Goal: Task Accomplishment & Management: Complete application form

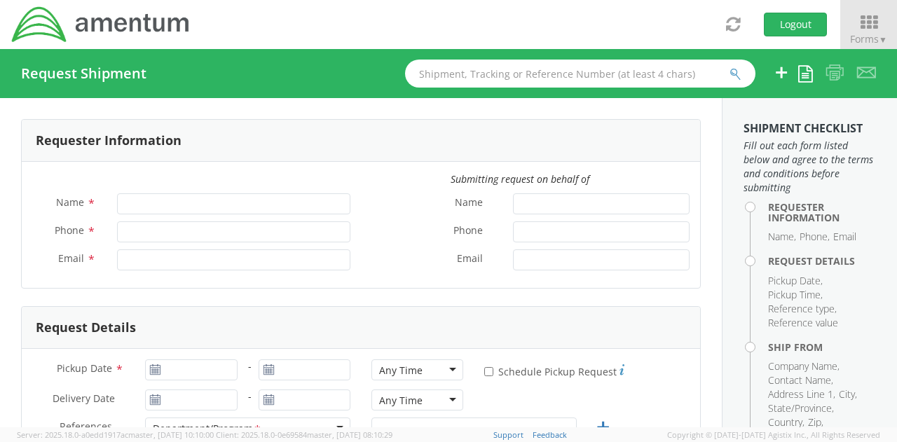
type input "[PERSON_NAME]"
type input "[PHONE_NUMBER]"
type input "[PERSON_NAME][EMAIL_ADDRESS][PERSON_NAME][DOMAIN_NAME]"
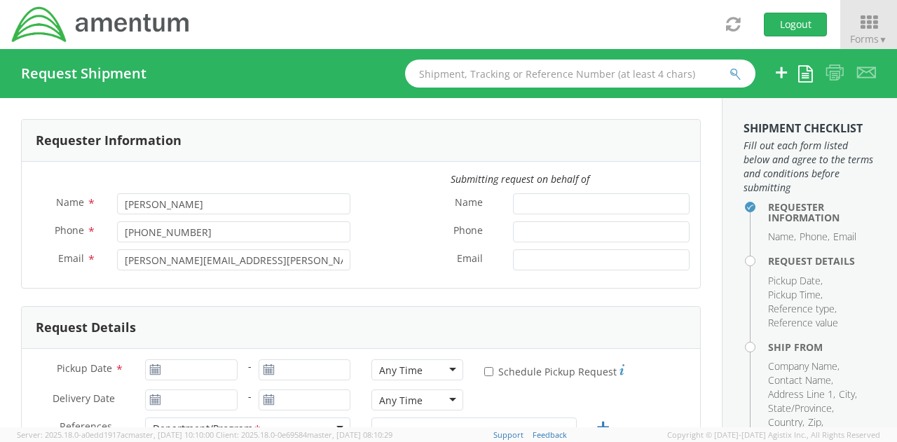
select select "3566.06.0001.ECP2.MATS.3000.00"
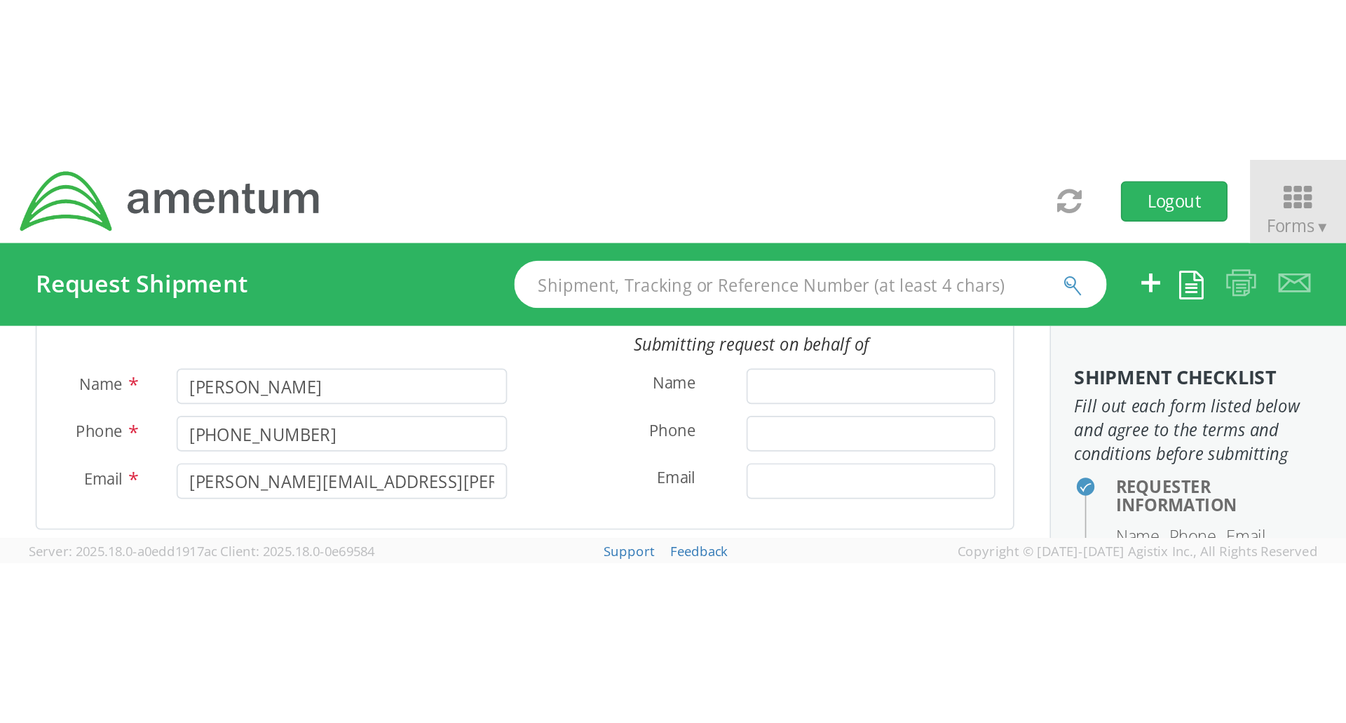
scroll to position [70, 0]
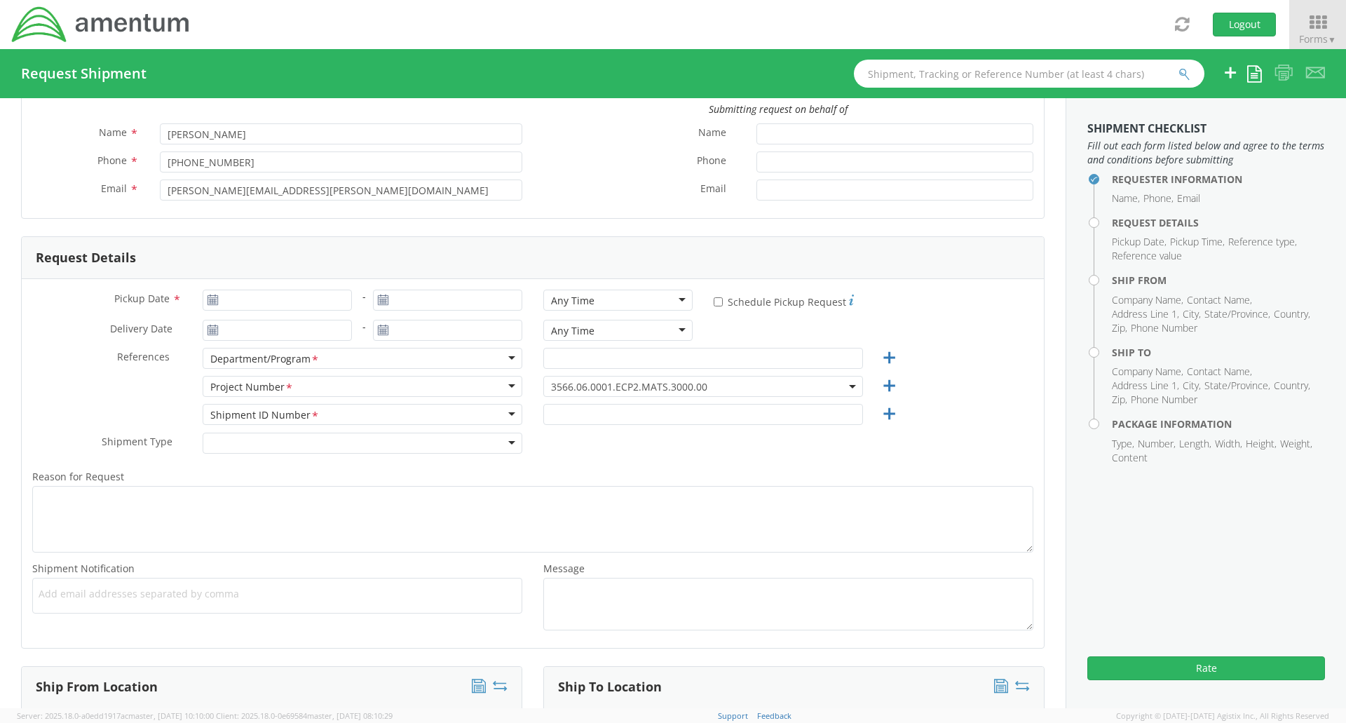
click at [127, 403] on div "Project Number <span class="required">*</span> Project Number * Account Type Ac…" at bounding box center [533, 390] width 1022 height 28
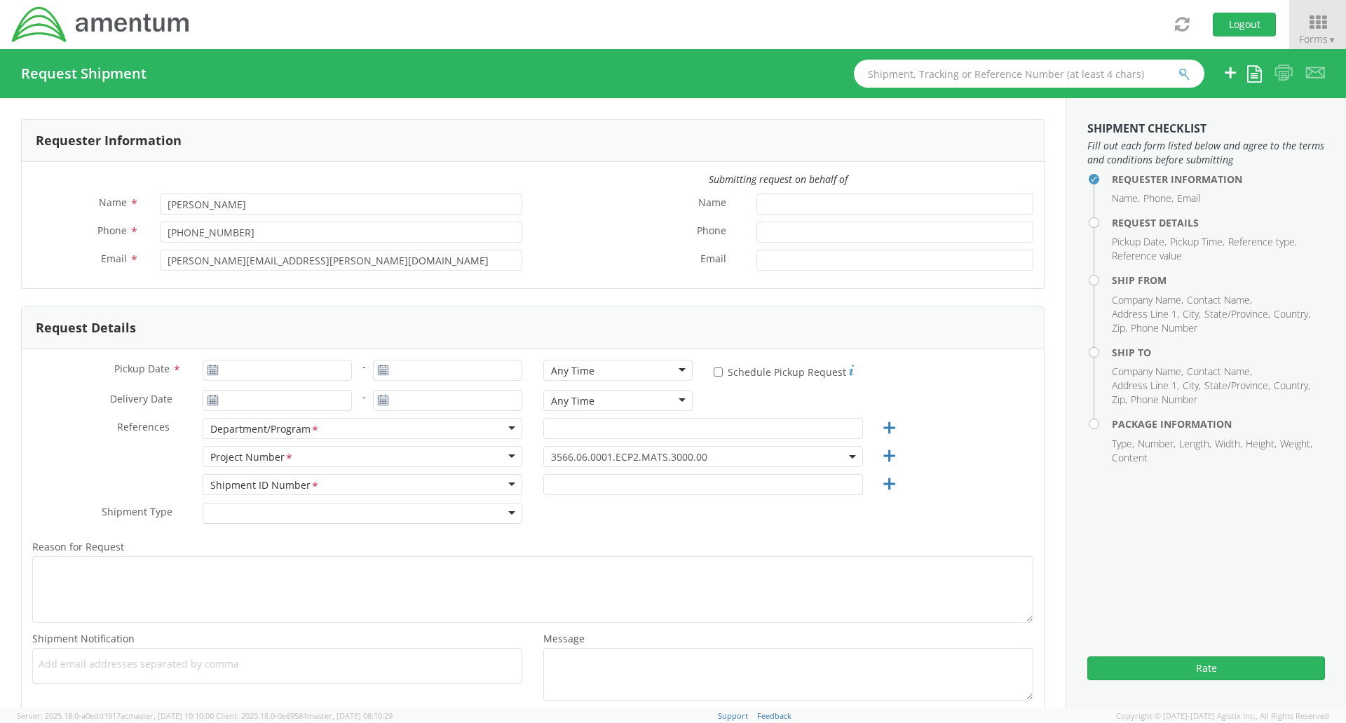
click at [207, 372] on icon at bounding box center [213, 369] width 12 height 11
type input "[DATE]"
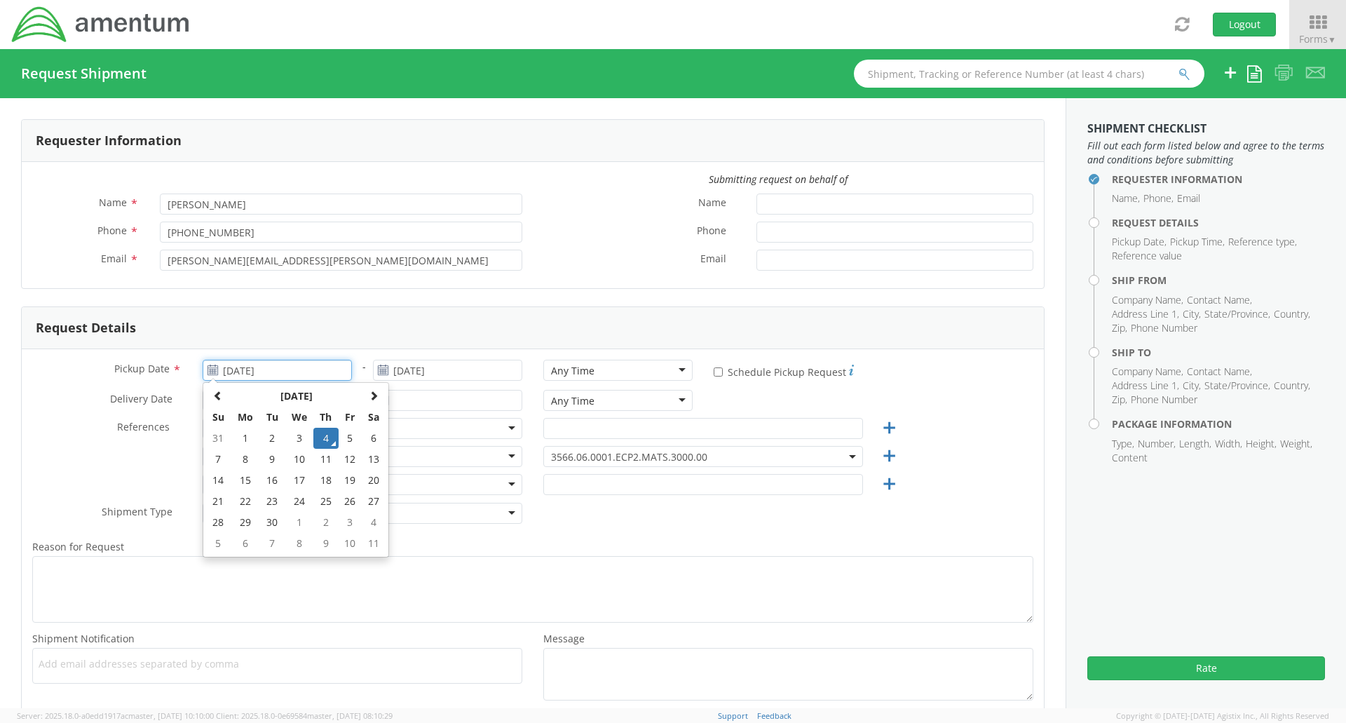
click at [238, 367] on input "[DATE]" at bounding box center [277, 370] width 149 height 21
click at [251, 442] on td "8" at bounding box center [245, 459] width 29 height 21
type input "09/08/2025"
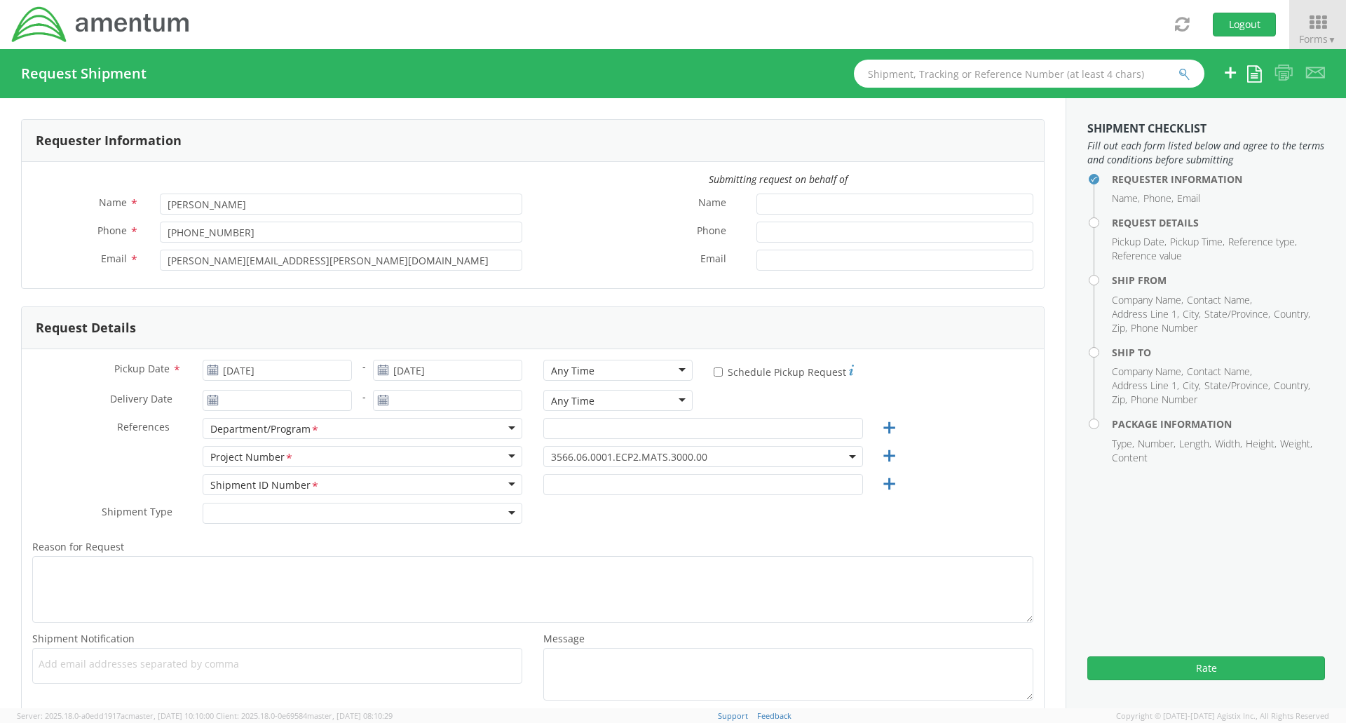
click at [658, 371] on div "Any Time" at bounding box center [617, 370] width 149 height 21
click at [713, 372] on input "* Schedule Pickup Request" at bounding box center [717, 371] width 9 height 9
checkbox input "true"
click at [299, 369] on input "09/08/2025" at bounding box center [277, 370] width 149 height 21
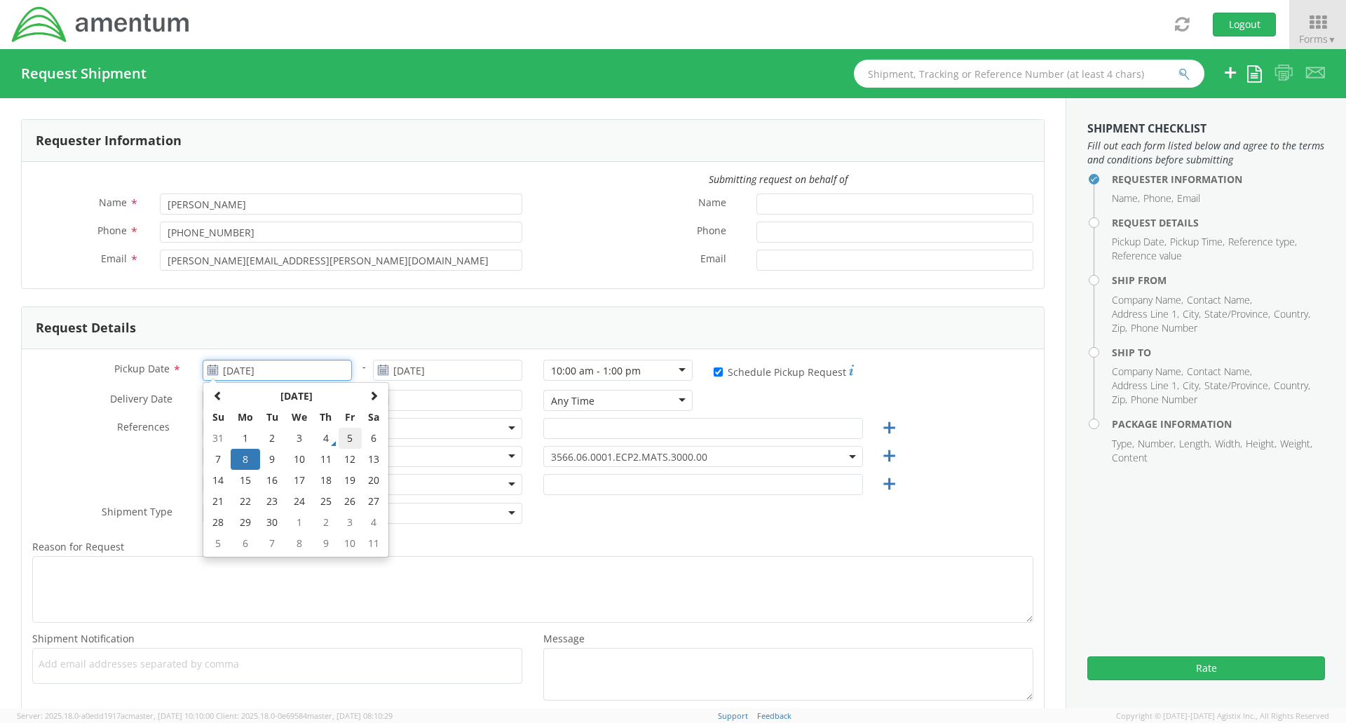
click at [350, 439] on td "5" at bounding box center [350, 437] width 24 height 21
type input "[DATE]"
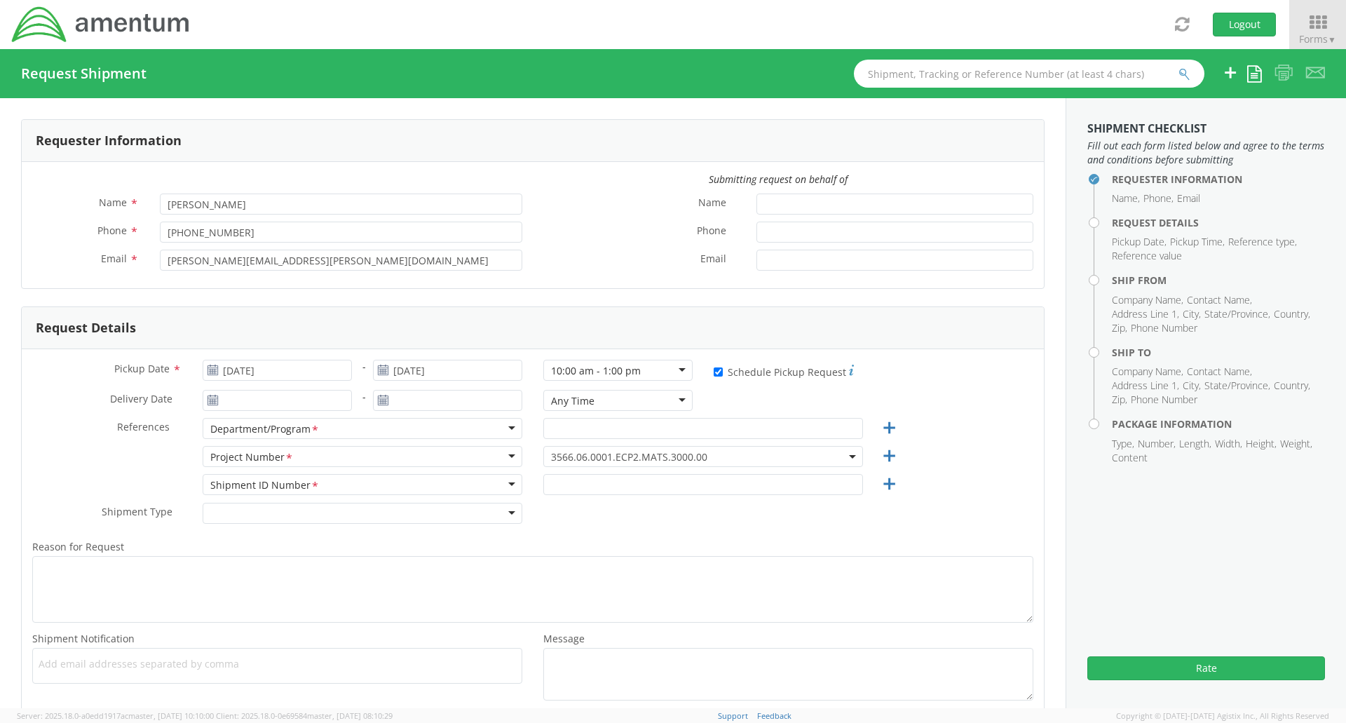
click at [724, 442] on span "3566.06.0001.ECP2.MATS.3000.00" at bounding box center [703, 456] width 304 height 13
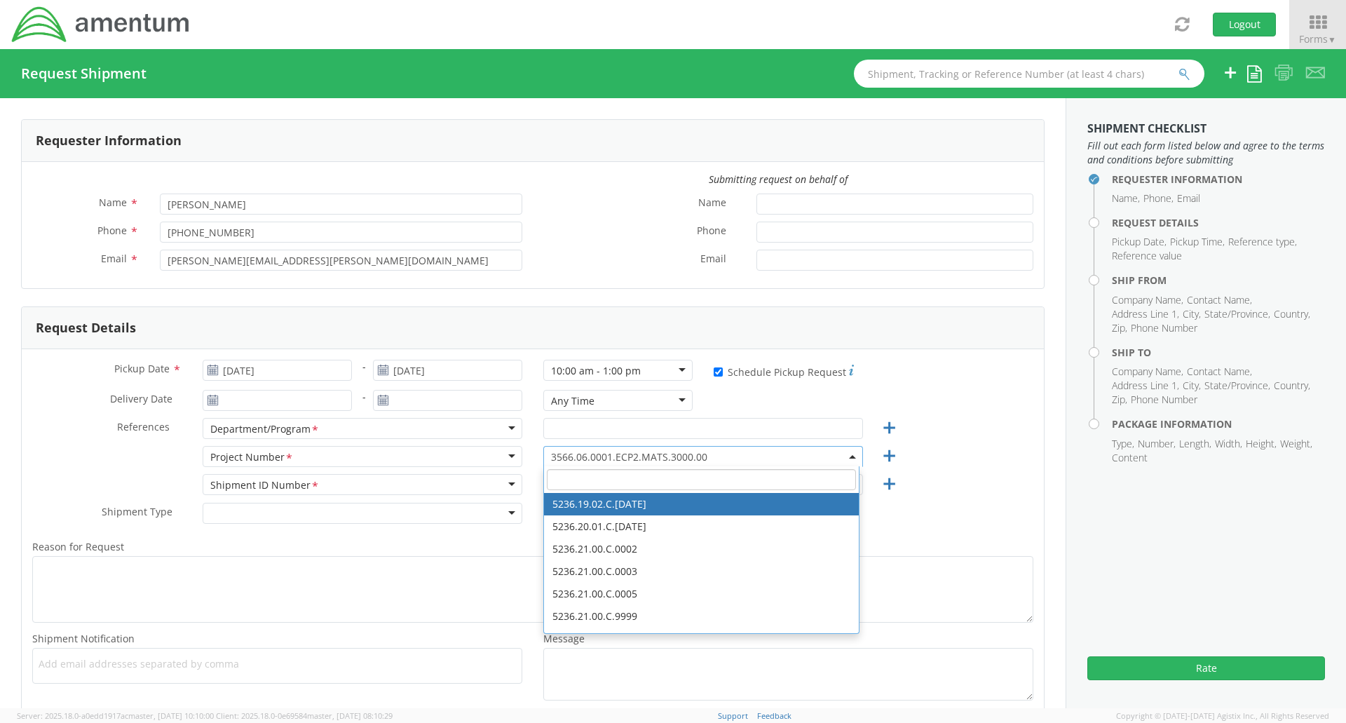
click at [613, 442] on input "search" at bounding box center [701, 479] width 309 height 21
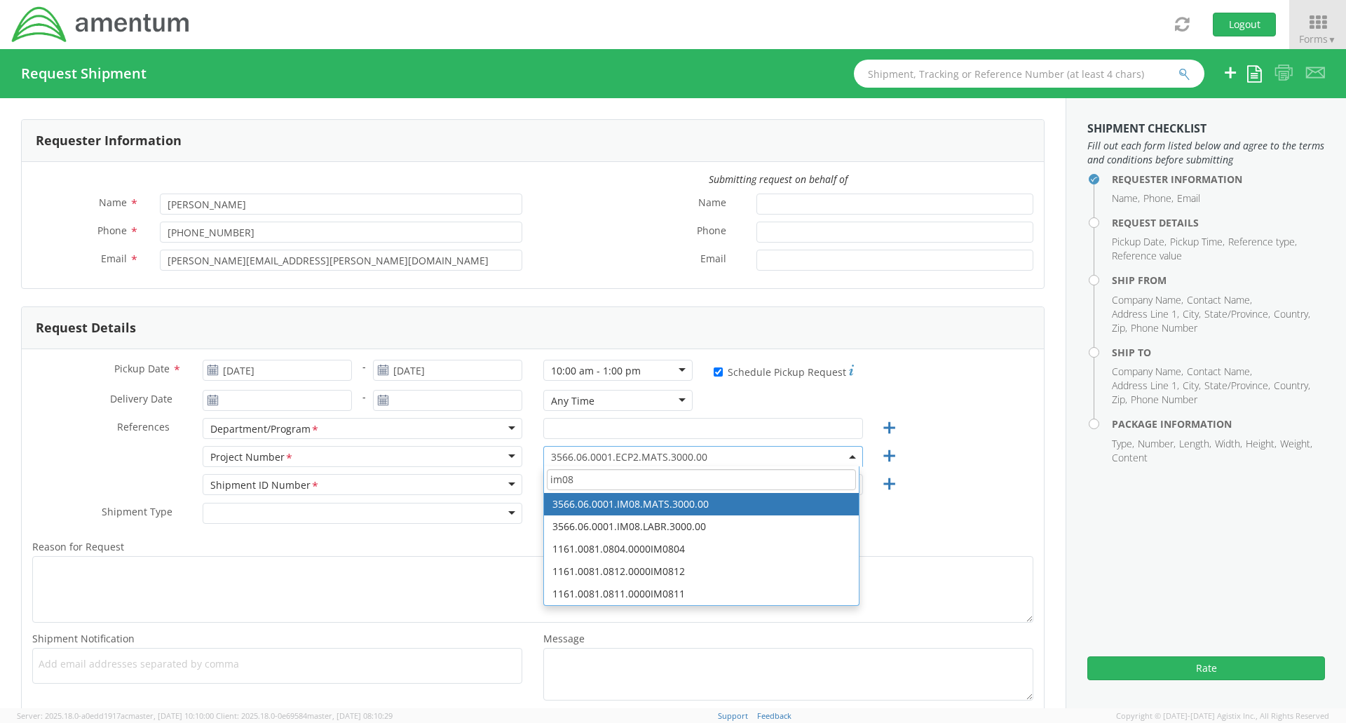
type input "im08"
select select "3566.06.0001.IM08.MATS.3000.00"
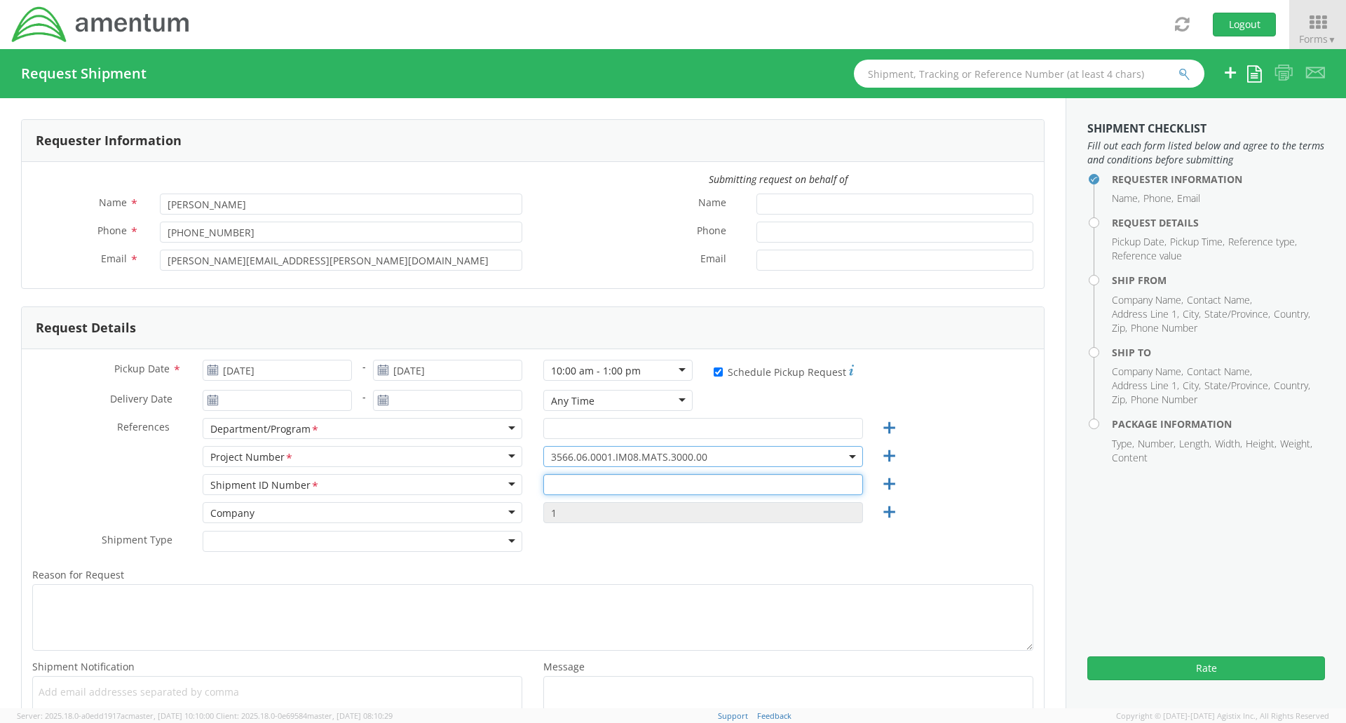
click at [608, 442] on input "text" at bounding box center [703, 484] width 320 height 21
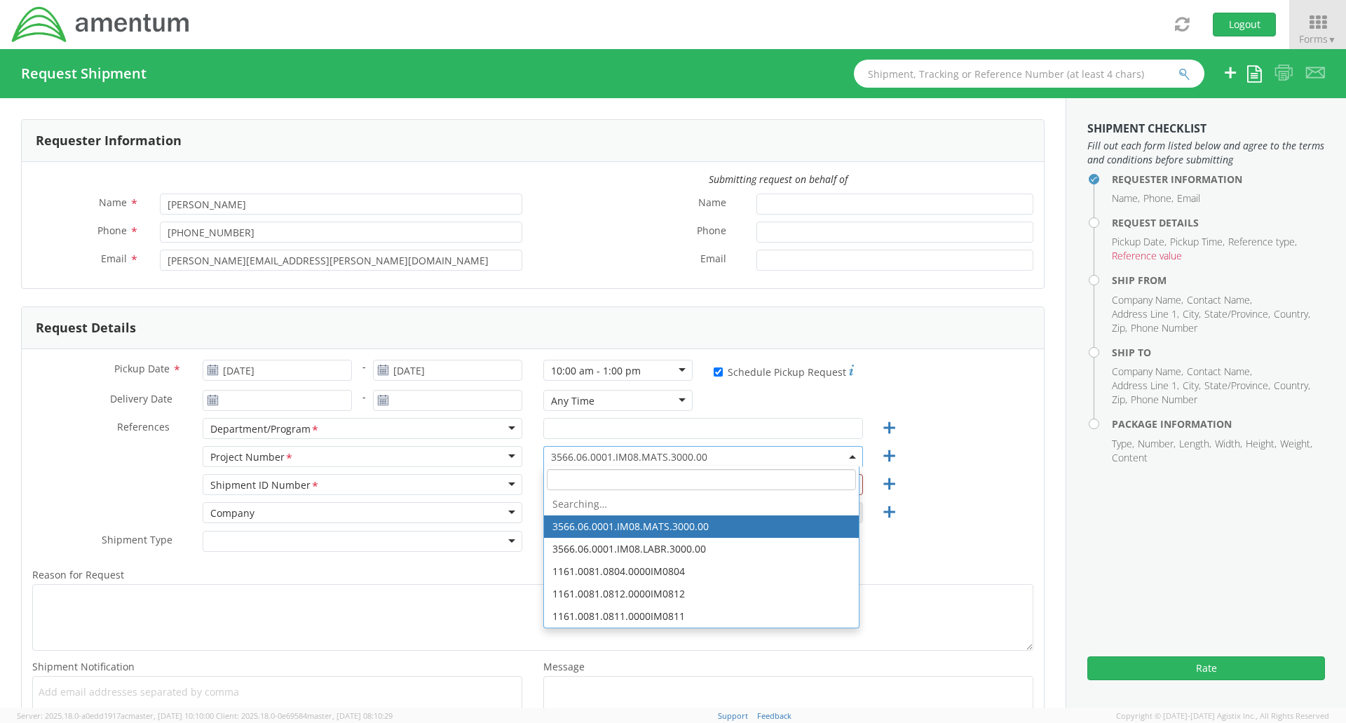
click at [713, 442] on span "3566.06.0001.IM08.MATS.3000.00" at bounding box center [703, 456] width 304 height 13
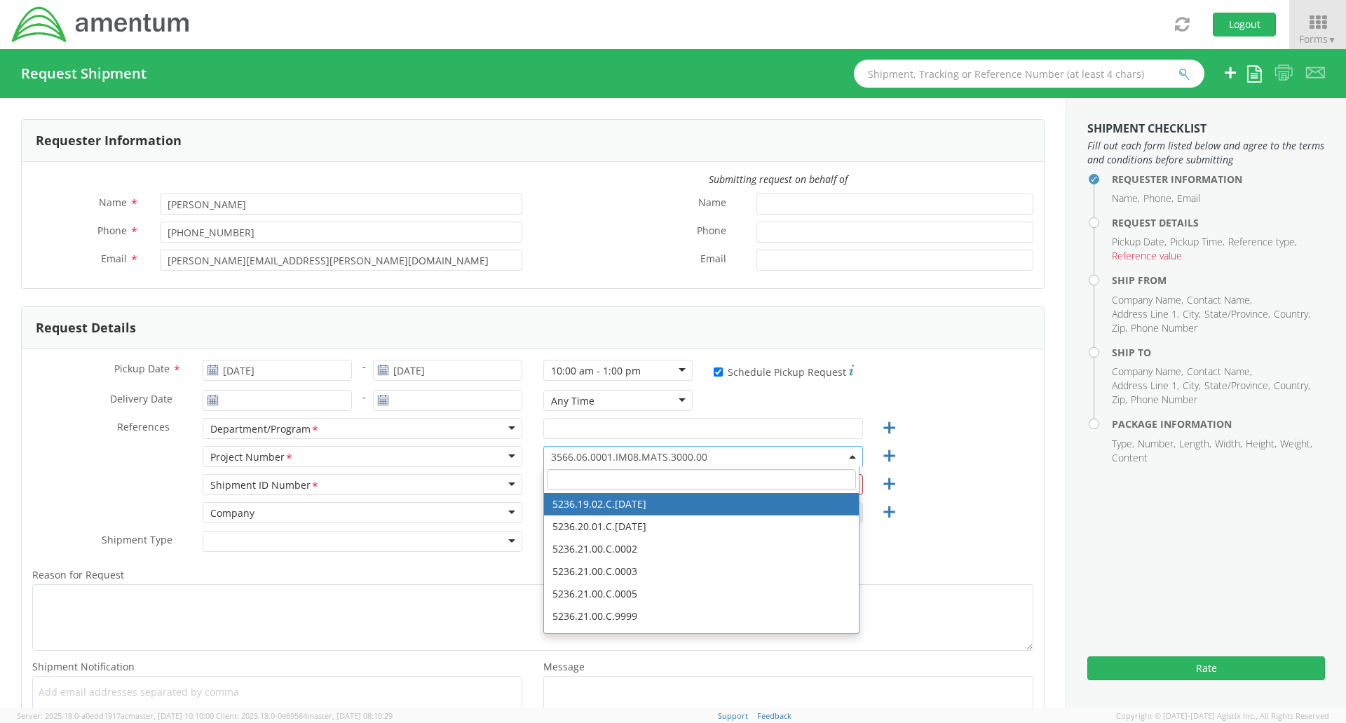
click at [896, 442] on div "Shipment ID Number <span class="required">*</span> Shipment ID Number * Account…" at bounding box center [533, 488] width 1022 height 28
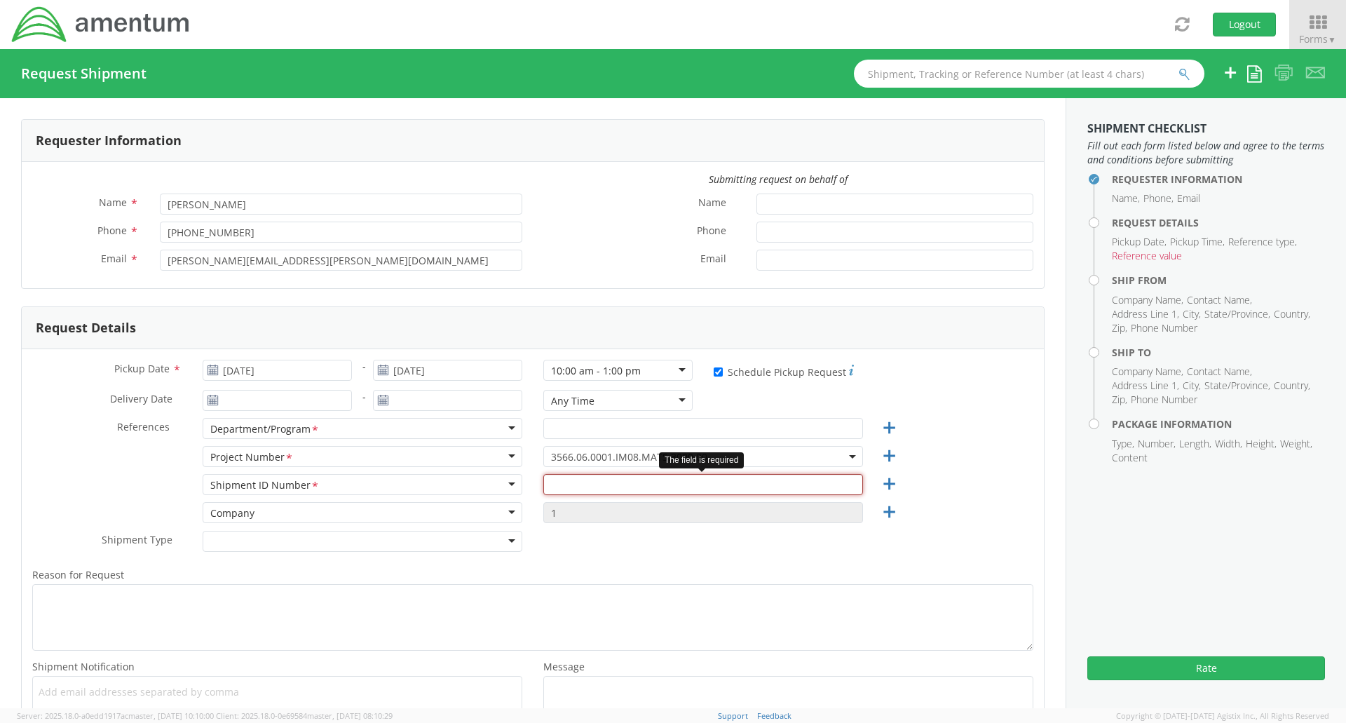
click at [587, 442] on input "text" at bounding box center [703, 484] width 320 height 21
type input "3566.06.0001.IM08.MATS.3000.00"
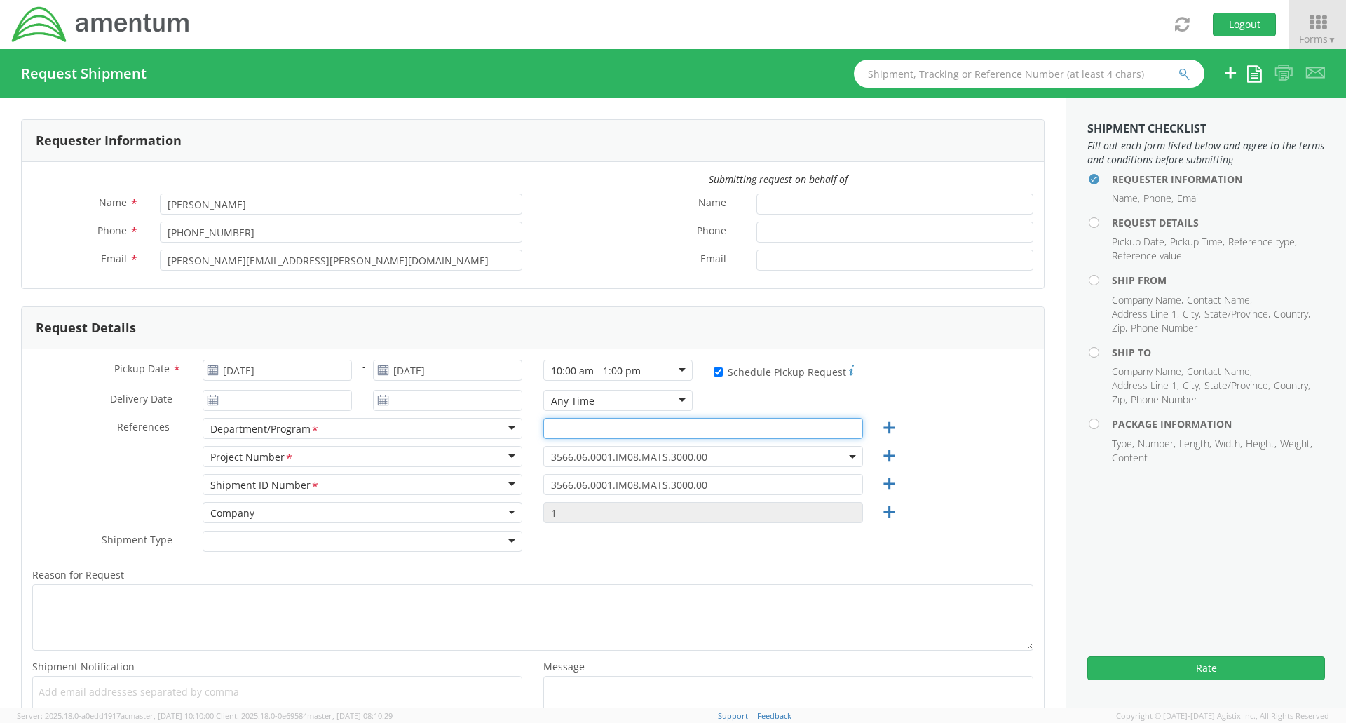
click at [625, 426] on input "text" at bounding box center [703, 428] width 320 height 21
click at [694, 442] on div "Reason for Request * Shipment Notification * Add email addresses separated by c…" at bounding box center [533, 647] width 1022 height 177
click at [675, 434] on input "Amentum MEW" at bounding box center [703, 428] width 320 height 21
type input "Amentum MEW Crane"
click at [659, 442] on label "Reason for Request *" at bounding box center [533, 575] width 1022 height 18
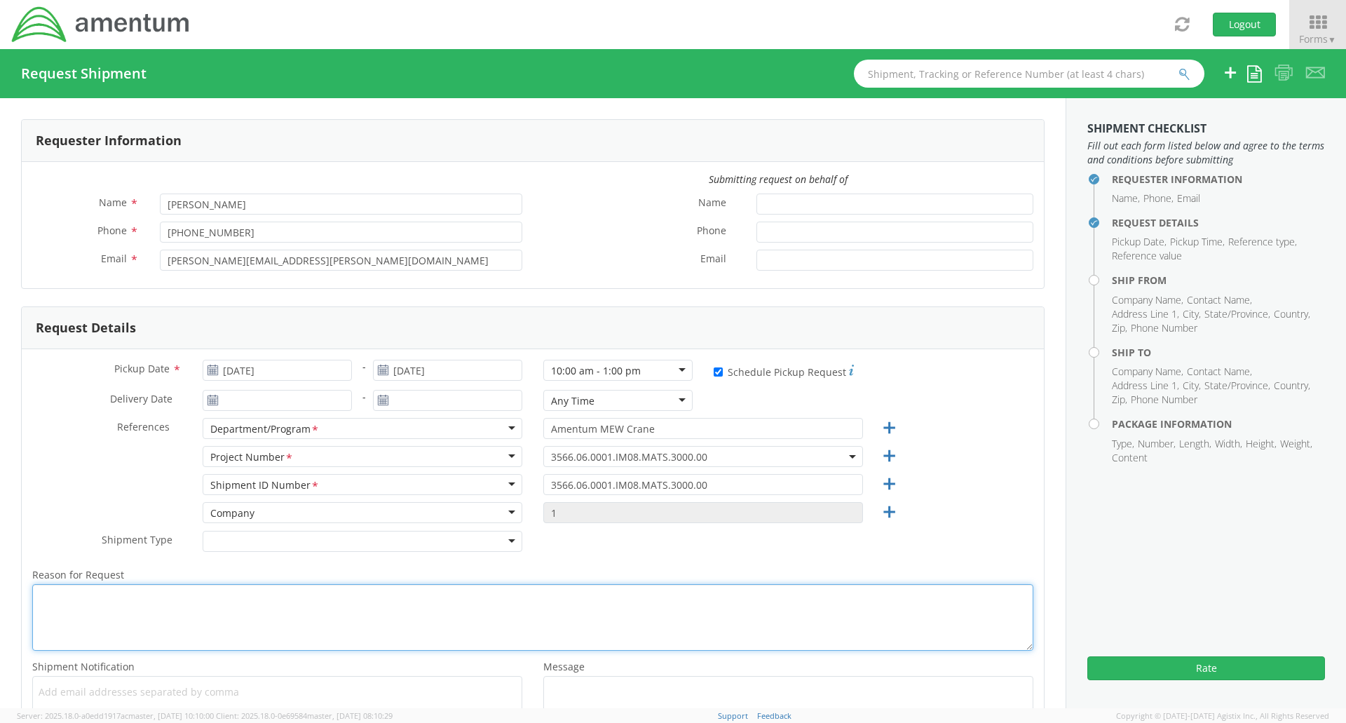
click at [659, 442] on textarea "Reason for Request *" at bounding box center [532, 617] width 1001 height 67
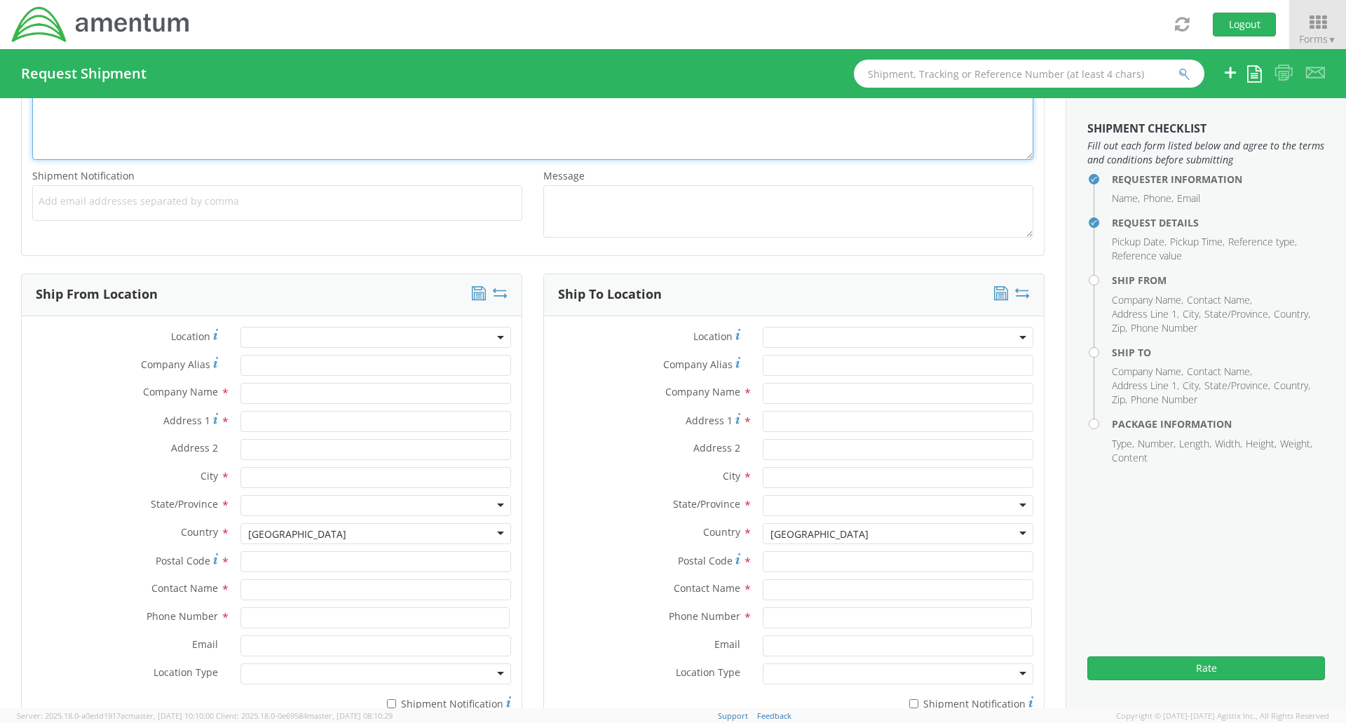
scroll to position [561, 0]
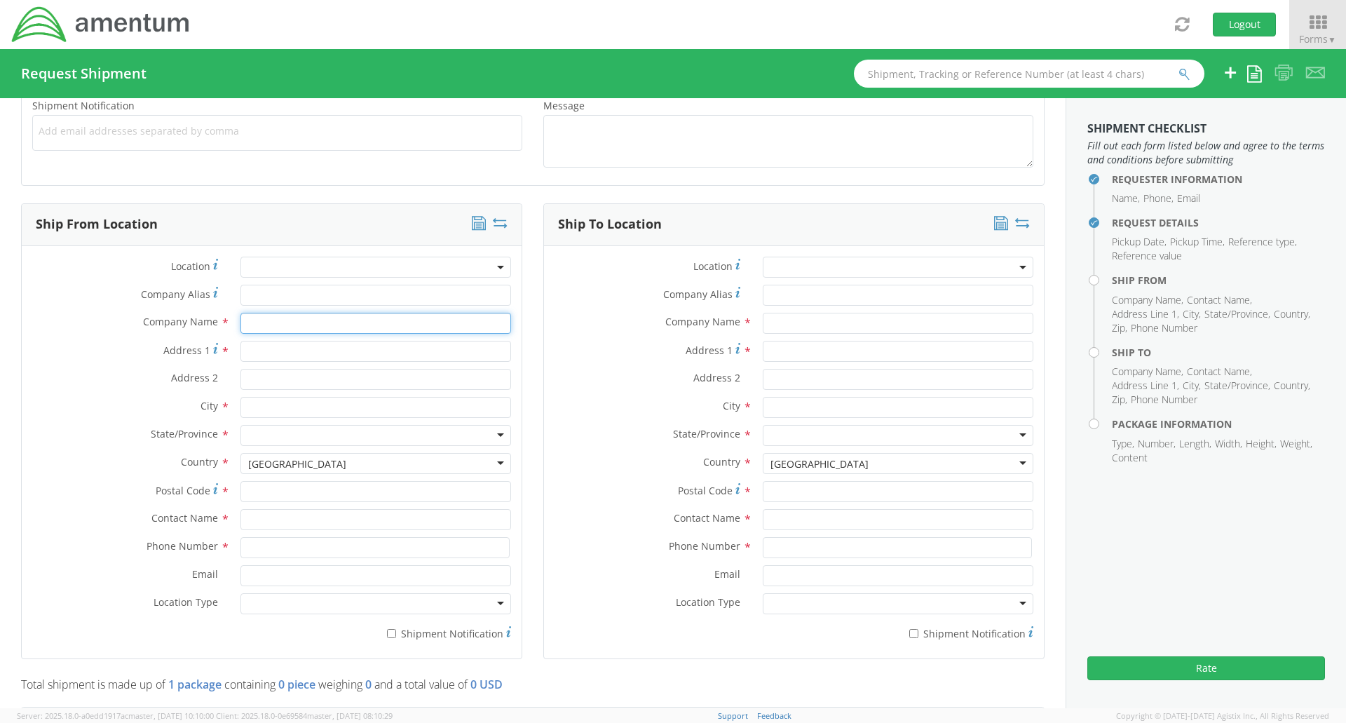
click at [278, 327] on input "text" at bounding box center [375, 323] width 271 height 21
type input "Amentum"
click at [53, 423] on div "City *" at bounding box center [272, 411] width 500 height 28
click at [278, 349] on input "Address 1 *" at bounding box center [375, 351] width 271 height 21
click at [296, 347] on input "[STREET_ADDRESS]" at bounding box center [375, 351] width 271 height 21
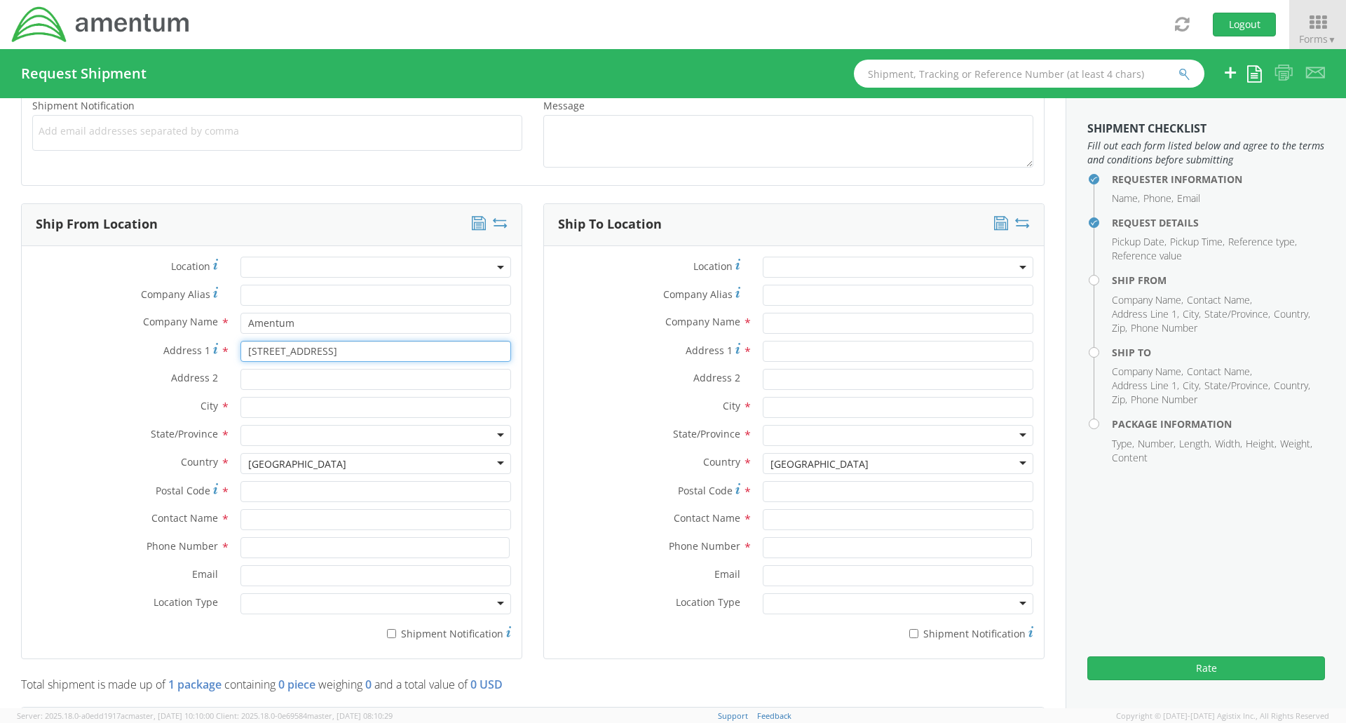
type input "[STREET_ADDRESS]"
click at [298, 406] on input "text" at bounding box center [375, 407] width 271 height 21
type input "[PERSON_NAME]"
click at [122, 399] on label "City *" at bounding box center [126, 406] width 208 height 18
click at [264, 440] on div at bounding box center [375, 435] width 271 height 21
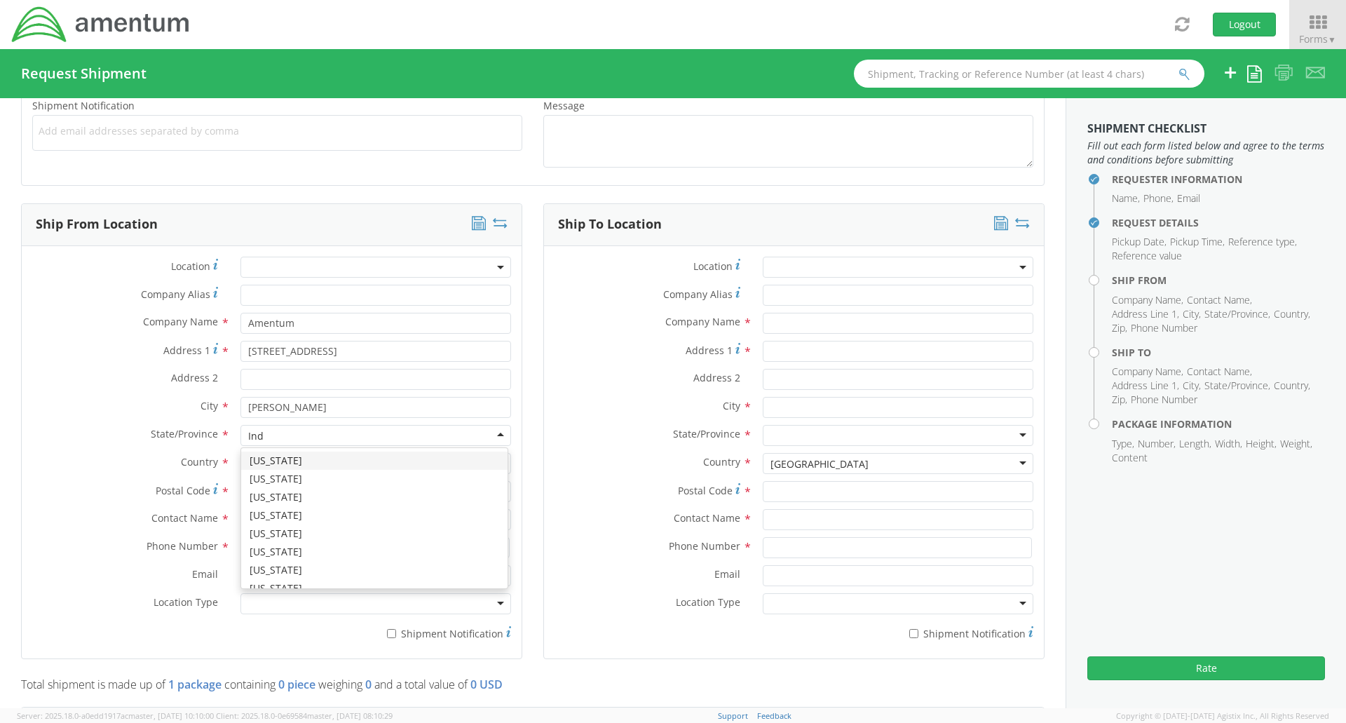
type input "Indi"
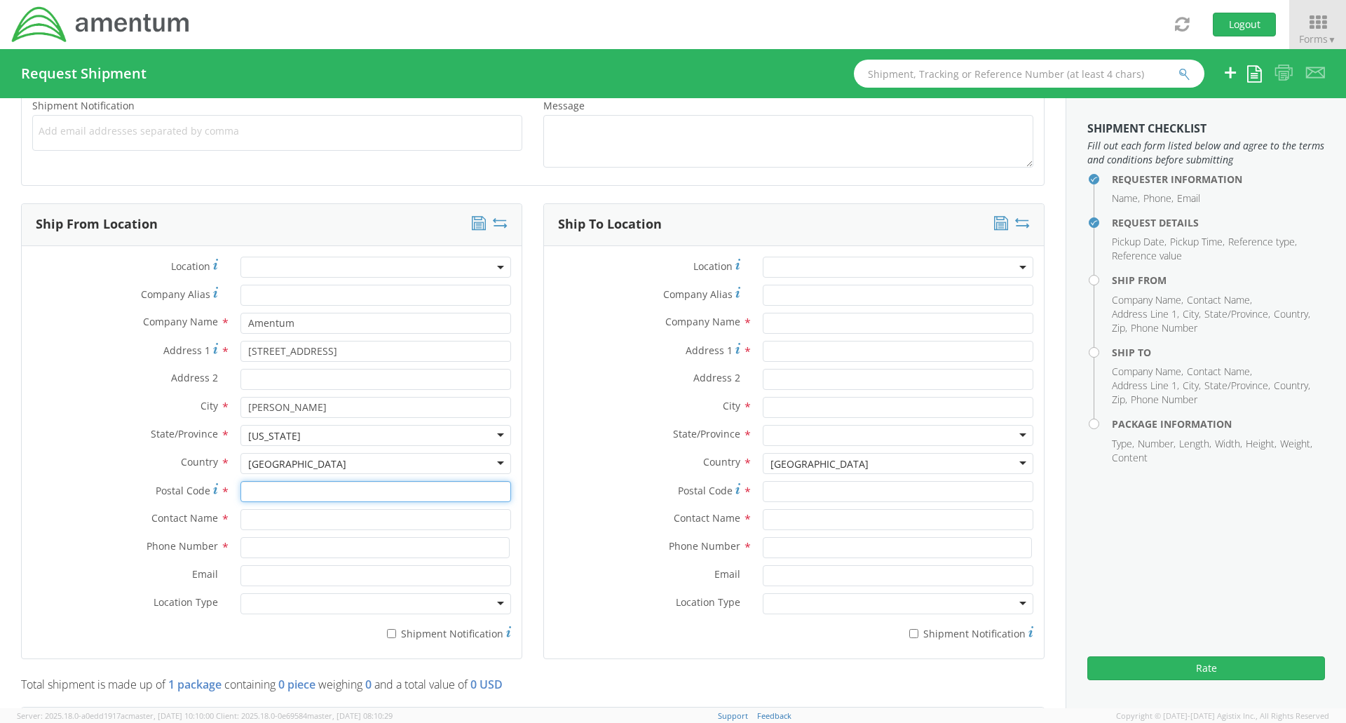
click at [280, 442] on input "Postal Code *" at bounding box center [375, 491] width 271 height 21
type input "47441"
click at [289, 442] on input "text" at bounding box center [375, 519] width 271 height 21
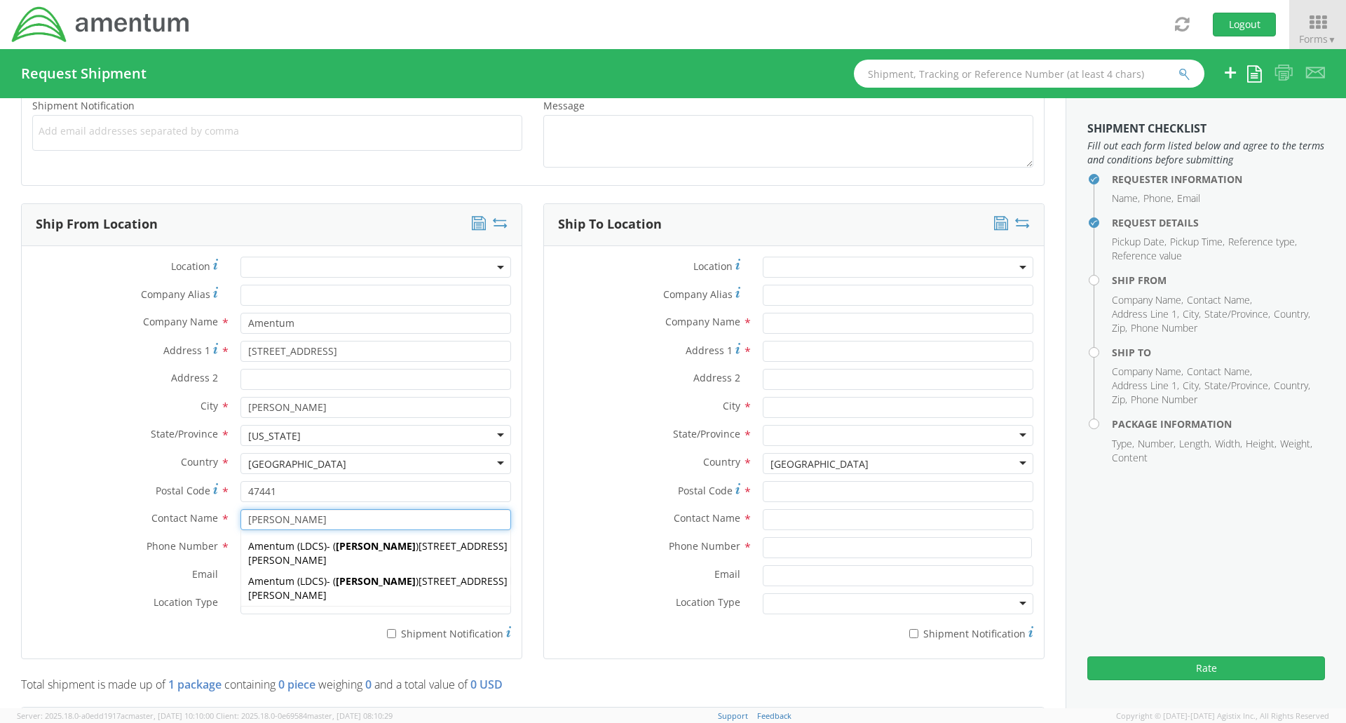
type input "[PERSON_NAME]"
click at [114, 442] on label "Email *" at bounding box center [126, 574] width 208 height 18
click at [240, 442] on input "Email *" at bounding box center [375, 575] width 271 height 21
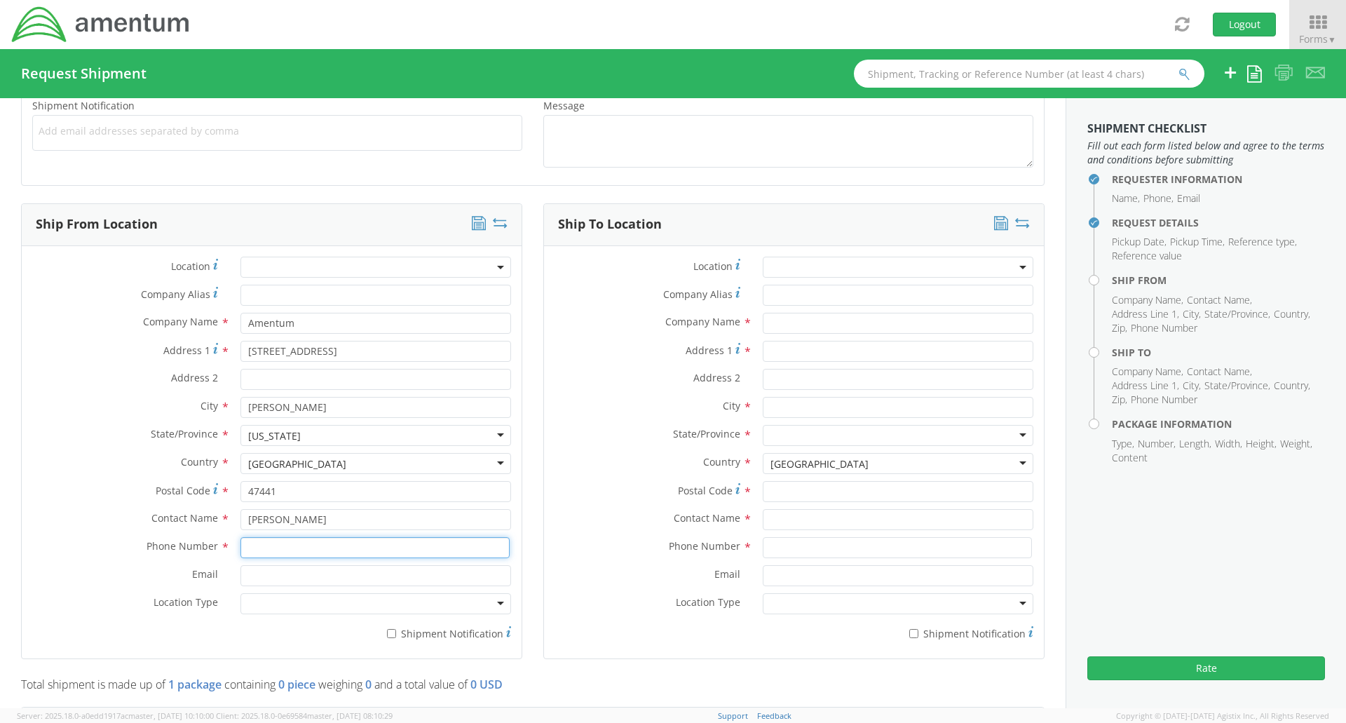
click at [252, 442] on input at bounding box center [374, 547] width 269 height 21
type input "8126175618"
click at [140, 442] on label "Email *" at bounding box center [126, 574] width 208 height 18
click at [240, 442] on input "Email *" at bounding box center [375, 575] width 271 height 21
click at [307, 442] on input "Email *" at bounding box center [375, 575] width 271 height 21
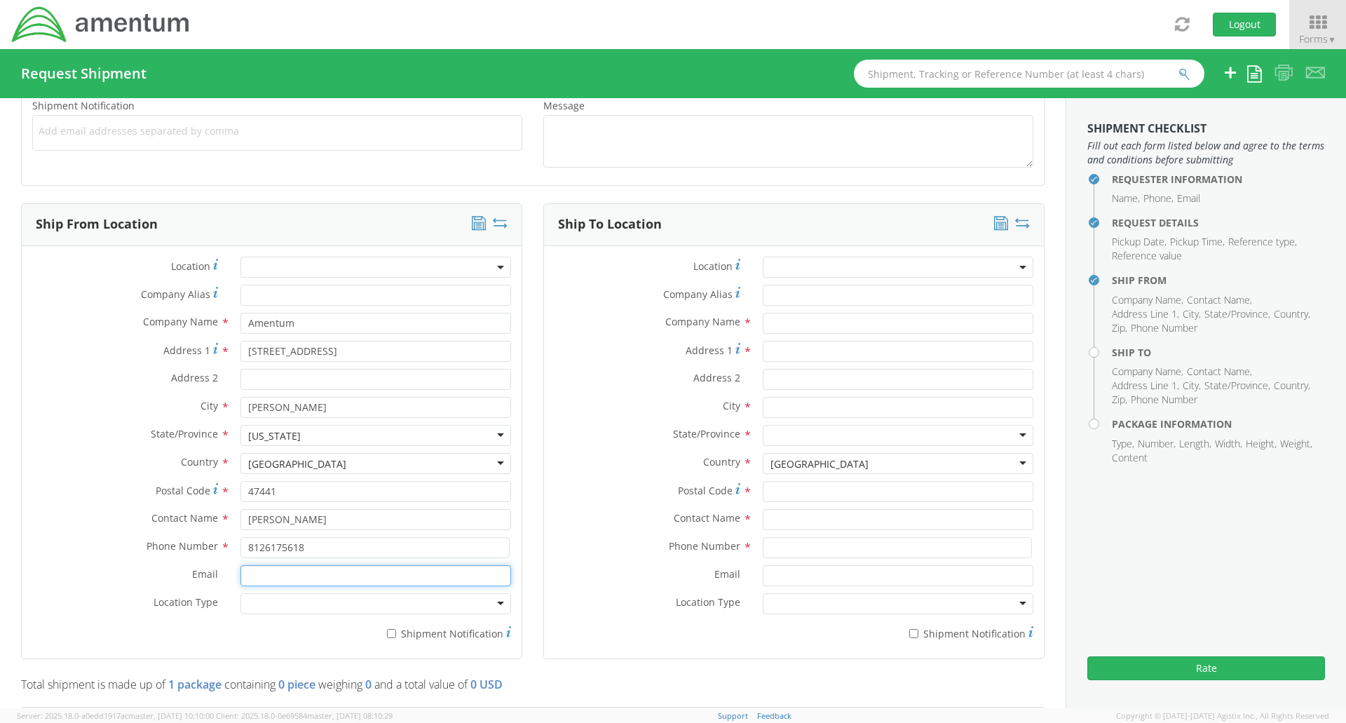
paste input "Tim.Johnston@amentum.com"
type input "Tim.Johnston@amentum.com"
click at [301, 442] on div at bounding box center [375, 603] width 271 height 21
click at [390, 442] on input "* Shipment Notification" at bounding box center [391, 633] width 9 height 9
checkbox input "true"
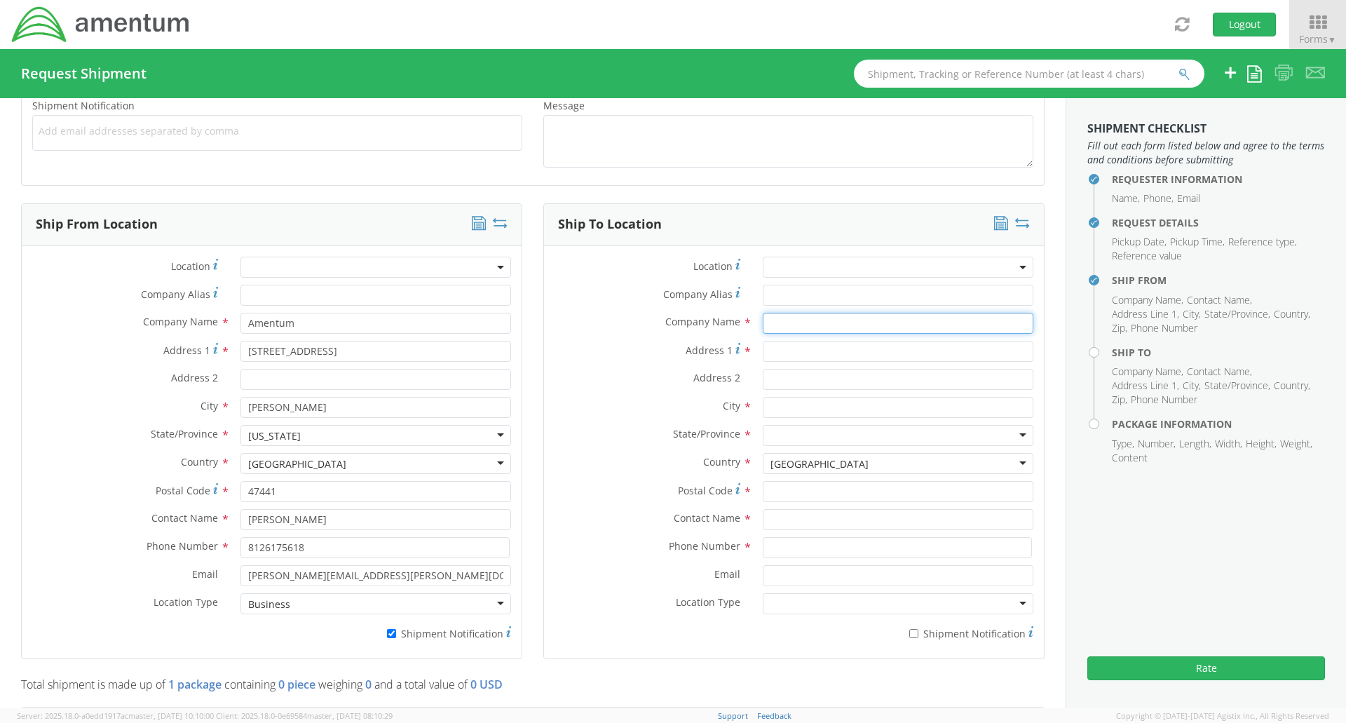
click at [798, 327] on input "text" at bounding box center [897, 323] width 271 height 21
type input "Naval Surface Warfare Center Crane"
click at [673, 401] on label "City *" at bounding box center [648, 406] width 208 height 18
click at [783, 353] on input "Address 1 *" at bounding box center [897, 351] width 271 height 21
paste input "300 Highway 361"
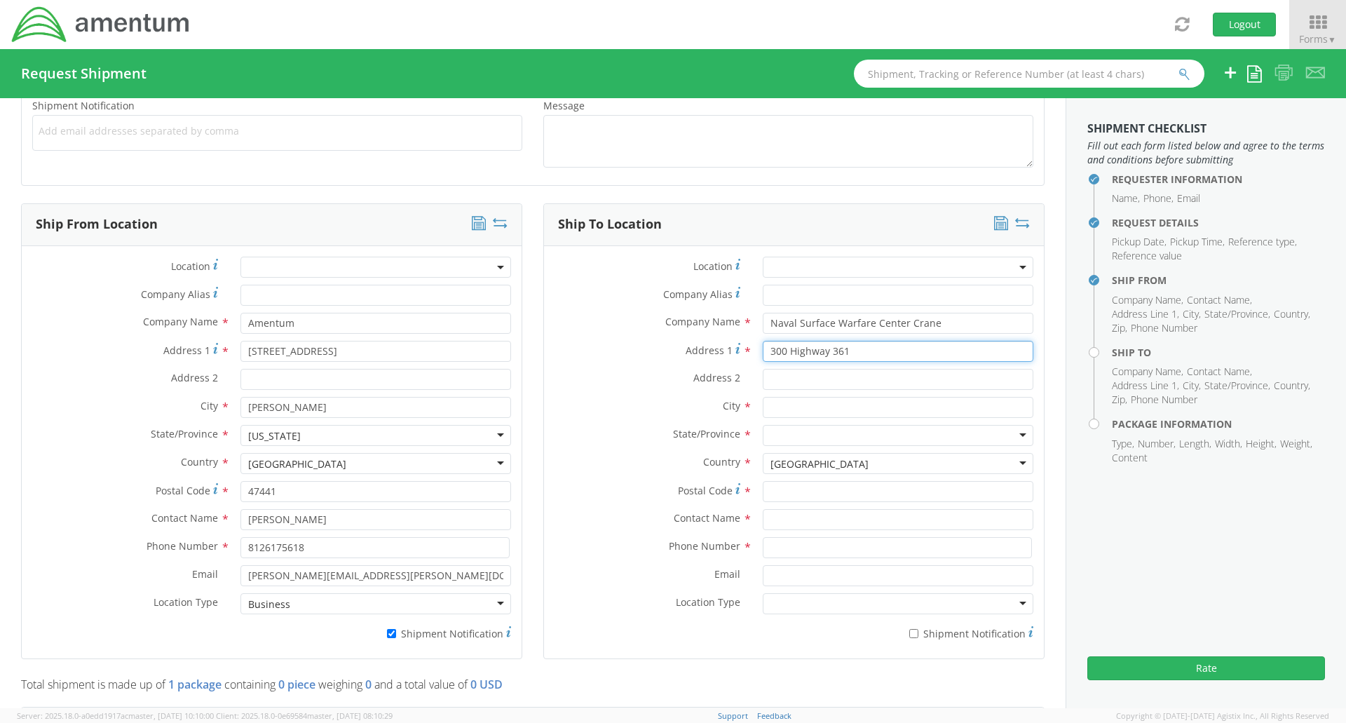
type input "300 Highway 361"
click at [896, 321] on input "Naval Surface Warfare Center Crane" at bounding box center [897, 323] width 271 height 21
type input "Naval Surface Warfare Center Crane (NSWC Crane)"
click at [624, 442] on label "State/Province *" at bounding box center [648, 434] width 208 height 18
click at [826, 406] on input "text" at bounding box center [897, 407] width 271 height 21
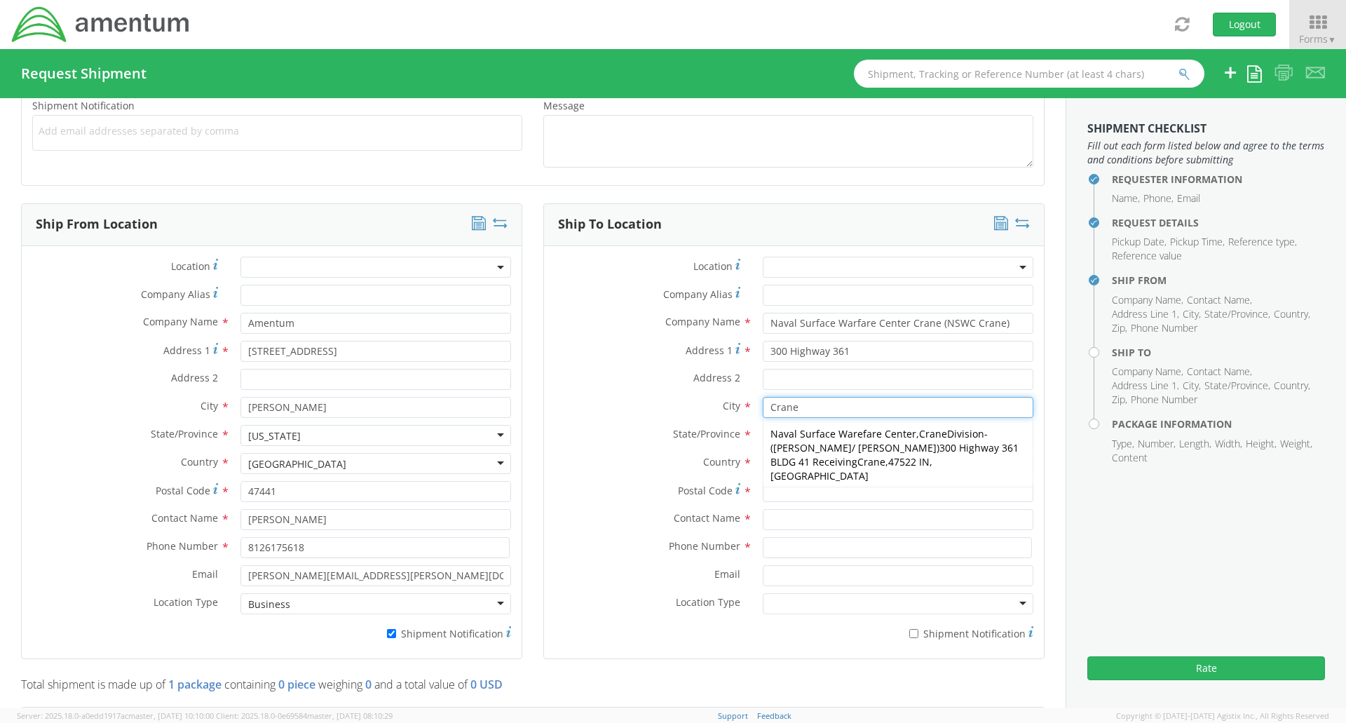
type input "Crane"
click at [635, 426] on label "State/Province *" at bounding box center [648, 434] width 208 height 18
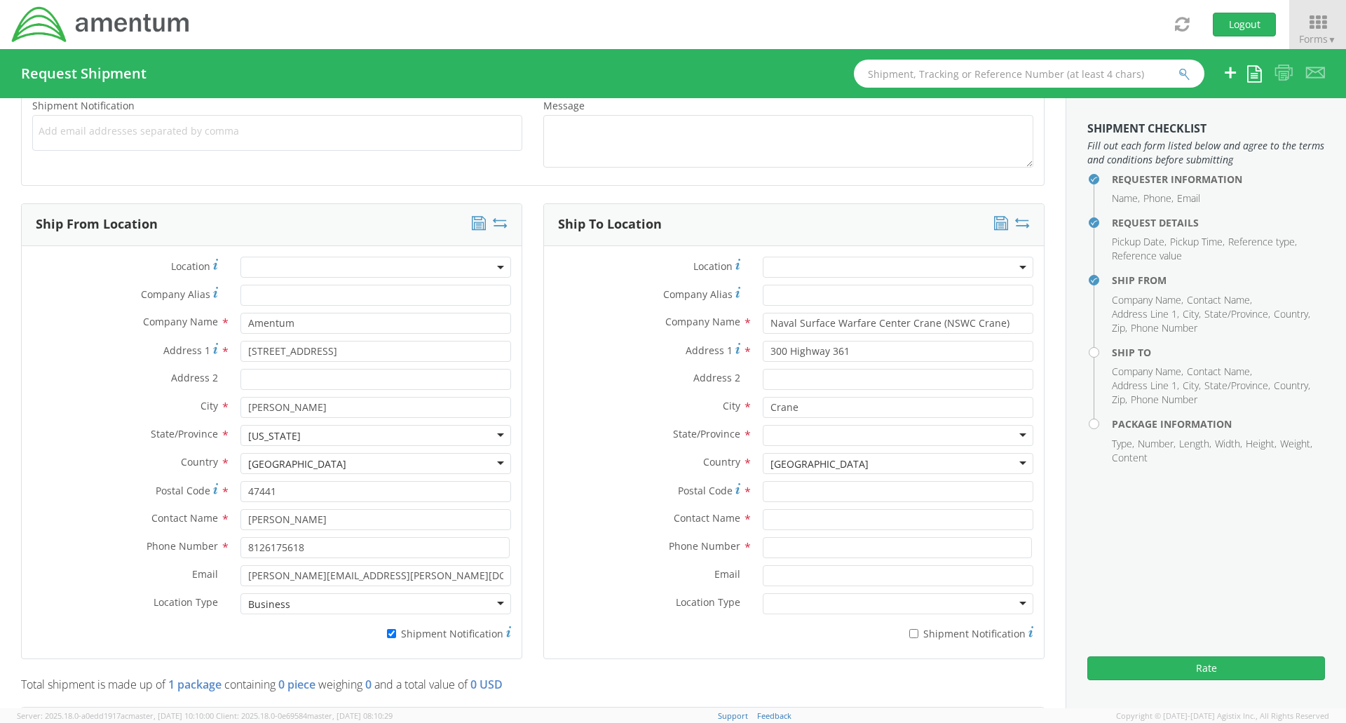
click at [821, 431] on div at bounding box center [897, 435] width 271 height 21
type input "indi"
click at [826, 380] on input "Address 2 *" at bounding box center [897, 379] width 271 height 21
type input "Building 3330S"
click at [798, 442] on input "text" at bounding box center [897, 519] width 271 height 21
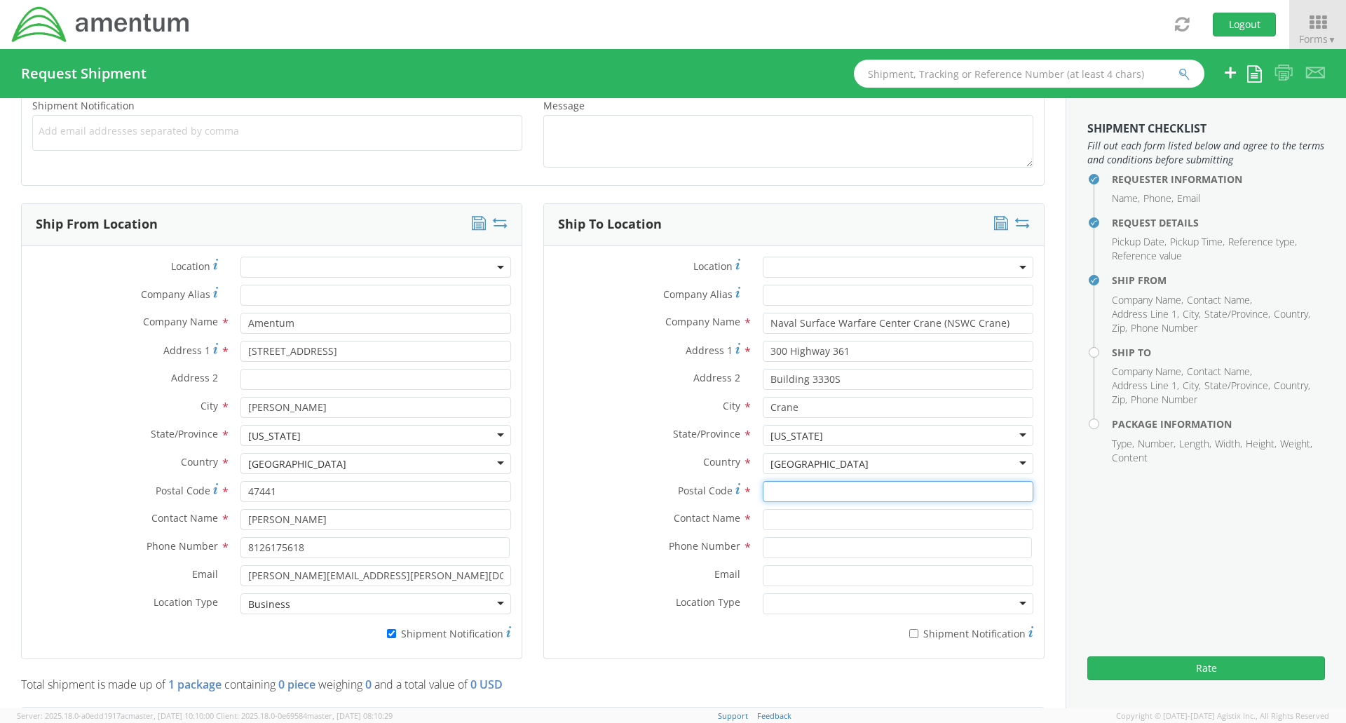
click at [789, 442] on input "Postal Code *" at bounding box center [897, 491] width 271 height 21
type input "47522"
click at [798, 442] on input "text" at bounding box center [897, 519] width 271 height 21
type input "[PERSON_NAME]"
click at [646, 442] on label "Email *" at bounding box center [648, 574] width 208 height 18
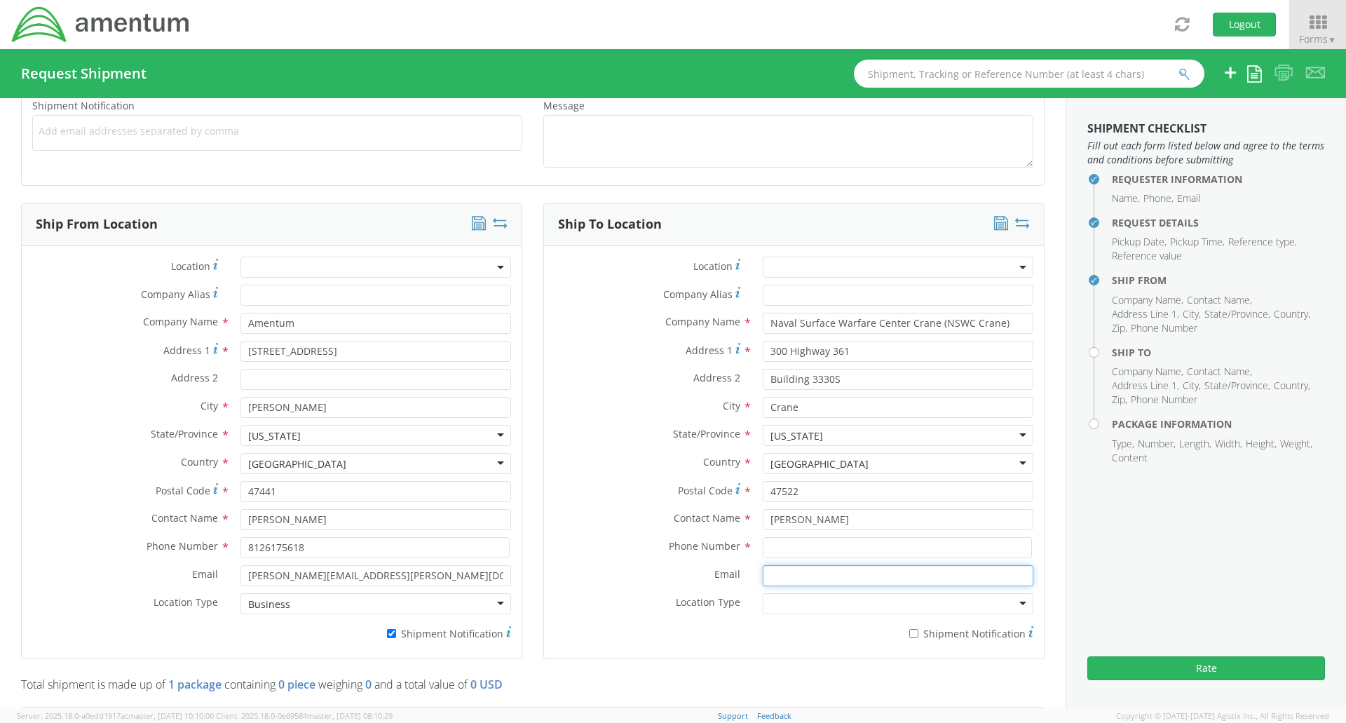
click at [762, 442] on input "Email *" at bounding box center [897, 575] width 271 height 21
click at [854, 442] on input at bounding box center [896, 547] width 269 height 21
paste input "812) 854-5764"
click at [787, 442] on input "812) 854-5764" at bounding box center [896, 547] width 269 height 21
click at [786, 442] on input "812-854-5764" at bounding box center [896, 547] width 269 height 21
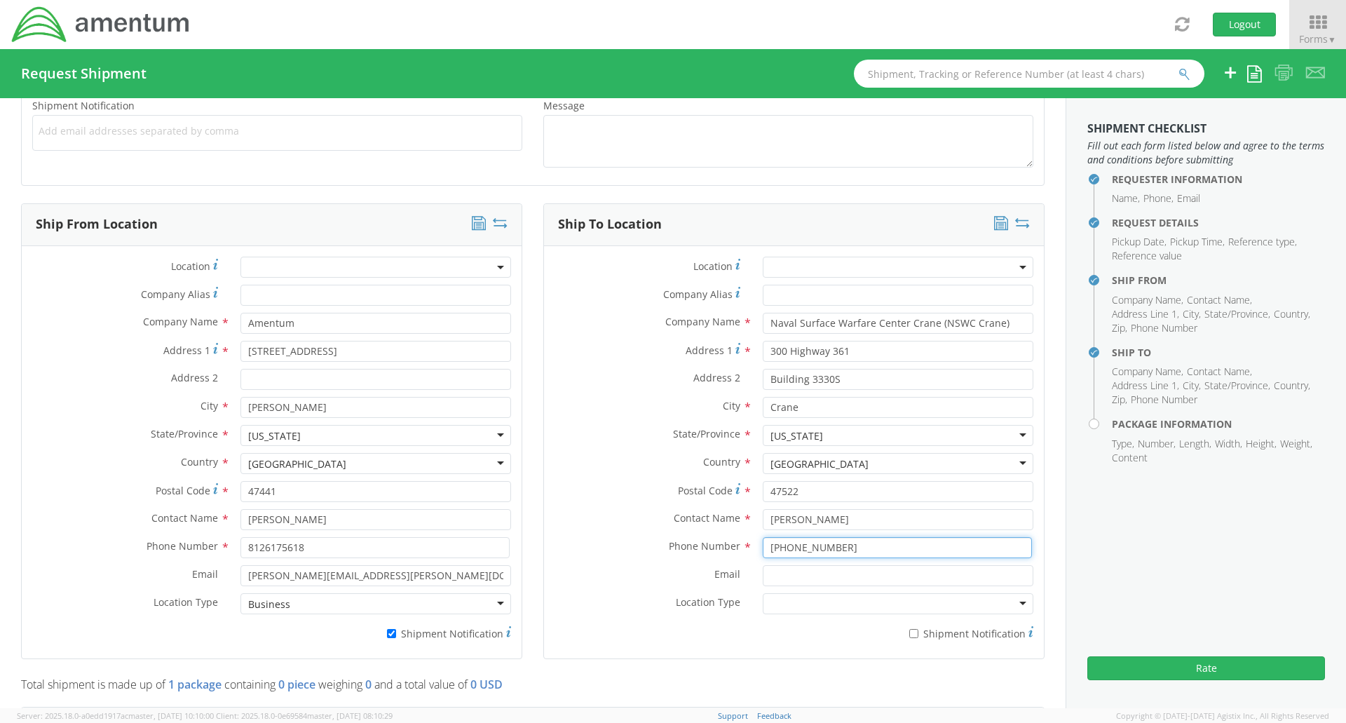
click at [783, 442] on input "812-854-5764" at bounding box center [896, 547] width 269 height 21
click at [802, 442] on input "812854-5764" at bounding box center [896, 547] width 269 height 21
drag, startPoint x: 829, startPoint y: 552, endPoint x: 629, endPoint y: 555, distance: 200.5
click at [629, 442] on div "Phone Number * 812854764" at bounding box center [794, 547] width 500 height 21
paste input ") 854-5"
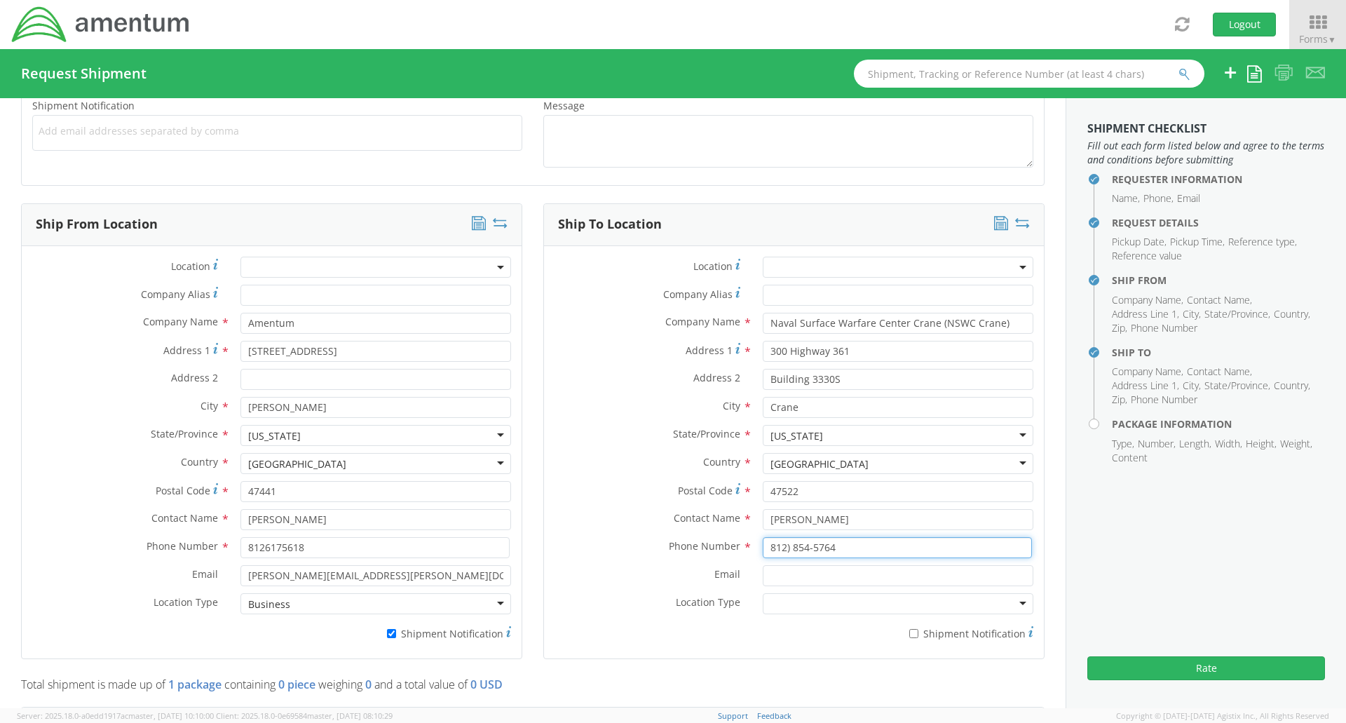
click at [807, 442] on input "812) 854-5764" at bounding box center [896, 547] width 269 height 21
click at [786, 442] on input "812) 8545764" at bounding box center [896, 547] width 269 height 21
type input "8128545764"
click at [807, 442] on input "Email *" at bounding box center [897, 575] width 271 height 21
paste input "tonya.l.deford.ctr@us.navy.mil"
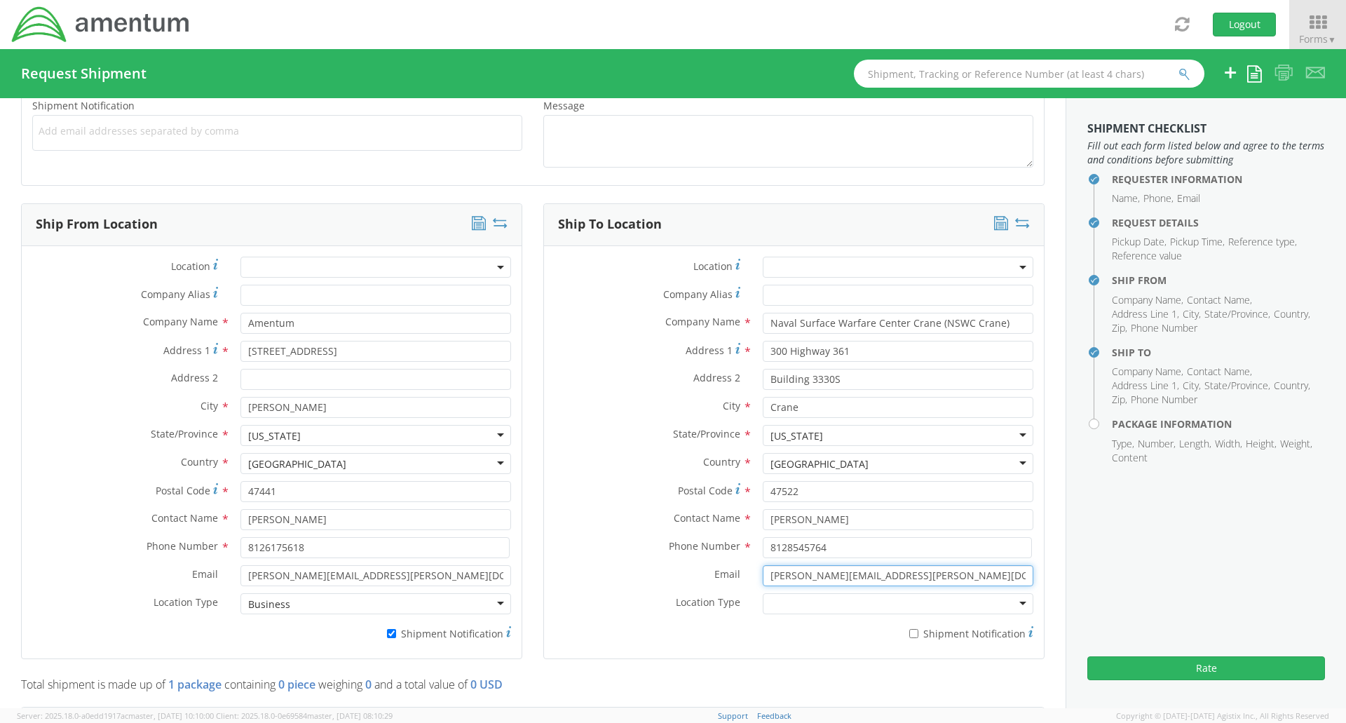
type input "tonya.l.deford.ctr@us.navy.mil"
click at [797, 442] on div at bounding box center [897, 603] width 271 height 21
click at [812, 442] on div "Location * Company Alias * Company Name * Naval Surface Warfare Center [GEOGRAP…" at bounding box center [794, 452] width 500 height 412
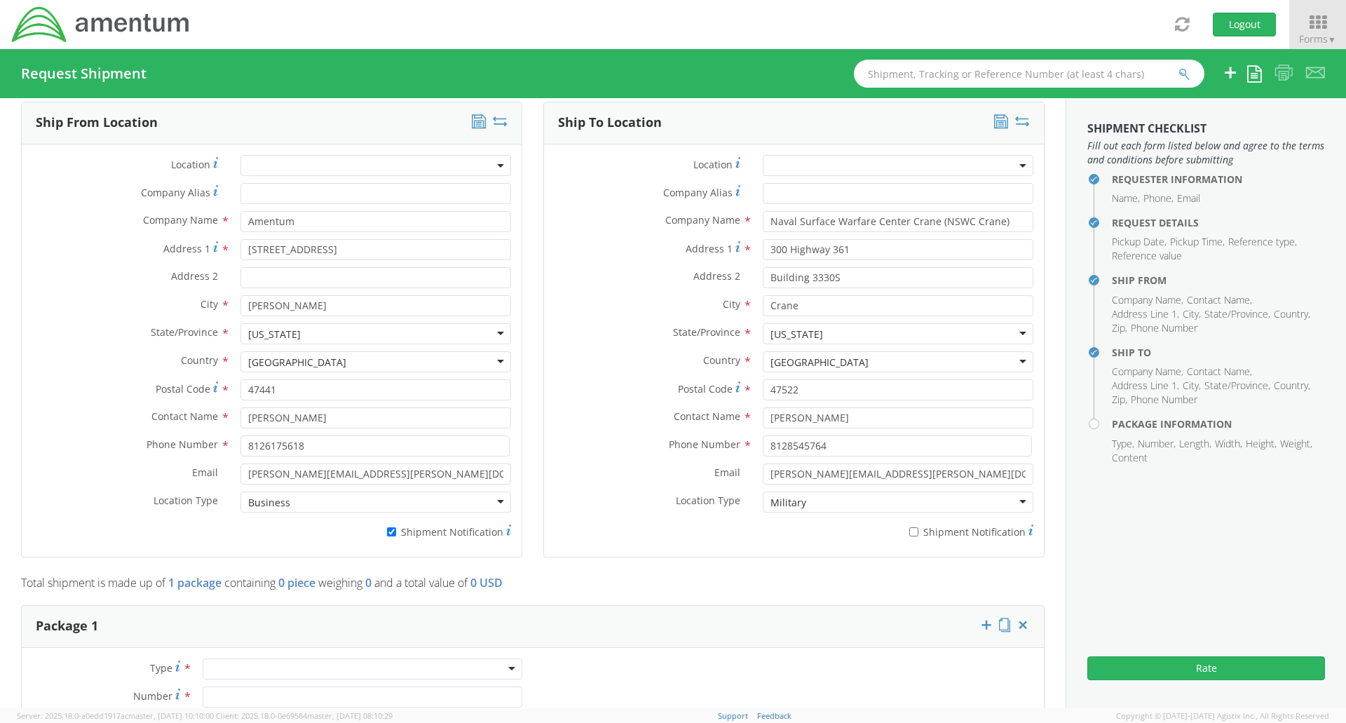
scroll to position [631, 0]
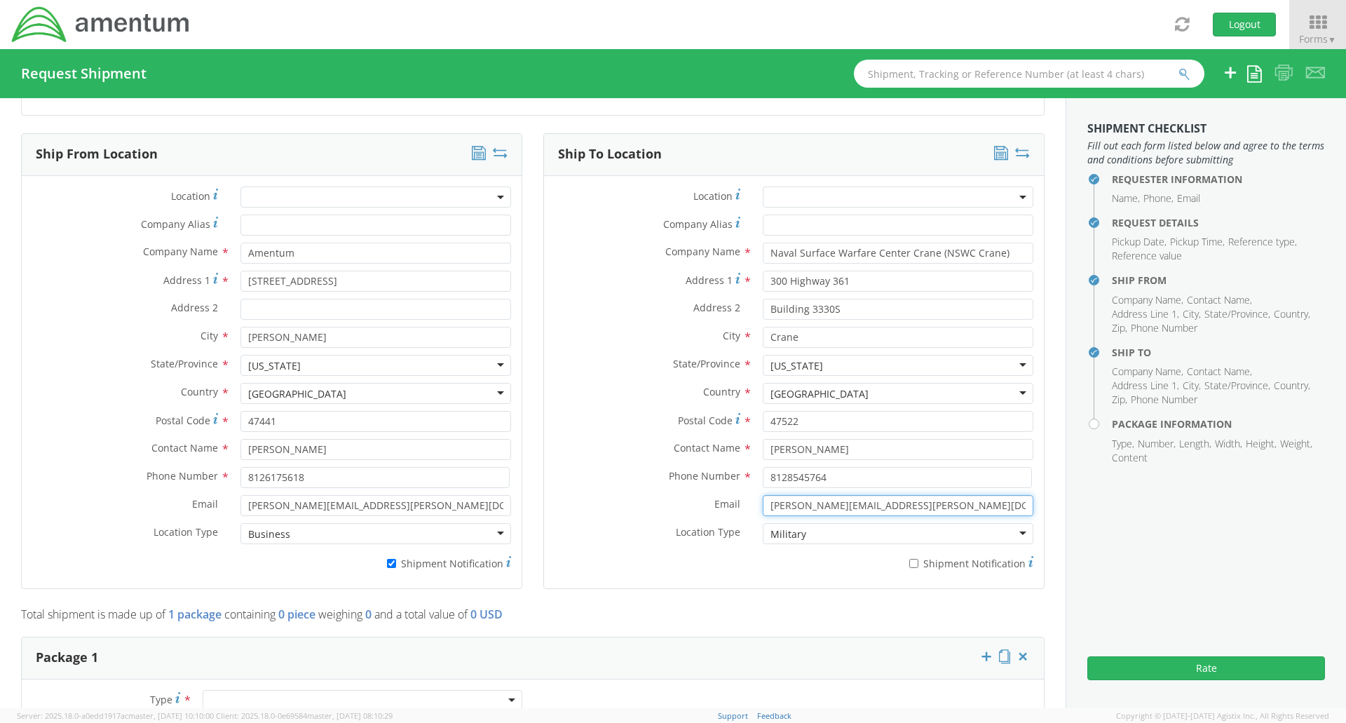
drag, startPoint x: 933, startPoint y: 508, endPoint x: 658, endPoint y: 533, distance: 276.5
click at [658, 442] on div "Location * Company Alias * Company Name * Naval Surface Warfare Center [GEOGRAP…" at bounding box center [794, 381] width 500 height 391
click at [725, 442] on p "Total shipment is made up of 1 package containing 0 piece weighing 0 and a tota…" at bounding box center [532, 617] width 1023 height 23
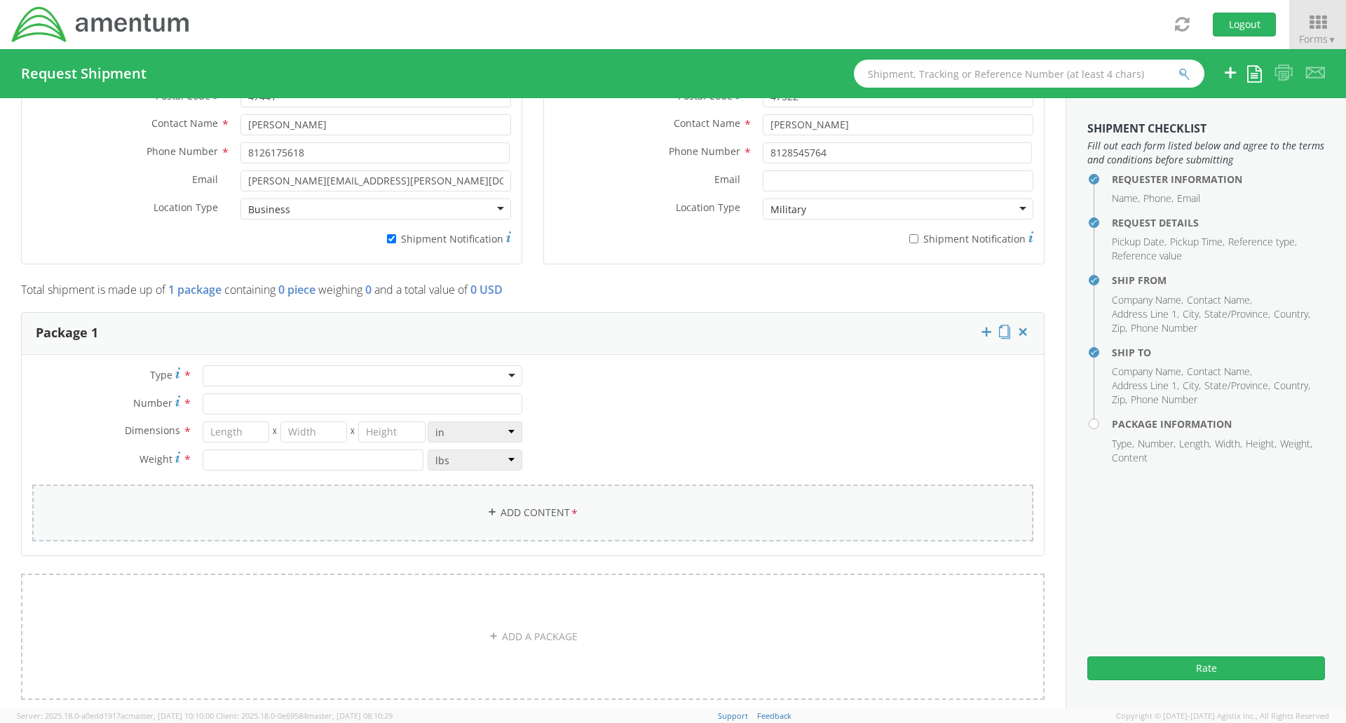
scroll to position [981, 0]
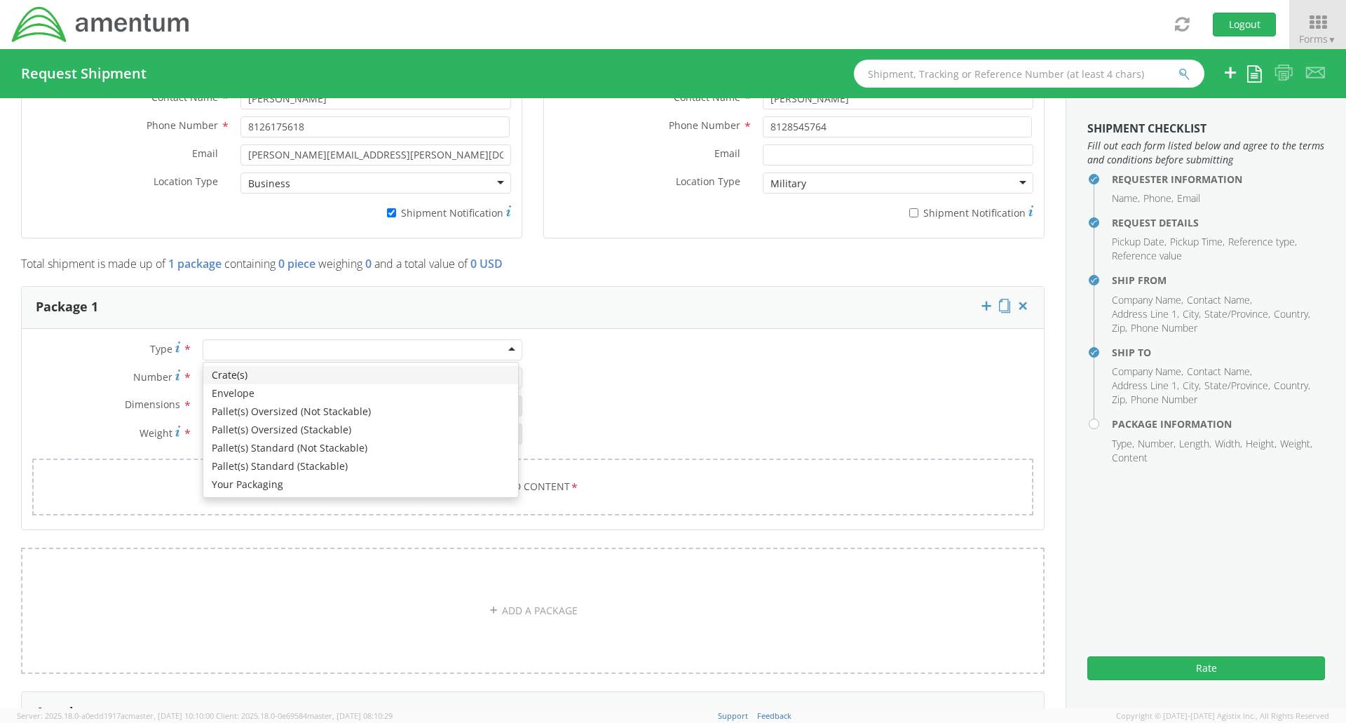
click at [360, 353] on div at bounding box center [363, 349] width 320 height 21
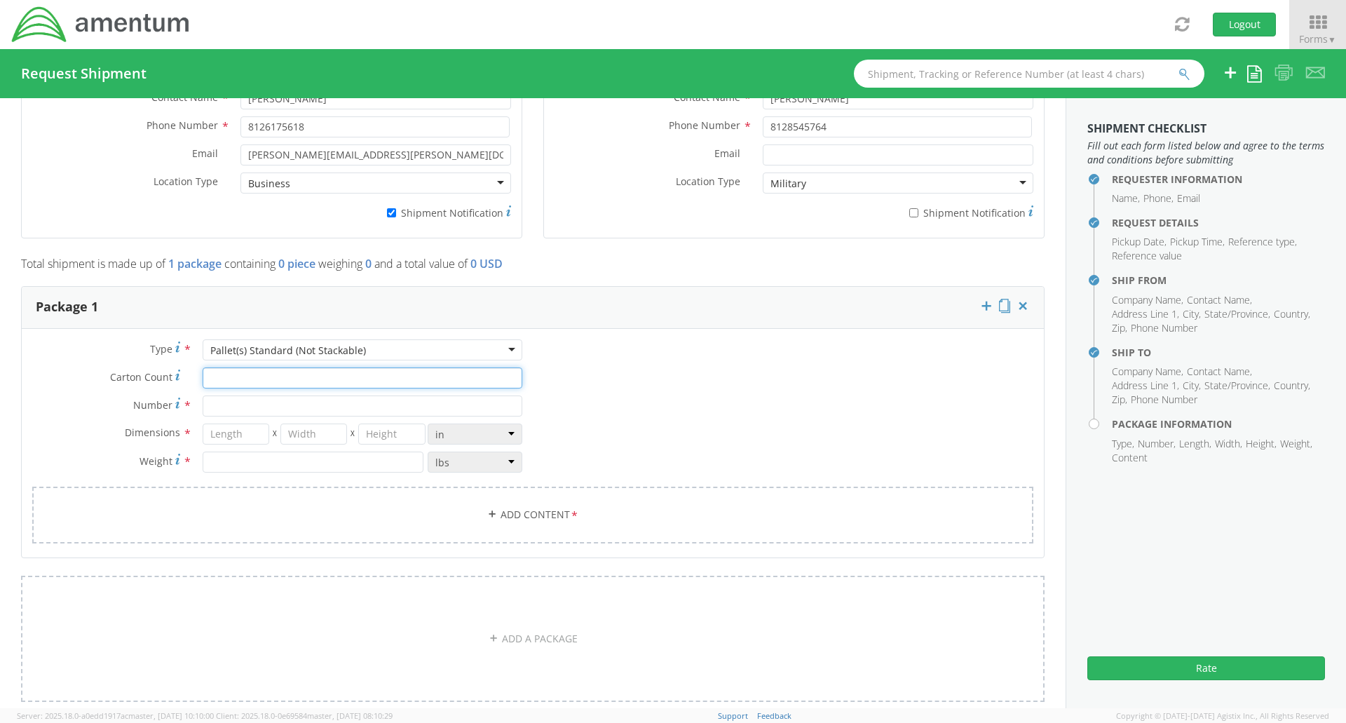
click at [306, 380] on input "Carton Count *" at bounding box center [363, 377] width 320 height 21
click at [305, 409] on input "Number *" at bounding box center [363, 405] width 320 height 21
type input "1"
click at [224, 437] on input "number" at bounding box center [236, 433] width 67 height 21
type input "40"
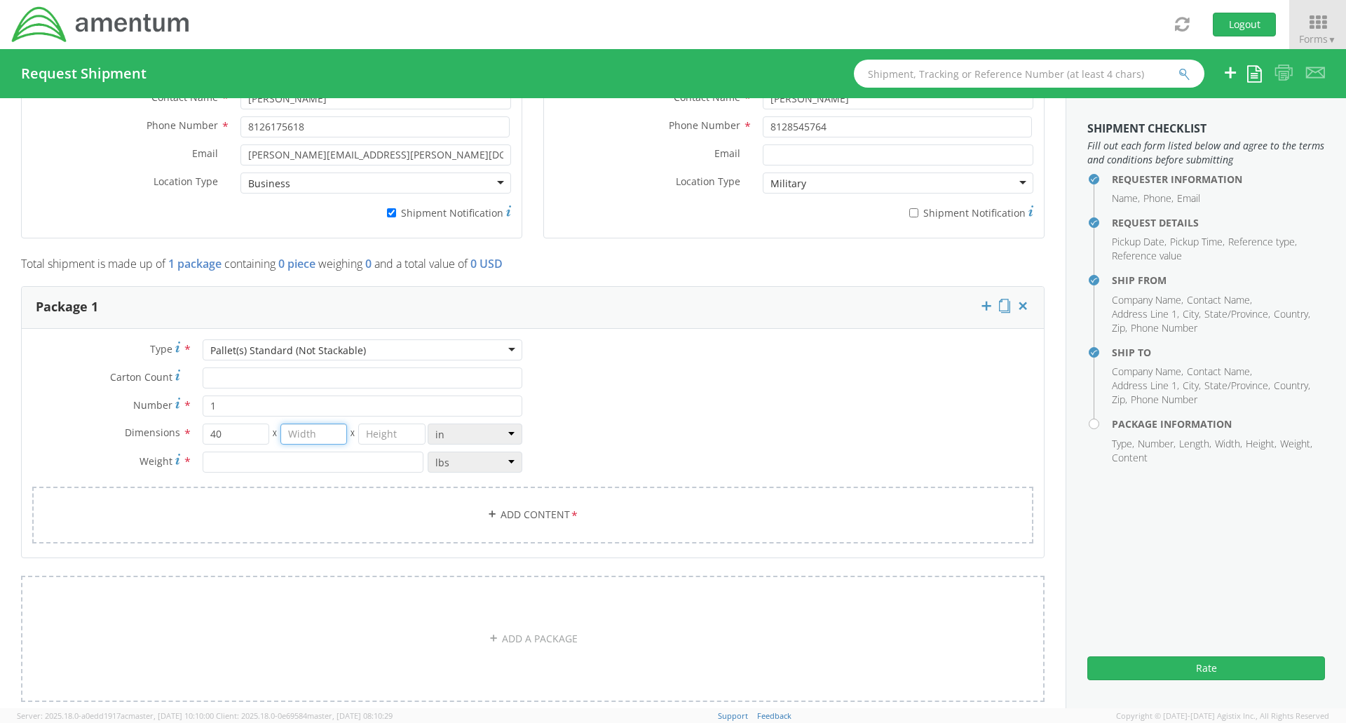
click at [311, 435] on input "number" at bounding box center [313, 433] width 67 height 21
type input "48"
click at [398, 429] on input "number" at bounding box center [391, 433] width 67 height 21
type input "20"
click at [324, 442] on input "number" at bounding box center [313, 461] width 221 height 21
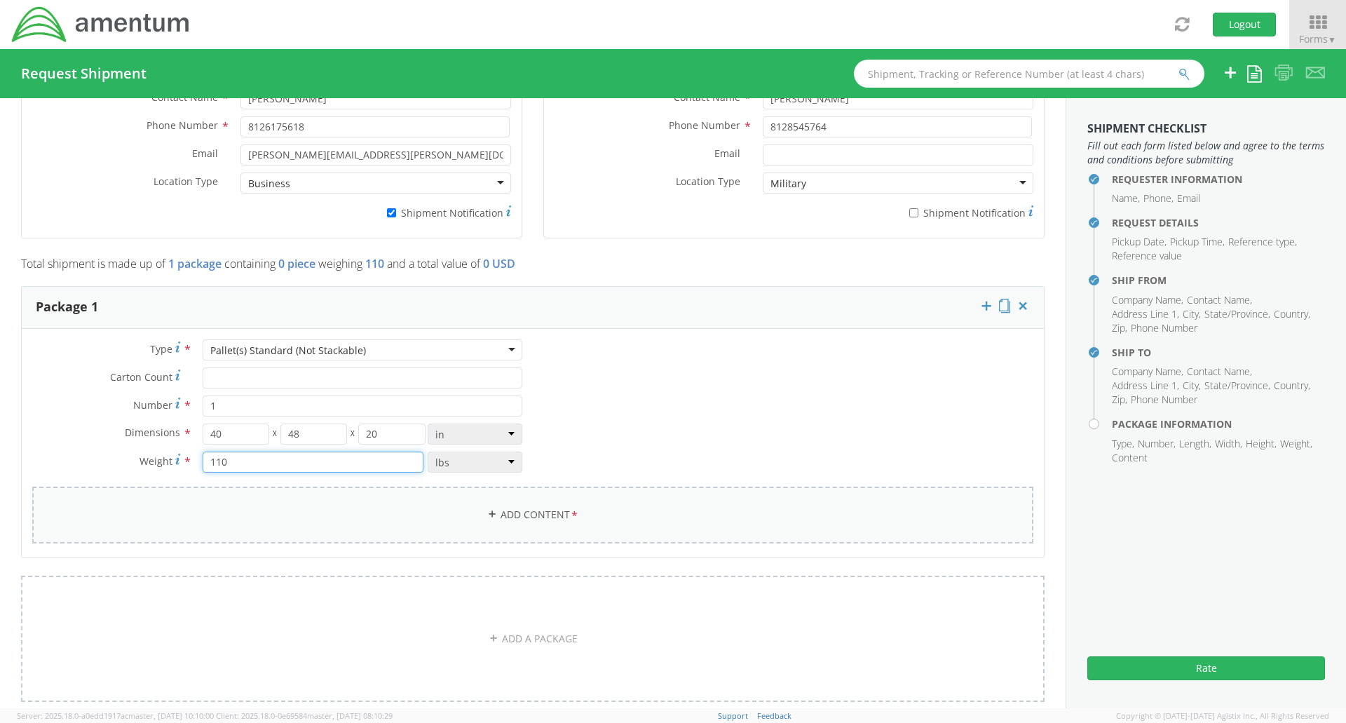
type input "110"
click at [539, 442] on link "Add Content *" at bounding box center [532, 514] width 1001 height 57
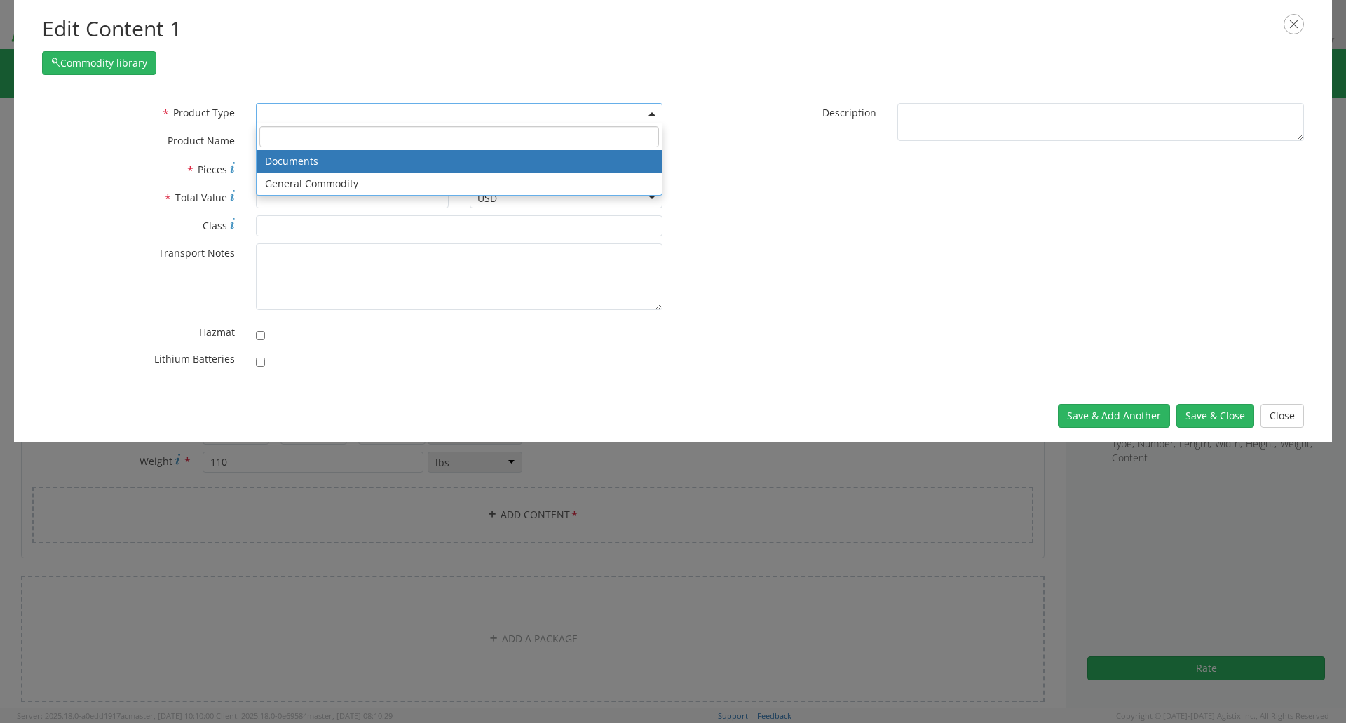
click at [317, 111] on span at bounding box center [459, 113] width 406 height 21
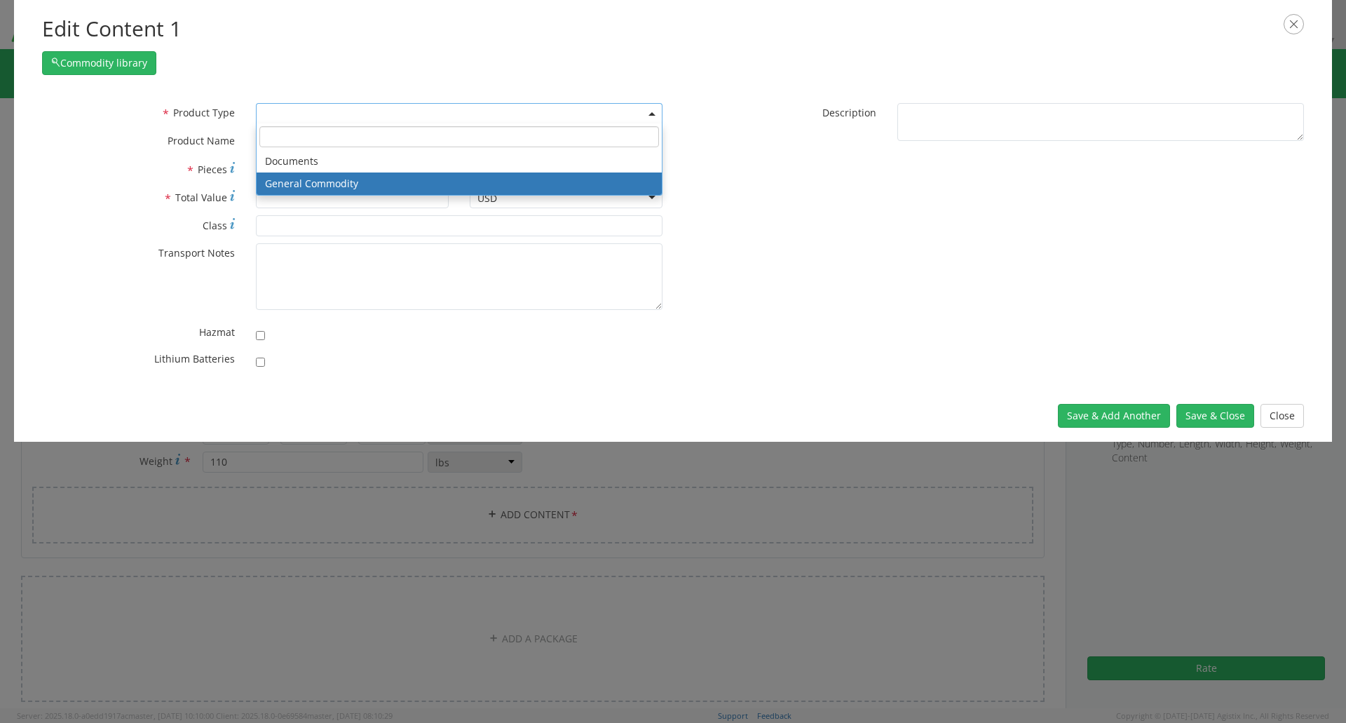
select select "COMMODITY"
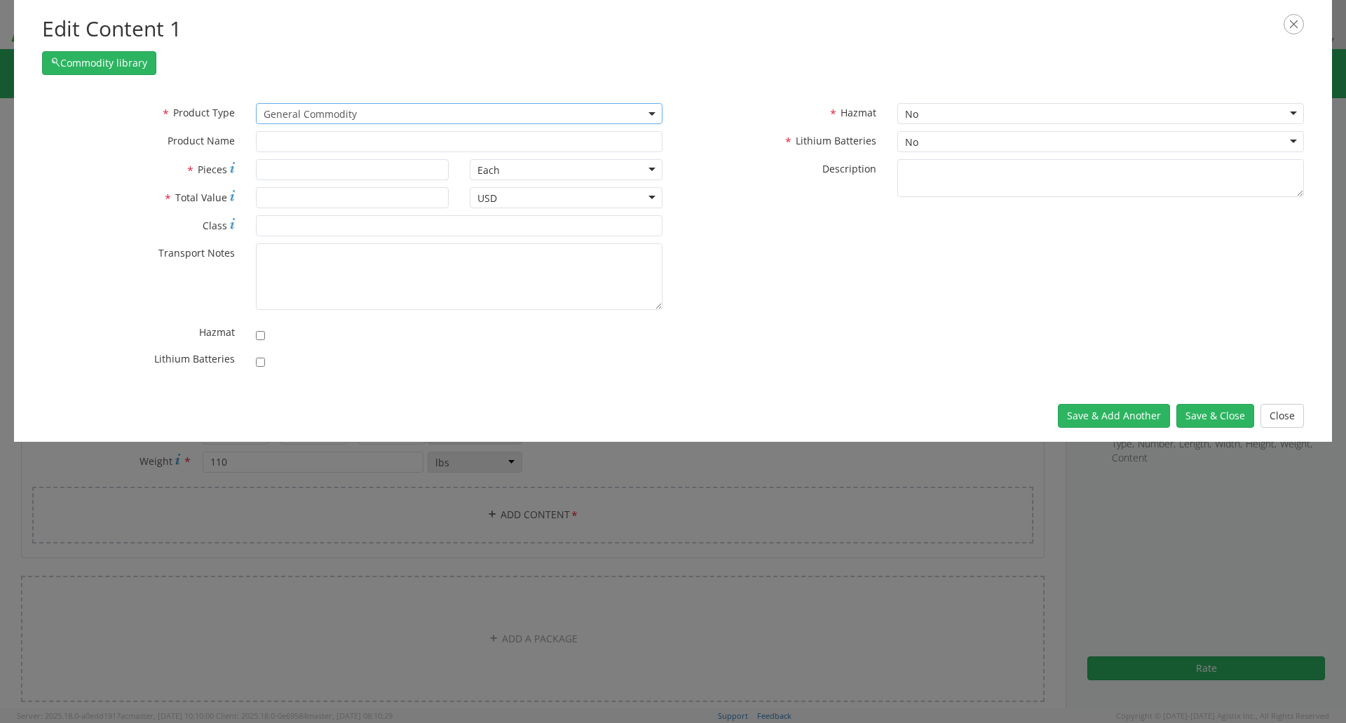
type input "General Commodity"
click at [294, 166] on input "* Pieces" at bounding box center [352, 169] width 193 height 21
type input "1"
click at [299, 200] on input "* Total Value" at bounding box center [352, 197] width 193 height 21
type input "93699"
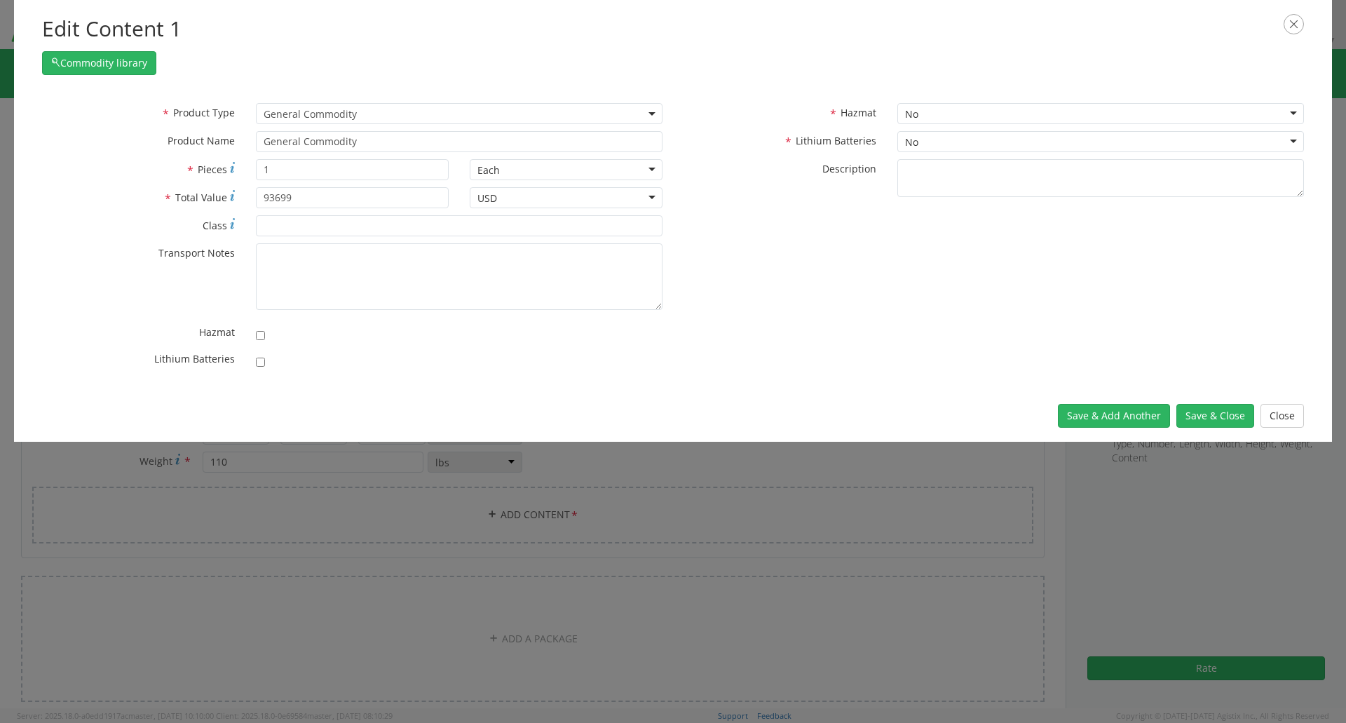
click at [854, 259] on div "* Product Type Documents General Commodity General Commodity * Product Name Gen…" at bounding box center [673, 239] width 1282 height 273
click at [896, 418] on button "Save & Close" at bounding box center [1215, 416] width 78 height 24
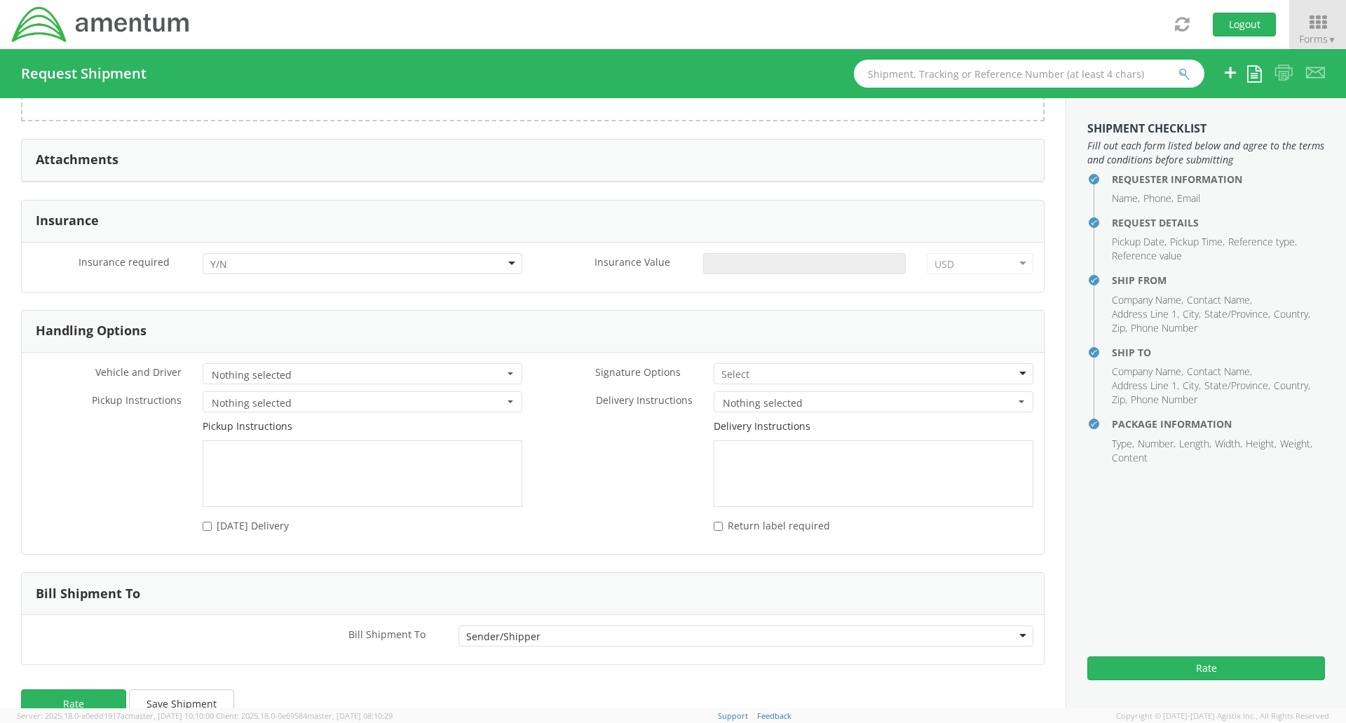
scroll to position [1675, 0]
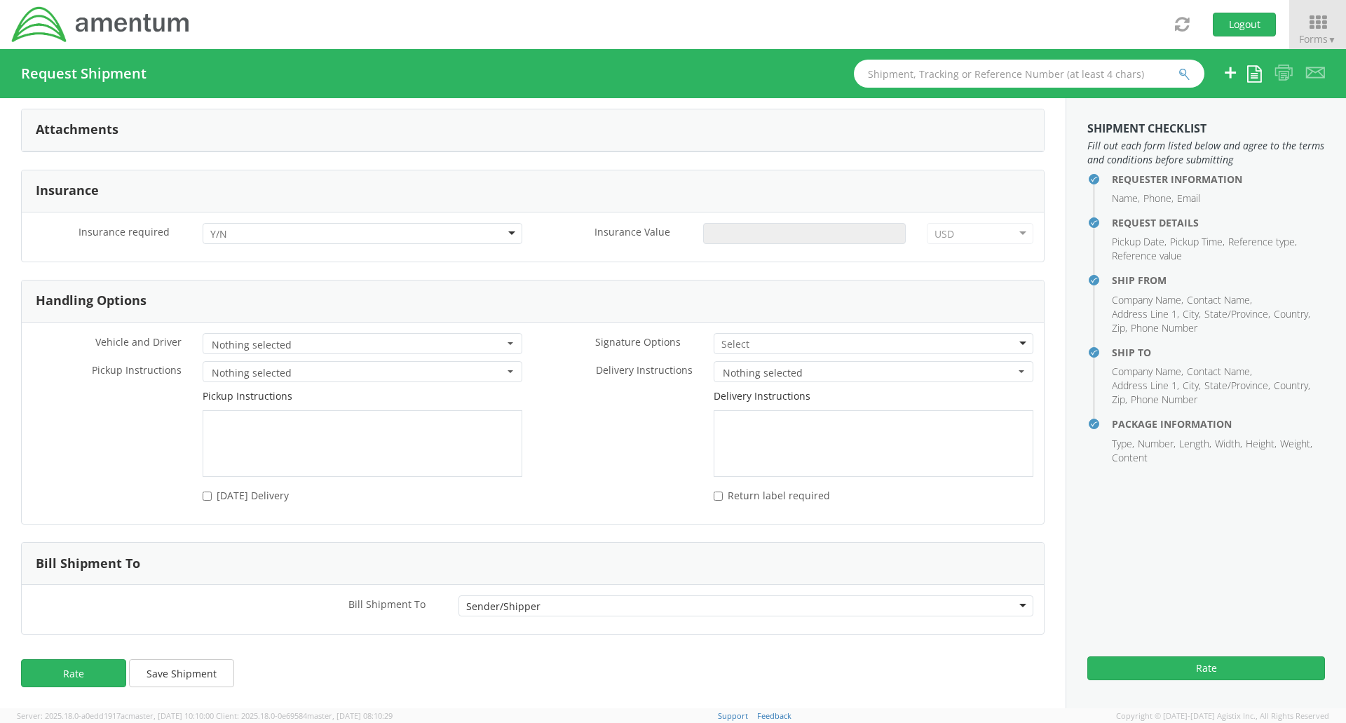
click at [562, 442] on div "Sender/Shipper" at bounding box center [745, 605] width 575 height 21
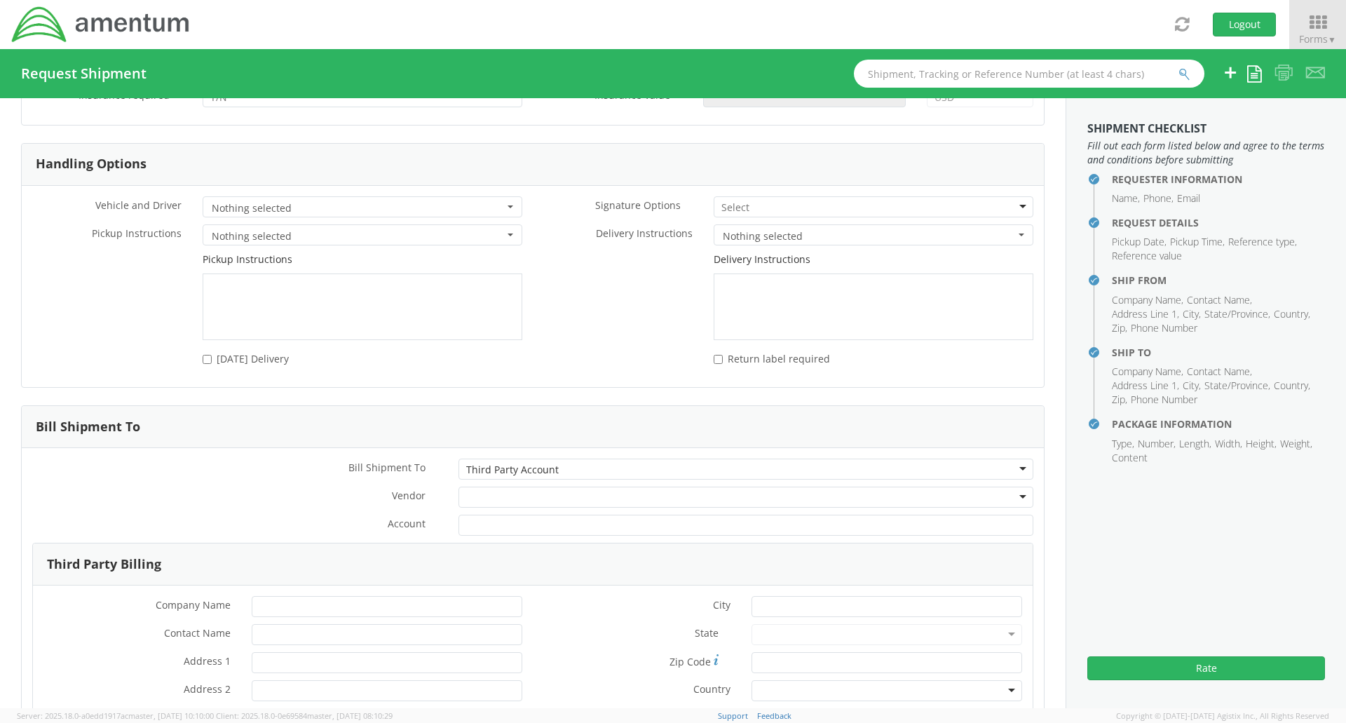
scroll to position [1815, 0]
click at [496, 442] on div at bounding box center [745, 493] width 575 height 21
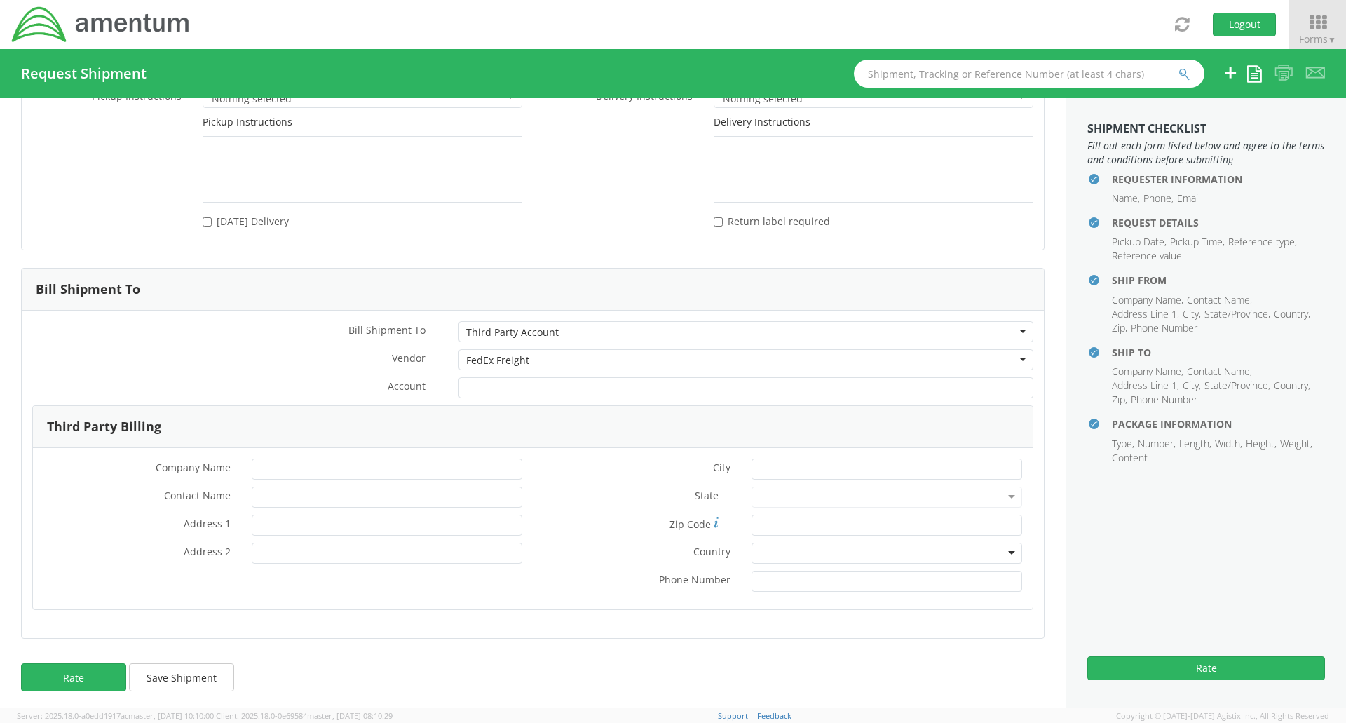
scroll to position [1953, 0]
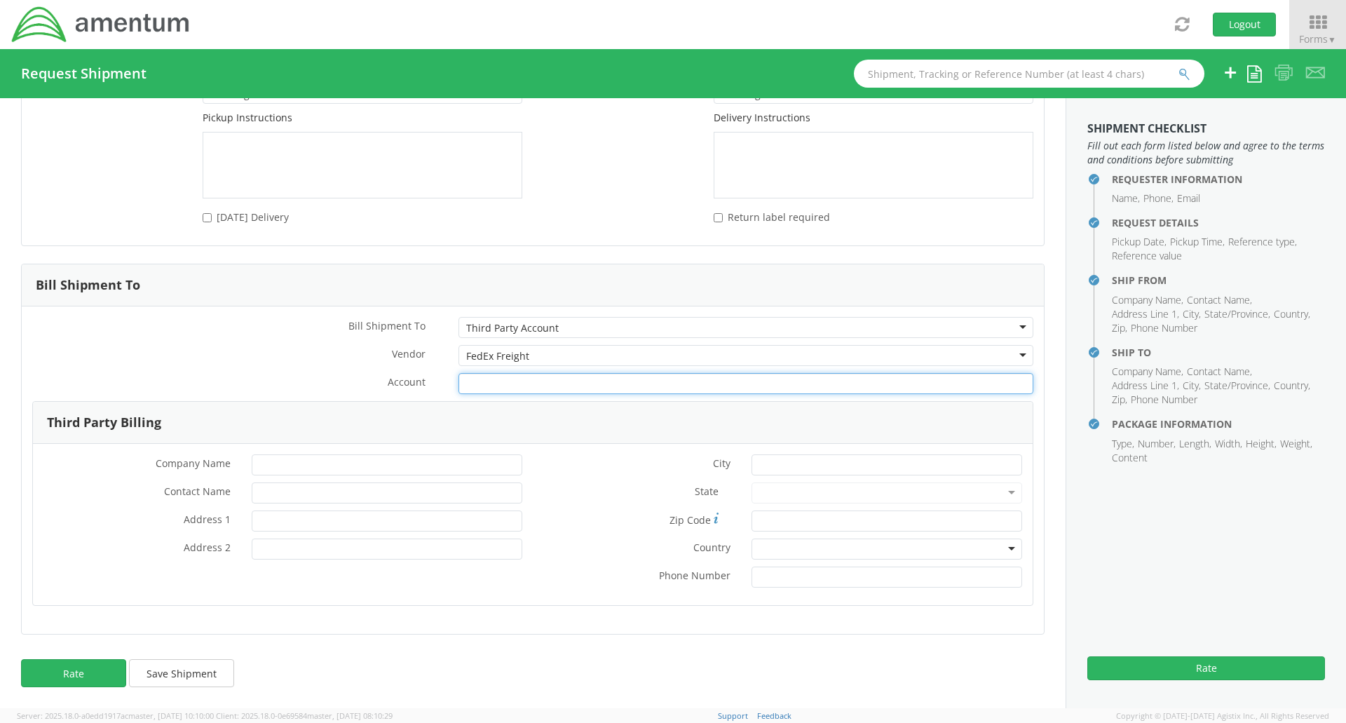
click at [516, 381] on input "Account *" at bounding box center [745, 383] width 575 height 21
paste input "432226050"
type input "432226050"
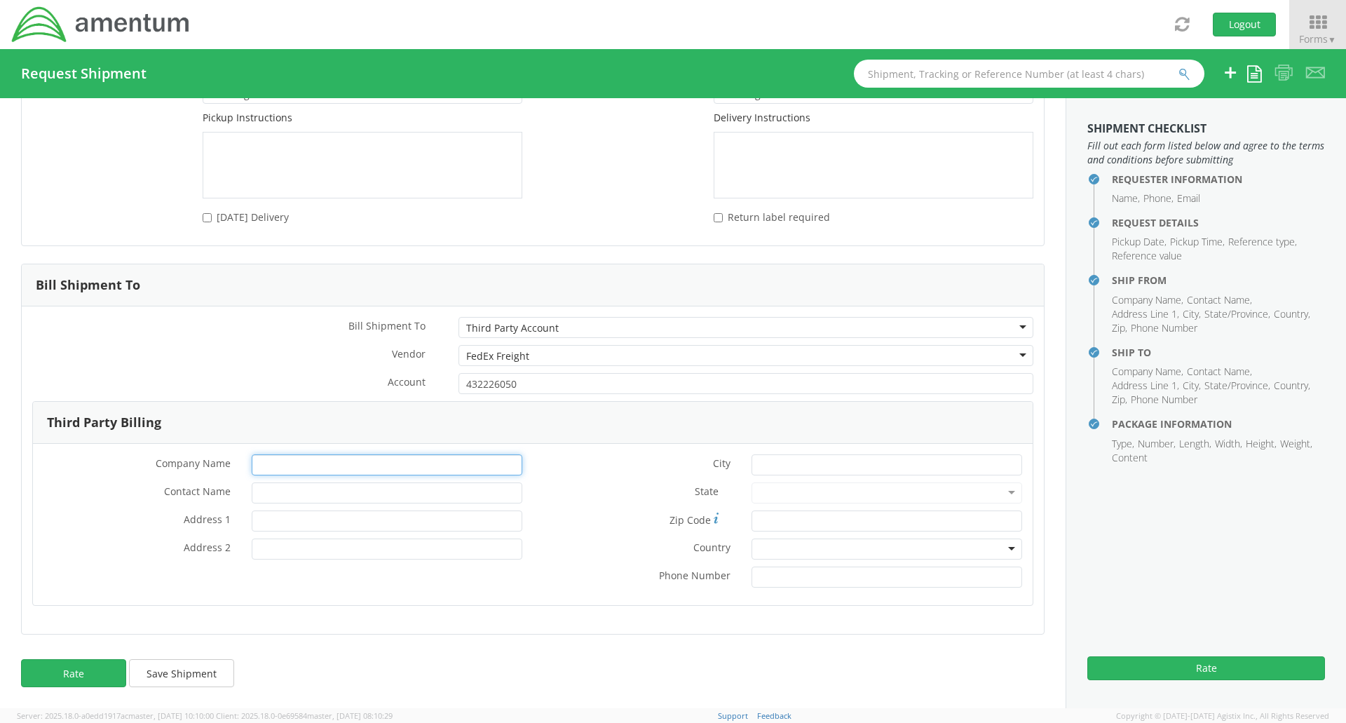
click at [297, 442] on input "* Company Name" at bounding box center [387, 464] width 271 height 21
type input "A.C.T. power"
click at [289, 442] on input "* Contact Name" at bounding box center [387, 492] width 271 height 21
click at [285, 442] on input "Rick graham" at bounding box center [387, 492] width 271 height 21
type input "[PERSON_NAME]"
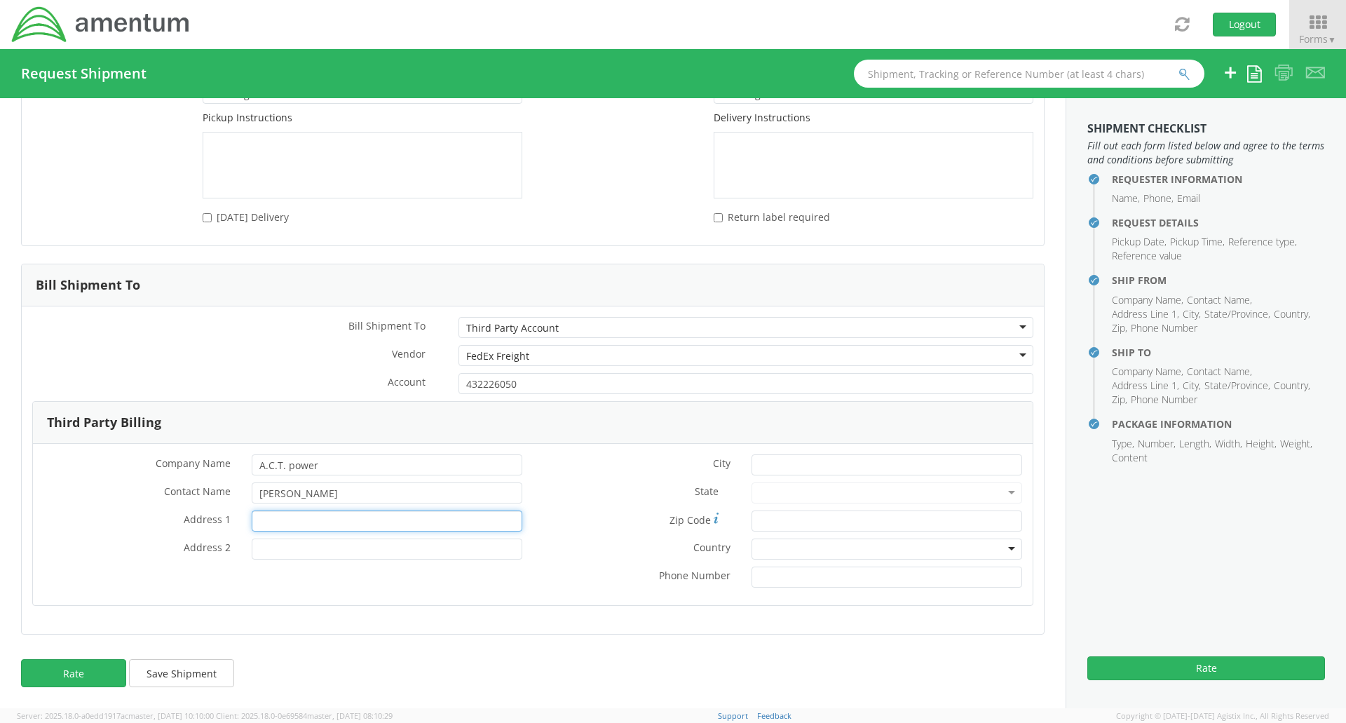
click at [298, 442] on input "* Address 1" at bounding box center [387, 520] width 271 height 21
type input "2001 [GEOGRAPHIC_DATA]"
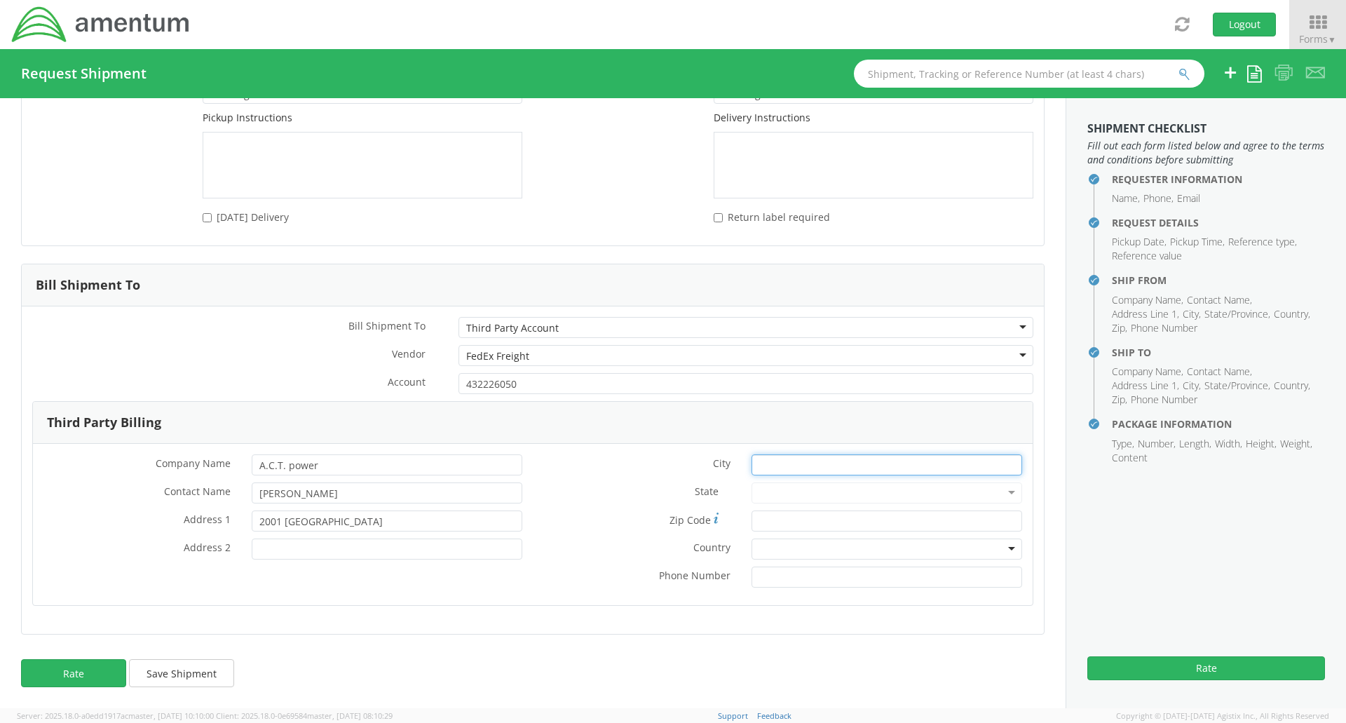
click at [799, 442] on input "* City" at bounding box center [886, 464] width 271 height 21
type input "[GEOGRAPHIC_DATA]"
click at [813, 442] on div at bounding box center [886, 492] width 271 height 21
click at [814, 442] on div at bounding box center [886, 492] width 271 height 21
click at [896, 442] on div "* City Middletown State * Zip Code * * Country Afghanistan Albania Algeria Amer…" at bounding box center [783, 524] width 500 height 140
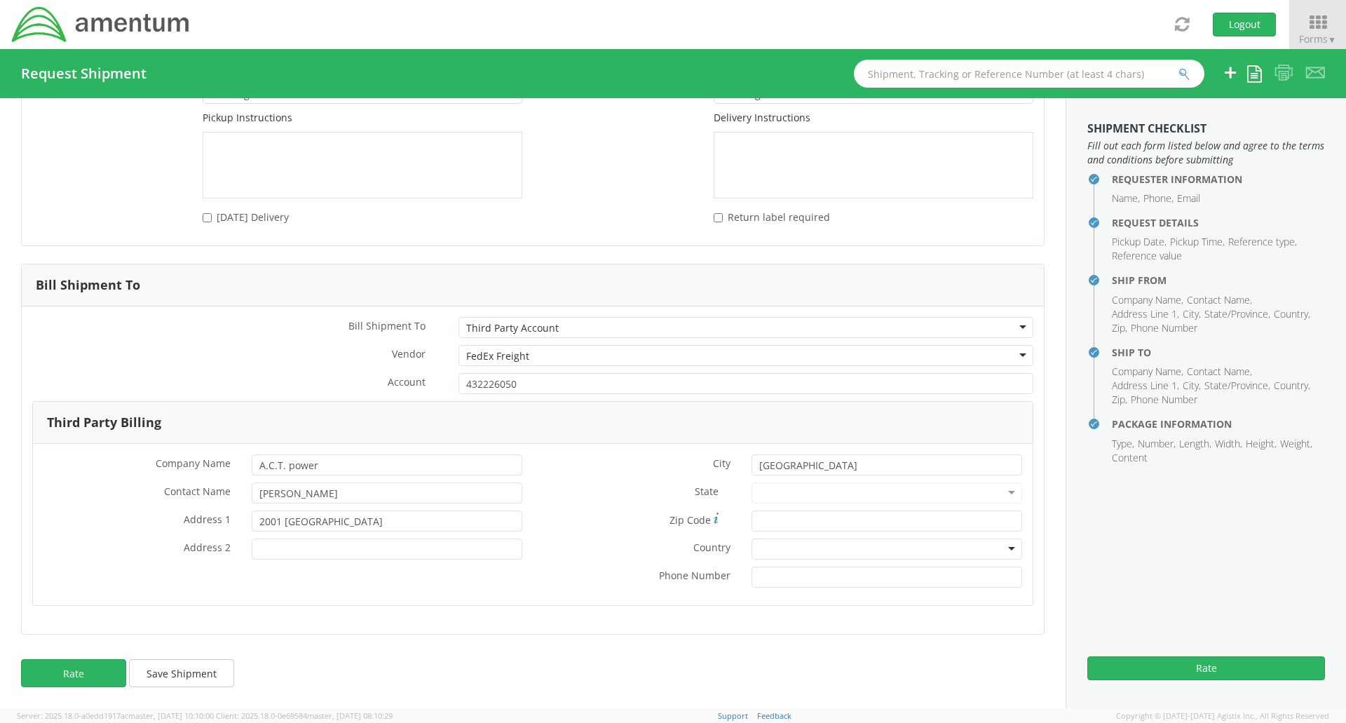
click at [896, 442] on div at bounding box center [886, 492] width 271 height 21
click at [874, 442] on div at bounding box center [886, 492] width 271 height 21
click at [812, 442] on input "Zip Code *" at bounding box center [886, 520] width 271 height 21
click at [783, 442] on div at bounding box center [886, 492] width 271 height 21
click at [779, 442] on input "Zip Code *" at bounding box center [886, 520] width 271 height 21
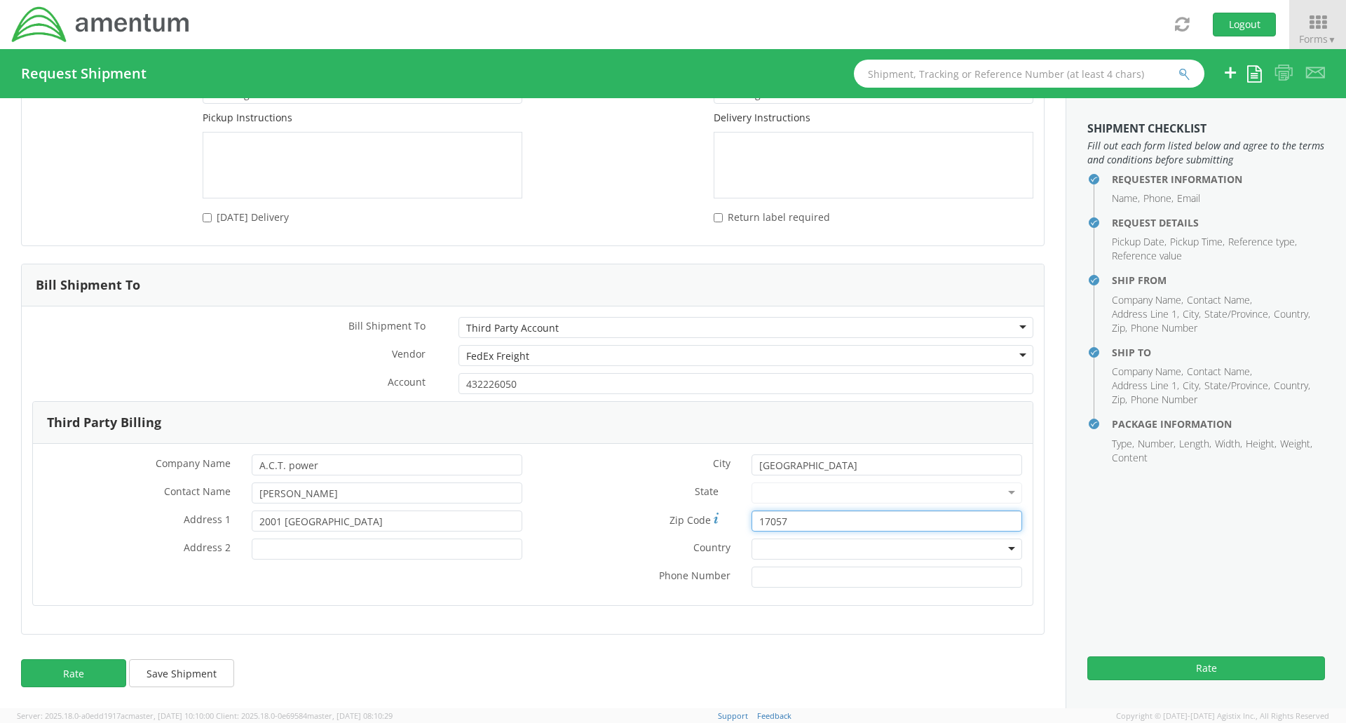
type input "17057"
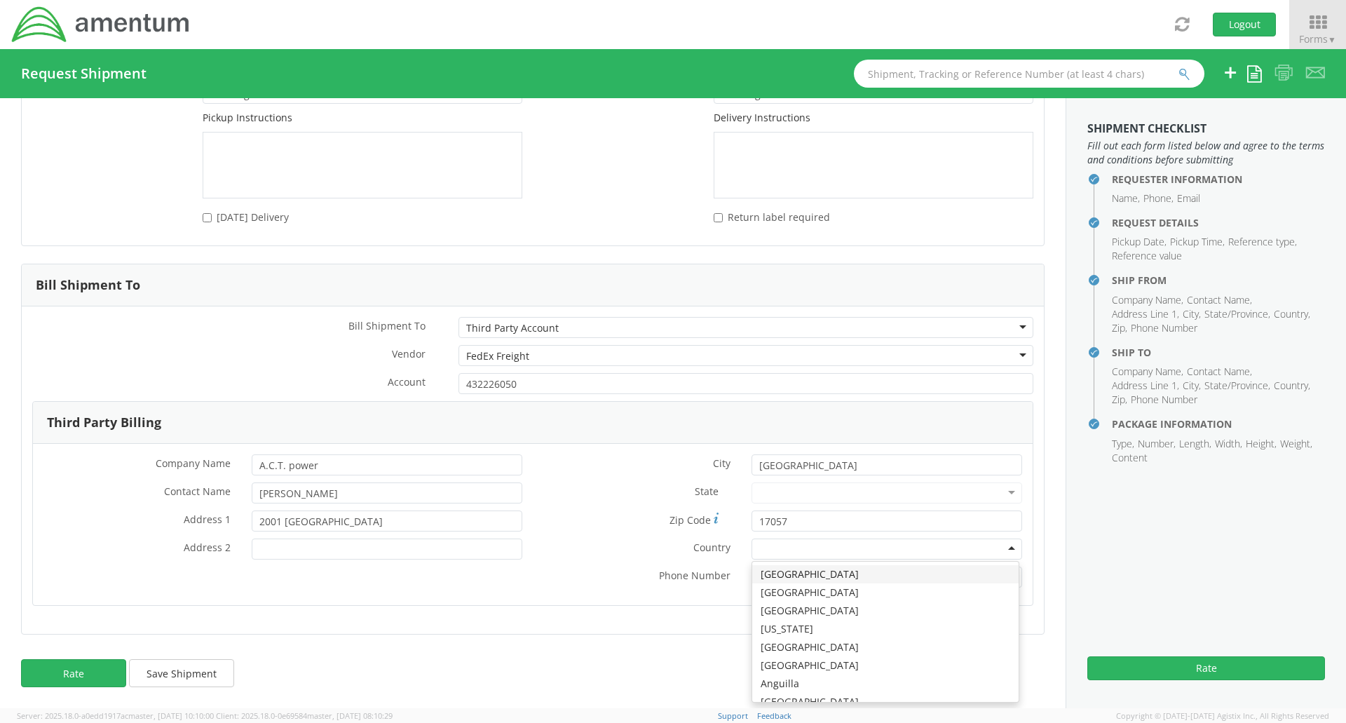
click at [793, 442] on div at bounding box center [886, 548] width 271 height 21
click at [564, 442] on div "* City Middletown State * Zip Code * 17057 * Country Afghanistan Albania Algeri…" at bounding box center [783, 524] width 500 height 140
click at [784, 442] on div at bounding box center [886, 548] width 271 height 21
type input "unit"
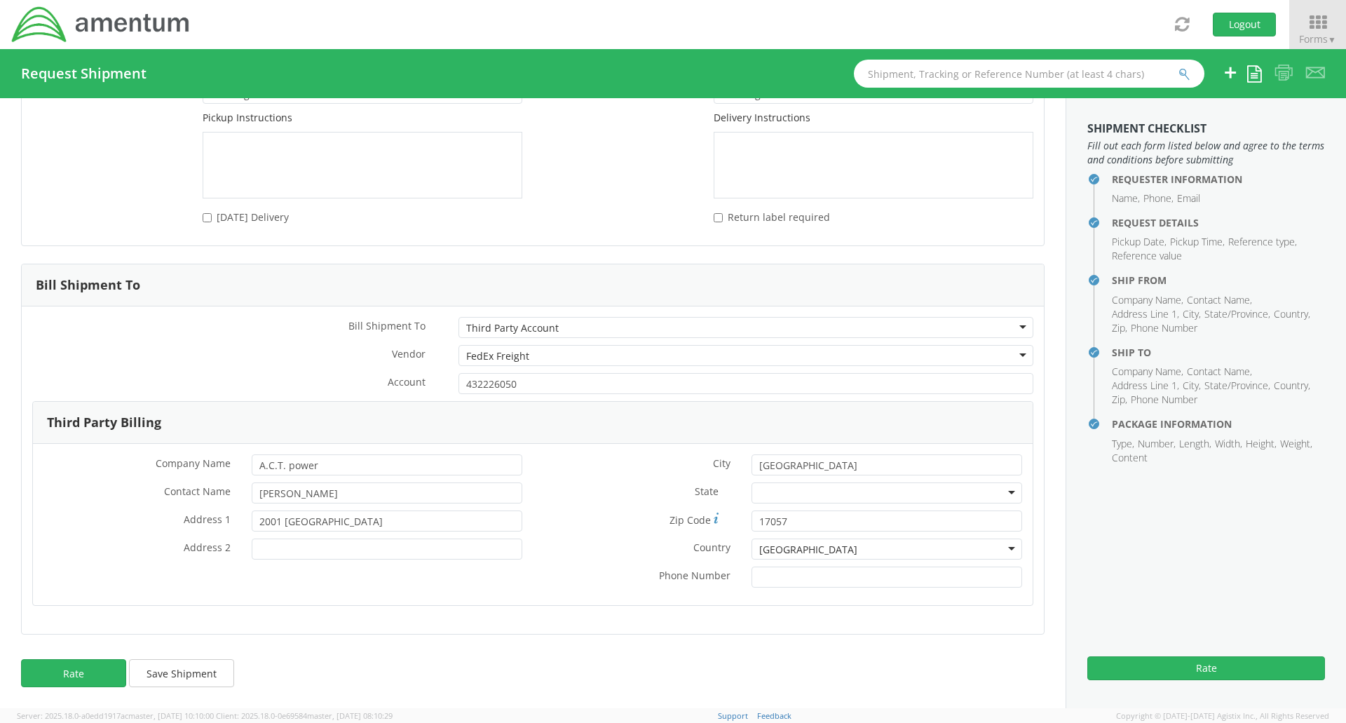
click at [815, 442] on div at bounding box center [886, 492] width 271 height 21
type input "pen"
click at [628, 442] on div "* Country United States United States Afghanistan Albania Algeria American Samo…" at bounding box center [783, 548] width 500 height 21
click at [830, 442] on input "* Phone Number" at bounding box center [886, 576] width 271 height 21
type input "7179854436"
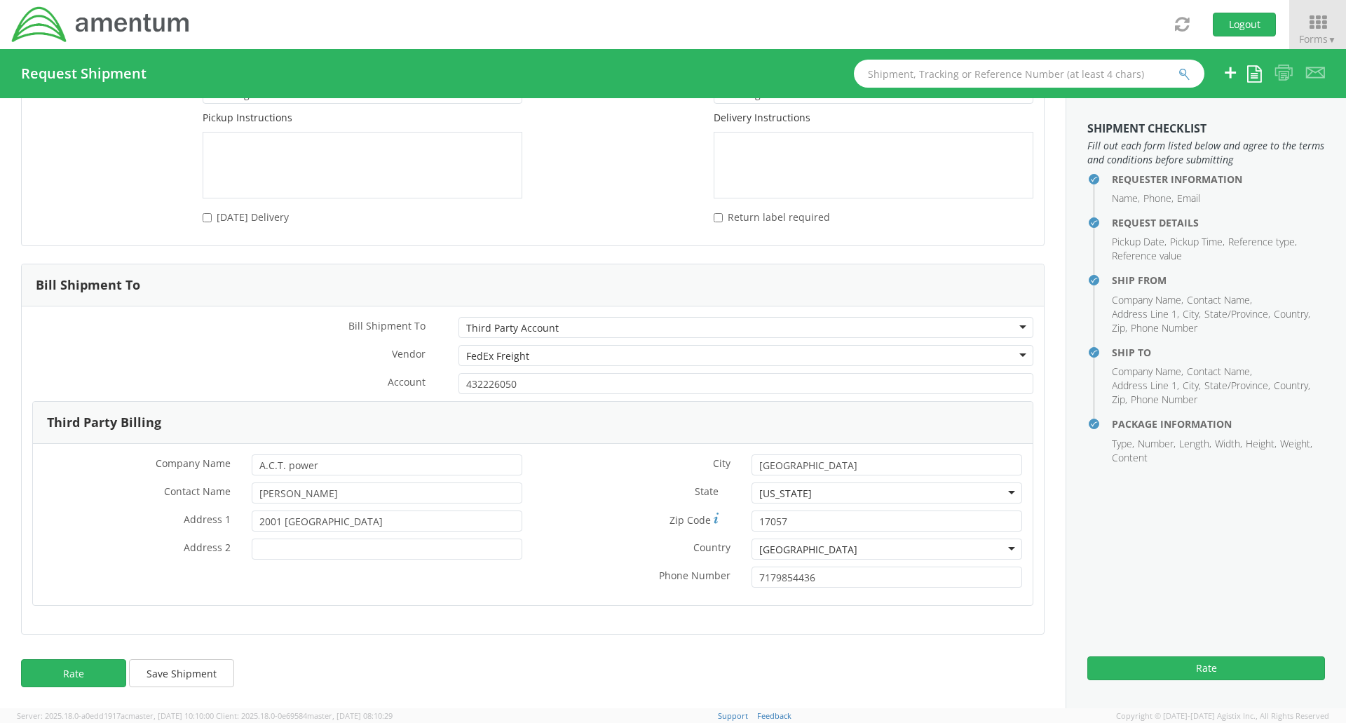
click at [365, 442] on div "Third Party Billing * Company Name A.C.T. power * Contact Name [PERSON_NAME] * …" at bounding box center [532, 503] width 1001 height 205
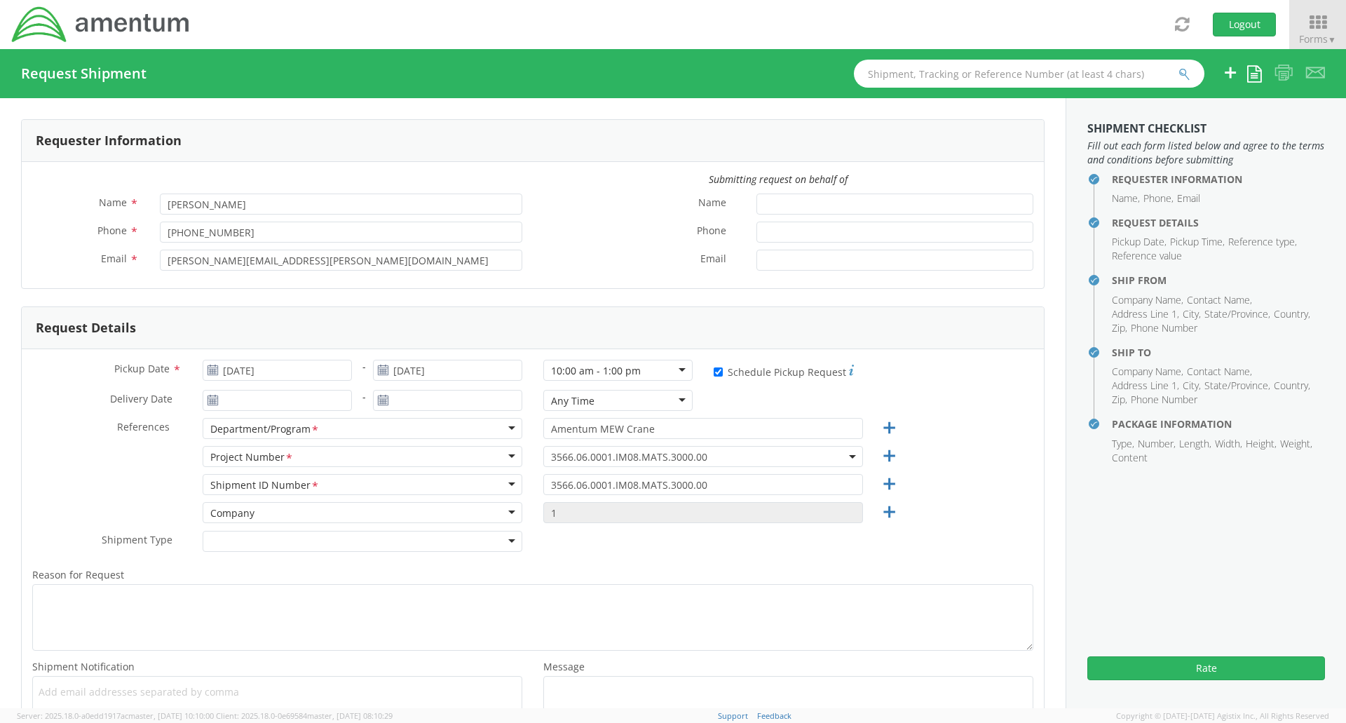
click at [591, 404] on div "Any Time" at bounding box center [617, 400] width 149 height 21
click at [589, 442] on div "Reason for Request * Shipment Notification * Add email addresses separated by c…" at bounding box center [533, 647] width 1022 height 177
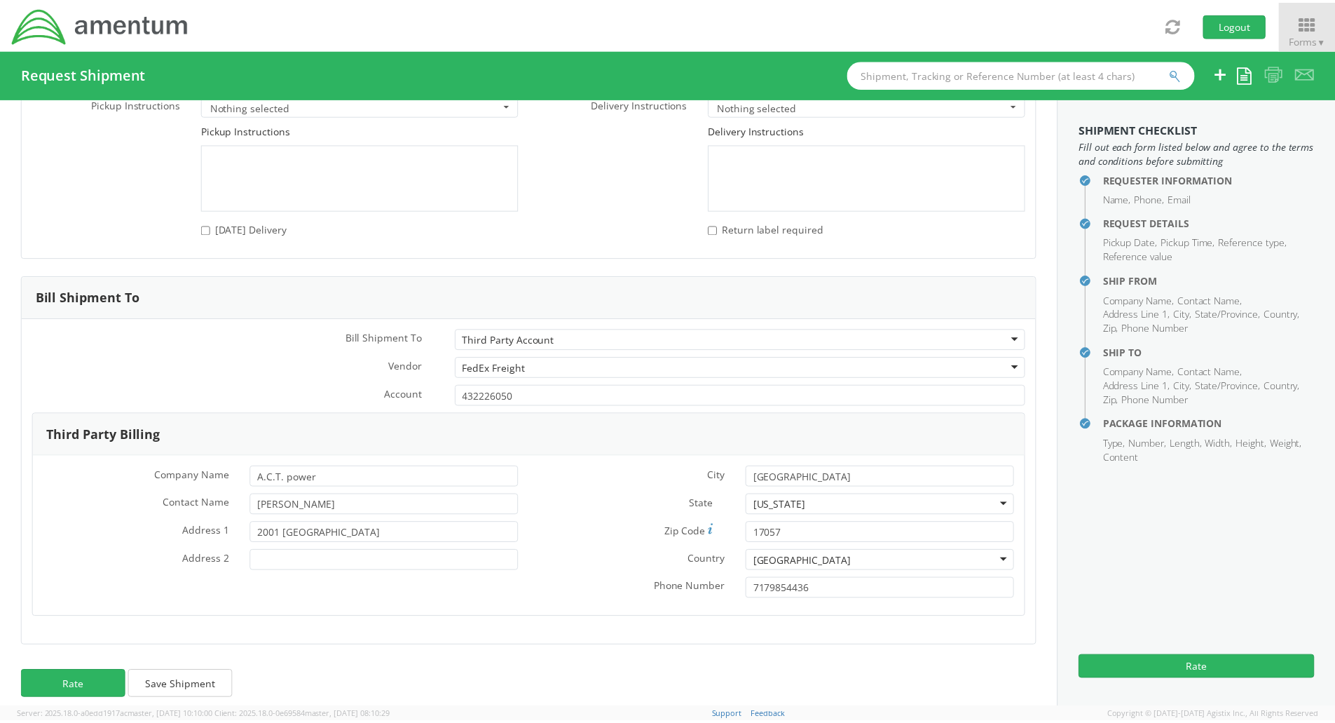
scroll to position [1953, 0]
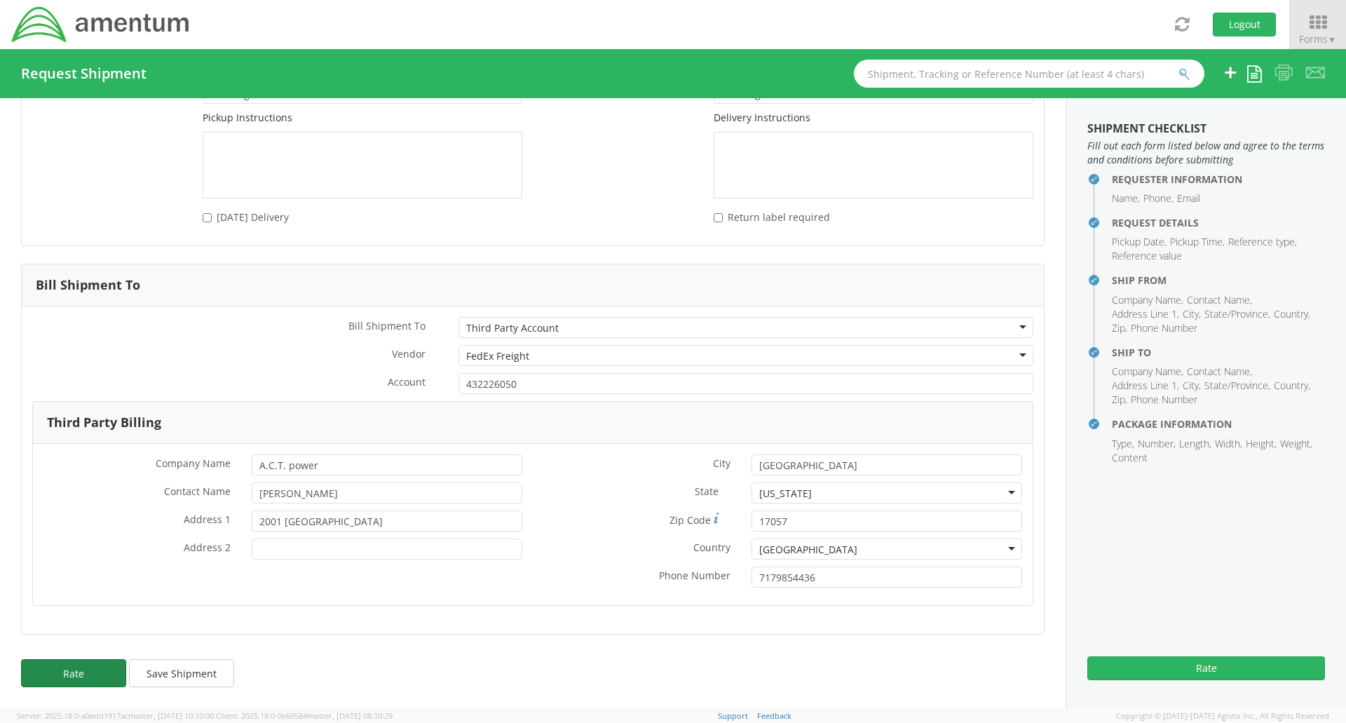
click at [46, 442] on button "Rate" at bounding box center [73, 673] width 105 height 28
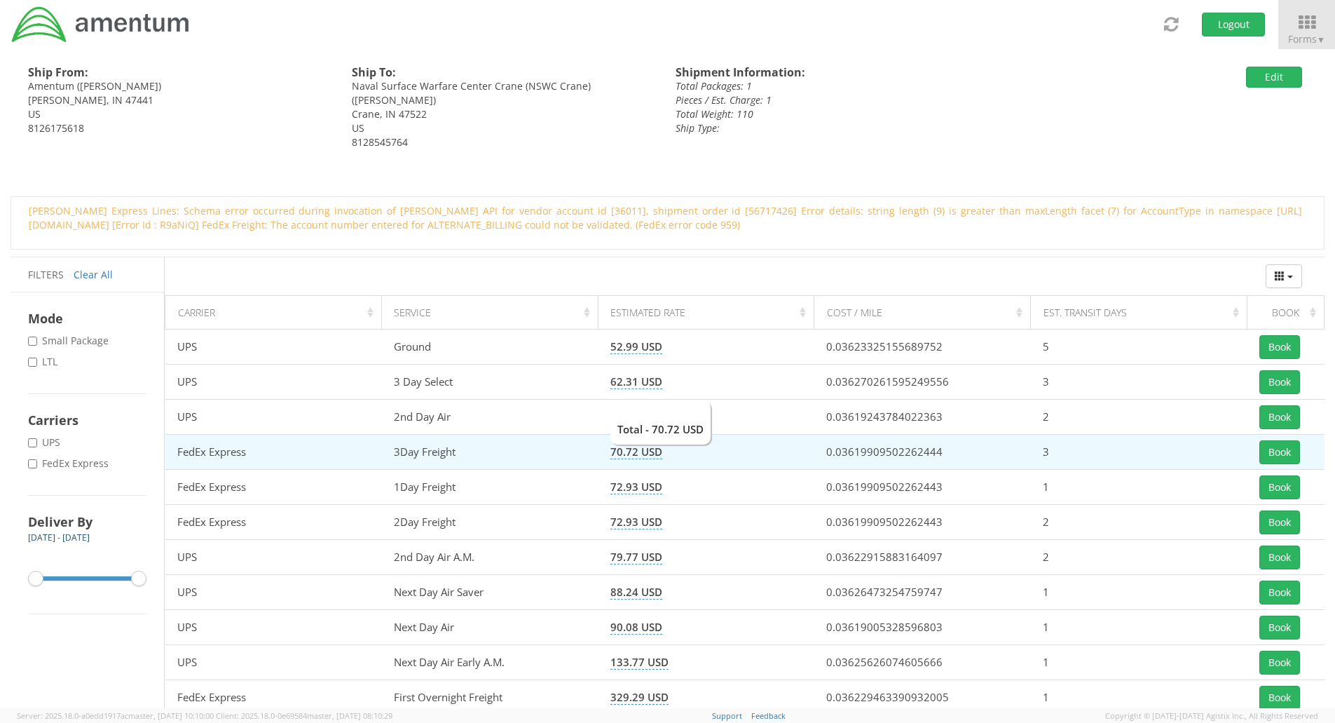
scroll to position [46, 0]
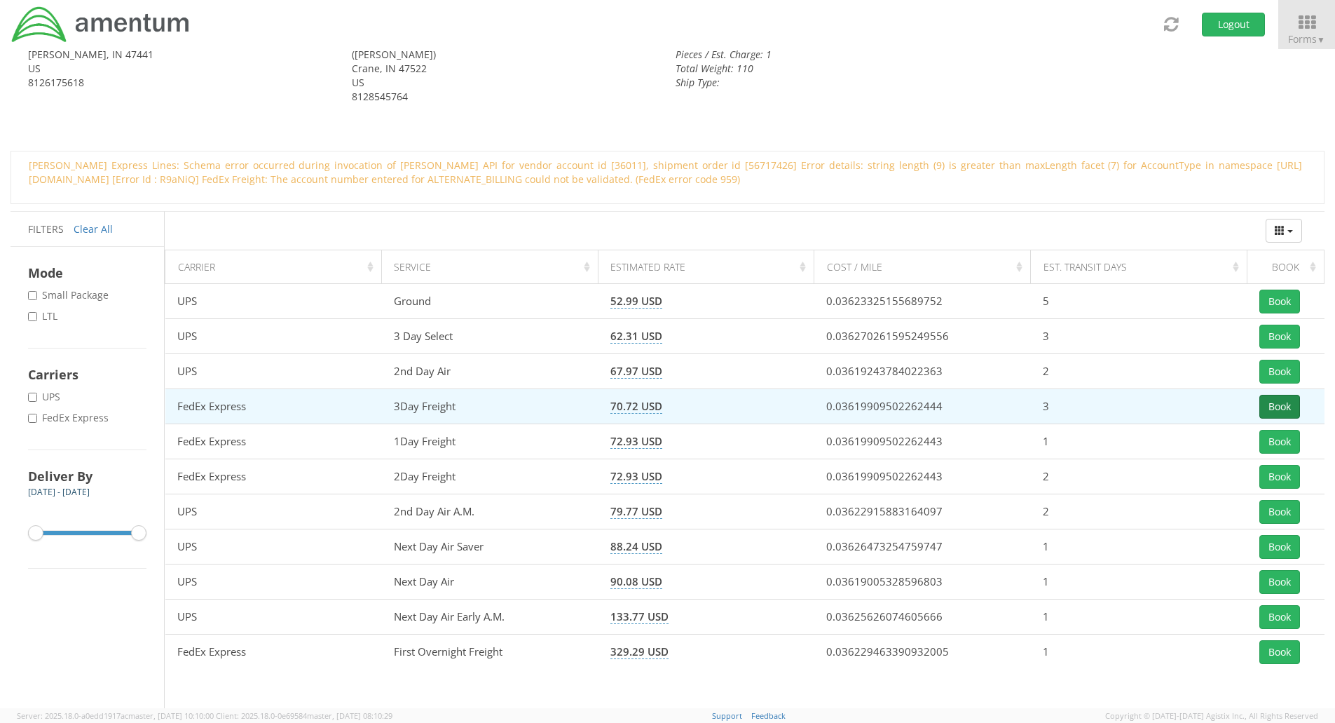
click at [896, 405] on button "Book" at bounding box center [1279, 407] width 41 height 24
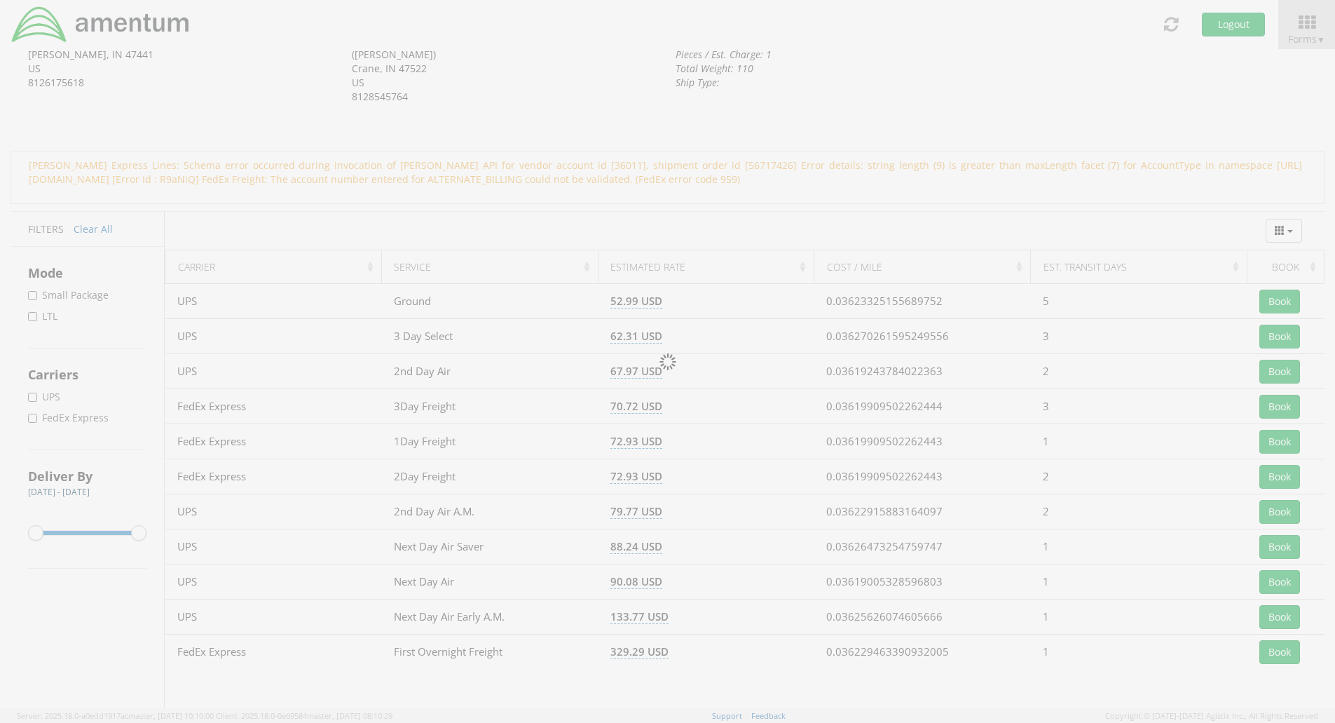
click at [827, 196] on div at bounding box center [667, 361] width 1335 height 723
click at [882, 300] on div at bounding box center [667, 361] width 1335 height 723
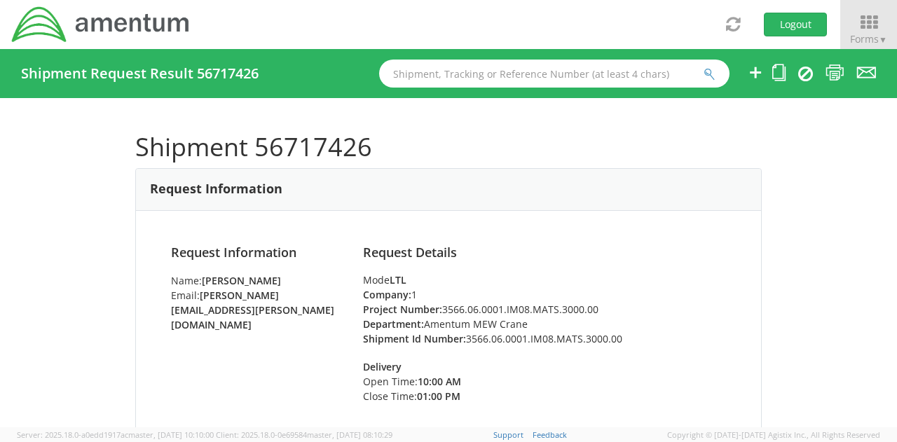
drag, startPoint x: 615, startPoint y: 338, endPoint x: 463, endPoint y: 345, distance: 152.2
click at [463, 345] on li "Shipment Id Number: 3566.06.0001.IM08.MATS.3000.00" at bounding box center [544, 338] width 363 height 15
copy li "3566.06.0001.IM08.MATS.3000.00"
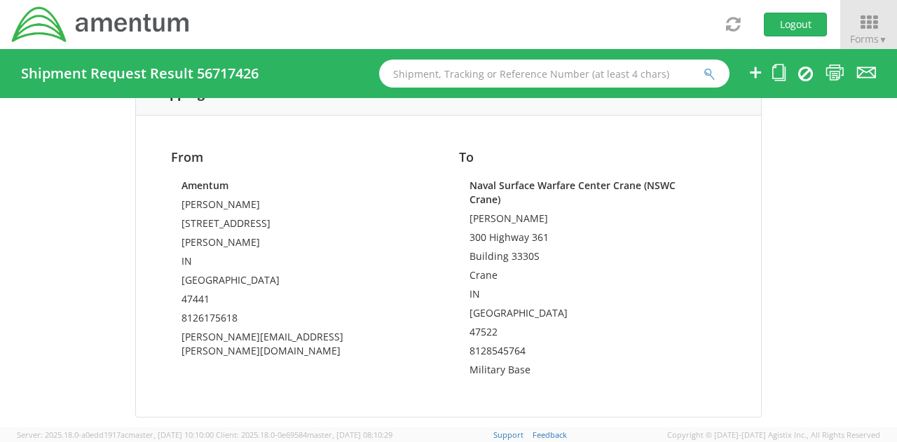
scroll to position [841, 0]
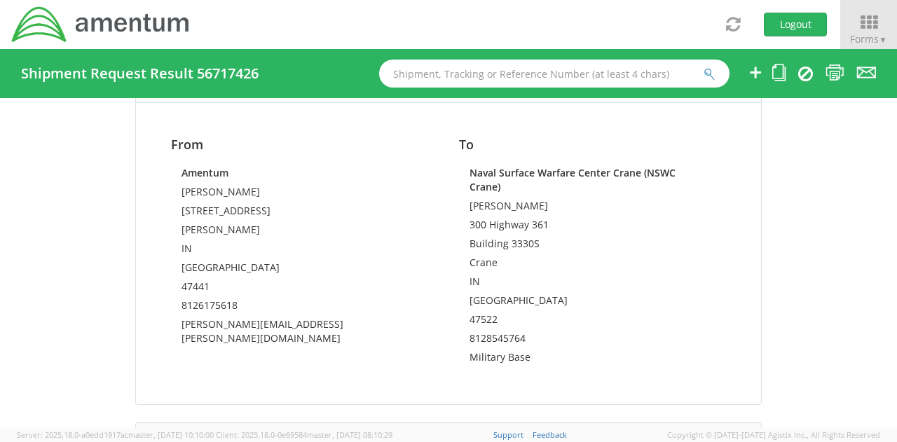
click at [263, 214] on td "[STREET_ADDRESS]" at bounding box center [305, 213] width 246 height 19
drag, startPoint x: 261, startPoint y: 209, endPoint x: 179, endPoint y: 210, distance: 81.3
click at [182, 210] on td "[STREET_ADDRESS]" at bounding box center [305, 213] width 246 height 19
copy td "[STREET_ADDRESS]"
click at [280, 262] on td "[GEOGRAPHIC_DATA]" at bounding box center [305, 270] width 246 height 19
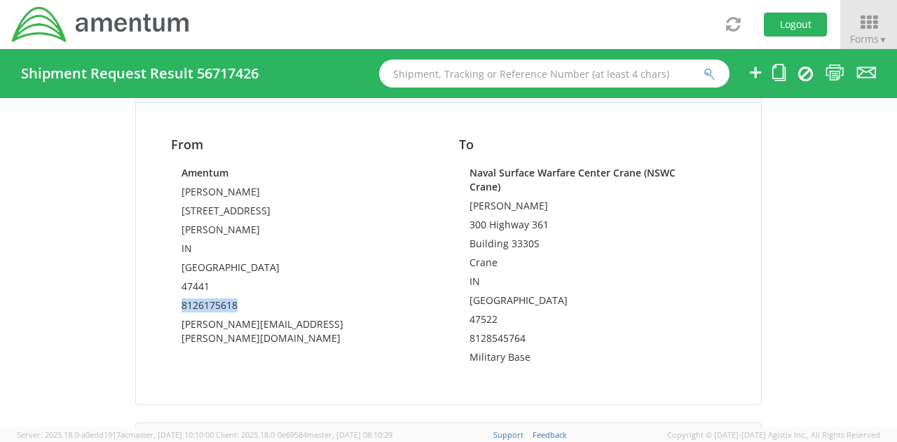
drag, startPoint x: 235, startPoint y: 303, endPoint x: 182, endPoint y: 303, distance: 53.3
click at [182, 303] on td "8126175618" at bounding box center [305, 308] width 246 height 19
copy td "8126175618"
click at [304, 327] on td "[PERSON_NAME][EMAIL_ADDRESS][PERSON_NAME][DOMAIN_NAME]" at bounding box center [305, 333] width 246 height 33
drag, startPoint x: 320, startPoint y: 325, endPoint x: 179, endPoint y: 322, distance: 141.6
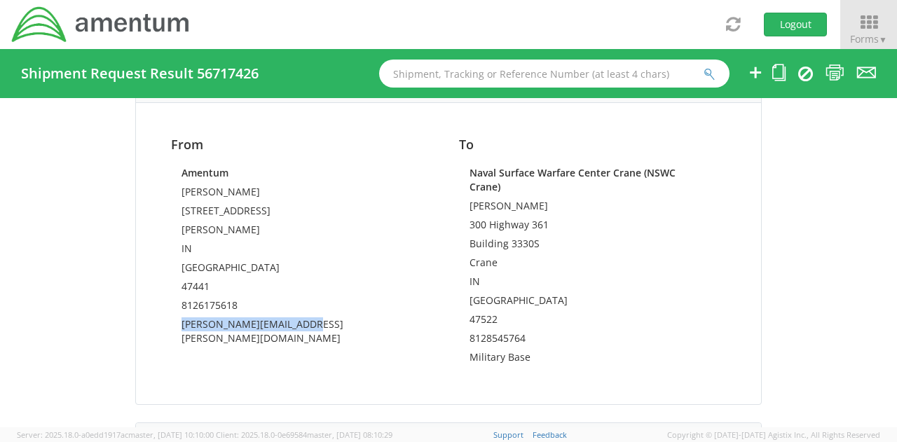
click at [182, 322] on td "[PERSON_NAME][EMAIL_ADDRESS][PERSON_NAME][DOMAIN_NAME]" at bounding box center [305, 333] width 246 height 33
copy td "[PERSON_NAME][EMAIL_ADDRESS][PERSON_NAME][DOMAIN_NAME]"
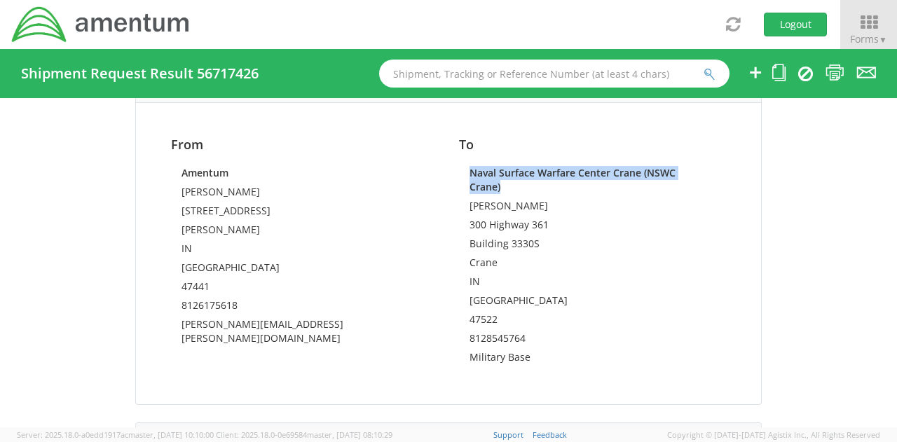
drag, startPoint x: 463, startPoint y: 168, endPoint x: 496, endPoint y: 183, distance: 36.1
click at [496, 183] on div "Naval Surface Warfare Center Crane (NSWC Crane) Tonya Deford 300 Highway 361 Bu…" at bounding box center [592, 267] width 267 height 203
copy div "Naval Surface Warfare Center Crane (NSWC Crane)"
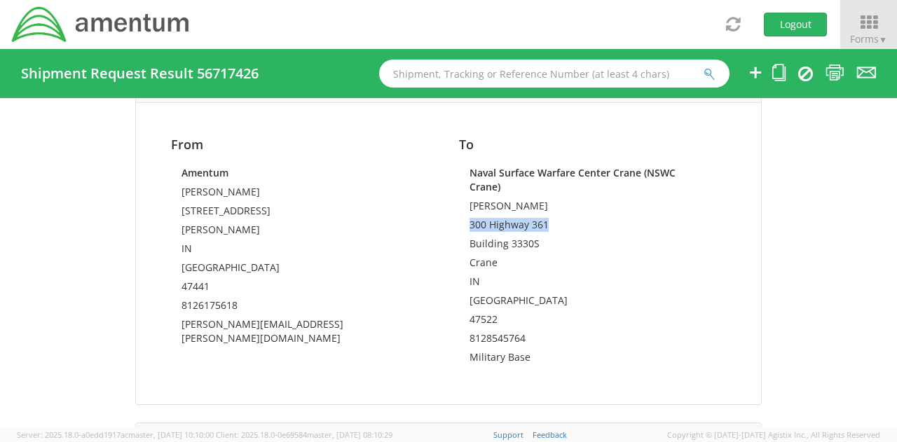
drag, startPoint x: 464, startPoint y: 221, endPoint x: 542, endPoint y: 222, distance: 77.8
click at [542, 222] on td "300 Highway 361" at bounding box center [593, 227] width 246 height 19
copy td "300 Highway 361"
click at [550, 245] on td "Building 3330S" at bounding box center [593, 246] width 246 height 19
drag, startPoint x: 541, startPoint y: 243, endPoint x: 465, endPoint y: 245, distance: 75.7
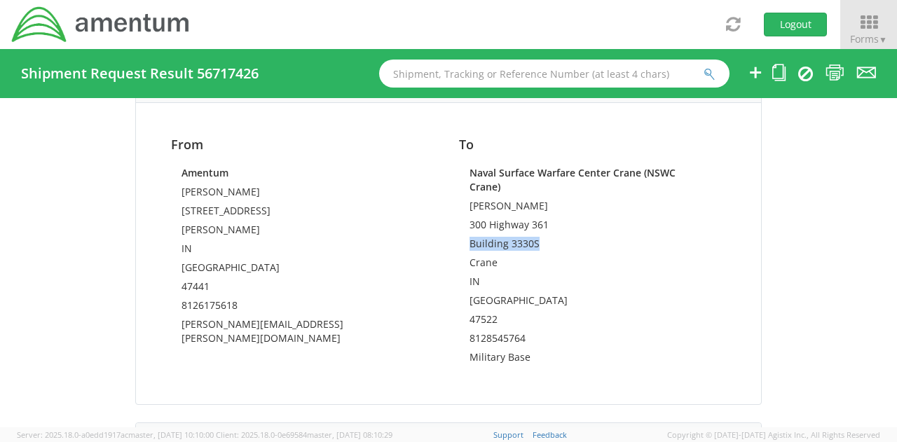
click at [470, 245] on td "Building 3330S" at bounding box center [593, 246] width 246 height 19
copy td "Building 3330S"
click at [555, 203] on td "[PERSON_NAME]" at bounding box center [593, 208] width 246 height 19
click at [502, 352] on td "Military Base" at bounding box center [593, 359] width 246 height 19
drag, startPoint x: 526, startPoint y: 338, endPoint x: 465, endPoint y: 340, distance: 60.3
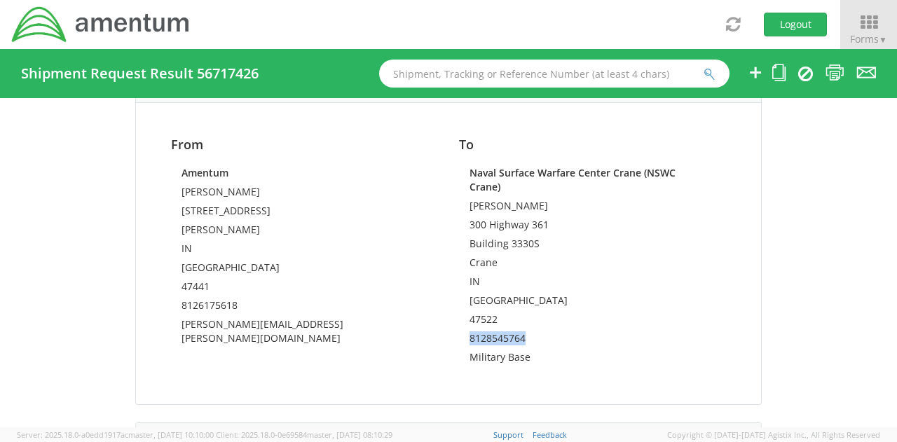
click at [470, 340] on td "8128545764" at bounding box center [593, 340] width 246 height 19
copy td "8128545764"
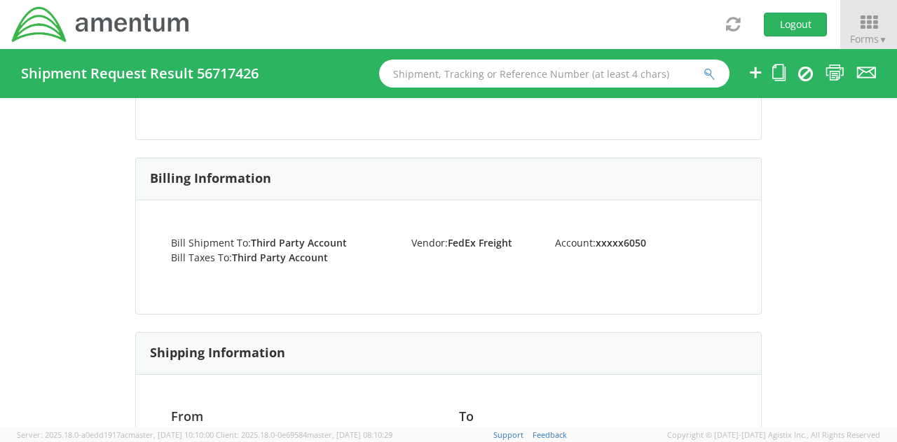
scroll to position [149, 0]
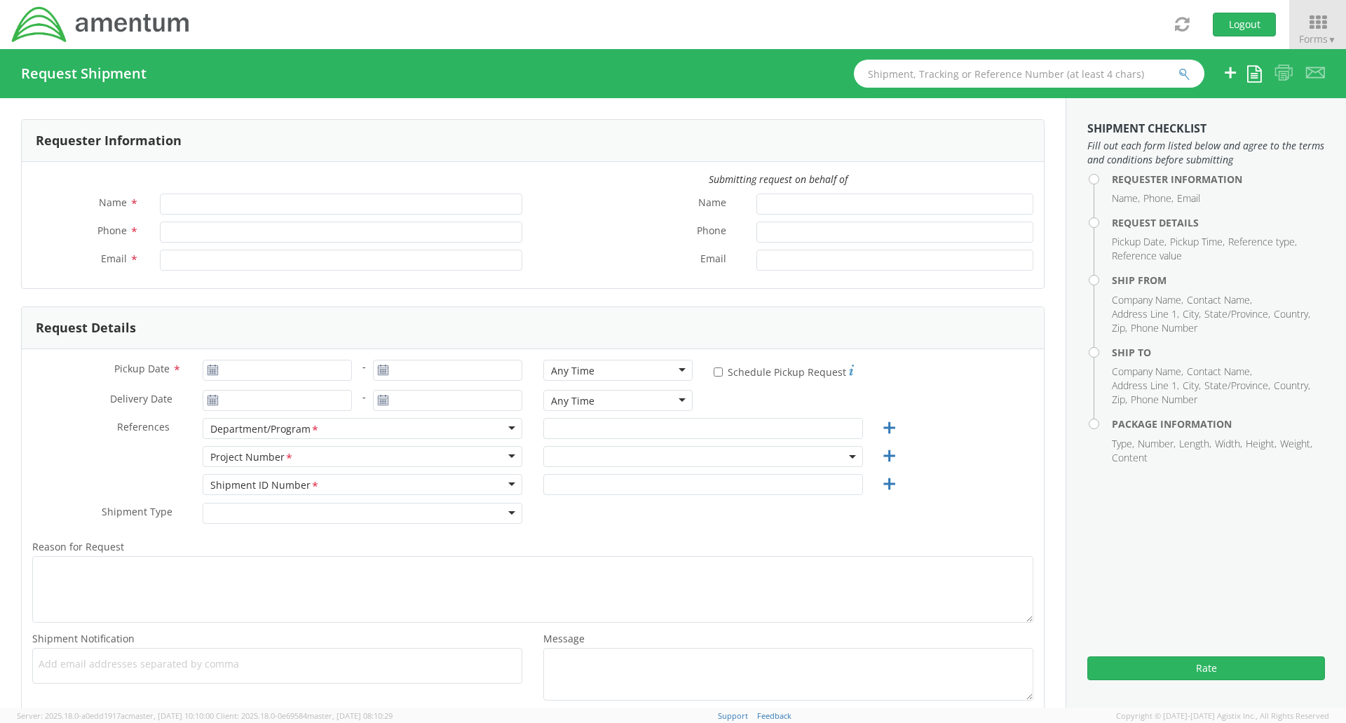
type input "[PERSON_NAME]"
type input "[PHONE_NUMBER]"
type input "[PERSON_NAME][EMAIL_ADDRESS][PERSON_NAME][DOMAIN_NAME]"
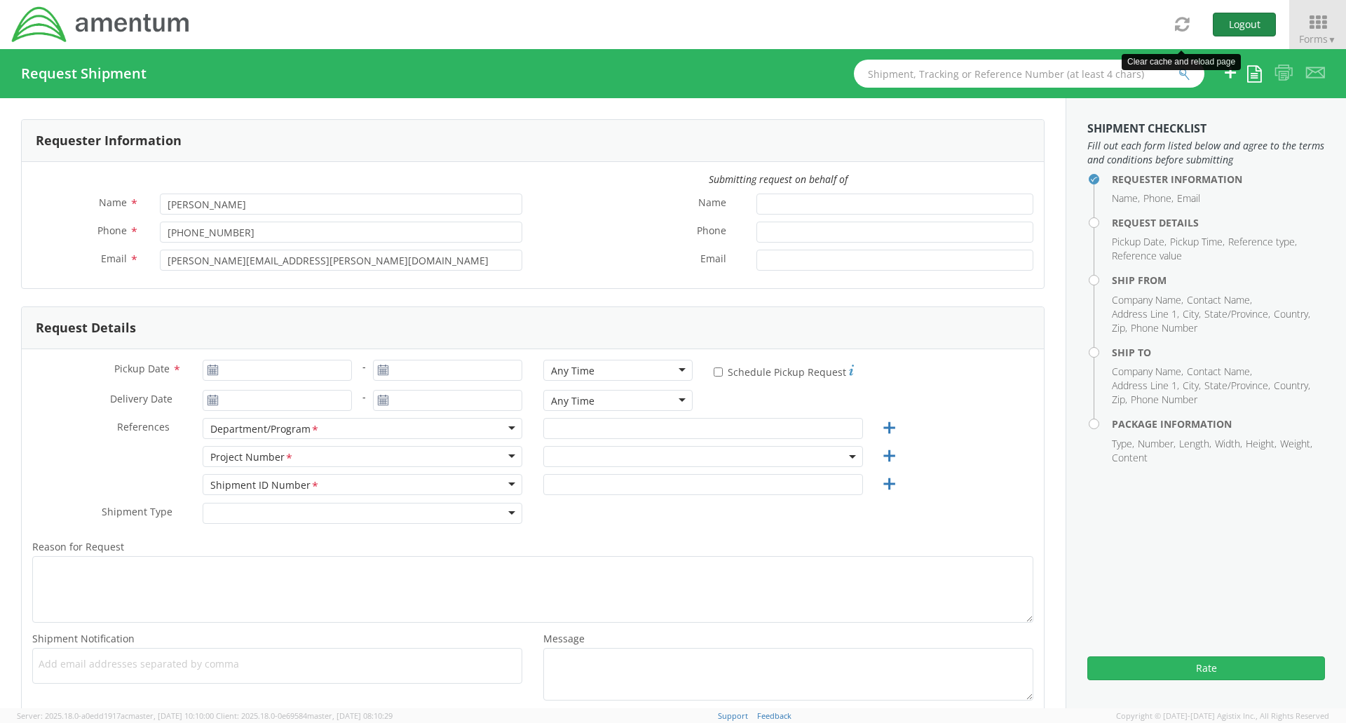
select select "3566.06.0001.ECP2.MATS.3000.00"
click at [1329, 25] on icon at bounding box center [1317, 23] width 65 height 20
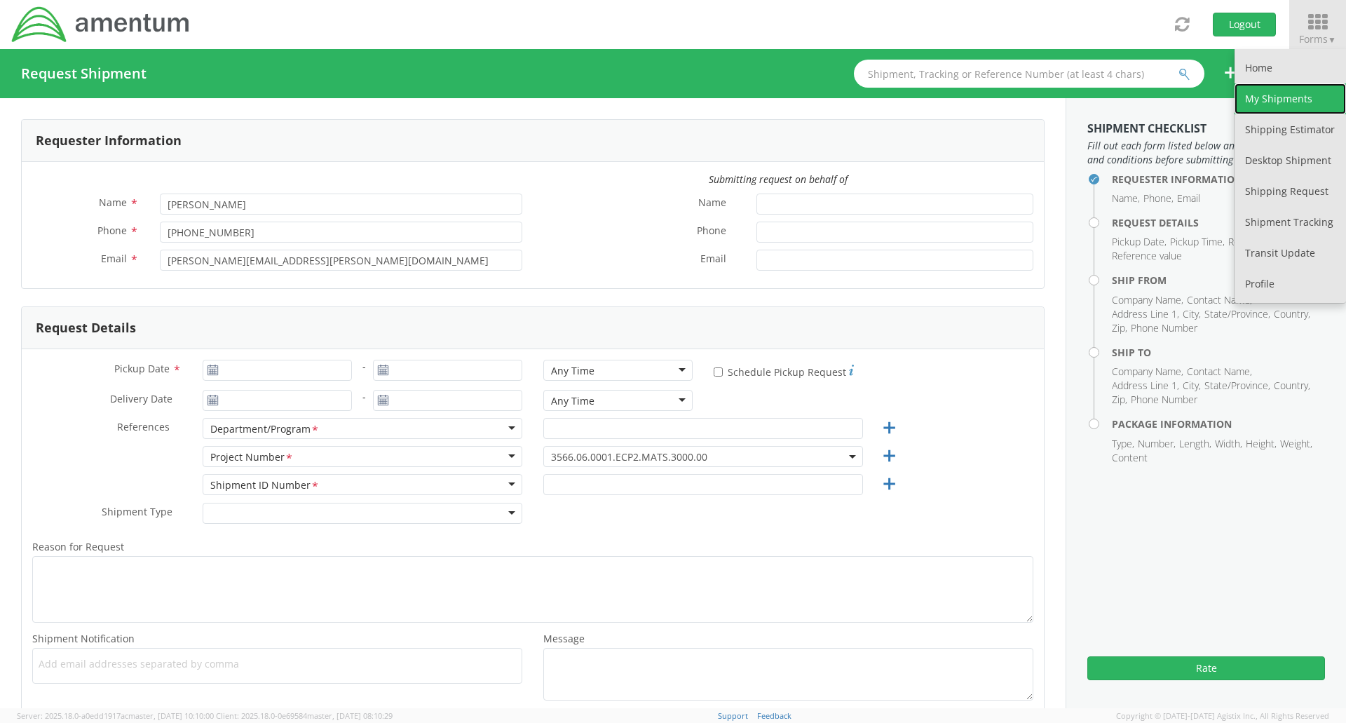
click at [1274, 93] on link "My Shipments" at bounding box center [1289, 98] width 111 height 31
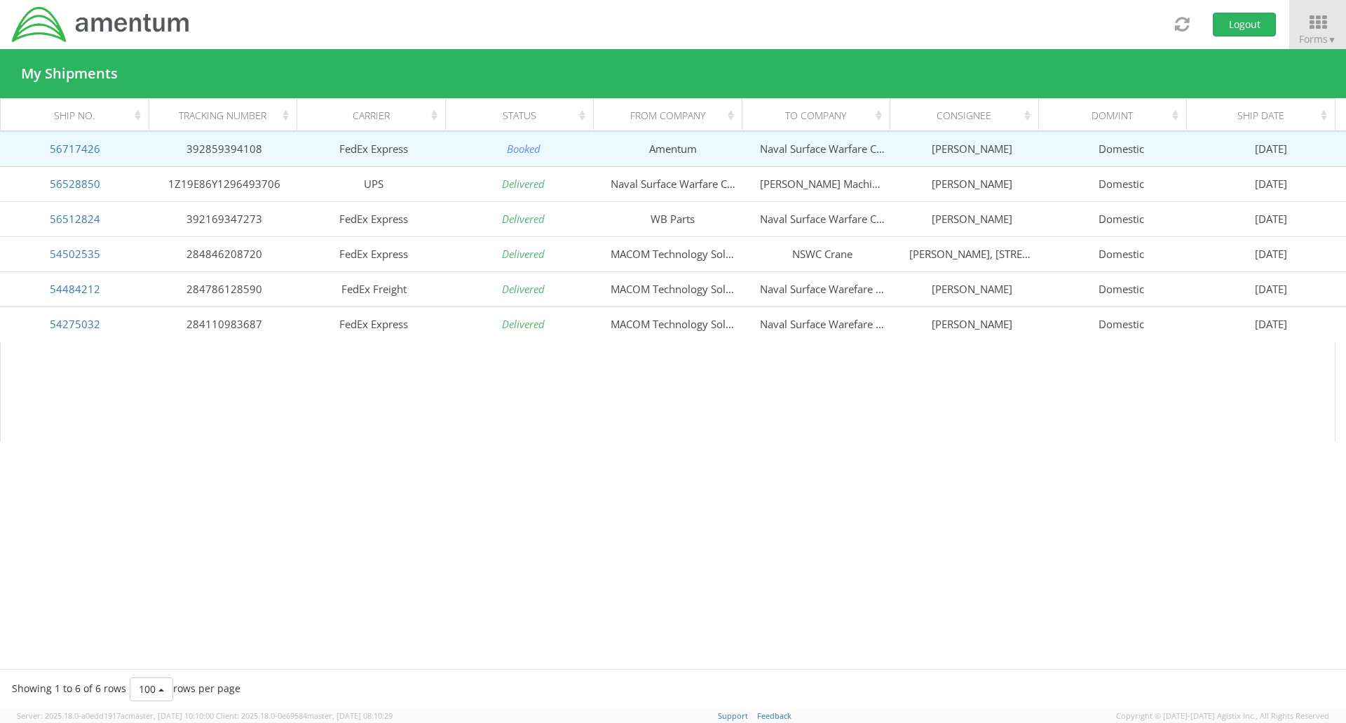
click at [528, 153] on icon "Booked" at bounding box center [524, 149] width 34 height 14
click at [69, 146] on link "56717426" at bounding box center [75, 149] width 50 height 14
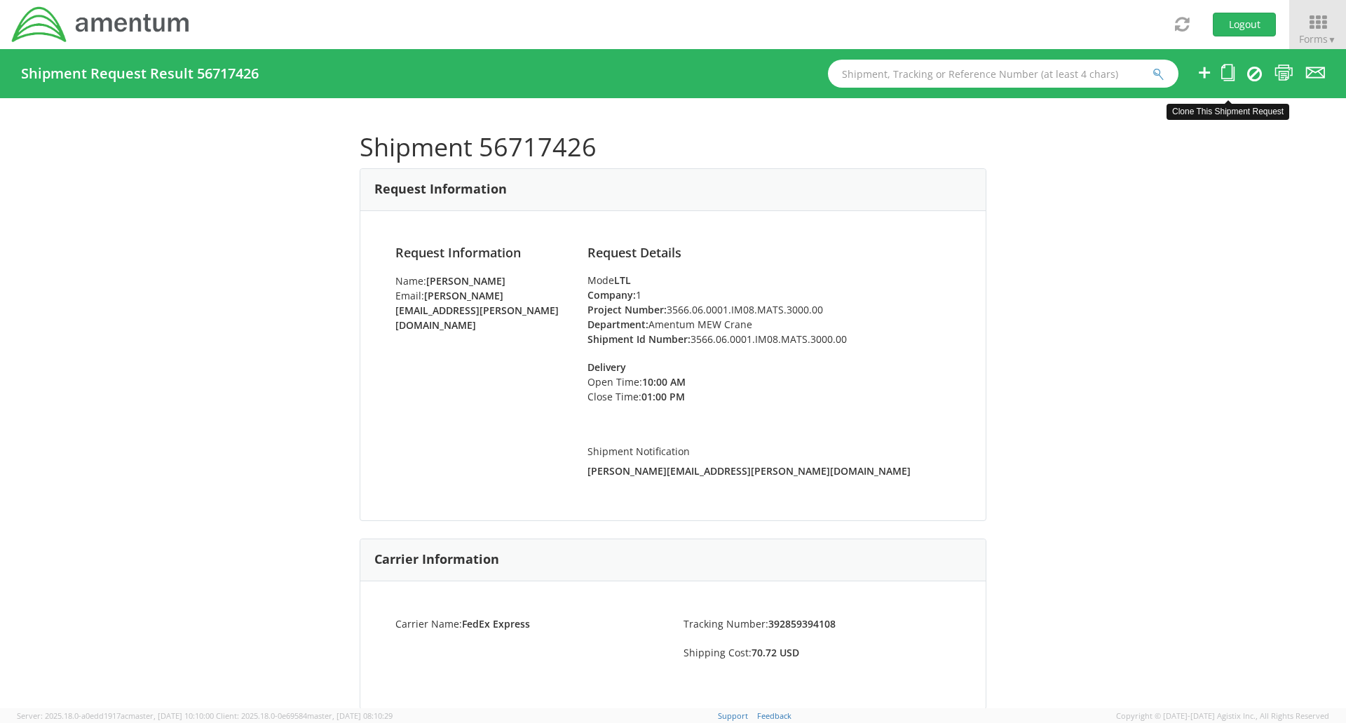
click at [1225, 67] on icon at bounding box center [1227, 73] width 13 height 18
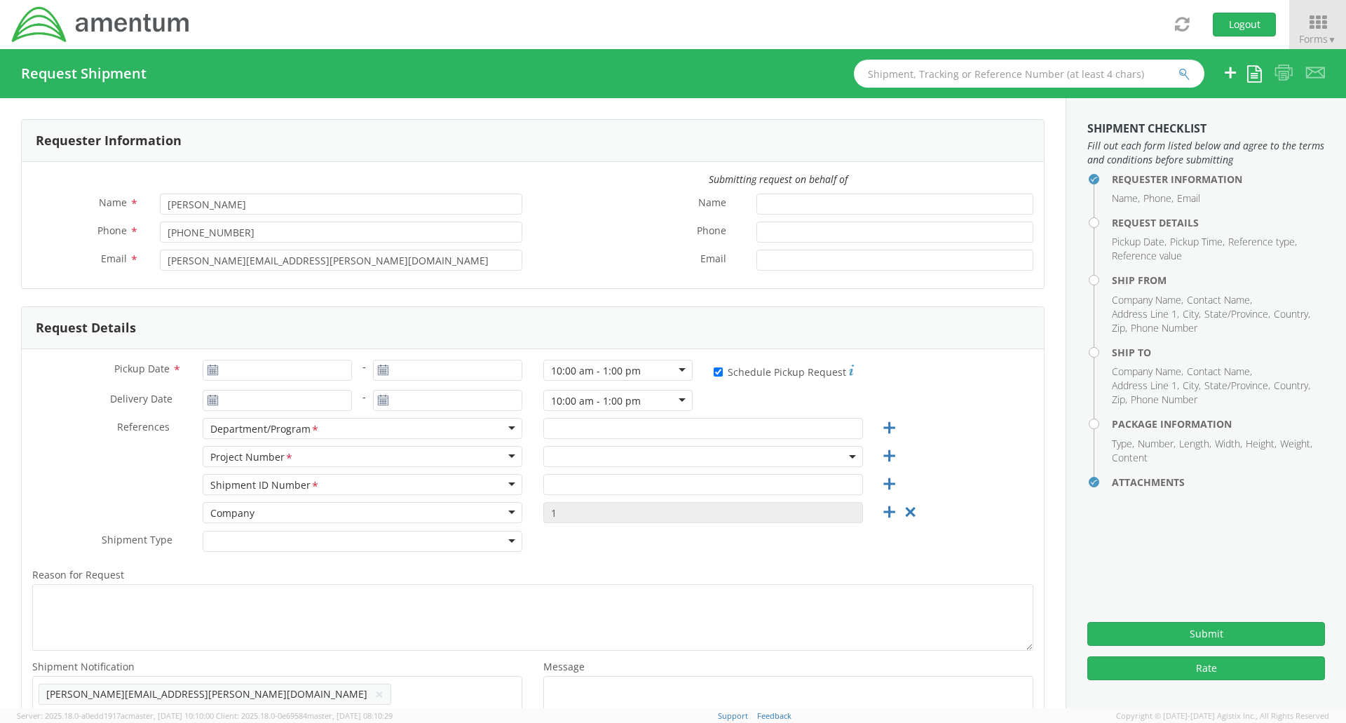
type input "[DATE]"
checkbox input "true"
type input "Amentum MEW Crane"
type input "3566.06.0001.IM08.MATS.3000.00"
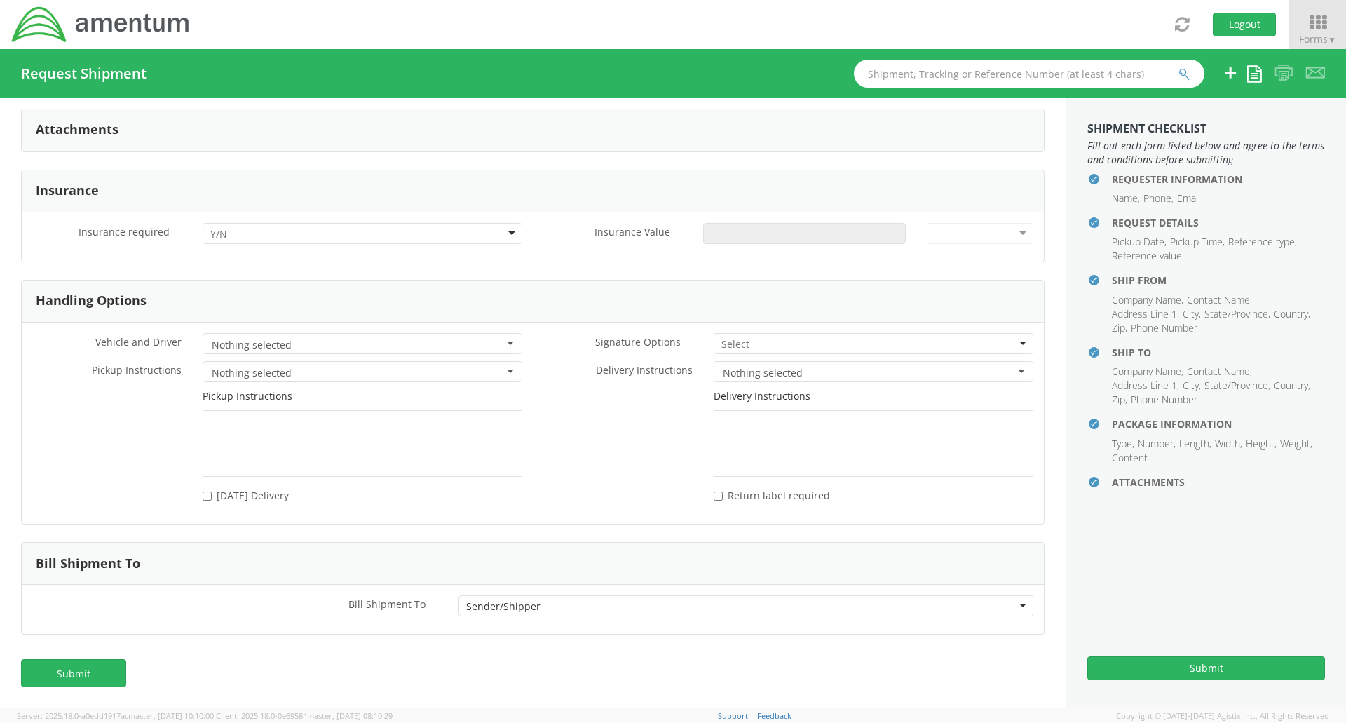
select select "3566.06.0001.ECP2.MATS.3000.00"
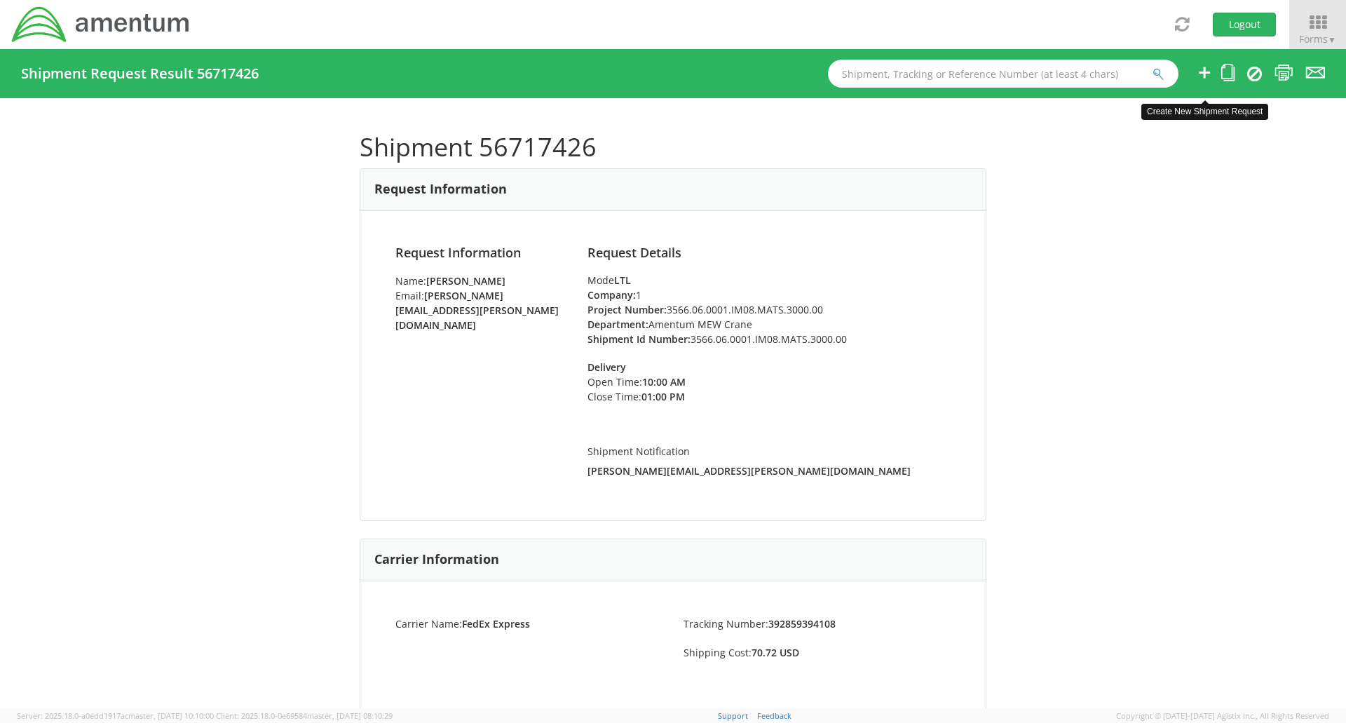
click at [1203, 71] on icon at bounding box center [1204, 73] width 17 height 18
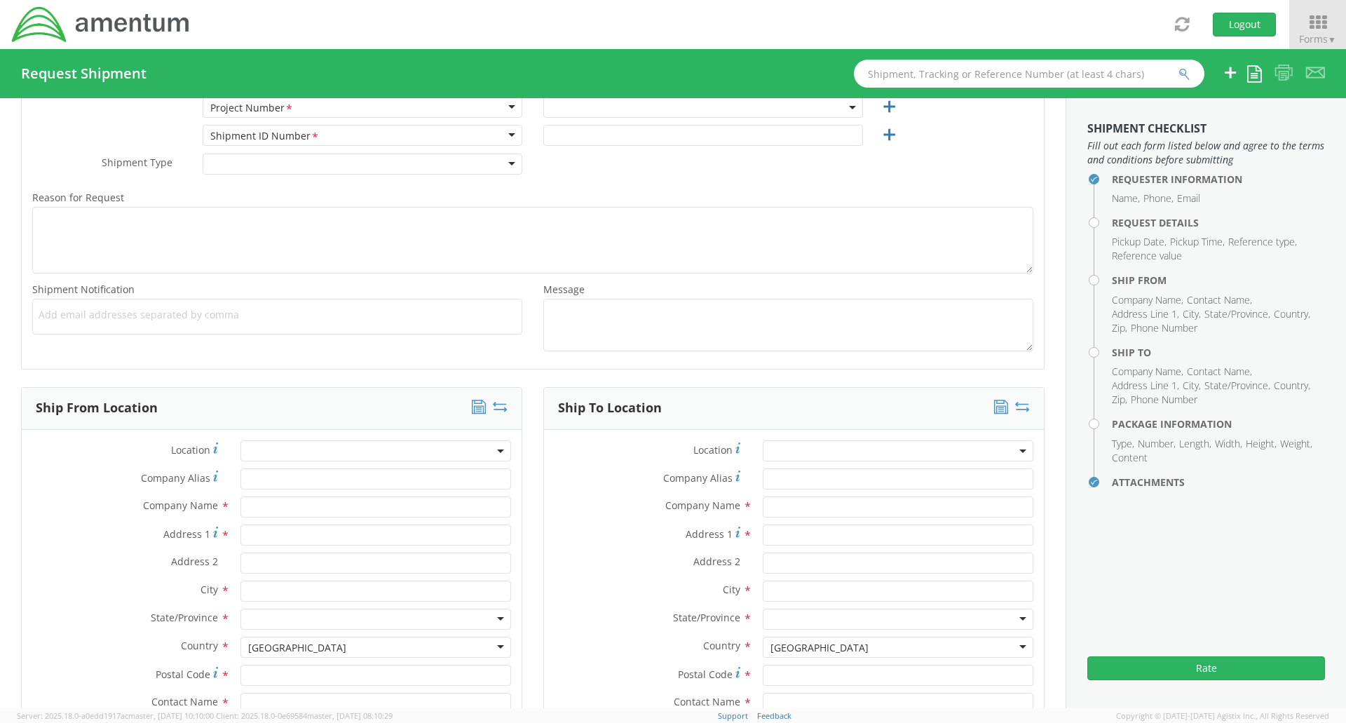
select select "3566.06.0001.ECP2.MATS.3000.00"
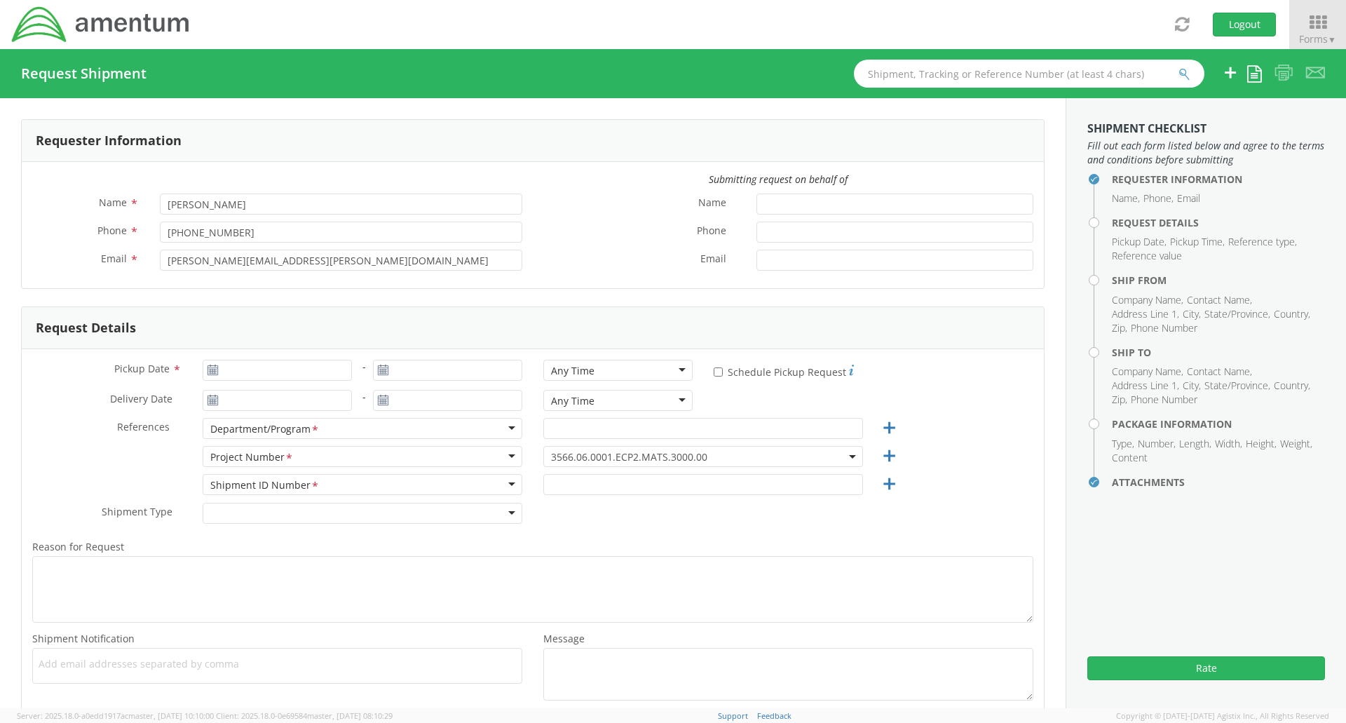
click at [621, 296] on form "Requester Information Submitting request on behalf of Name * Ashley Ramsey Phon…" at bounding box center [532, 418] width 1023 height 599
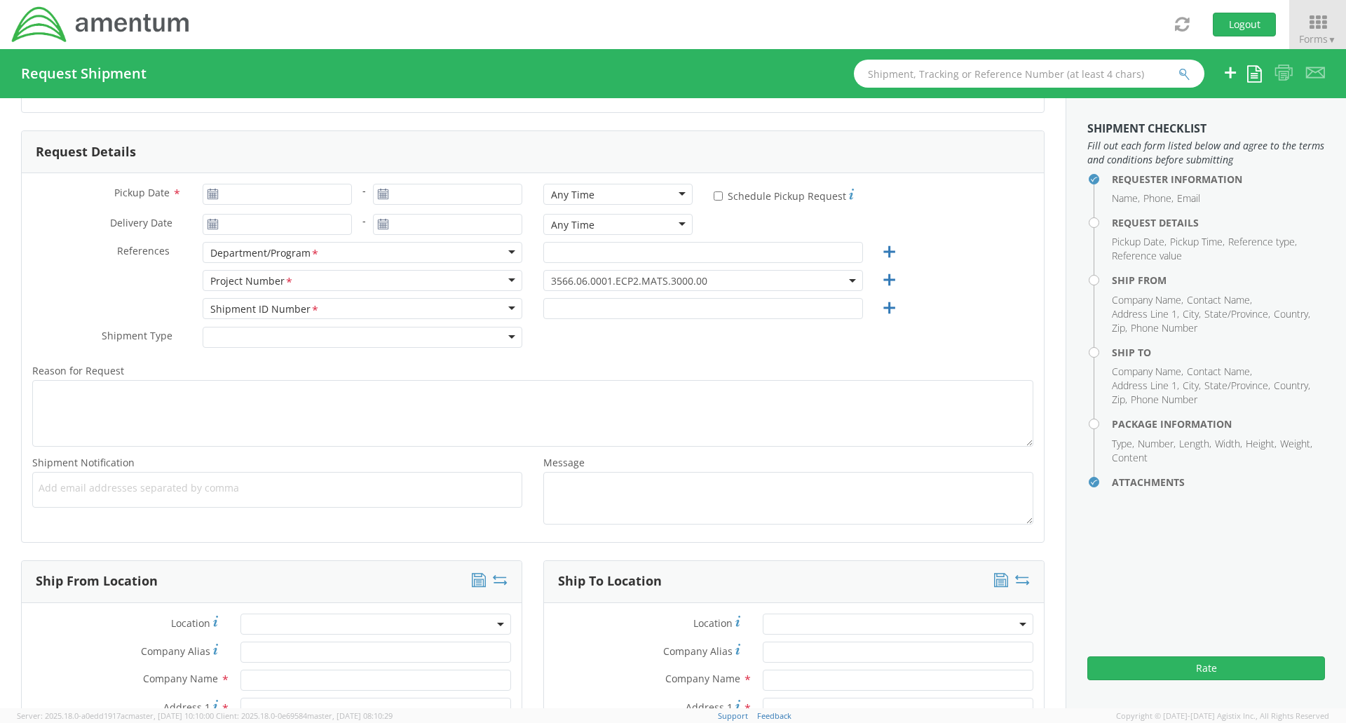
scroll to position [210, 0]
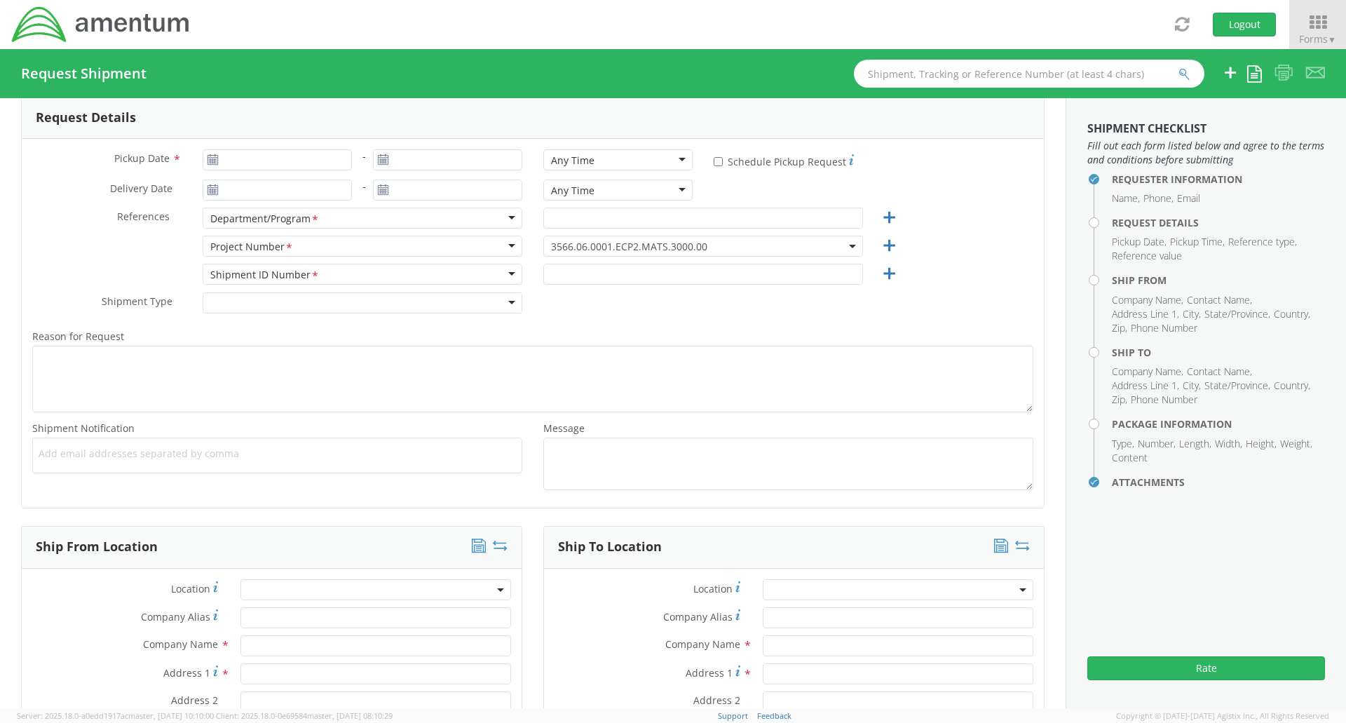
click at [211, 155] on icon at bounding box center [213, 159] width 12 height 11
type input "[DATE]"
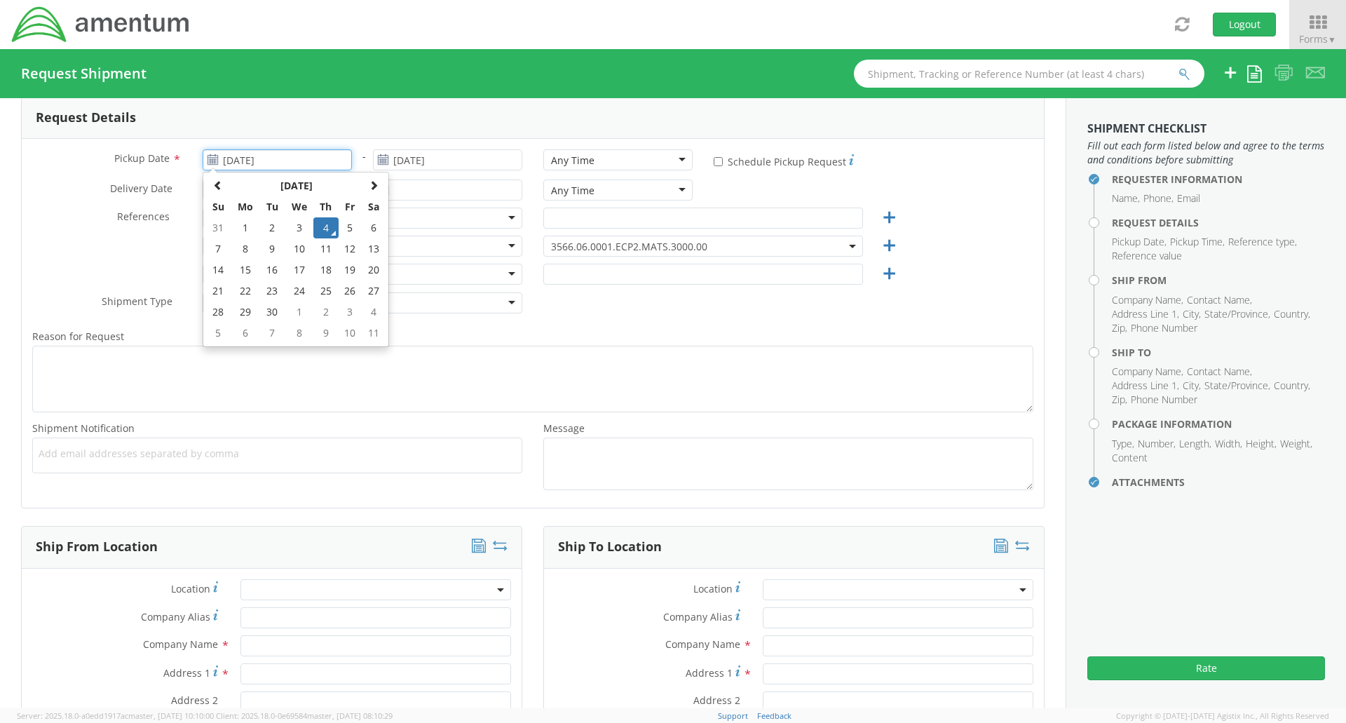
click at [296, 161] on input "[DATE]" at bounding box center [277, 159] width 149 height 21
click at [352, 232] on td "5" at bounding box center [350, 227] width 24 height 21
type input "[DATE]"
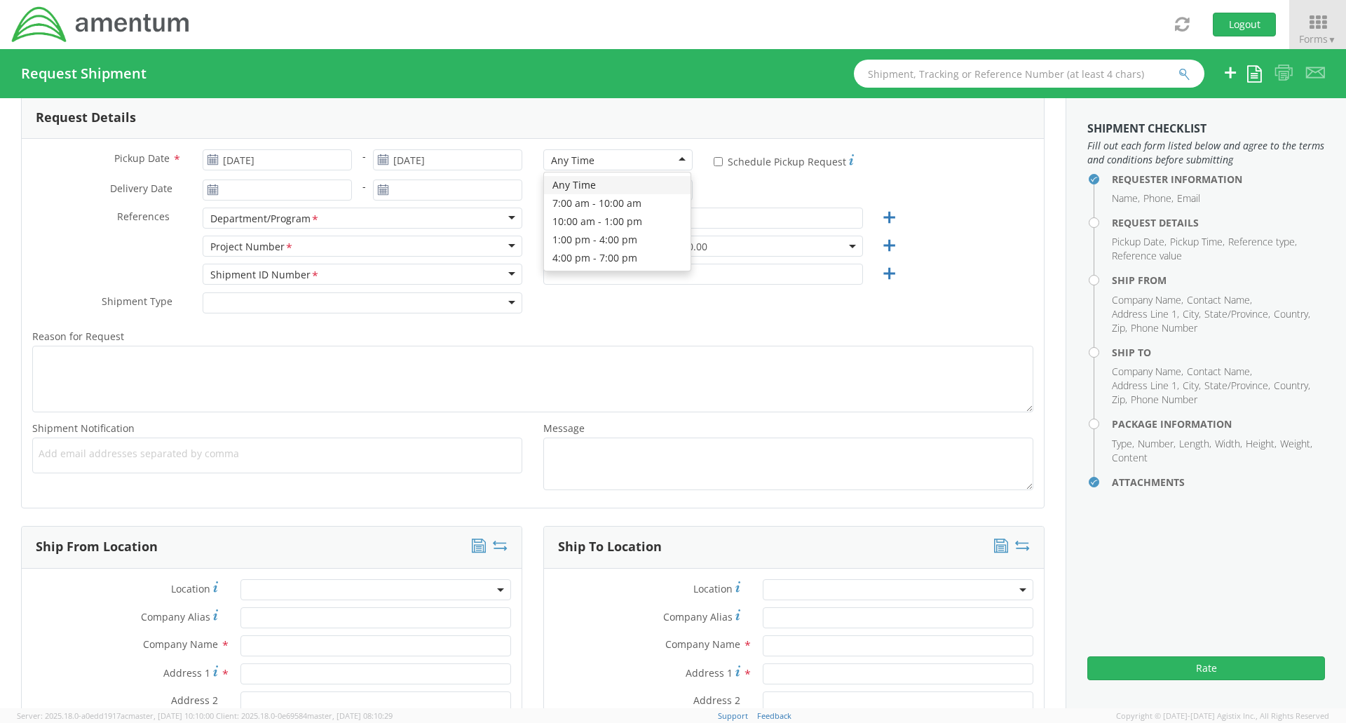
click at [606, 164] on div "Any Time" at bounding box center [617, 159] width 149 height 21
type input "[DATE]"
click at [275, 191] on input "[DATE]" at bounding box center [277, 189] width 149 height 21
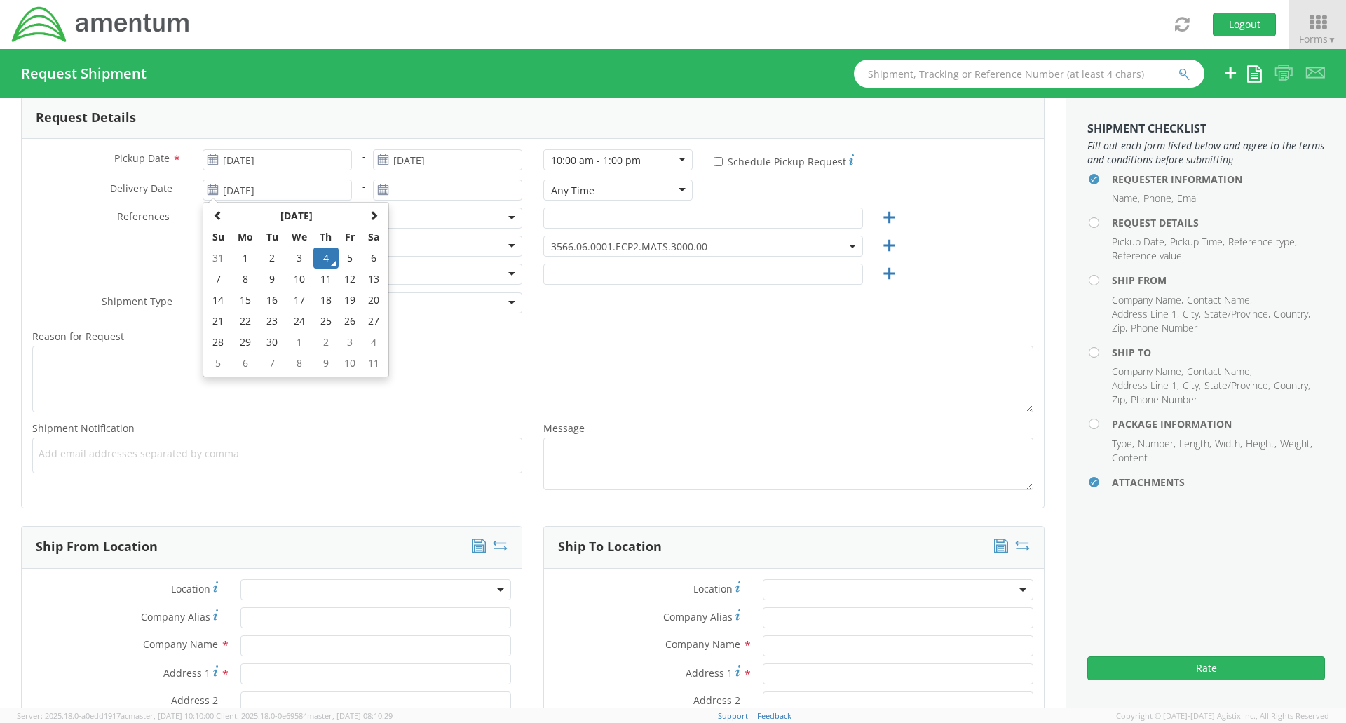
click at [634, 192] on div "Any Time" at bounding box center [617, 189] width 149 height 21
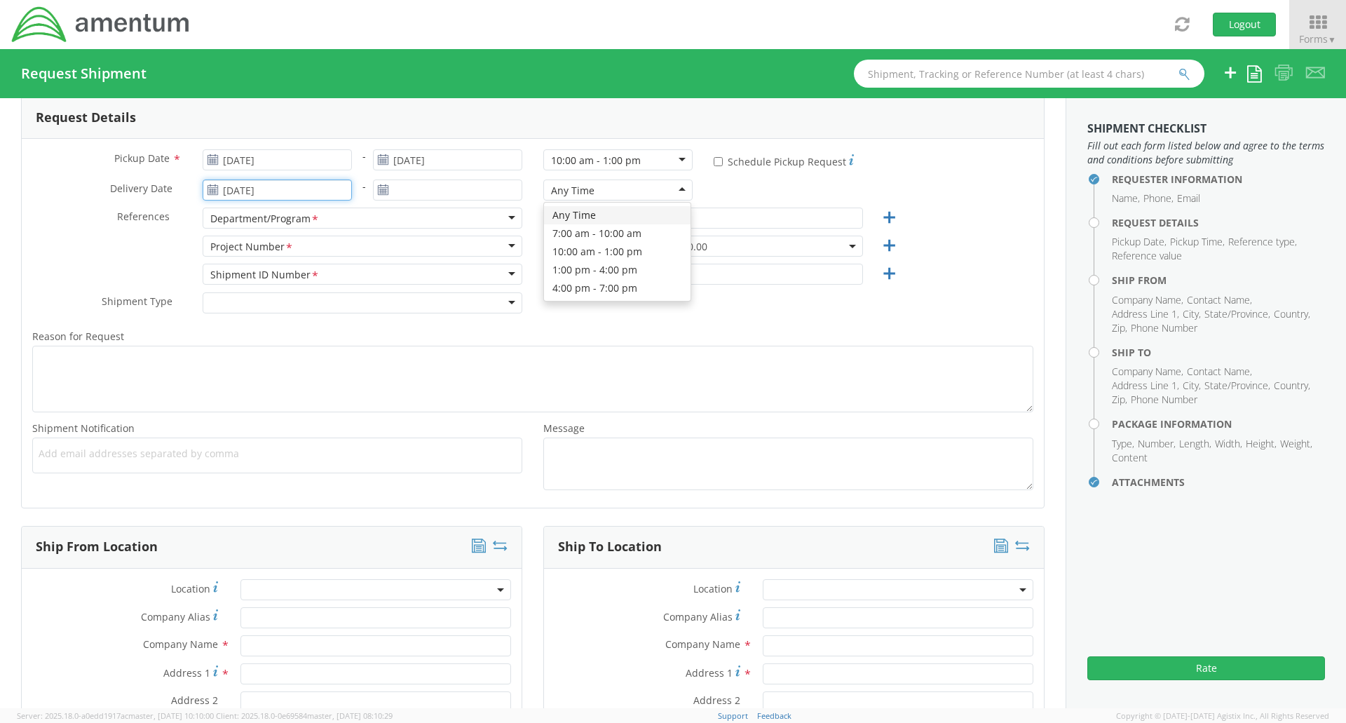
click at [287, 186] on input "[DATE]" at bounding box center [277, 189] width 149 height 21
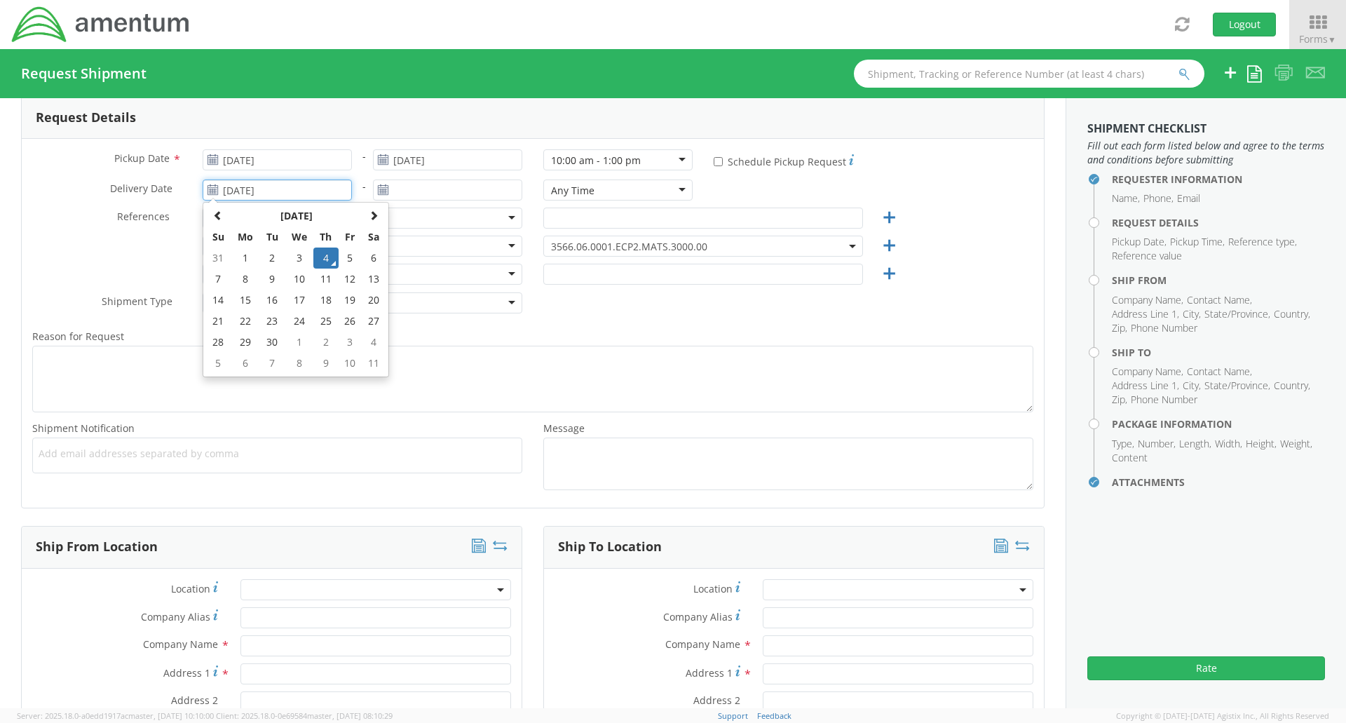
drag, startPoint x: 292, startPoint y: 186, endPoint x: 156, endPoint y: 200, distance: 136.0
click at [156, 200] on div "Delivery Date * 09/04/2025 September 2025 Su Mo Tu We Th Fr Sa 31 1 2 3 4 5 6 7…" at bounding box center [192, 189] width 341 height 21
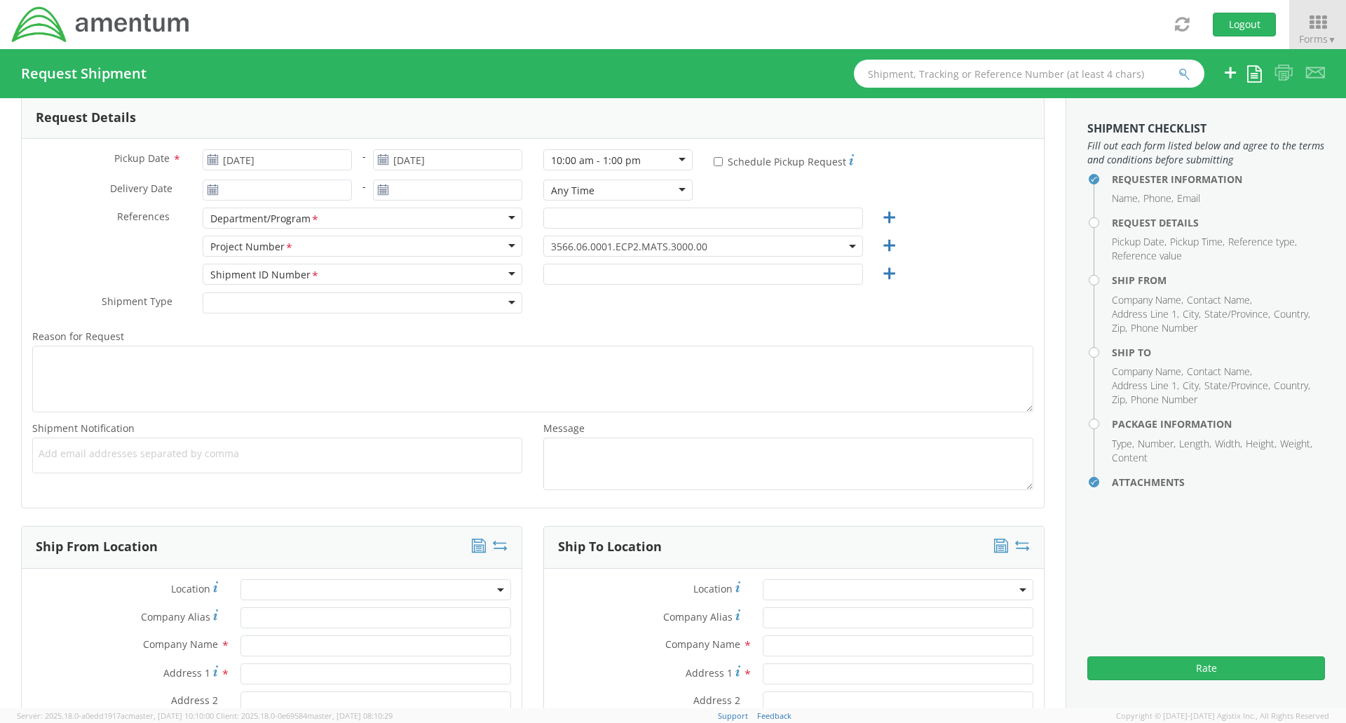
click at [572, 320] on div "Shipment Type * Batch Regular" at bounding box center [533, 306] width 1022 height 28
click at [601, 193] on div "Any Time" at bounding box center [617, 189] width 149 height 21
click at [736, 243] on span "3566.06.0001.ECP2.MATS.3000.00" at bounding box center [703, 246] width 304 height 13
click at [654, 272] on input "search" at bounding box center [701, 269] width 309 height 21
drag, startPoint x: 604, startPoint y: 270, endPoint x: 470, endPoint y: 274, distance: 133.9
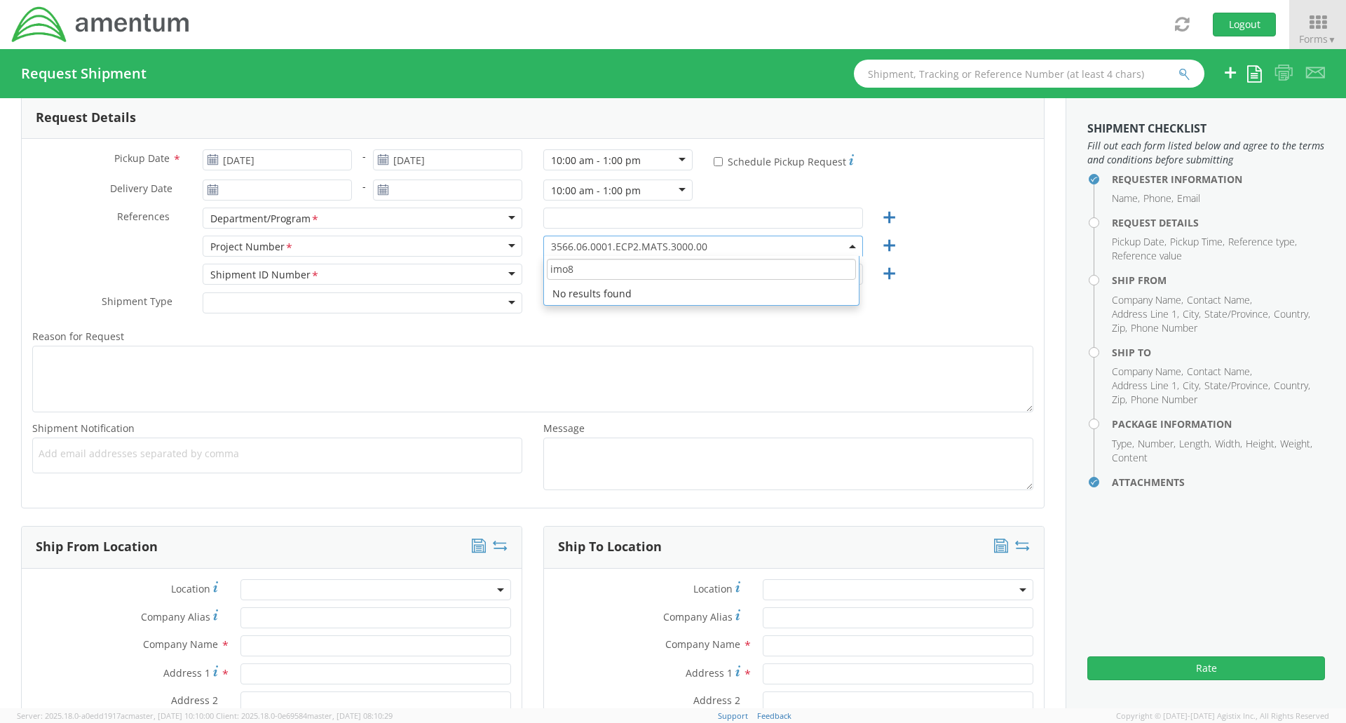
click at [470, 274] on div "Pickup Date * 09/05/2025 - [DATE] 10:00 am - 1:00 pm 10:00 am - 1:00 pm Any Tim…" at bounding box center [533, 323] width 1022 height 369
type input "IM08"
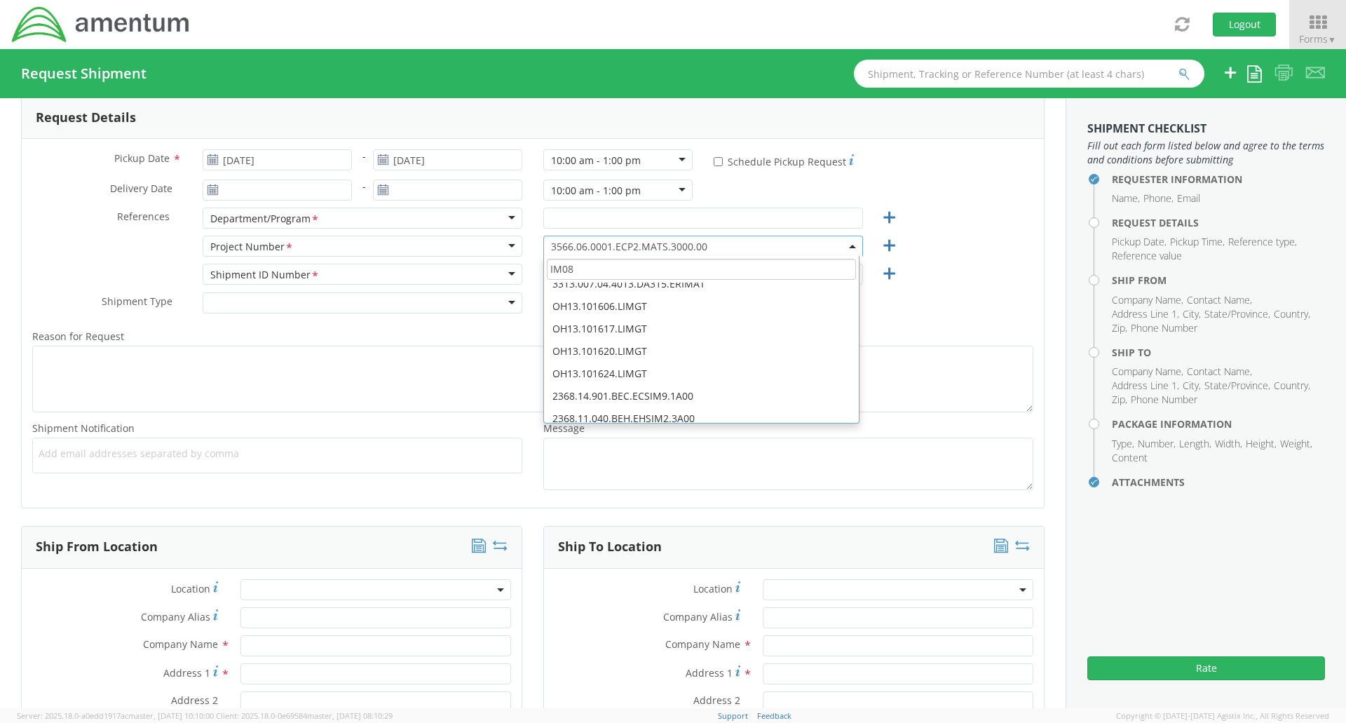
scroll to position [0, 0]
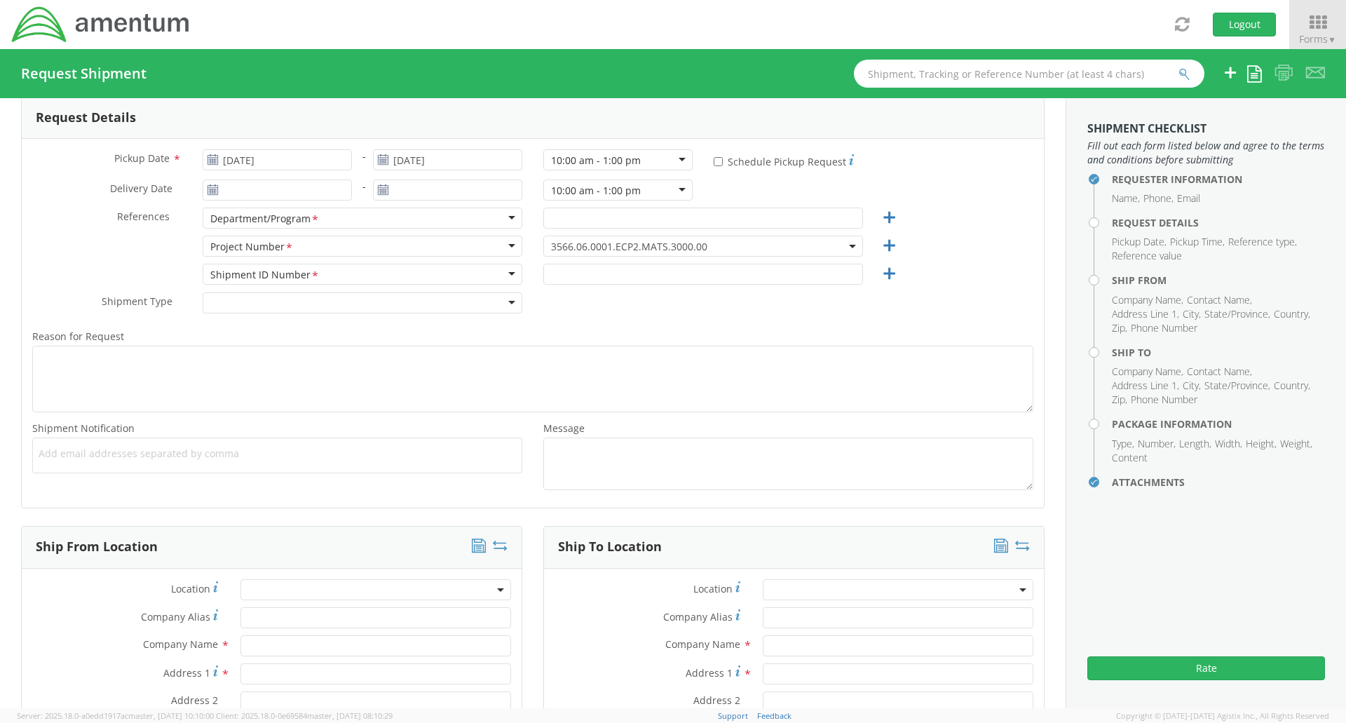
click at [964, 299] on div "Shipment Type * Batch Regular" at bounding box center [533, 306] width 1022 height 28
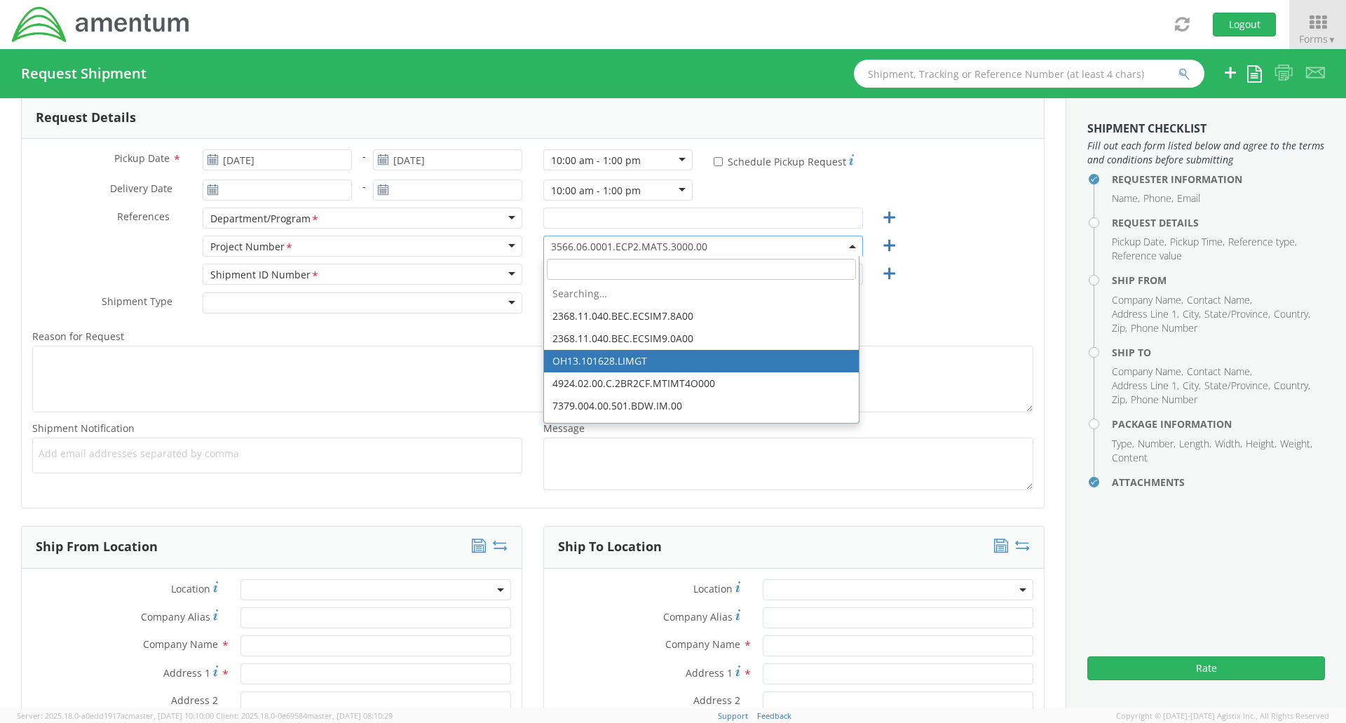
click at [735, 247] on span "3566.06.0001.ECP2.MATS.3000.00" at bounding box center [703, 246] width 304 height 13
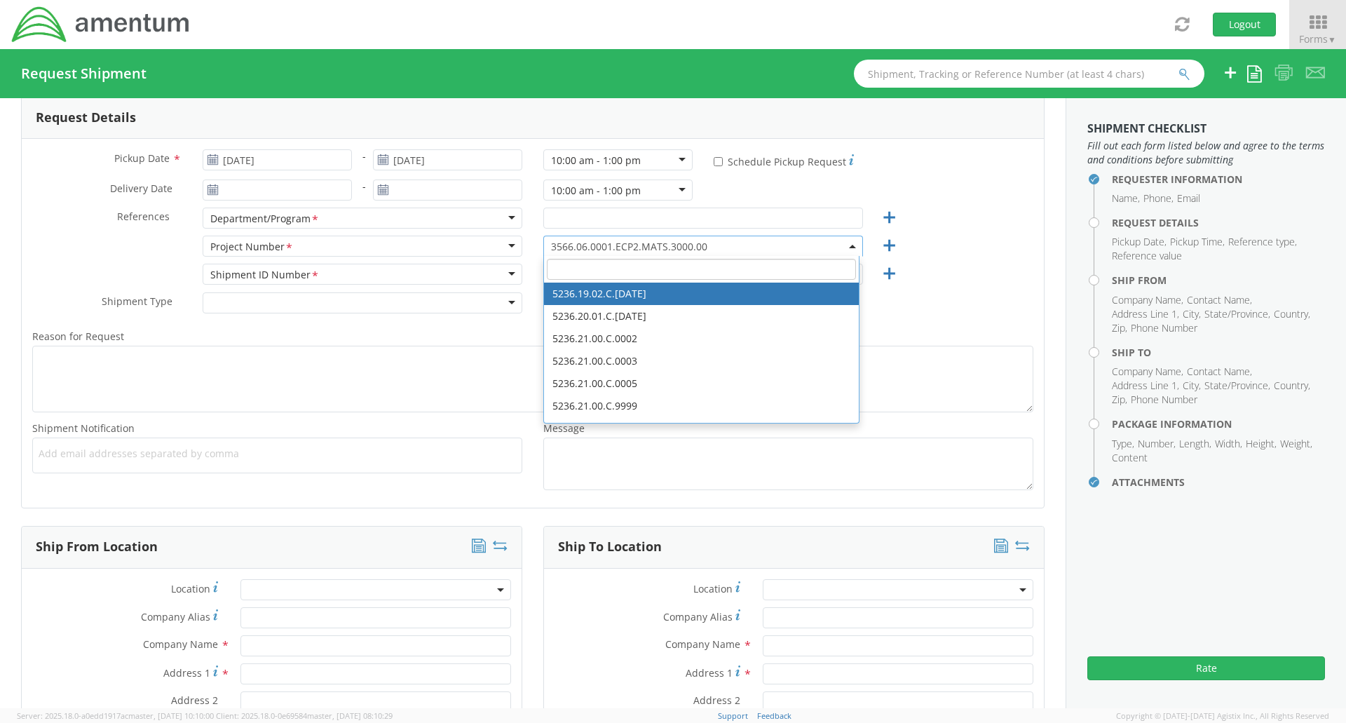
click at [711, 269] on input "search" at bounding box center [701, 269] width 309 height 21
paste input "3566.06.0001.IM08.MATS.3000.00"
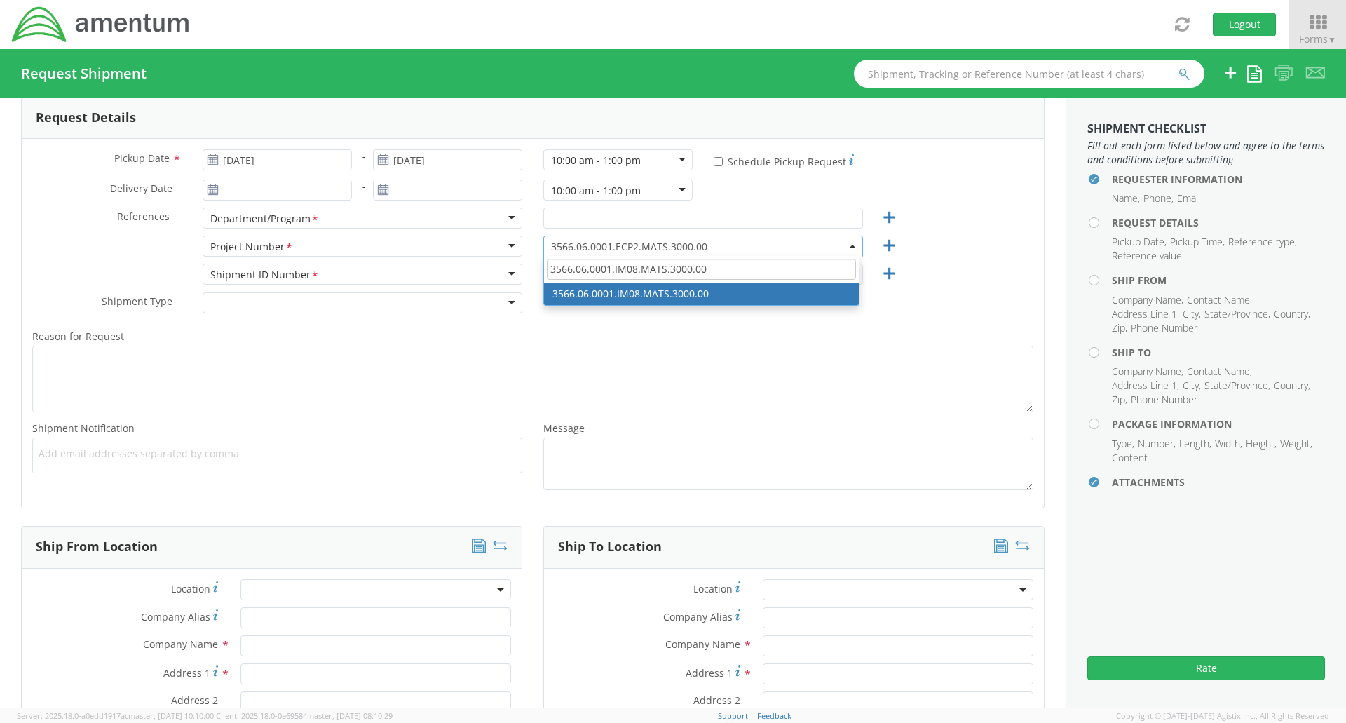
type input "3566.06.0001.IM08.MATS.3000.00"
select select "3566.06.0001.IM08.MATS.3000.00"
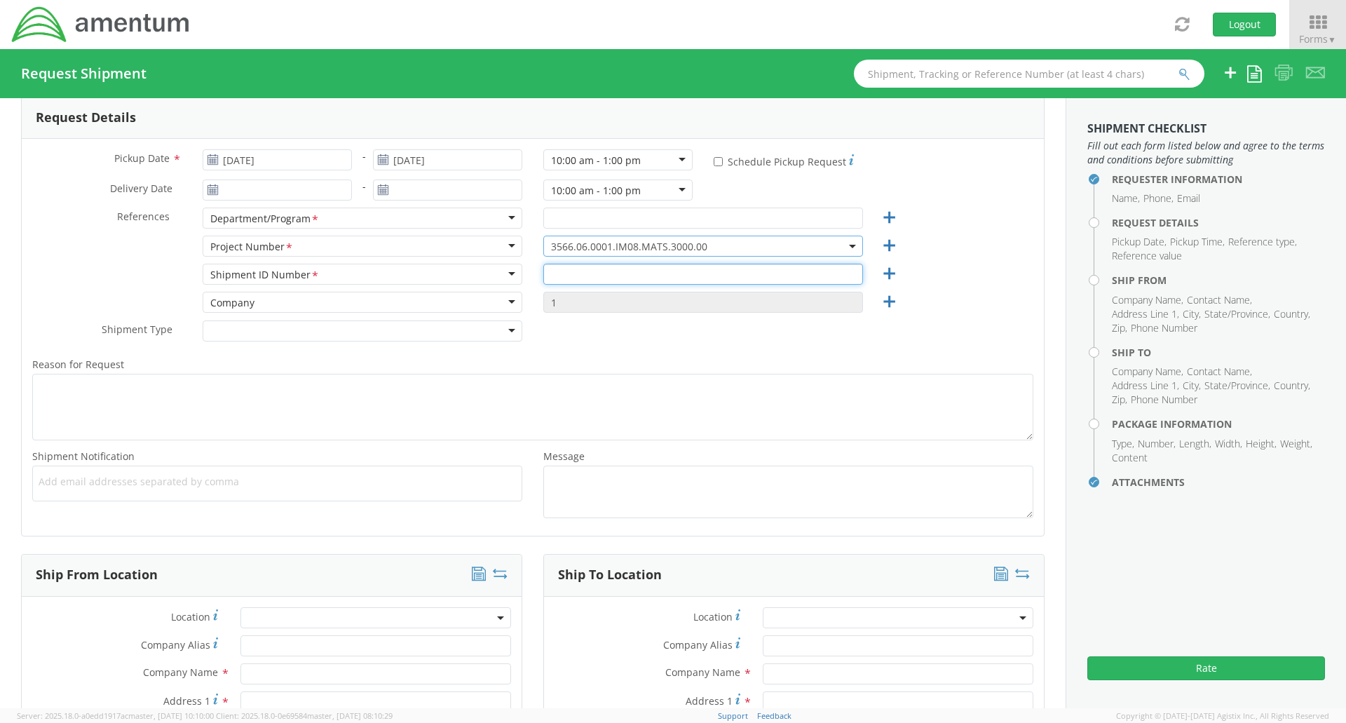
click at [671, 271] on input "text" at bounding box center [703, 274] width 320 height 21
paste input "3566.06.0001.IM08.MATS.3000.00"
type input "3566.06.0001.IM08.MATS.3000.00"
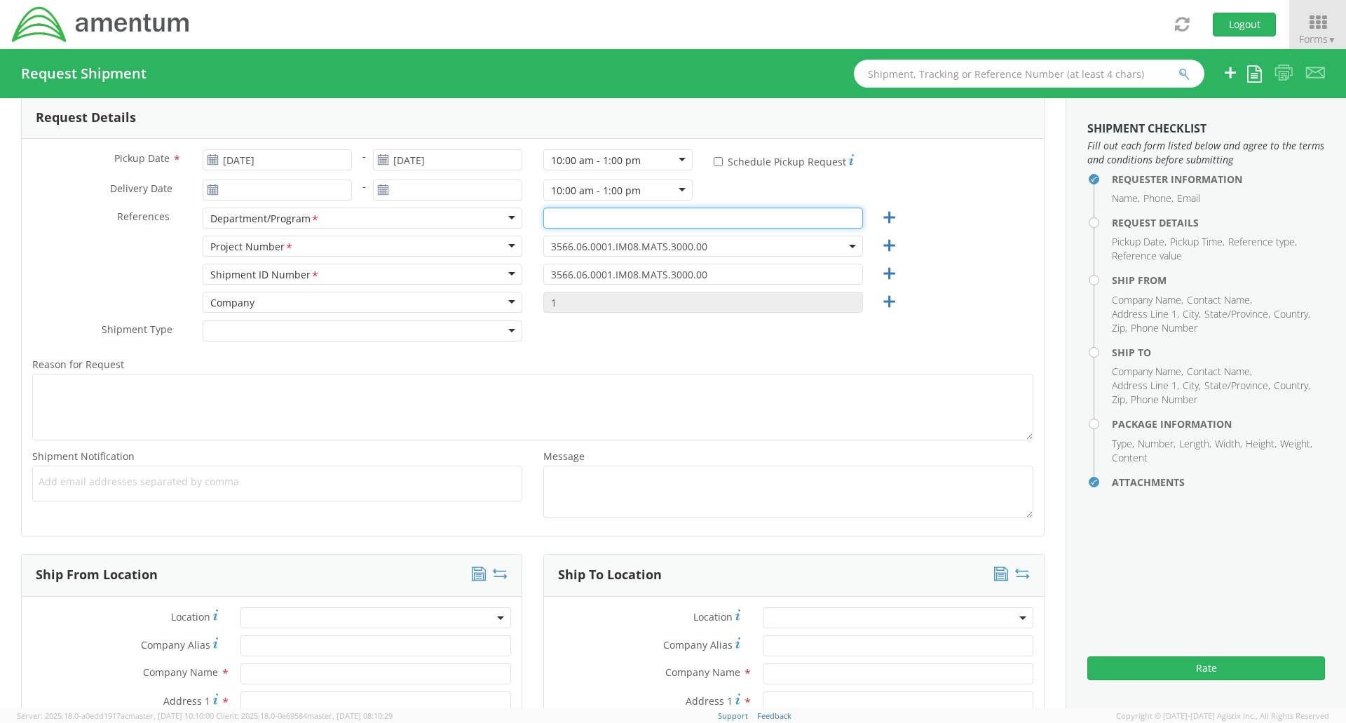
click at [654, 211] on input "text" at bounding box center [703, 217] width 320 height 21
type input "Amentum MEW Crane"
click at [671, 328] on div "Shipment Type * Batch Regular" at bounding box center [533, 334] width 1022 height 28
click at [481, 325] on div at bounding box center [363, 330] width 320 height 21
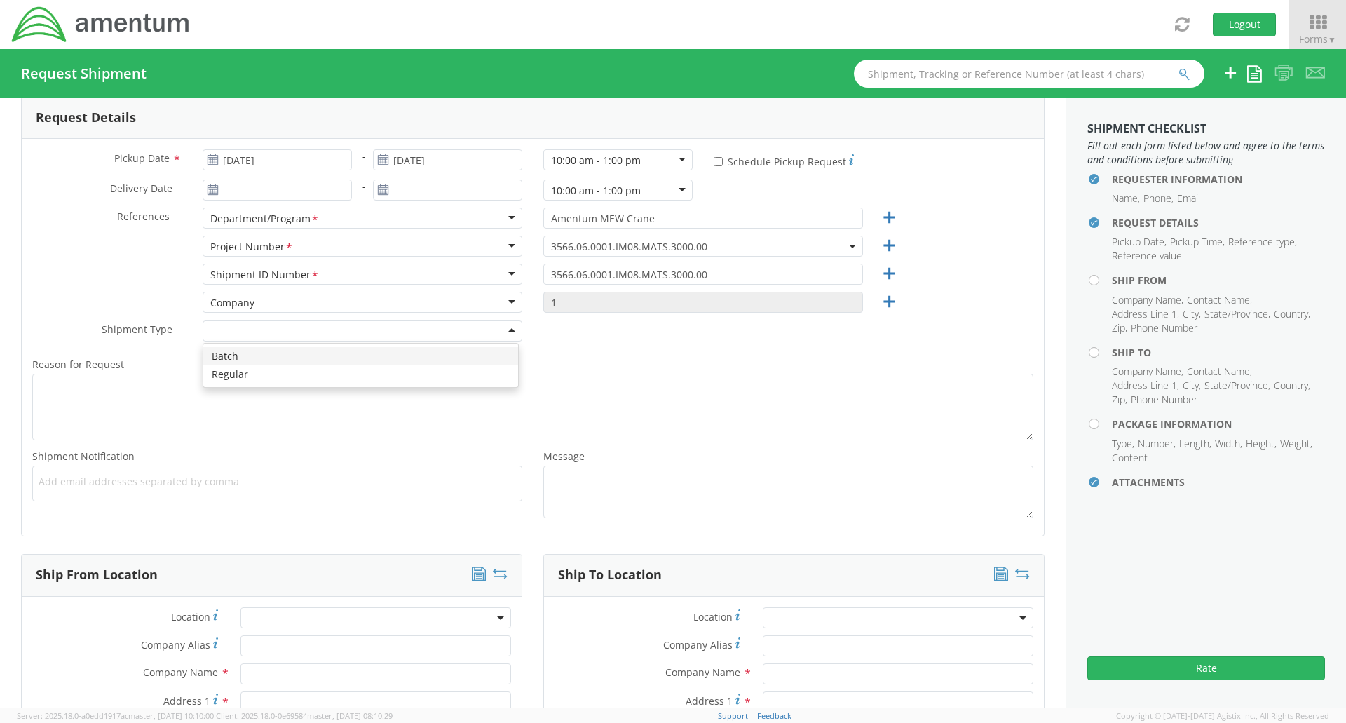
click at [582, 339] on div "Shipment Type * Batch Regular" at bounding box center [533, 334] width 1022 height 28
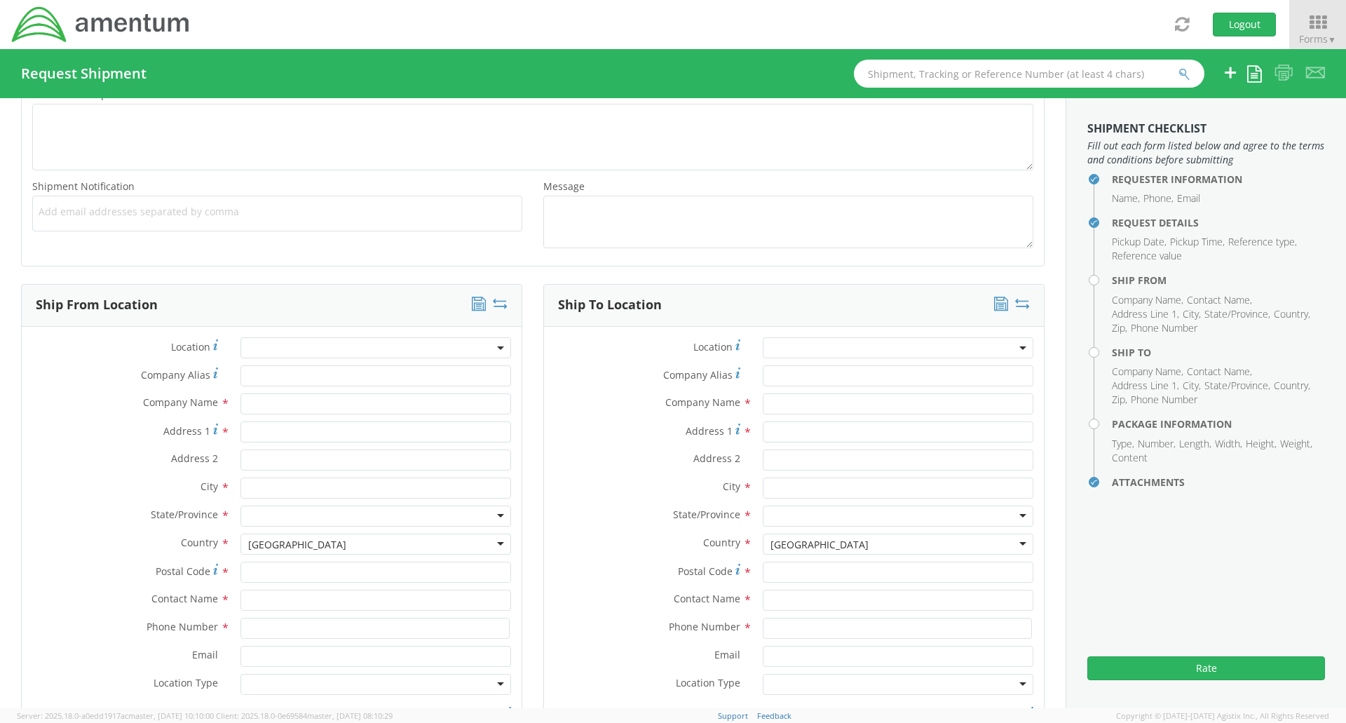
scroll to position [561, 0]
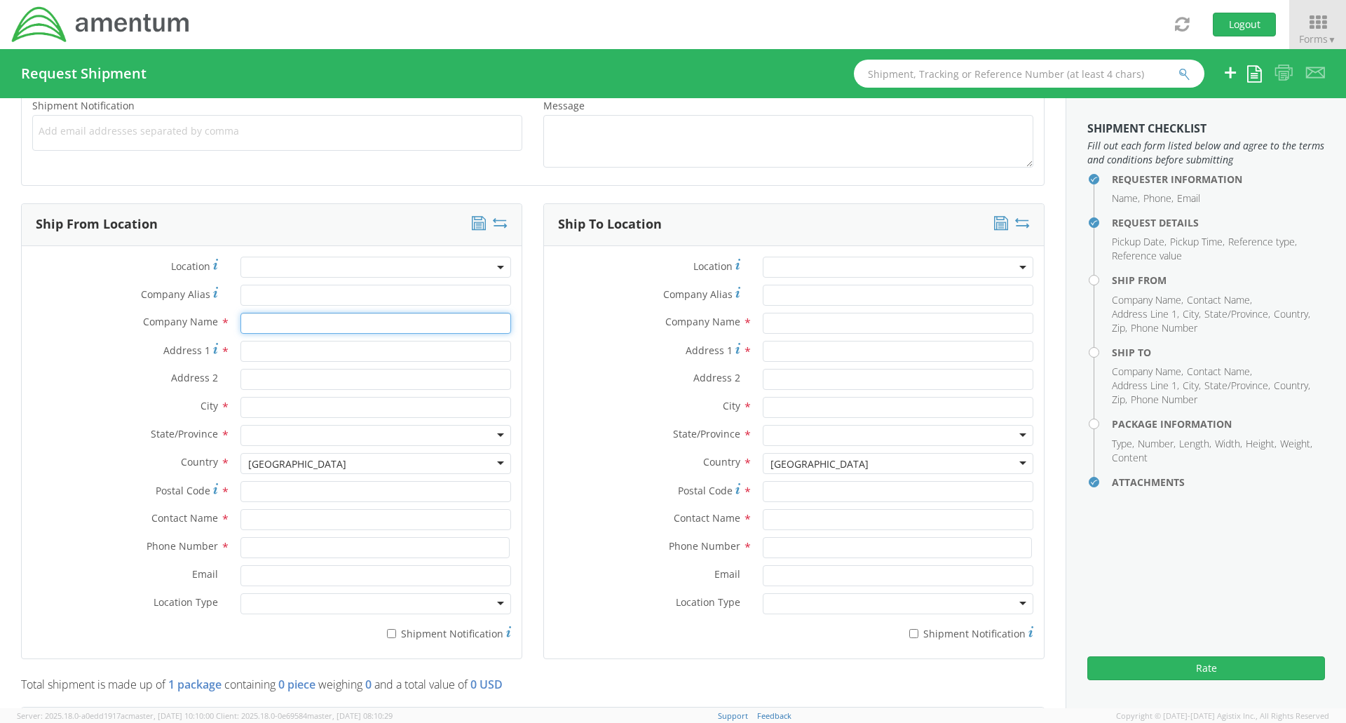
click at [282, 324] on input "text" at bounding box center [375, 323] width 271 height 21
paste input "[STREET_ADDRESS]"
type input "[STREET_ADDRESS]"
drag, startPoint x: 299, startPoint y: 329, endPoint x: 145, endPoint y: 329, distance: 154.2
click at [145, 329] on div "Company Name * 325 12th Street SE" at bounding box center [272, 323] width 500 height 21
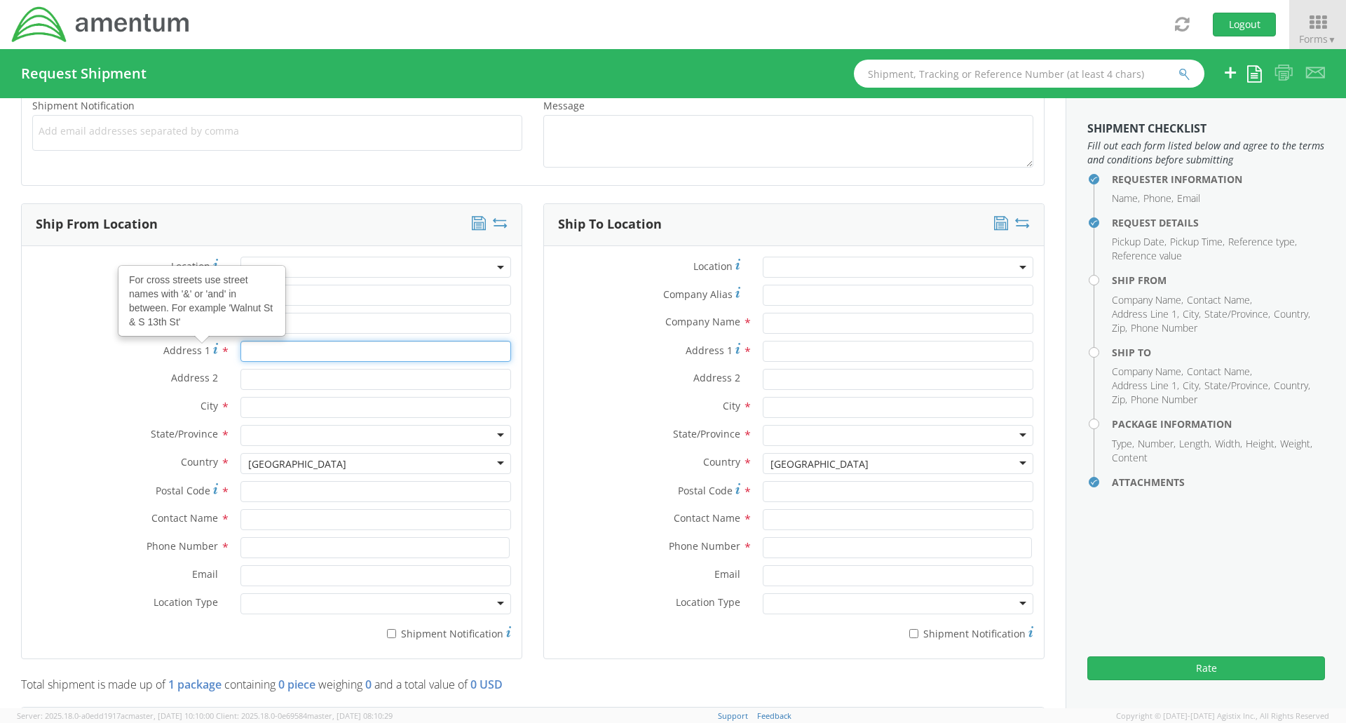
click at [261, 352] on input "Address 1 For cross streets use street names with '&' or 'and' in between. For …" at bounding box center [375, 351] width 271 height 21
paste input "[STREET_ADDRESS]"
type input "[STREET_ADDRESS]"
click at [375, 327] on input "text" at bounding box center [375, 323] width 271 height 21
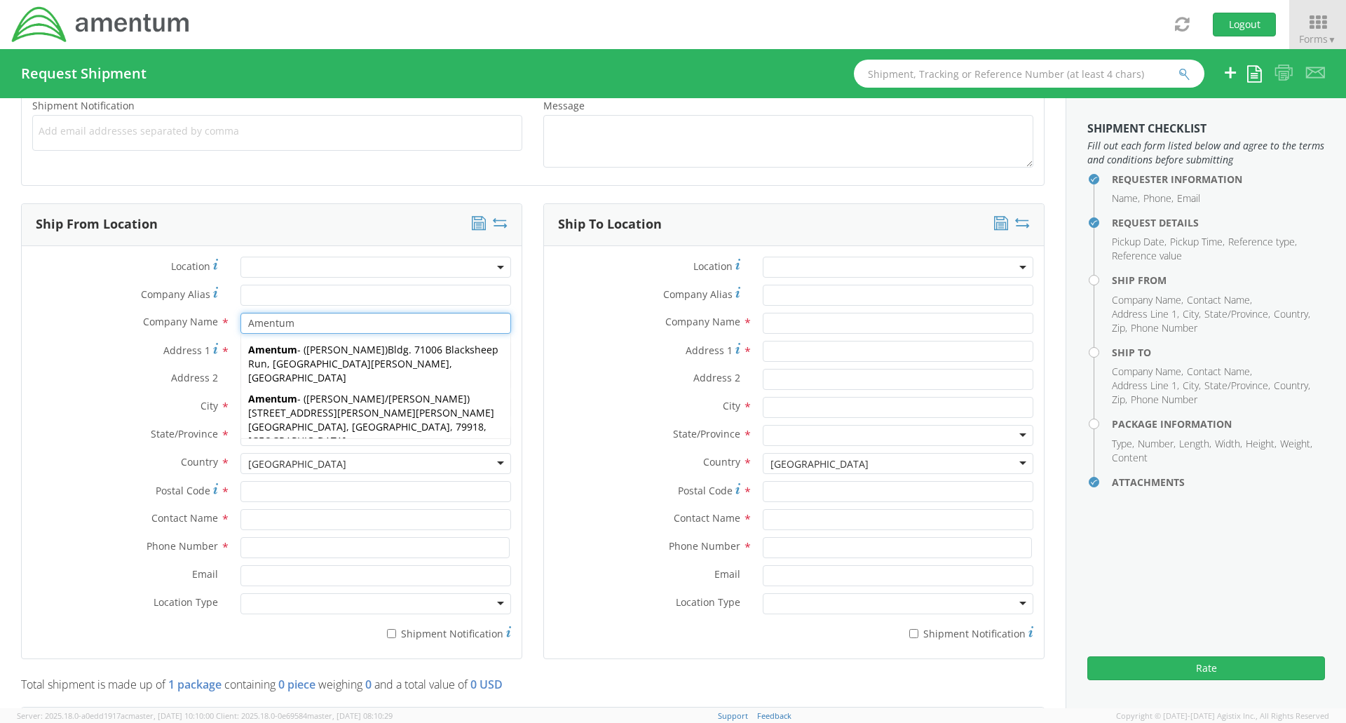
type input "Amentum"
click at [124, 361] on div "Address 1 * 325 12th Street SE" at bounding box center [272, 351] width 500 height 21
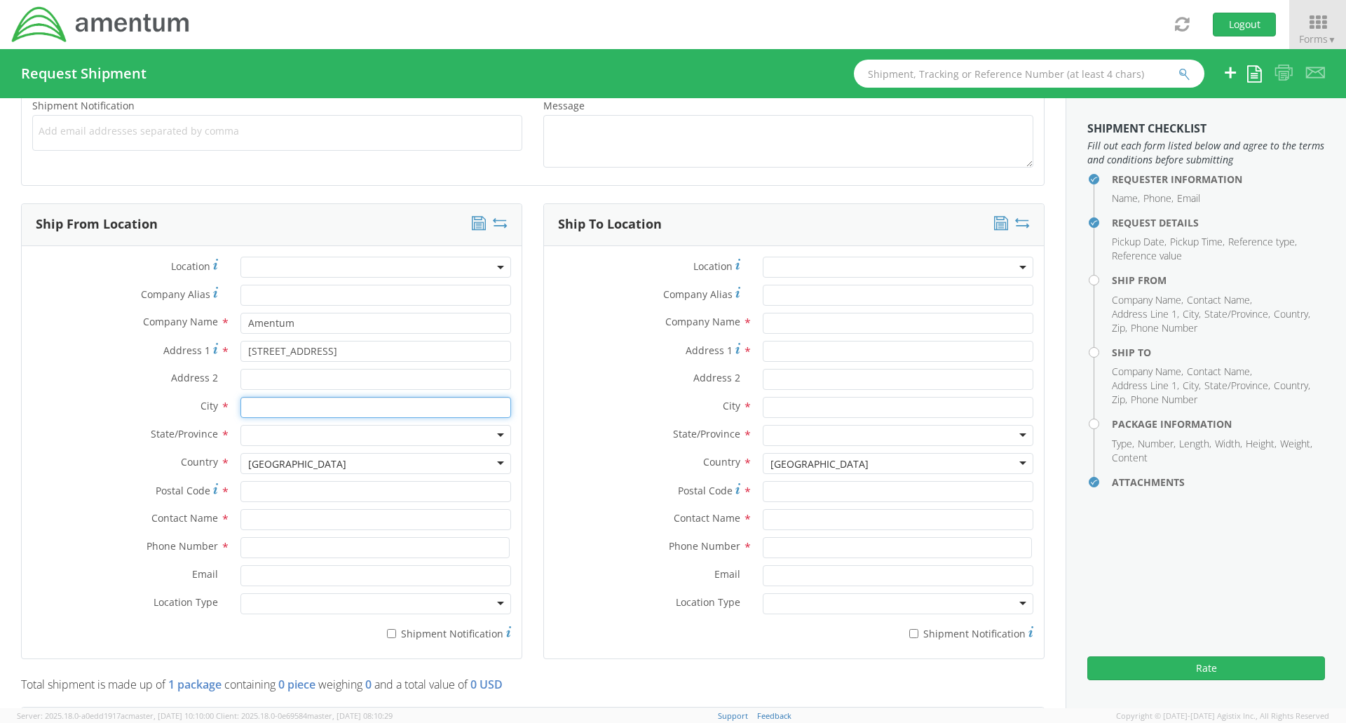
click at [271, 409] on input "text" at bounding box center [375, 407] width 271 height 21
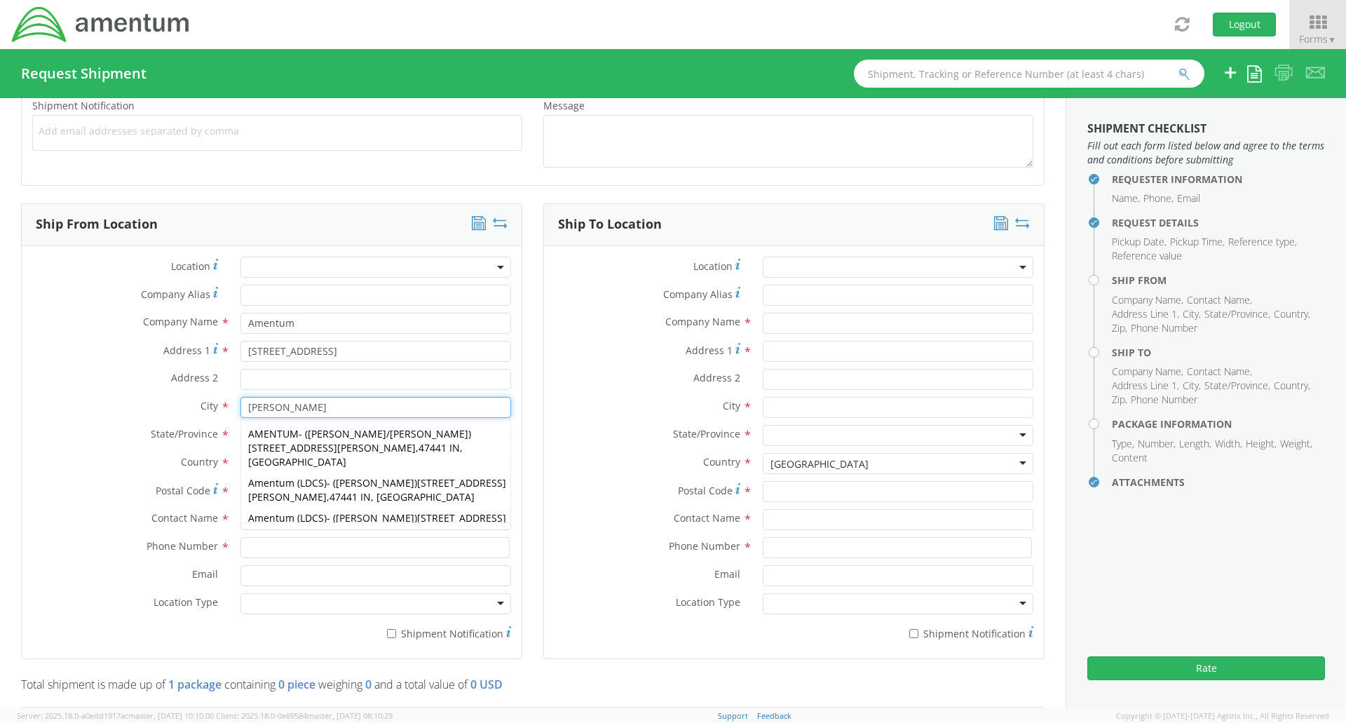
type input "[PERSON_NAME]"
click at [144, 430] on label "State/Province *" at bounding box center [126, 434] width 208 height 18
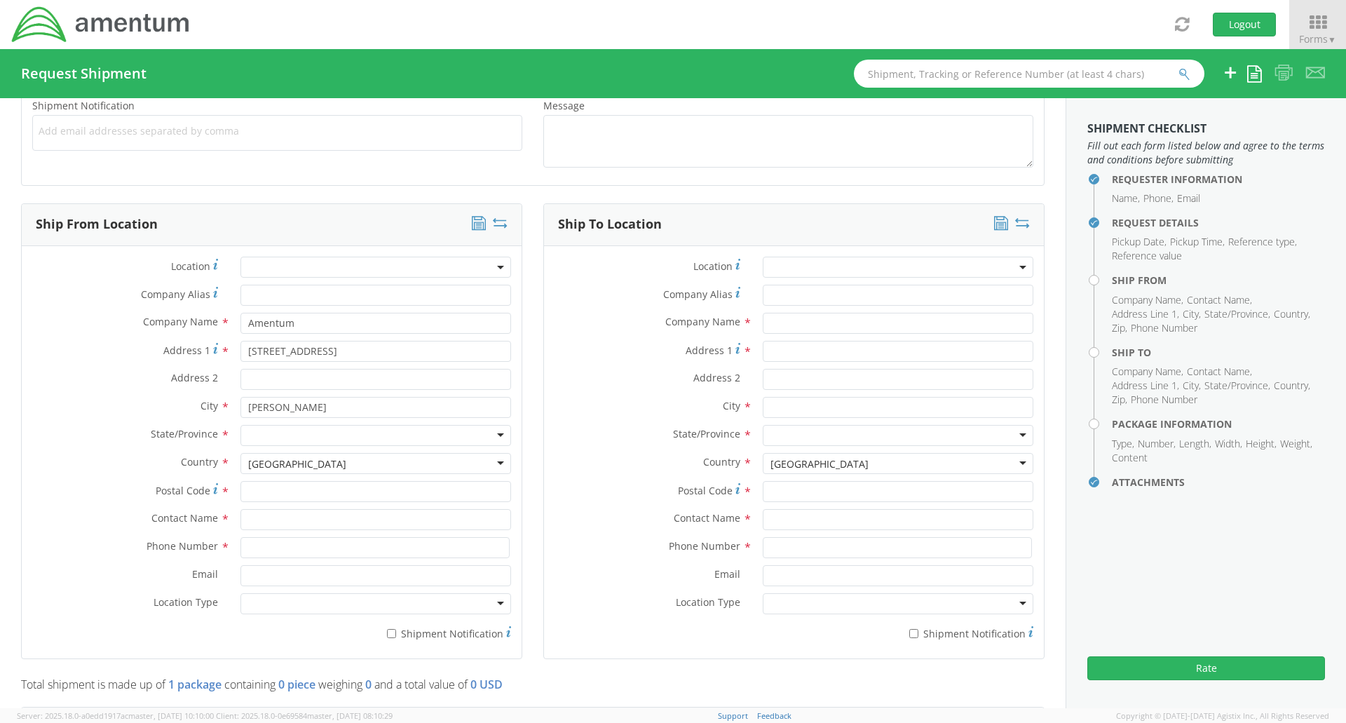
click at [282, 435] on div at bounding box center [375, 435] width 271 height 21
type input "ind"
click at [318, 498] on input "Postal Code *" at bounding box center [375, 491] width 271 height 21
type input "47441"
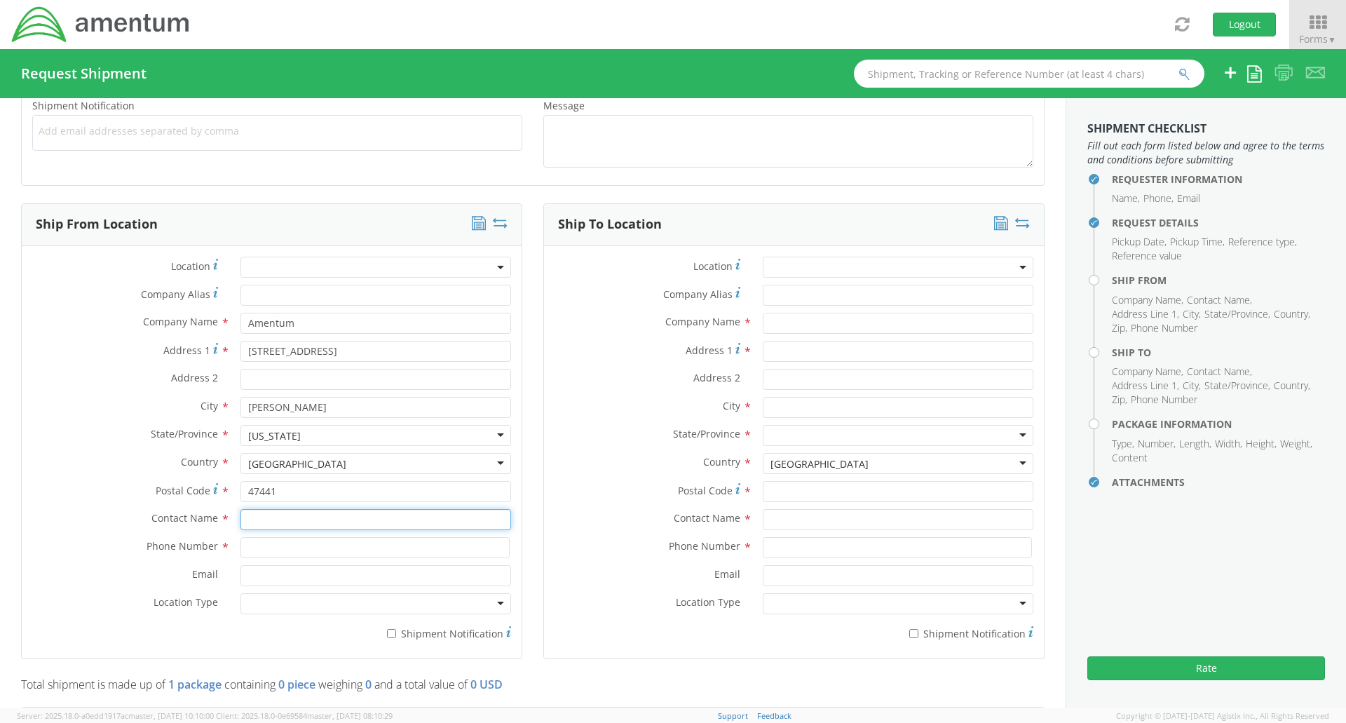
click at [364, 522] on input "text" at bounding box center [375, 519] width 271 height 21
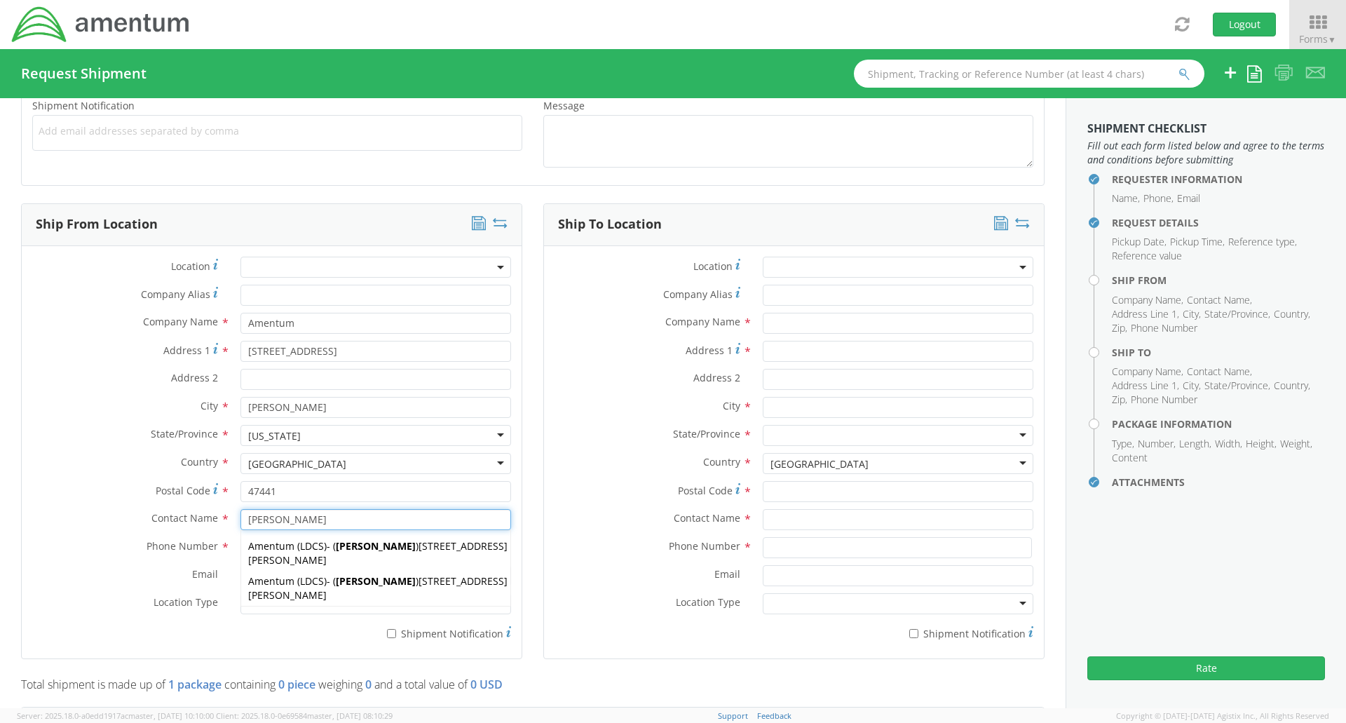
type input "[PERSON_NAME]"
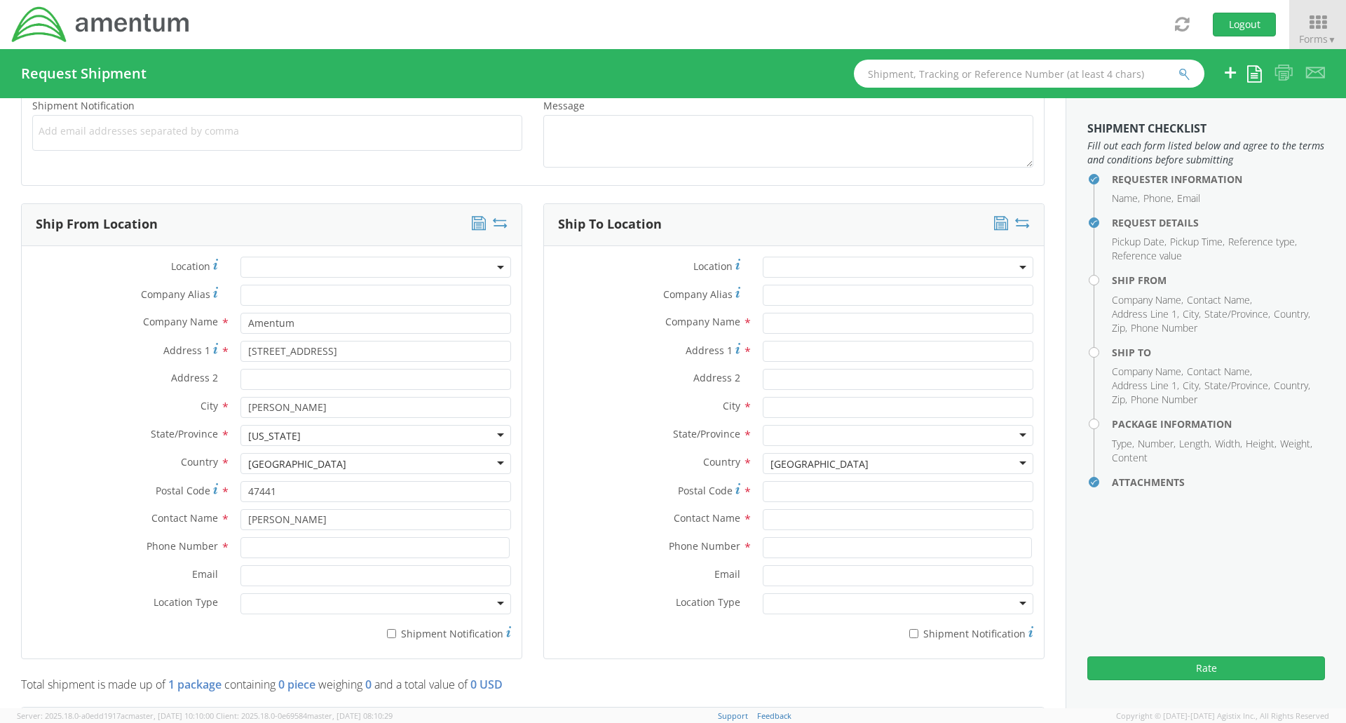
click at [114, 580] on label "Email *" at bounding box center [126, 574] width 208 height 18
click at [240, 580] on input "Email *" at bounding box center [375, 575] width 271 height 21
click at [296, 542] on input at bounding box center [374, 547] width 269 height 21
paste input "8126175618"
type input "8126175618"
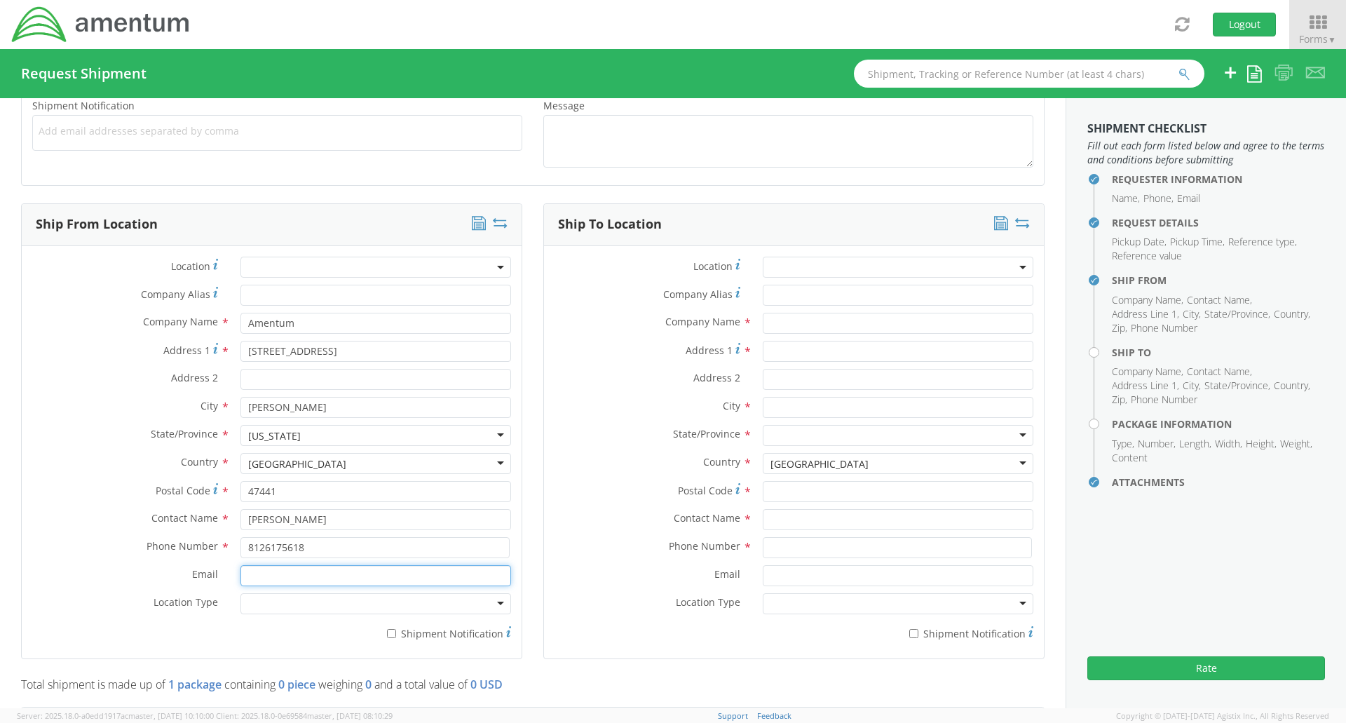
click at [284, 574] on input "Email *" at bounding box center [375, 575] width 271 height 21
paste input "[PERSON_NAME][EMAIL_ADDRESS][PERSON_NAME][DOMAIN_NAME]"
type input "[PERSON_NAME][EMAIL_ADDRESS][PERSON_NAME][DOMAIN_NAME]"
click at [285, 611] on div at bounding box center [375, 603] width 271 height 21
click at [775, 320] on input "text" at bounding box center [897, 323] width 271 height 21
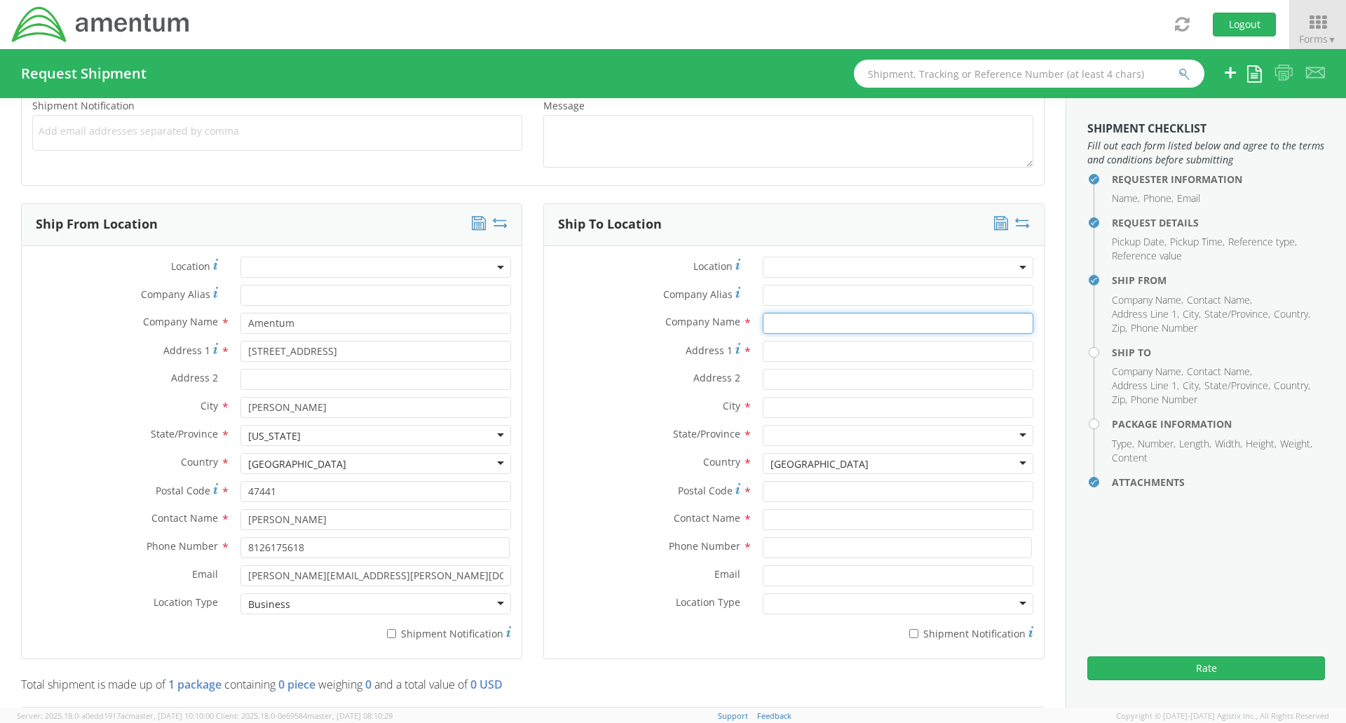
paste input "Naval Surface Warfare Center Crane (NSWC Crane)"
type input "Naval Surface Warfare Center Crane (NSWC Crane)"
click at [610, 449] on div "State/Province * Alabama Alaska Arizona Arkansas Armed Forces Americas Armed Fo…" at bounding box center [794, 439] width 500 height 28
click at [802, 349] on input "Address 1 *" at bounding box center [897, 351] width 271 height 21
paste input "300 Highway 361"
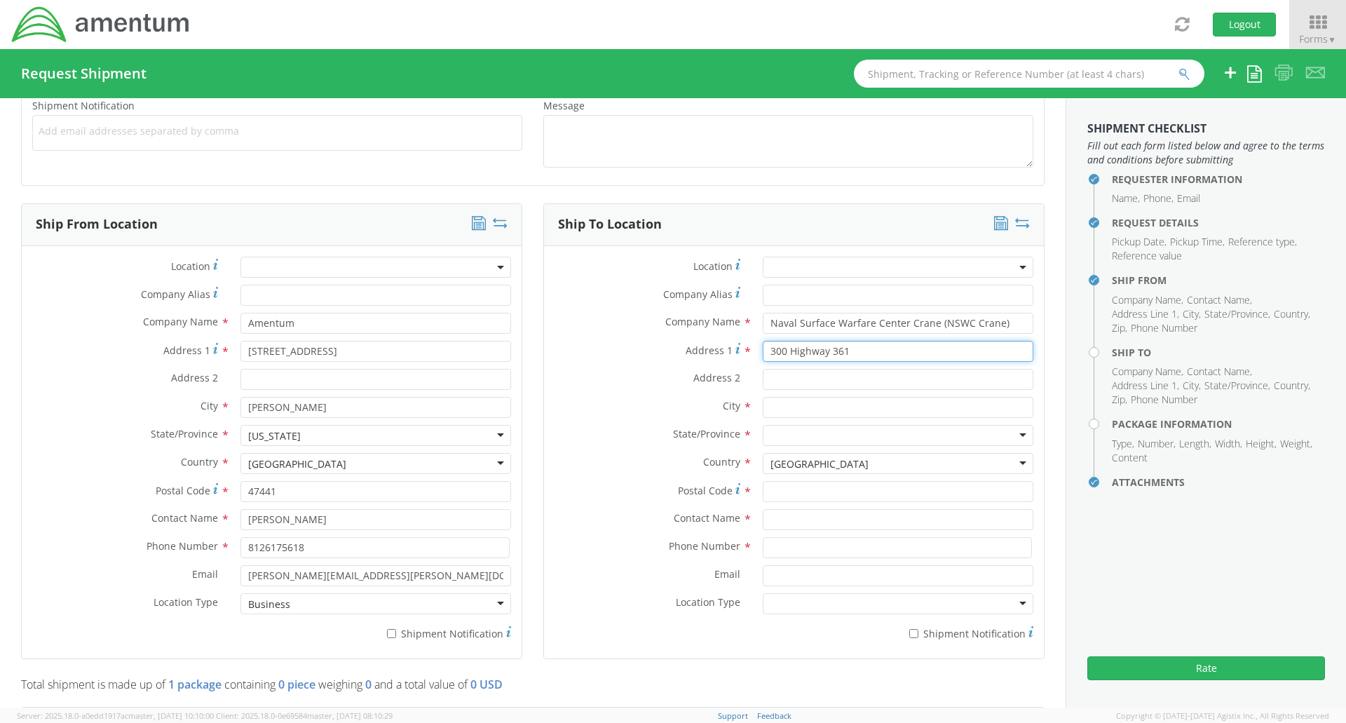
type input "300 Highway 361"
click at [934, 378] on input "Address 2 *" at bounding box center [897, 379] width 271 height 21
paste input "Building 3330S"
type input "Building 3330S"
click at [798, 409] on input "text" at bounding box center [897, 407] width 271 height 21
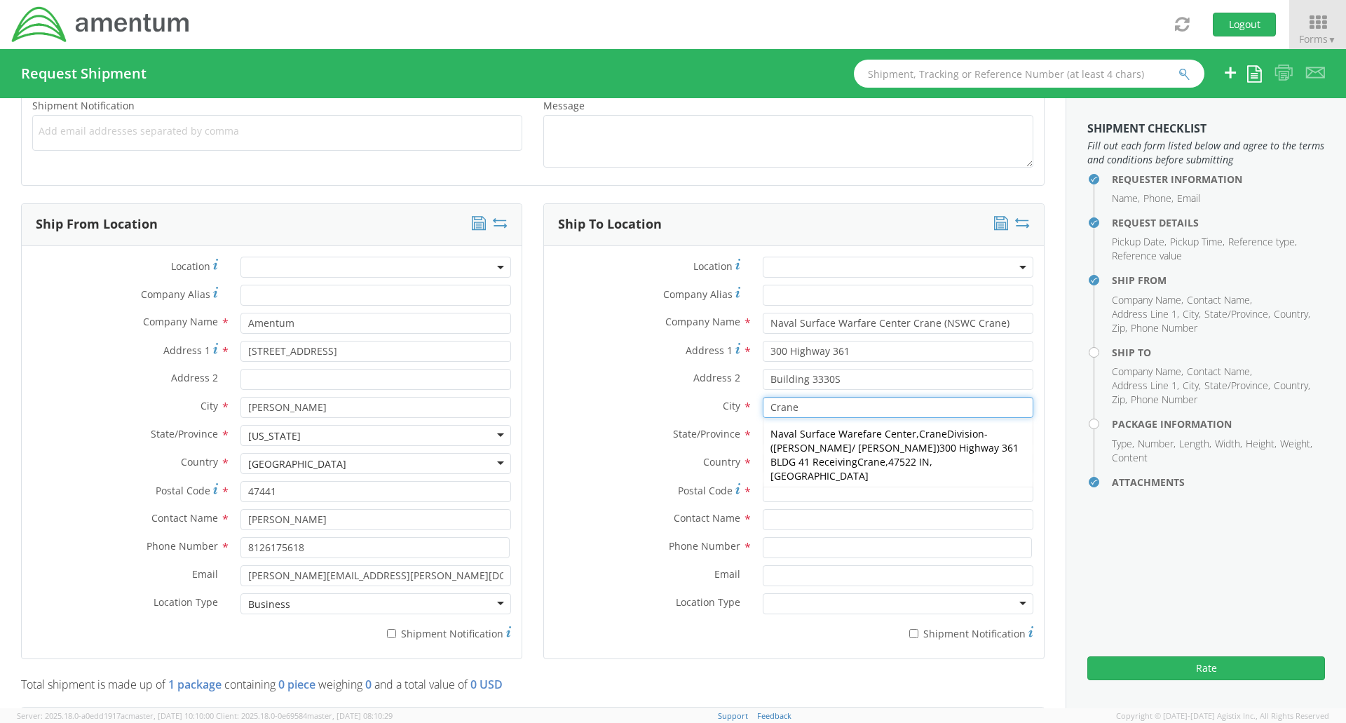
type input "Crane"
click at [627, 500] on div "Postal Code *" at bounding box center [794, 491] width 500 height 21
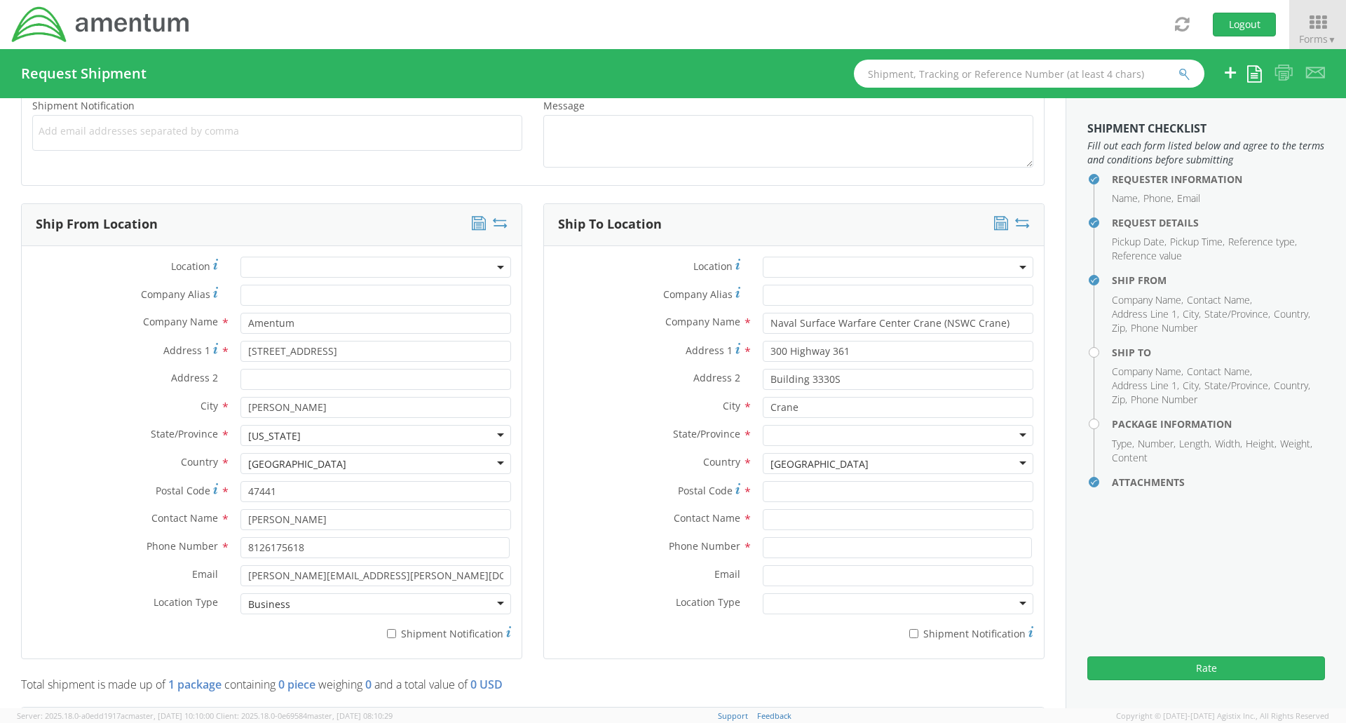
click at [791, 432] on div at bounding box center [897, 435] width 271 height 21
type input "In"
click at [796, 495] on input "Postal Code *" at bounding box center [897, 491] width 271 height 21
type input "47522"
click at [799, 519] on input "text" at bounding box center [897, 519] width 271 height 21
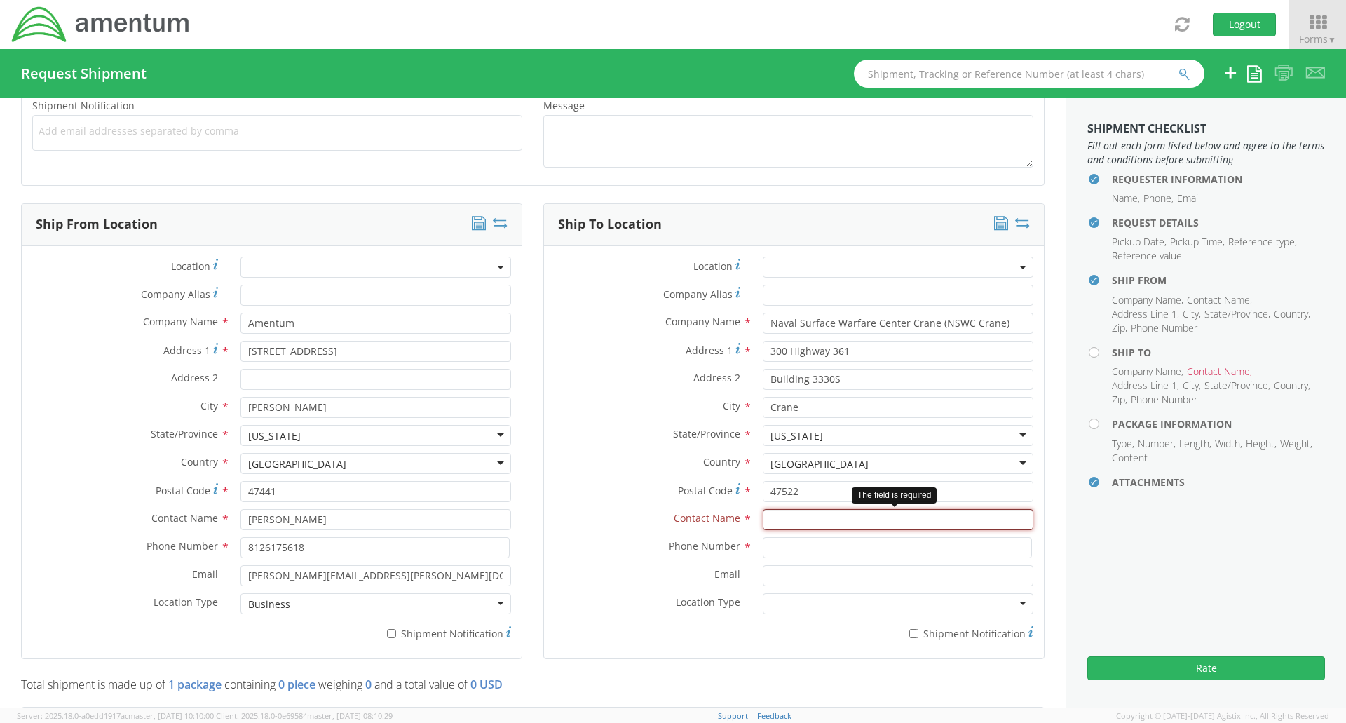
click at [831, 517] on input "text" at bounding box center [897, 519] width 271 height 21
type input "[PERSON_NAME]"
click at [607, 589] on div "Email *" at bounding box center [794, 579] width 500 height 28
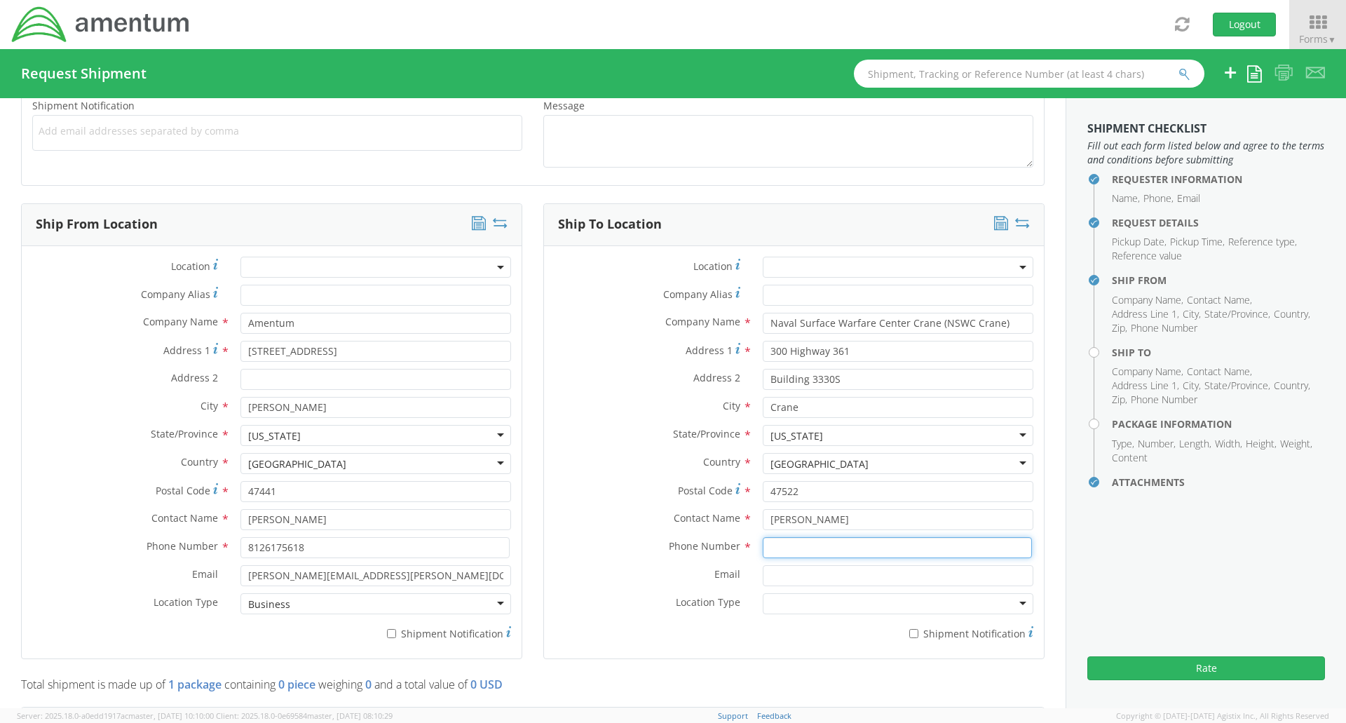
click at [849, 547] on input at bounding box center [896, 547] width 269 height 21
paste input "8128545764"
type input "8128545764"
click at [790, 607] on div at bounding box center [897, 603] width 271 height 21
click at [708, 641] on div "* Shipment Notification" at bounding box center [794, 634] width 500 height 27
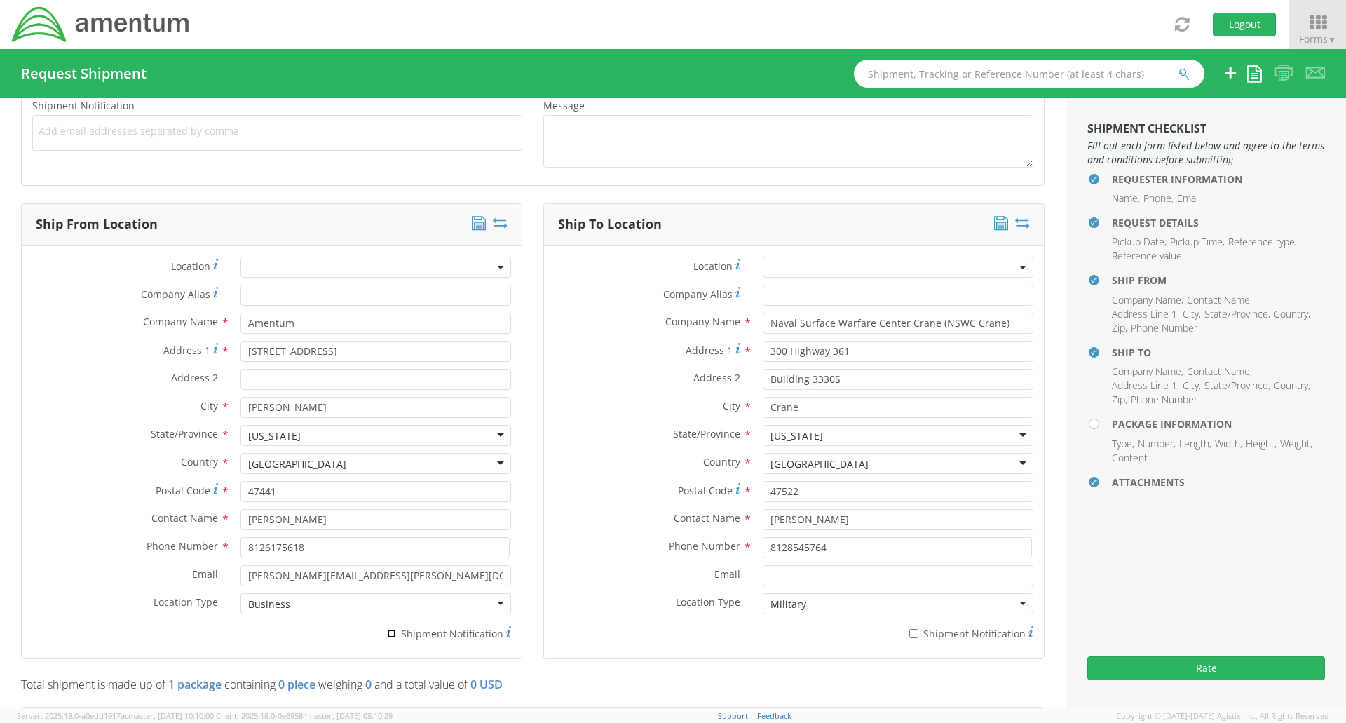
click at [388, 633] on input "* Shipment Notification" at bounding box center [391, 633] width 9 height 9
checkbox input "true"
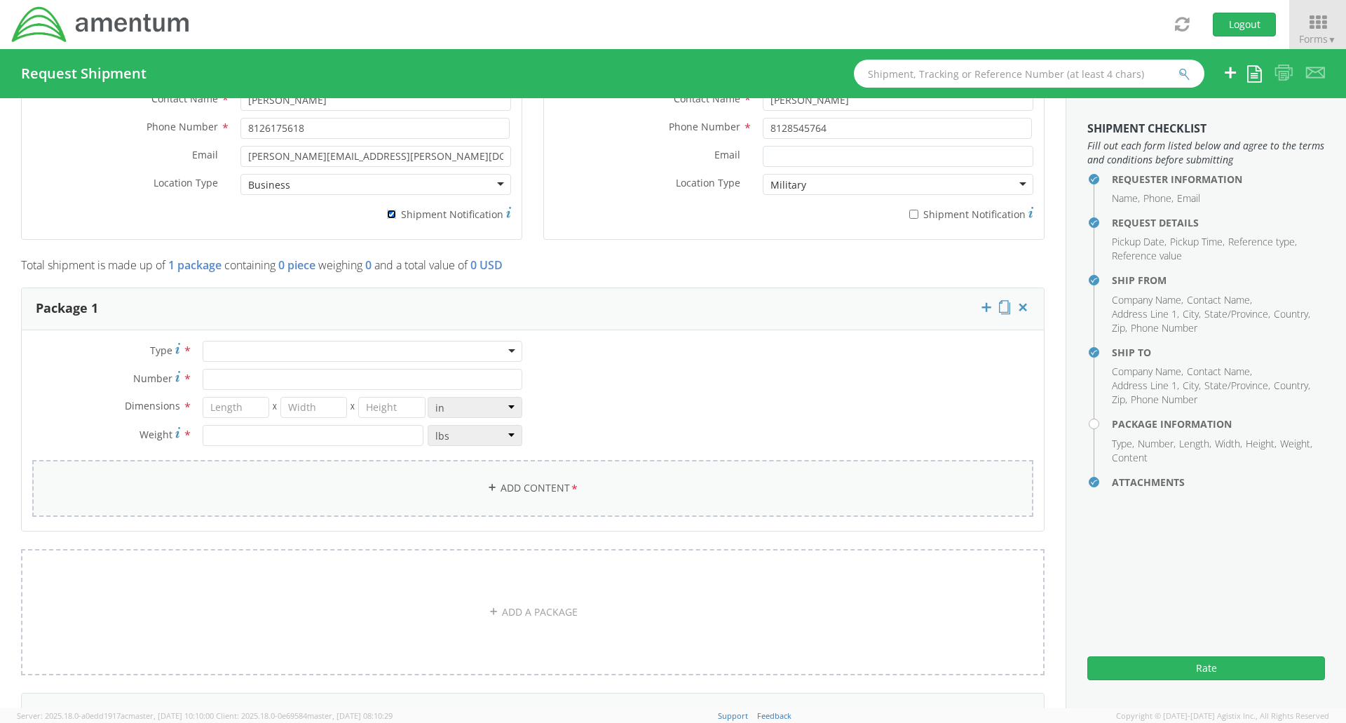
scroll to position [981, 0]
click at [248, 344] on div at bounding box center [363, 349] width 320 height 21
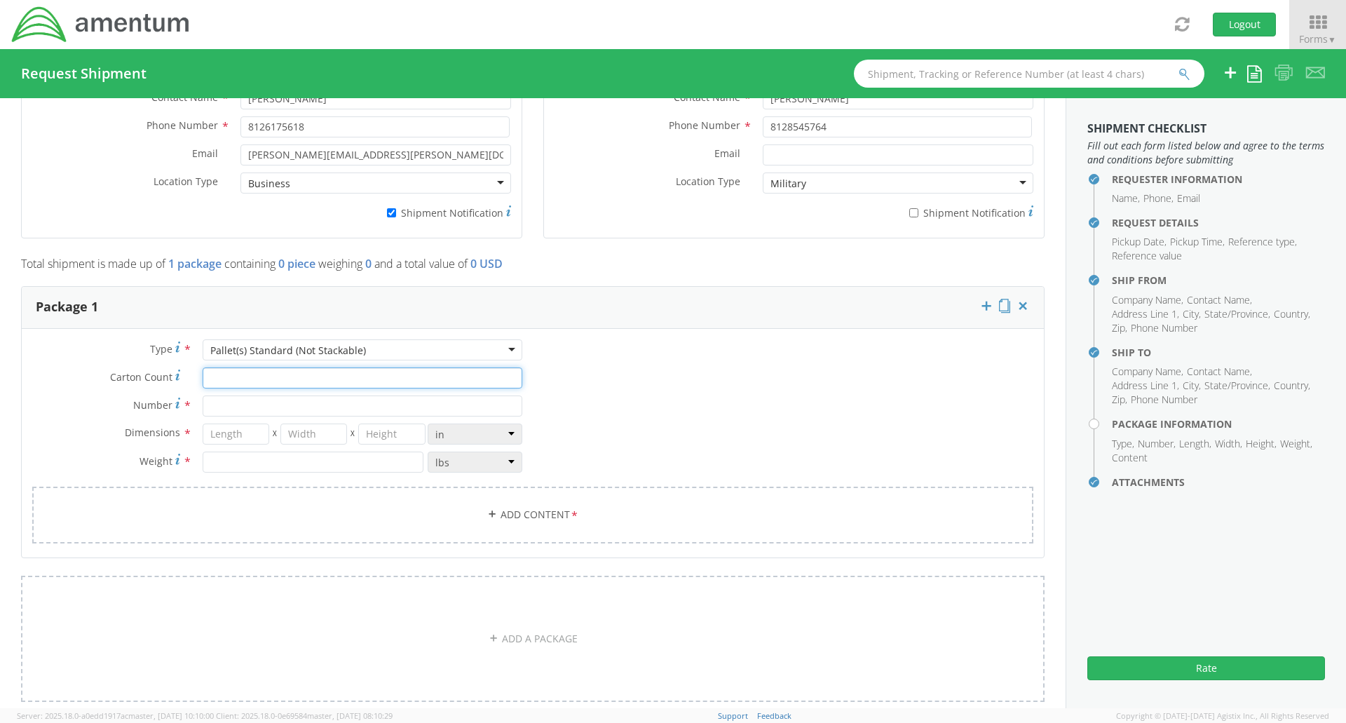
click at [221, 378] on input "Carton Count *" at bounding box center [363, 377] width 320 height 21
click at [224, 411] on input "Number *" at bounding box center [363, 405] width 320 height 21
type input "1"
click at [228, 435] on input "number" at bounding box center [236, 433] width 67 height 21
click at [228, 434] on input "number" at bounding box center [236, 433] width 67 height 21
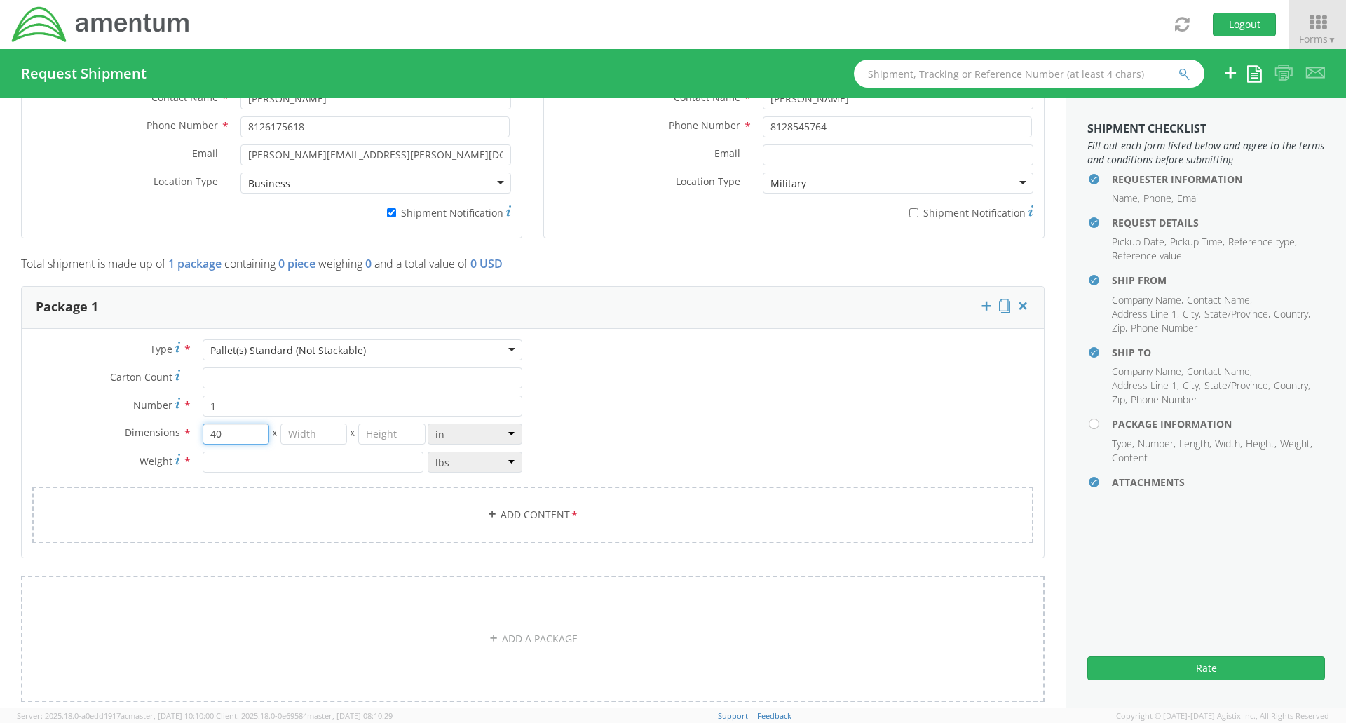
type input "40"
click at [315, 430] on input "number" at bounding box center [313, 433] width 67 height 21
type input "48"
click at [385, 432] on input "number" at bounding box center [391, 433] width 67 height 21
type input "40"
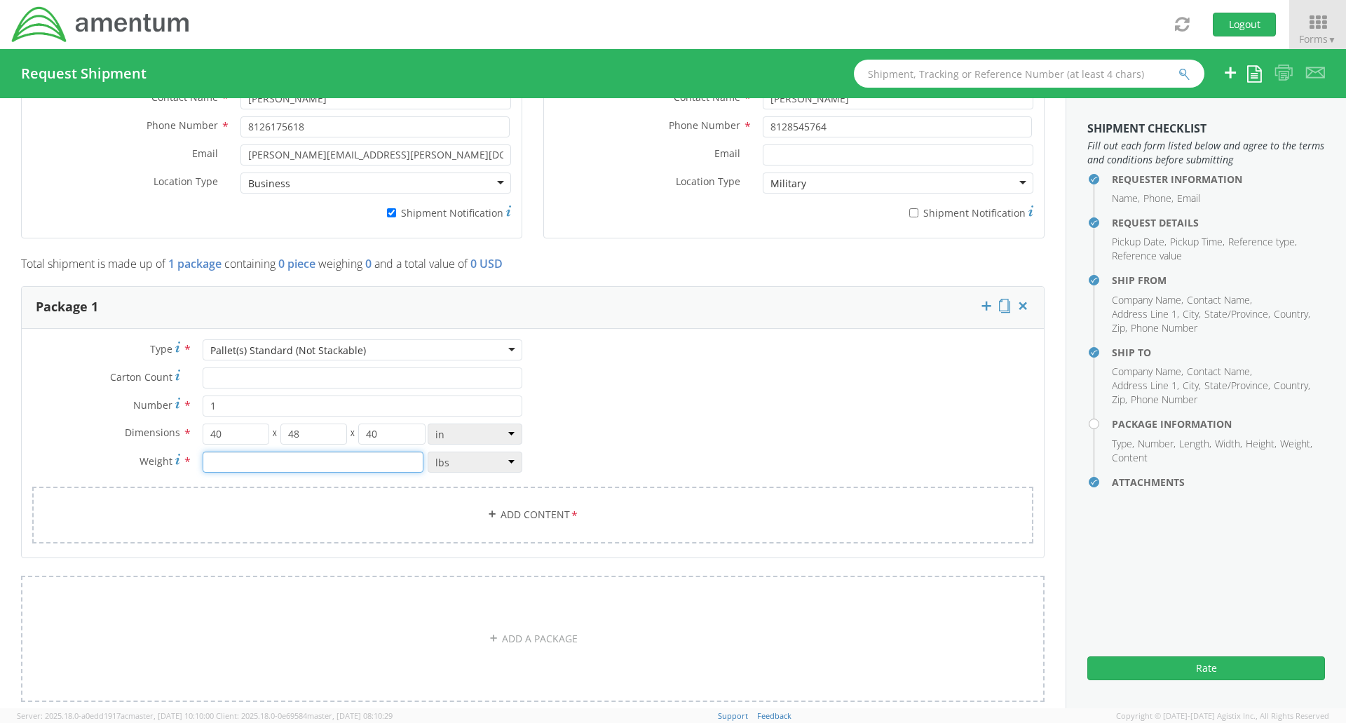
click at [357, 460] on input "number" at bounding box center [313, 461] width 221 height 21
type input "220"
click at [573, 512] on span "*" at bounding box center [574, 514] width 9 height 15
select select
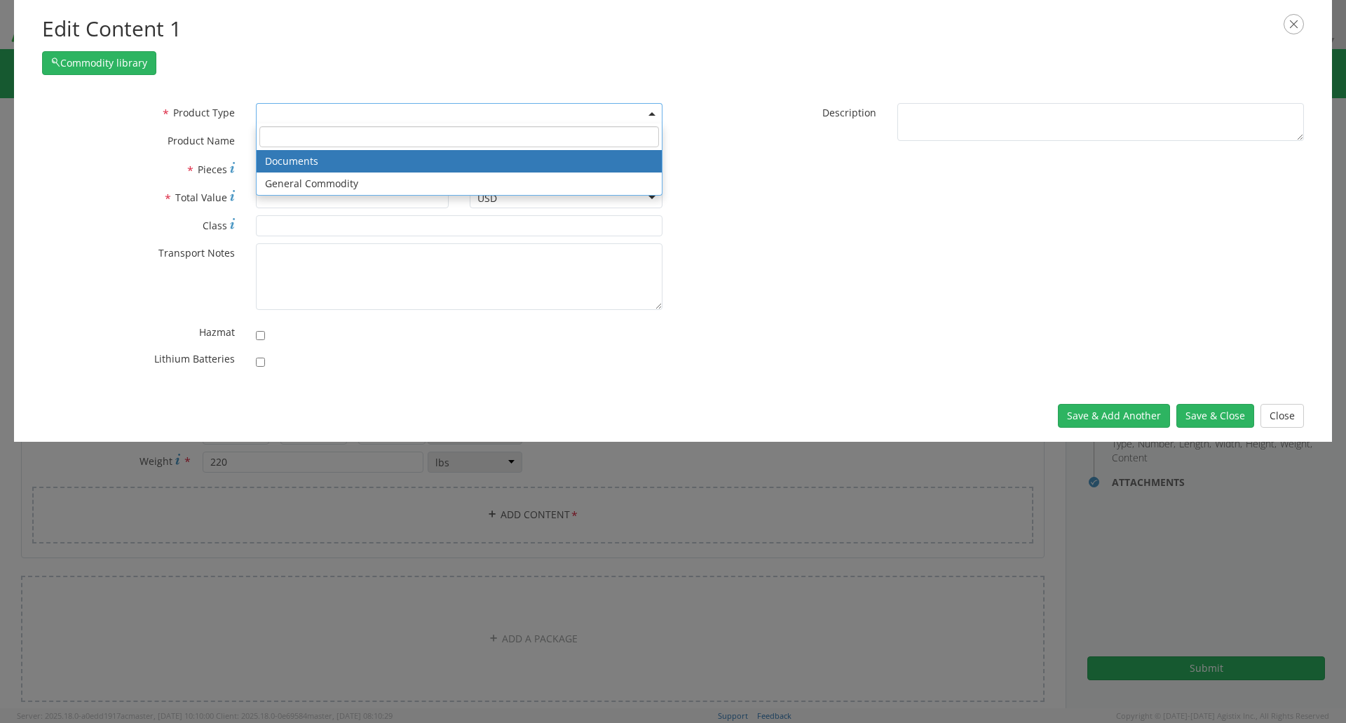
click at [384, 117] on span at bounding box center [459, 113] width 406 height 21
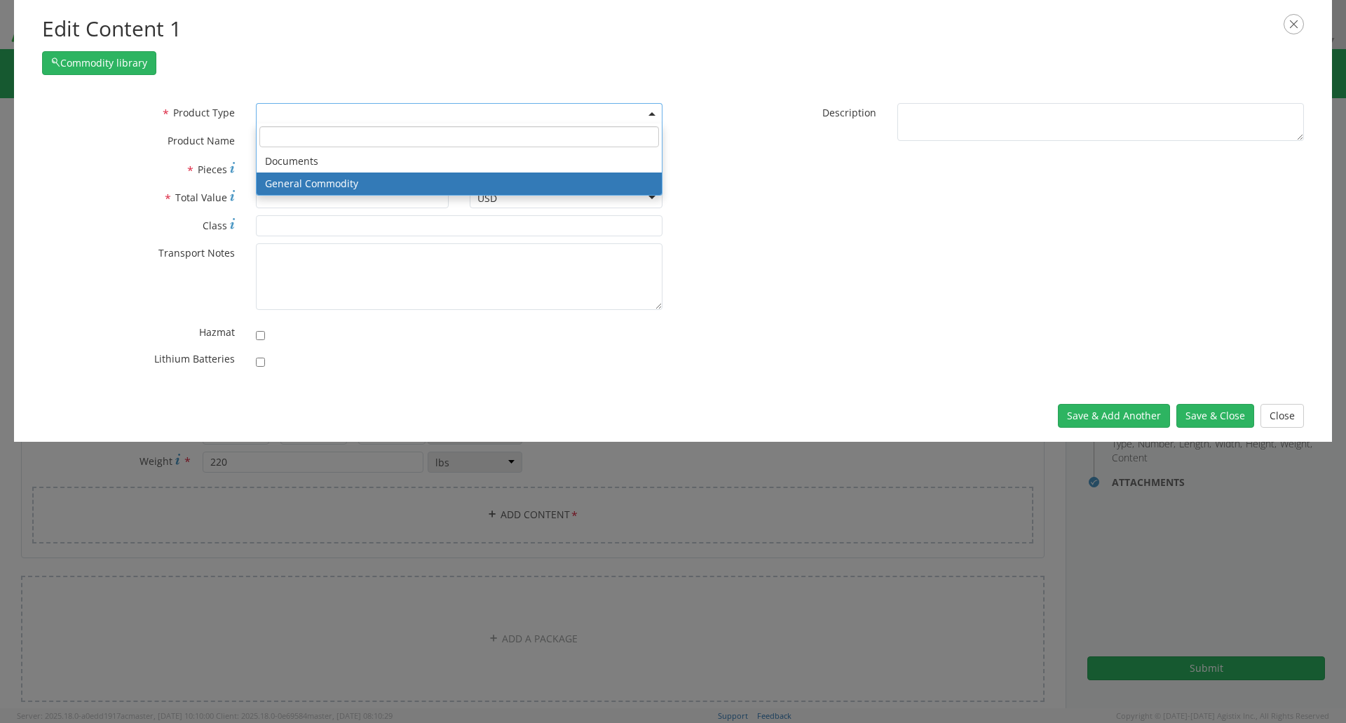
select select "COMMODITY"
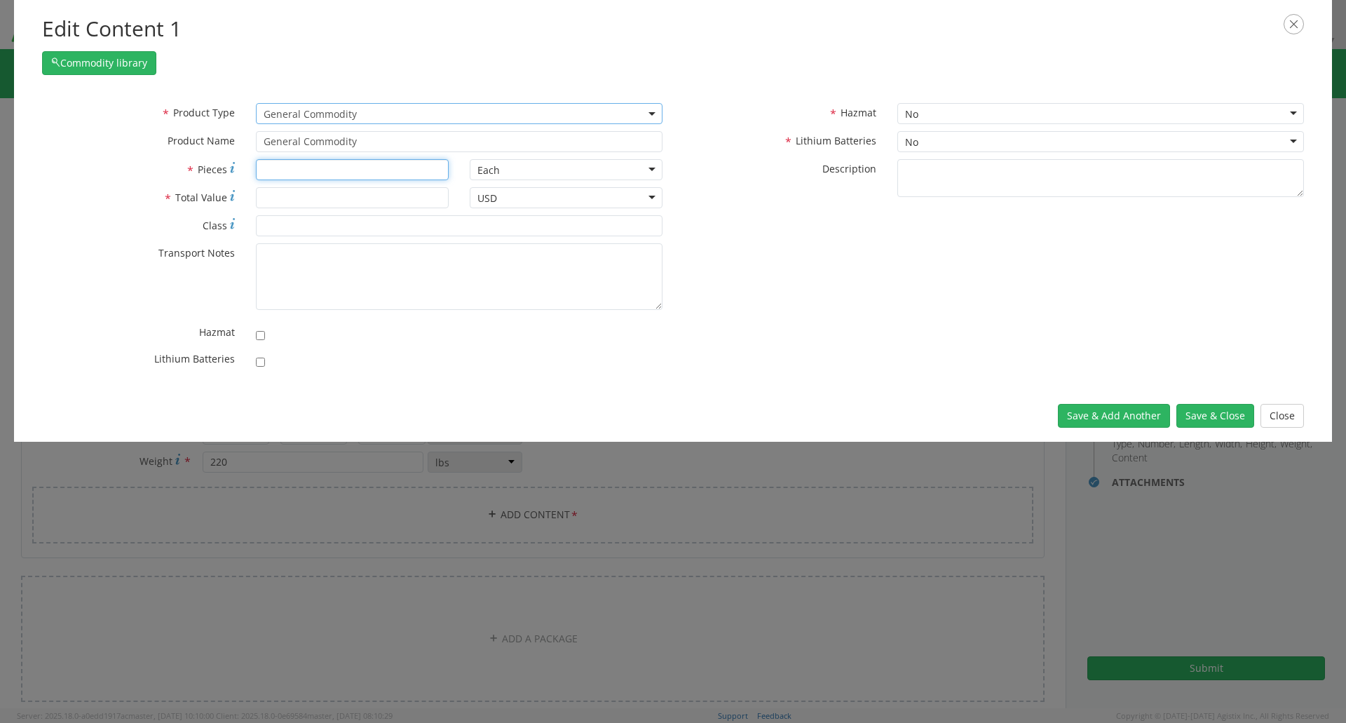
click at [309, 165] on input "* Pieces" at bounding box center [352, 169] width 193 height 21
type input "2"
click at [321, 199] on input "* Total Value" at bounding box center [352, 197] width 193 height 21
click at [302, 200] on input "* Total Value" at bounding box center [352, 197] width 193 height 21
type input "187398"
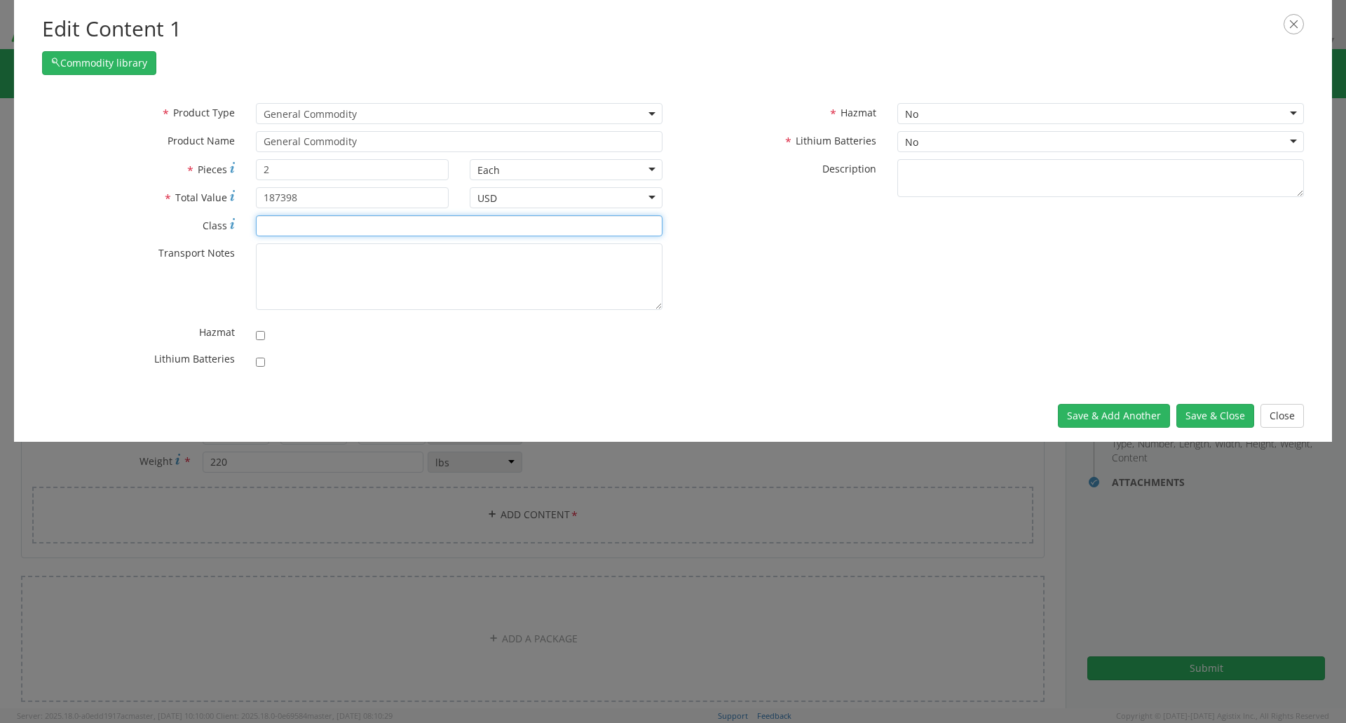
click at [295, 226] on input "* Class" at bounding box center [459, 225] width 406 height 21
type input "150"
click at [512, 404] on div "Save & Add Another Save & Close Close" at bounding box center [673, 416] width 1318 height 52
drag, startPoint x: 345, startPoint y: 224, endPoint x: 208, endPoint y: 232, distance: 137.6
click at [208, 232] on div "* Class 150" at bounding box center [352, 225] width 641 height 21
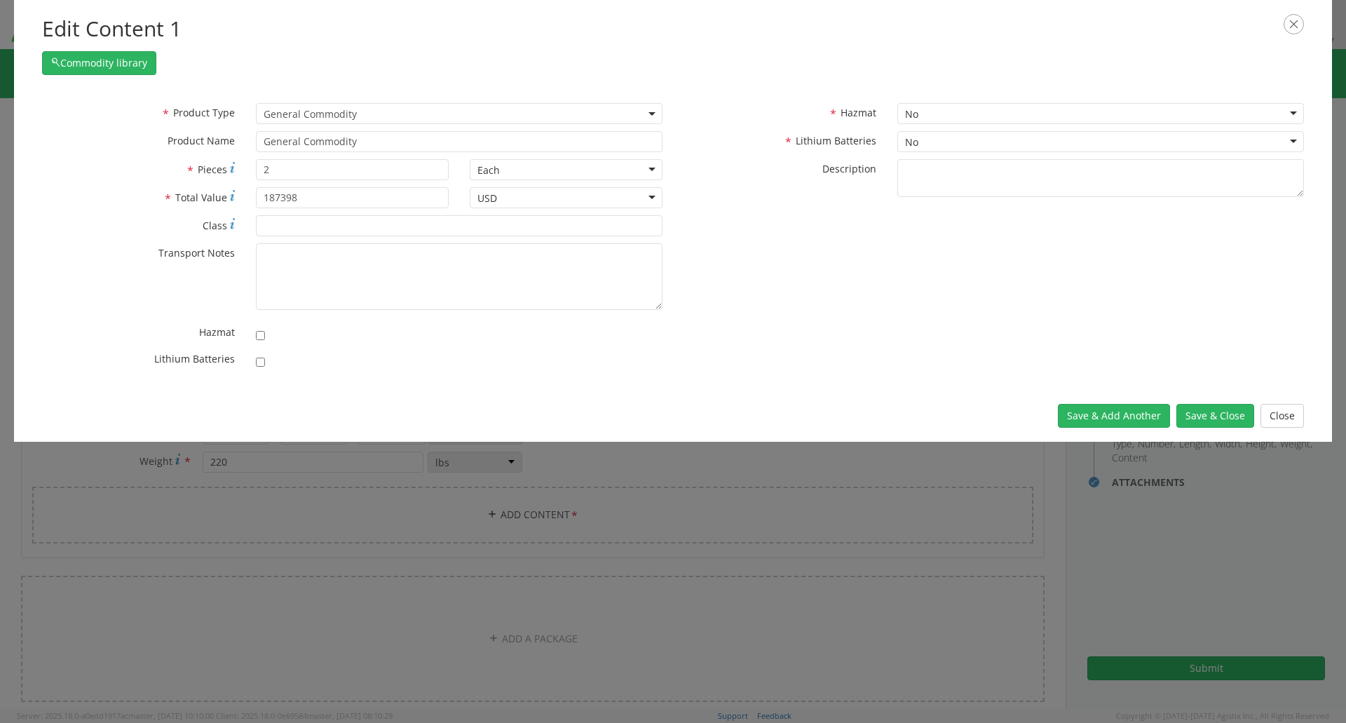
click at [891, 298] on div "* Product Type Documents General Commodity General Commodity * Product Name Gen…" at bounding box center [673, 239] width 1282 height 273
click at [1218, 412] on button "Save & Close" at bounding box center [1215, 416] width 78 height 24
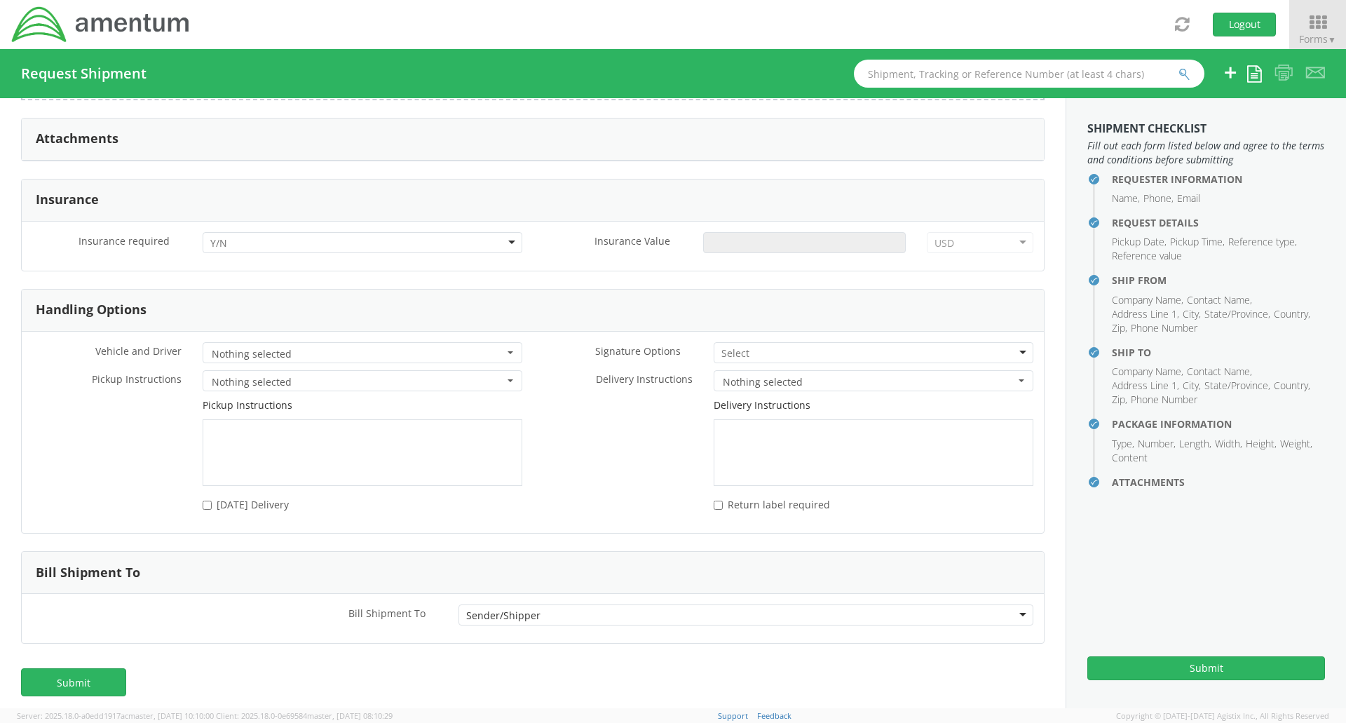
scroll to position [1675, 0]
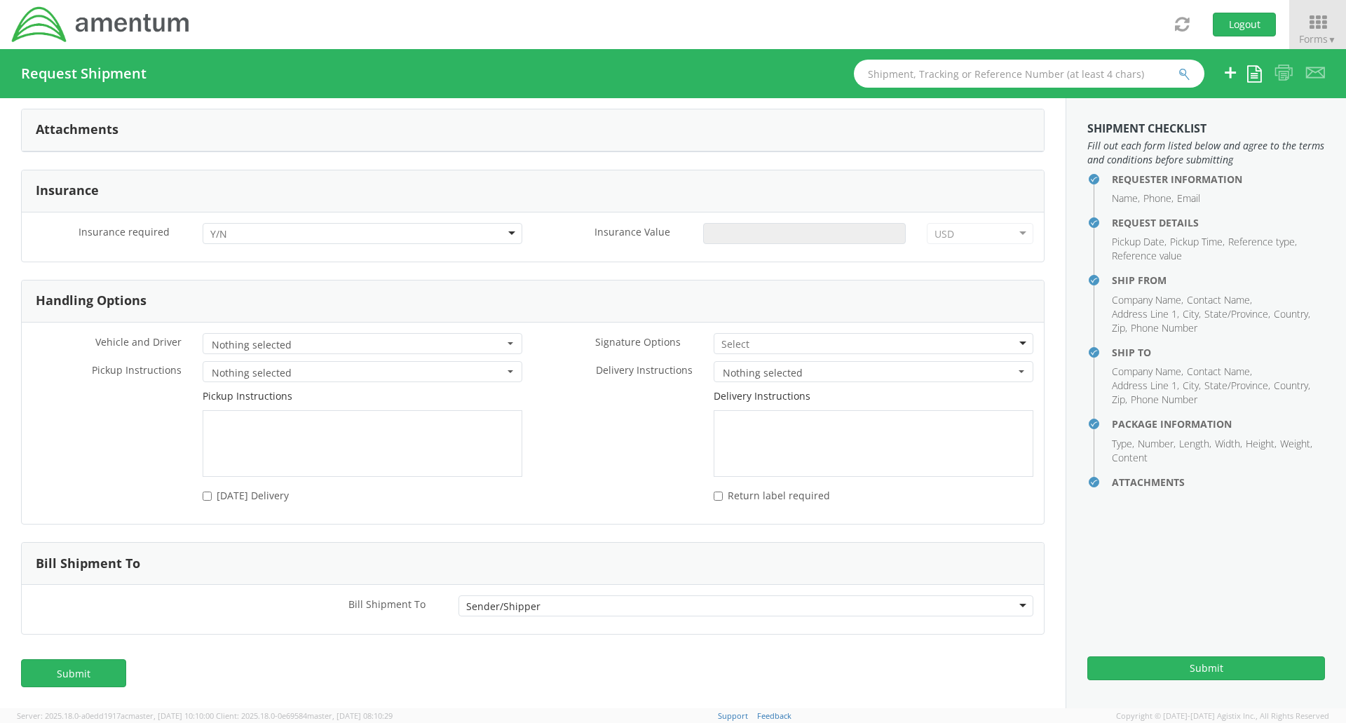
click at [552, 606] on div "Sender/Shipper" at bounding box center [745, 605] width 575 height 21
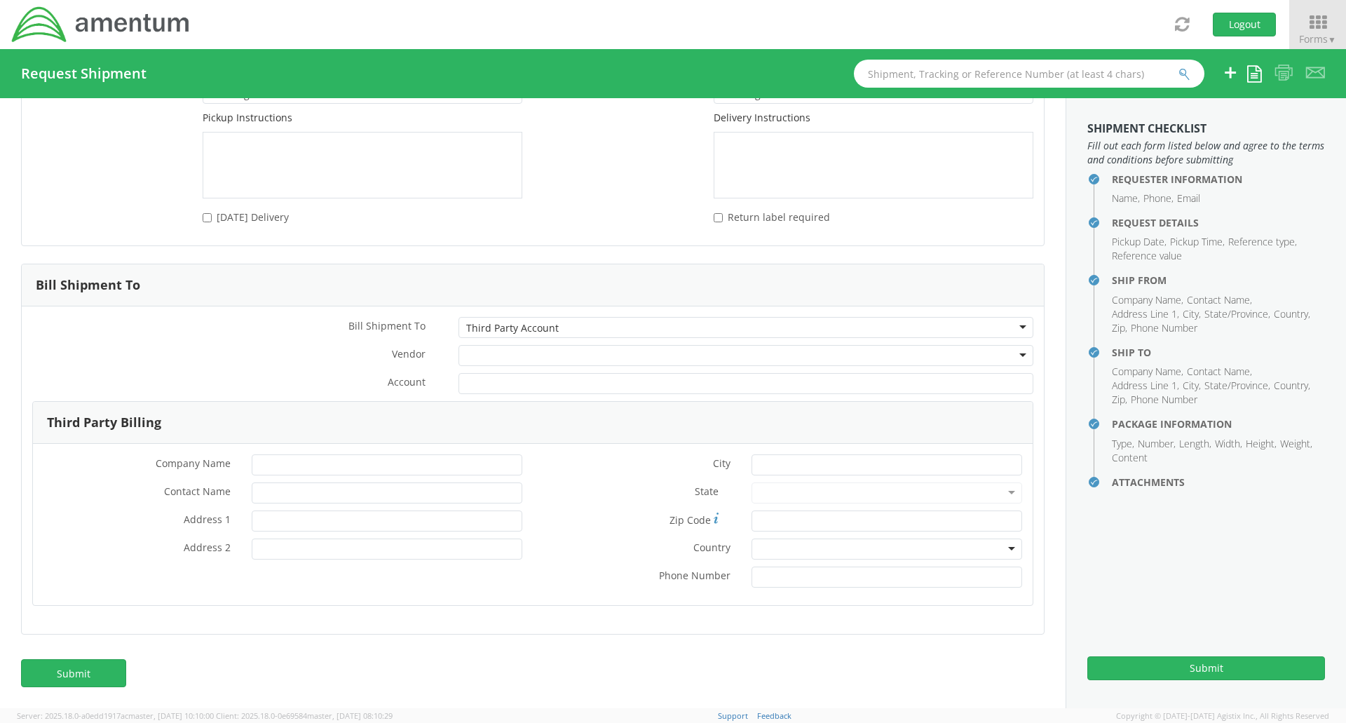
click at [507, 353] on div at bounding box center [745, 355] width 575 height 21
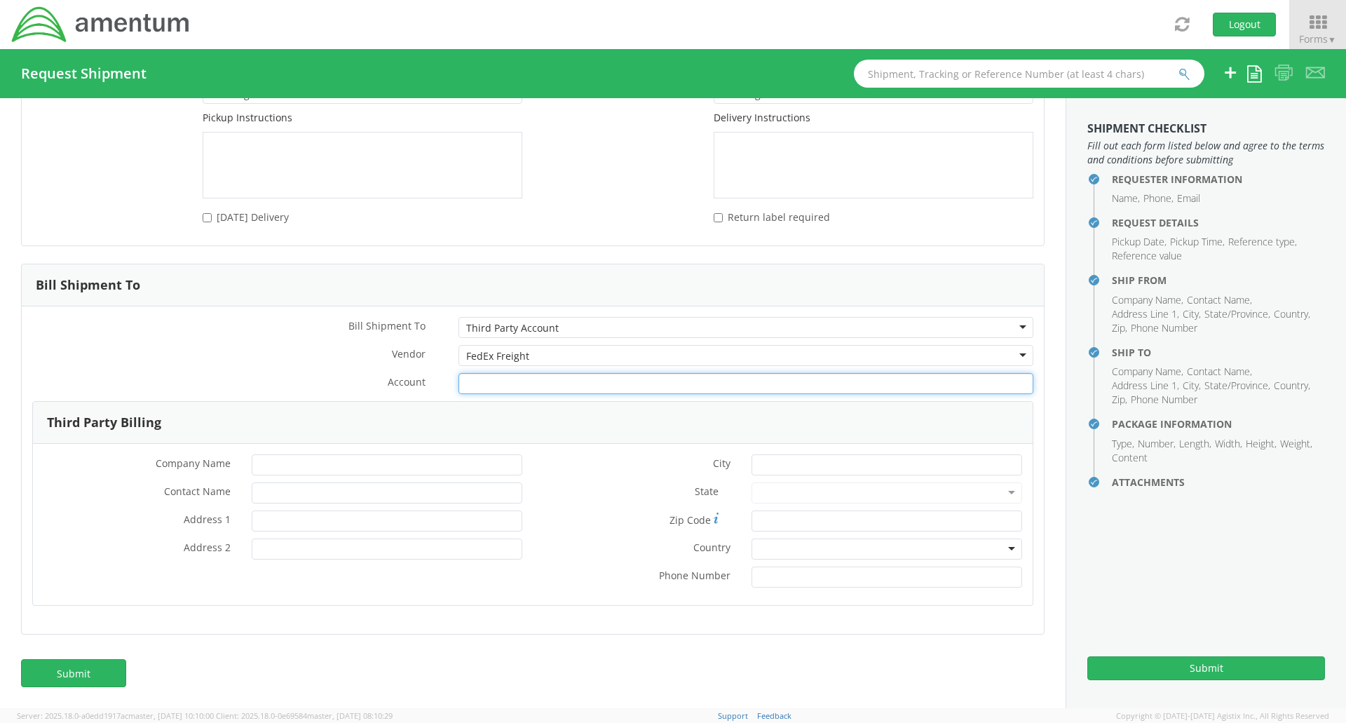
click at [464, 388] on input "Account *" at bounding box center [745, 383] width 575 height 21
paste input "432226050"
type input "432226050"
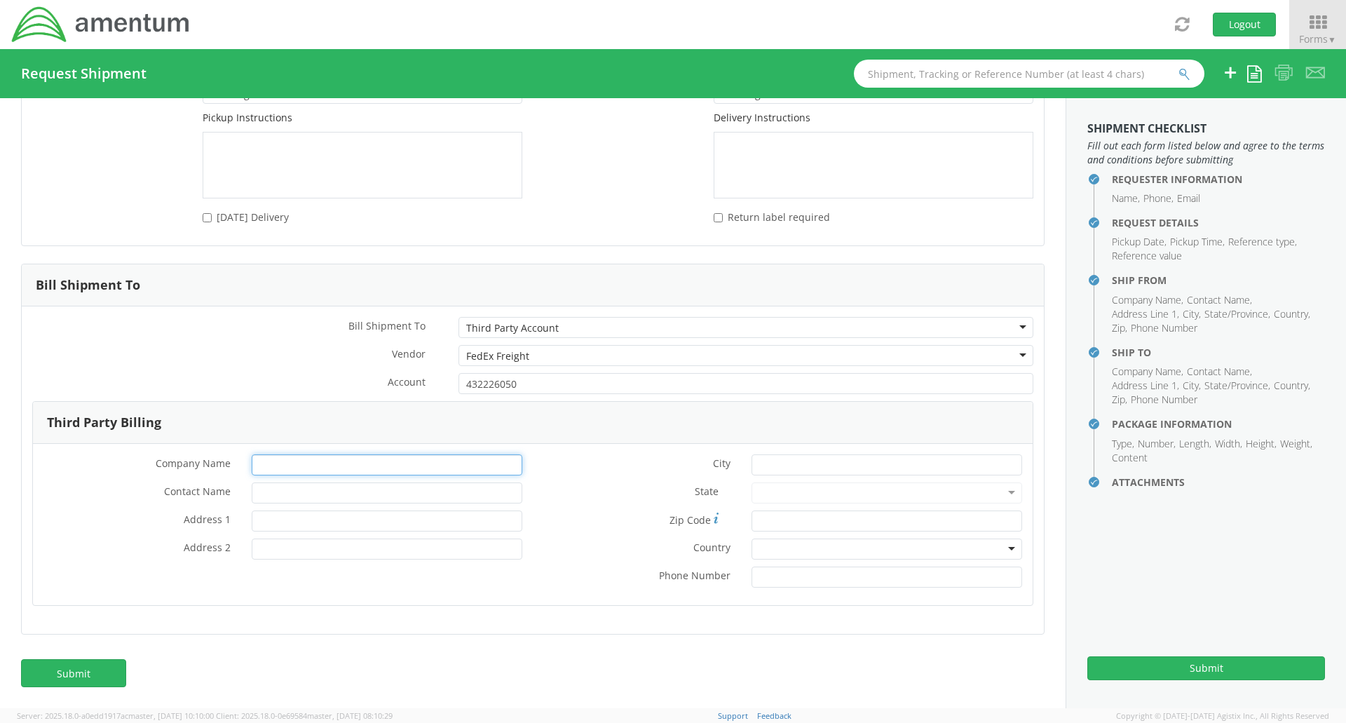
click at [344, 467] on input "* Company Name" at bounding box center [387, 464] width 271 height 21
type input "A.C.T. Power"
click at [338, 497] on input "* Contact Name" at bounding box center [387, 492] width 271 height 21
type input "[PERSON_NAME]"
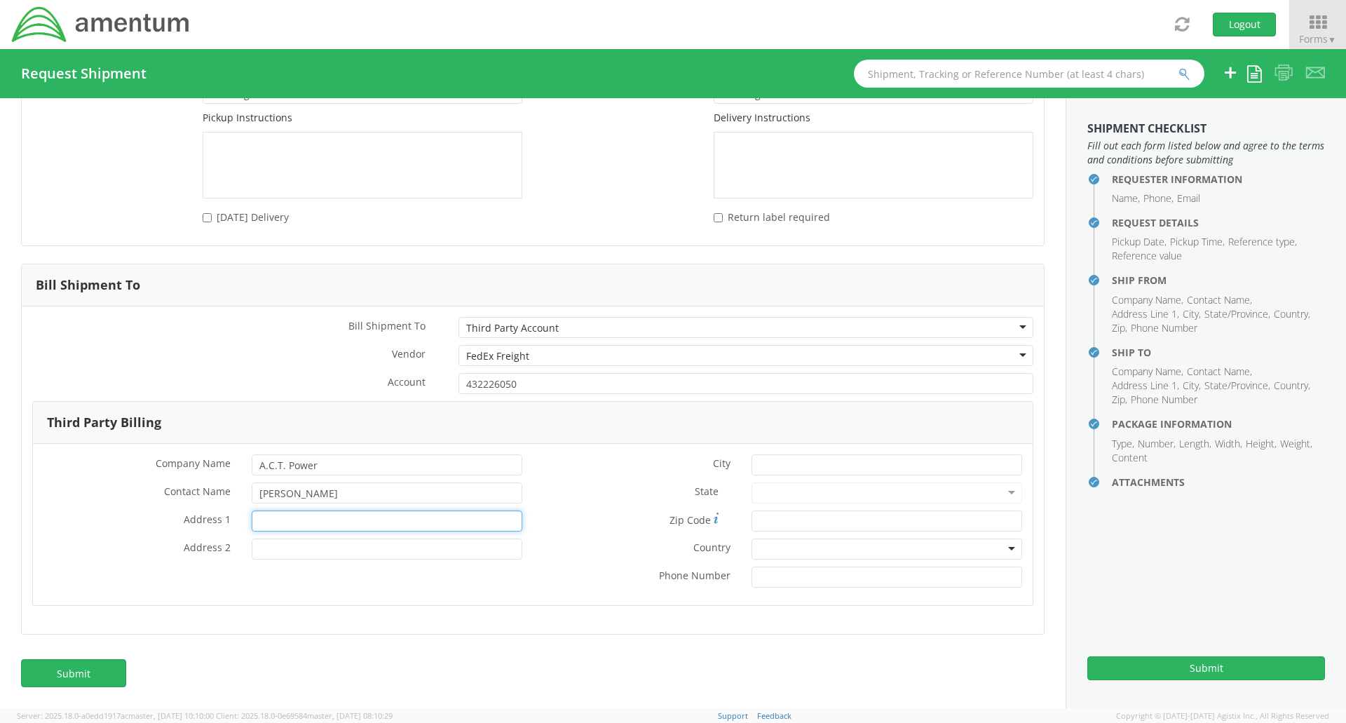
click at [299, 526] on input "* Address 1" at bounding box center [387, 520] width 271 height 21
type input "2001 [GEOGRAPHIC_DATA]"
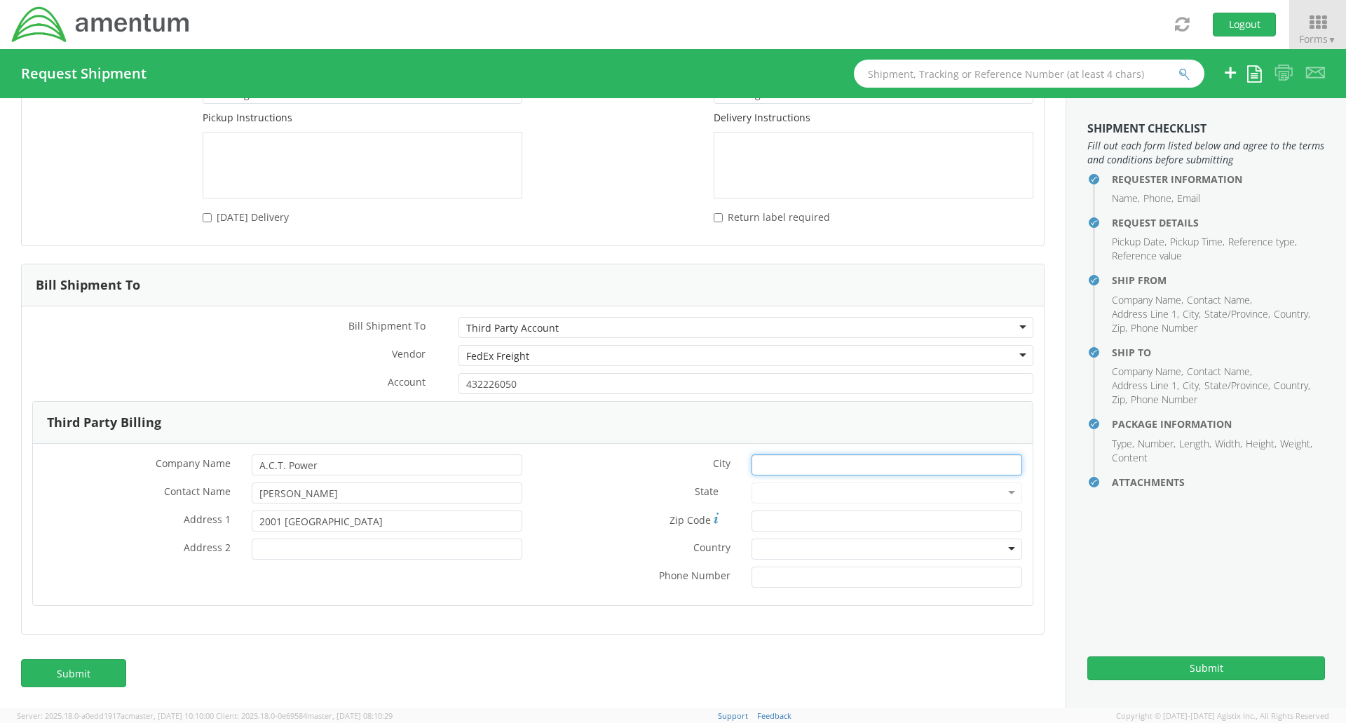
click at [783, 463] on input "* City" at bounding box center [886, 464] width 271 height 21
type input "[GEOGRAPHIC_DATA]"
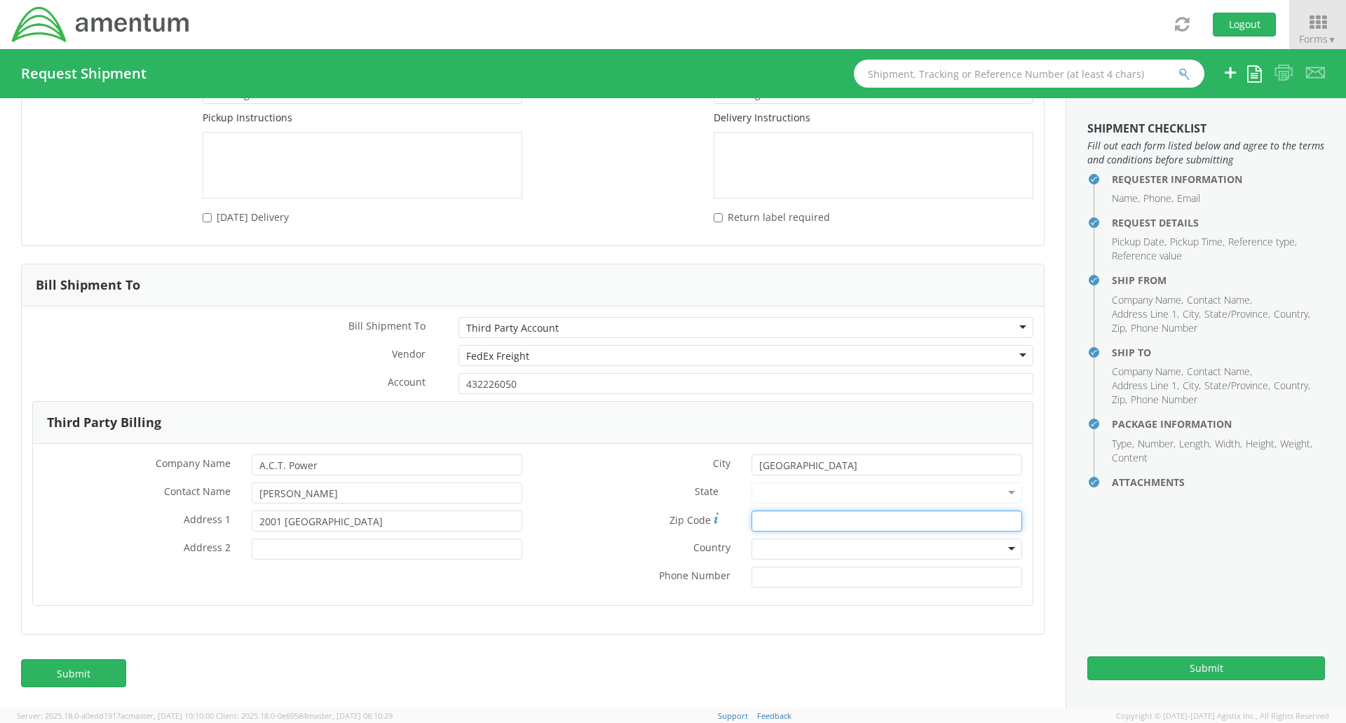
click at [791, 523] on input "Zip Code *" at bounding box center [886, 520] width 271 height 21
type input "17057"
click at [772, 551] on div at bounding box center [886, 548] width 271 height 21
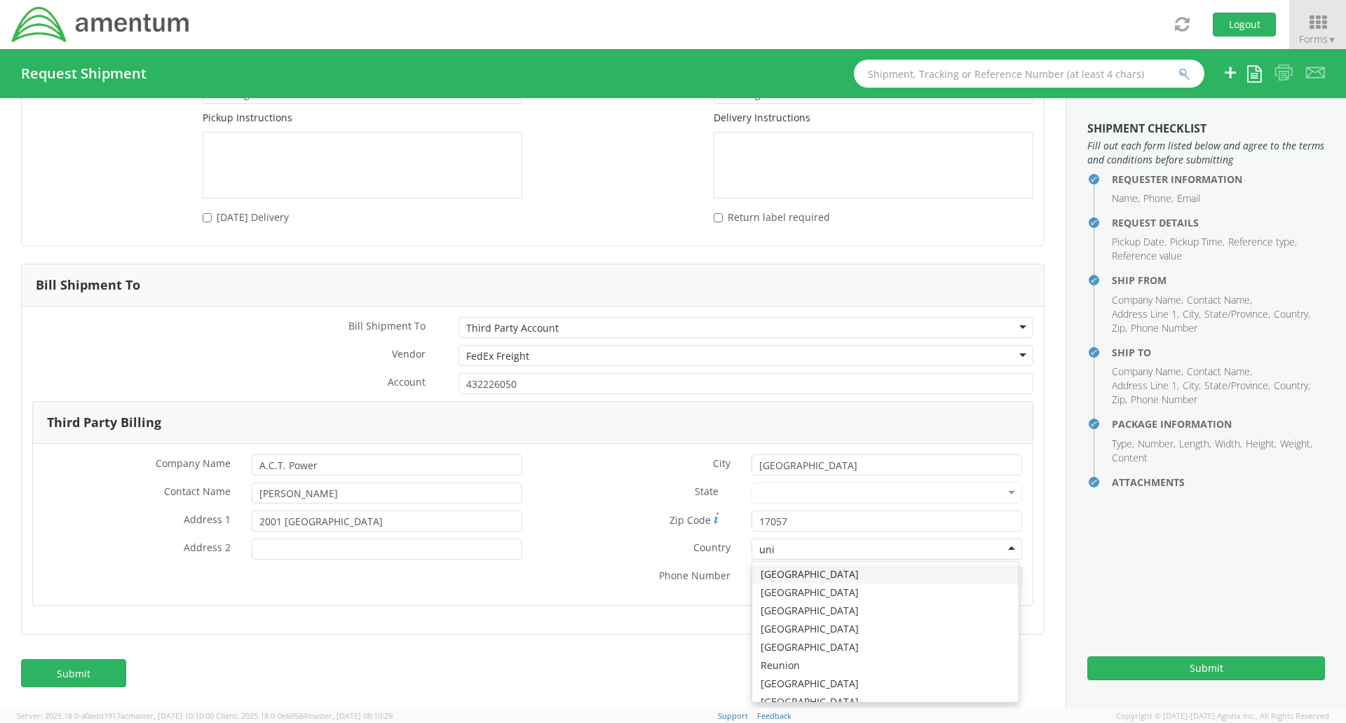
type input "unit"
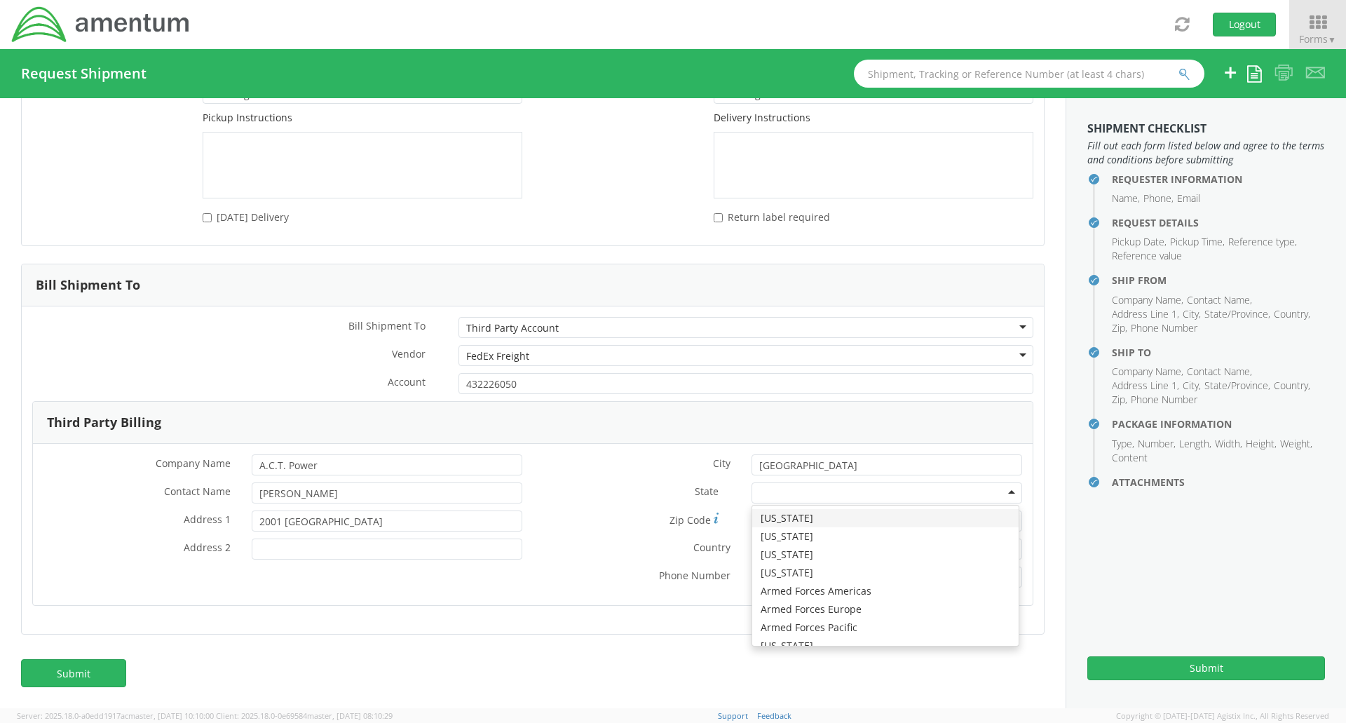
click at [786, 490] on div at bounding box center [886, 492] width 271 height 21
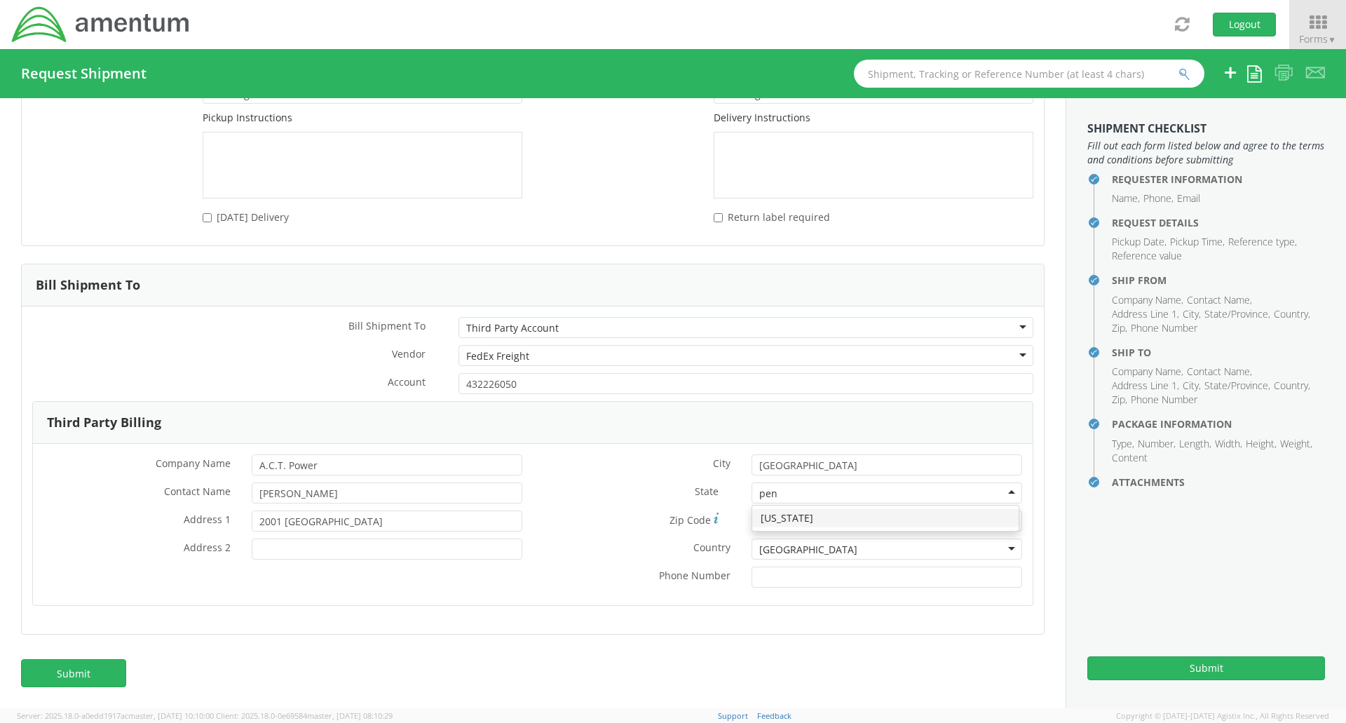
type input "penn"
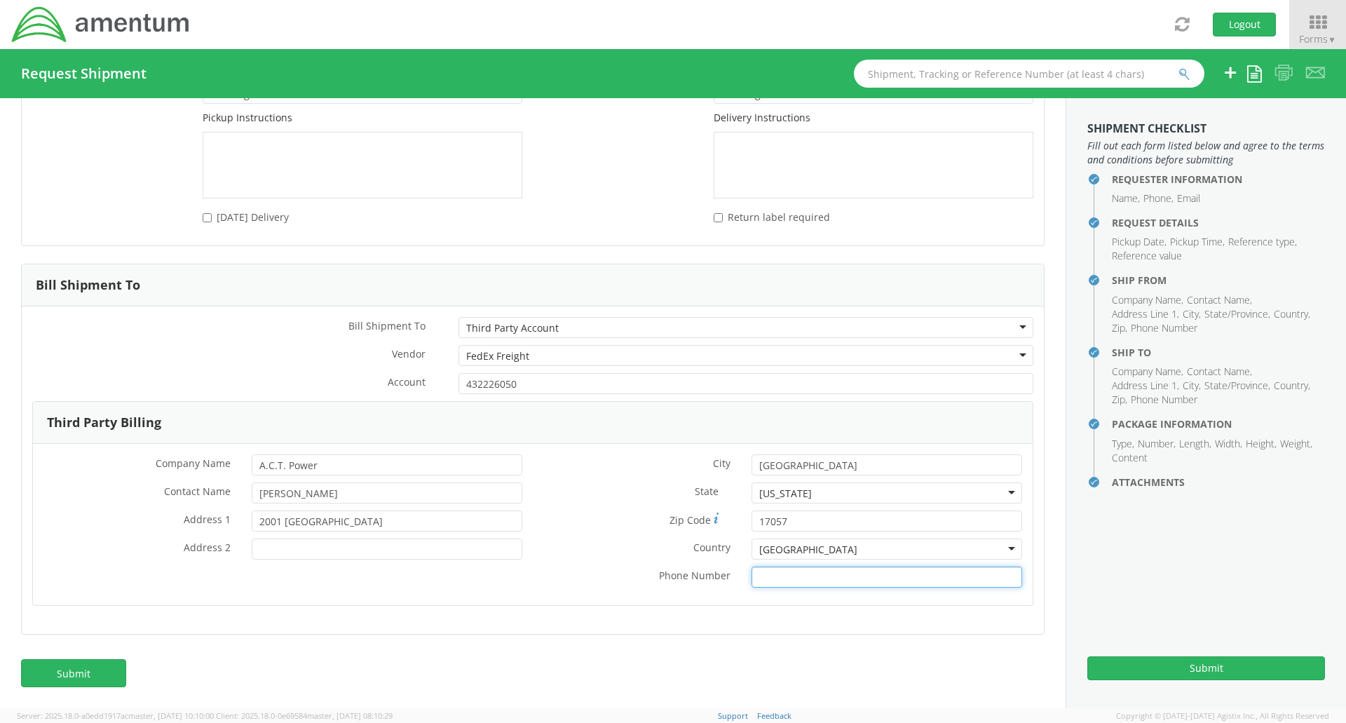
click at [809, 581] on input "* Phone Number" at bounding box center [886, 576] width 271 height 21
type input "7179854436"
click at [575, 647] on div "Requester Information Submitting request on behalf of Name * Ashley Ramsey Phon…" at bounding box center [532, 403] width 1065 height 610
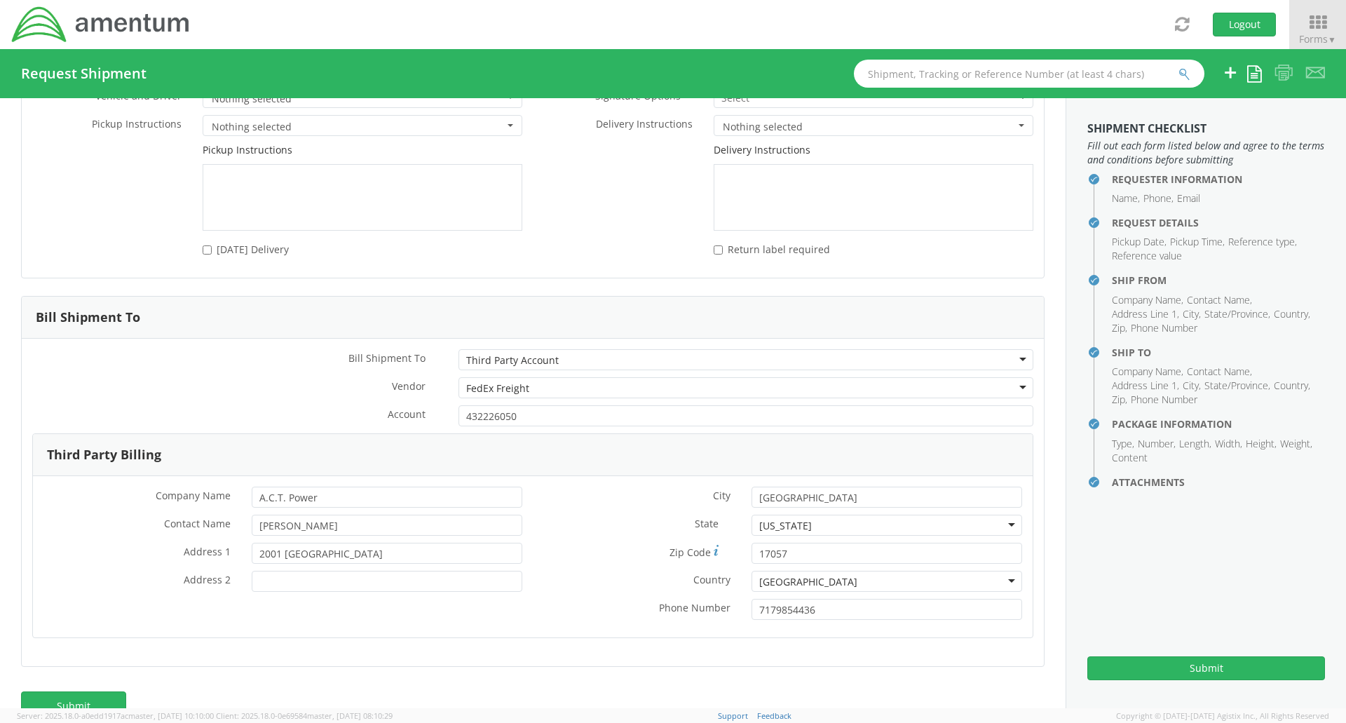
scroll to position [1953, 0]
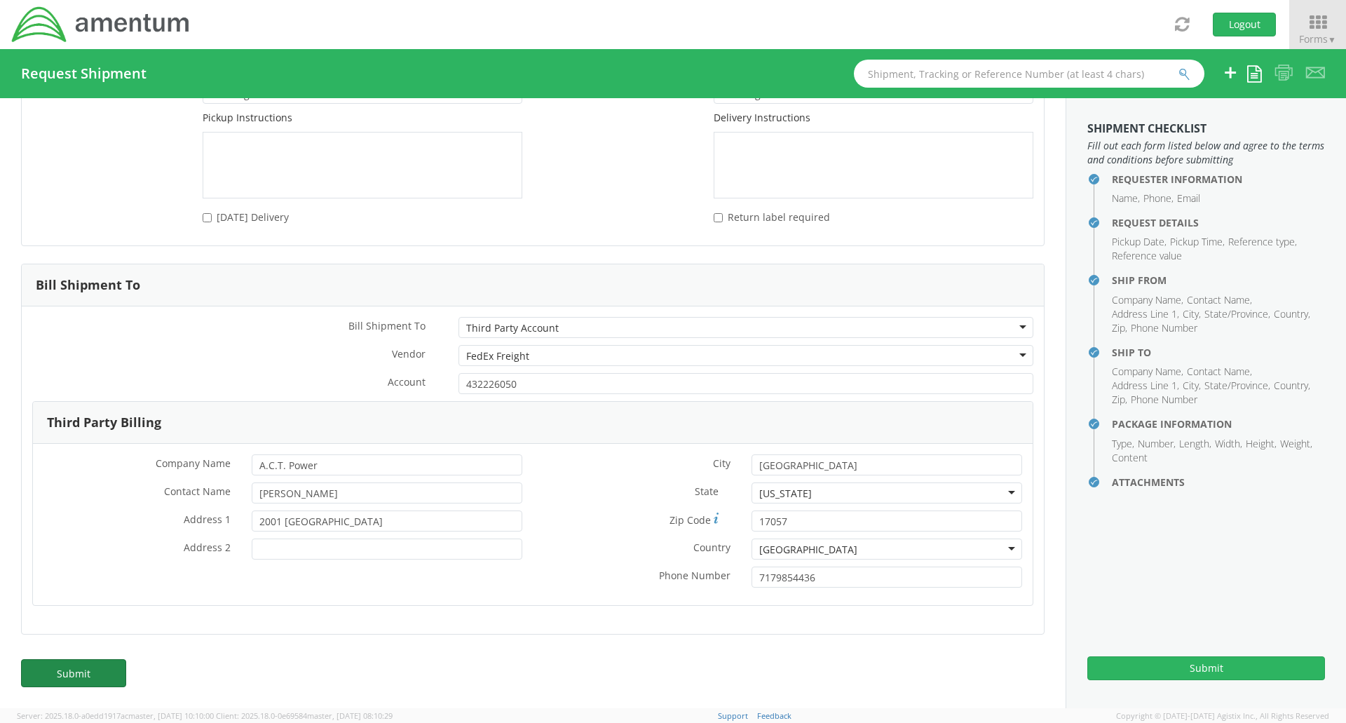
click at [83, 680] on link "Submit" at bounding box center [73, 673] width 105 height 28
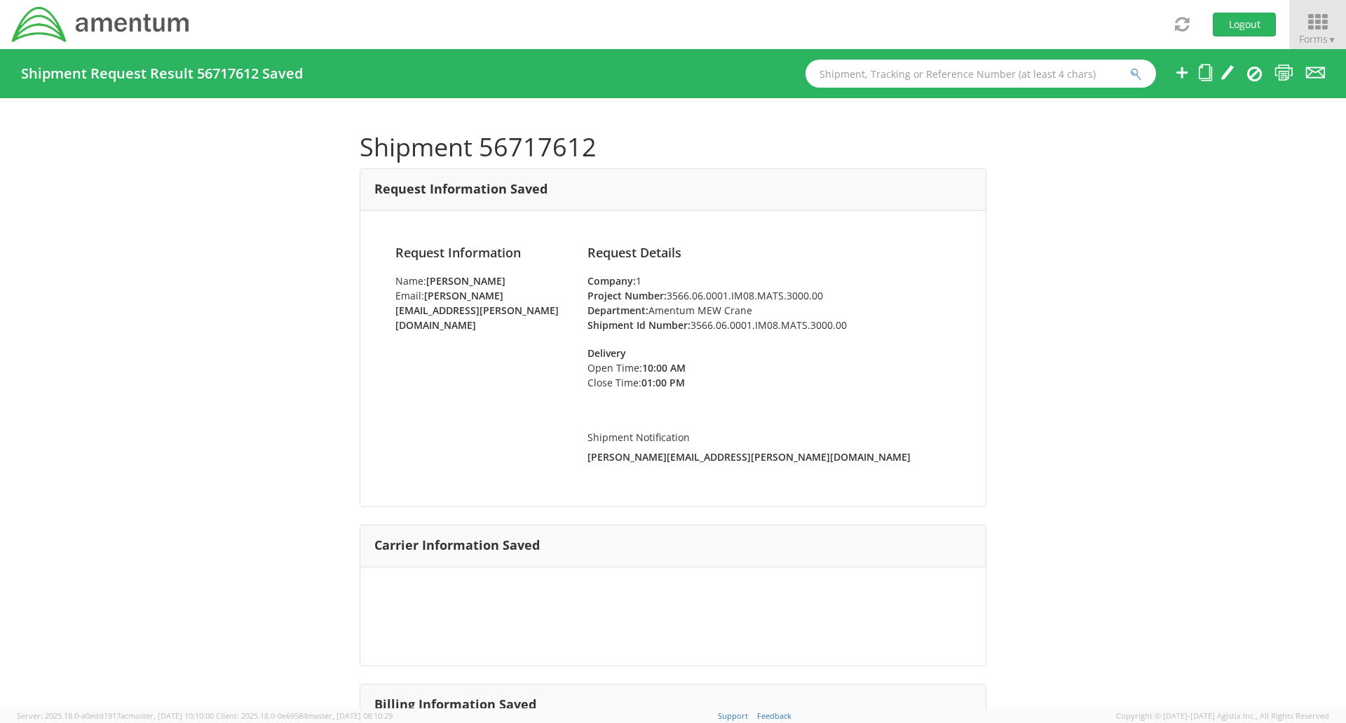
click at [1311, 18] on icon at bounding box center [1317, 23] width 65 height 20
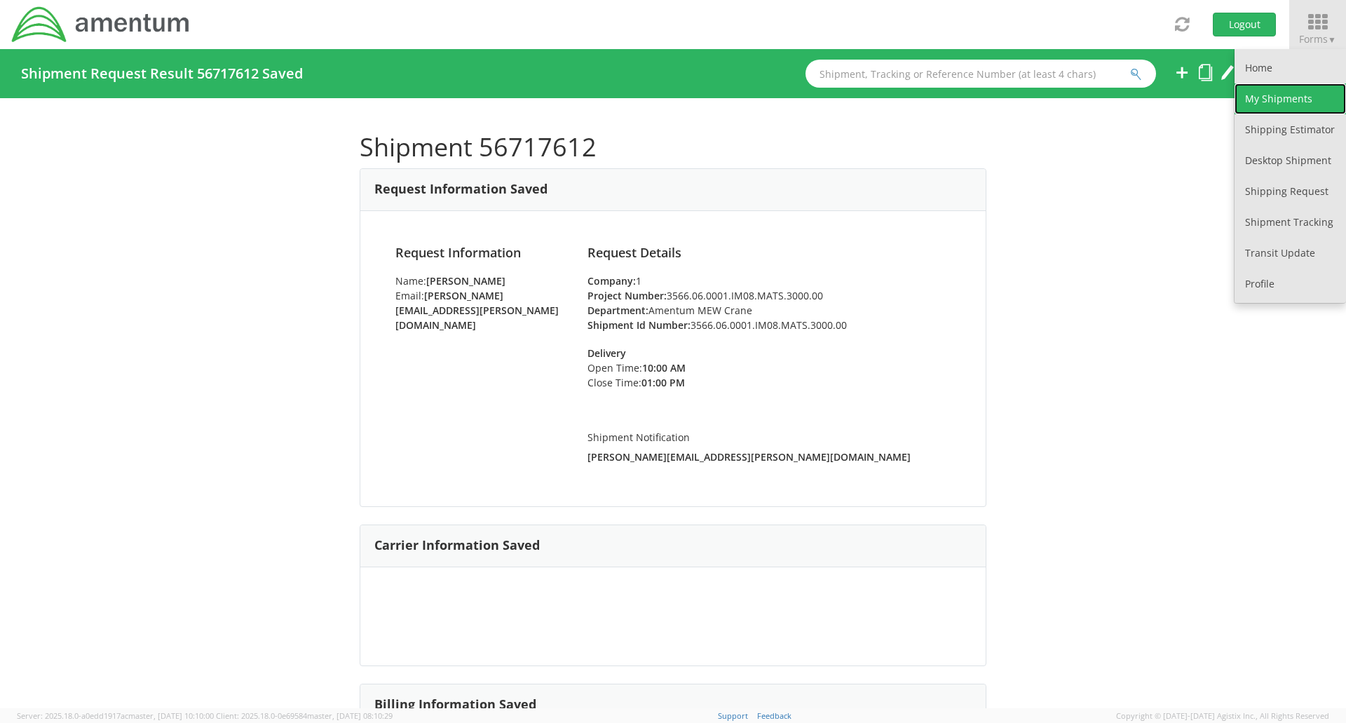
click at [1275, 100] on link "My Shipments" at bounding box center [1289, 98] width 111 height 31
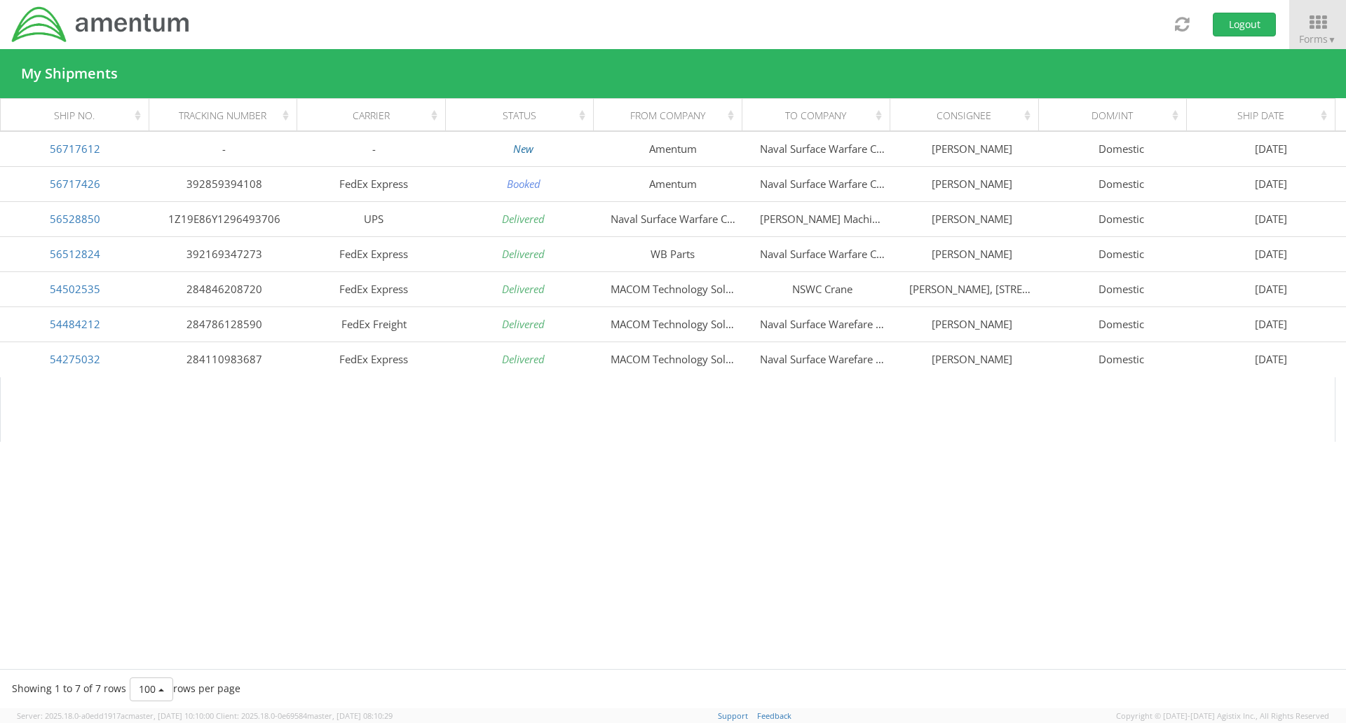
click at [507, 611] on div "Loading, please wait Ship No. Tracking Number Carrier Status From Company To Co…" at bounding box center [673, 399] width 1346 height 538
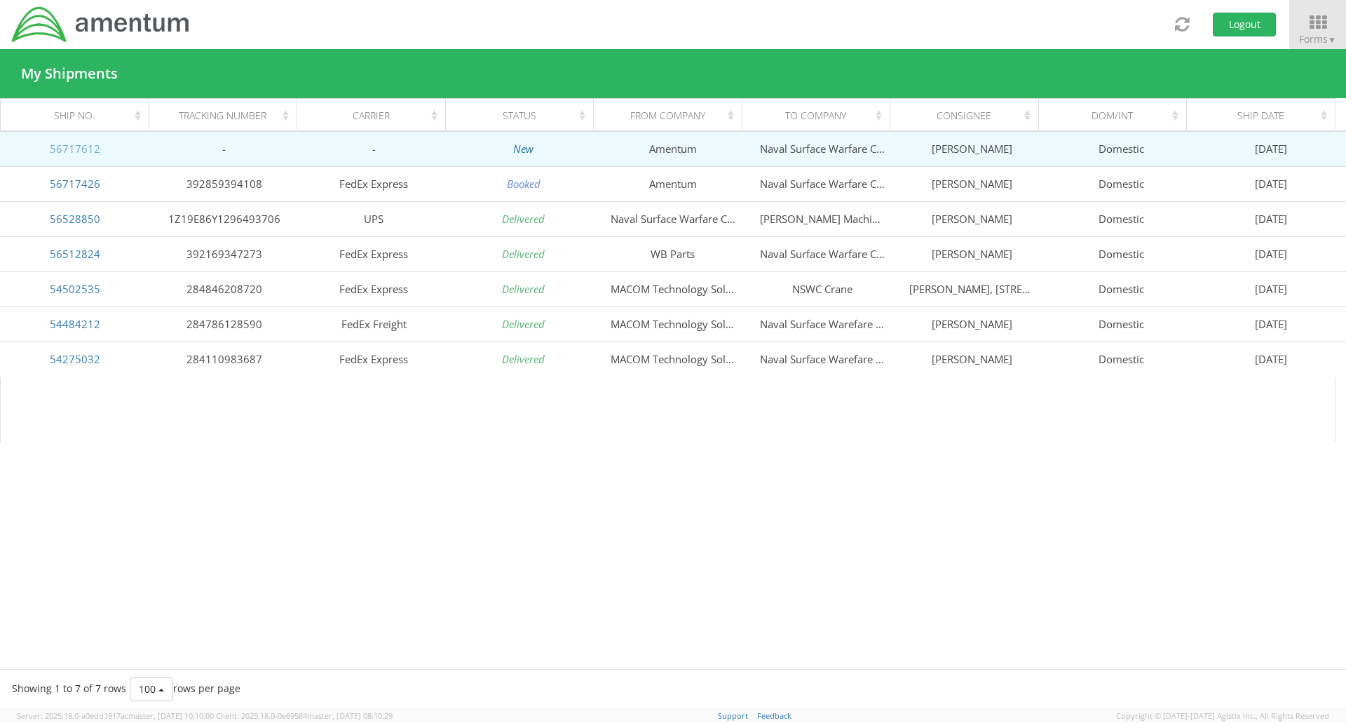
click at [74, 151] on link "56717612" at bounding box center [75, 149] width 50 height 14
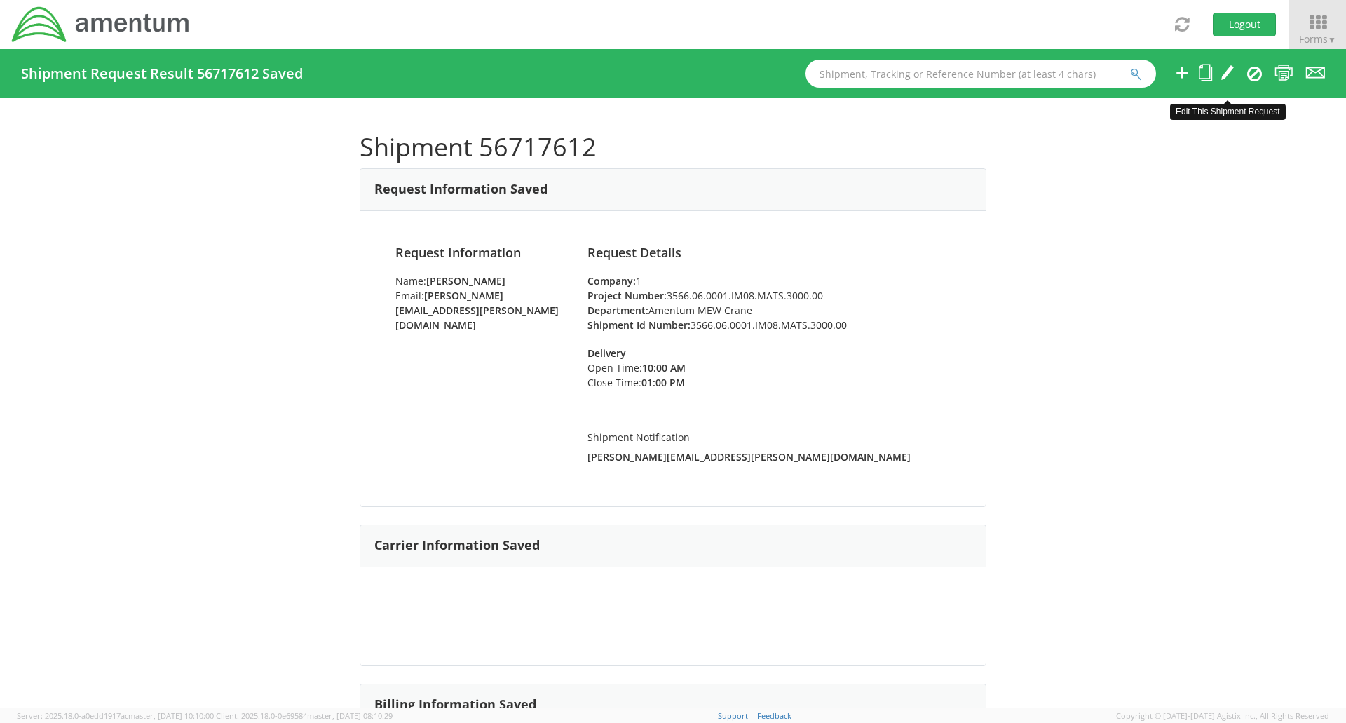
click at [1229, 66] on icon at bounding box center [1227, 73] width 14 height 18
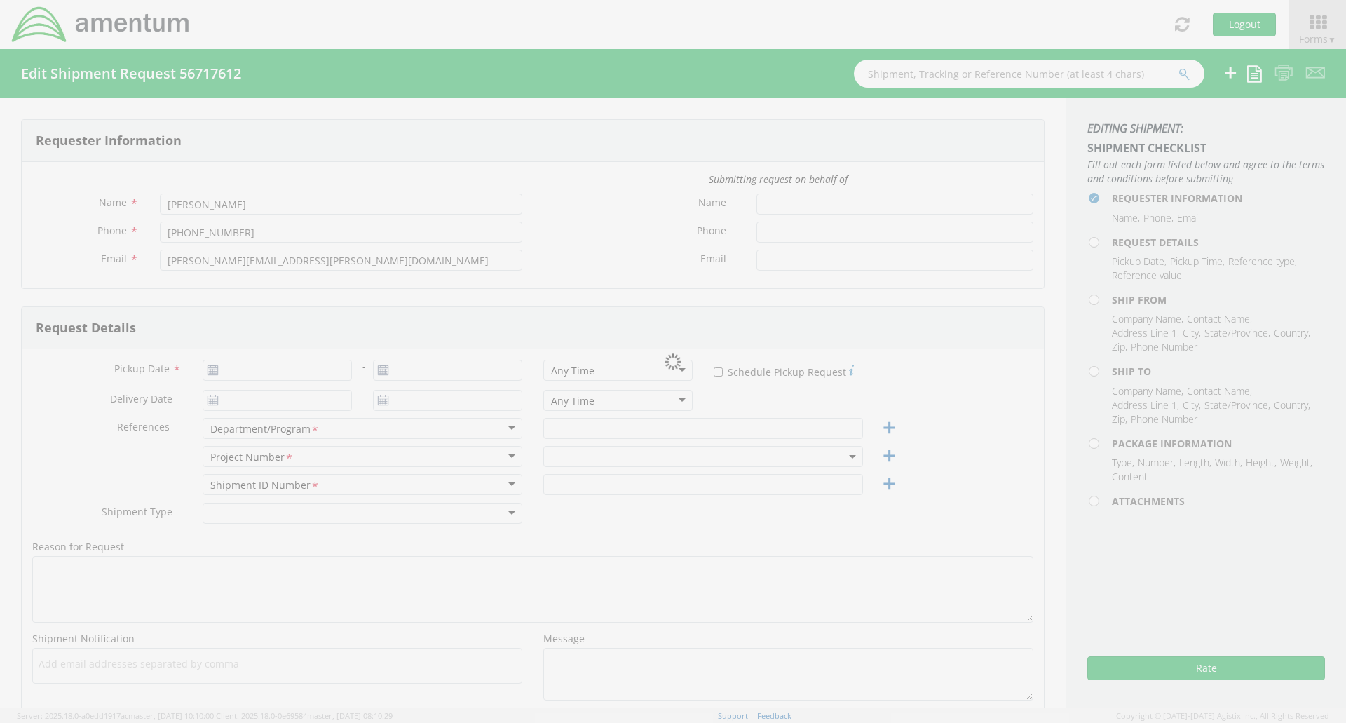
type input "[DATE]"
type input "Amentum MEW Crane"
type input "3566.06.0001.IM08.MATS.3000.00"
select select
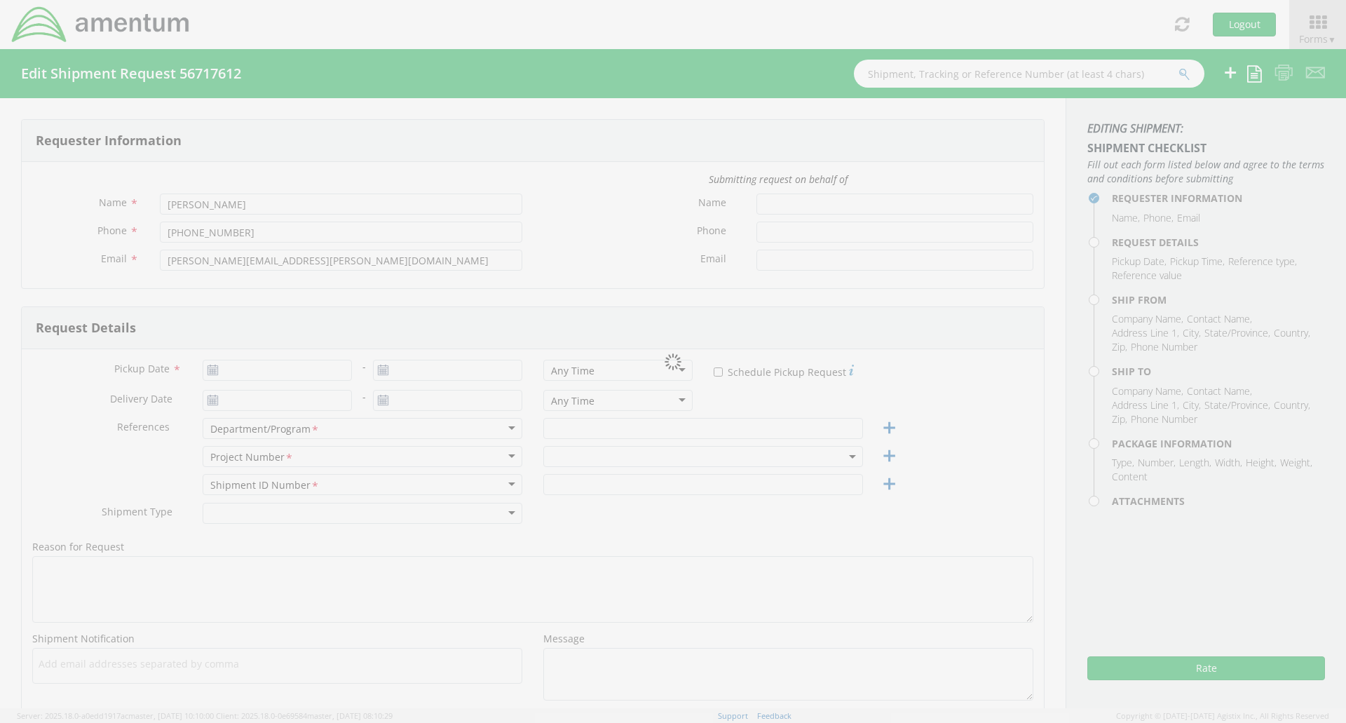
type input "Amentum"
type input "[STREET_ADDRESS]"
type input "[PERSON_NAME]"
type input "47441"
type input "[PERSON_NAME]"
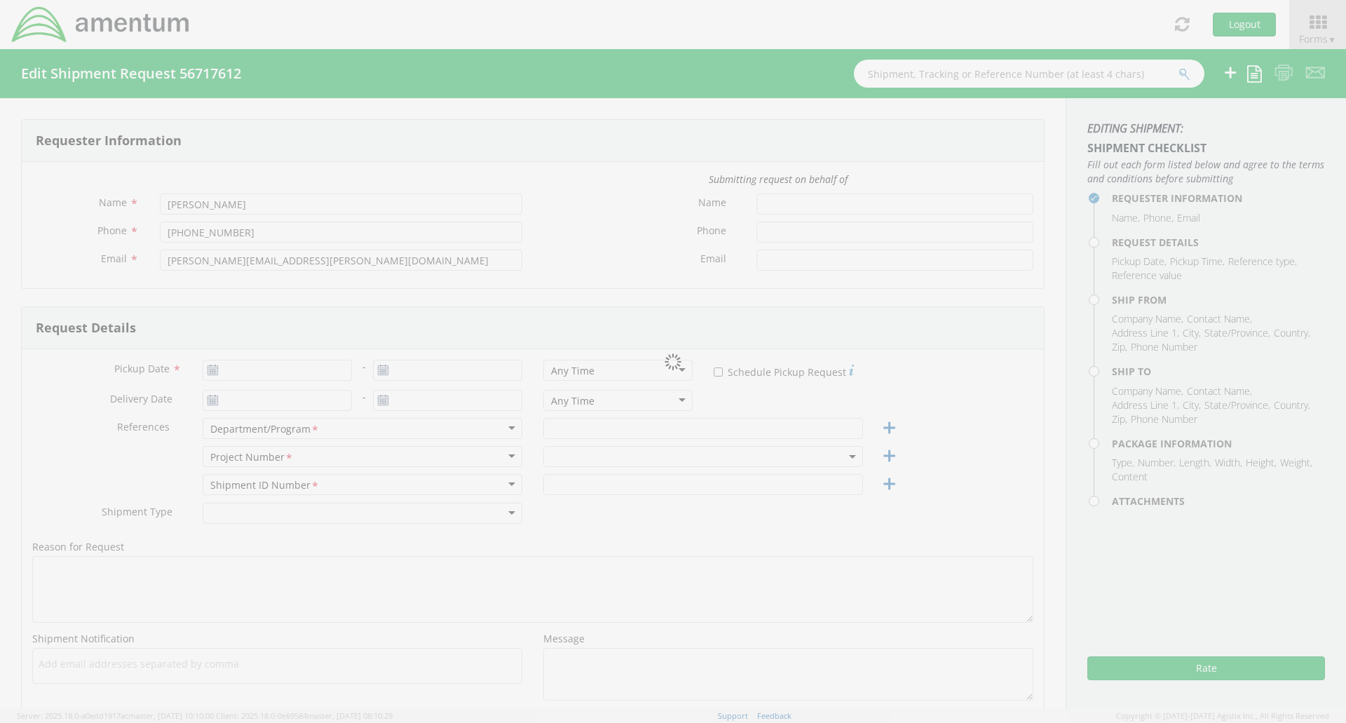
type input "8126175618"
type input "[PERSON_NAME][EMAIL_ADDRESS][PERSON_NAME][DOMAIN_NAME]"
checkbox input "true"
select select
type input "Naval Surface Warfare Center Crane (NSWC Crane)"
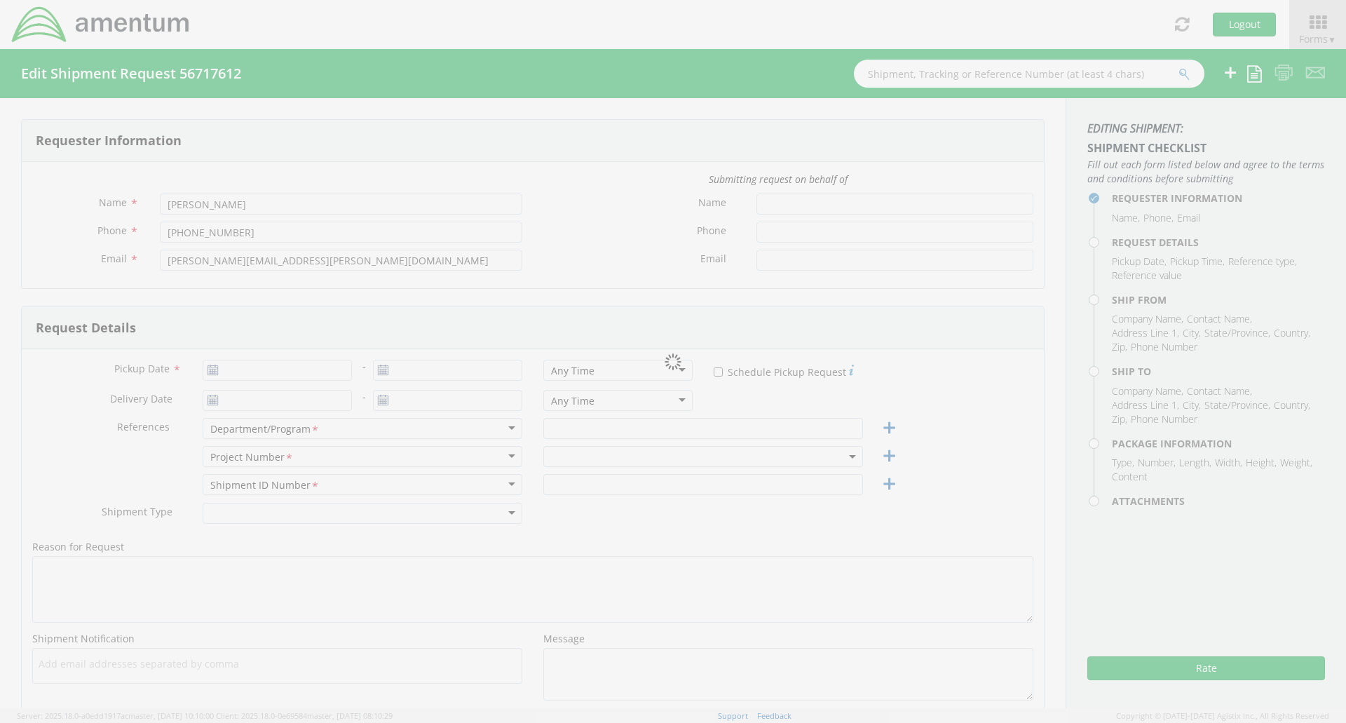
type input "300 Highway 361"
type input "Building 3330S"
type input "Crane"
type input "47522"
type input "[PERSON_NAME]"
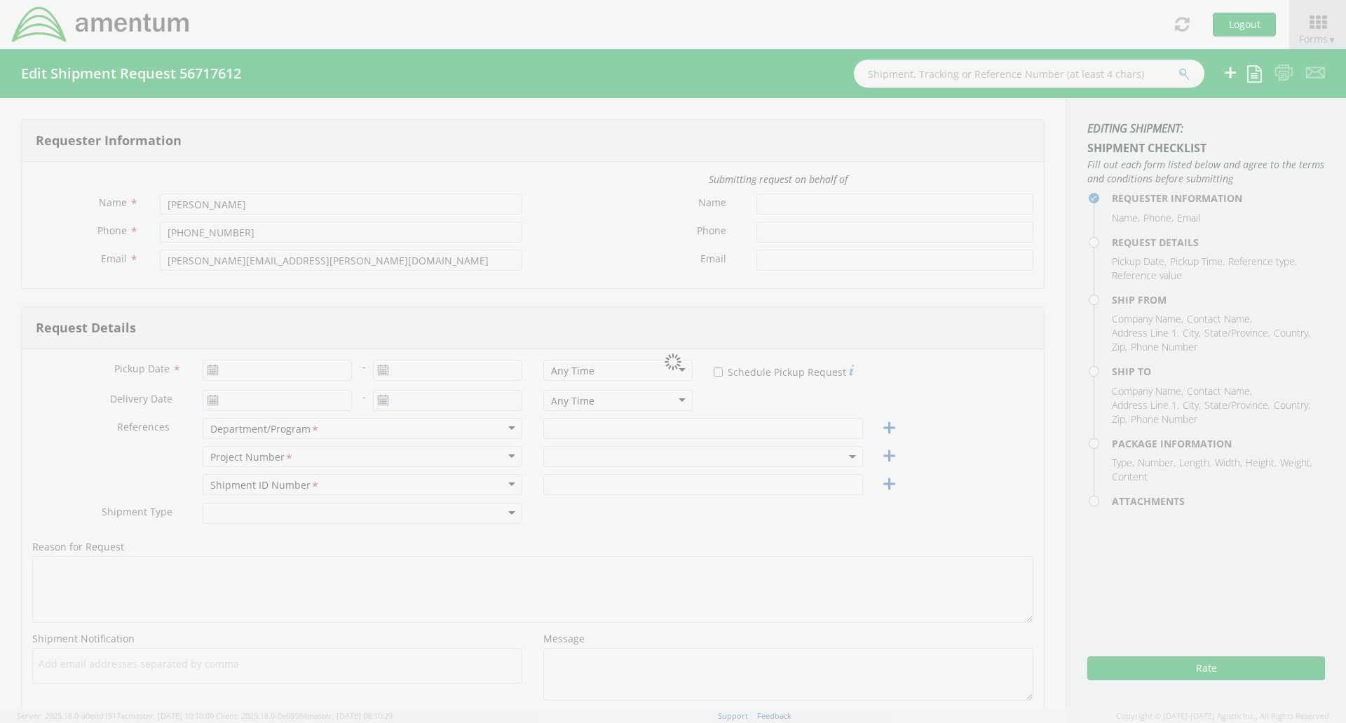
type input "8128545764"
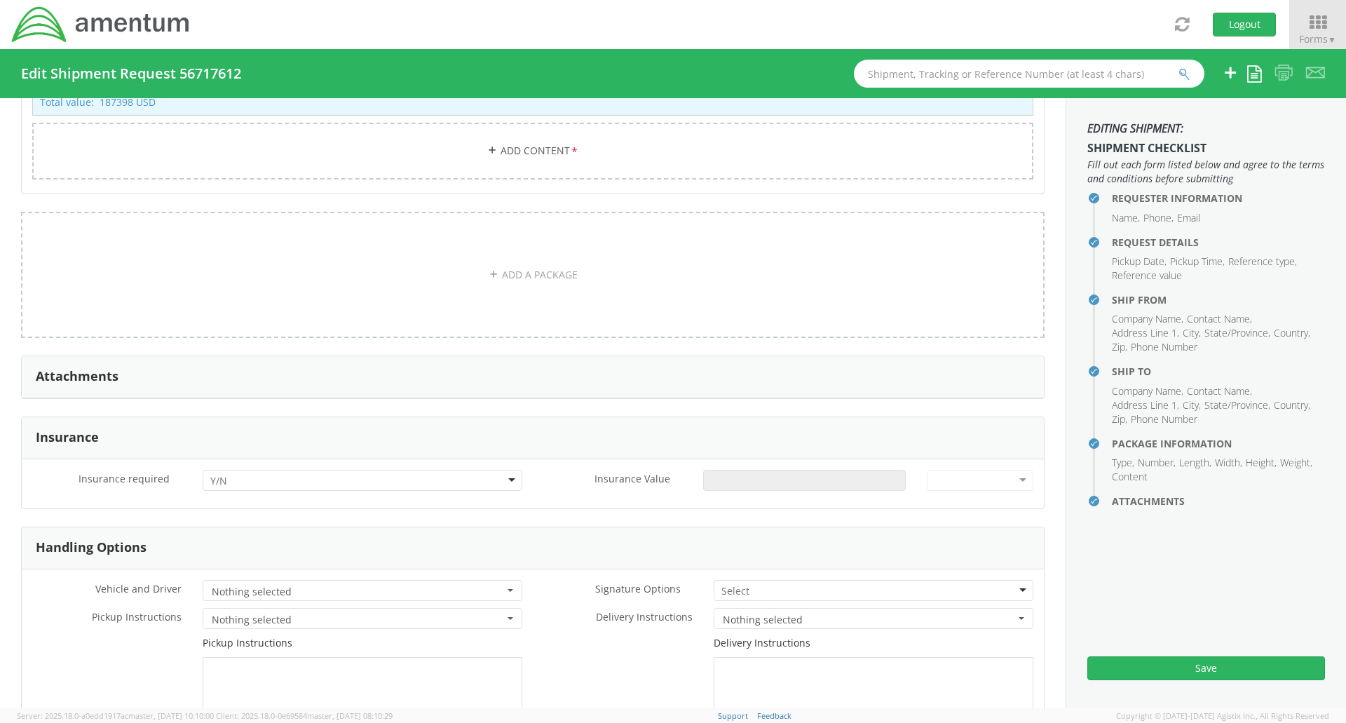
select select "3566.06.0001.ECP2.MATS.3000.00"
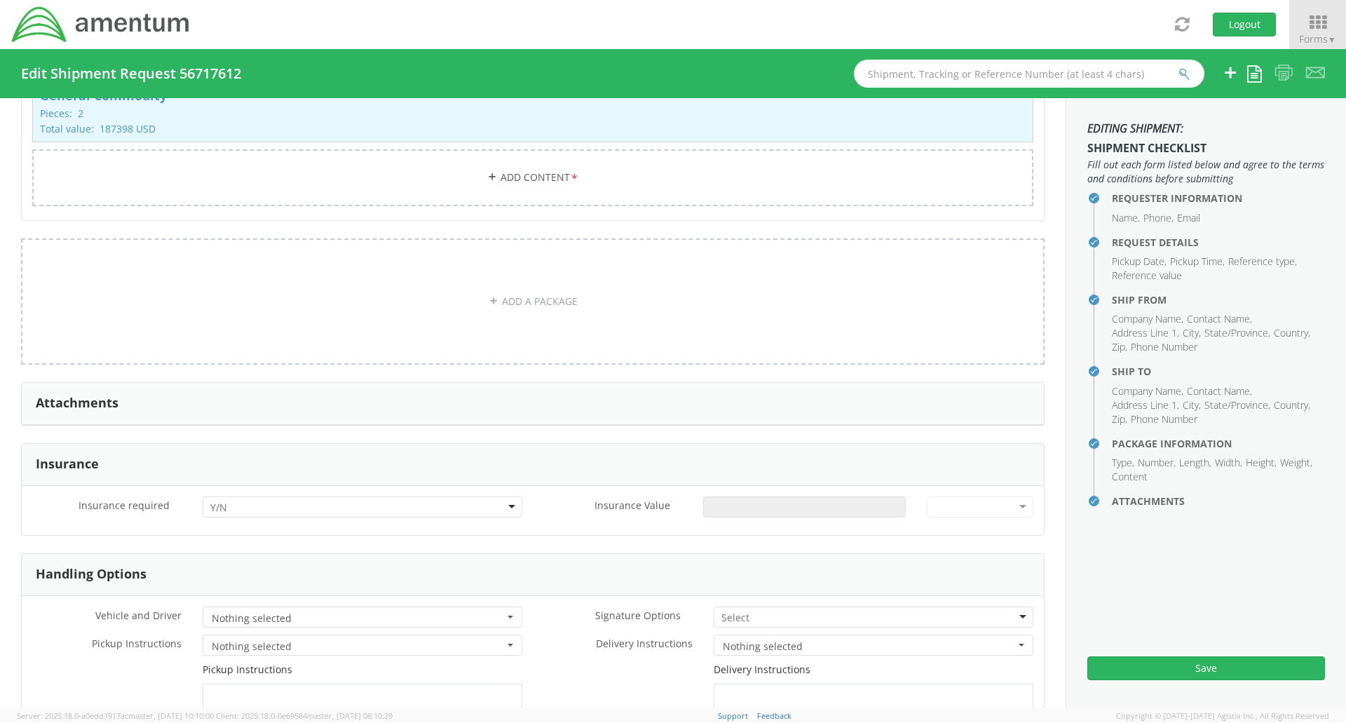
scroll to position [1675, 0]
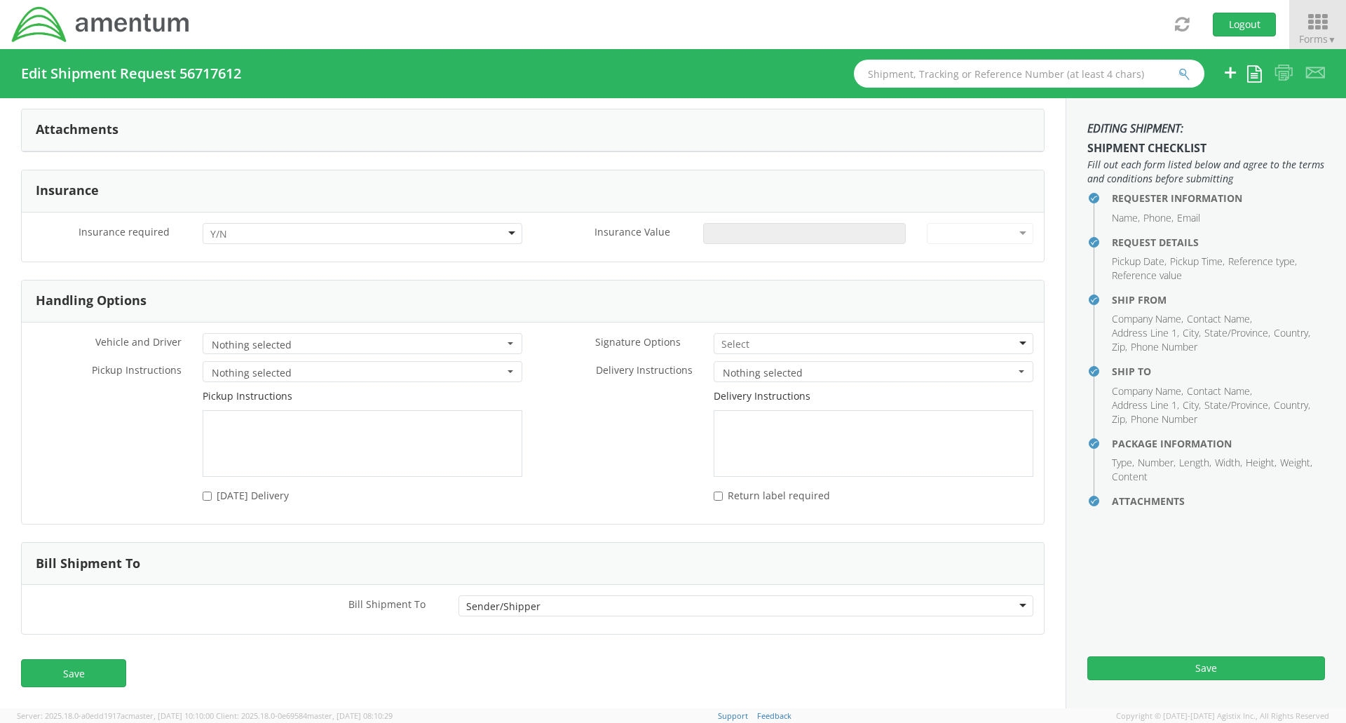
click at [1329, 32] on icon at bounding box center [1317, 23] width 65 height 20
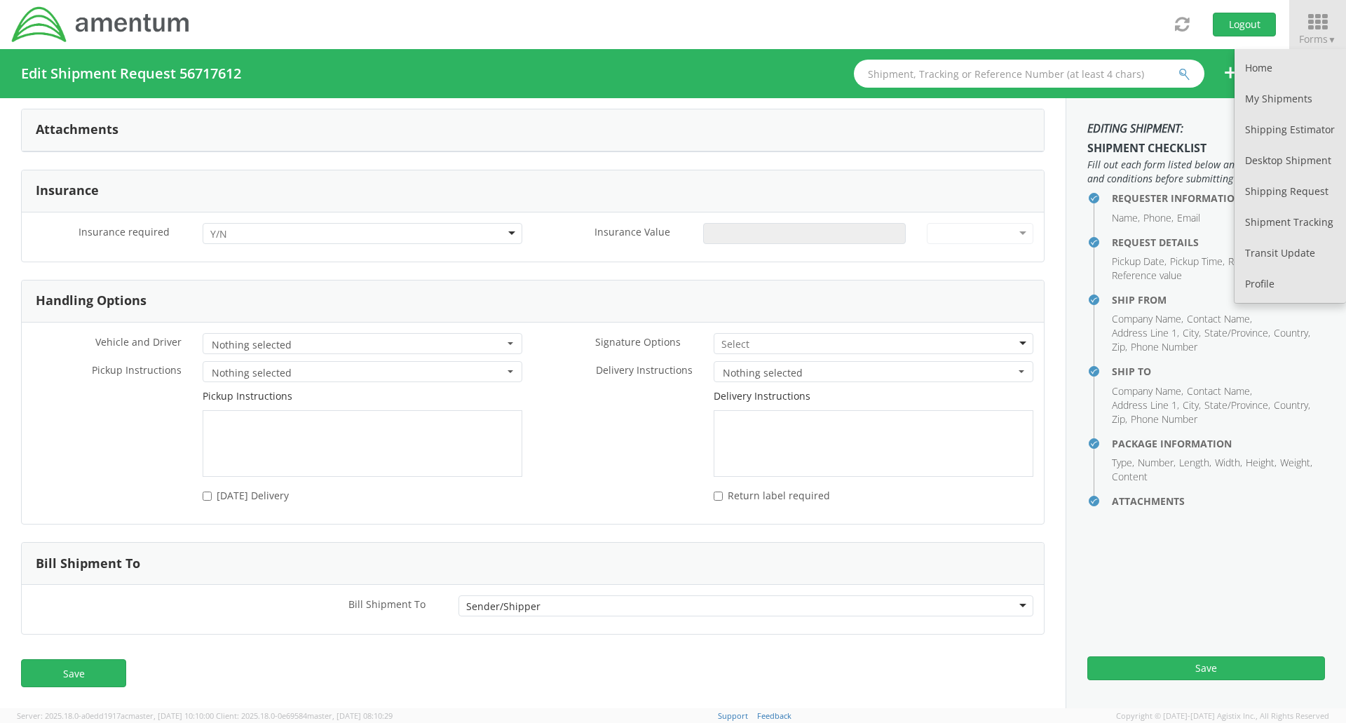
click at [1203, 587] on aside "Editing shipment: Shipment Checklist Fill out each form listed below and agree …" at bounding box center [1205, 403] width 280 height 610
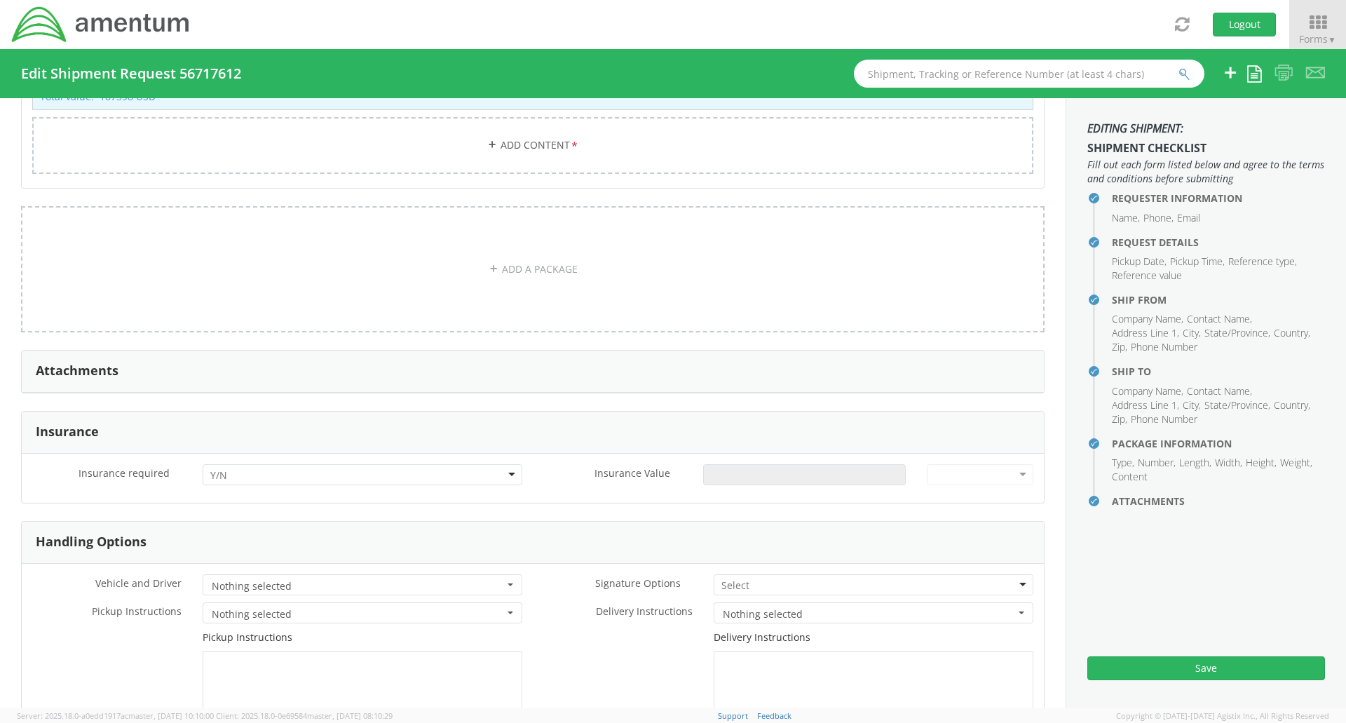
scroll to position [1254, 0]
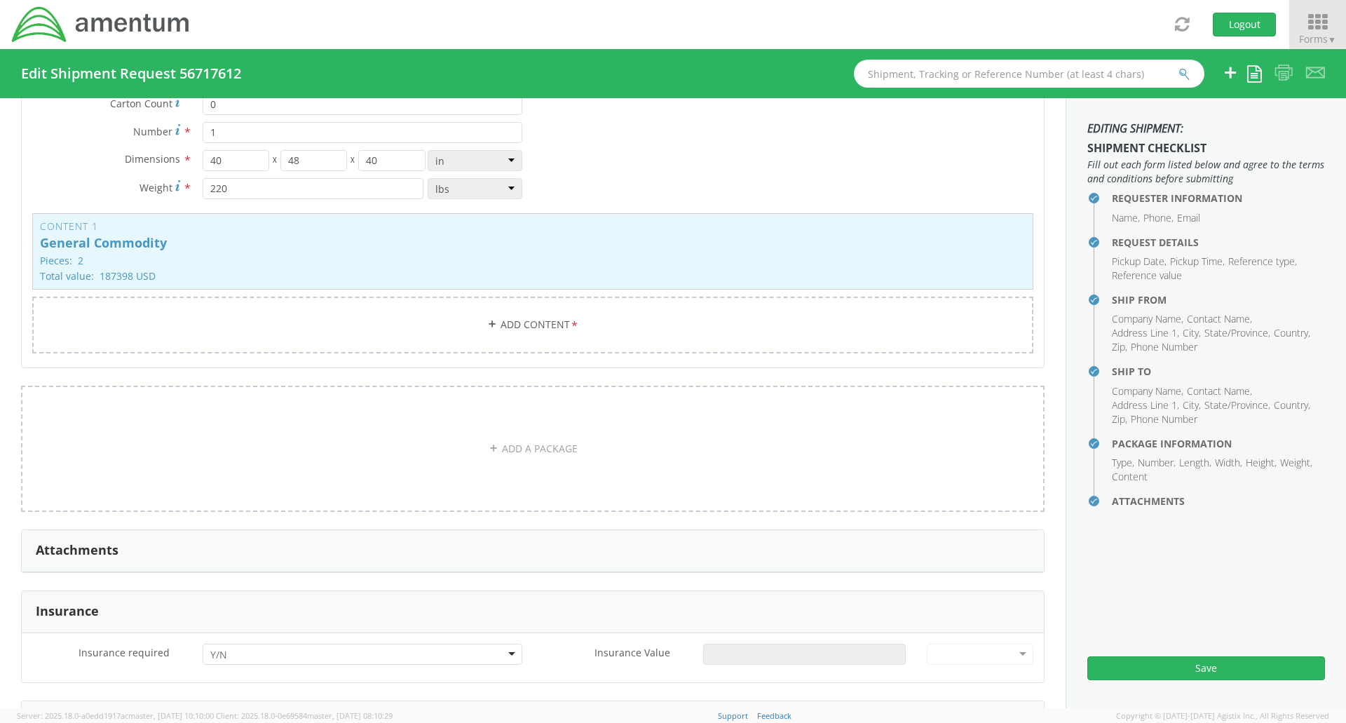
click at [1310, 25] on icon at bounding box center [1317, 23] width 65 height 20
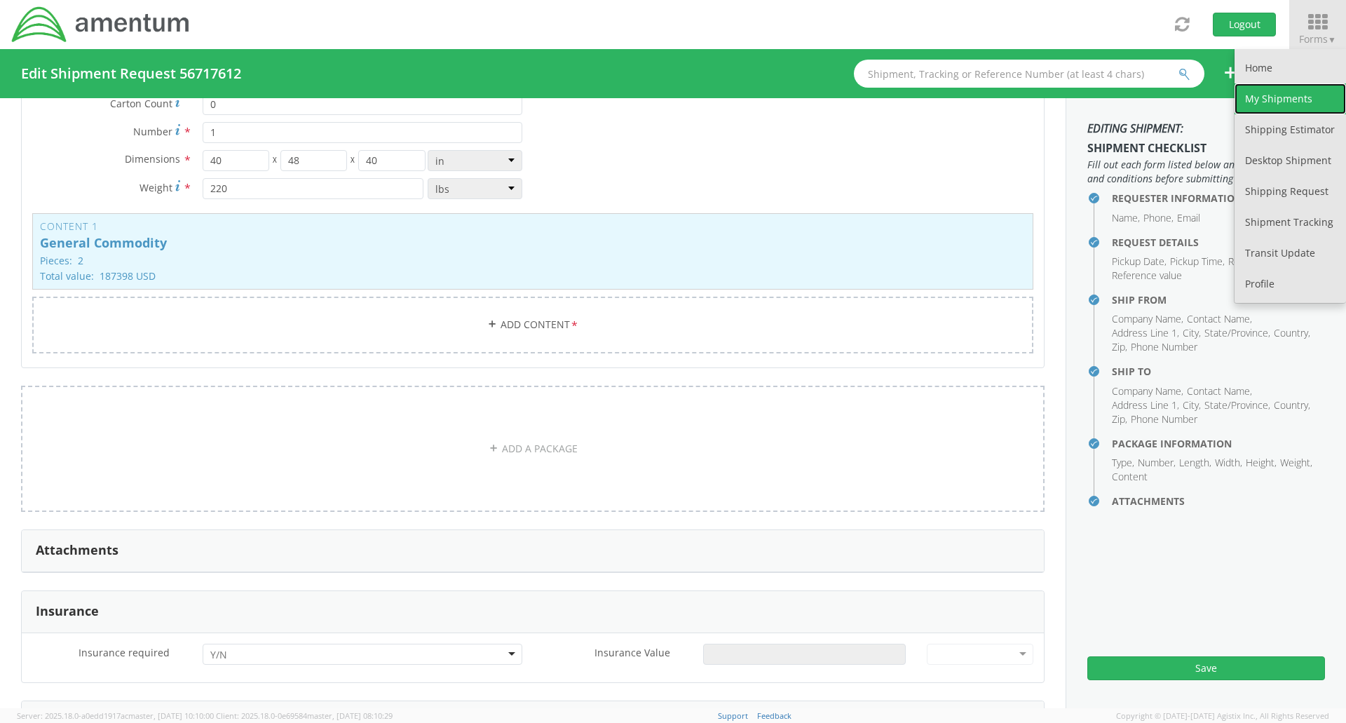
click at [1275, 88] on link "My Shipments" at bounding box center [1289, 98] width 111 height 31
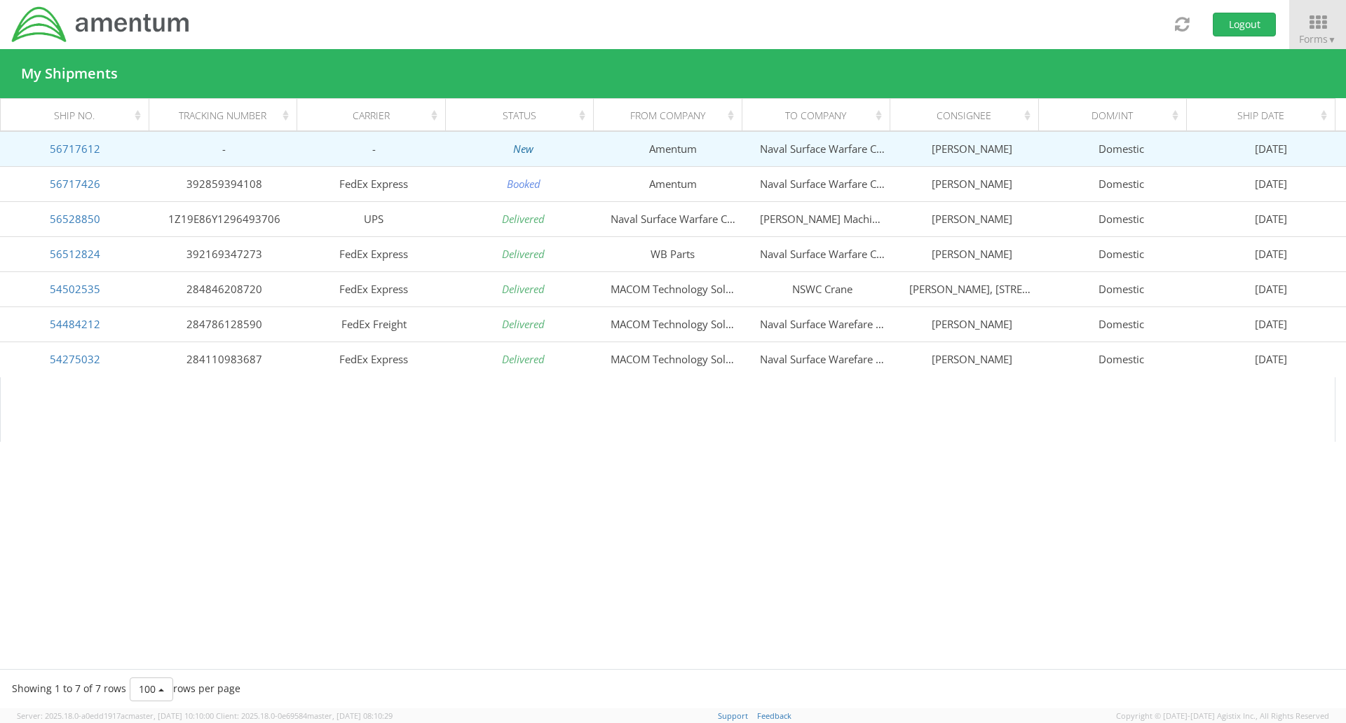
click at [1112, 152] on td "Domestic" at bounding box center [1120, 149] width 149 height 35
click at [93, 151] on link "56717612" at bounding box center [75, 149] width 50 height 14
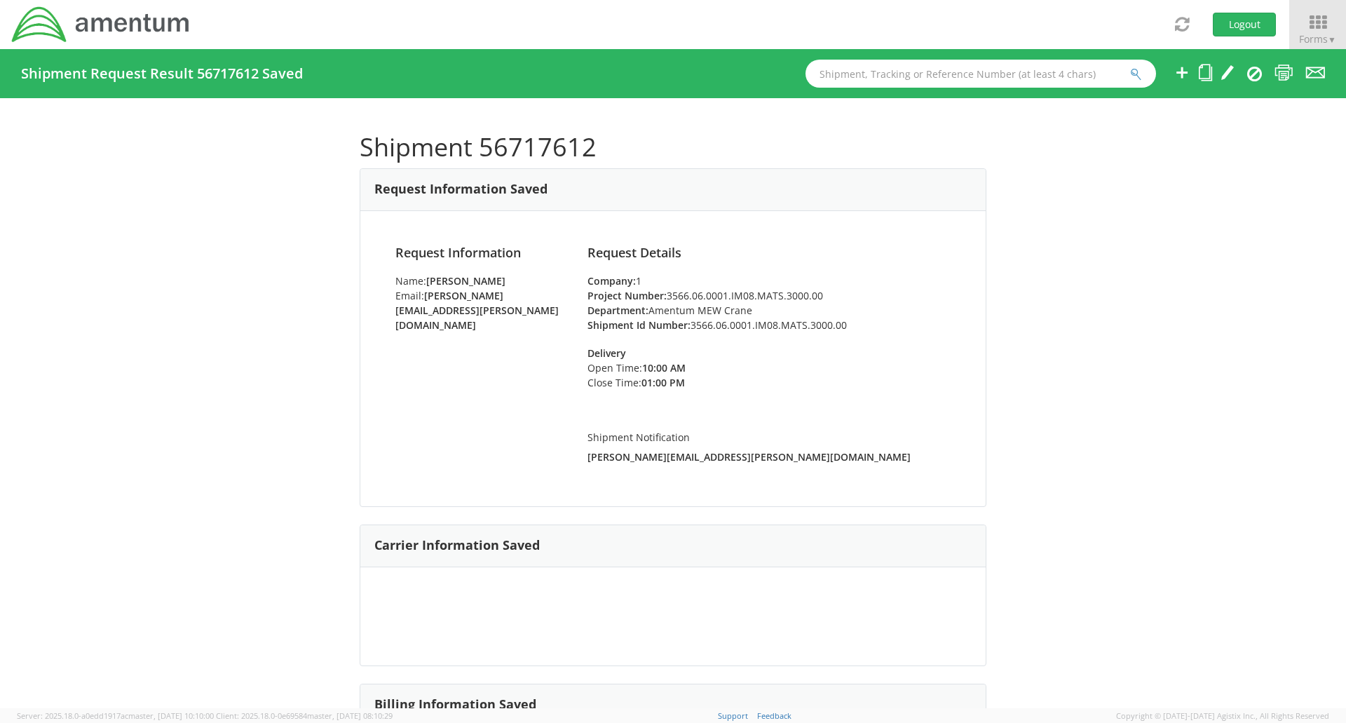
click at [607, 168] on div "Request Information Saved Request Information Name: Ashley Ramsey Email: ashley…" at bounding box center [673, 337] width 627 height 338
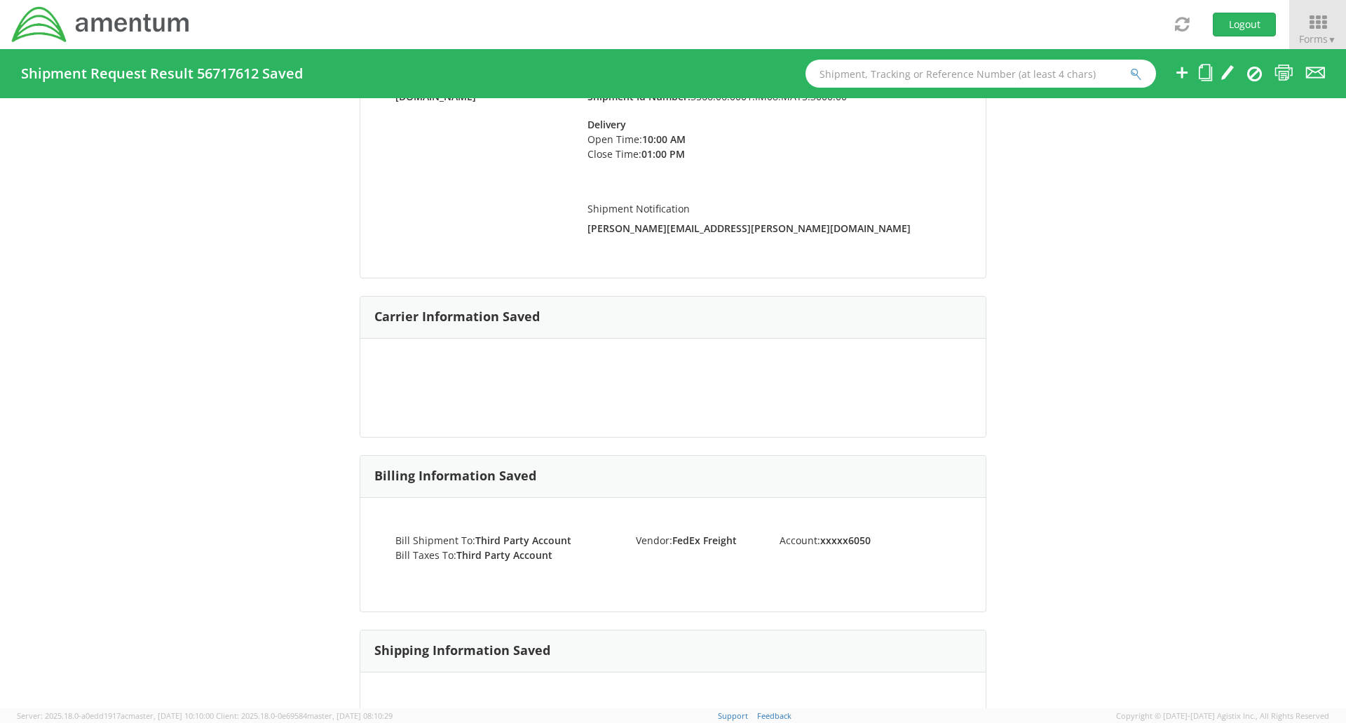
scroll to position [350, 0]
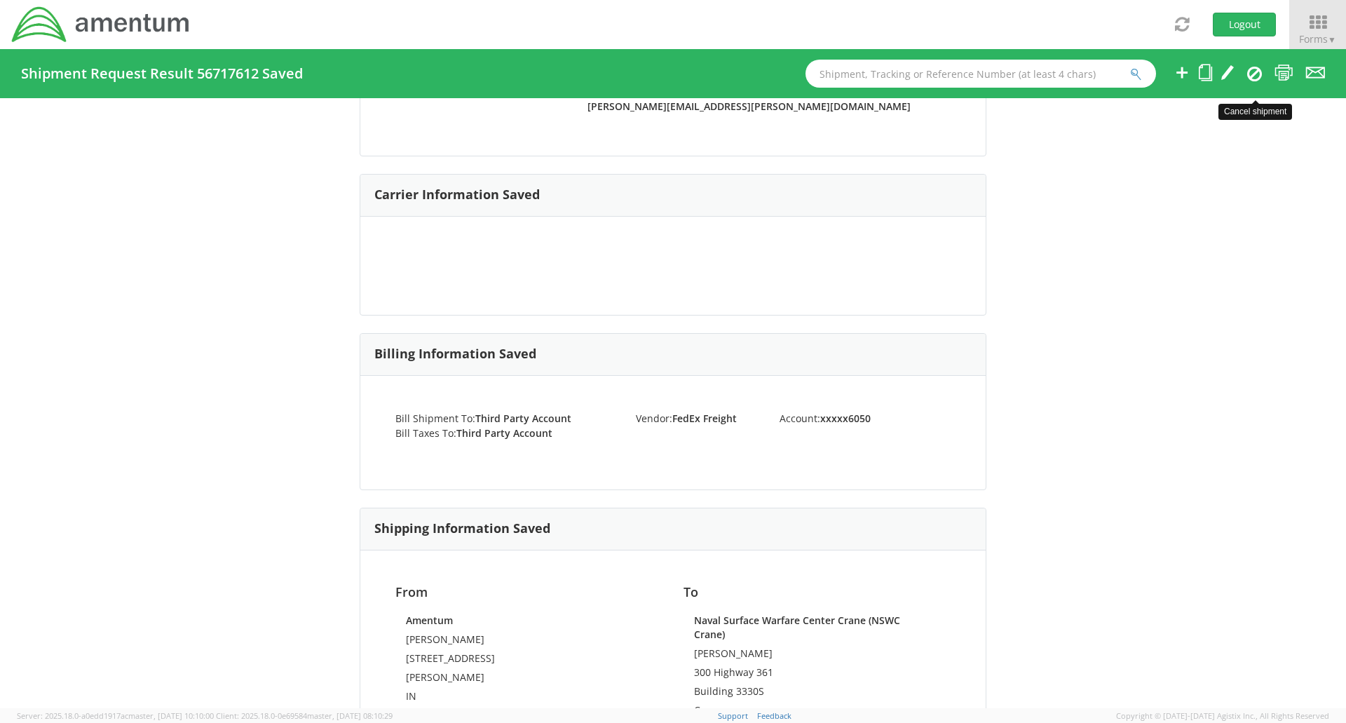
click at [1258, 73] on icon at bounding box center [1254, 73] width 15 height 17
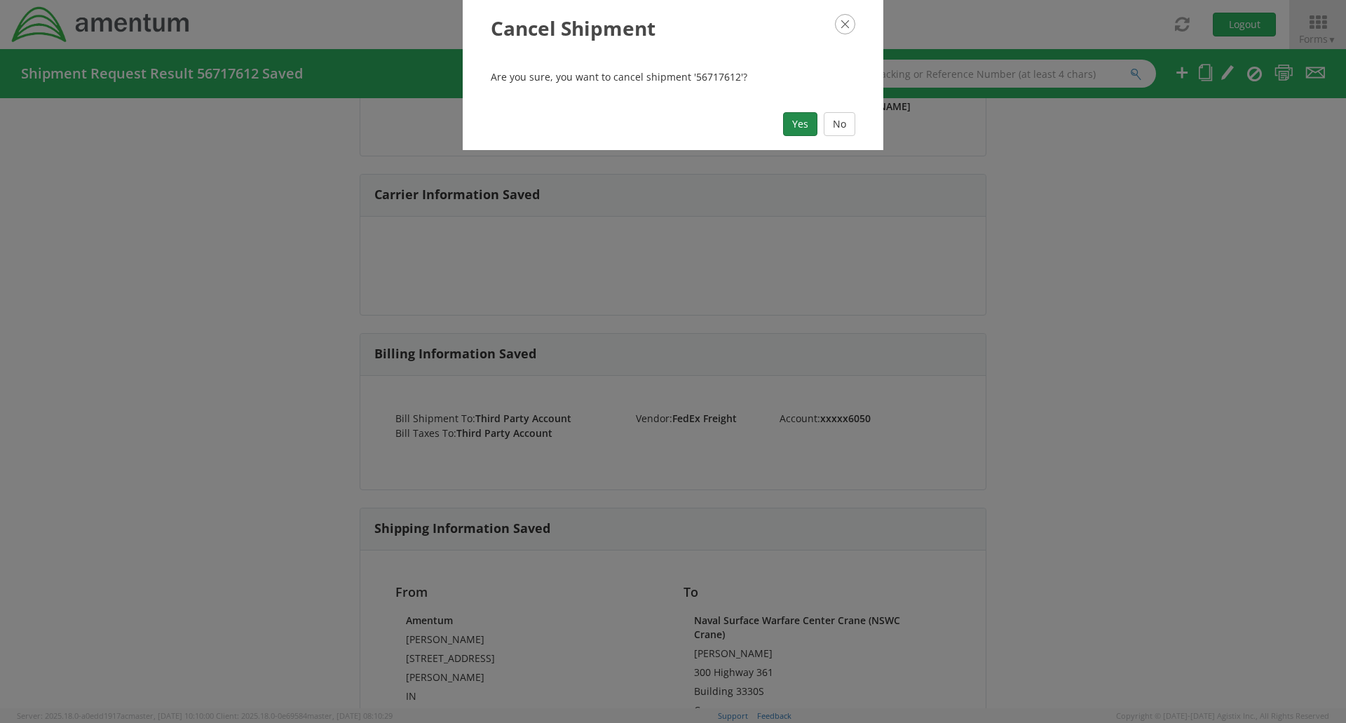
click at [804, 129] on button "Yes" at bounding box center [800, 124] width 34 height 24
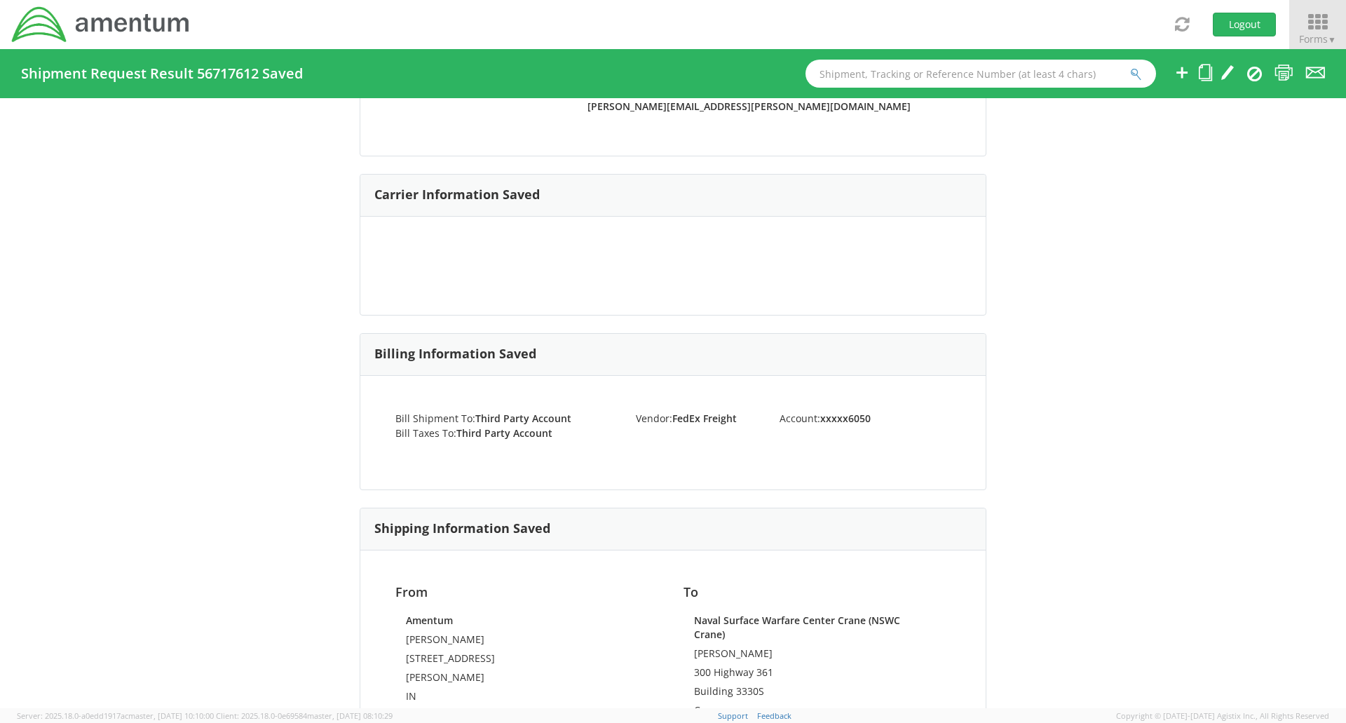
click at [1311, 21] on icon at bounding box center [1317, 23] width 65 height 20
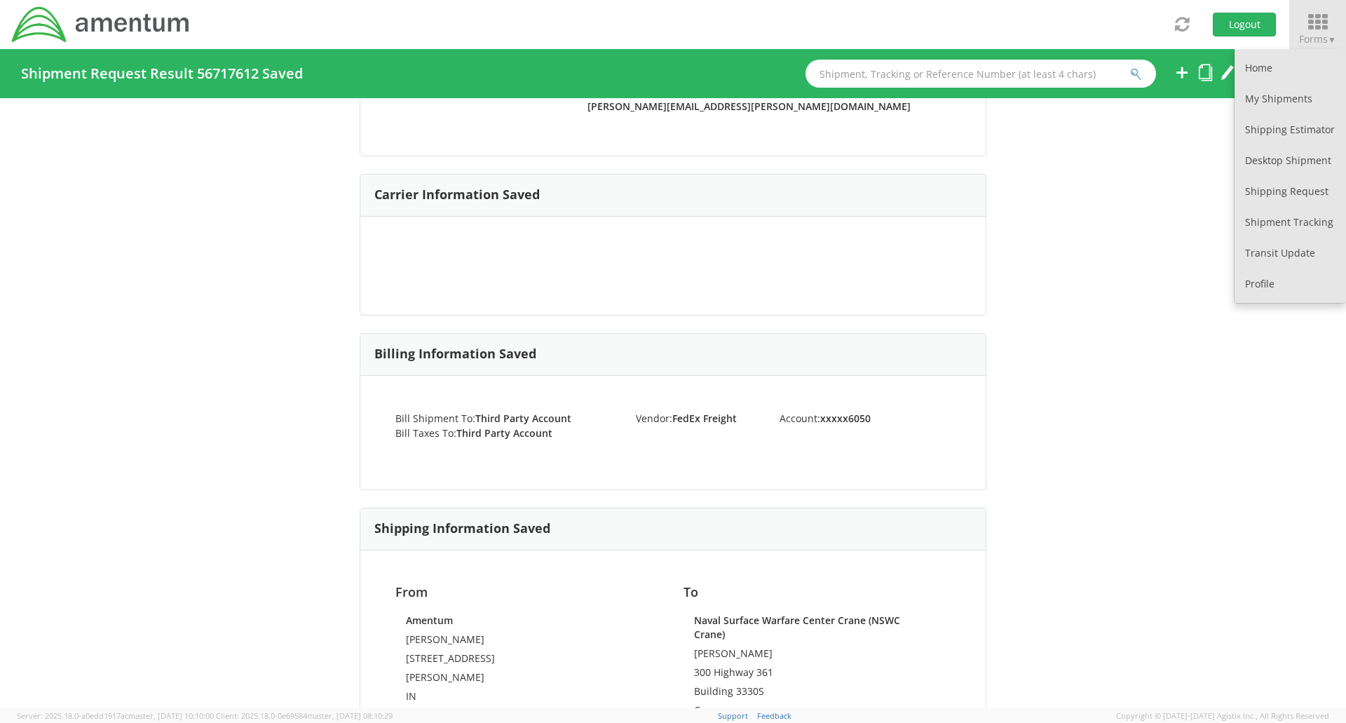
click at [1121, 262] on div "Shipment 56717612 Request Information Saved Request Information Name: Ashley Ra…" at bounding box center [673, 403] width 1346 height 610
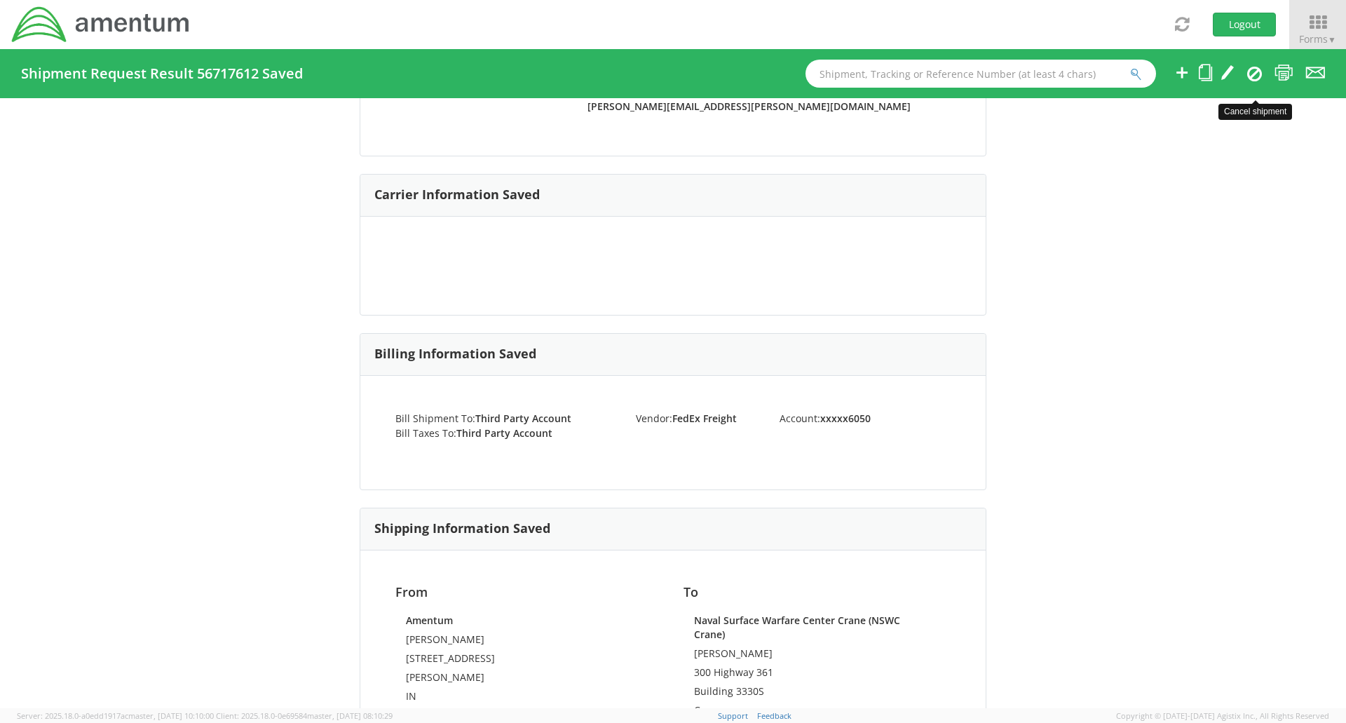
click at [1259, 71] on icon at bounding box center [1254, 73] width 15 height 17
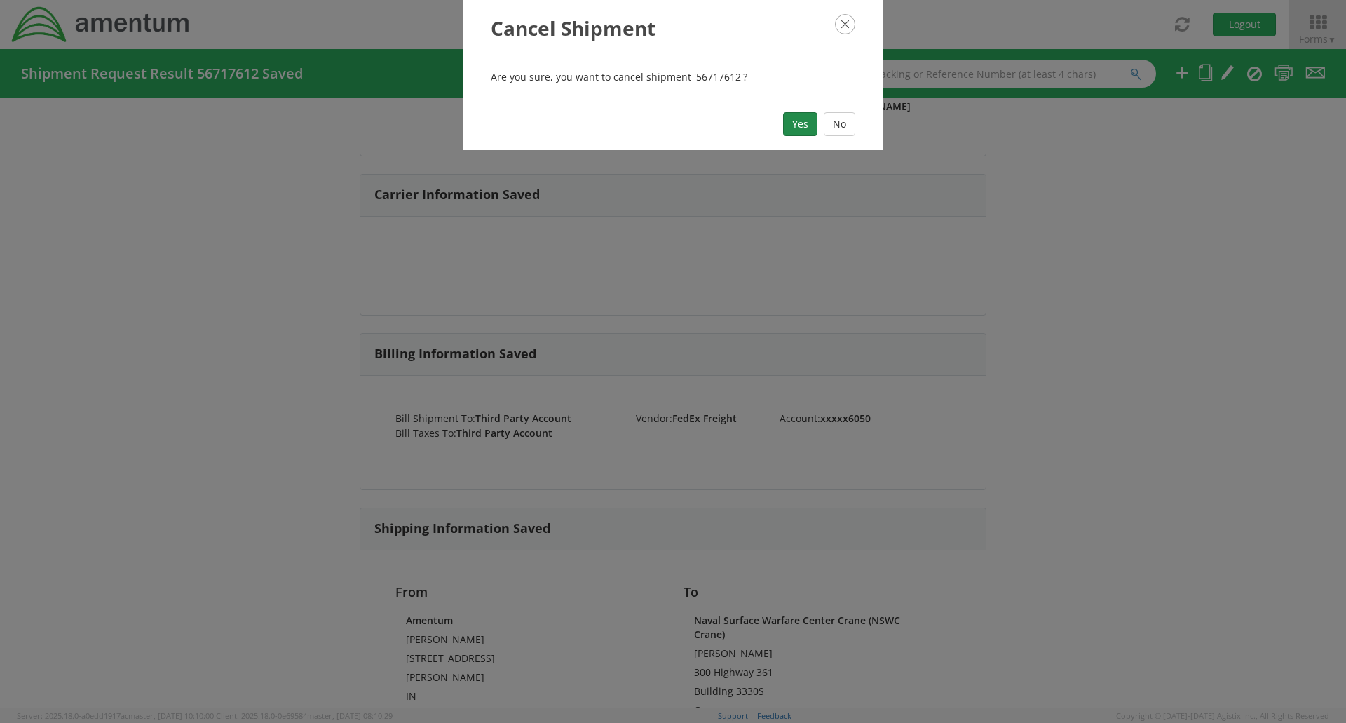
click at [802, 130] on button "Yes" at bounding box center [800, 124] width 34 height 24
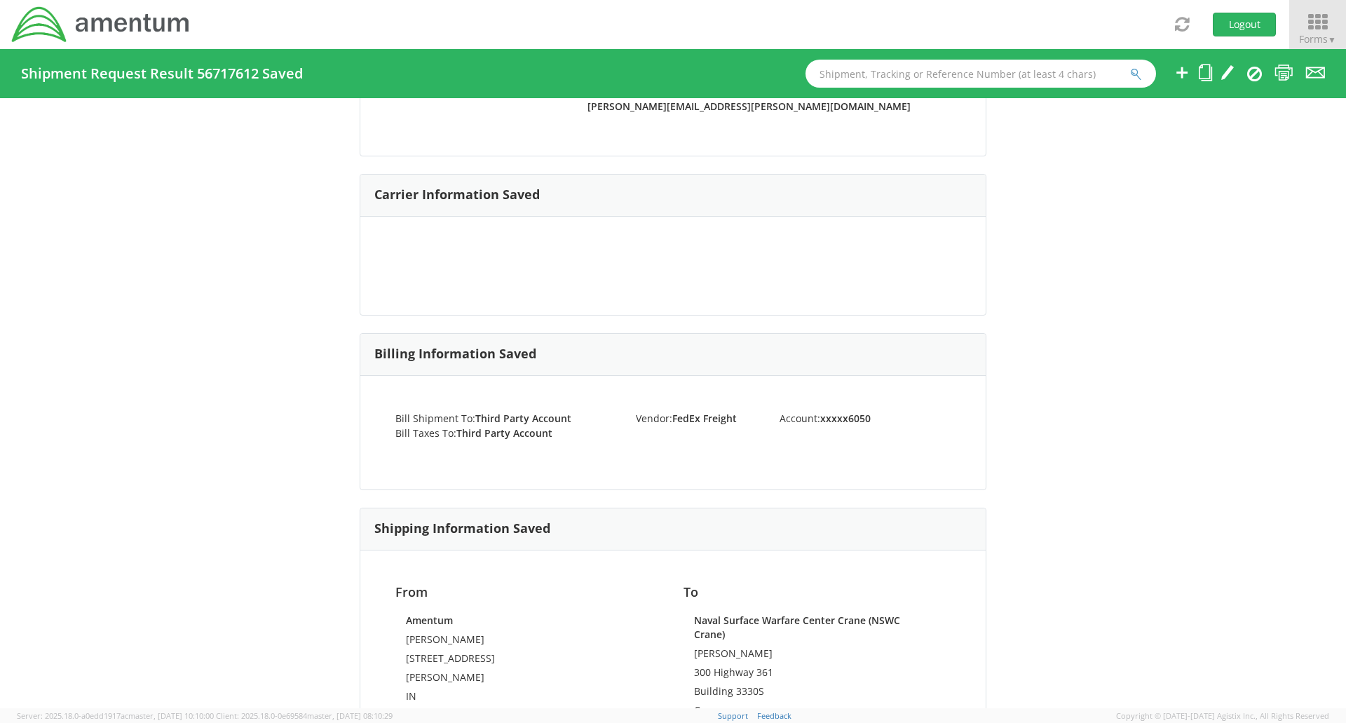
click at [1320, 20] on icon at bounding box center [1317, 23] width 65 height 20
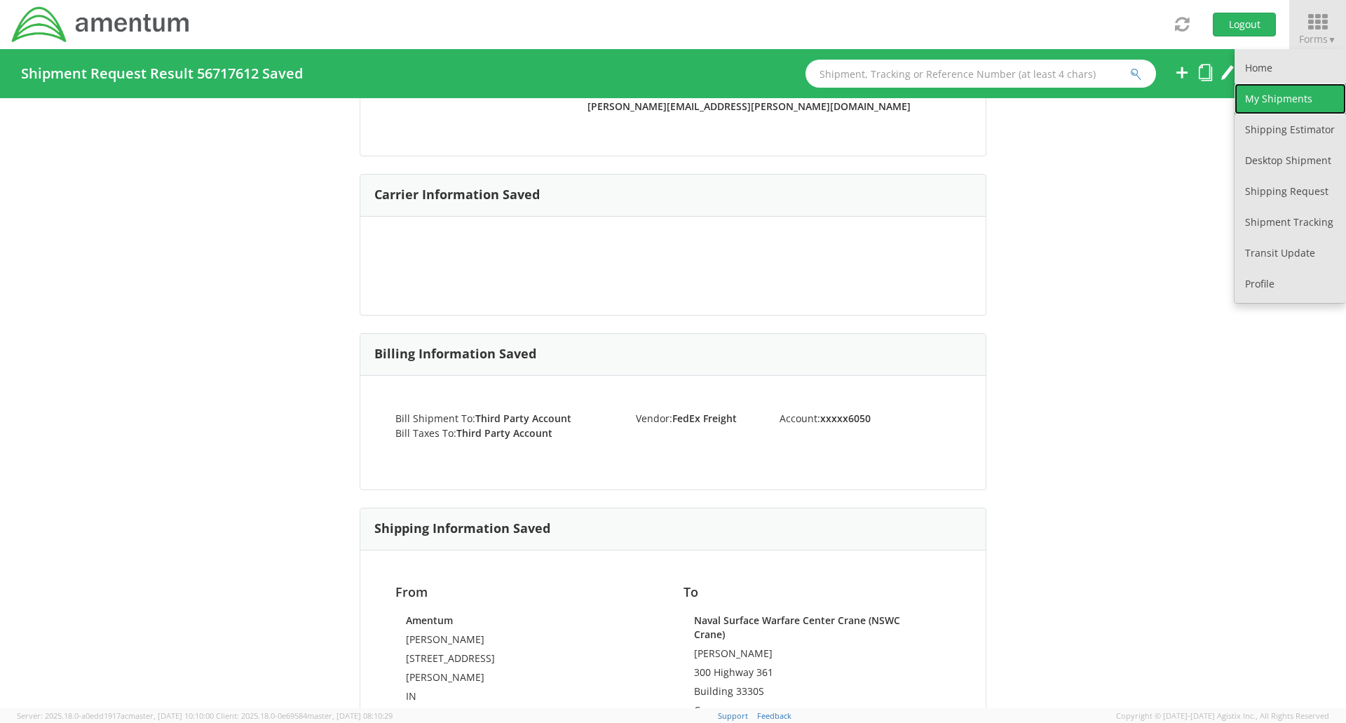
click at [1284, 100] on link "My Shipments" at bounding box center [1289, 98] width 111 height 31
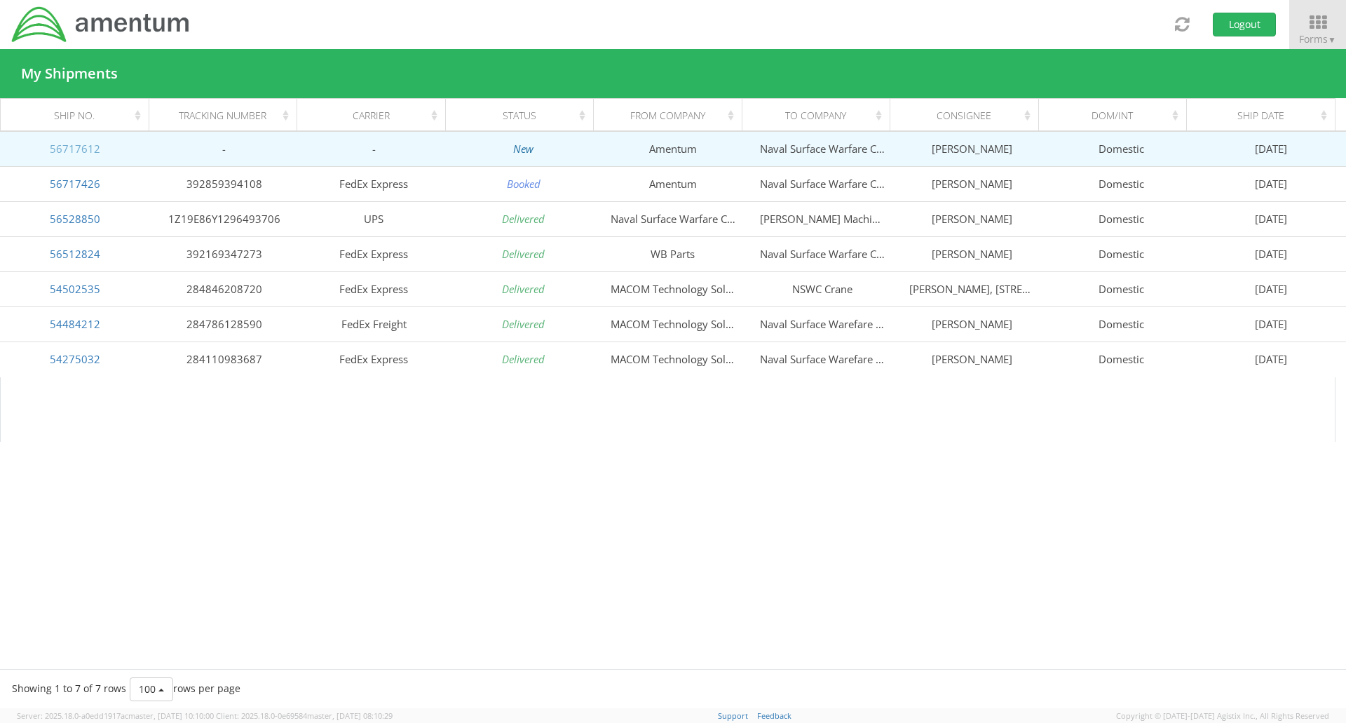
click at [69, 151] on link "56717612" at bounding box center [75, 149] width 50 height 14
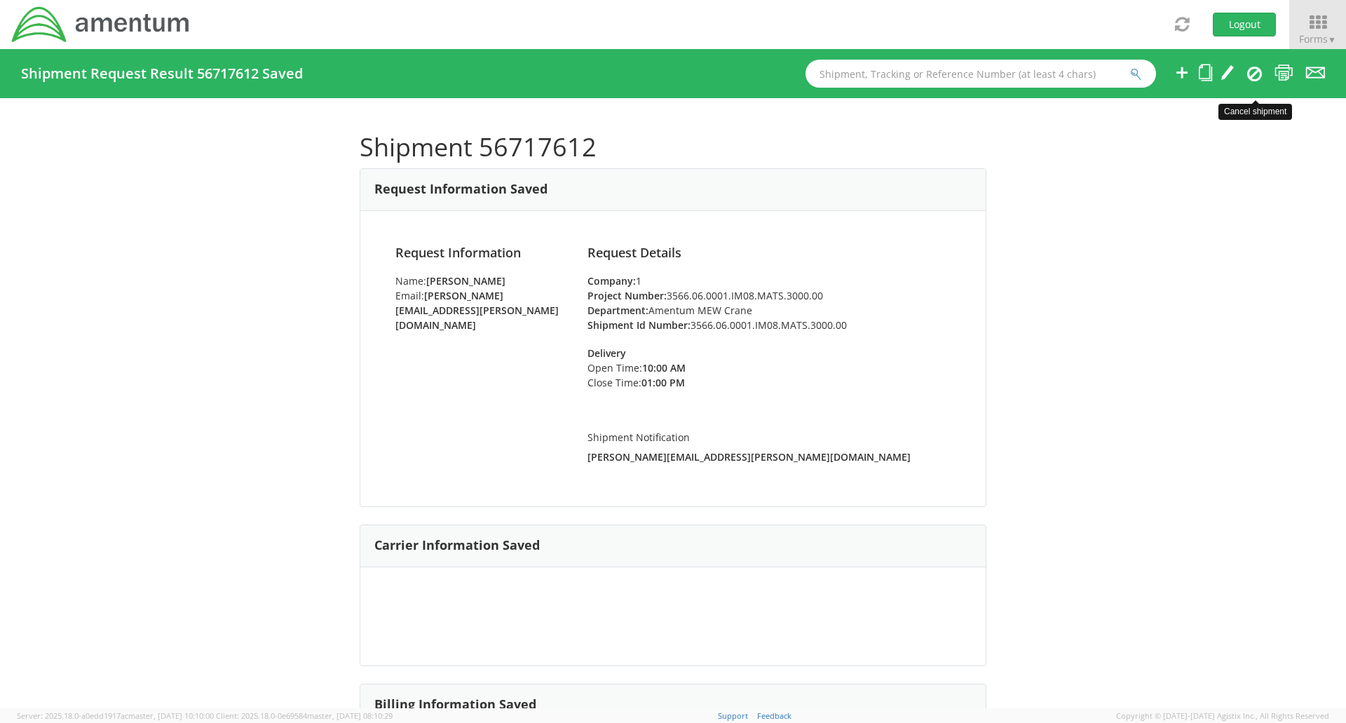
click at [1252, 75] on app-root "You are using an outdated browser. Please upgrade to Microsoft Edge , Google Ch…" at bounding box center [673, 378] width 1346 height 659
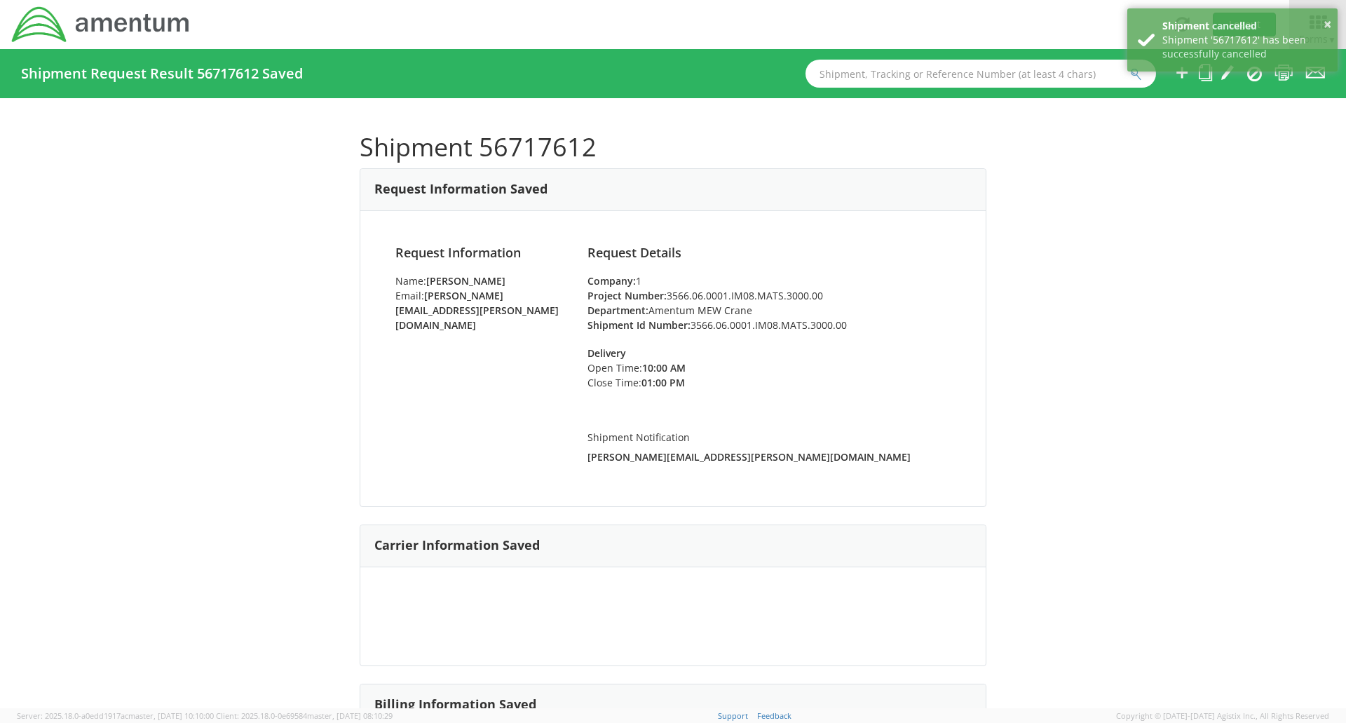
click at [1227, 182] on div "Shipment 56717612 Request Information Saved Request Information Name: Ashley Ra…" at bounding box center [673, 403] width 1346 height 610
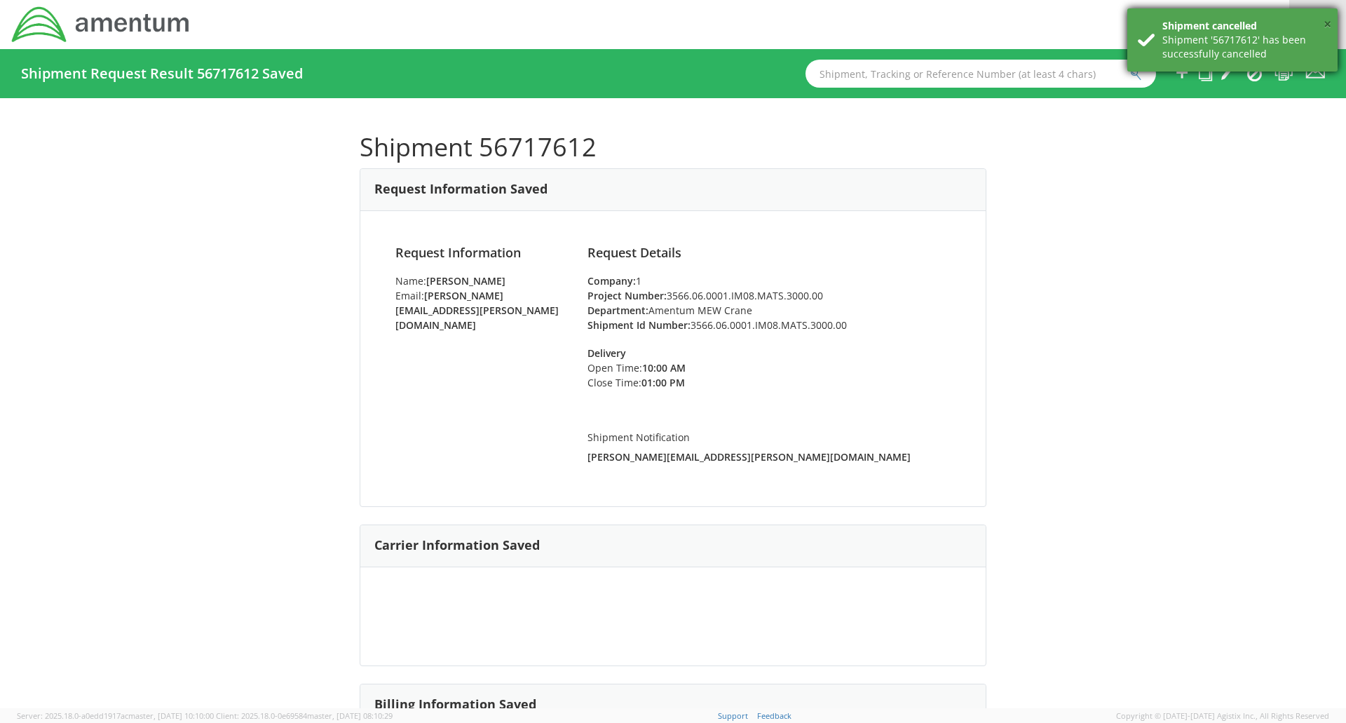
click at [1325, 22] on button "×" at bounding box center [1327, 25] width 8 height 20
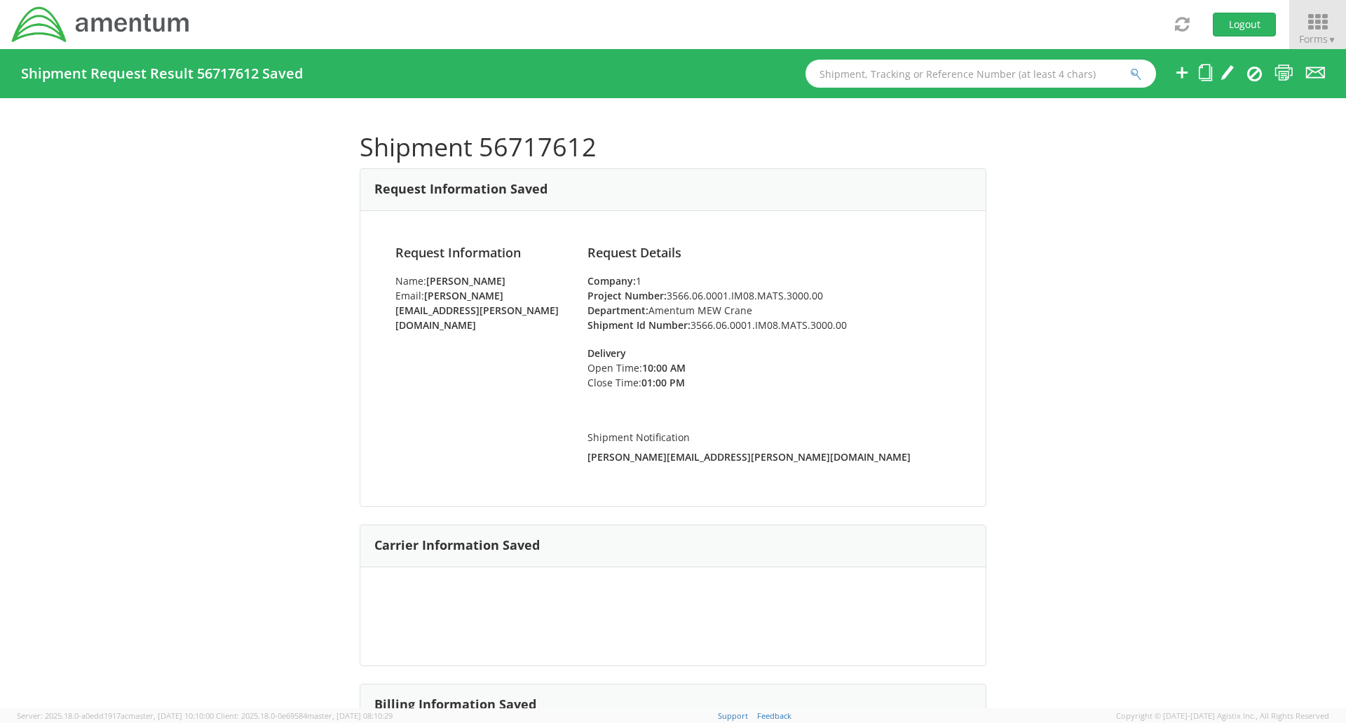
click at [1324, 22] on icon at bounding box center [1317, 23] width 65 height 20
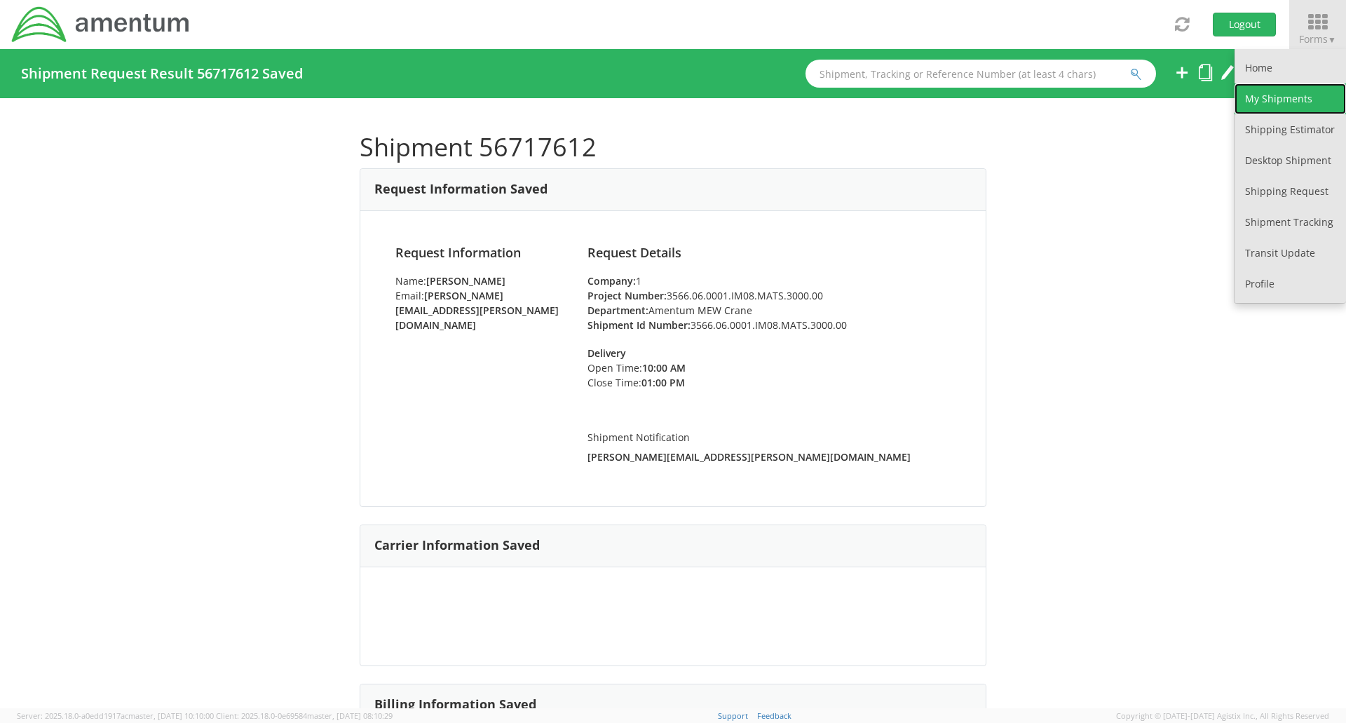
click at [1276, 87] on link "My Shipments" at bounding box center [1289, 98] width 111 height 31
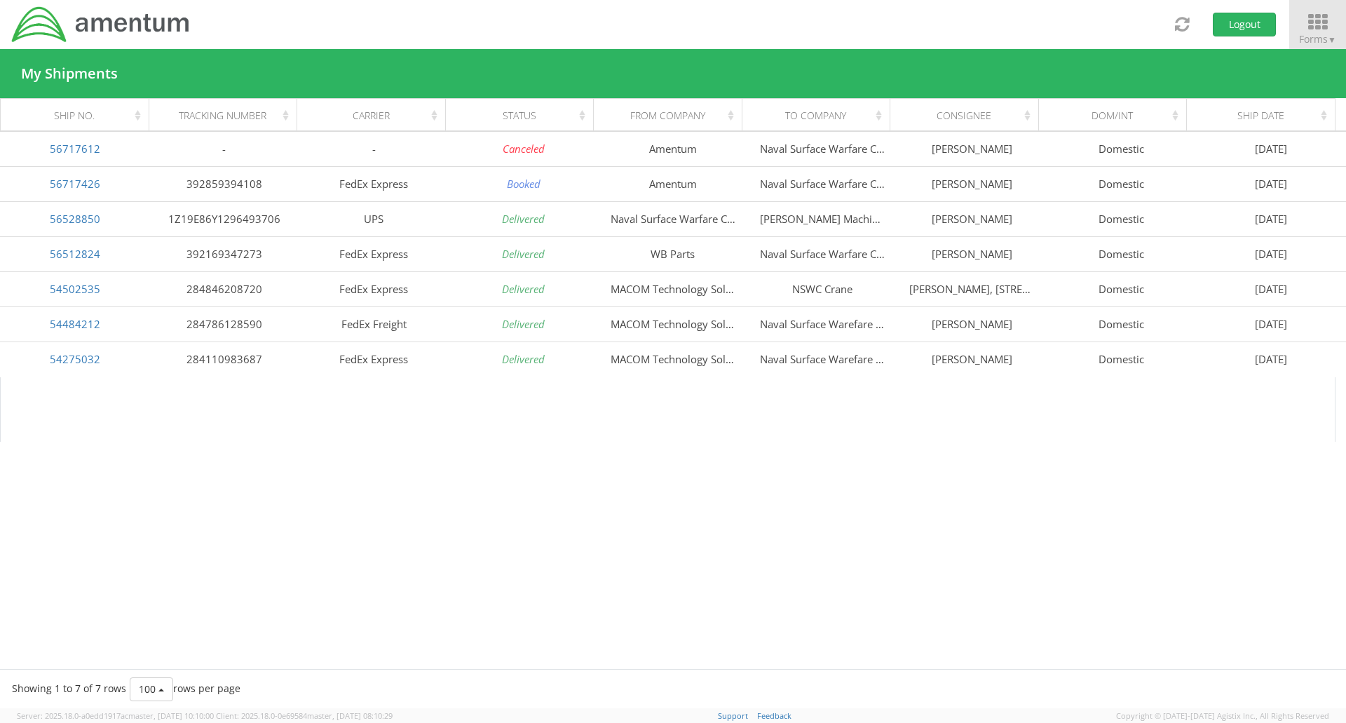
click at [1317, 28] on icon at bounding box center [1317, 23] width 65 height 20
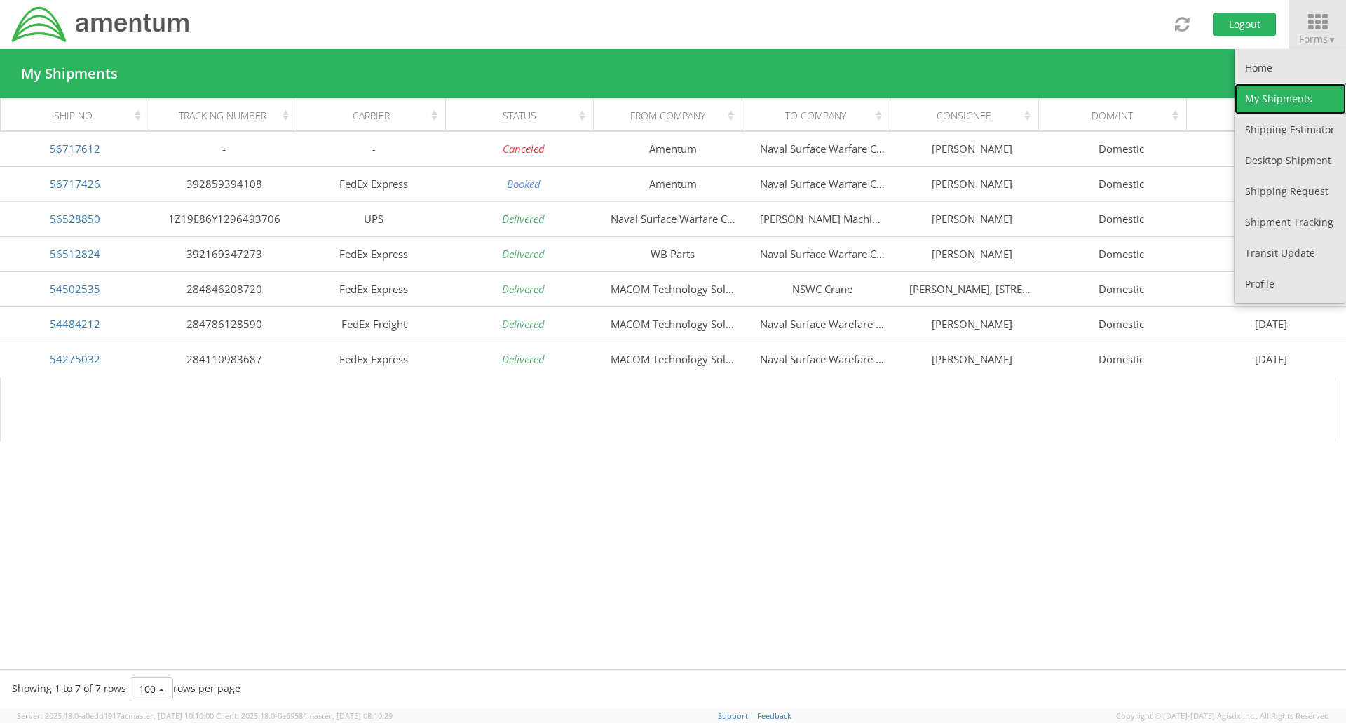
click at [1296, 91] on link "My Shipments" at bounding box center [1289, 98] width 111 height 31
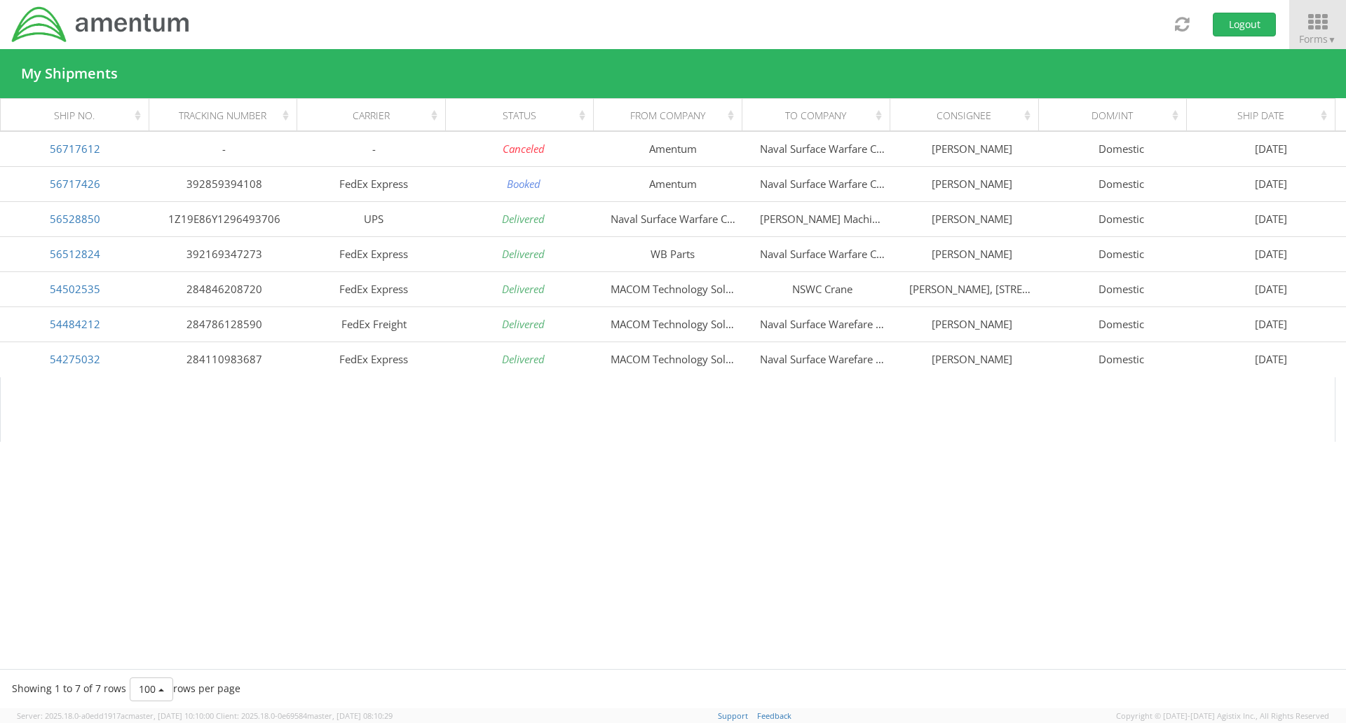
click at [1317, 22] on icon at bounding box center [1317, 23] width 65 height 20
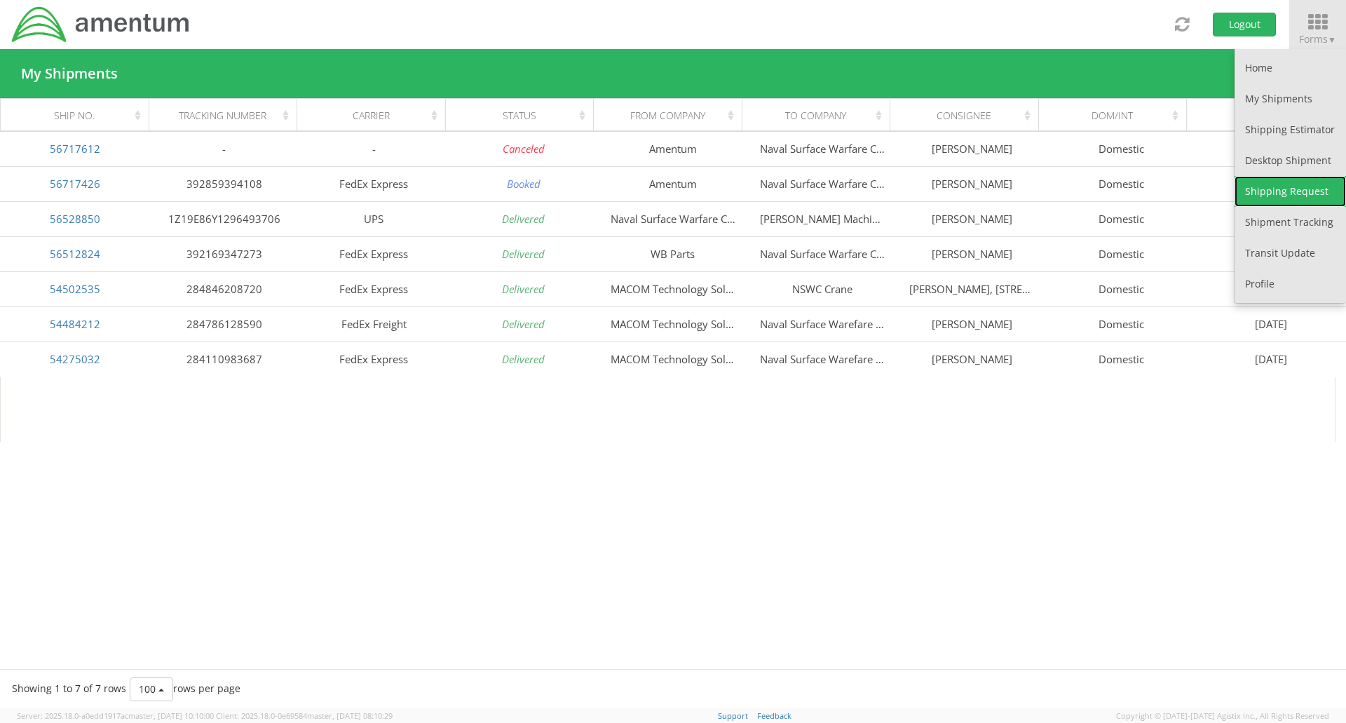
click at [1304, 188] on link "Shipping Request" at bounding box center [1289, 191] width 111 height 31
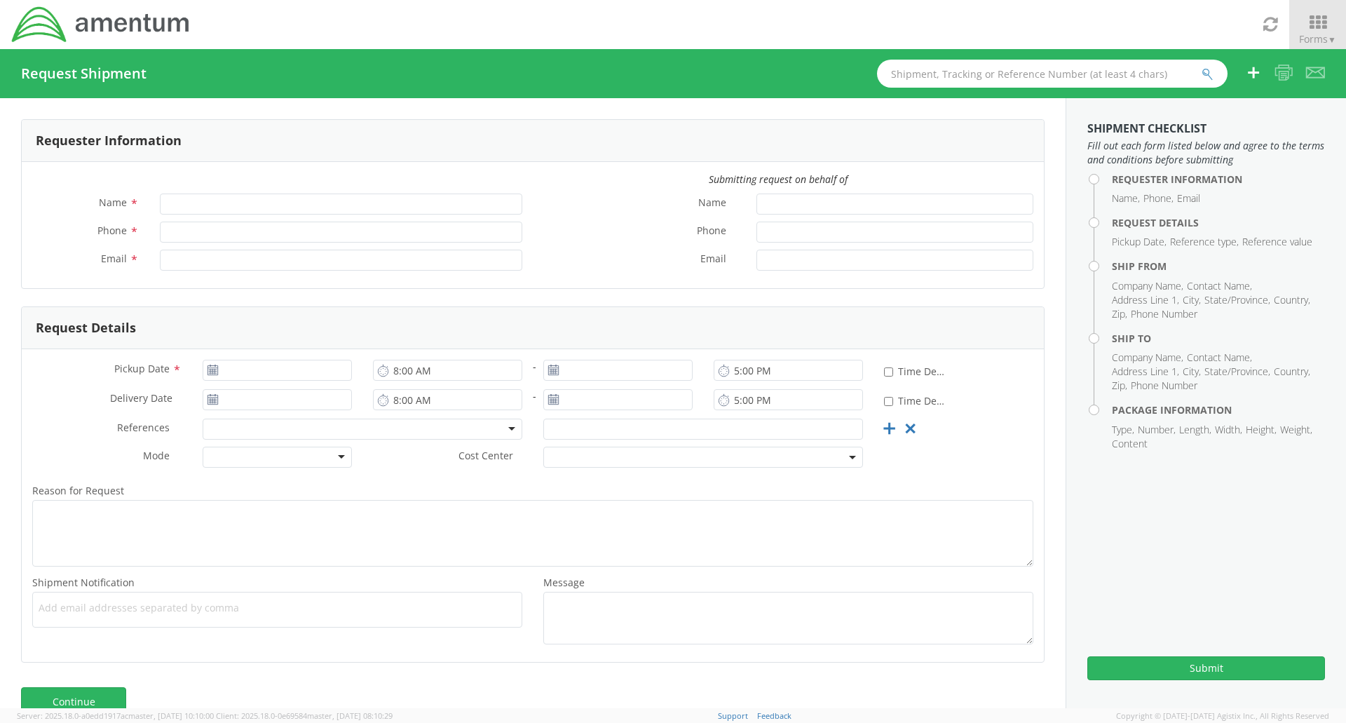
scroll to position [28, 0]
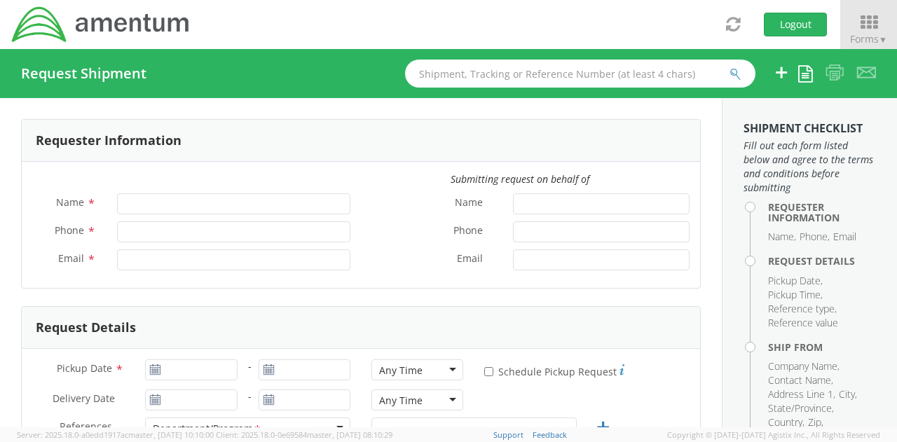
type input "[PERSON_NAME]"
type input "[PHONE_NUMBER]"
type input "[PERSON_NAME][EMAIL_ADDRESS][PERSON_NAME][DOMAIN_NAME]"
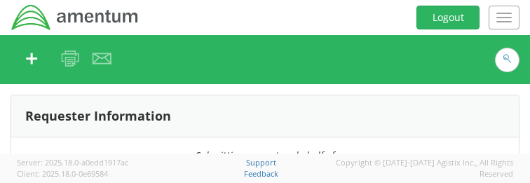
select select "3566.06.0001.ECP2.MATS.3000.00"
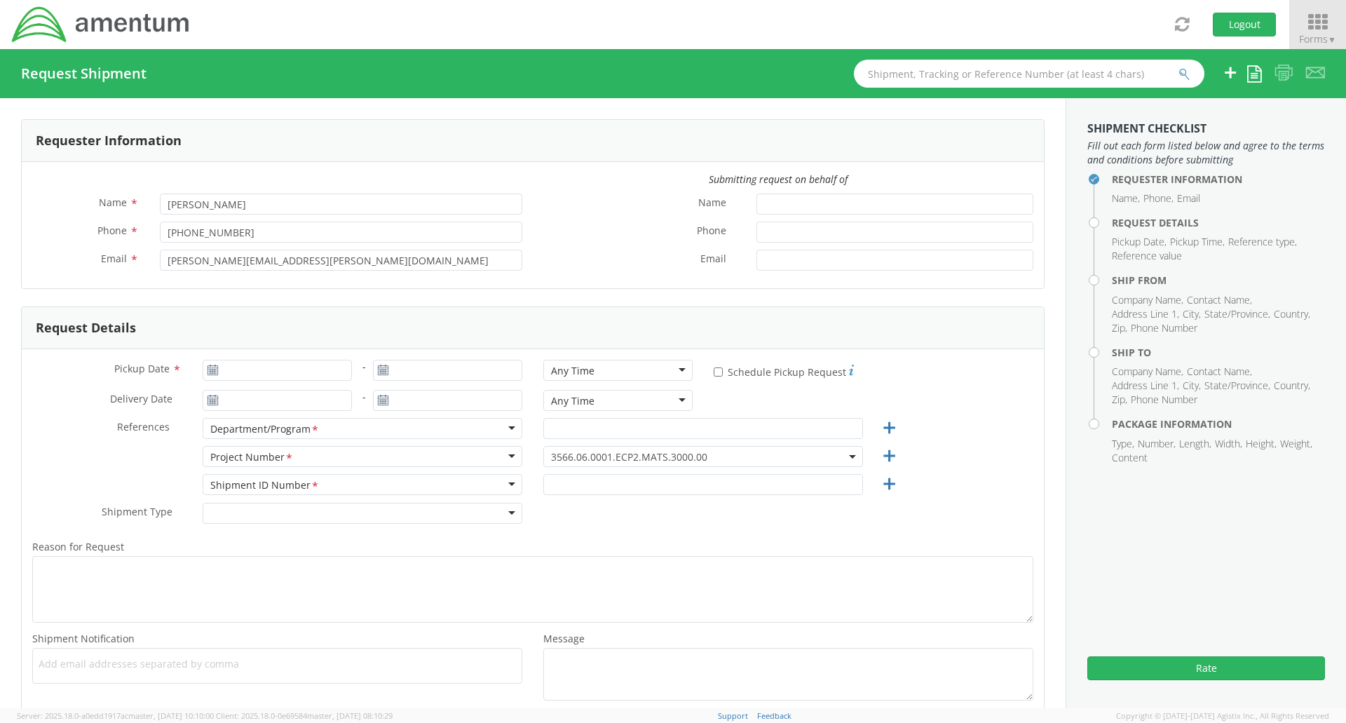
click at [896, 20] on icon at bounding box center [1317, 23] width 65 height 20
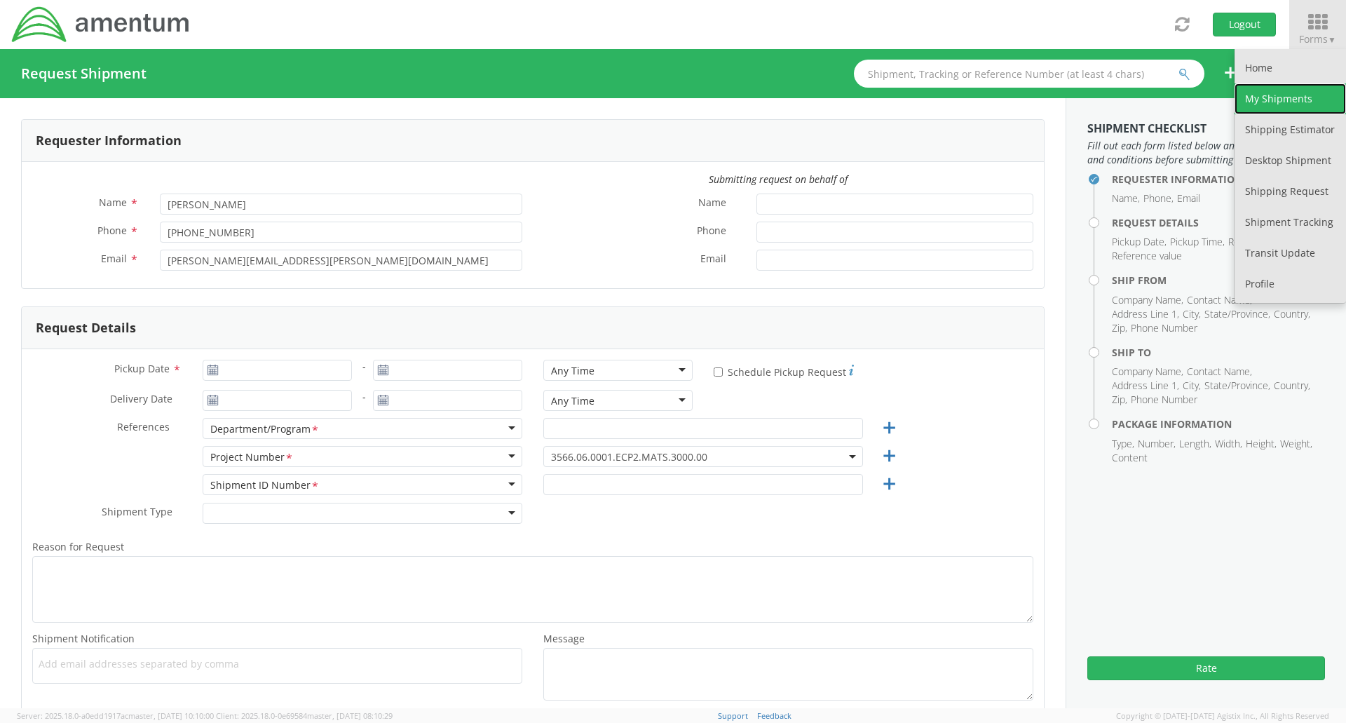
click at [896, 101] on link "My Shipments" at bounding box center [1289, 98] width 111 height 31
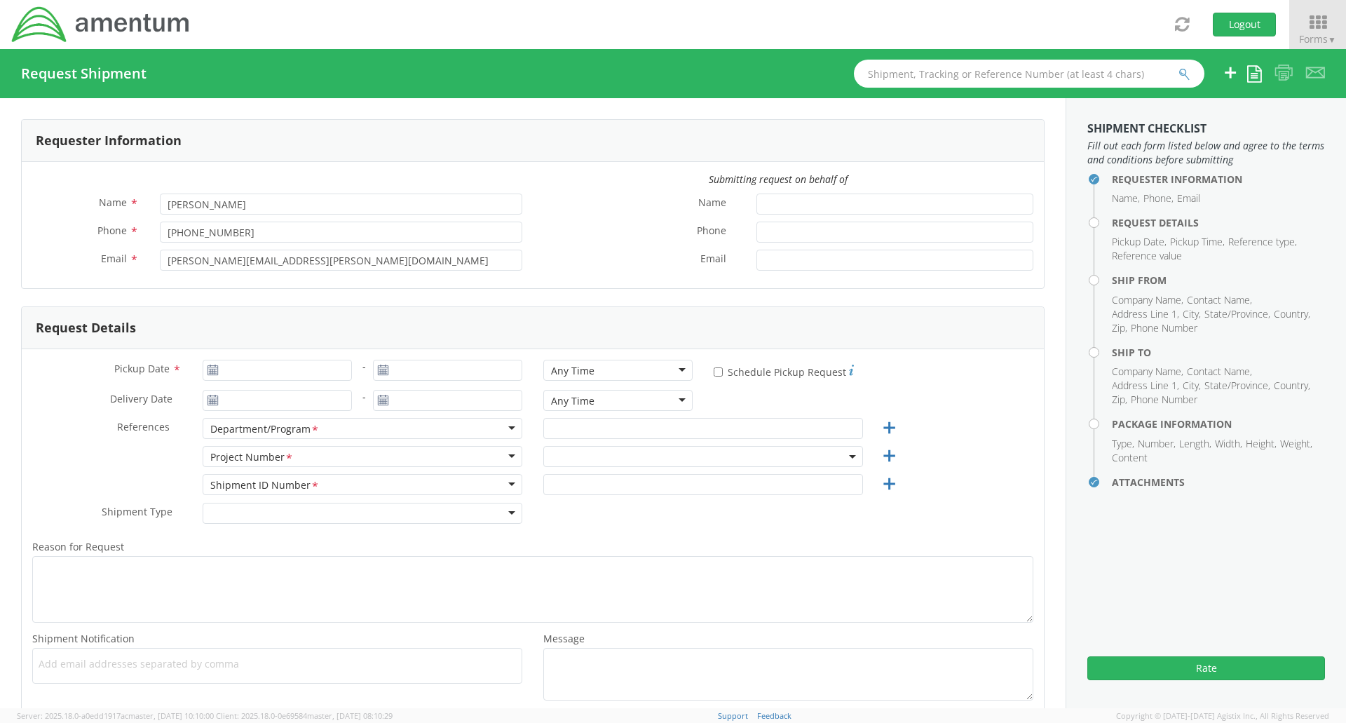
select select "3566.06.0001.ECP2.MATS.3000.00"
click at [703, 442] on span "3566.06.0001.ECP2.MATS.3000.00" at bounding box center [703, 456] width 304 height 13
click at [704, 442] on input "search" at bounding box center [701, 479] width 309 height 21
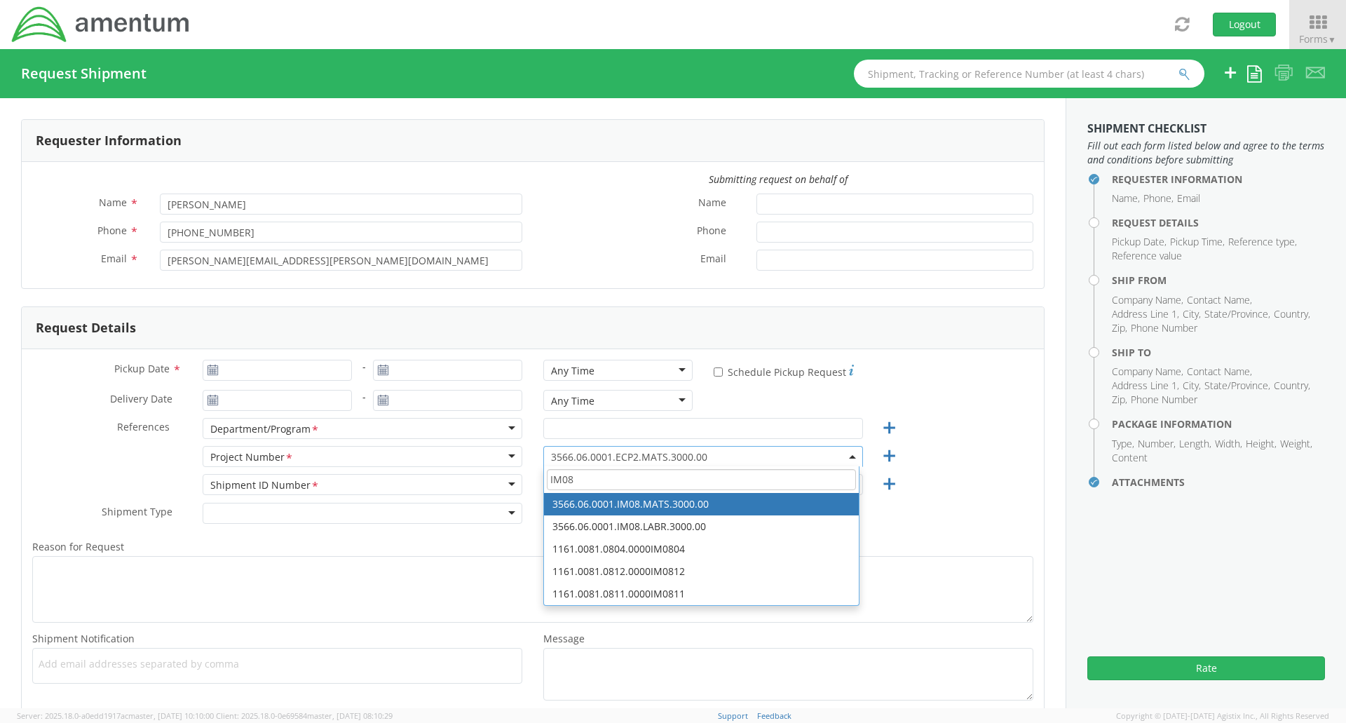
type input "IM08"
select select "3566.06.0001.IM08.MATS.3000.00"
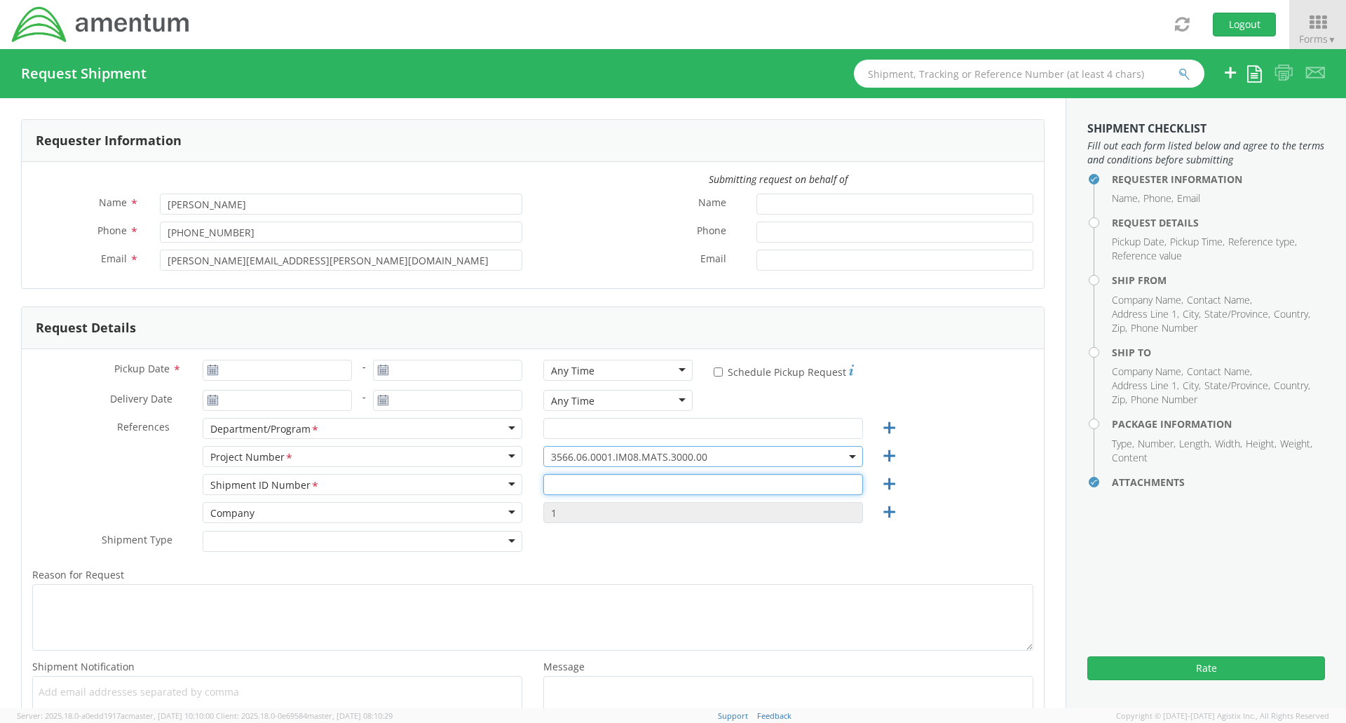
click at [615, 442] on input "text" at bounding box center [703, 484] width 320 height 21
paste input "3566.06.0001.IM08.MATS. 3000.00"
type input "3566.06.0001.IM08.MATS. 3000.00"
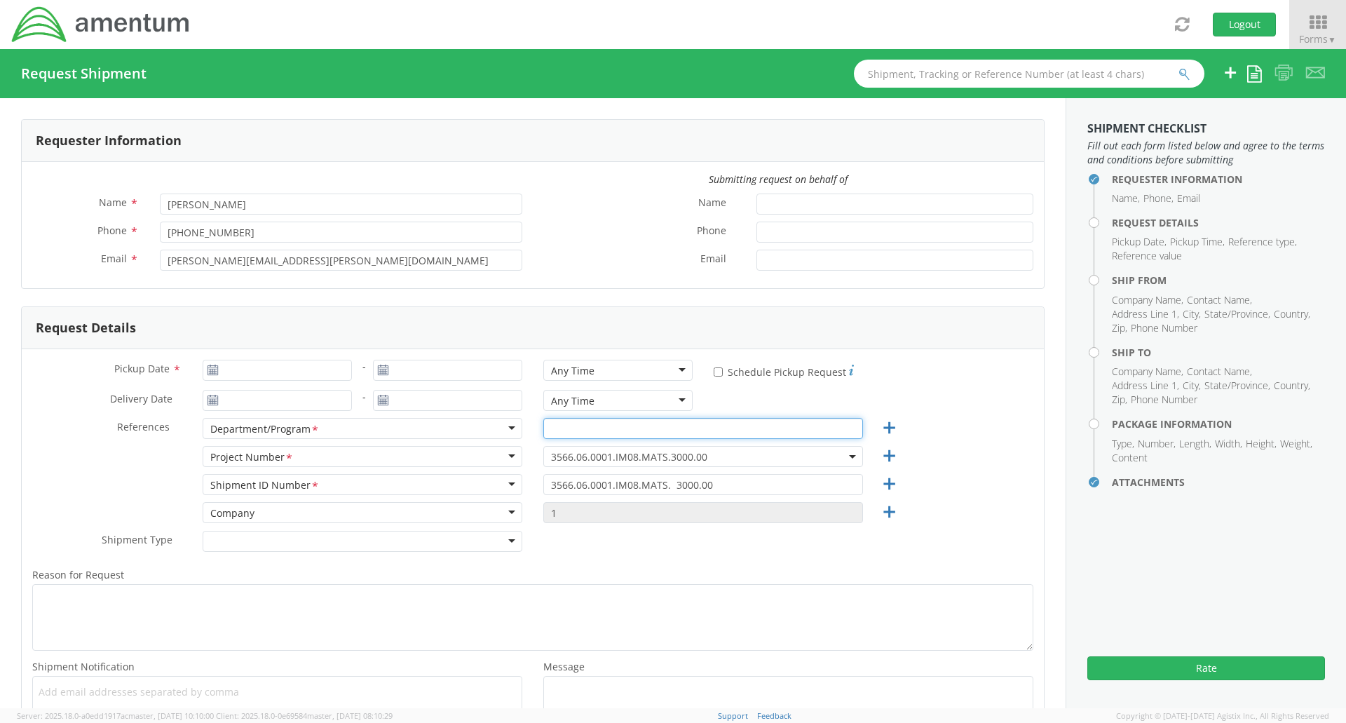
click at [613, 429] on input "text" at bounding box center [703, 428] width 320 height 21
type input "Amentum MEW Crane"
click at [640, 442] on label "Reason for Request *" at bounding box center [533, 575] width 1022 height 18
click at [640, 442] on textarea "Reason for Request *" at bounding box center [532, 617] width 1001 height 67
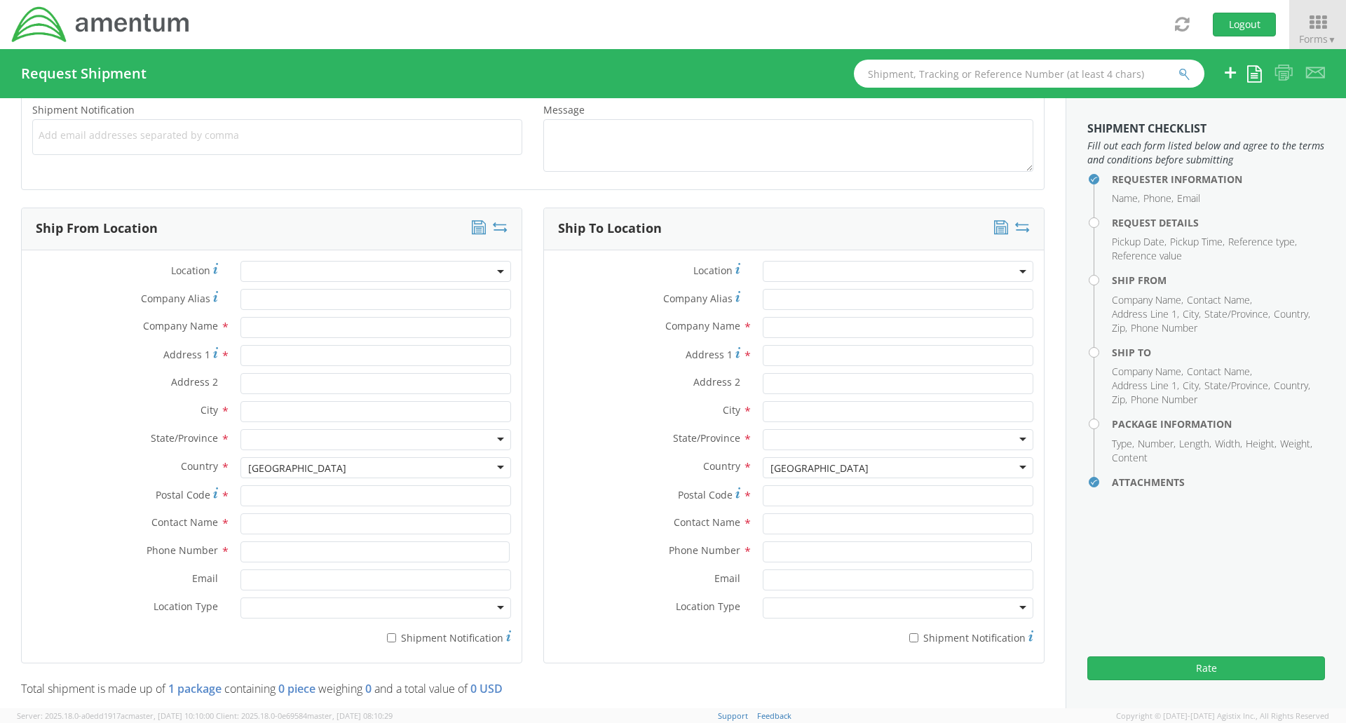
scroll to position [561, 0]
click at [287, 322] on input "text" at bounding box center [375, 323] width 271 height 21
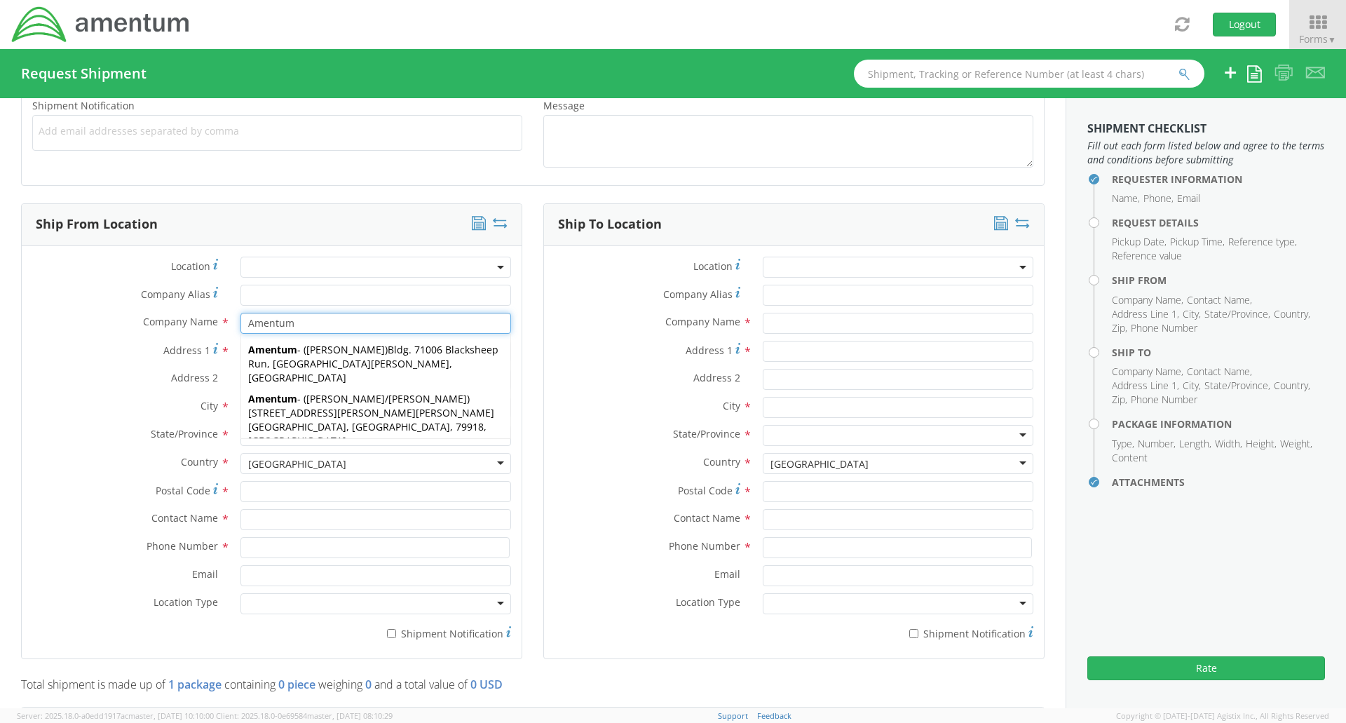
type input "Amentum"
click at [108, 442] on div "Country * [GEOGRAPHIC_DATA] [GEOGRAPHIC_DATA] [GEOGRAPHIC_DATA] [GEOGRAPHIC_DAT…" at bounding box center [272, 467] width 500 height 28
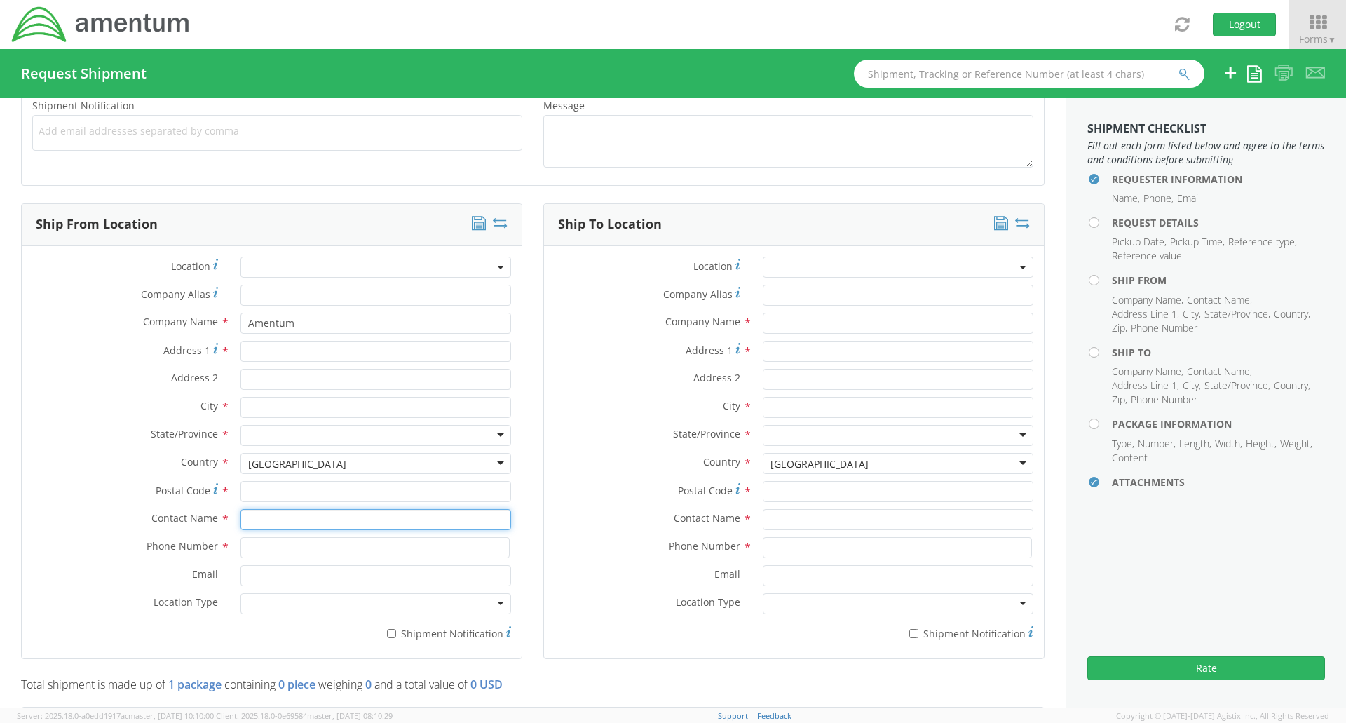
click at [282, 442] on input "text" at bounding box center [375, 519] width 271 height 21
type input "[PERSON_NAME]"
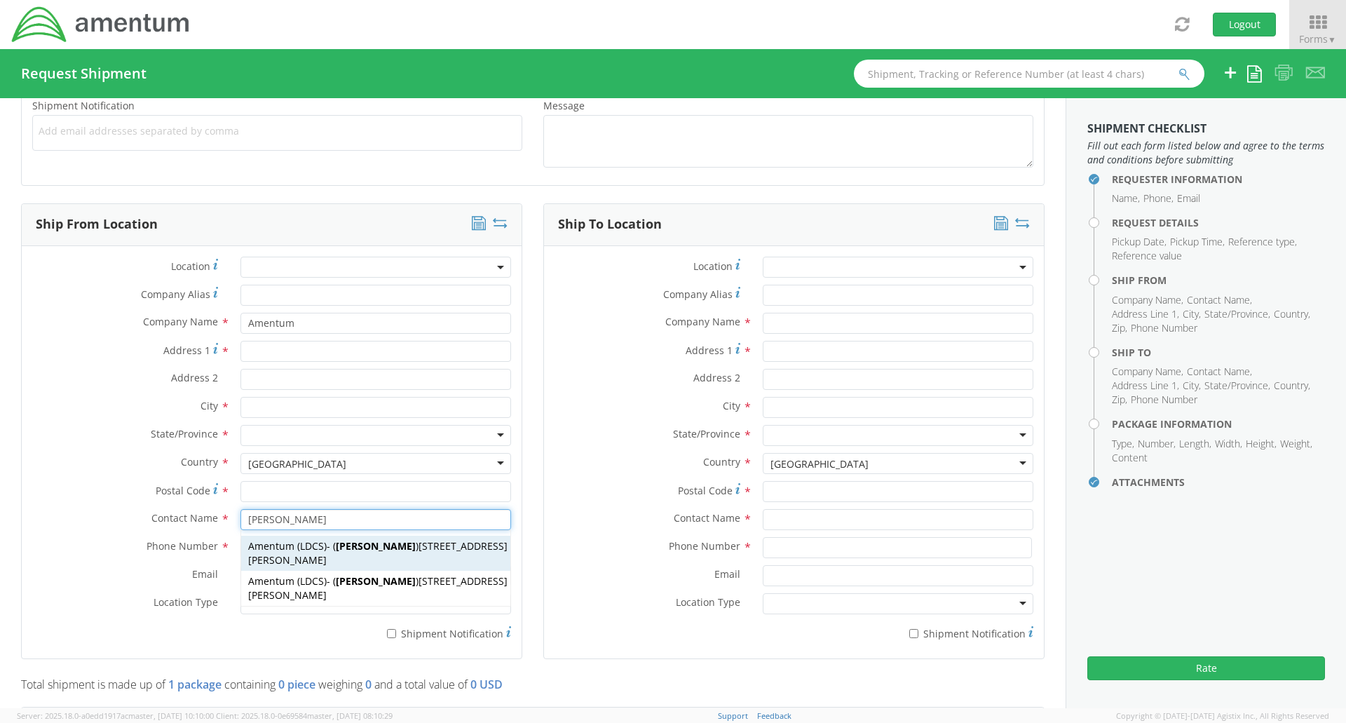
click at [390, 442] on strong "[PERSON_NAME]" at bounding box center [376, 545] width 80 height 13
type input "Amentum (LDCS)"
type input "[STREET_ADDRESS]"
type input "[PERSON_NAME]"
type input "47441"
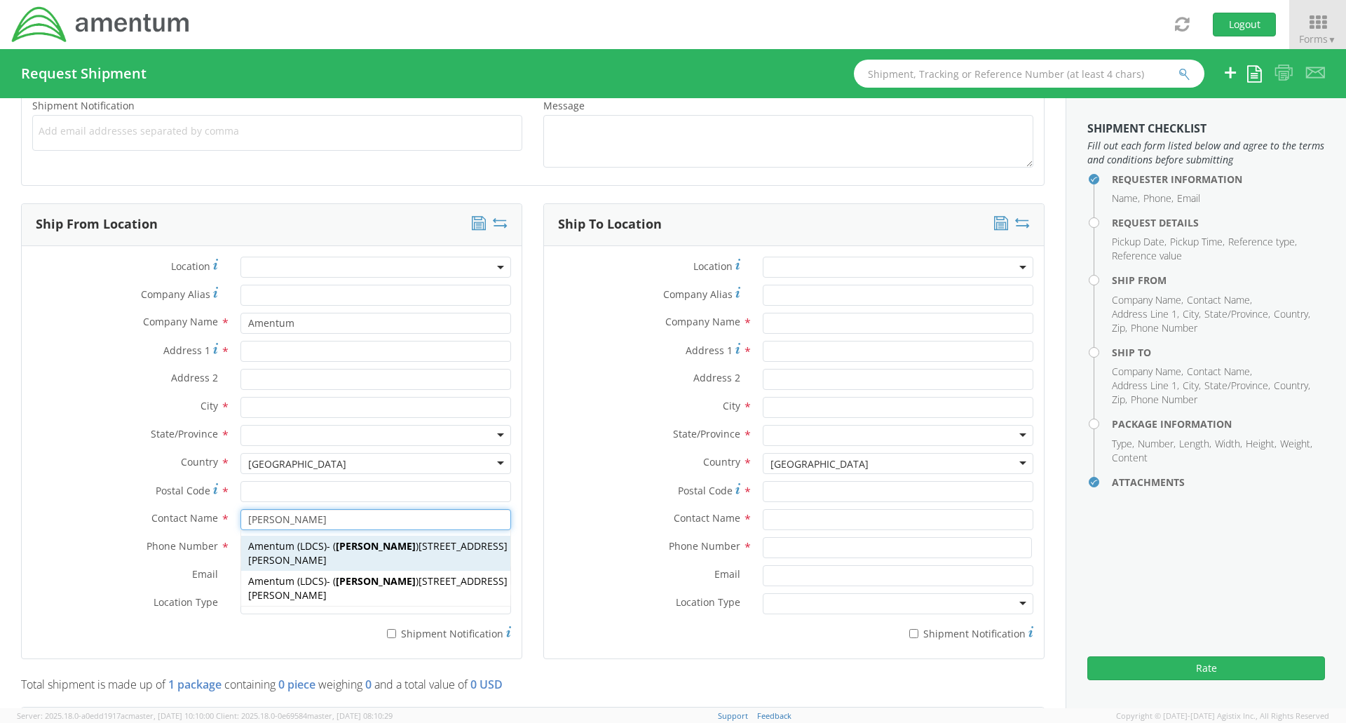
type input "[PHONE_NUMBER]"
type input "[PERSON_NAME][EMAIL_ADDRESS][PERSON_NAME][DOMAIN_NAME]"
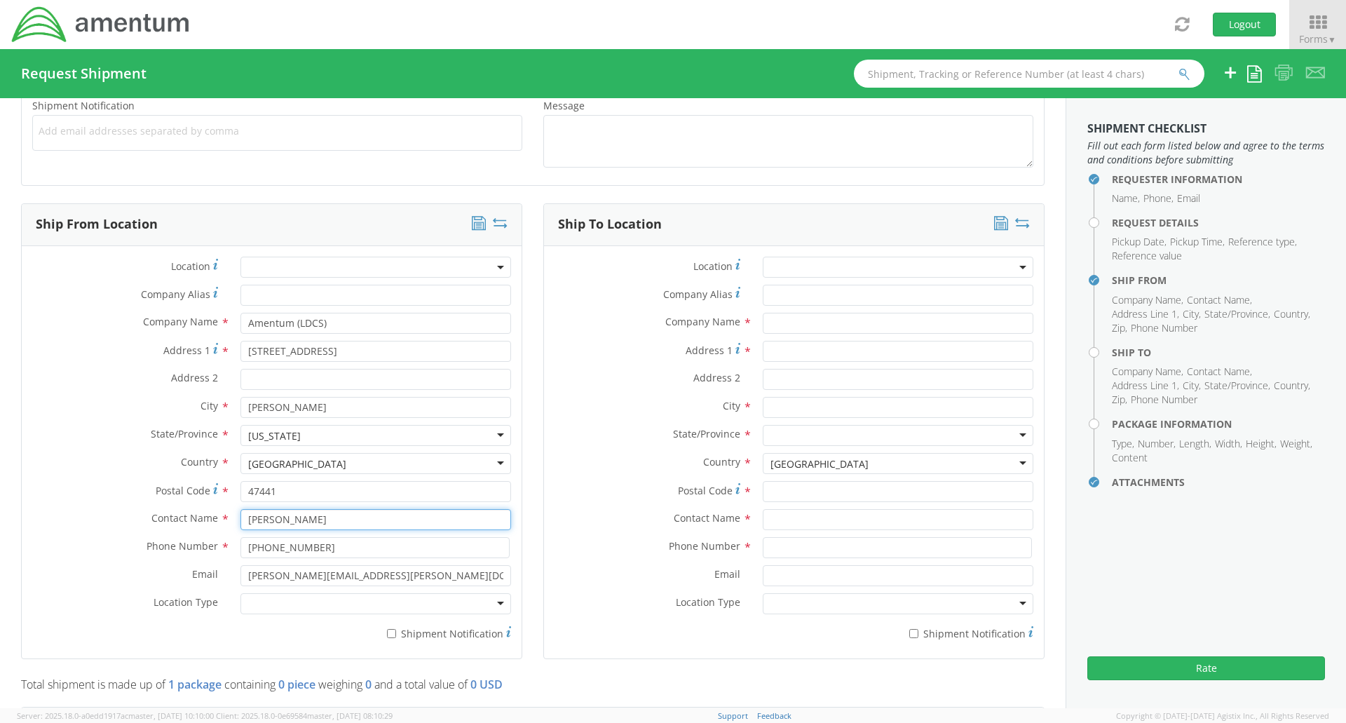
type input "[PERSON_NAME]"
click at [354, 321] on input "Amentum (LDCS)" at bounding box center [375, 323] width 271 height 21
drag, startPoint x: 358, startPoint y: 326, endPoint x: 294, endPoint y: 331, distance: 64.0
click at [294, 331] on input "Amentum (LDCS)" at bounding box center [375, 323] width 271 height 21
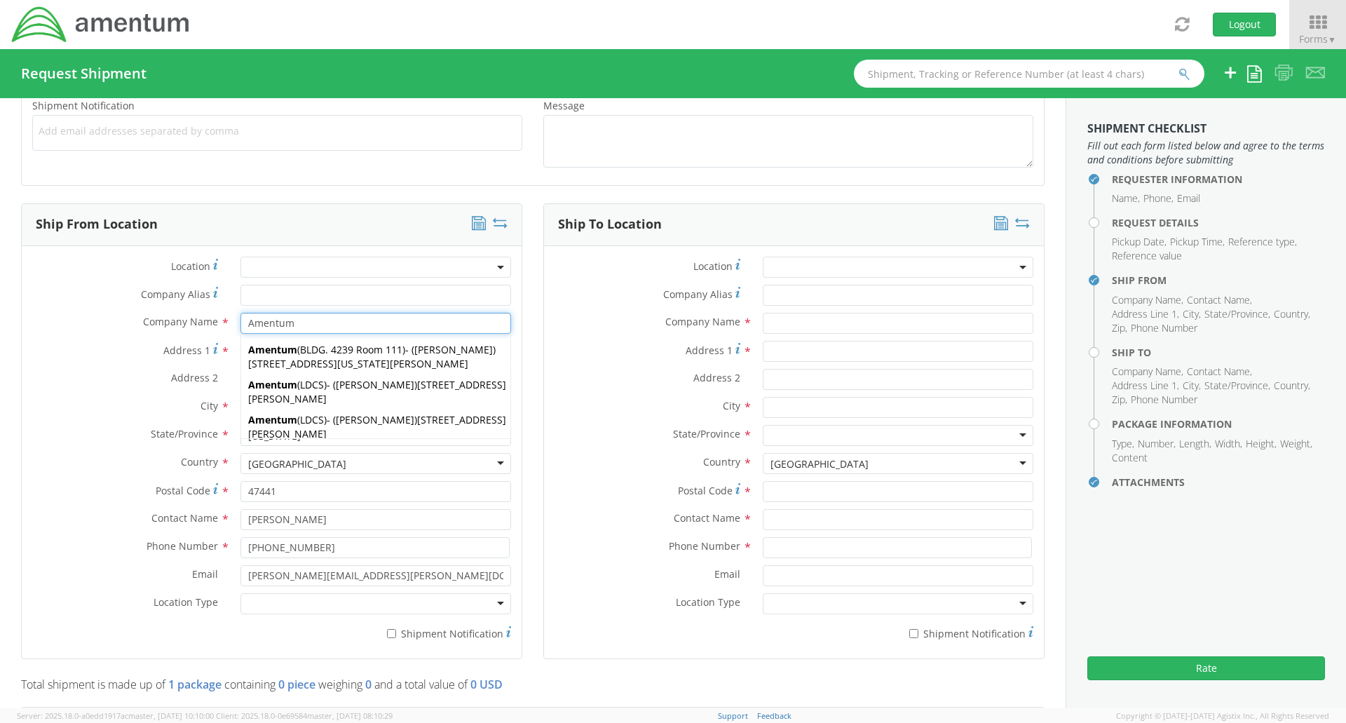
type input "Amentum"
click at [116, 405] on label "City *" at bounding box center [126, 406] width 208 height 18
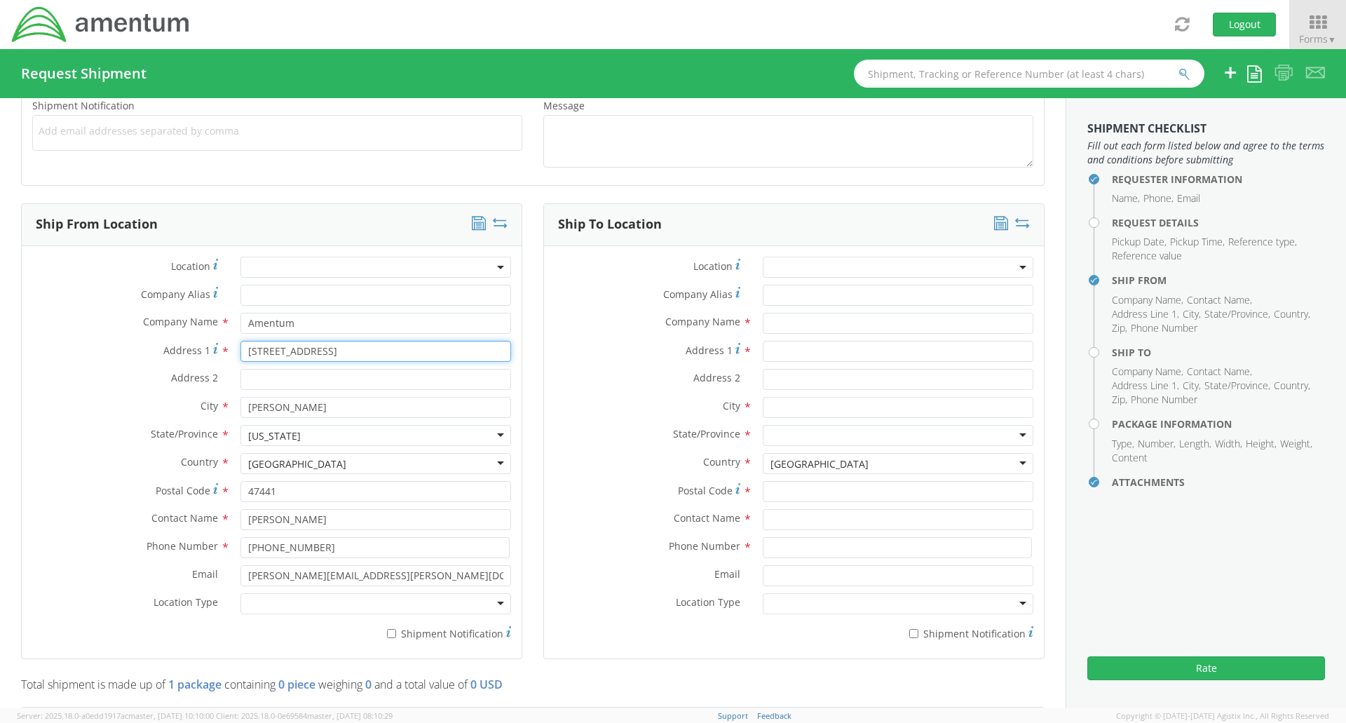
click at [298, 351] on input "[STREET_ADDRESS]" at bounding box center [375, 351] width 271 height 21
type input "[STREET_ADDRESS]"
click at [388, 442] on input "* Shipment Notification" at bounding box center [391, 633] width 9 height 9
checkbox input "true"
click at [272, 442] on div at bounding box center [375, 603] width 271 height 21
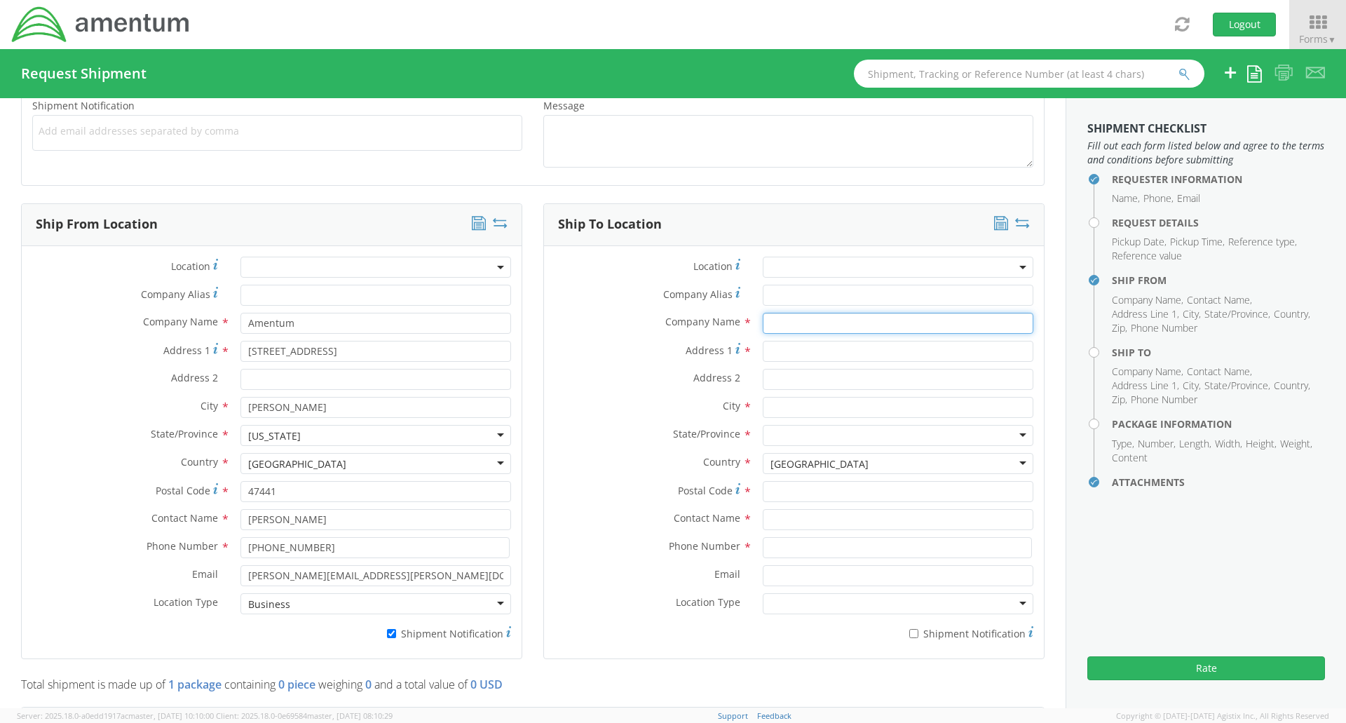
click at [798, 329] on input "text" at bounding box center [897, 323] width 271 height 21
click at [837, 324] on input "text" at bounding box center [897, 323] width 271 height 21
paste input "Naval Surface Warfare Center Crane (NSWC Crane)"
type input "Naval Surface Warfare Center Crane (NSWC Crane)"
click at [616, 432] on label "State/Province *" at bounding box center [648, 434] width 208 height 18
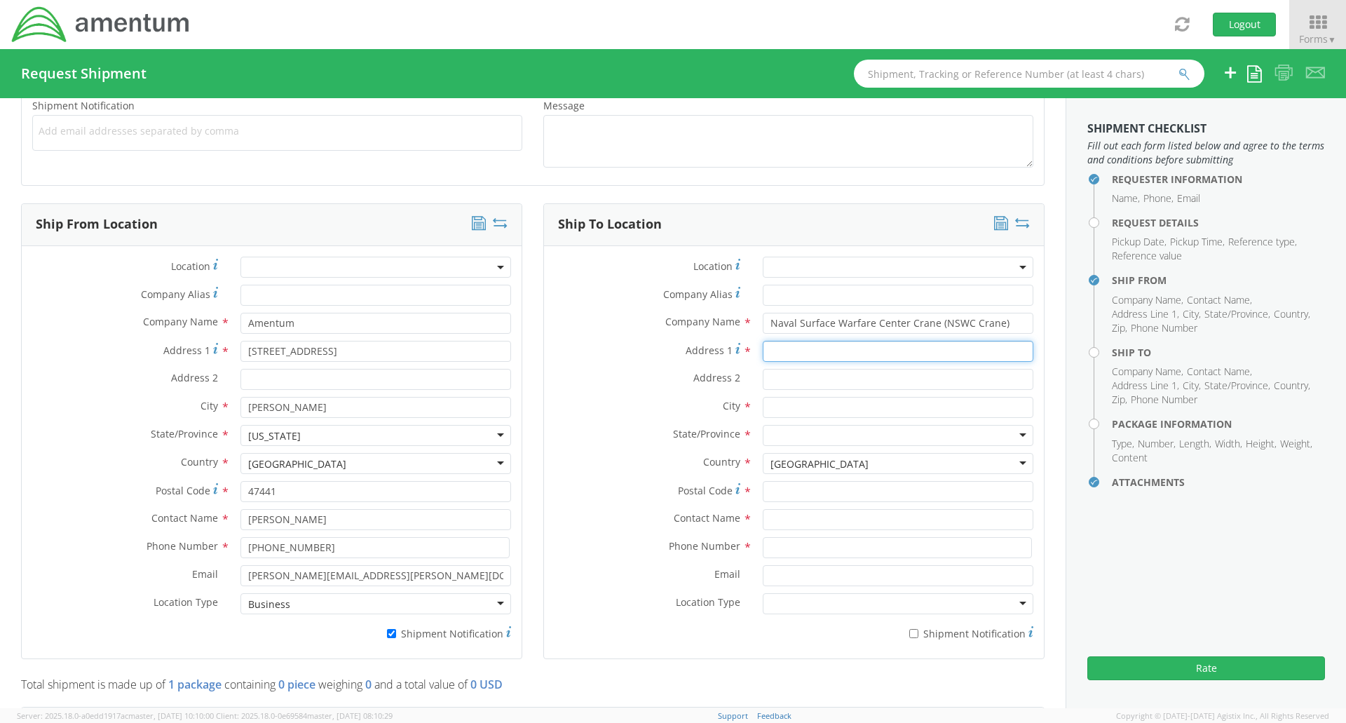
click at [773, 345] on input "Address 1 *" at bounding box center [897, 351] width 271 height 21
paste input "300 Highway 361"
type input "300 Highway 361"
click at [799, 383] on input "Address 2 *" at bounding box center [897, 379] width 271 height 21
paste input "Building 3330S"
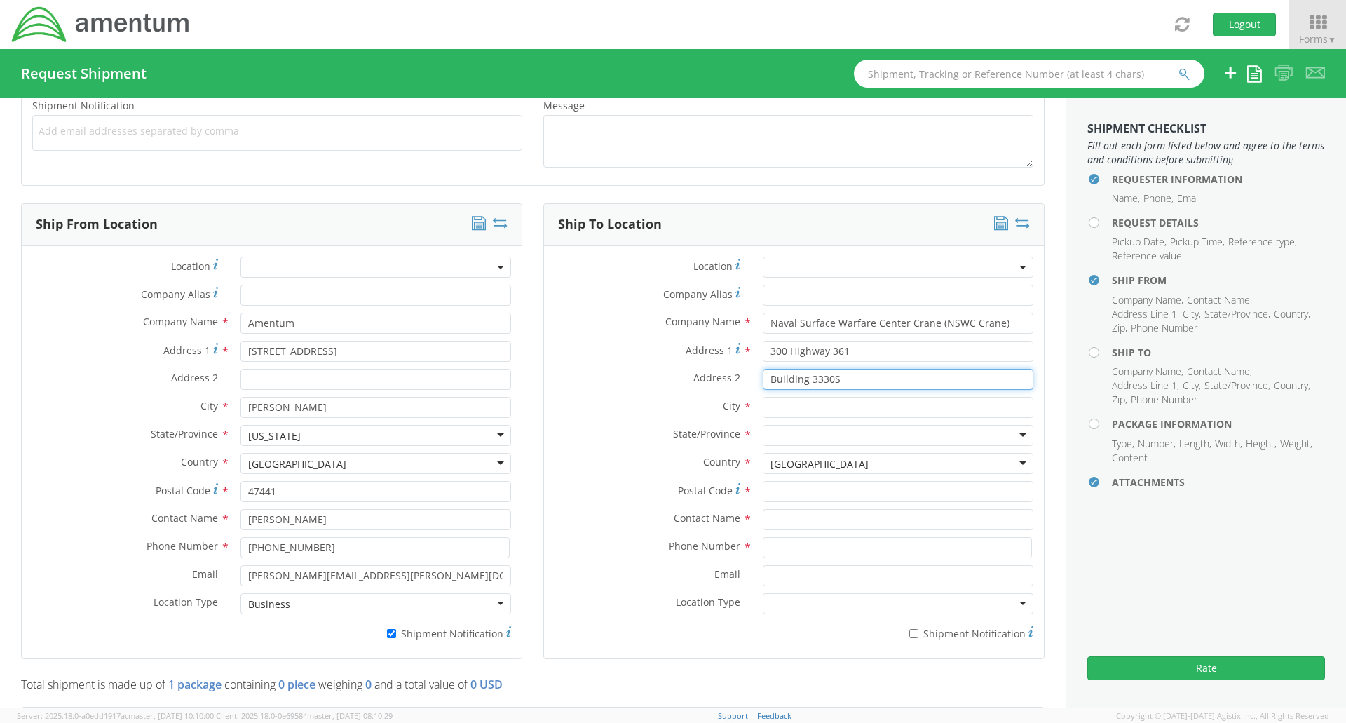
type input "Building 3330S"
click at [782, 412] on input "text" at bounding box center [897, 407] width 271 height 21
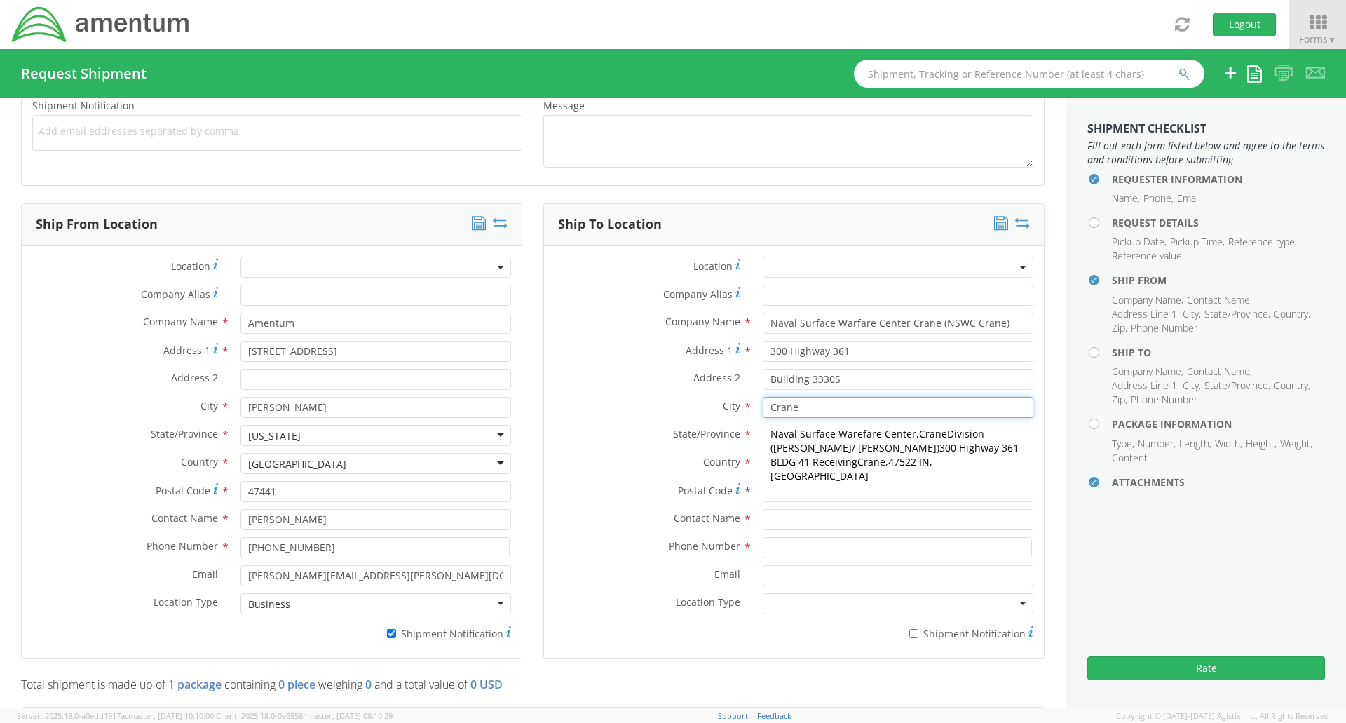
type input "Crane"
drag, startPoint x: 566, startPoint y: 458, endPoint x: 622, endPoint y: 458, distance: 56.8
click at [569, 442] on label "Country *" at bounding box center [648, 462] width 208 height 18
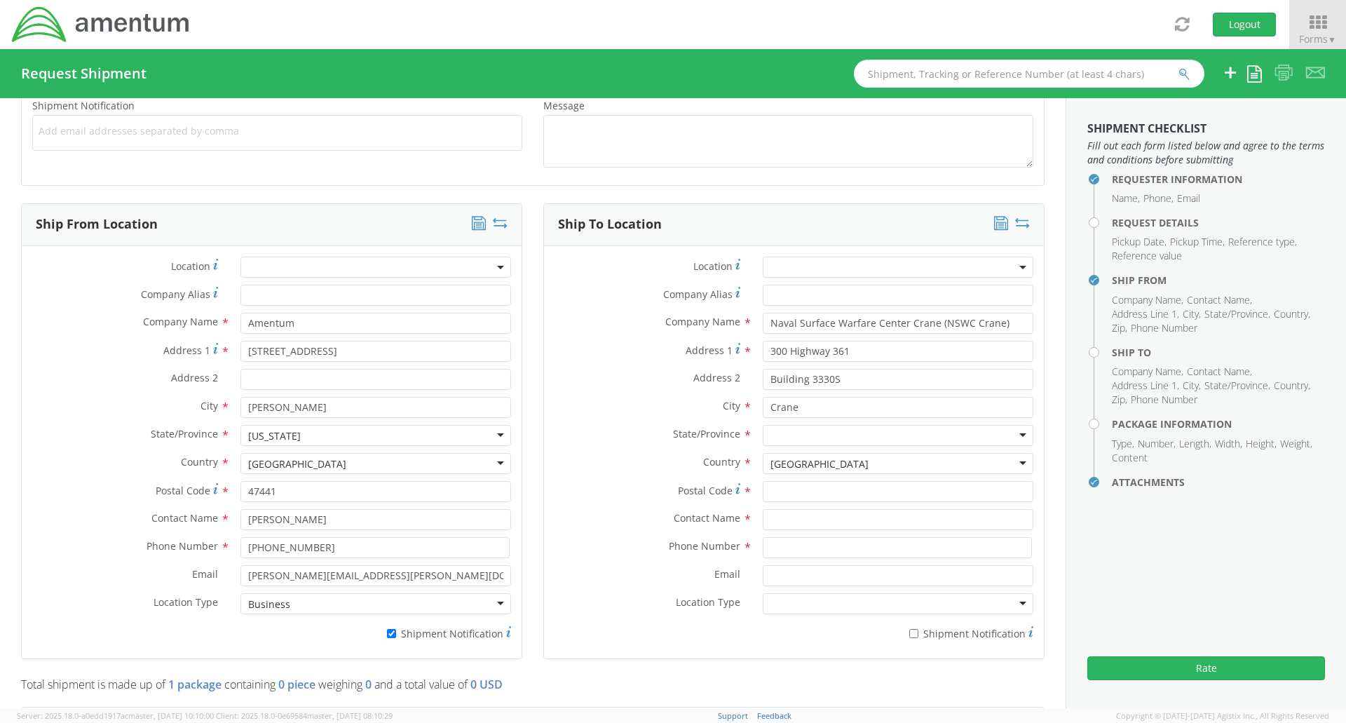
click at [769, 435] on div at bounding box center [897, 435] width 271 height 21
type input "In"
click at [809, 409] on input "Crane" at bounding box center [897, 407] width 271 height 21
type input "Crane"
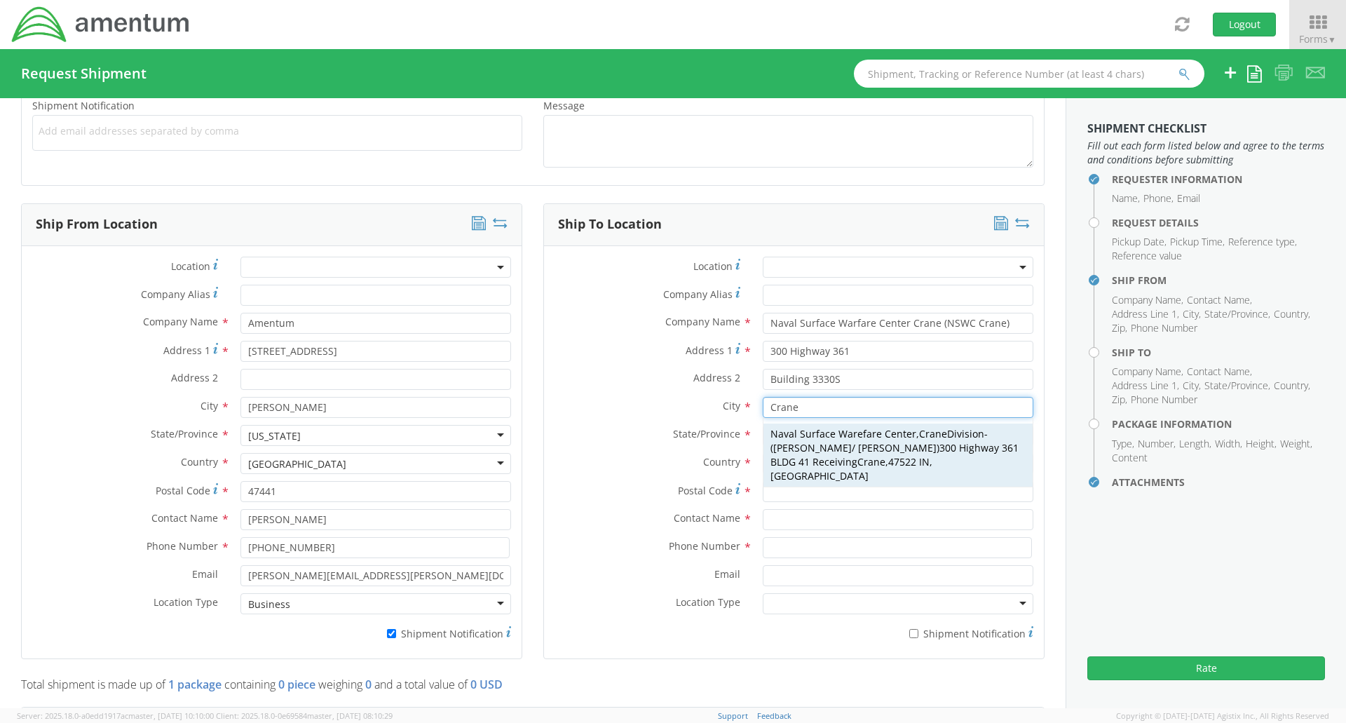
click at [856, 442] on span "[PERSON_NAME]/ [PERSON_NAME]" at bounding box center [854, 447] width 163 height 13
type input "Naval Surface Warefare Center,Crane Division"
type input "300 Highway 361 BLDG 41 Receiving"
type input "47522"
type input "[PERSON_NAME]/ [PERSON_NAME]"
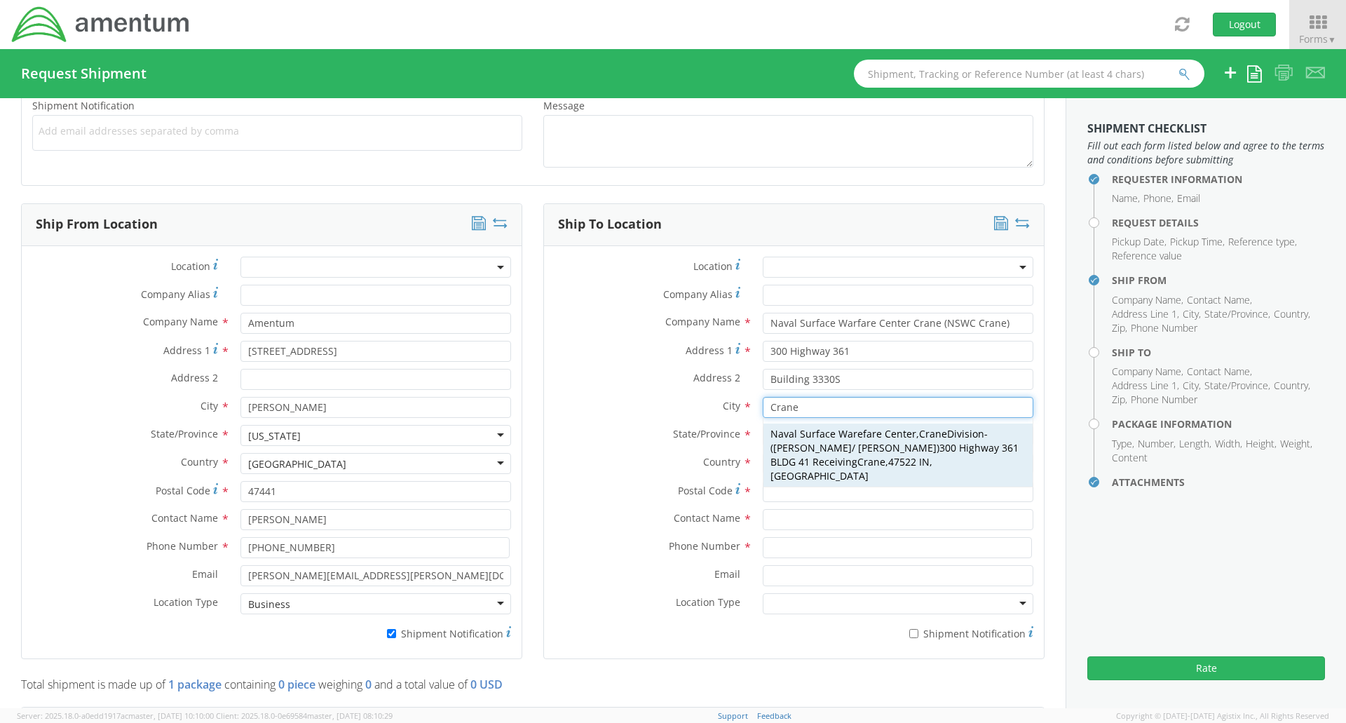
type input "8128542326"
type input "[PERSON_NAME][EMAIL_ADDRESS][PERSON_NAME][DOMAIN_NAME]"
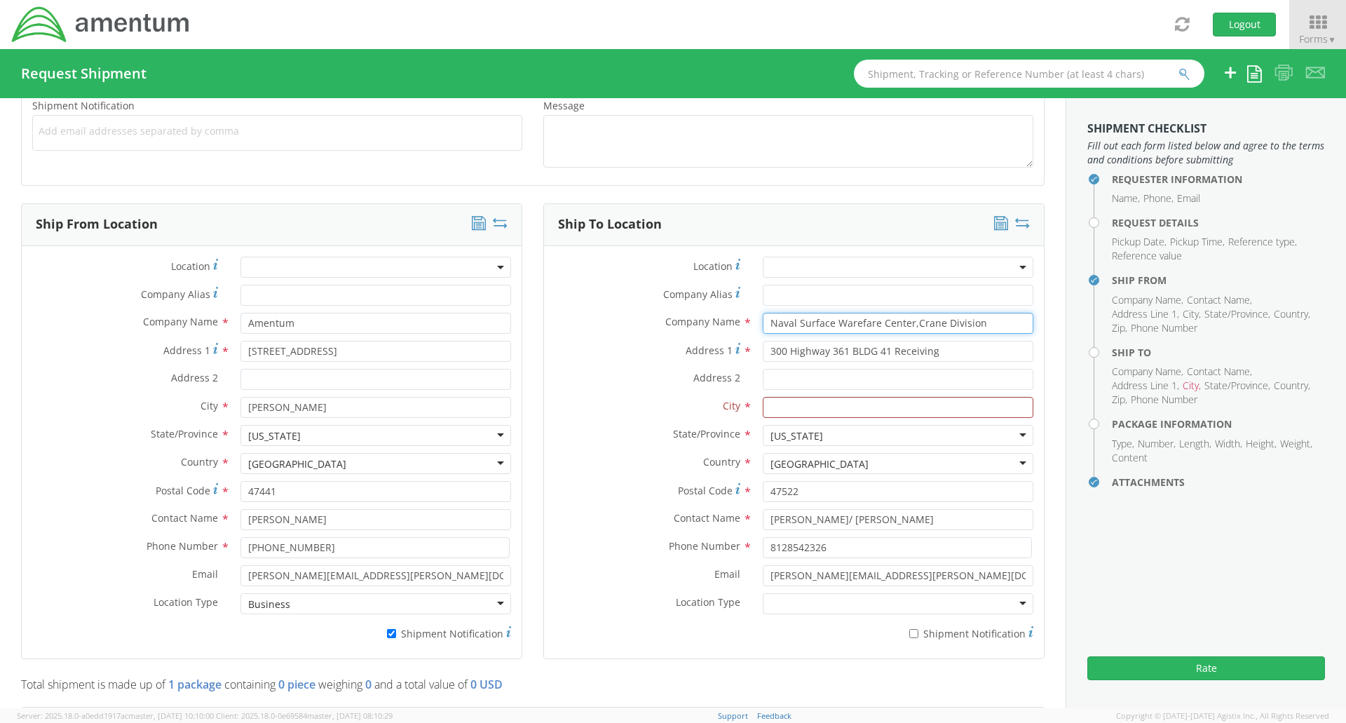
click at [850, 324] on input "Naval Surface Warefare Center,Crane Division" at bounding box center [897, 323] width 271 height 21
drag, startPoint x: 984, startPoint y: 320, endPoint x: 691, endPoint y: 313, distance: 293.0
click at [691, 313] on div "Company Name * Naval Surface Warfare Center,Crane Division" at bounding box center [794, 323] width 500 height 21
paste input "Crane (NSWC Crane)"
type input "Naval Surface Warfare Center Crane (NSWC Crane)"
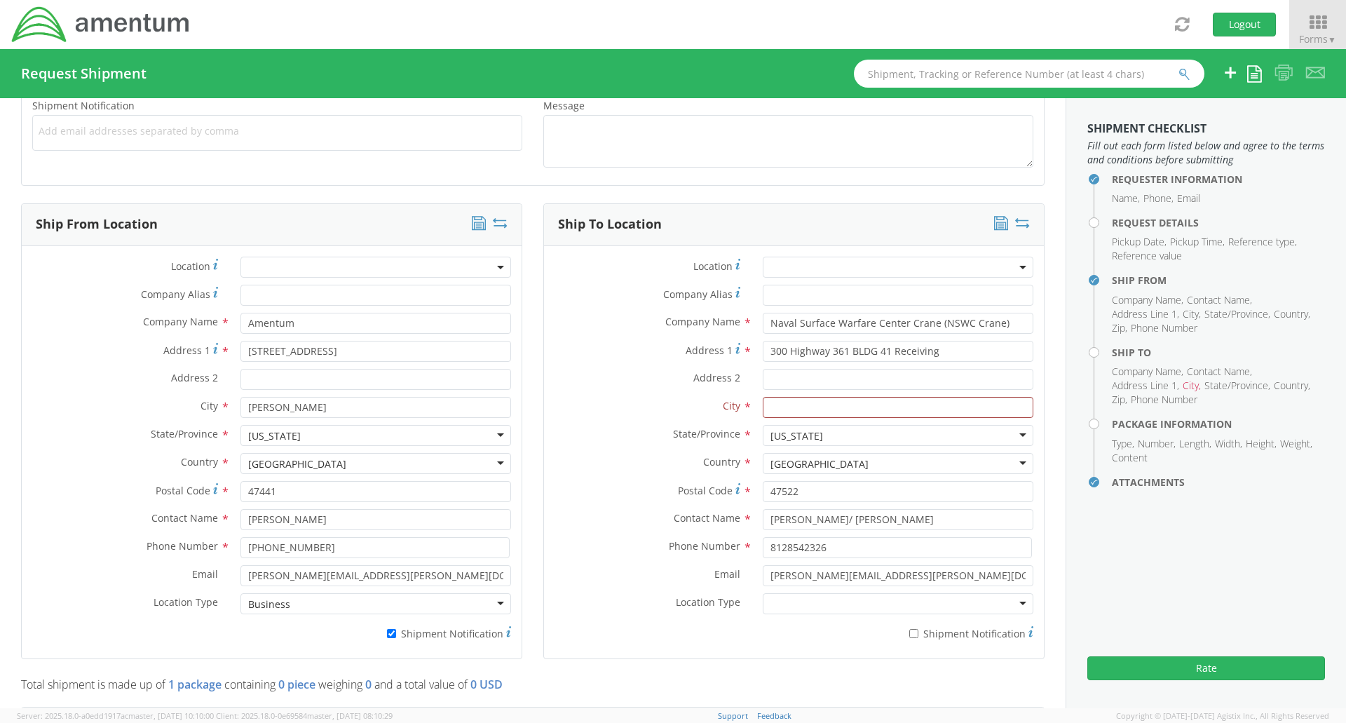
drag, startPoint x: 662, startPoint y: 387, endPoint x: 811, endPoint y: 380, distance: 148.7
click at [673, 387] on div "Address 2 *" at bounding box center [794, 379] width 500 height 21
drag, startPoint x: 909, startPoint y: 353, endPoint x: 844, endPoint y: 354, distance: 64.5
click at [844, 354] on input "300 Highway 361 BLDG 41 Receiving" at bounding box center [897, 351] width 271 height 21
type input "300 Highway 361"
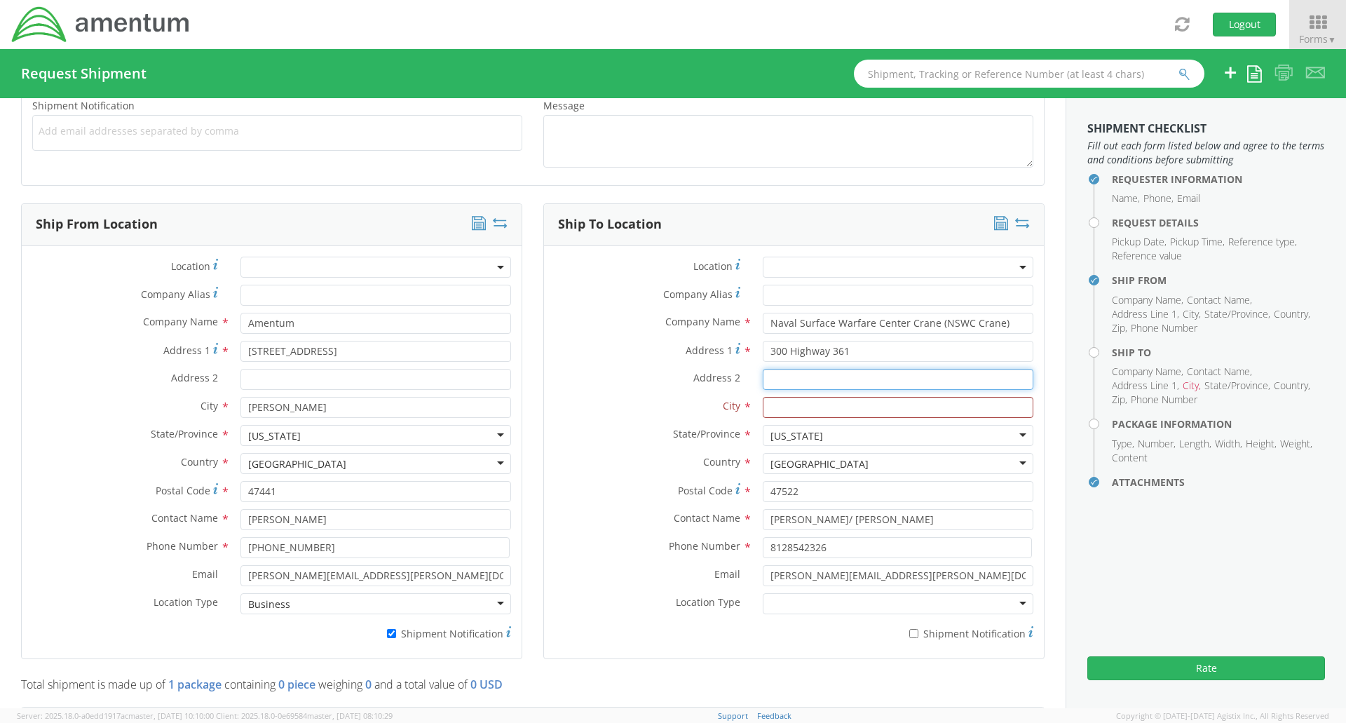
click at [851, 381] on input "Address 2 *" at bounding box center [897, 379] width 271 height 21
type input "Building 3330S"
click at [788, 401] on input "text" at bounding box center [897, 407] width 271 height 21
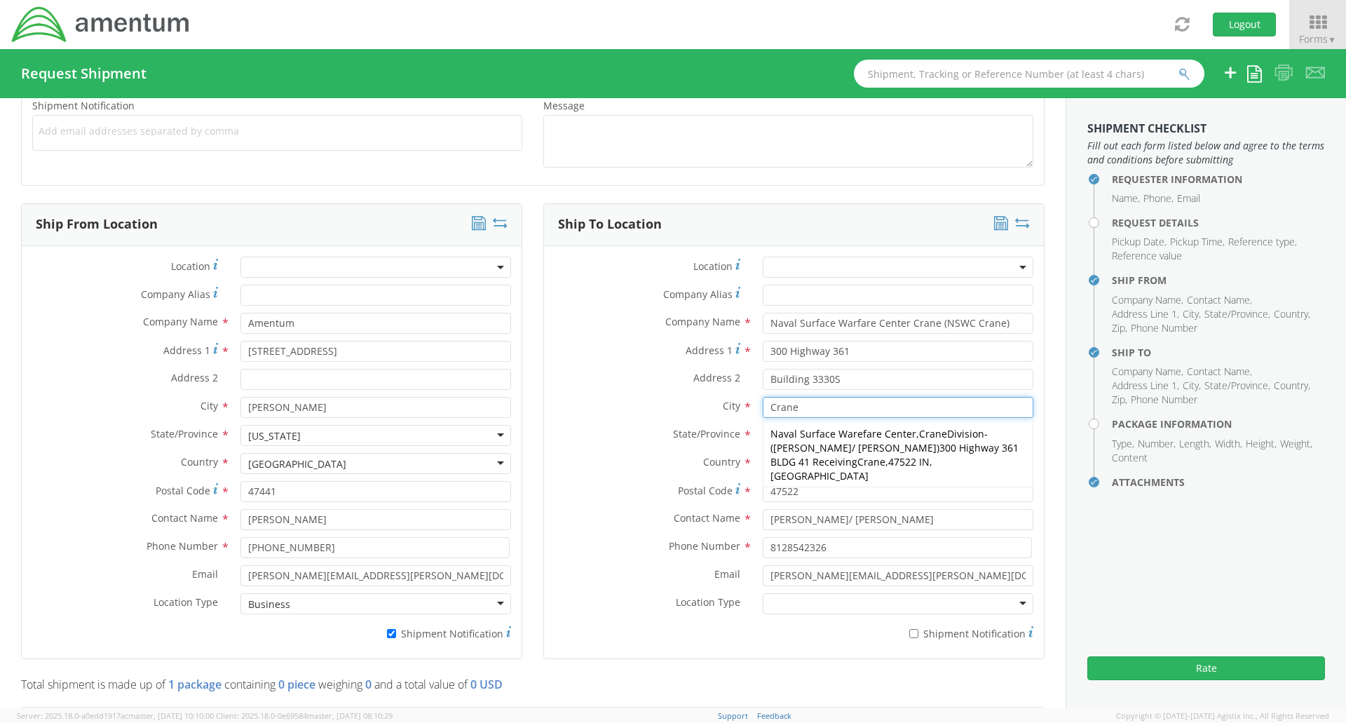
type input "Crane"
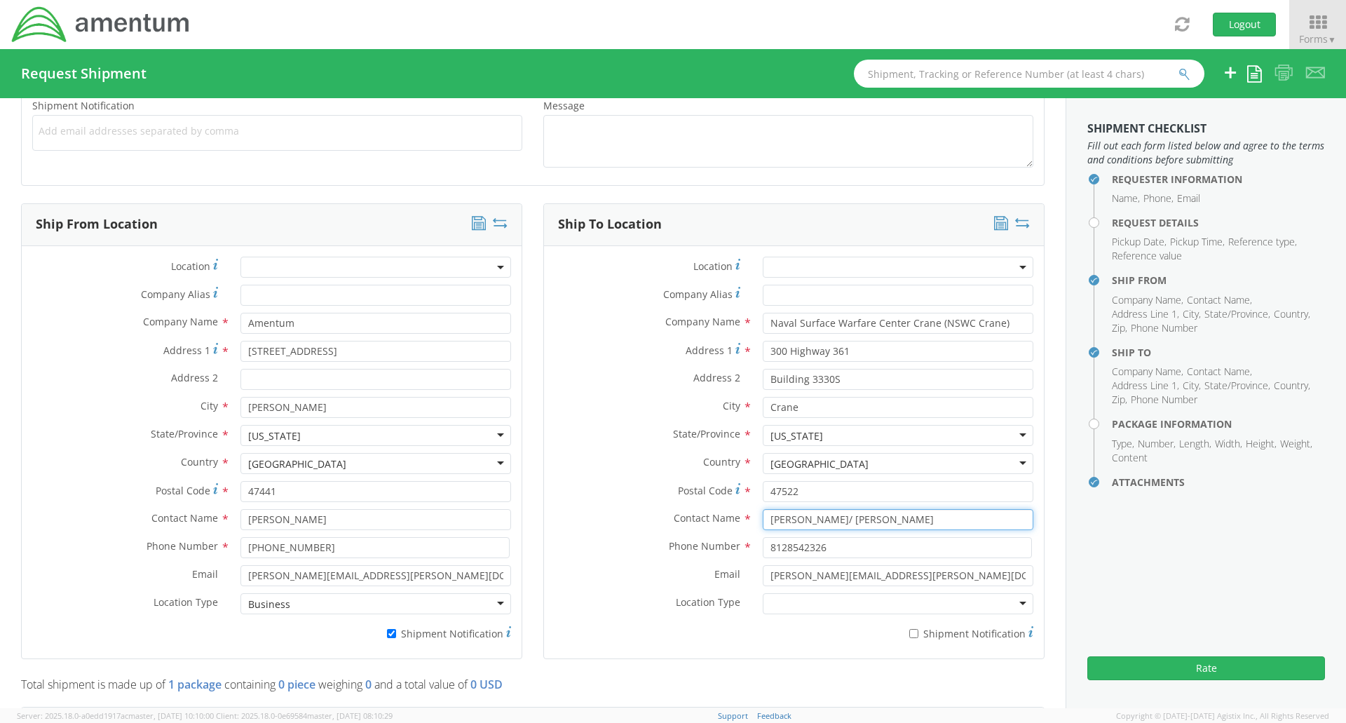
drag, startPoint x: 930, startPoint y: 523, endPoint x: 702, endPoint y: 525, distance: 228.5
click at [702, 442] on div "Contact Name * [PERSON_NAME]/ [PERSON_NAME]" at bounding box center [794, 519] width 500 height 21
drag, startPoint x: 854, startPoint y: 549, endPoint x: 674, endPoint y: 552, distance: 179.4
click at [674, 442] on div "Phone Number * 8128542326" at bounding box center [794, 547] width 500 height 21
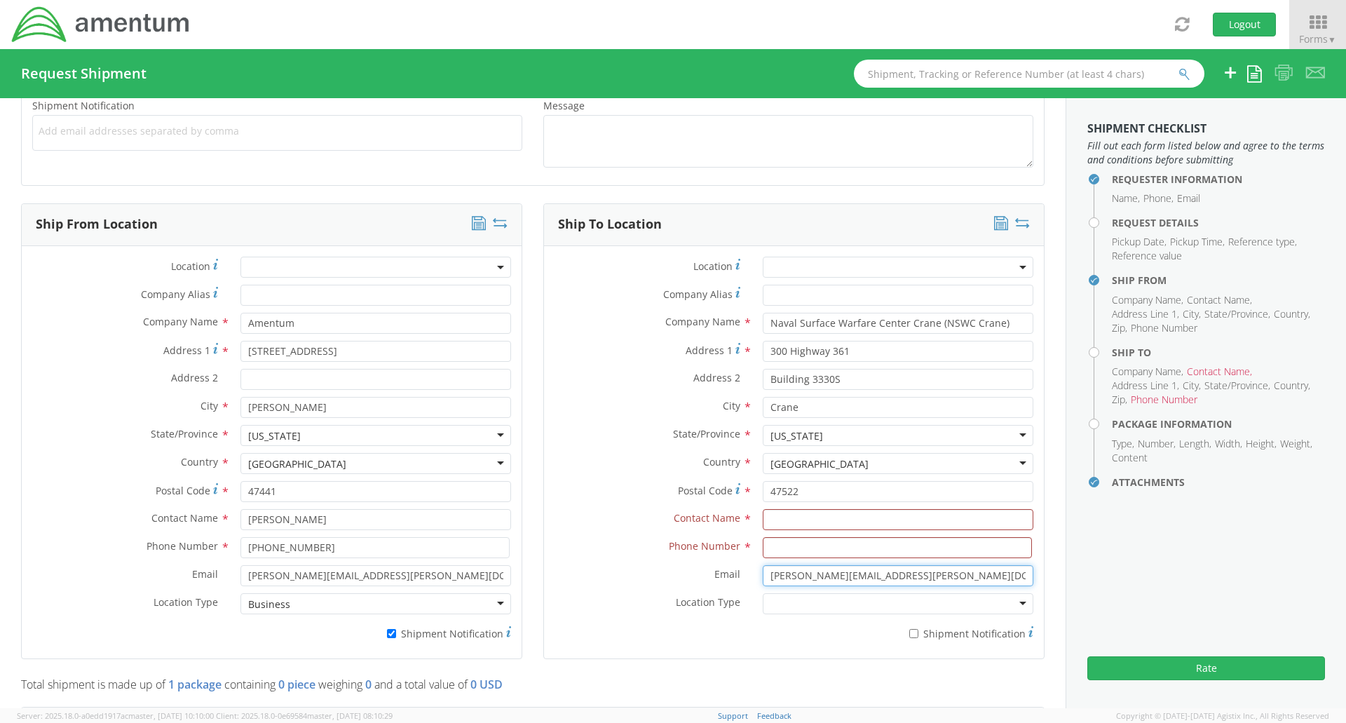
drag, startPoint x: 933, startPoint y: 577, endPoint x: 573, endPoint y: 563, distance: 360.5
click at [573, 442] on div "Location * Company Alias * Company Name * Naval Surface Warfare Center [GEOGRAP…" at bounding box center [794, 451] width 500 height 391
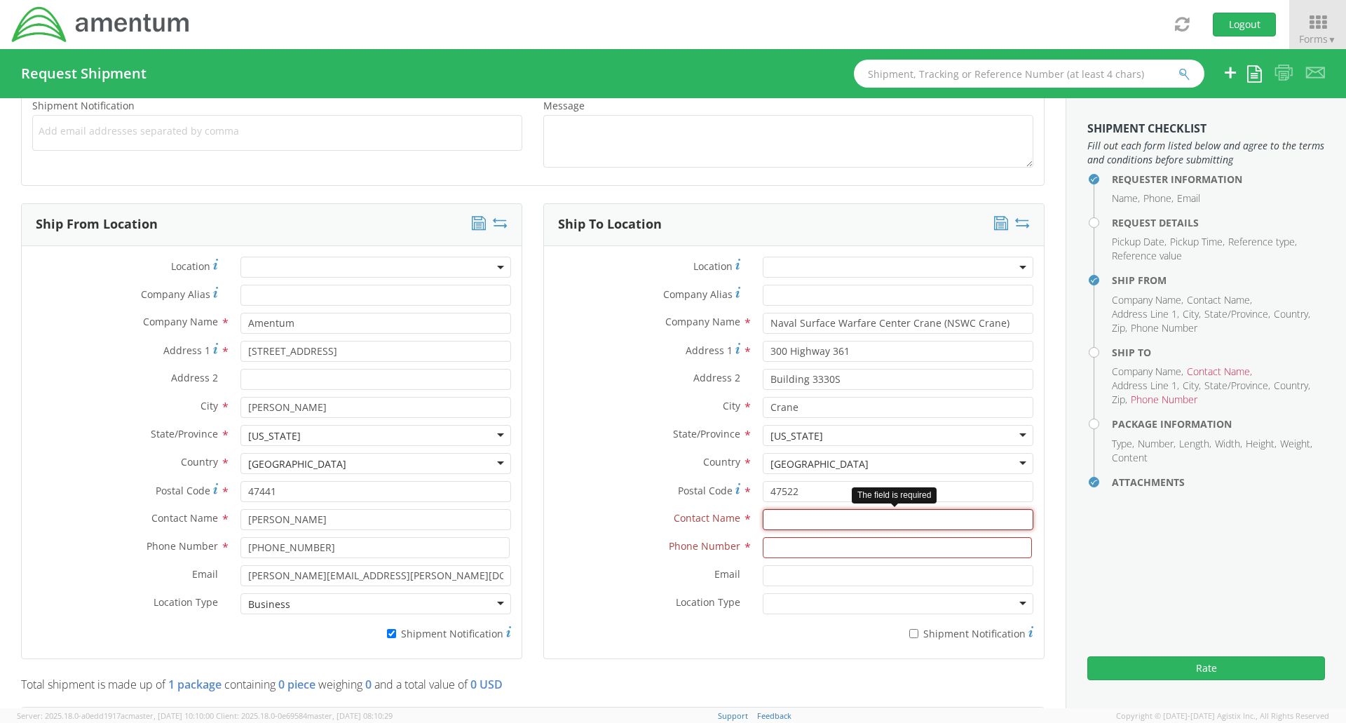
click at [798, 442] on input "text" at bounding box center [897, 519] width 271 height 21
type input "[PERSON_NAME]"
click at [656, 442] on label "Email *" at bounding box center [648, 574] width 208 height 18
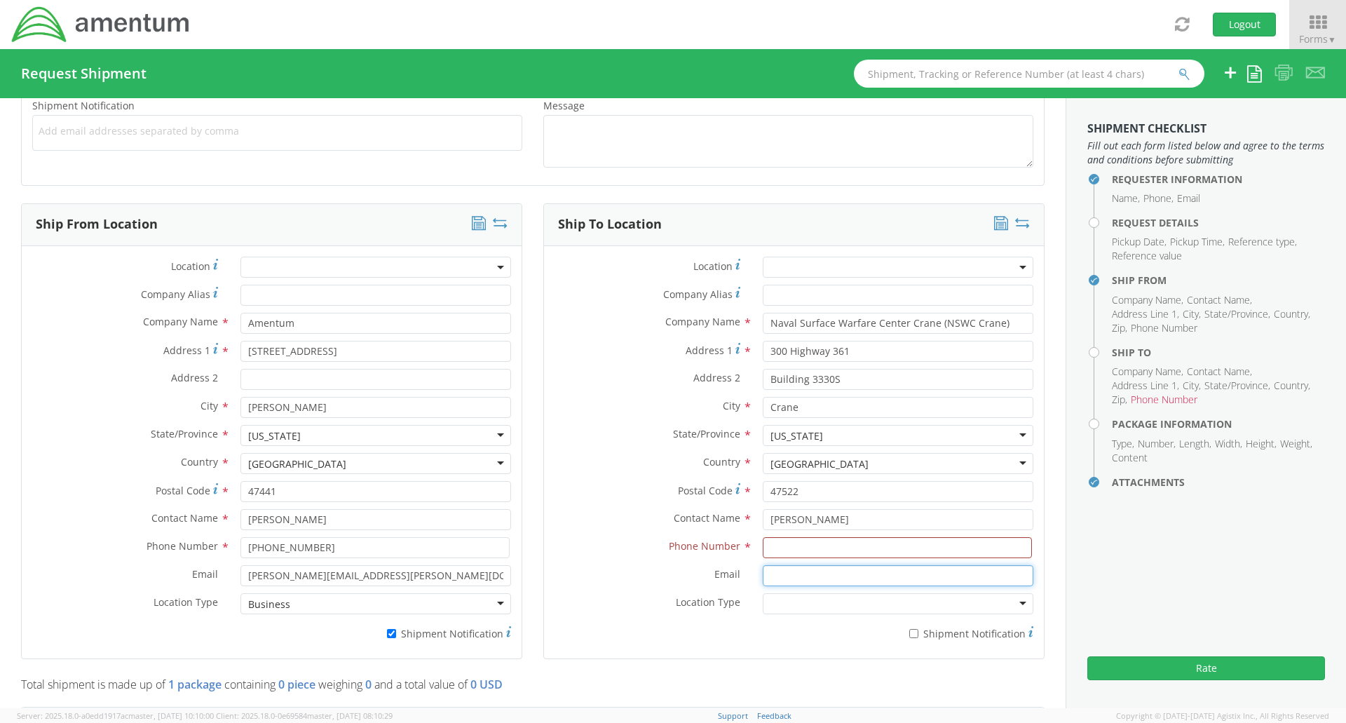
click at [762, 442] on input "Email *" at bounding box center [897, 575] width 271 height 21
click at [826, 442] on input at bounding box center [896, 547] width 269 height 21
paste input "8128545764"
type input "8128545764"
click at [703, 442] on div "Location * Company Alias * Company Name * Naval Surface Warfare Center [GEOGRAP…" at bounding box center [794, 452] width 500 height 412
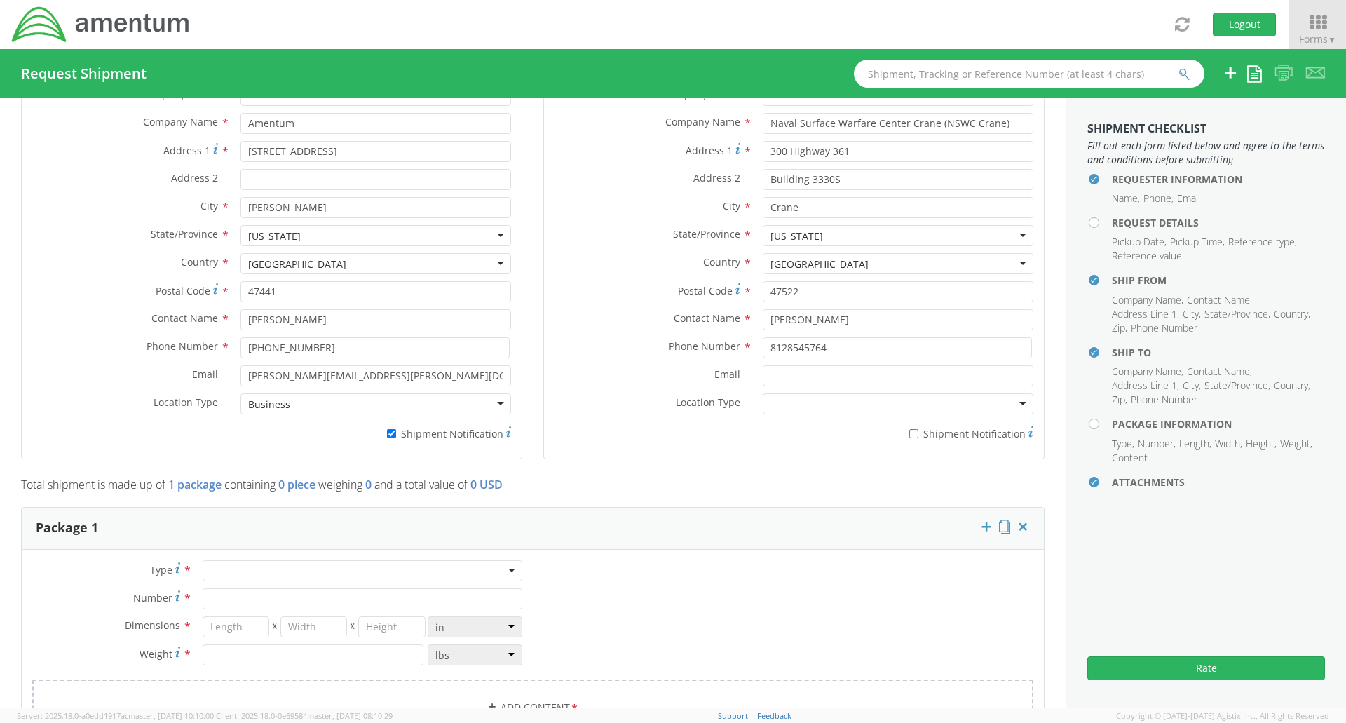
scroll to position [841, 0]
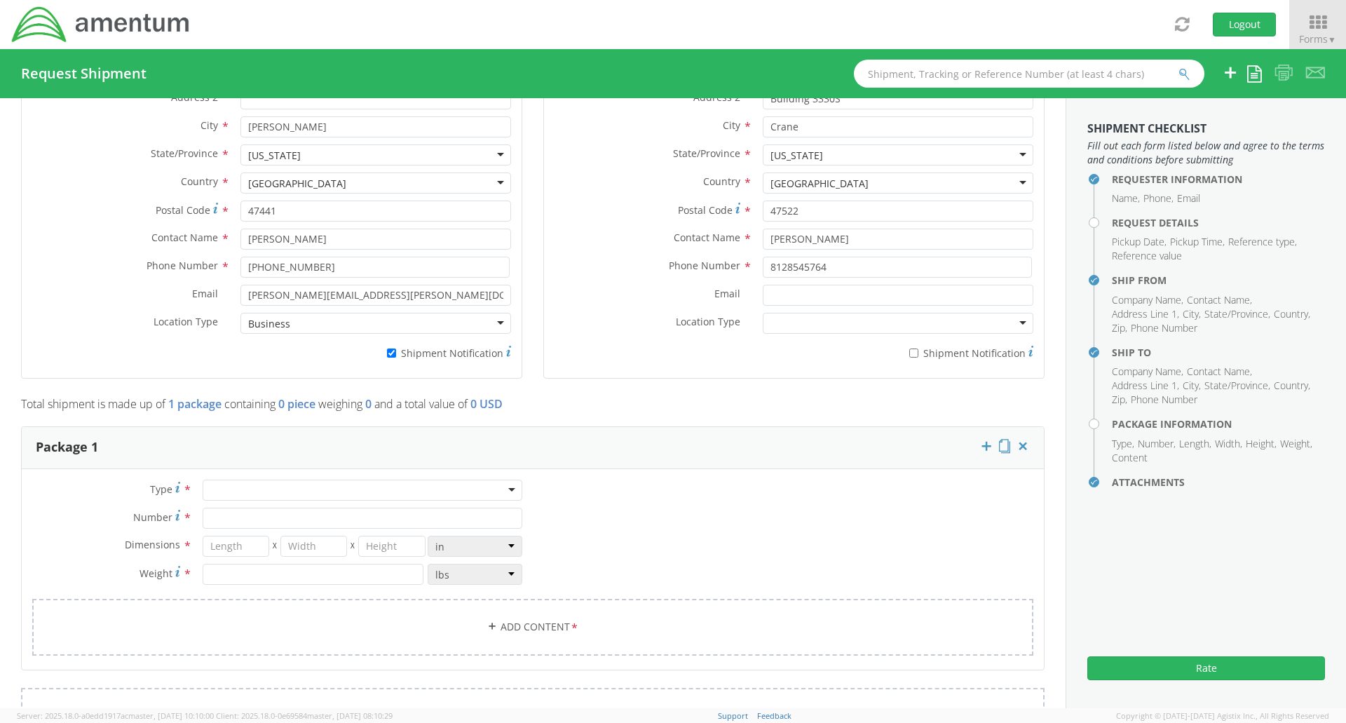
click at [826, 321] on div at bounding box center [897, 323] width 271 height 21
click at [697, 406] on p "Total shipment is made up of 1 package containing 0 piece weighing 0 and a tota…" at bounding box center [532, 407] width 1023 height 23
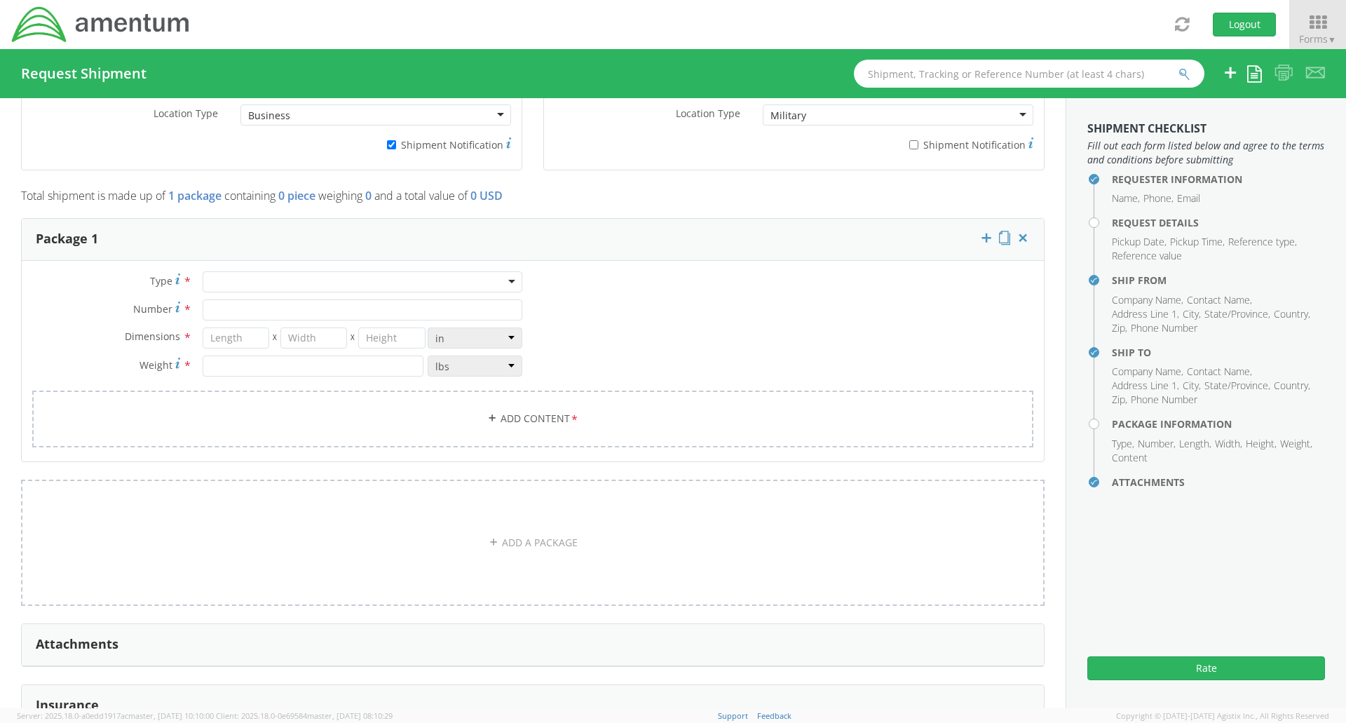
scroll to position [1051, 0]
click at [226, 285] on div at bounding box center [363, 279] width 320 height 21
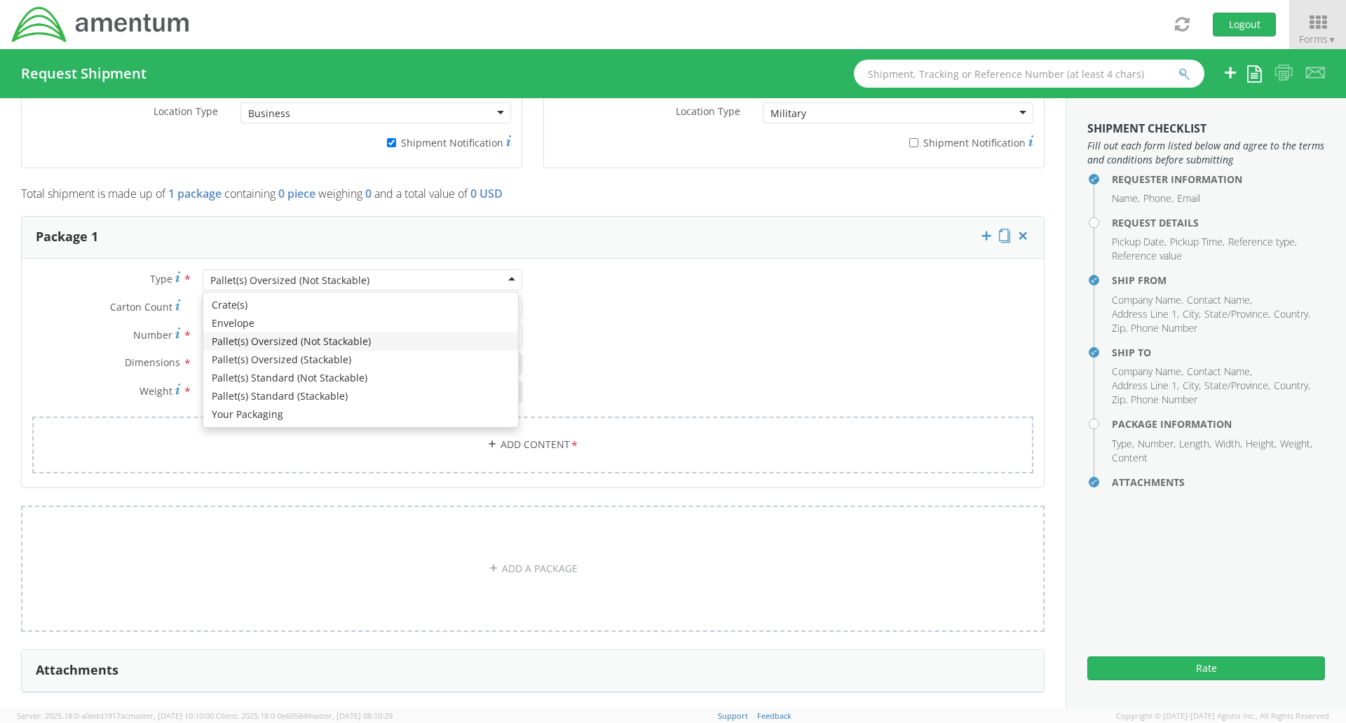
click at [289, 282] on div "Pallet(s) Oversized (Not Stackable)" at bounding box center [289, 280] width 159 height 14
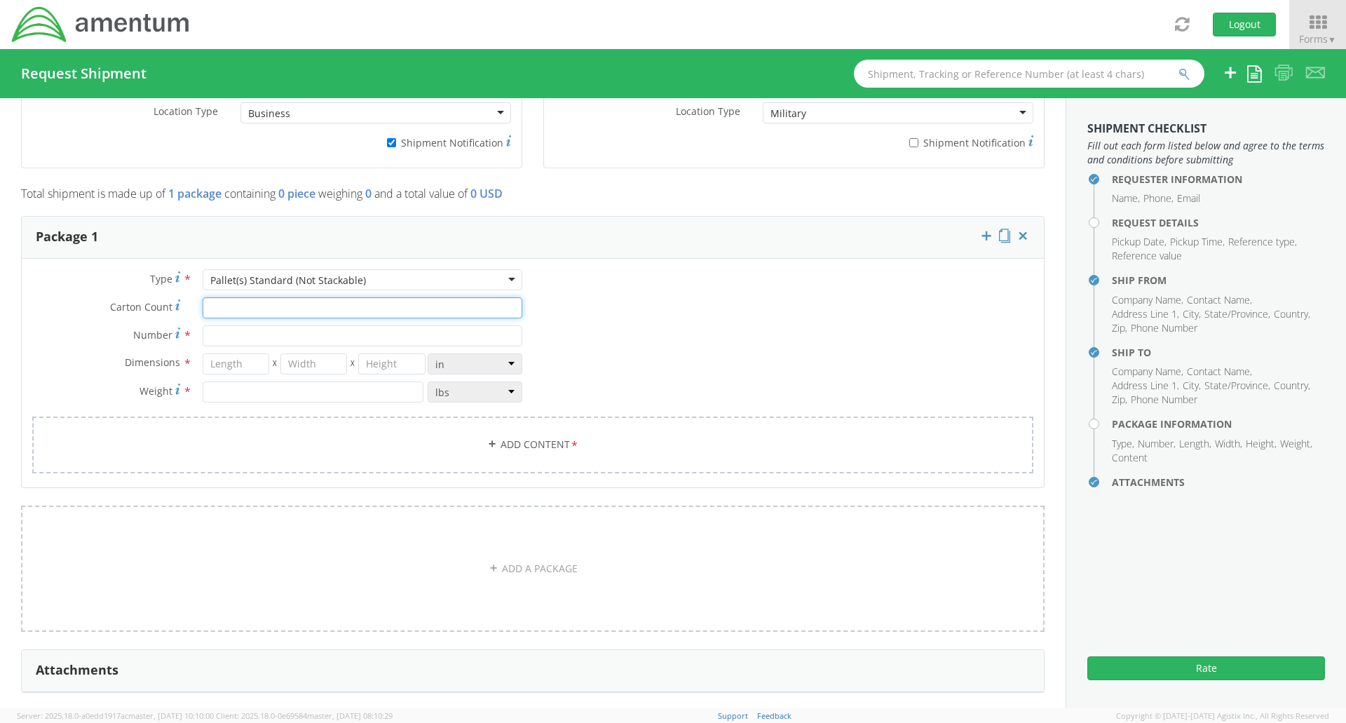
click at [290, 310] on input "Carton Count *" at bounding box center [363, 307] width 320 height 21
click at [278, 337] on input "Number *" at bounding box center [363, 335] width 320 height 21
type input "1"
click at [228, 363] on input "number" at bounding box center [236, 363] width 67 height 21
click at [254, 363] on input "number" at bounding box center [236, 363] width 67 height 21
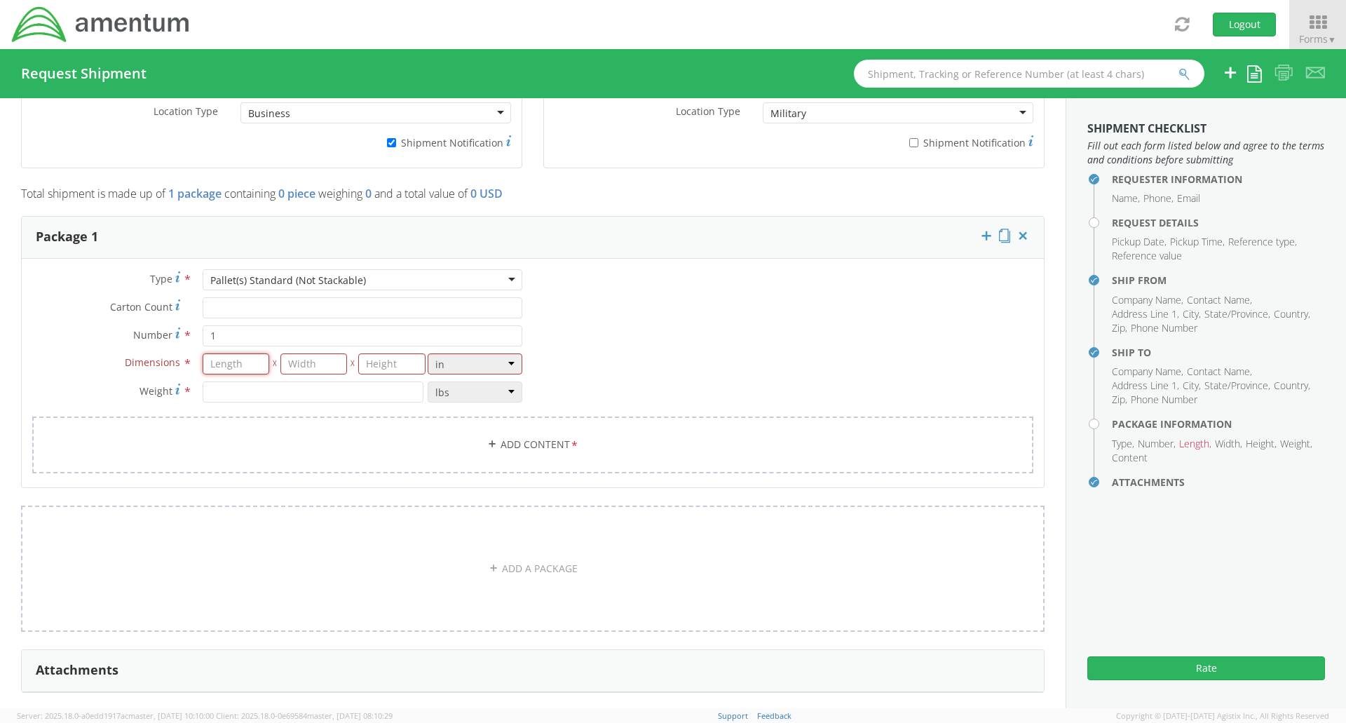
type input "7"
type input "40"
click at [312, 371] on input "number" at bounding box center [313, 363] width 67 height 21
type input "48"
click at [378, 367] on input "number" at bounding box center [391, 363] width 67 height 21
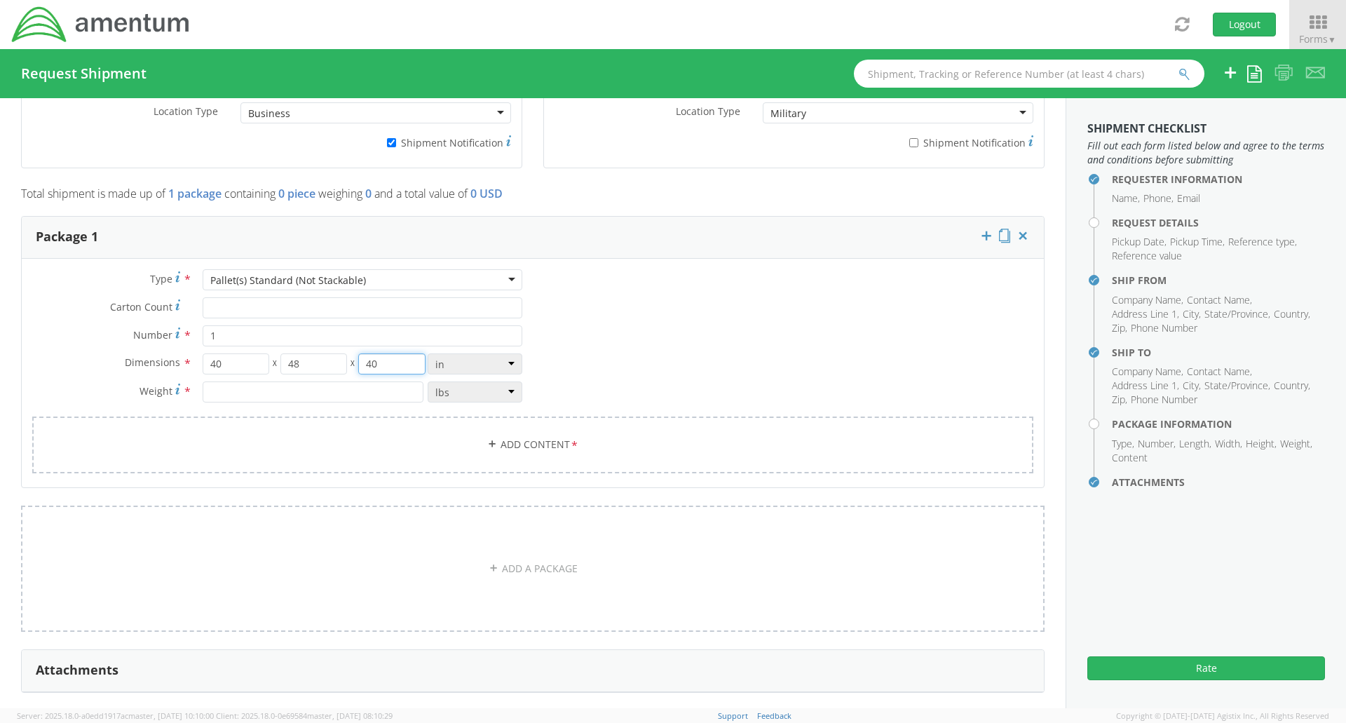
type input "40"
click at [284, 390] on input "number" at bounding box center [313, 391] width 221 height 21
type input "220"
click at [512, 442] on link "Add Content *" at bounding box center [532, 444] width 1001 height 57
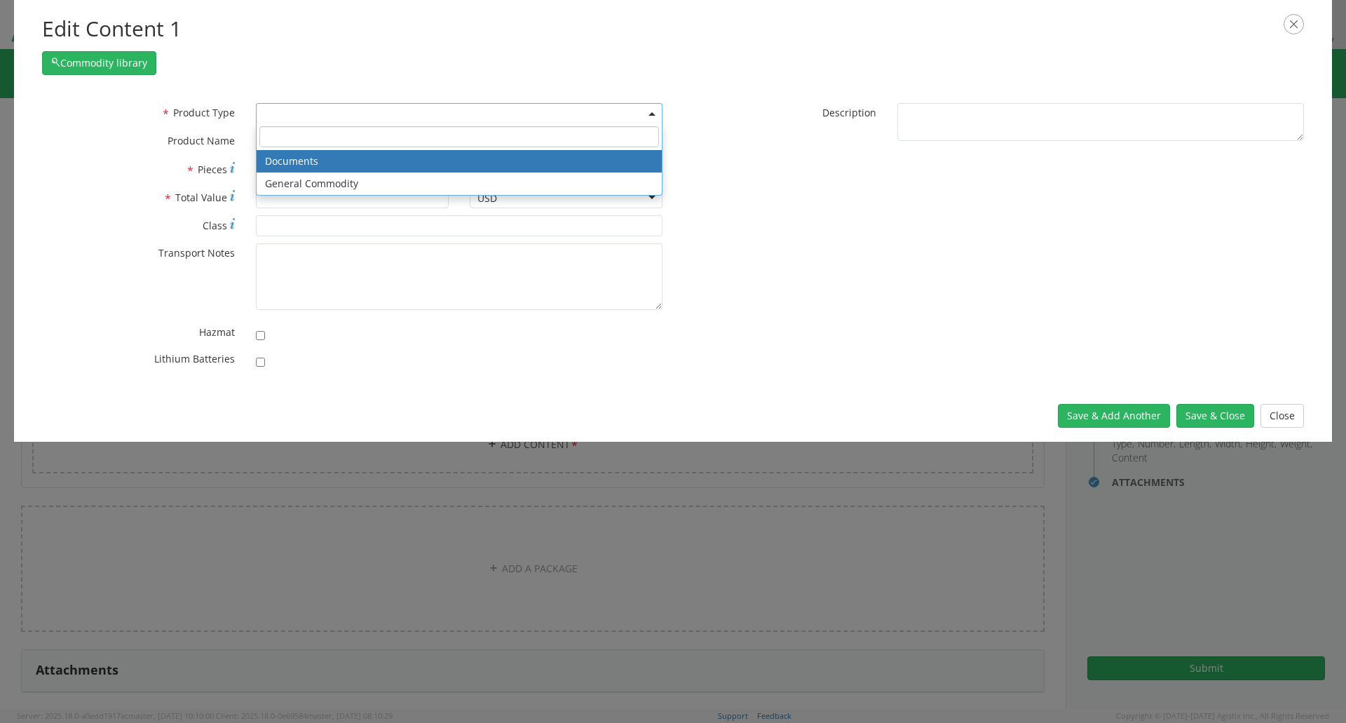
click at [336, 120] on span at bounding box center [459, 113] width 406 height 21
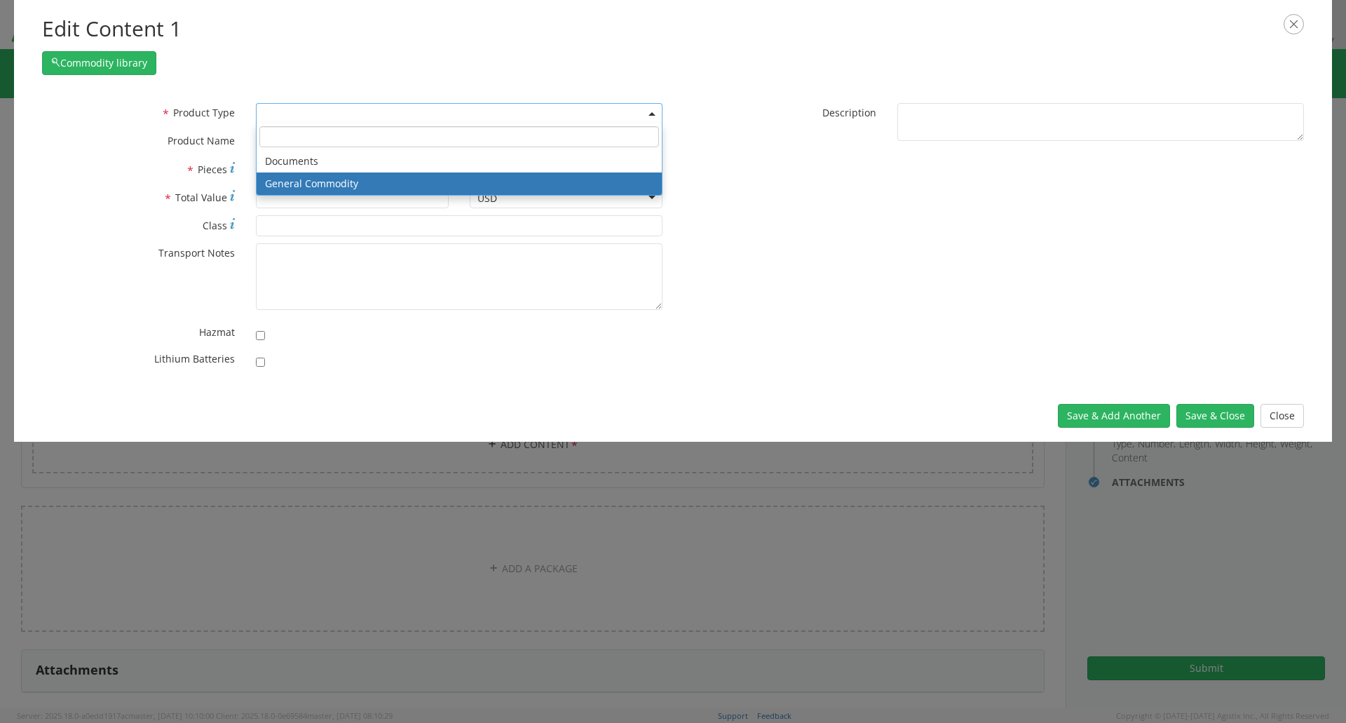
select select "COMMODITY"
type input "General Commodity"
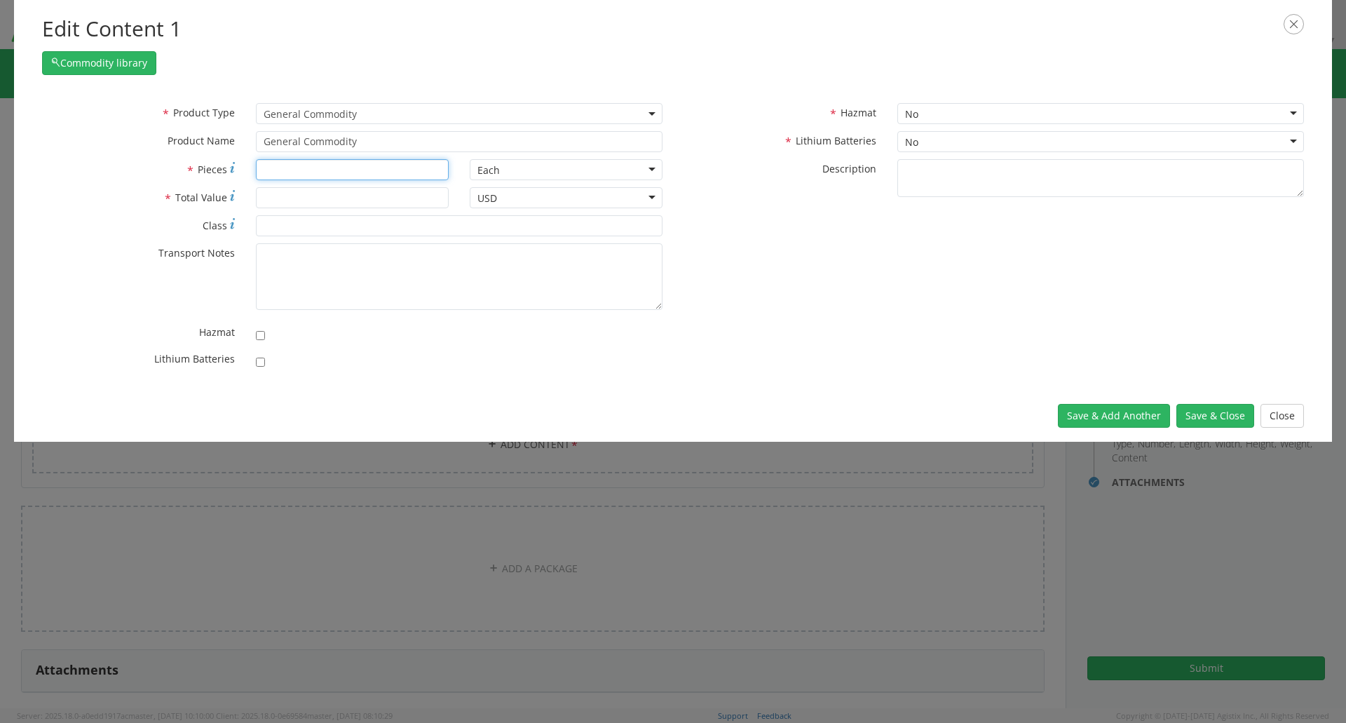
click at [292, 163] on input "* Pieces" at bounding box center [352, 169] width 193 height 21
type input "2"
click at [298, 202] on input "* Total Value" at bounding box center [352, 197] width 193 height 21
click at [336, 201] on input "* Total Value" at bounding box center [352, 197] width 193 height 21
type input "187398"
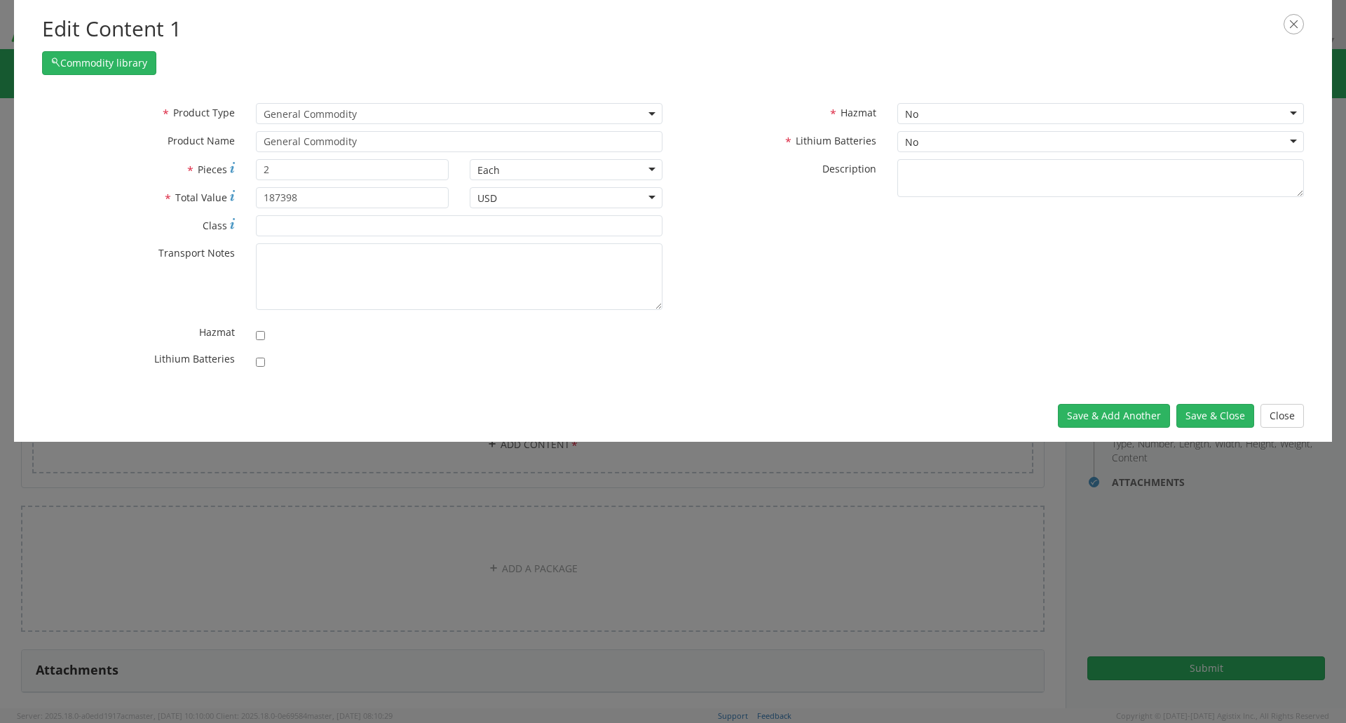
click at [790, 239] on div "* Product Type Documents General Commodity General Commodity * Product Name Gen…" at bounding box center [673, 239] width 1282 height 273
click at [896, 420] on button "Save & Close" at bounding box center [1215, 416] width 78 height 24
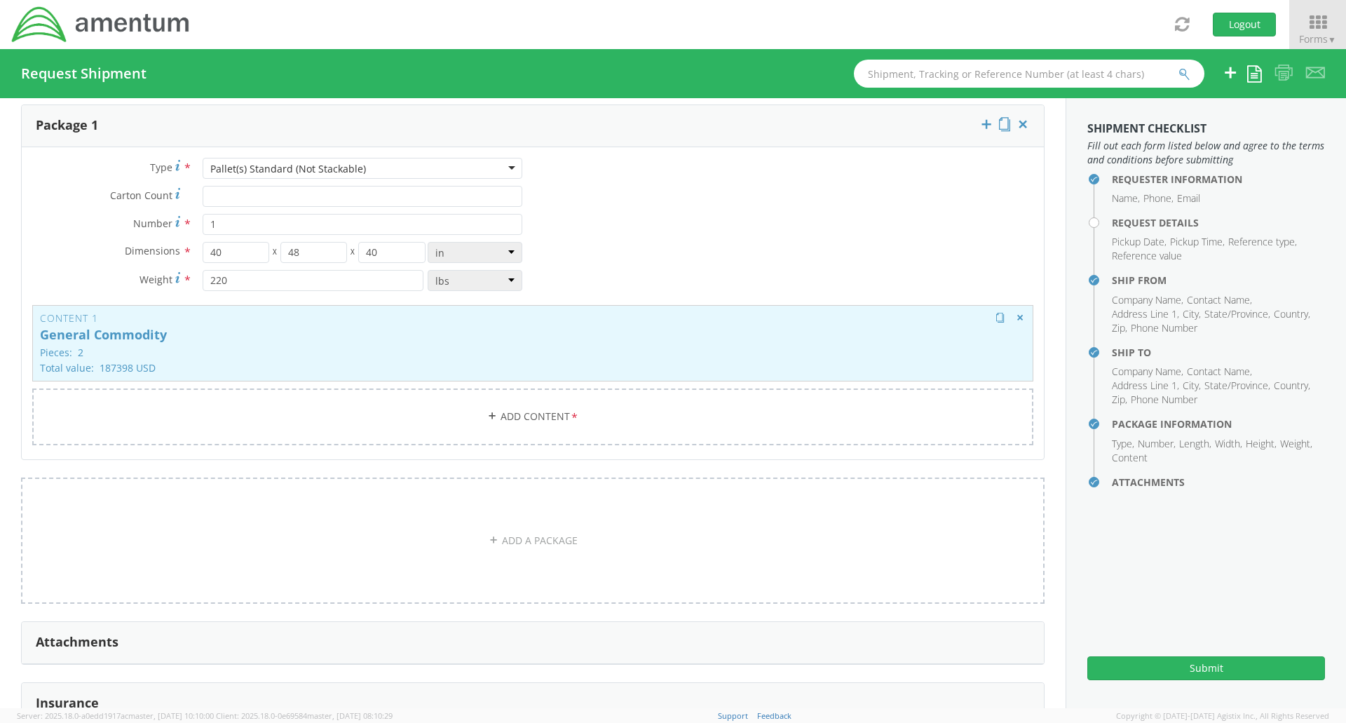
scroll to position [1114, 0]
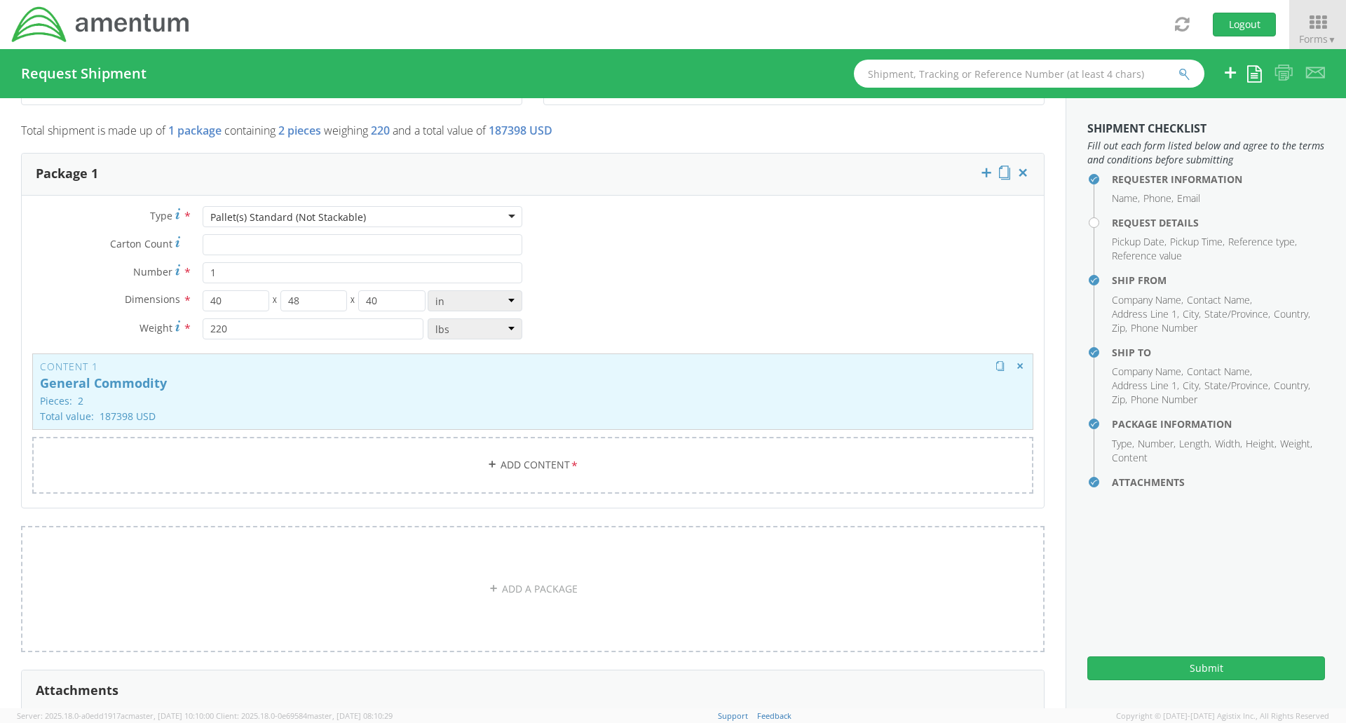
click at [285, 391] on div "Content 1 General Commodity Pieces: 2 Total value: 187398 USD HAZMAT" at bounding box center [532, 391] width 1001 height 76
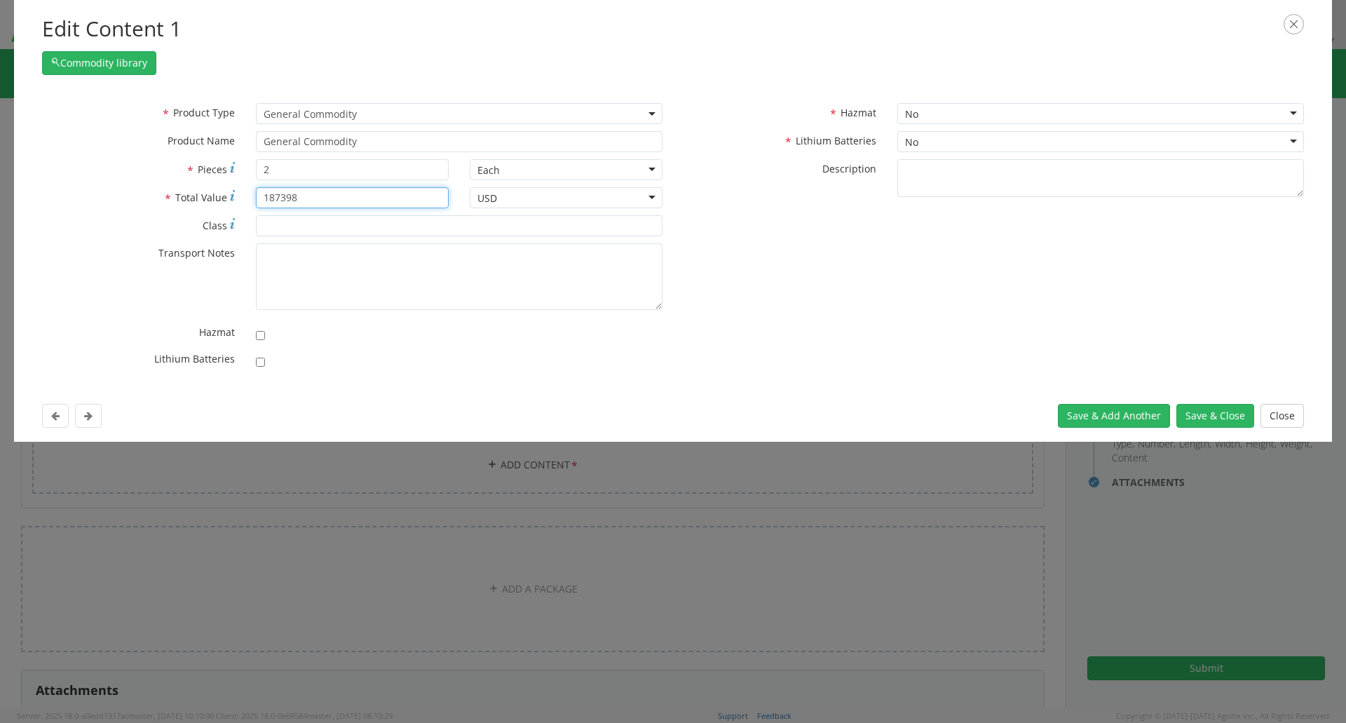
click at [330, 202] on input "187398" at bounding box center [352, 197] width 193 height 21
click at [315, 165] on input "2" at bounding box center [352, 169] width 193 height 21
click at [786, 274] on div "* Product Type Documents General Commodity General Commodity * Product Name Gen…" at bounding box center [673, 239] width 1282 height 273
click at [896, 418] on button "Save & Close" at bounding box center [1215, 416] width 78 height 24
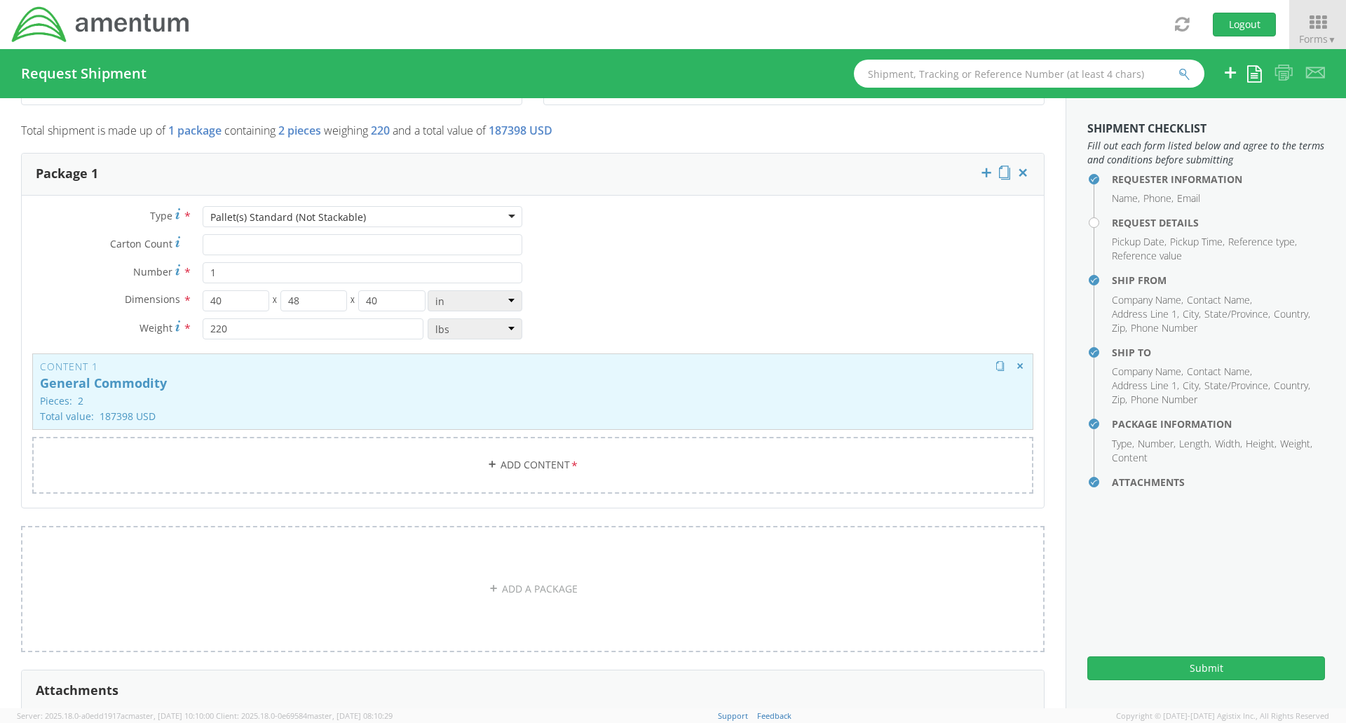
click at [335, 382] on p "General Commodity" at bounding box center [532, 383] width 985 height 14
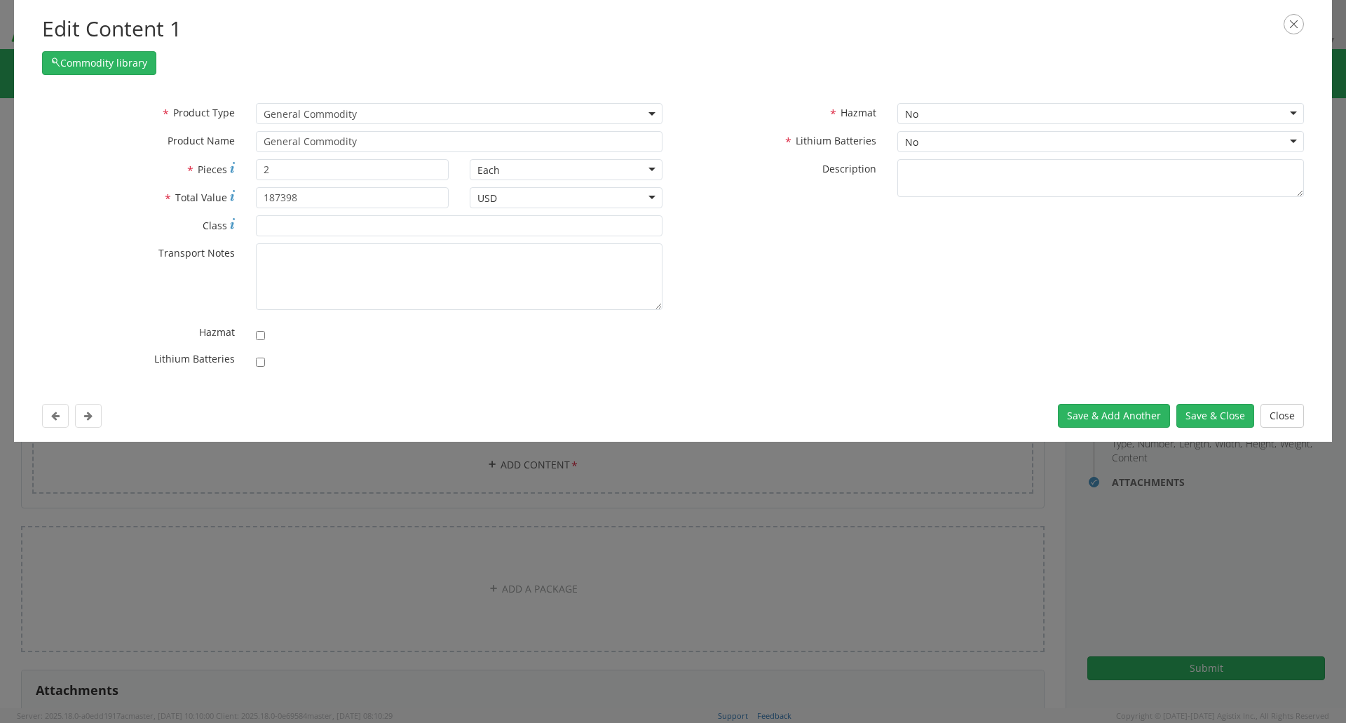
click at [896, 29] on icon "button" at bounding box center [1293, 24] width 20 height 20
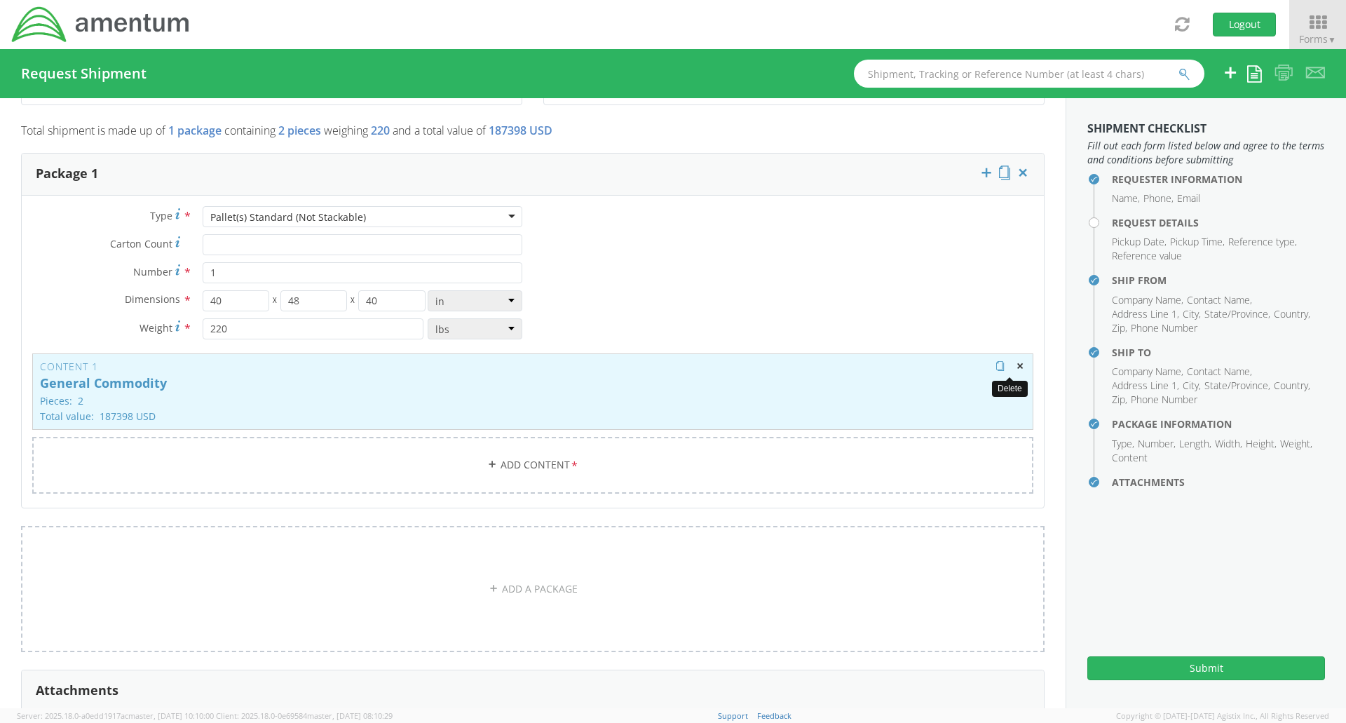
click at [896, 367] on span "button" at bounding box center [1020, 366] width 10 height 10
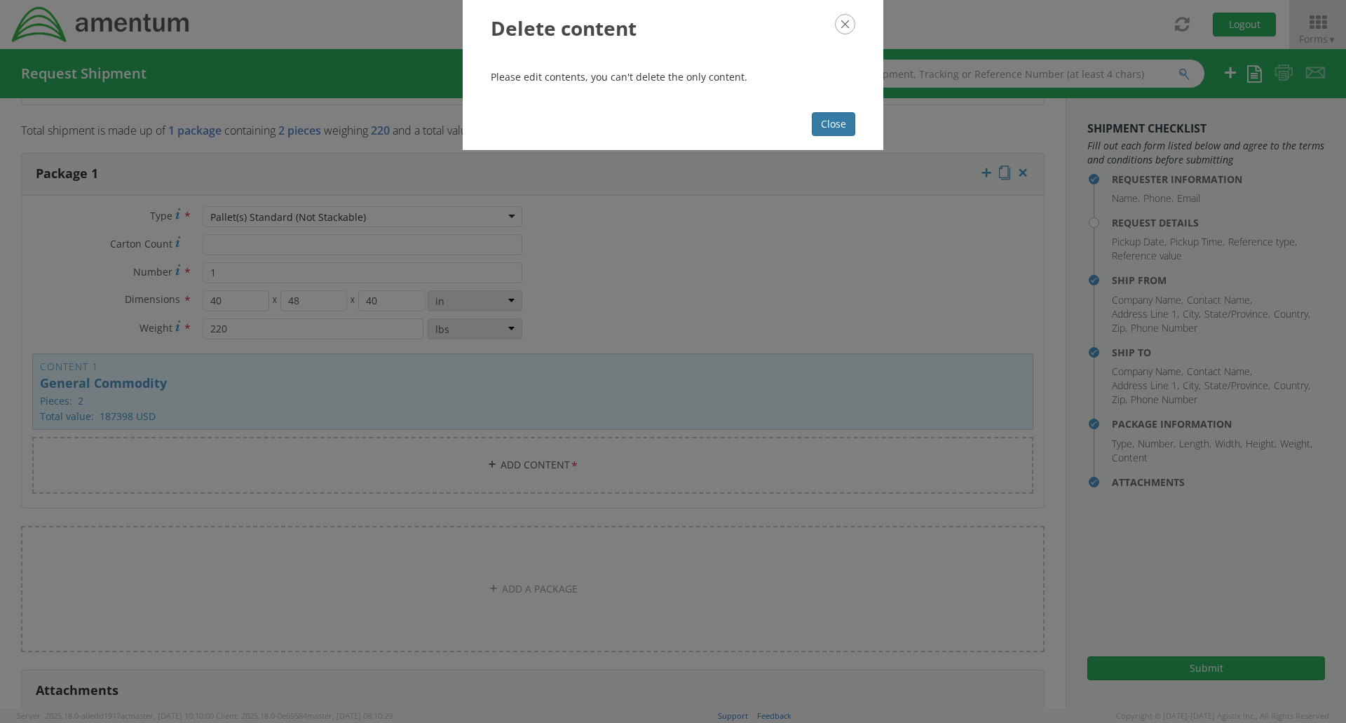
click at [823, 128] on button "Close" at bounding box center [833, 124] width 43 height 24
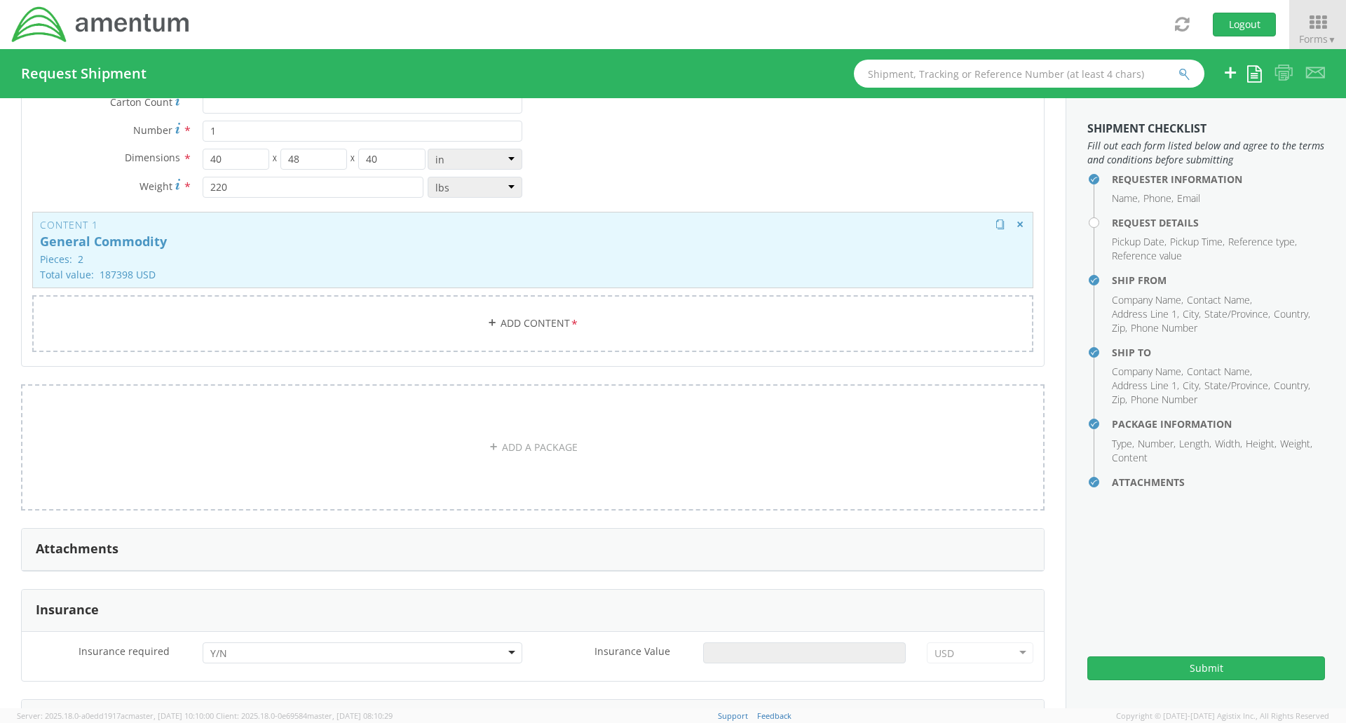
scroll to position [1254, 0]
click at [896, 221] on span "button" at bounding box center [1020, 226] width 10 height 10
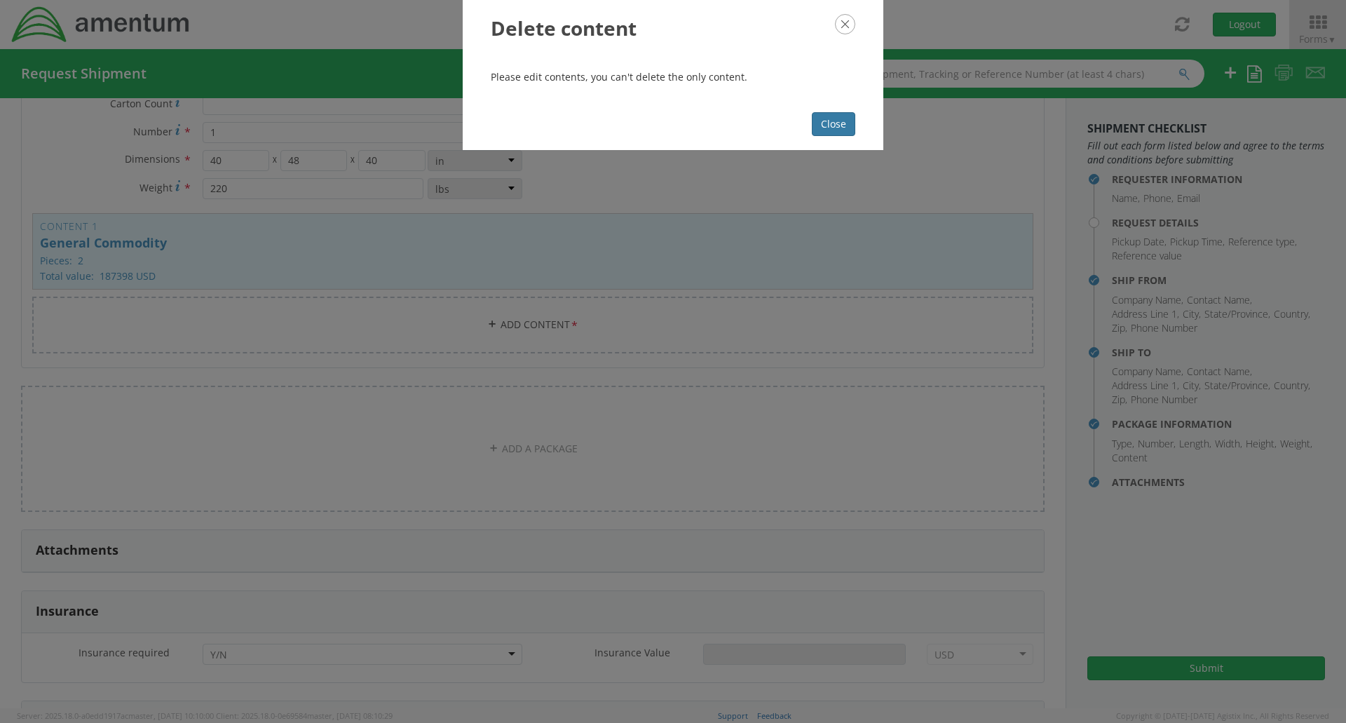
click at [830, 122] on button "Close" at bounding box center [833, 124] width 43 height 24
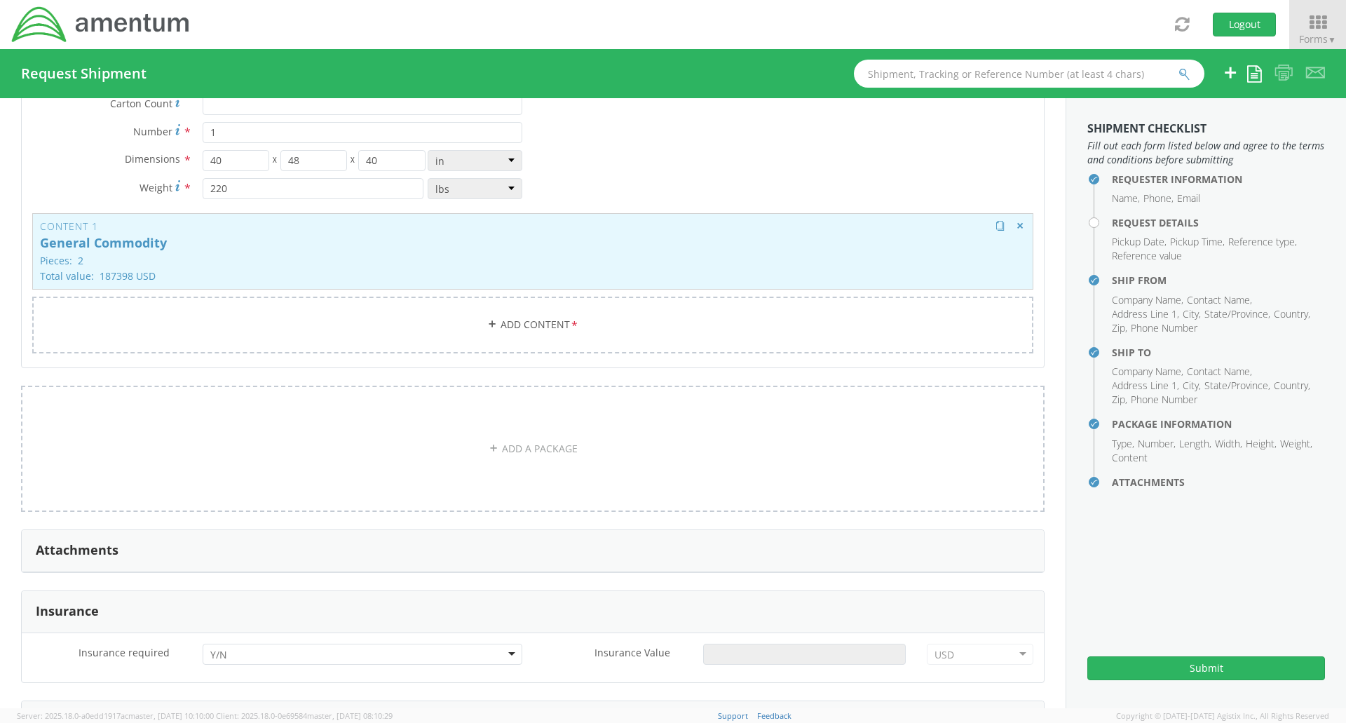
click at [513, 271] on p "Total value: 187398 USD" at bounding box center [532, 276] width 985 height 11
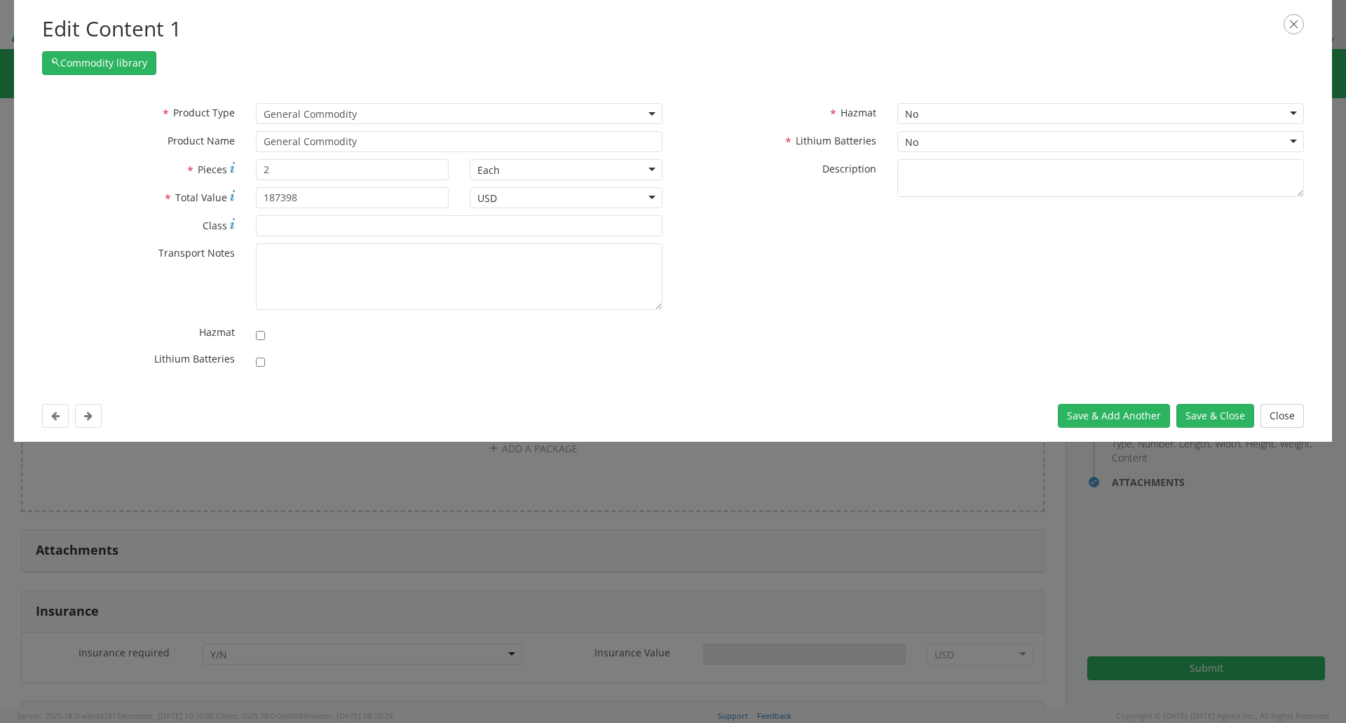
click at [346, 180] on div "* Pieces 2" at bounding box center [245, 173] width 427 height 28
drag, startPoint x: 343, startPoint y: 170, endPoint x: 209, endPoint y: 169, distance: 133.9
click at [209, 169] on div "* Pieces 2" at bounding box center [245, 169] width 427 height 21
type input "1"
click at [806, 307] on div "* Product Type Documents General Commodity General Commodity * Product Name Gen…" at bounding box center [673, 239] width 1282 height 273
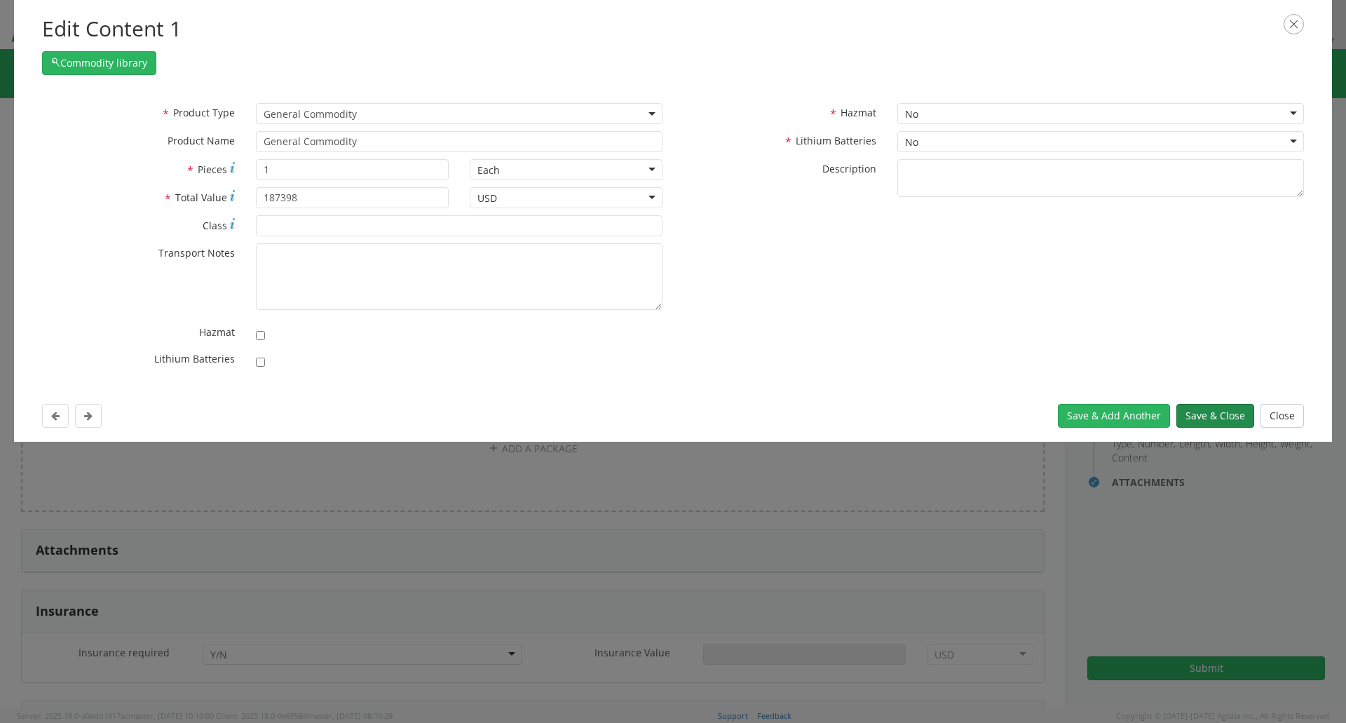
click at [896, 413] on button "Save & Close" at bounding box center [1215, 416] width 78 height 24
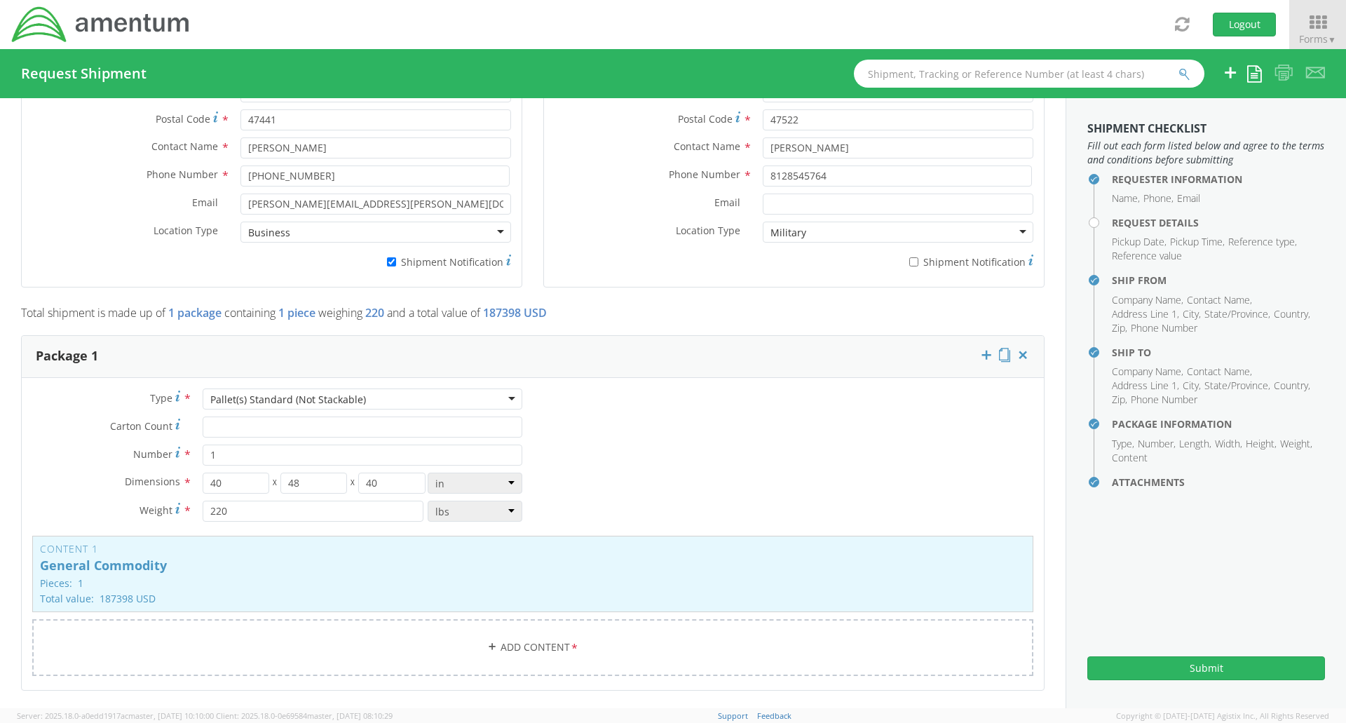
scroll to position [904, 0]
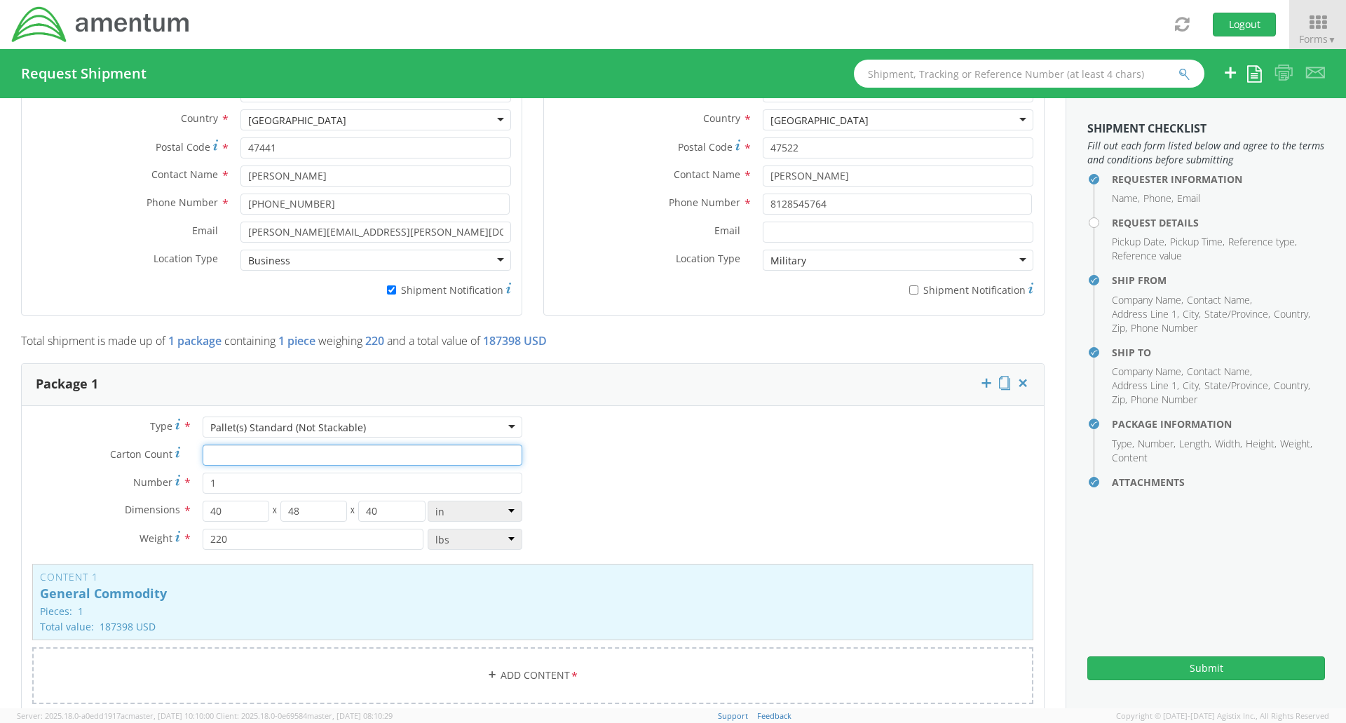
click at [283, 442] on input "Carton Count *" at bounding box center [363, 454] width 320 height 21
click at [631, 438] on div "Type * Pallet(s) Standard (Not Stackable) Pallet(s) Standard (Not Stackable) Cr…" at bounding box center [533, 568] width 1022 height 305
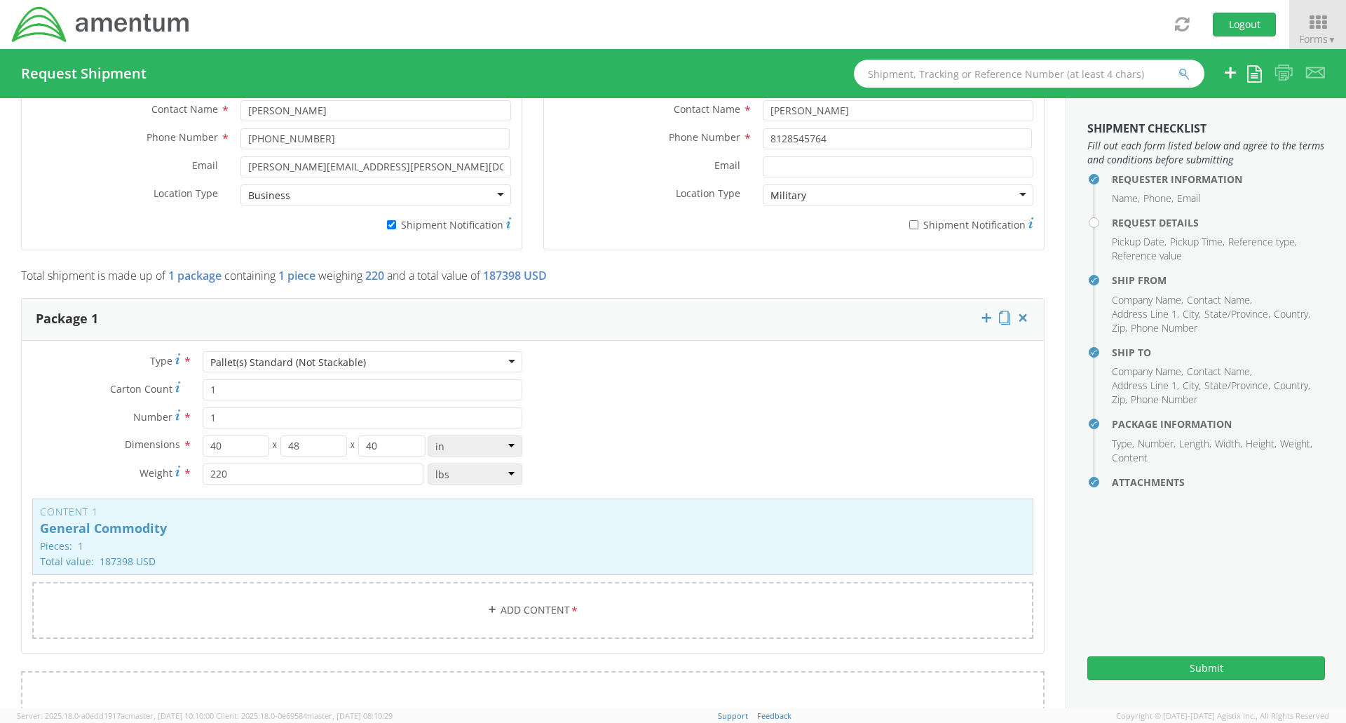
scroll to position [974, 0]
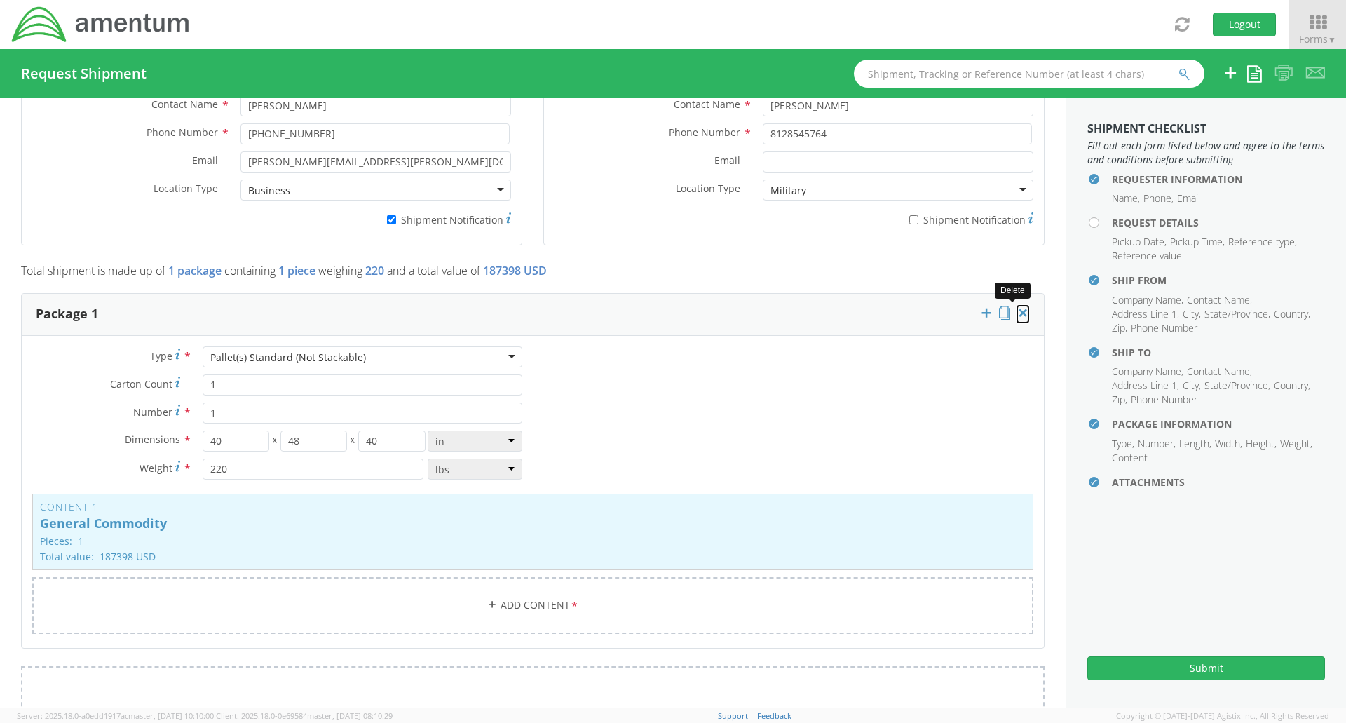
click at [896, 311] on icon at bounding box center [1022, 313] width 14 height 14
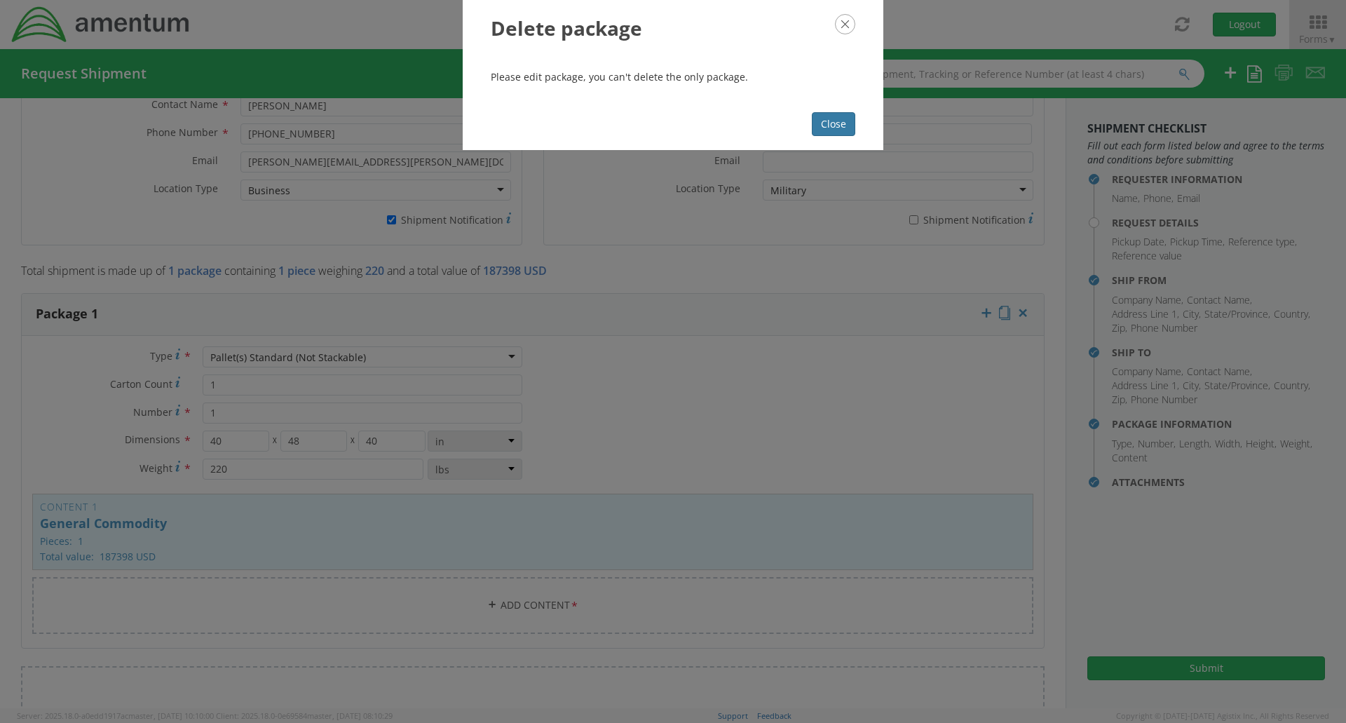
click at [837, 120] on button "Close" at bounding box center [833, 124] width 43 height 24
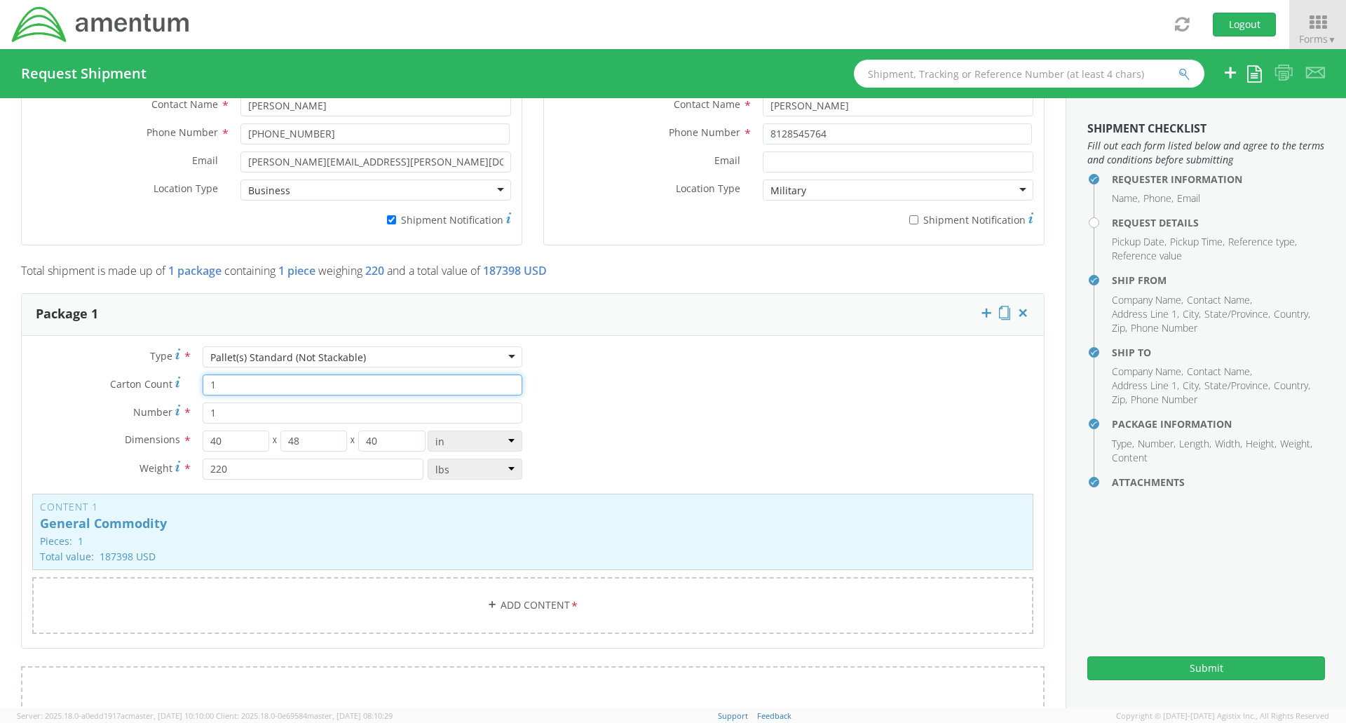
drag, startPoint x: 264, startPoint y: 383, endPoint x: 172, endPoint y: 386, distance: 92.5
click at [172, 386] on div "Carton Count Number of boxes on the pallet * 1" at bounding box center [277, 384] width 511 height 21
type input "2"
click at [653, 422] on div "Type * Pallet(s) Standard (Not Stackable) Pallet(s) Standard (Not Stackable) Cr…" at bounding box center [533, 498] width 1022 height 305
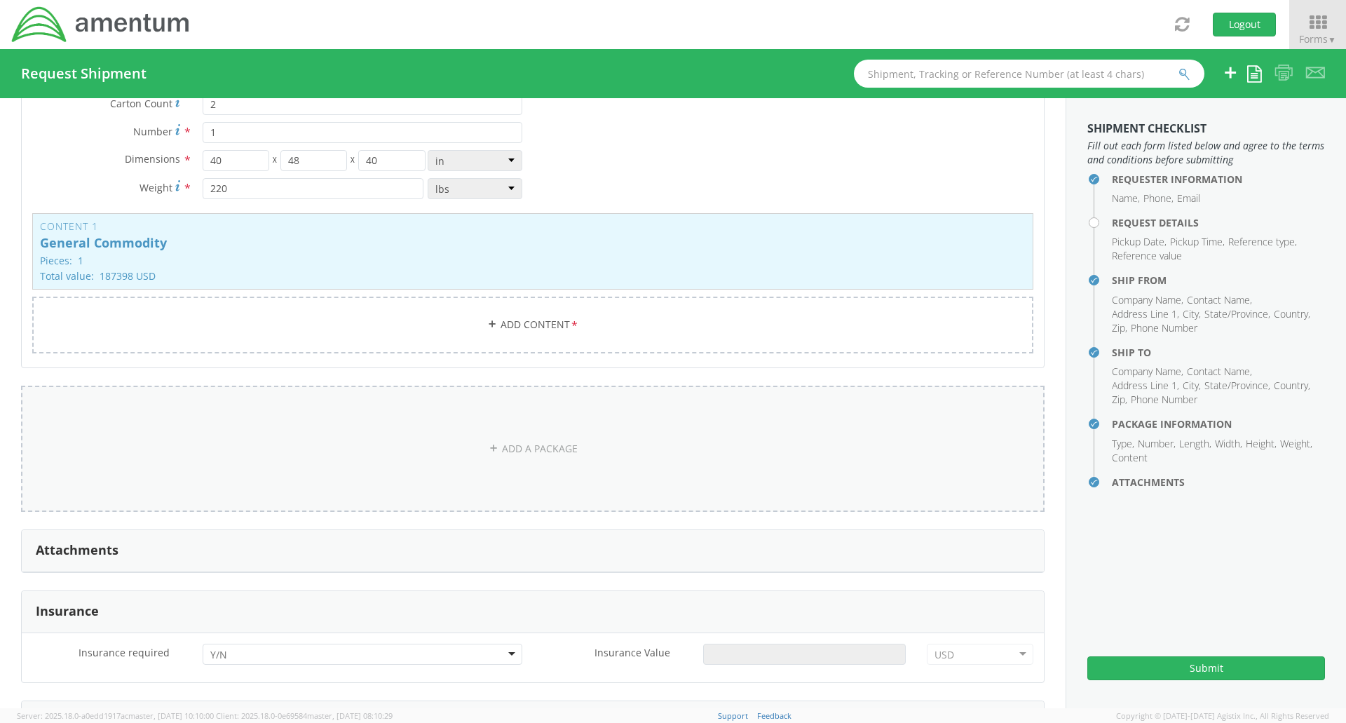
scroll to position [1535, 0]
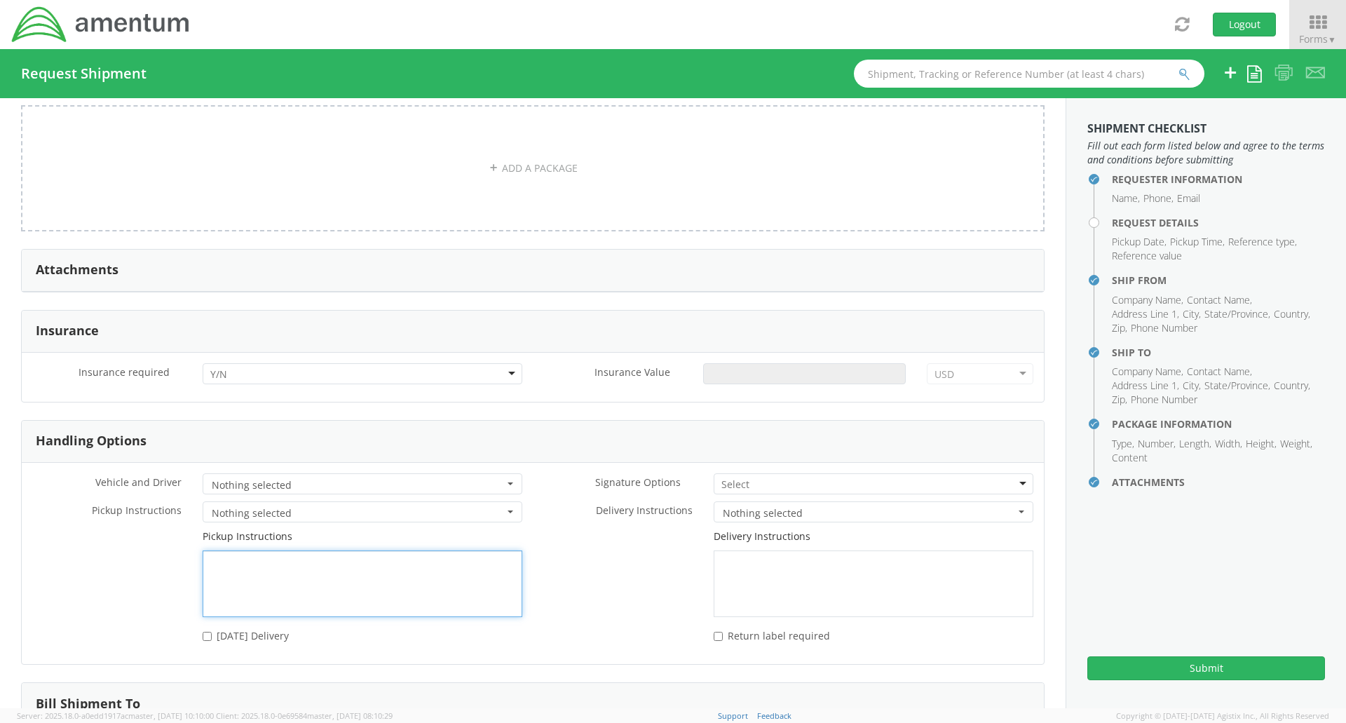
click at [332, 442] on textarea at bounding box center [363, 583] width 320 height 67
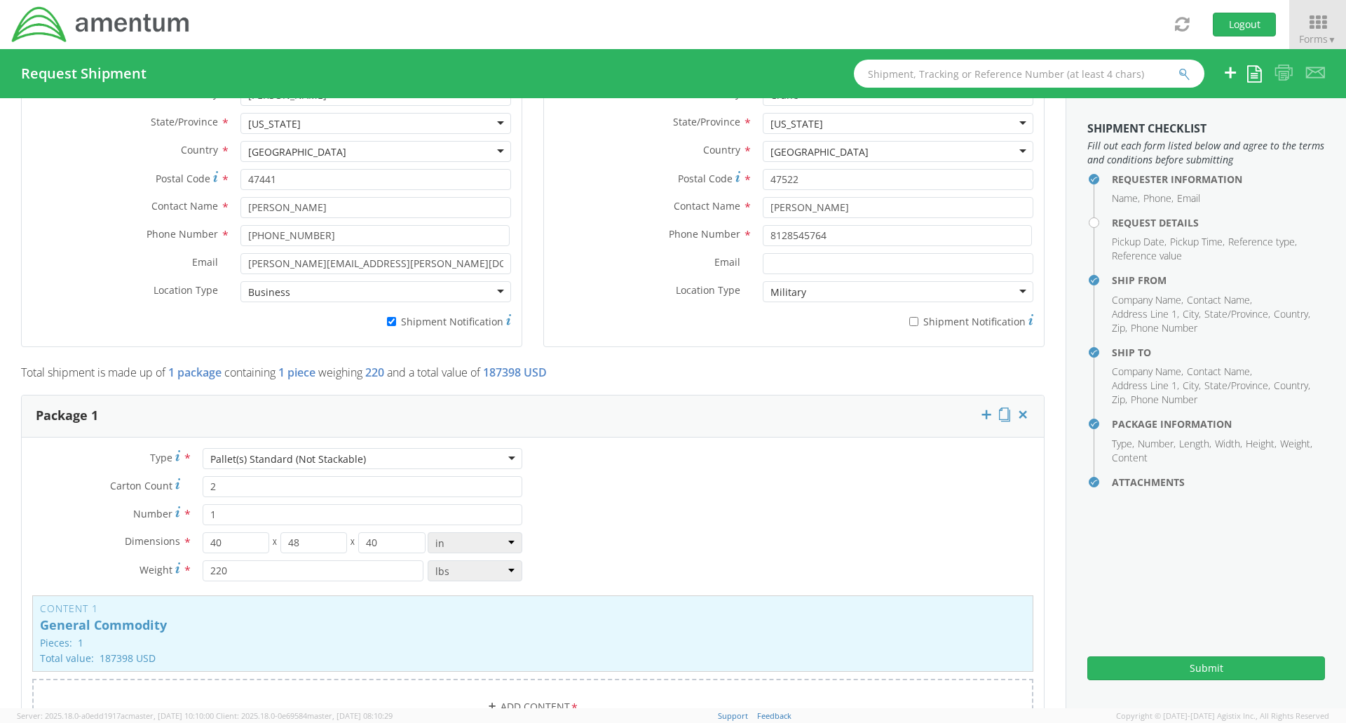
scroll to position [904, 0]
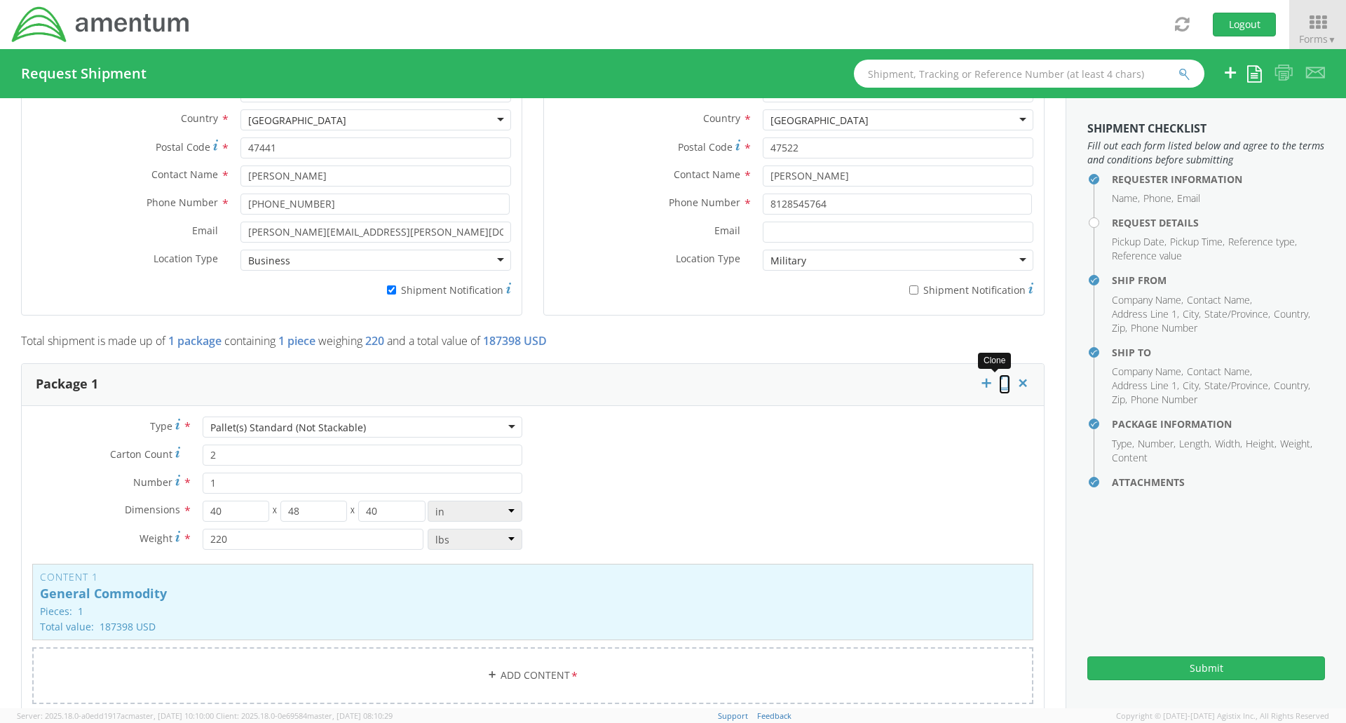
click at [896, 382] on icon at bounding box center [1004, 383] width 11 height 14
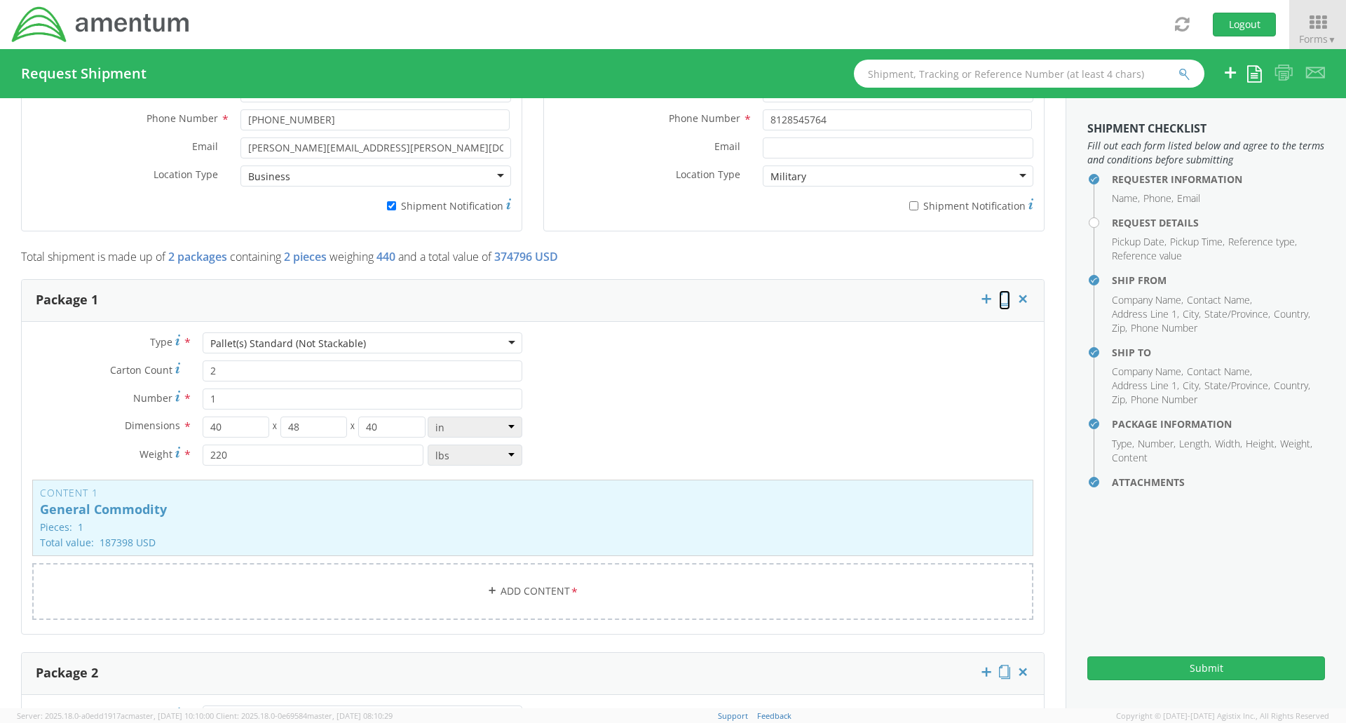
scroll to position [974, 0]
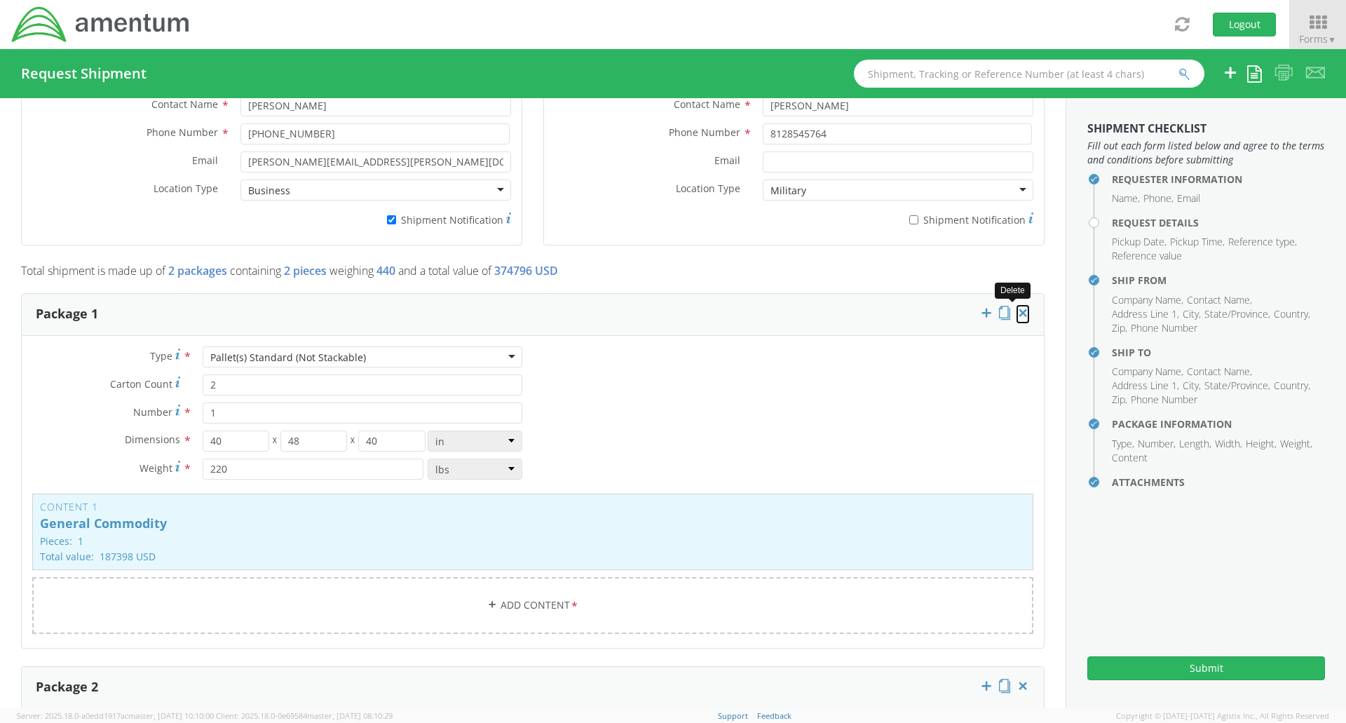
click at [896, 310] on icon at bounding box center [1022, 313] width 14 height 14
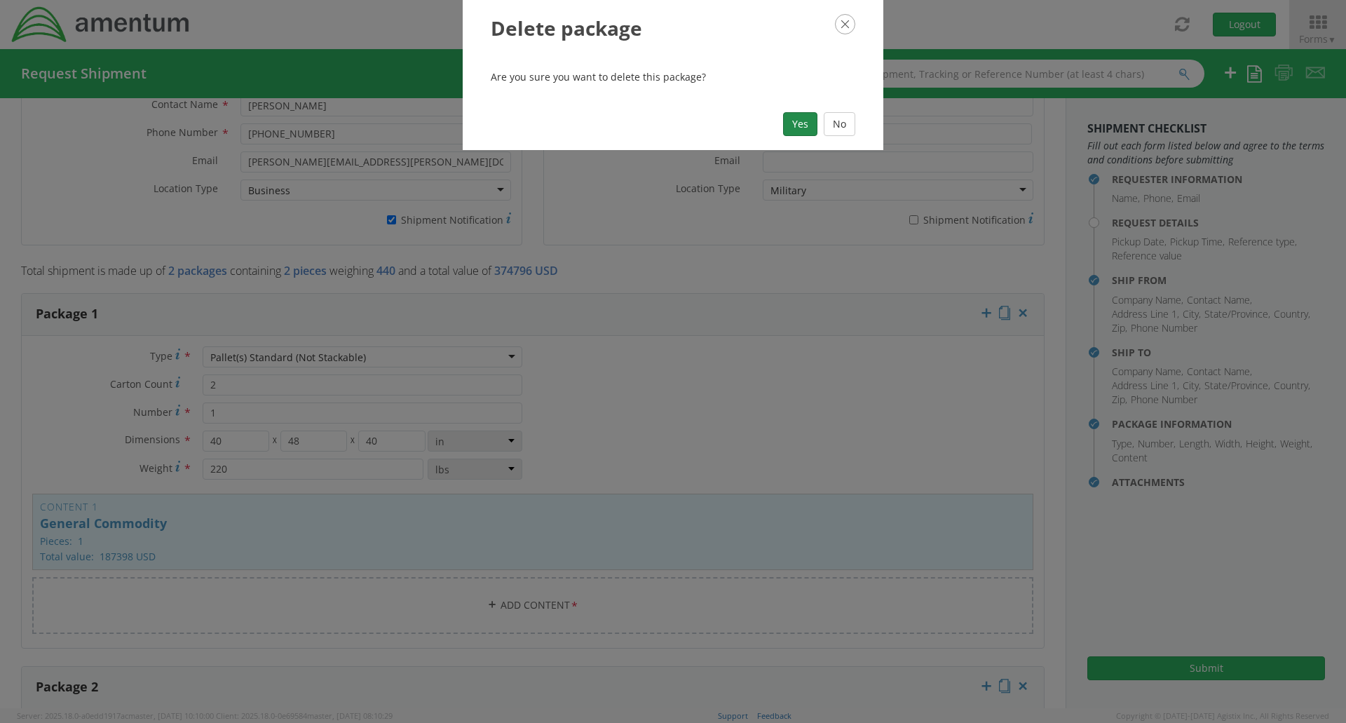
click at [795, 124] on button "Yes" at bounding box center [800, 124] width 34 height 24
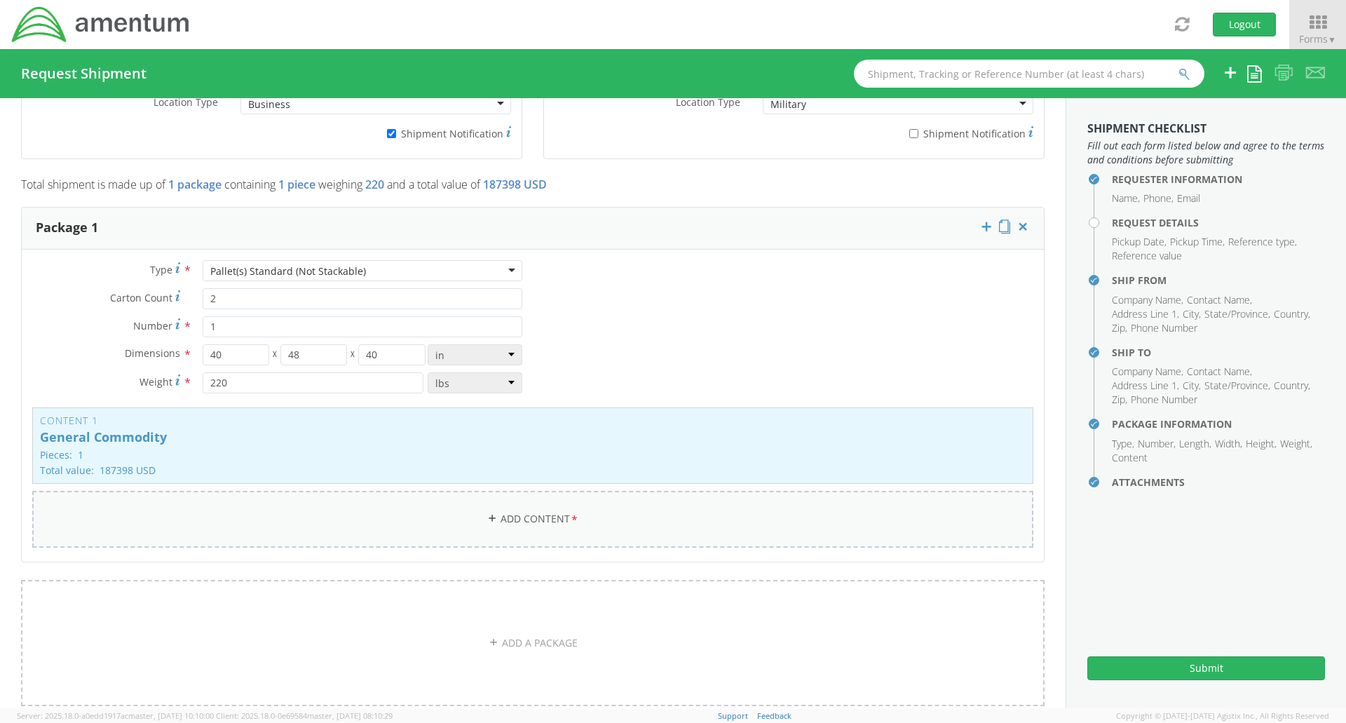
scroll to position [1044, 0]
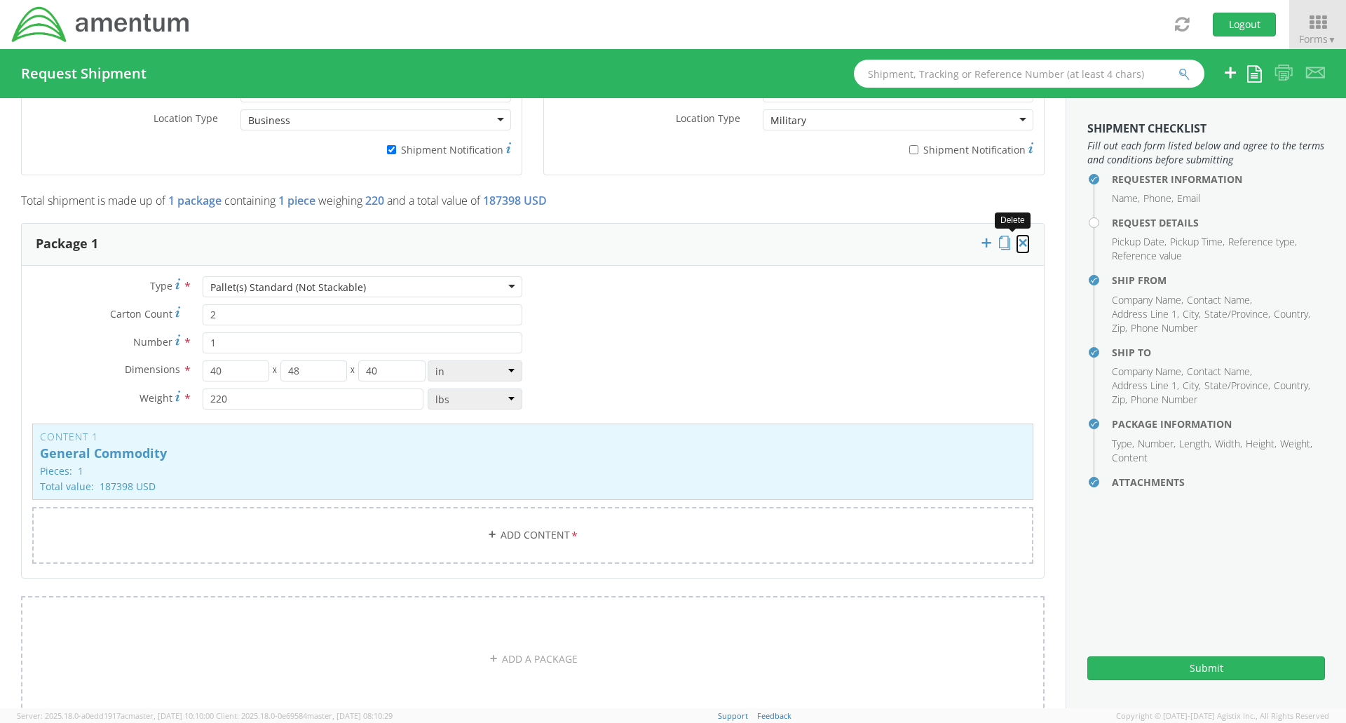
click at [896, 243] on icon at bounding box center [1022, 242] width 14 height 14
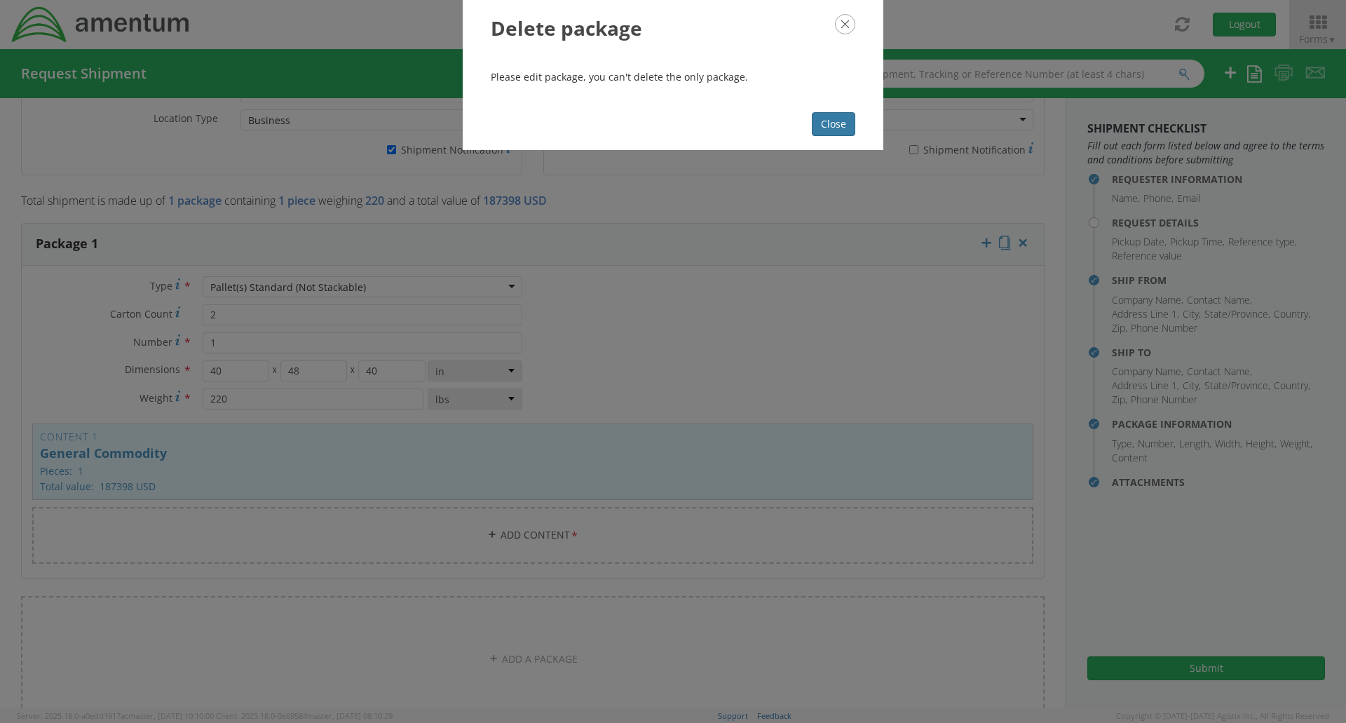
click at [846, 124] on button "Close" at bounding box center [833, 124] width 43 height 24
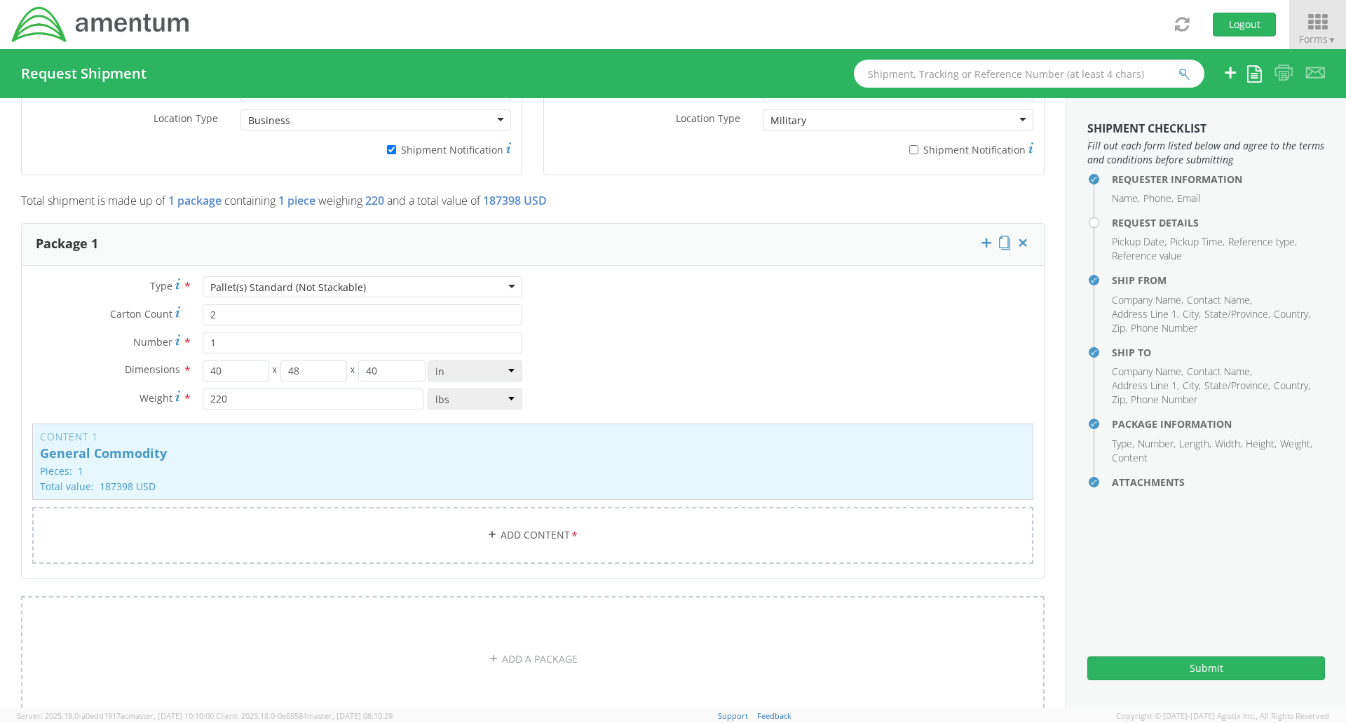
click at [896, 33] on span "Forms ▼" at bounding box center [1317, 38] width 37 height 13
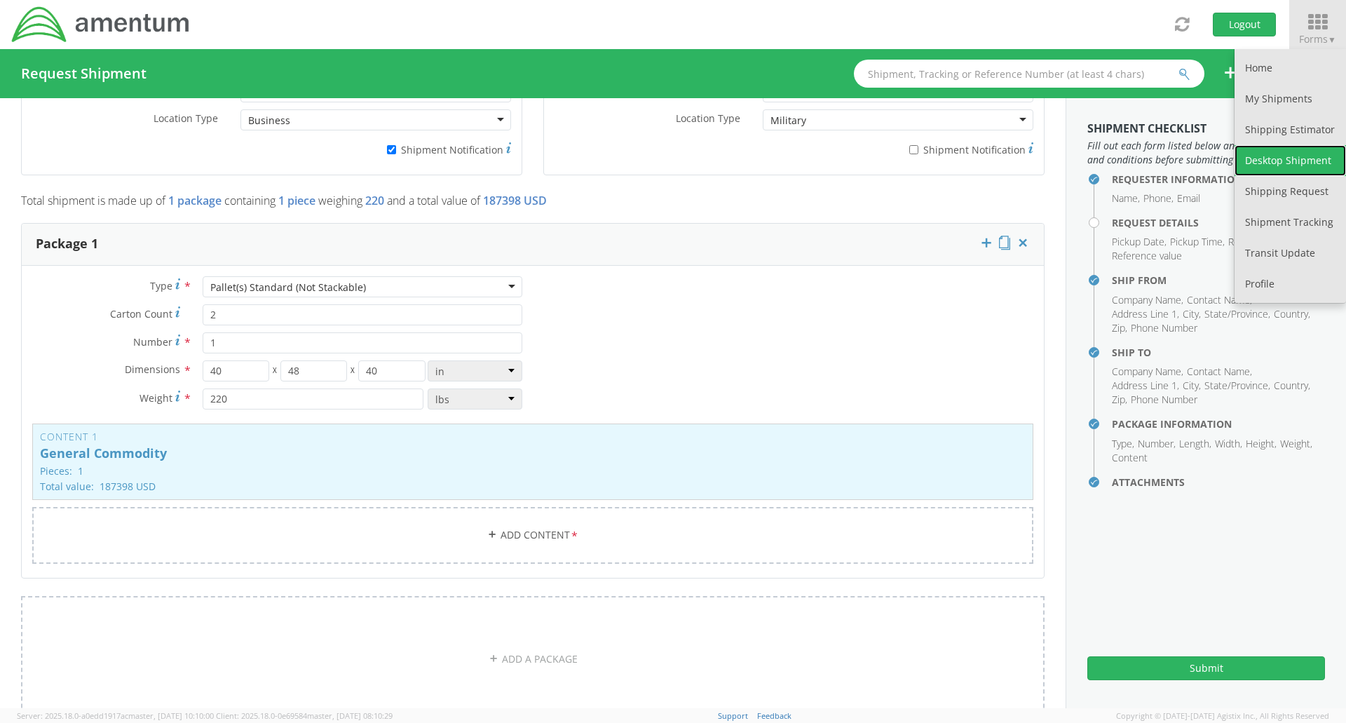
click at [896, 156] on link "Desktop Shipment" at bounding box center [1289, 160] width 111 height 31
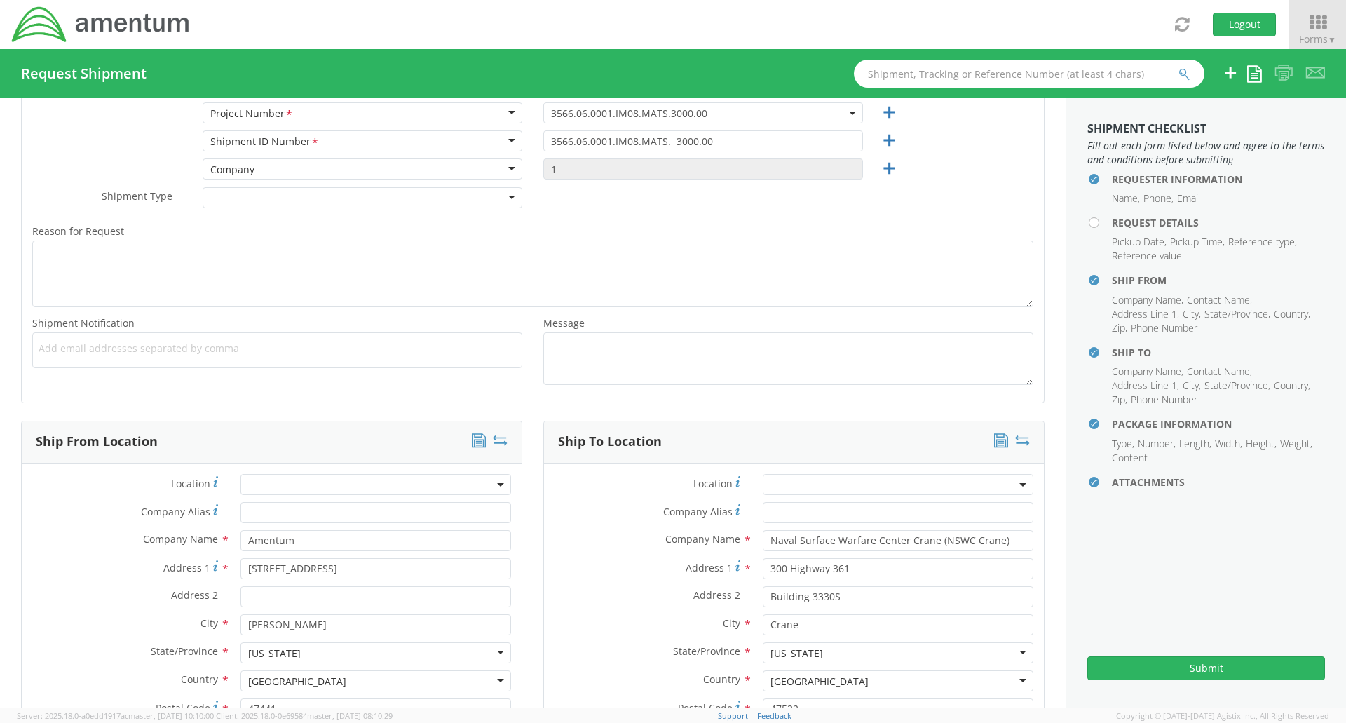
scroll to position [0, 0]
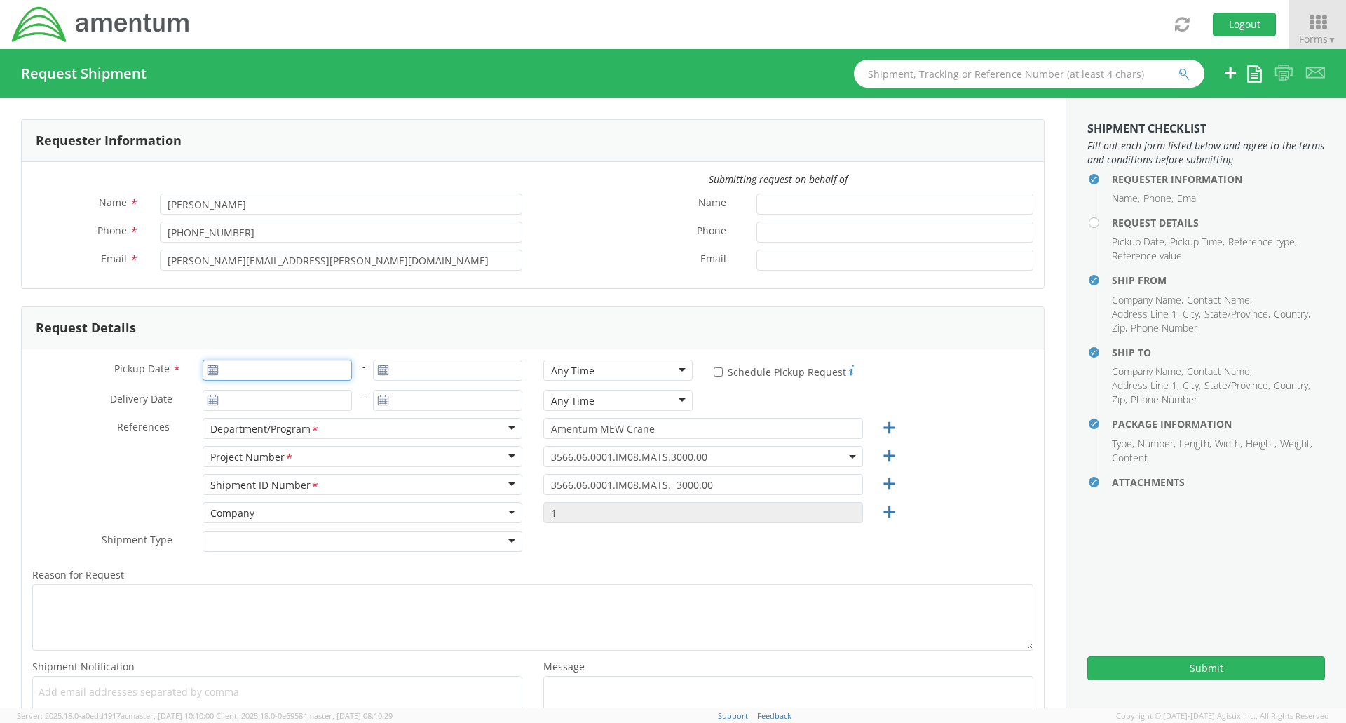
click at [219, 374] on input "Pickup Date *" at bounding box center [277, 370] width 149 height 21
type input "[DATE]"
click at [349, 438] on td "5" at bounding box center [350, 437] width 24 height 21
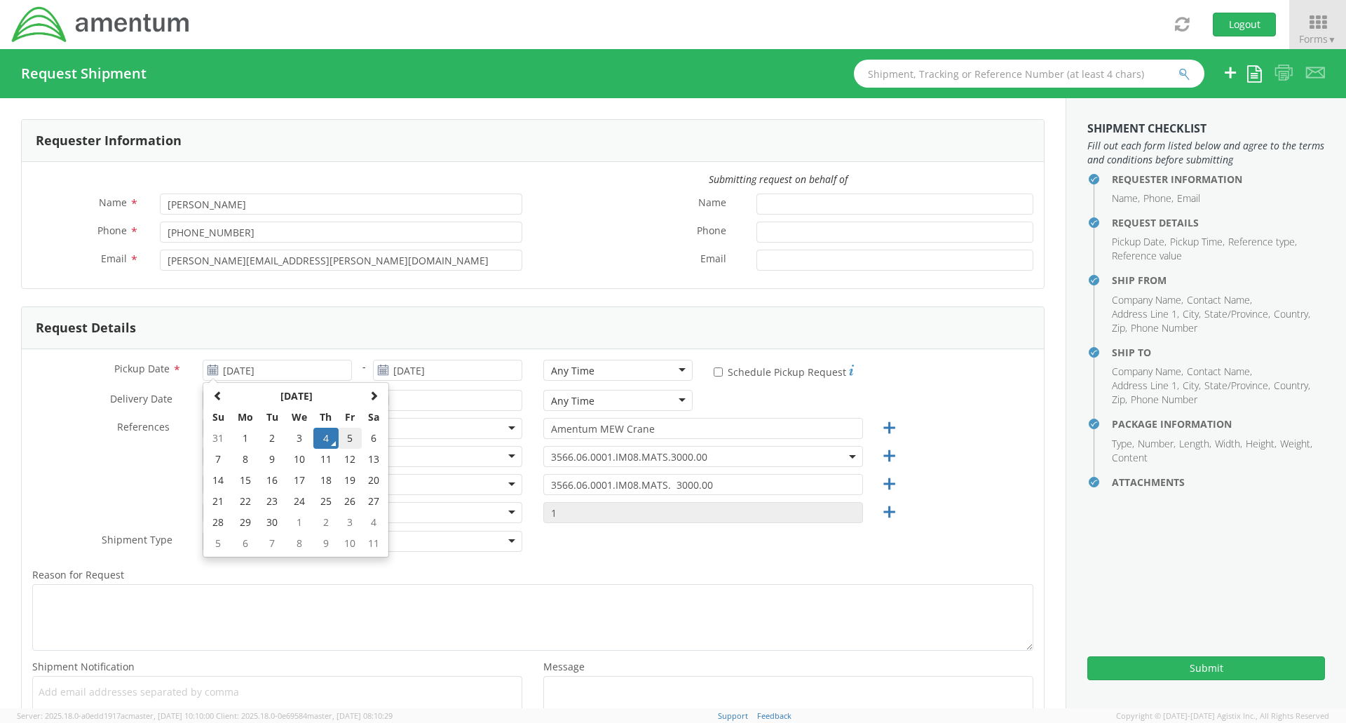
type input "[DATE]"
click at [641, 375] on div "Any Time" at bounding box center [617, 370] width 149 height 21
click at [713, 371] on input "* Schedule Pickup Request" at bounding box center [717, 371] width 9 height 9
checkbox input "true"
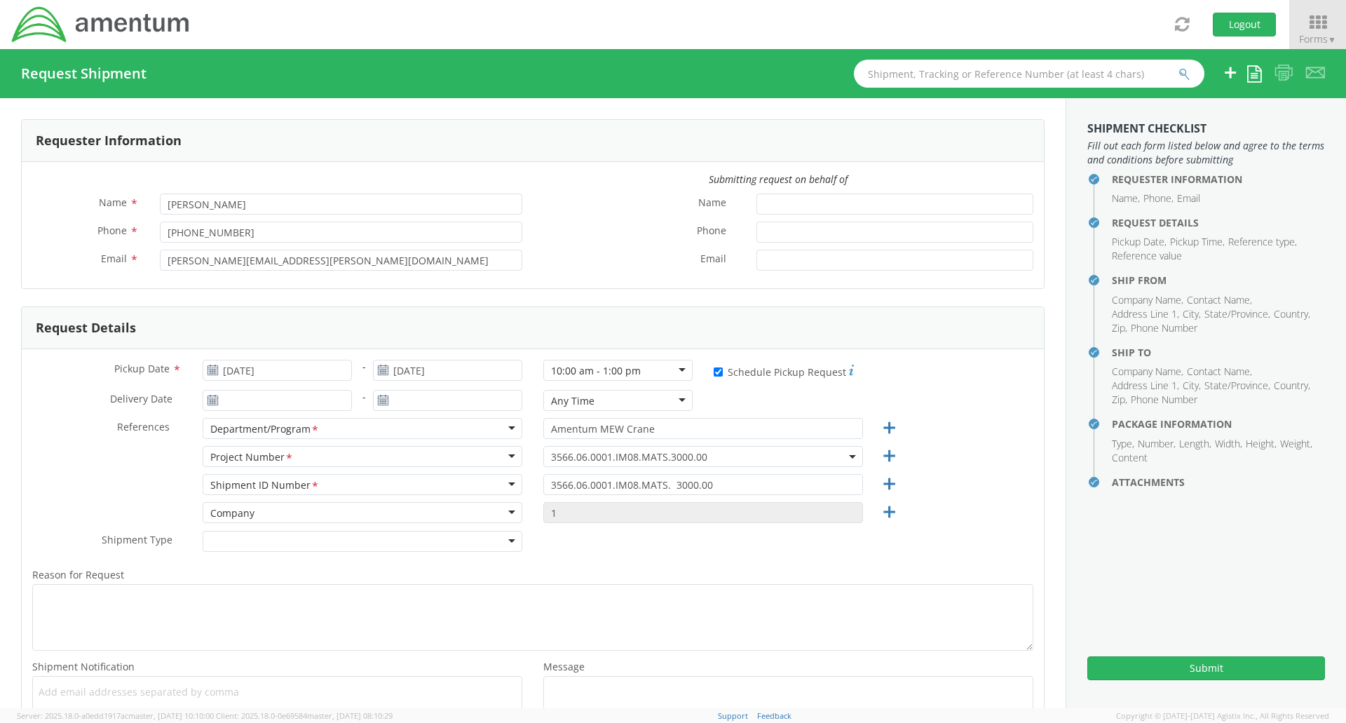
click at [896, 417] on div "Delivery Date * - Any Time Any Time Any Time 7:00 am - 10:00 am 10:00 am - 1:00…" at bounding box center [533, 404] width 1022 height 28
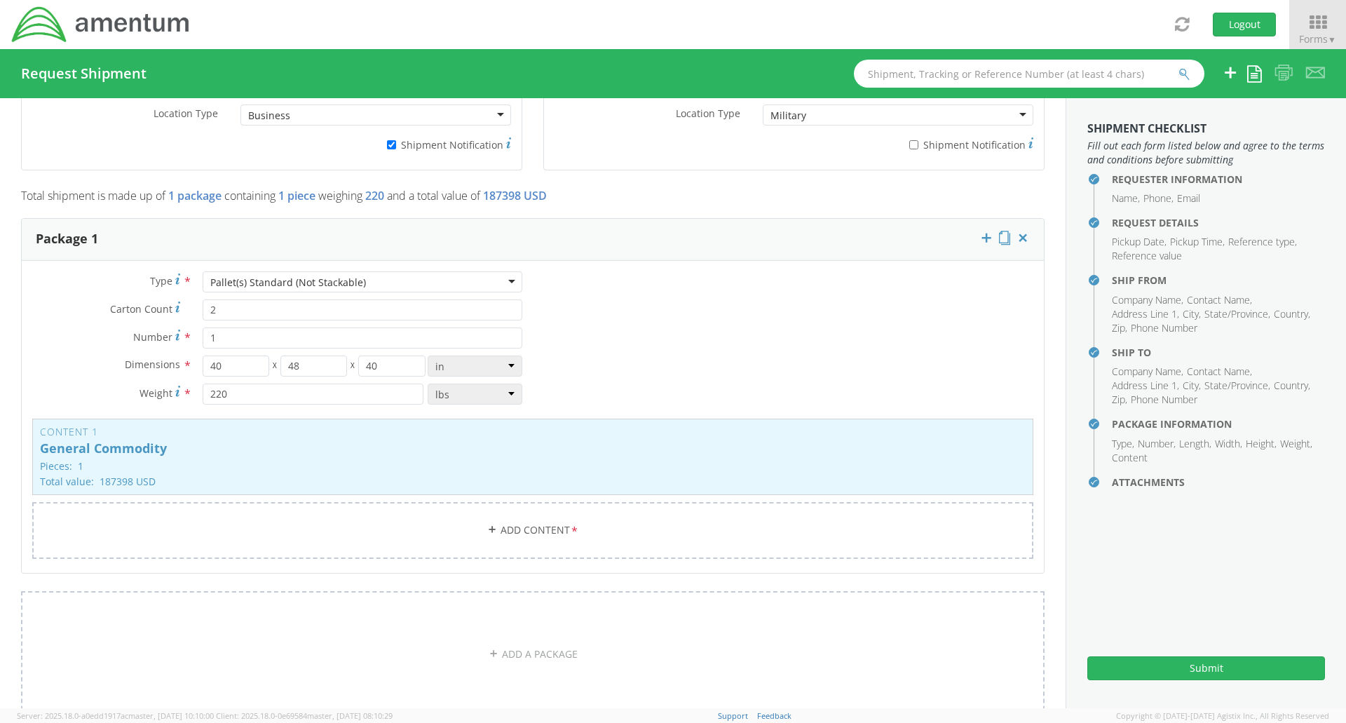
scroll to position [1044, 0]
click at [289, 286] on div "Pallet(s) Standard (Not Stackable)" at bounding box center [288, 287] width 156 height 14
click at [692, 334] on div "Type * Pallet(s) Standard (Not Stackable) Pallet(s) Standard (Not Stackable) Cr…" at bounding box center [533, 428] width 1022 height 305
drag, startPoint x: 275, startPoint y: 312, endPoint x: 142, endPoint y: 312, distance: 132.5
click at [142, 312] on div "Carton Count Number of boxes on the pallet * 2" at bounding box center [277, 314] width 511 height 21
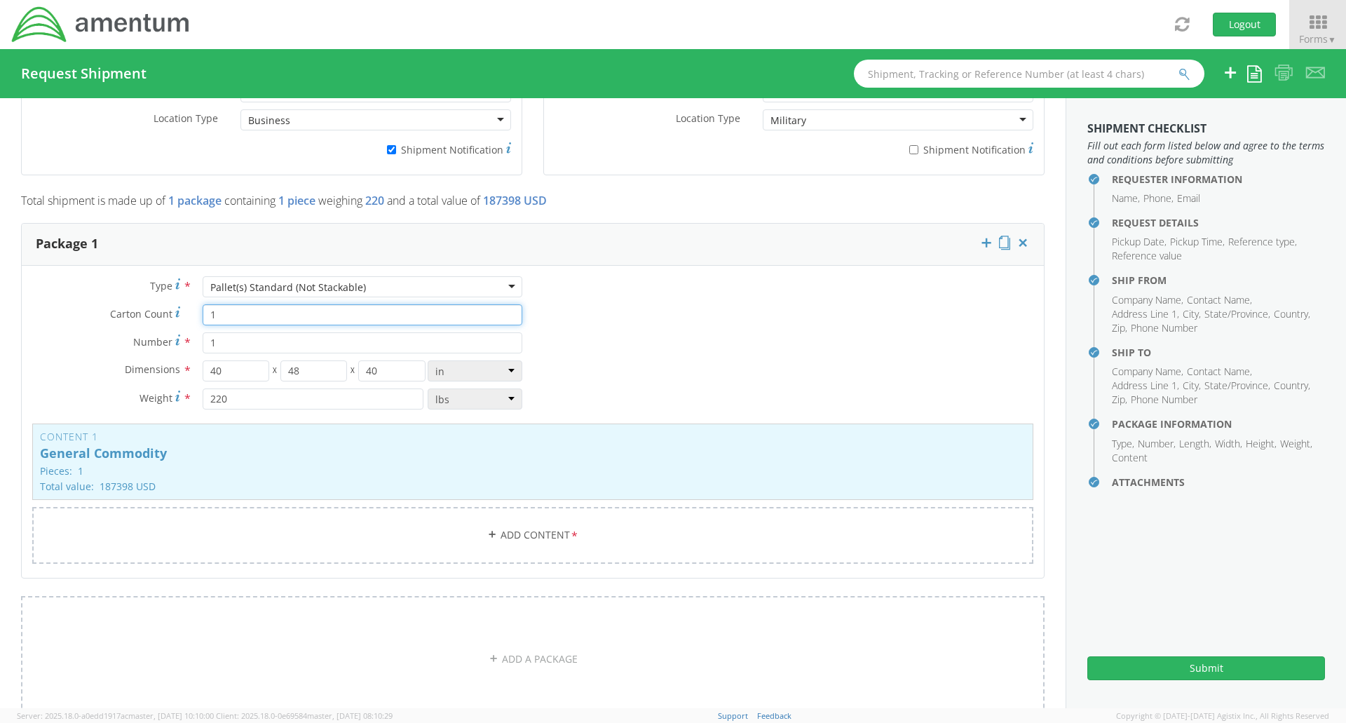
type input "1"
click at [774, 308] on div "Type * Pallet(s) Standard (Not Stackable) Pallet(s) Standard (Not Stackable) Cr…" at bounding box center [533, 428] width 1022 height 305
click at [324, 442] on div "Content 1 General Commodity Pieces: 1 Total value: 187398 USD HAZMAT" at bounding box center [532, 461] width 1001 height 76
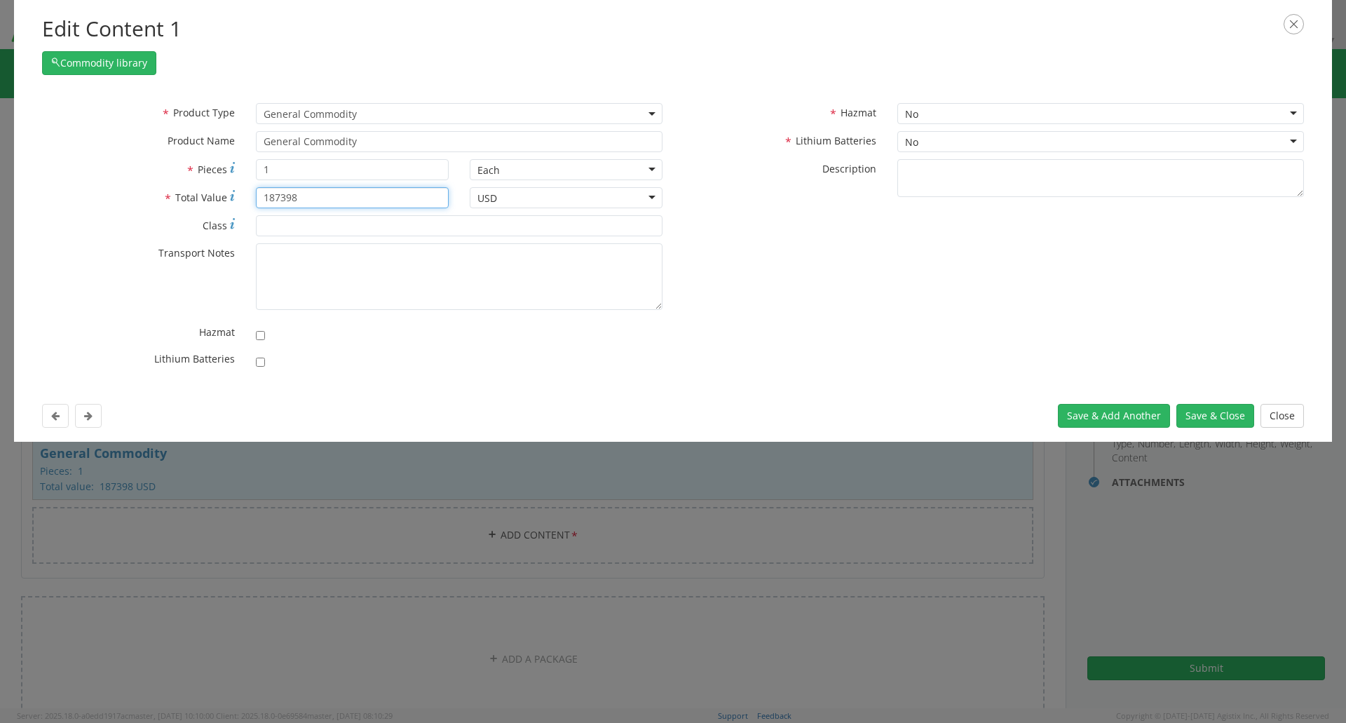
drag, startPoint x: 324, startPoint y: 200, endPoint x: 267, endPoint y: 206, distance: 57.8
click at [267, 206] on input "187398" at bounding box center [352, 197] width 193 height 21
type input "11"
drag, startPoint x: 750, startPoint y: 397, endPoint x: 1264, endPoint y: 409, distance: 513.8
click at [751, 396] on div "Save & Add Another Save & Close Close" at bounding box center [673, 416] width 1318 height 52
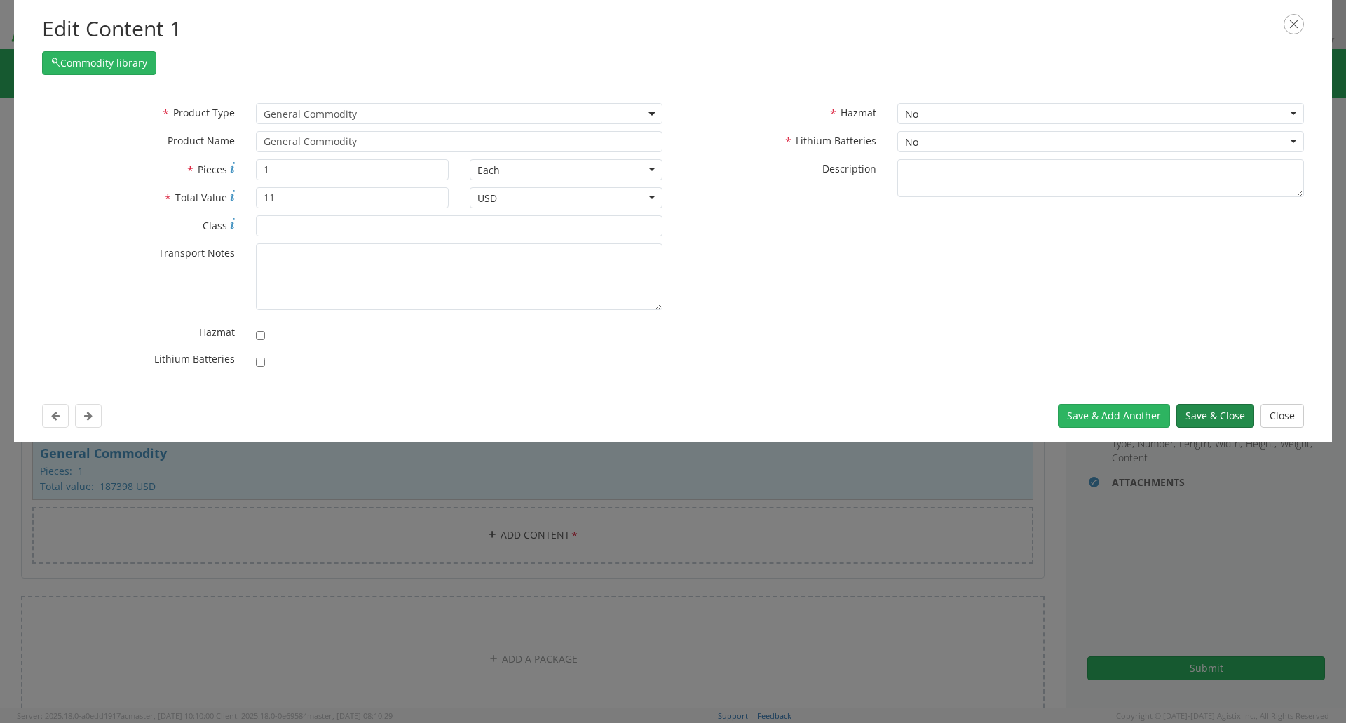
click at [896, 413] on button "Save & Close" at bounding box center [1215, 416] width 78 height 24
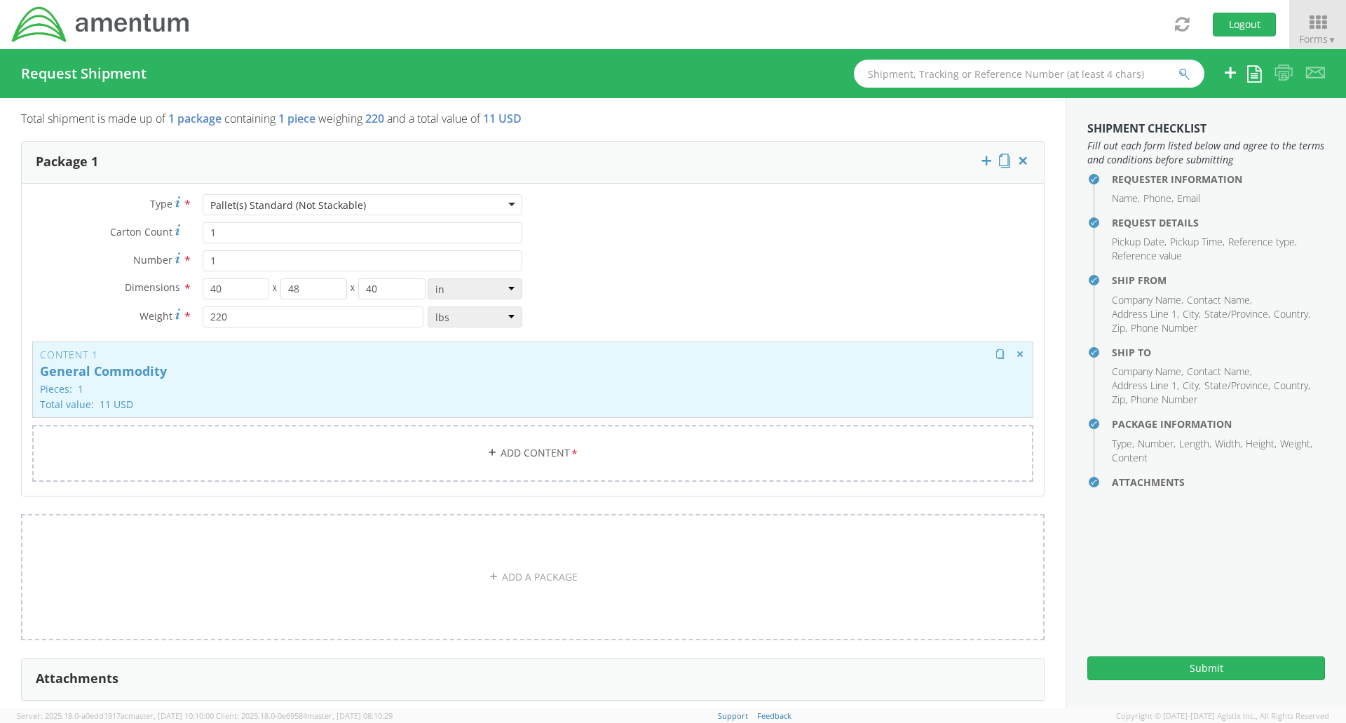
scroll to position [974, 0]
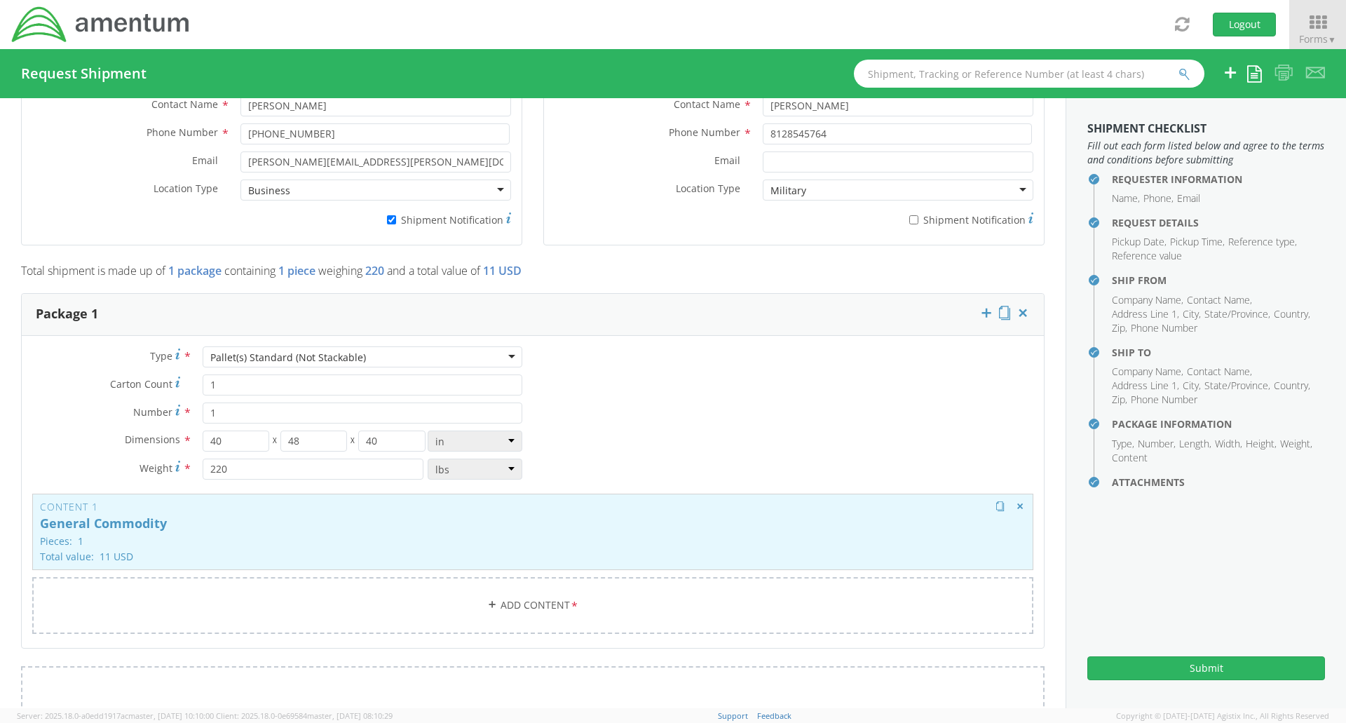
click at [351, 442] on div "Content 1 General Commodity Pieces: 1 Total value: 11 USD HAZMAT" at bounding box center [532, 531] width 1001 height 76
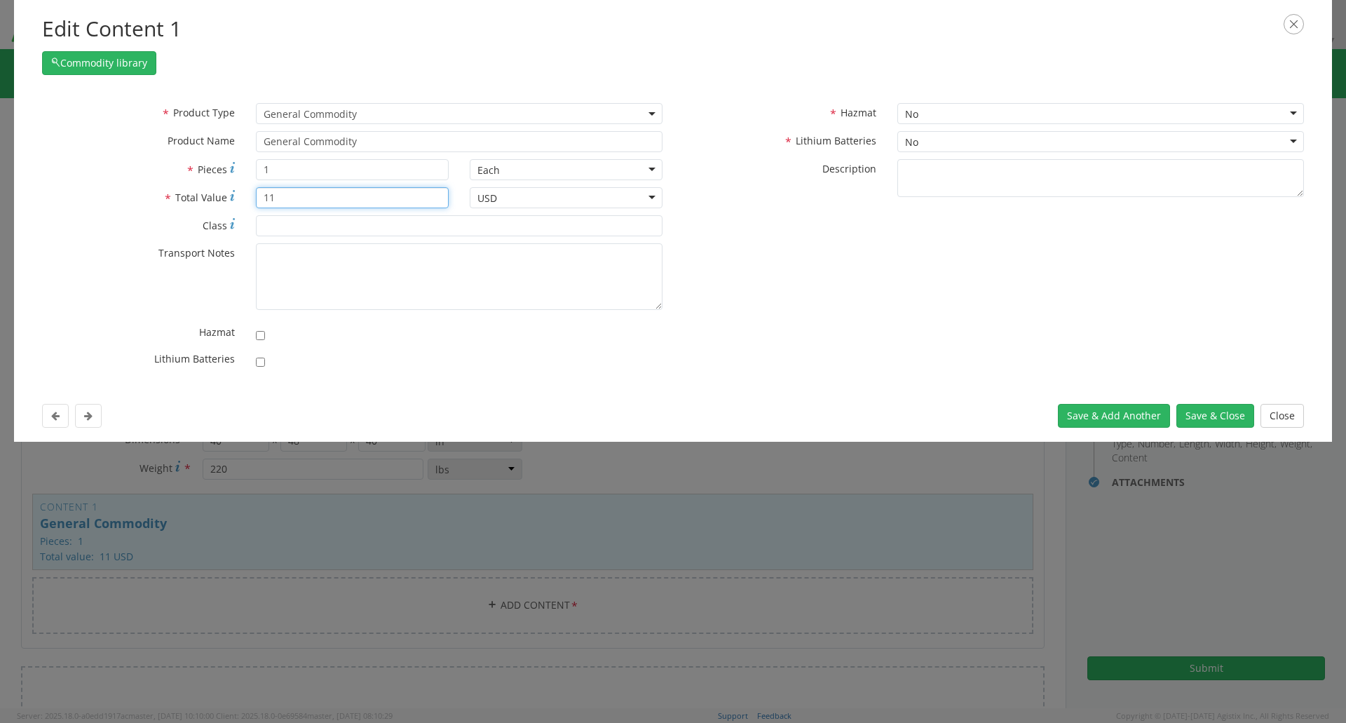
drag, startPoint x: 324, startPoint y: 198, endPoint x: 200, endPoint y: 199, distance: 124.0
click at [200, 199] on div "* Total Value 11" at bounding box center [245, 197] width 427 height 21
click at [896, 409] on button "Close" at bounding box center [1281, 416] width 43 height 24
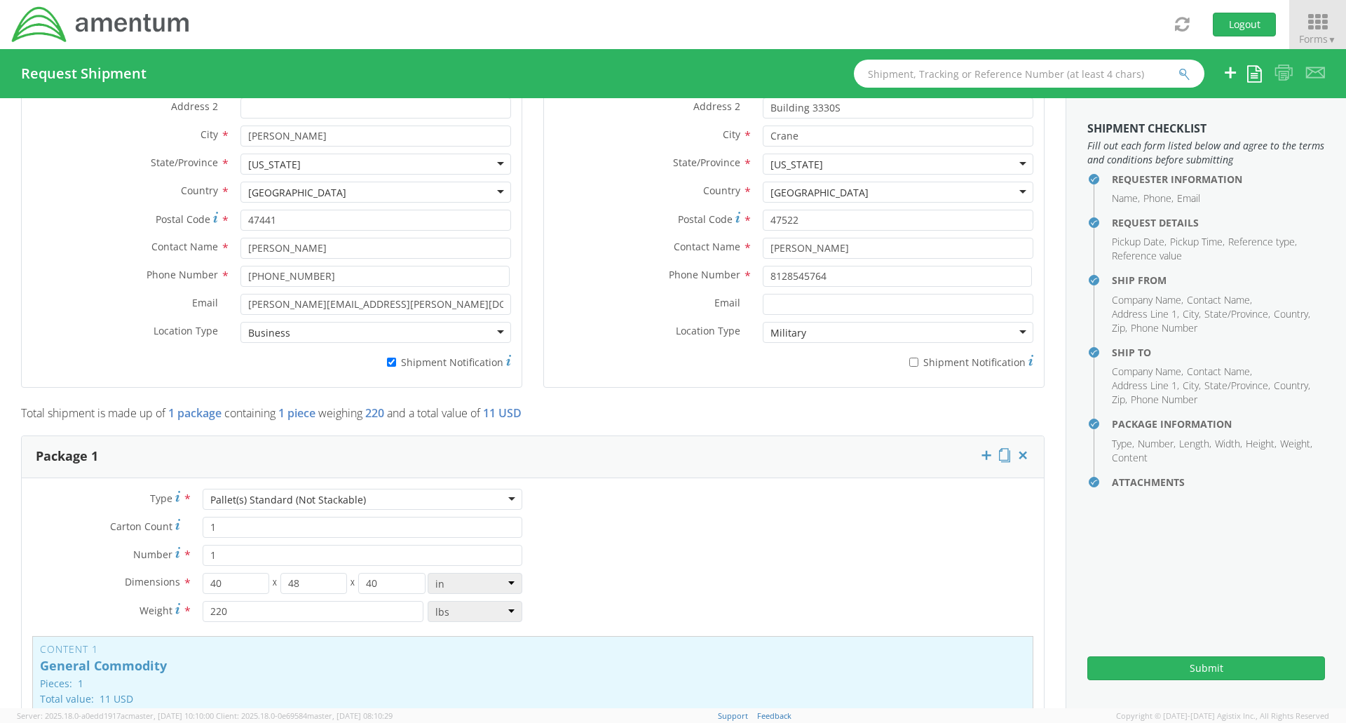
scroll to position [694, 0]
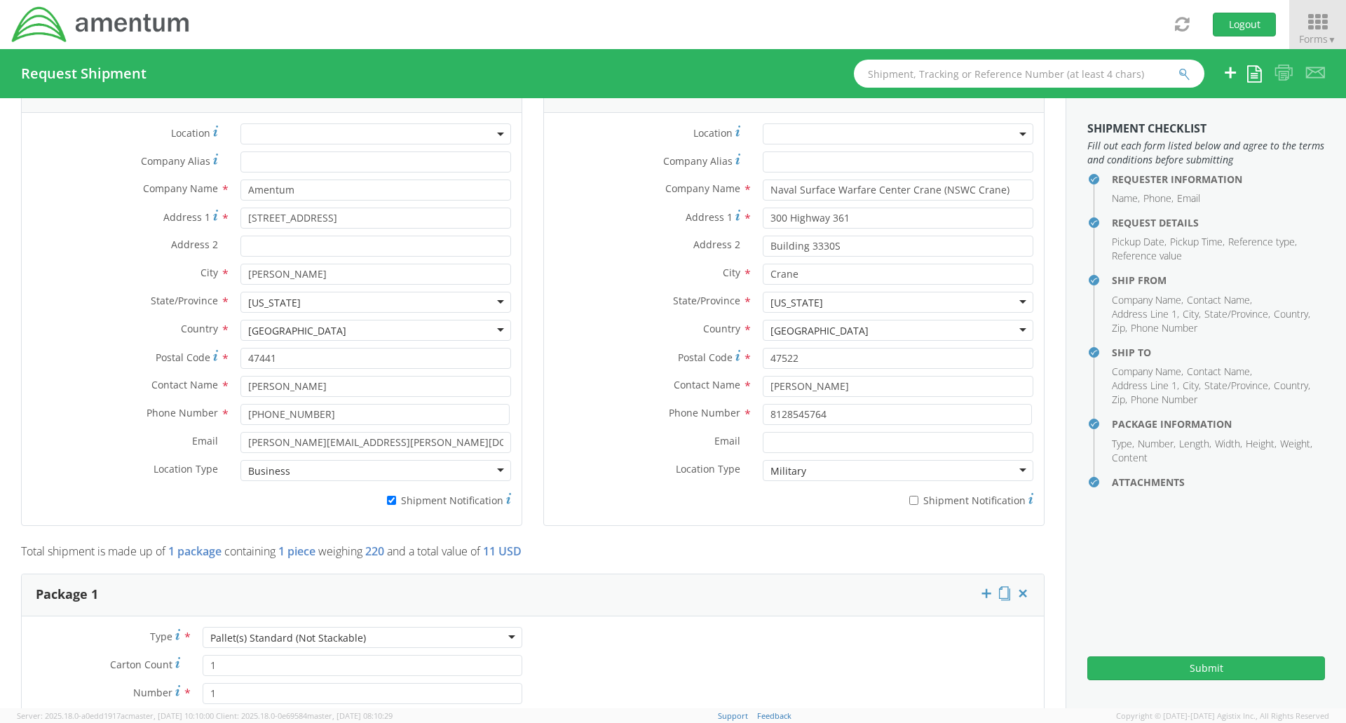
click at [896, 16] on icon at bounding box center [1317, 23] width 65 height 20
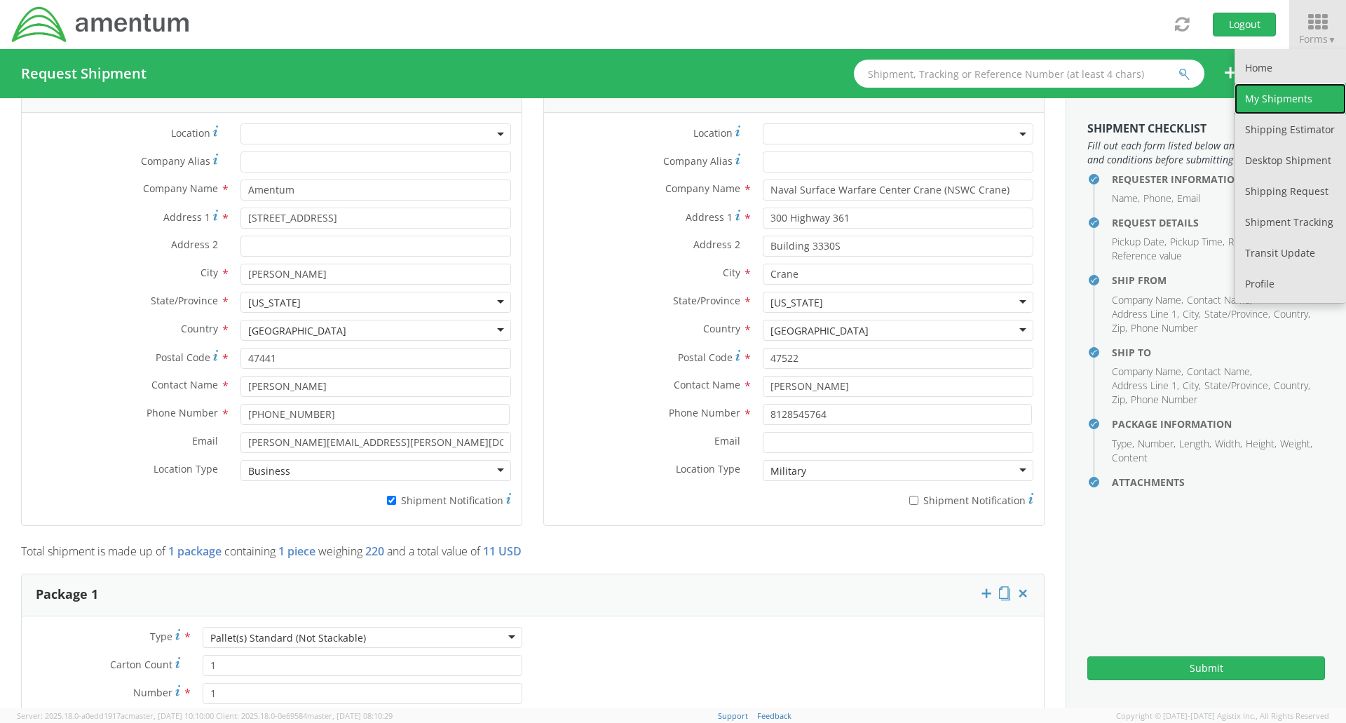
click at [896, 97] on link "My Shipments" at bounding box center [1289, 98] width 111 height 31
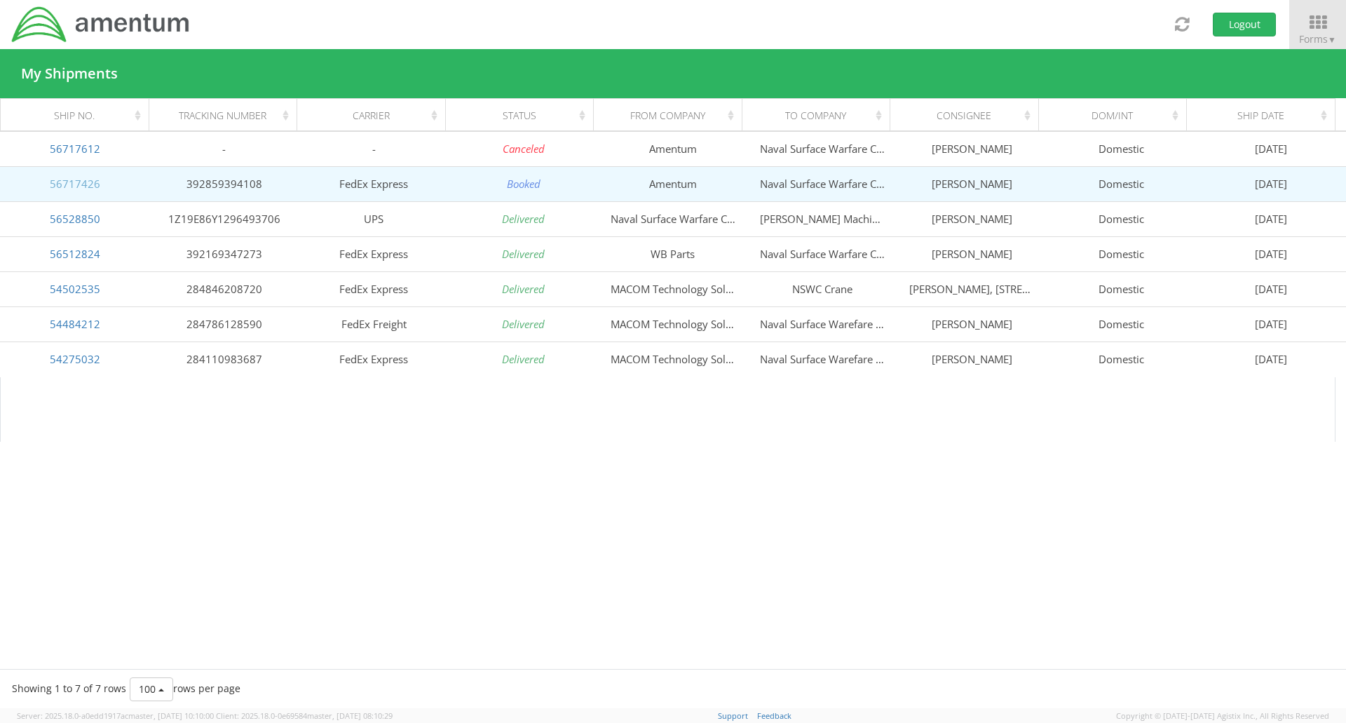
click at [62, 183] on link "56717426" at bounding box center [75, 184] width 50 height 14
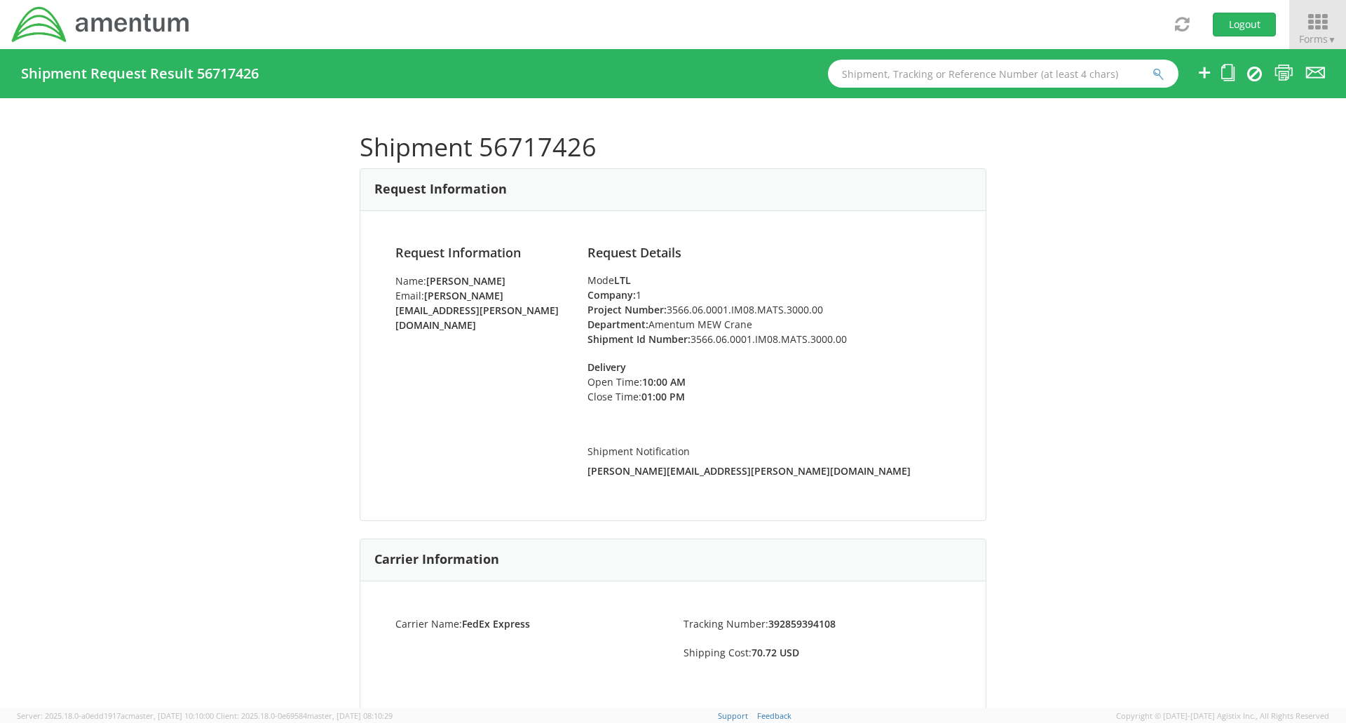
click at [896, 24] on icon at bounding box center [1317, 23] width 65 height 20
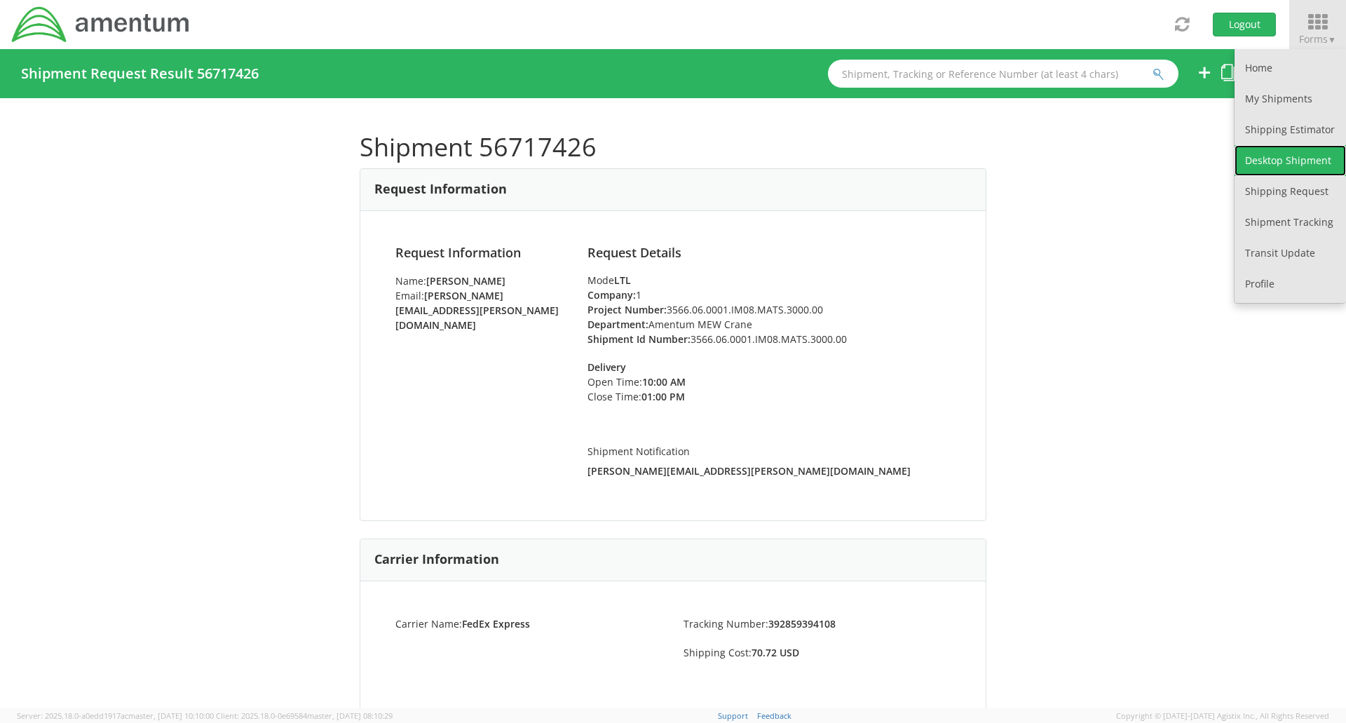
click at [896, 148] on link "Desktop Shipment" at bounding box center [1289, 160] width 111 height 31
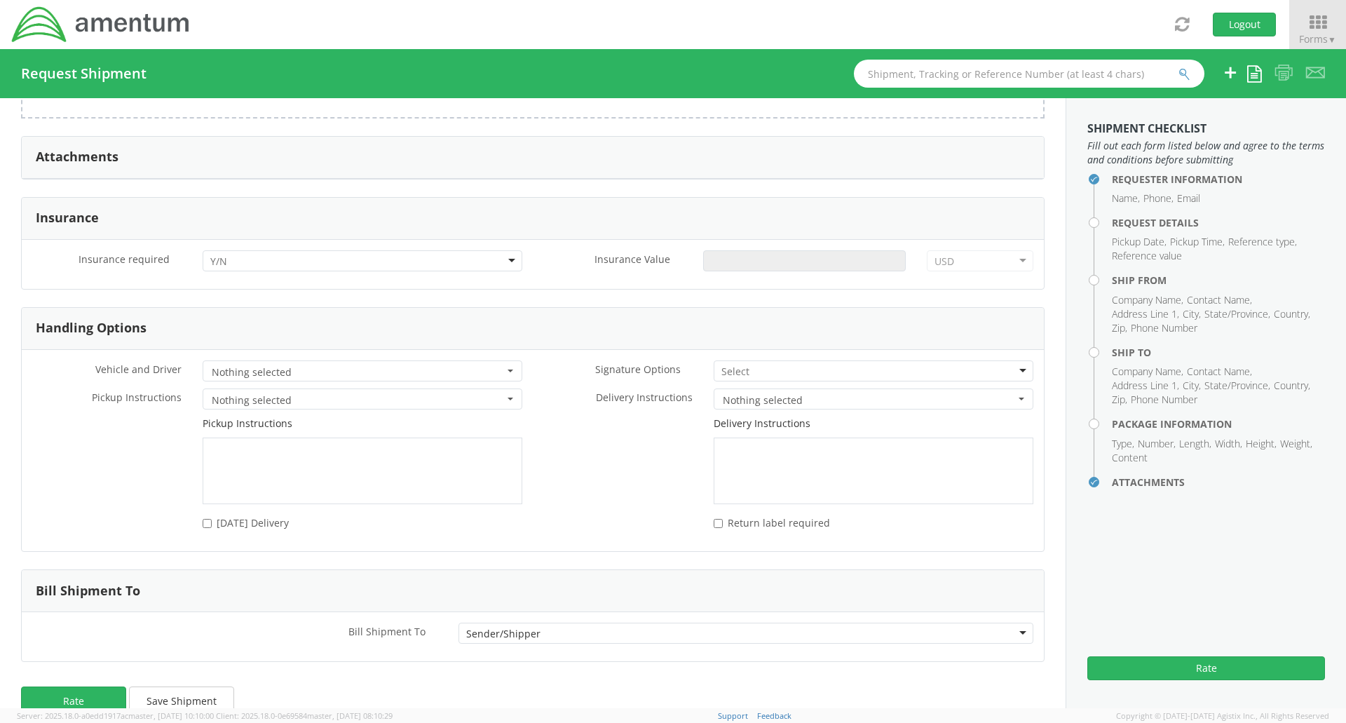
scroll to position [1535, 0]
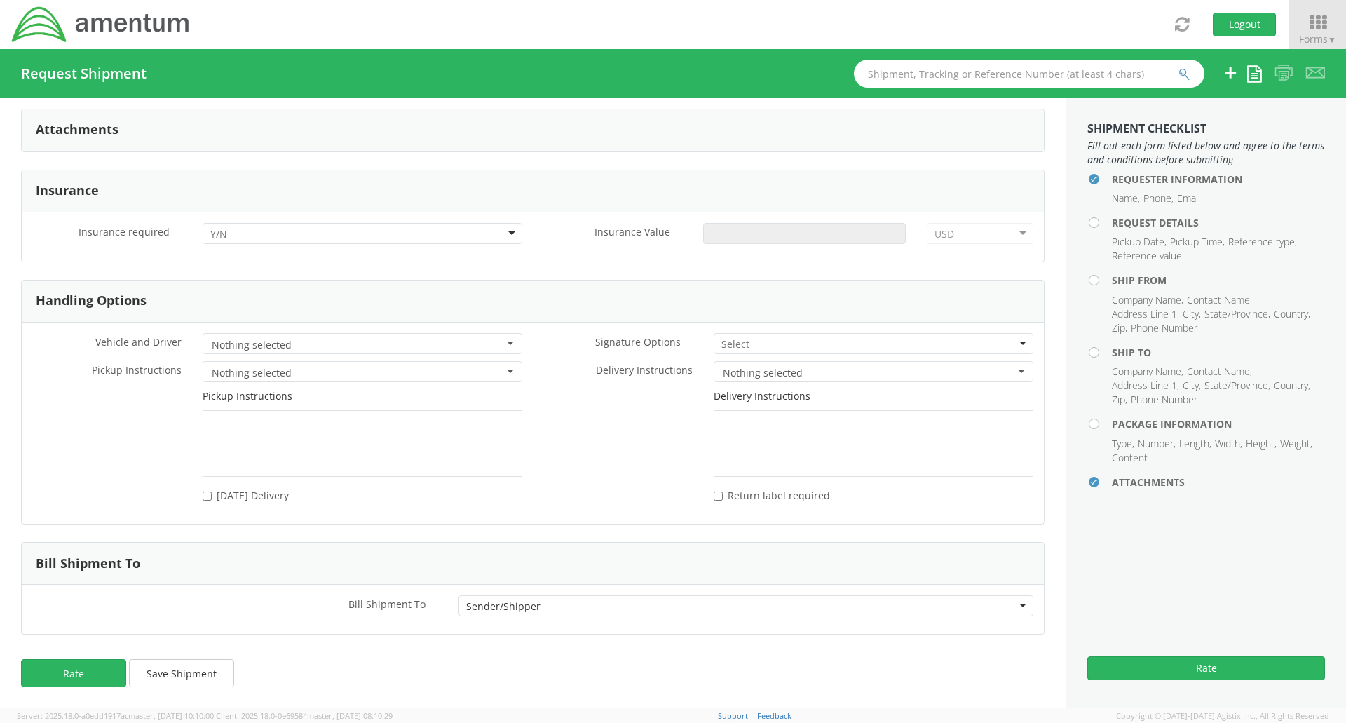
select select "3566.06.0001.ECP2.MATS.3000.00"
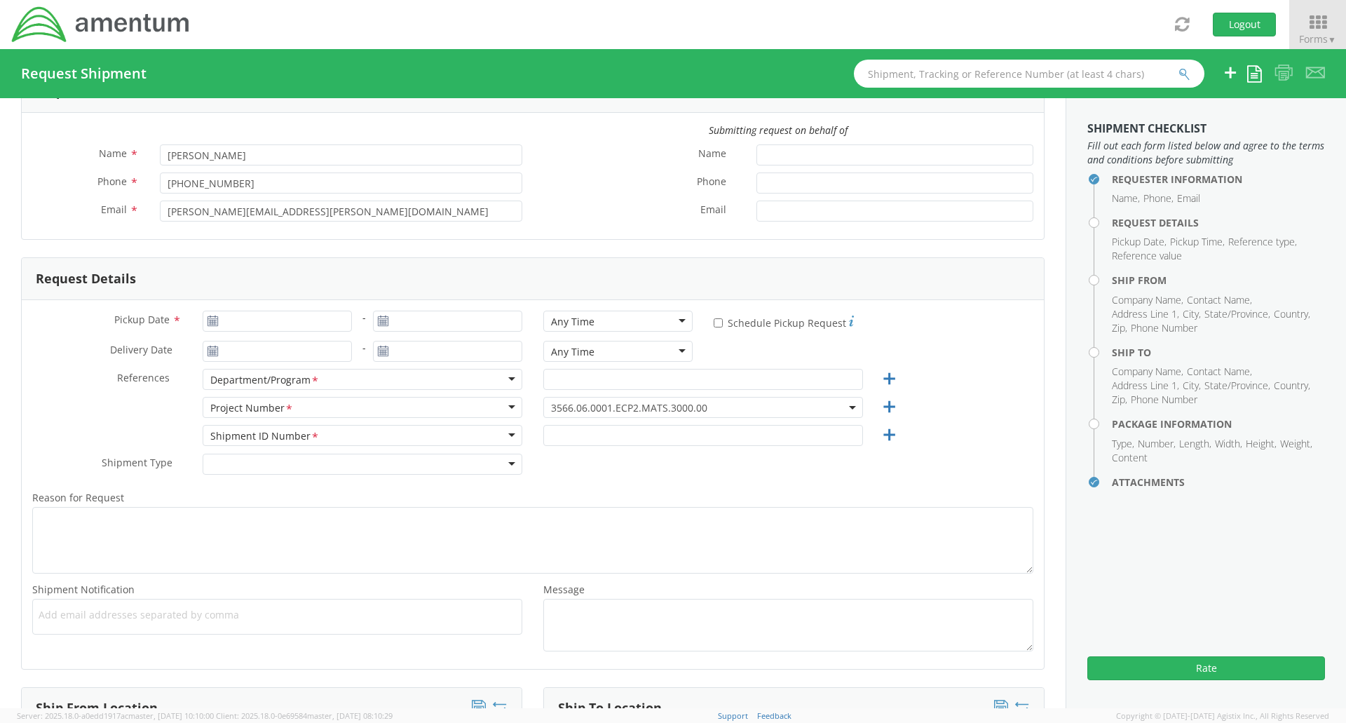
scroll to position [0, 0]
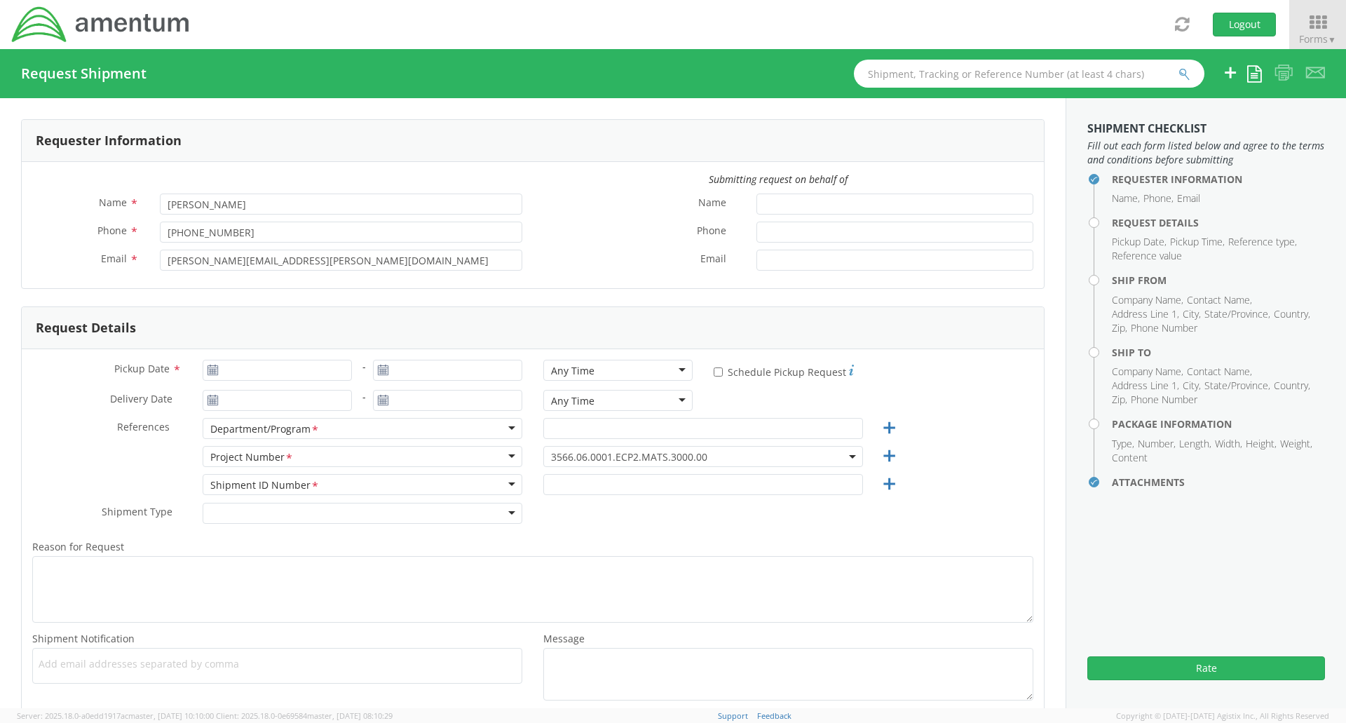
click at [213, 372] on use at bounding box center [212, 369] width 10 height 10
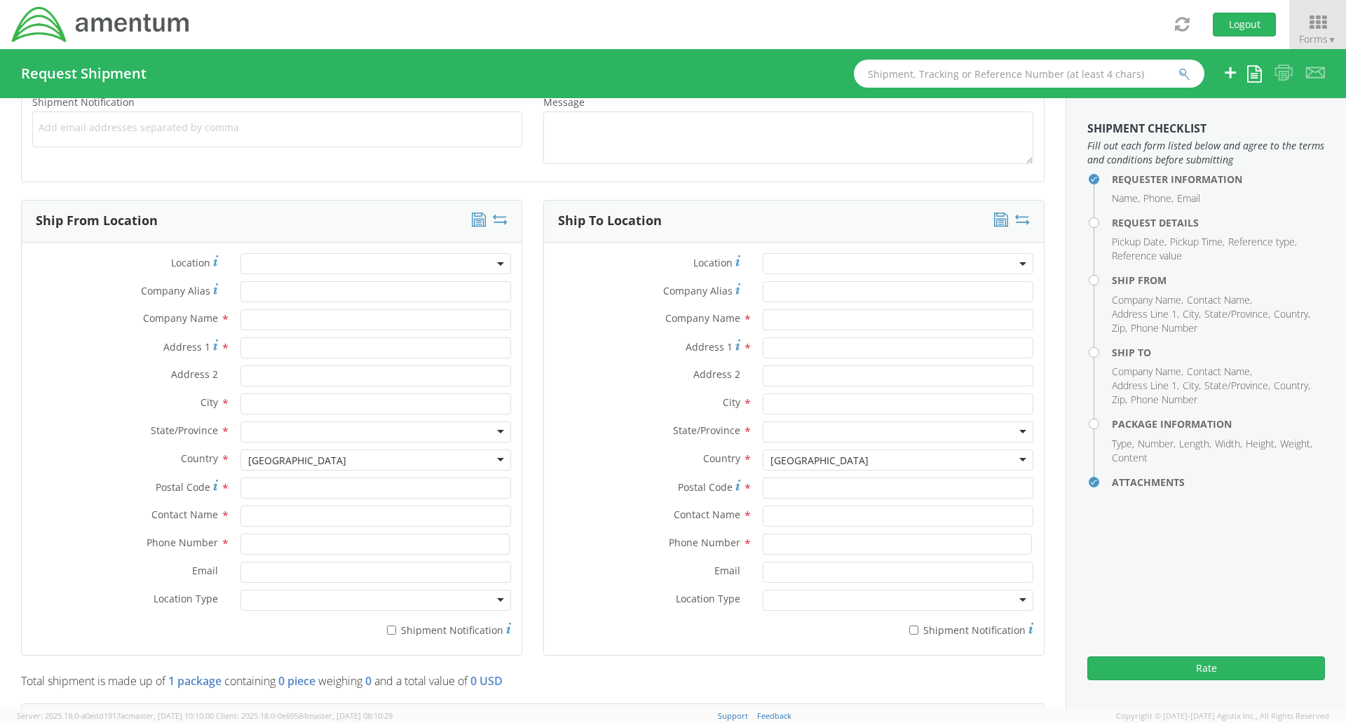
scroll to position [841, 0]
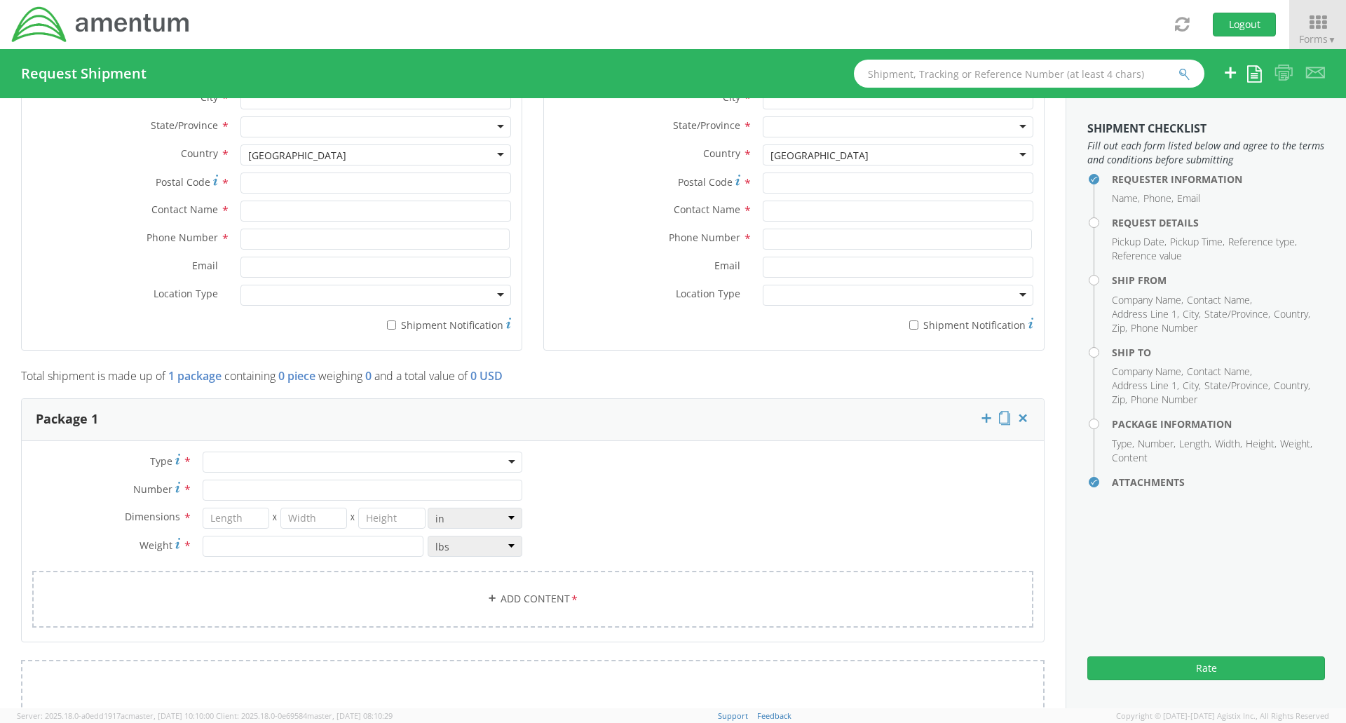
click at [240, 442] on div at bounding box center [363, 461] width 320 height 21
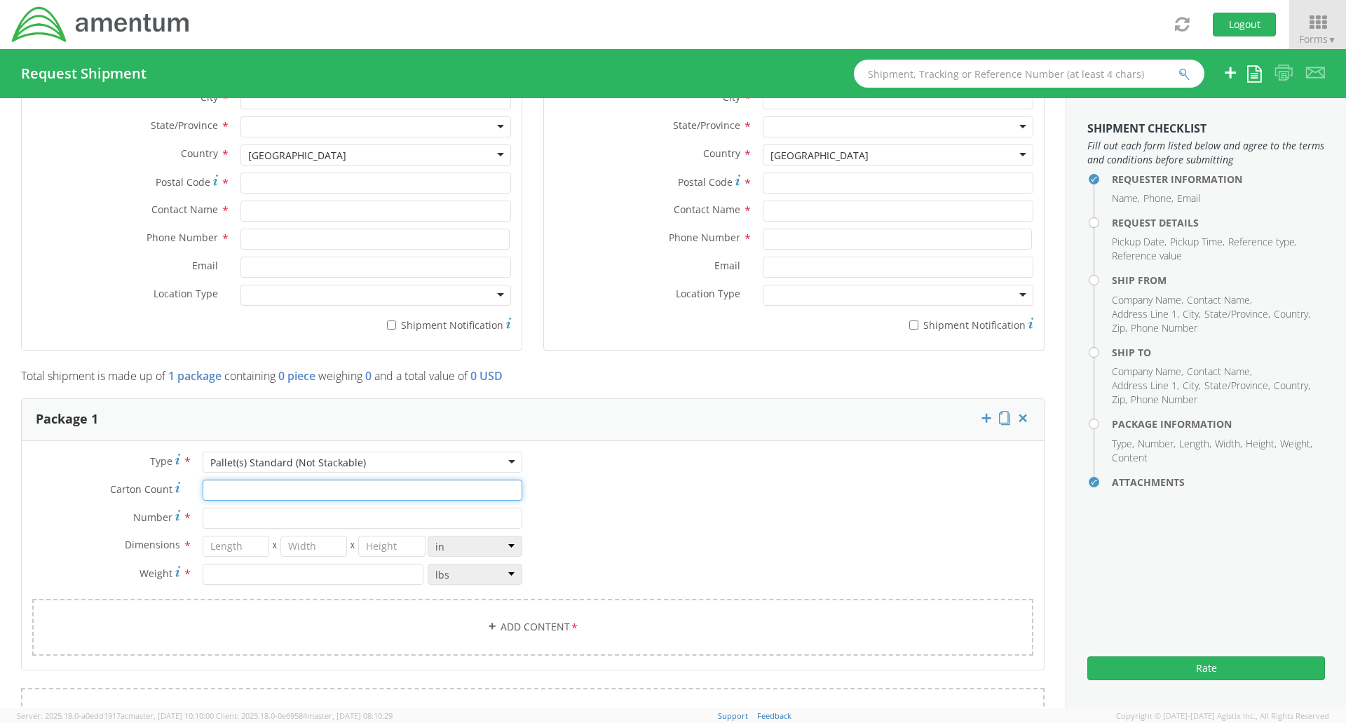
click at [273, 442] on input "Carton Count *" at bounding box center [363, 489] width 320 height 21
click at [250, 442] on input "Number *" at bounding box center [363, 517] width 320 height 21
type input "1"
click at [242, 442] on input "number" at bounding box center [236, 545] width 67 height 21
type input "40"
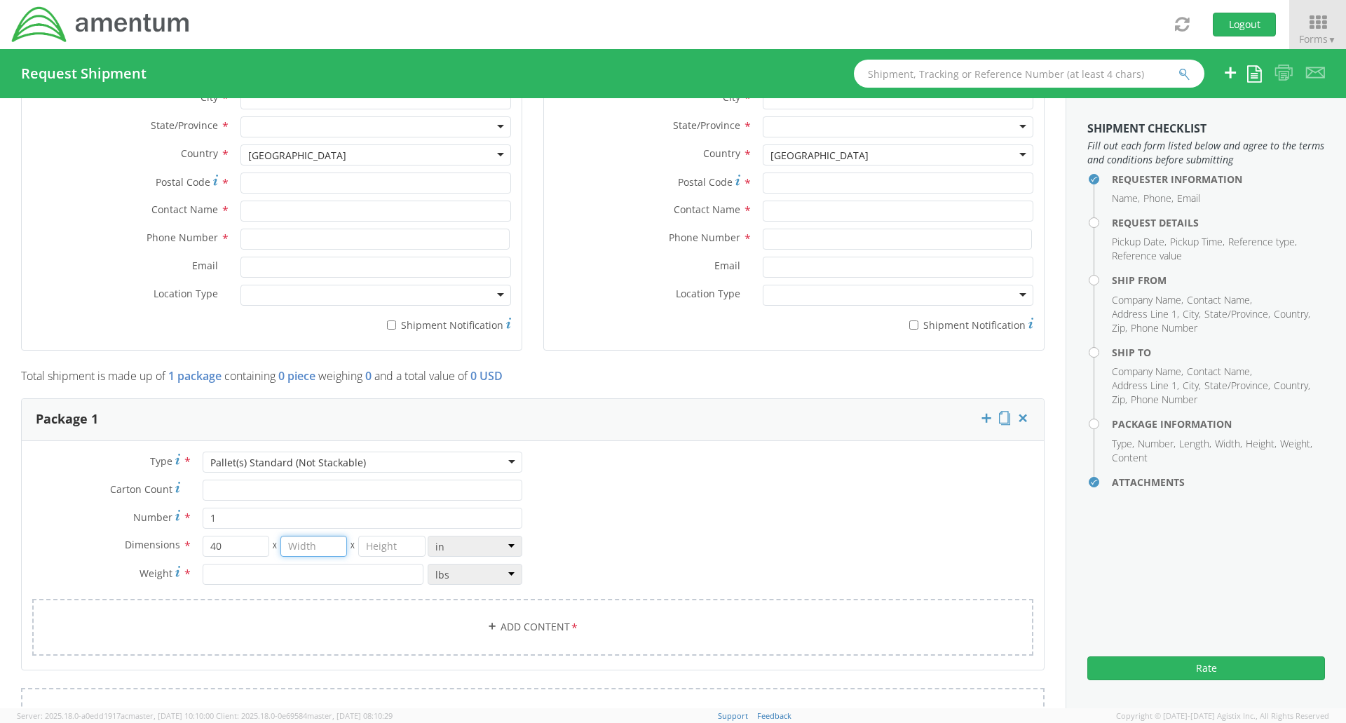
click at [317, 442] on input "number" at bounding box center [313, 545] width 67 height 21
type input "48"
click at [380, 442] on input "number" at bounding box center [391, 545] width 67 height 21
type input "40"
click at [251, 442] on input "number" at bounding box center [313, 573] width 221 height 21
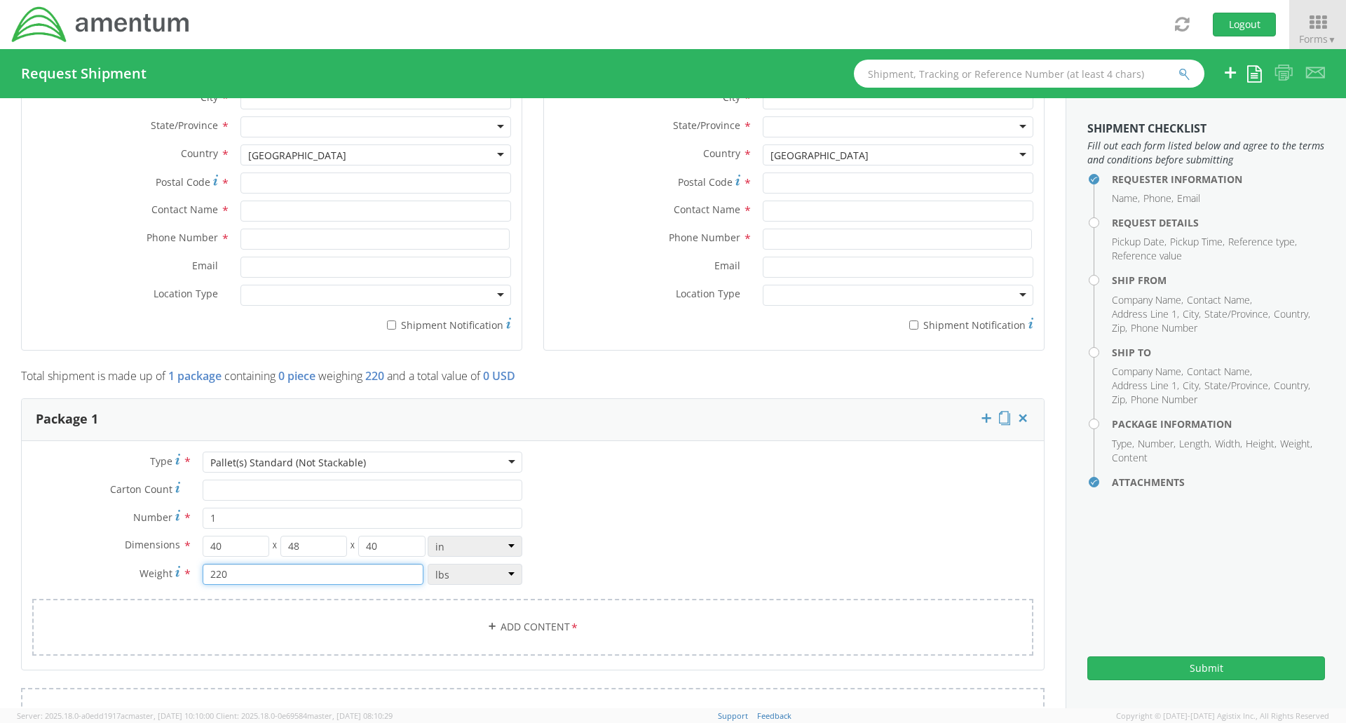
type input "220"
click at [698, 442] on div "Type * Pallet(s) Standard (Not Stackable) Pallet(s) Standard (Not Stackable) Cr…" at bounding box center [533, 561] width 1022 height 221
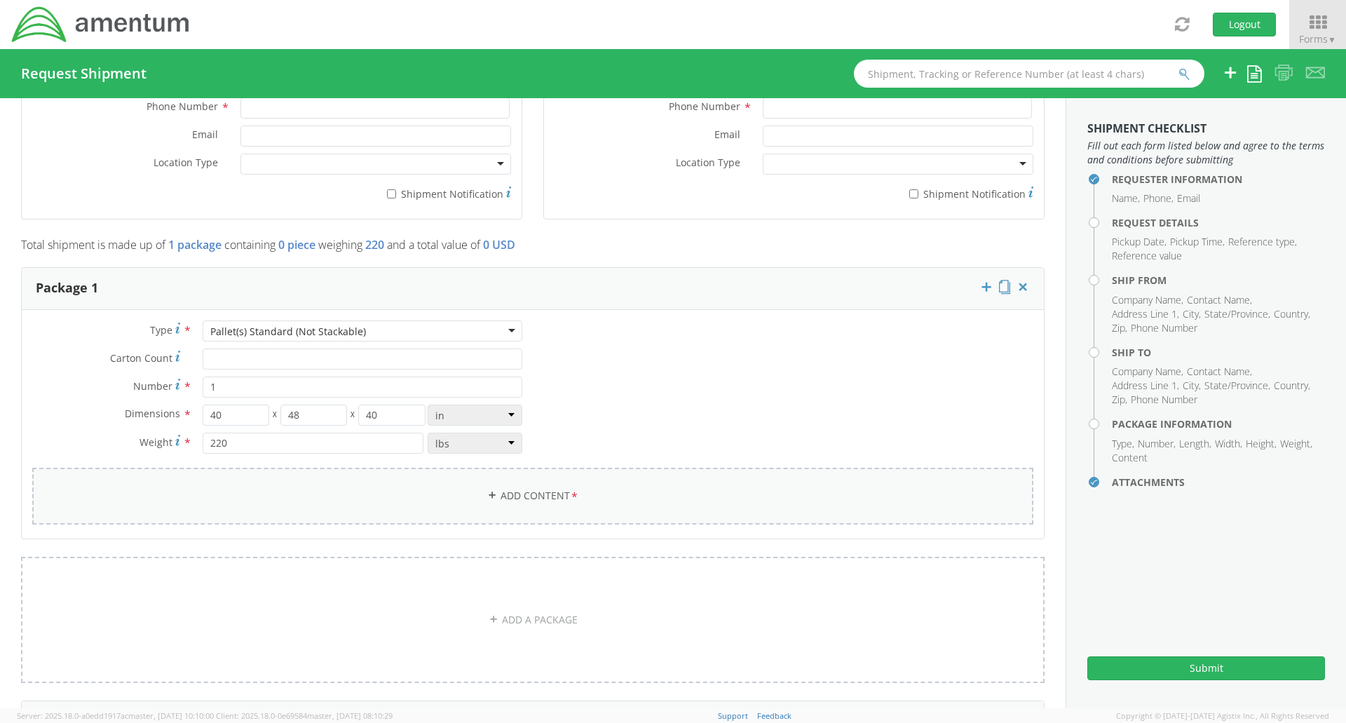
scroll to position [981, 0]
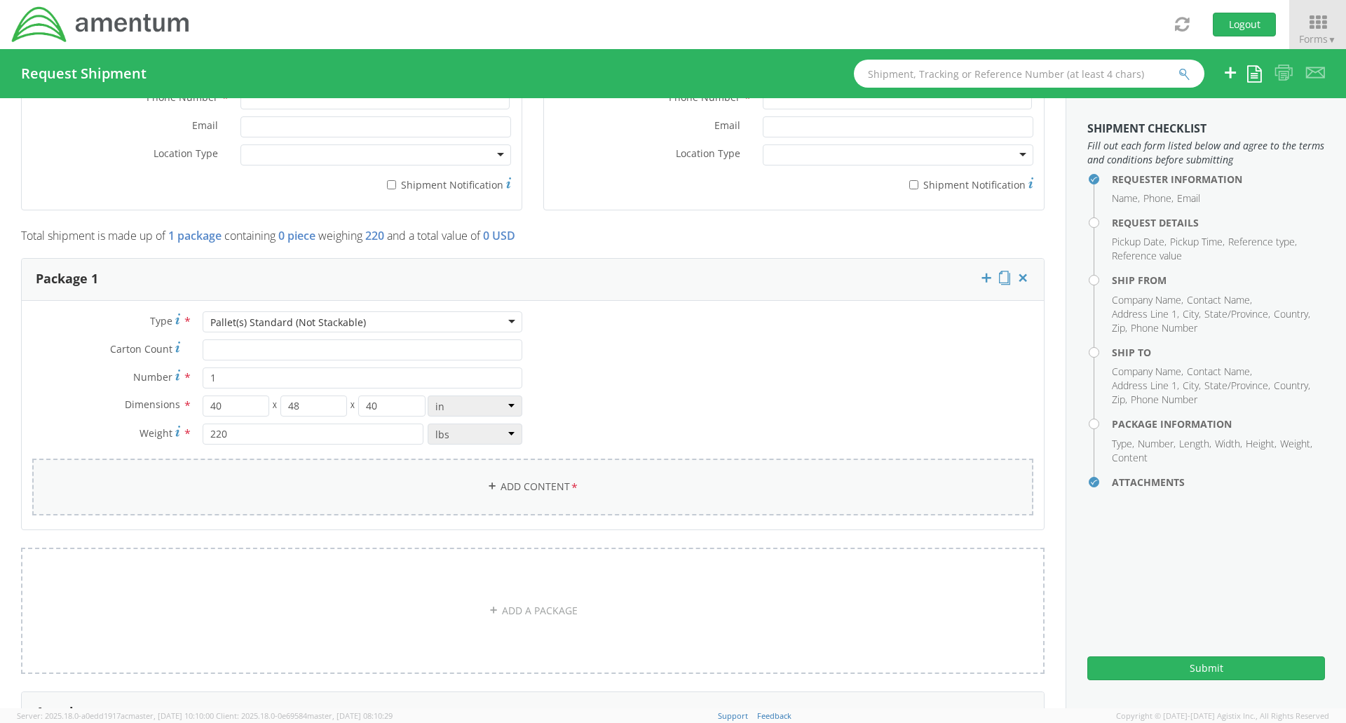
click at [575, 442] on link "Add Content *" at bounding box center [532, 486] width 1001 height 57
select select
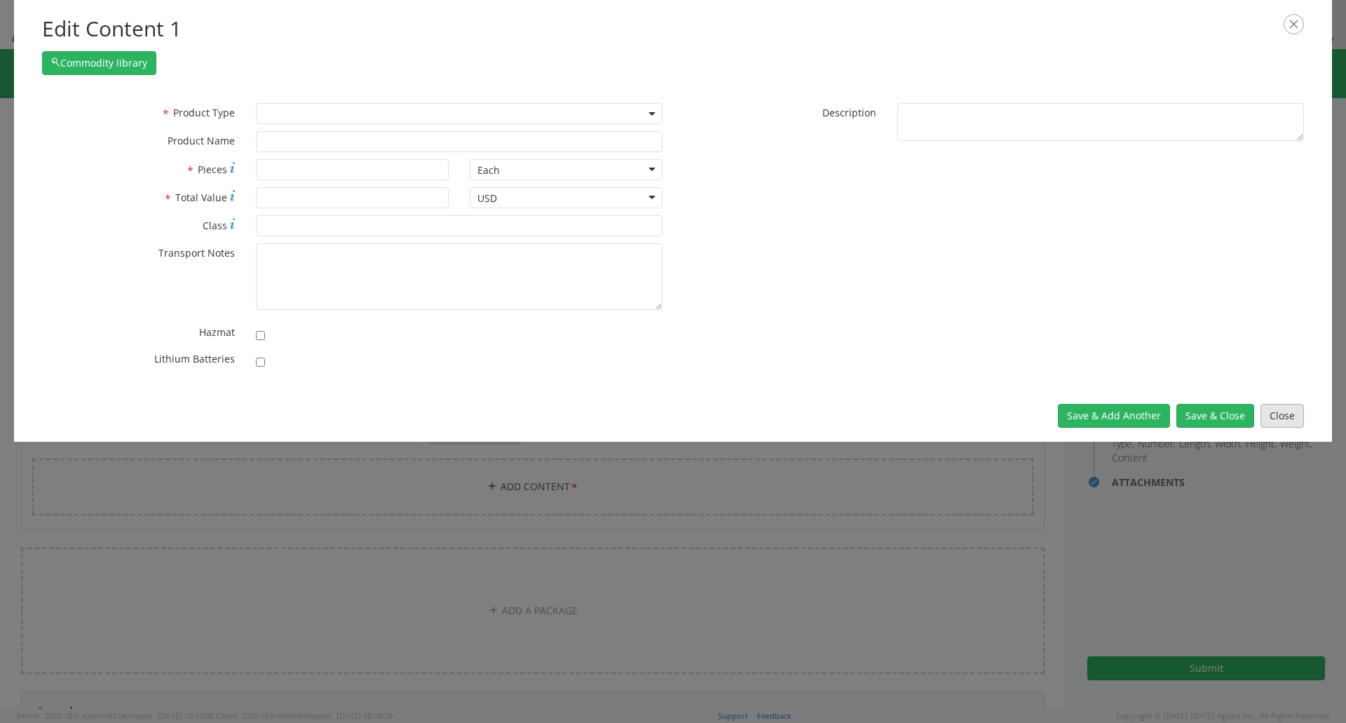
click at [896, 409] on button "Close" at bounding box center [1281, 416] width 43 height 24
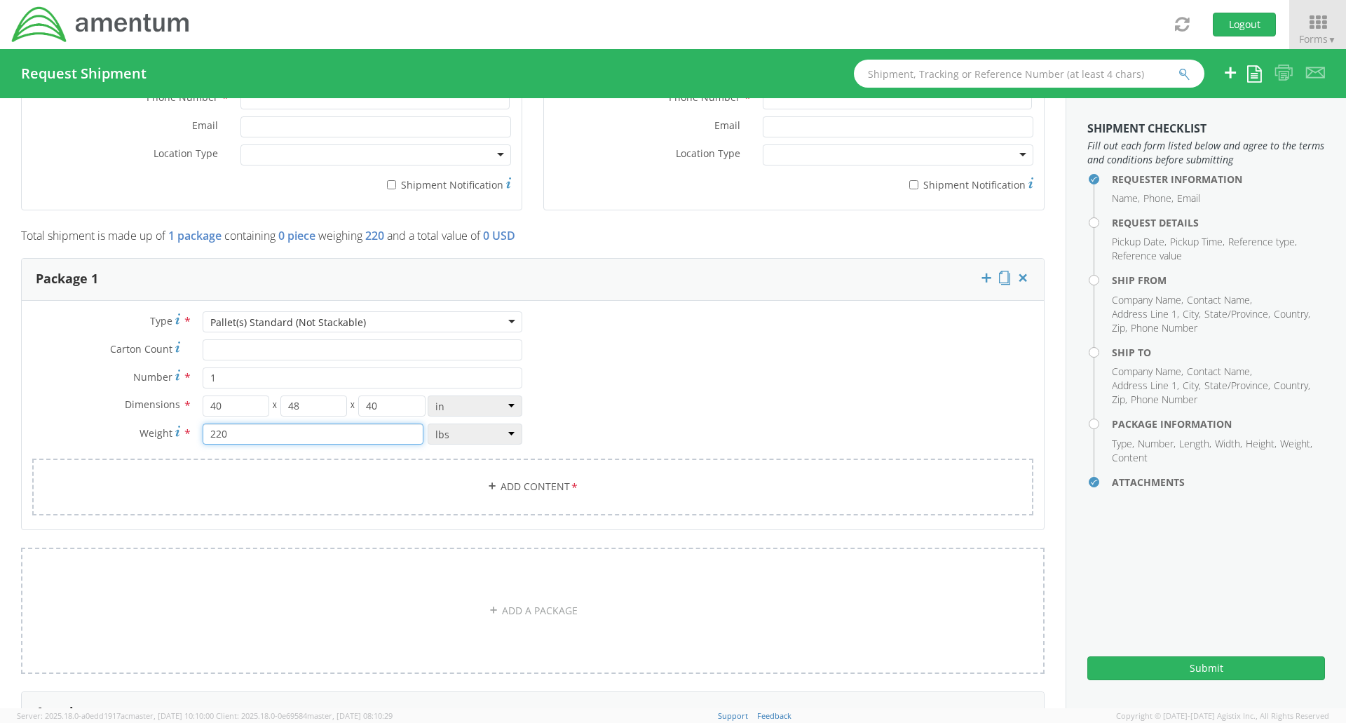
drag, startPoint x: 262, startPoint y: 434, endPoint x: 193, endPoint y: 432, distance: 69.4
click at [193, 432] on div "220 lbs kgs" at bounding box center [362, 433] width 341 height 21
click at [821, 409] on div "Type * Pallet(s) Standard (Not Stackable) Pallet(s) Standard (Not Stackable) Cr…" at bounding box center [533, 421] width 1022 height 221
click at [383, 376] on input "1" at bounding box center [363, 377] width 320 height 21
click at [285, 426] on input "11" at bounding box center [313, 433] width 221 height 21
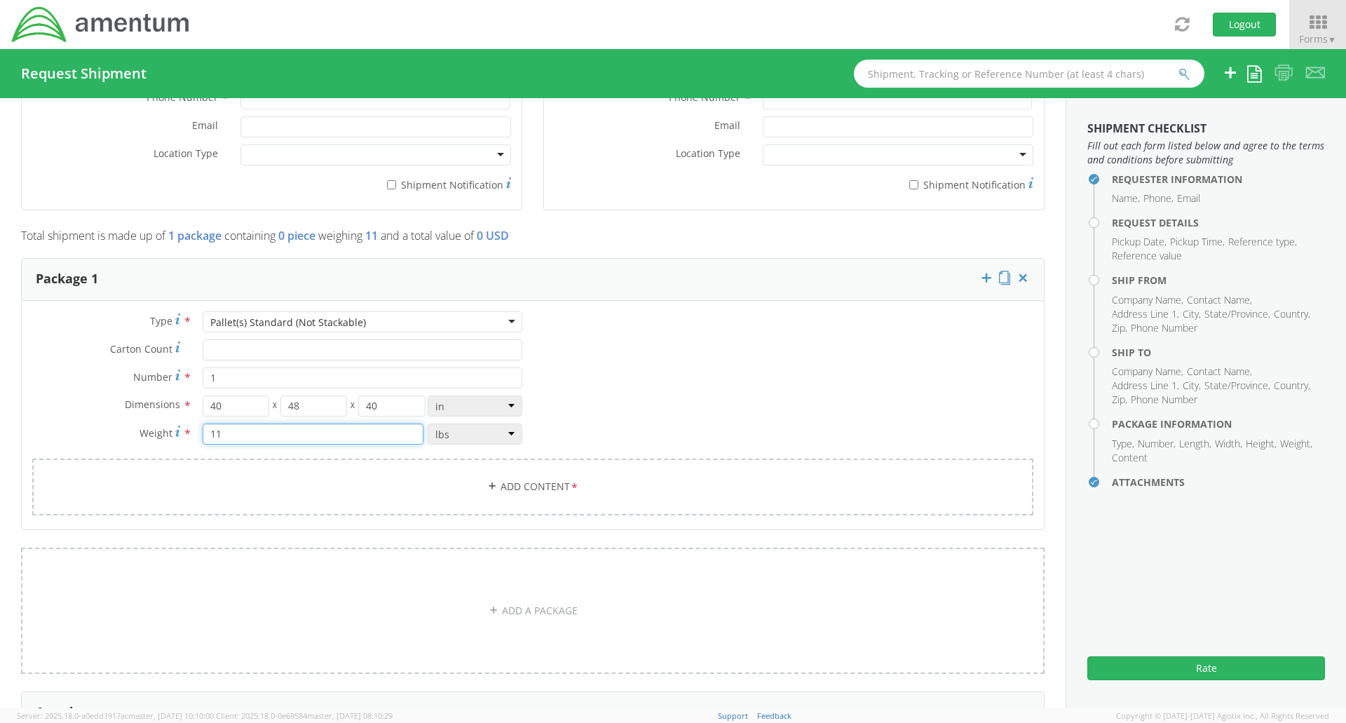
drag, startPoint x: 283, startPoint y: 438, endPoint x: 194, endPoint y: 442, distance: 89.1
click at [194, 442] on div "11 lbs kgs" at bounding box center [362, 433] width 341 height 21
click at [818, 411] on div "Type * Pallet(s) Standard (Not Stackable) Pallet(s) Standard (Not Stackable) Cr…" at bounding box center [533, 421] width 1022 height 221
drag, startPoint x: 301, startPoint y: 434, endPoint x: 212, endPoint y: 439, distance: 89.1
click at [212, 439] on input "220" at bounding box center [313, 433] width 221 height 21
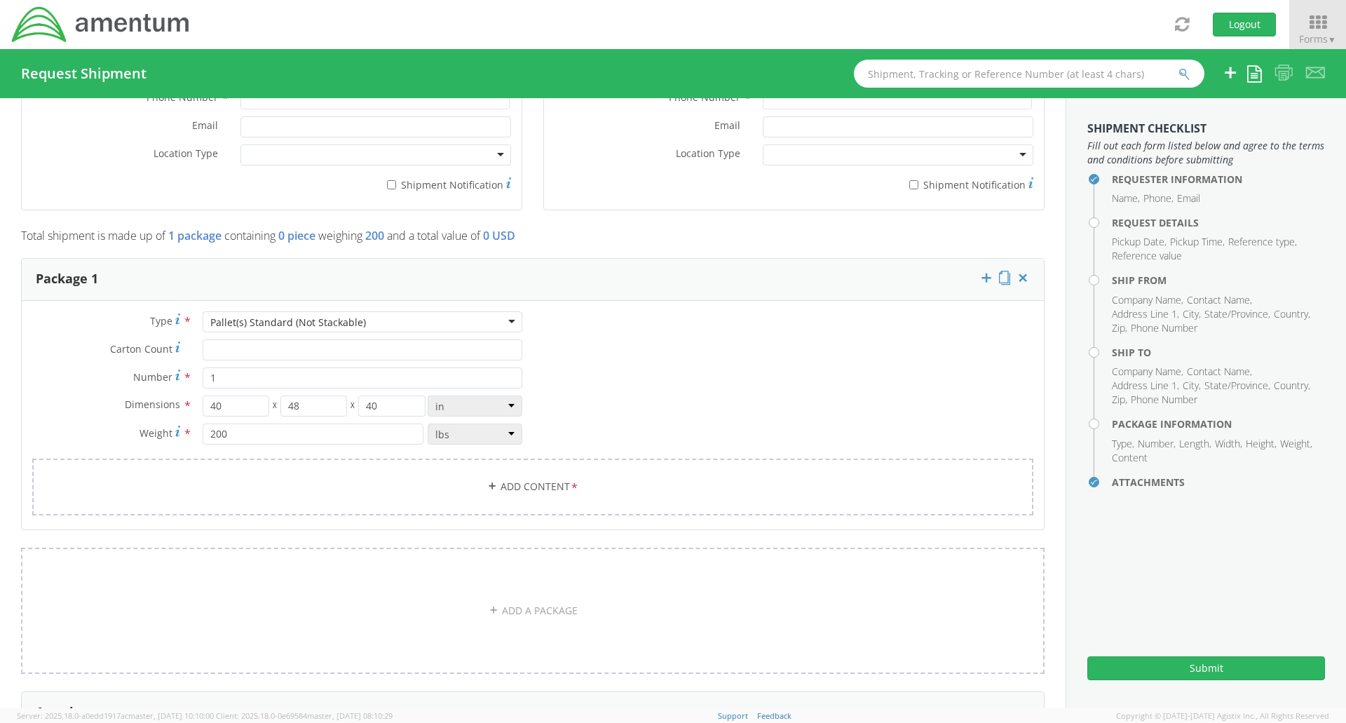
click at [830, 388] on div "Type * Pallet(s) Standard (Not Stackable) Pallet(s) Standard (Not Stackable) Cr…" at bounding box center [533, 421] width 1022 height 221
drag, startPoint x: 291, startPoint y: 433, endPoint x: 64, endPoint y: 430, distance: 226.4
click at [64, 430] on div "Weight * 200 lbs kgs" at bounding box center [277, 433] width 511 height 21
click at [753, 401] on div "Type * Pallet(s) Standard (Not Stackable) Pallet(s) Standard (Not Stackable) Cr…" at bounding box center [533, 421] width 1022 height 221
drag, startPoint x: 306, startPoint y: 433, endPoint x: 111, endPoint y: 433, distance: 194.1
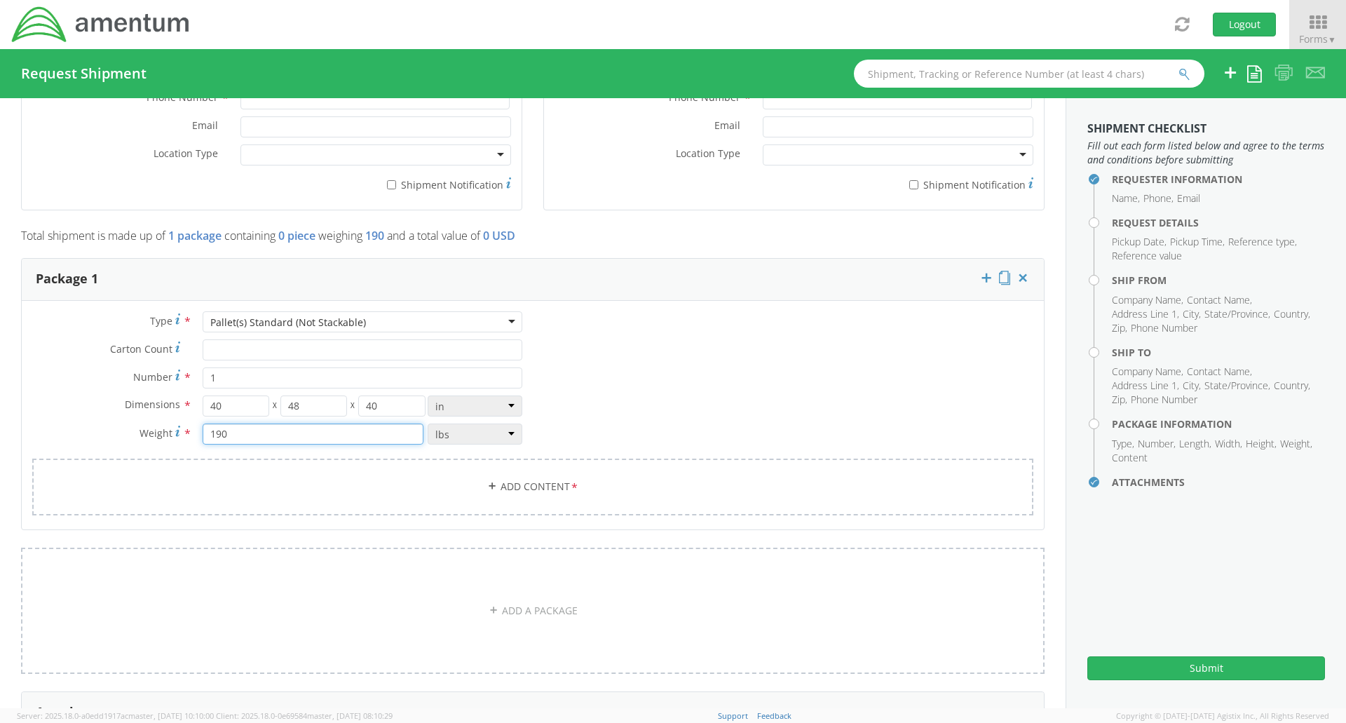
click at [111, 433] on div "Weight * 190 lbs kgs" at bounding box center [277, 433] width 511 height 21
click at [289, 375] on input "1" at bounding box center [363, 377] width 320 height 21
drag, startPoint x: 259, startPoint y: 442, endPoint x: 160, endPoint y: 449, distance: 99.7
click at [160, 442] on div "Dimensions * 40 X 48 X 40 in cm ft Weight * 11 lbs kgs" at bounding box center [277, 423] width 511 height 56
type input "220"
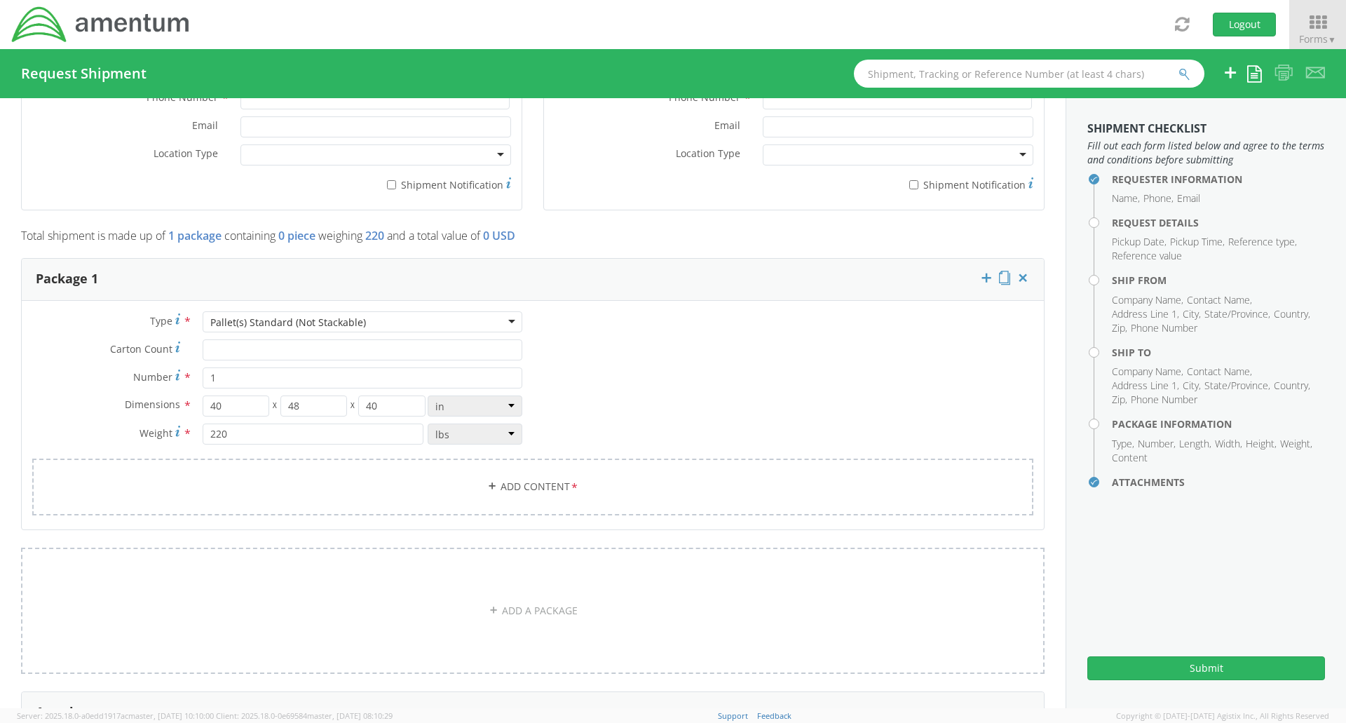
click at [683, 404] on div "Type * Pallet(s) Standard (Not Stackable) Pallet(s) Standard (Not Stackable) Cr…" at bounding box center [533, 421] width 1022 height 221
drag, startPoint x: 245, startPoint y: 437, endPoint x: 137, endPoint y: 434, distance: 108.7
click at [137, 434] on div "Weight Total weight of package(s) in pounds or kilograms * 220 lbs kgs" at bounding box center [277, 433] width 511 height 21
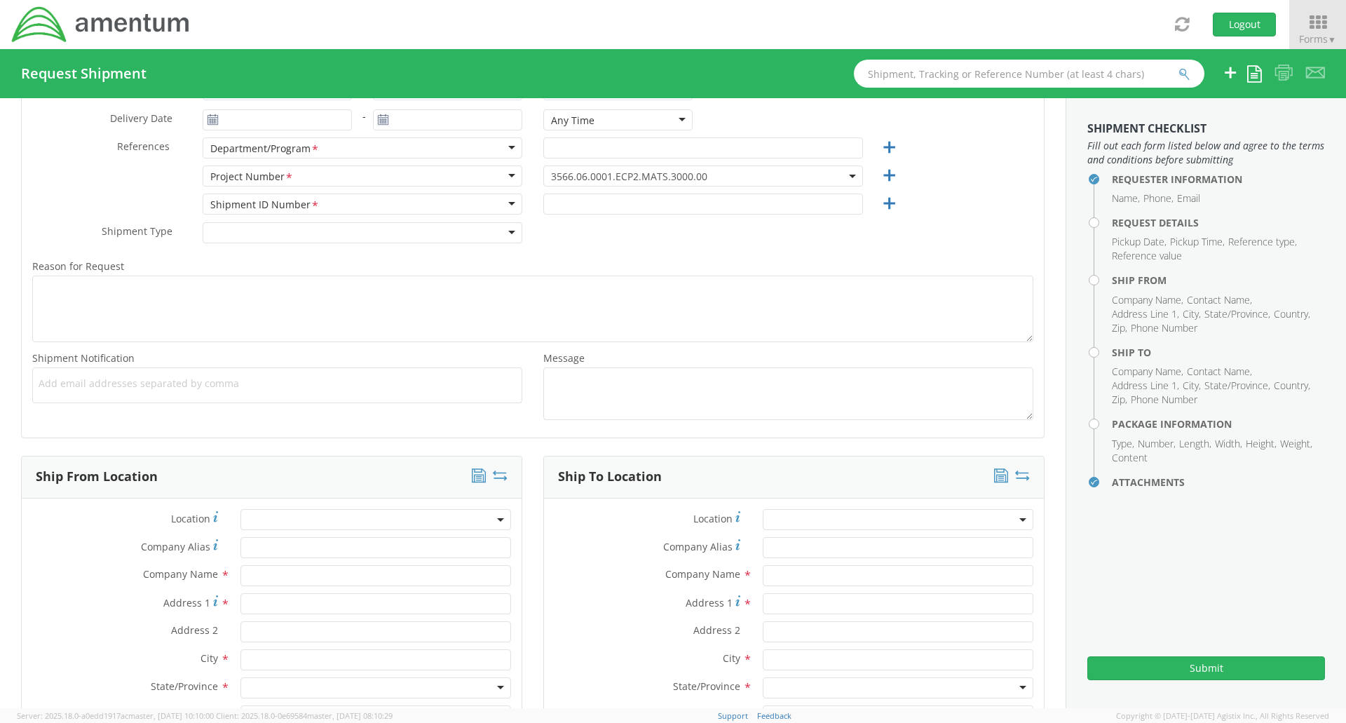
scroll to position [0, 0]
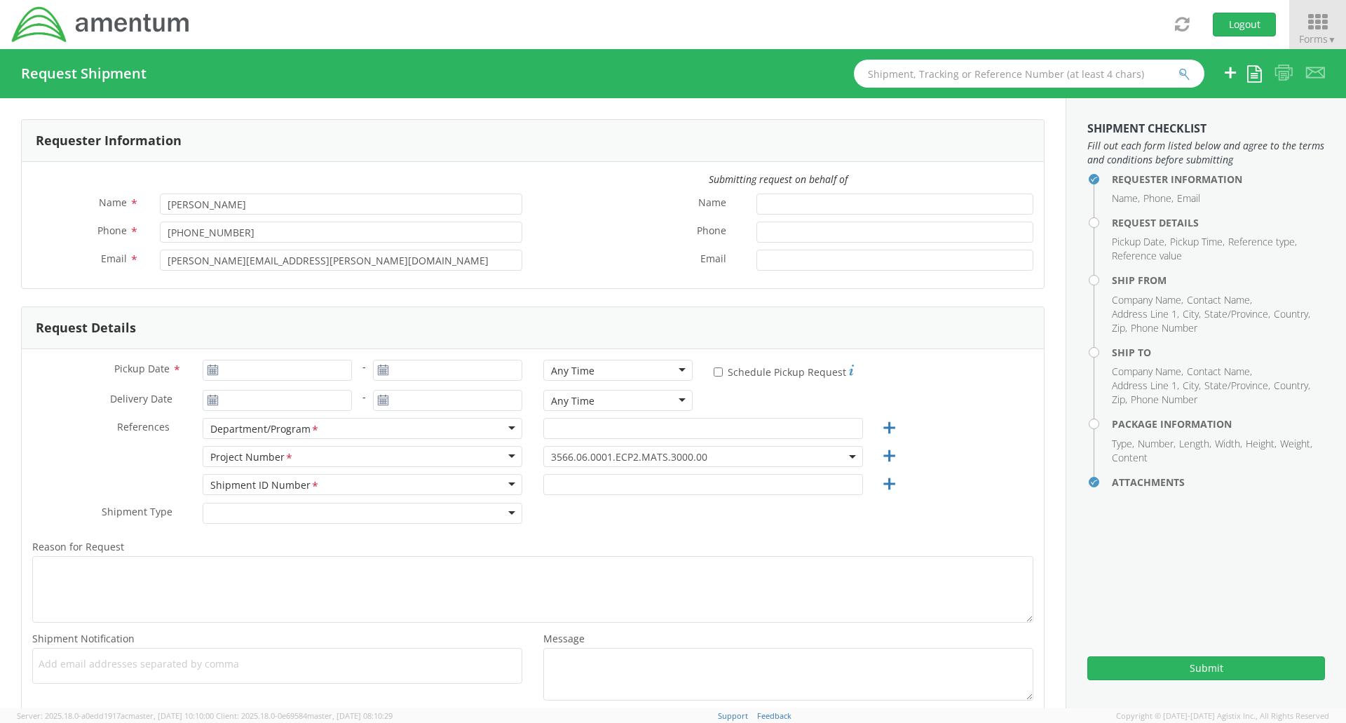
click at [896, 18] on icon at bounding box center [1317, 23] width 65 height 20
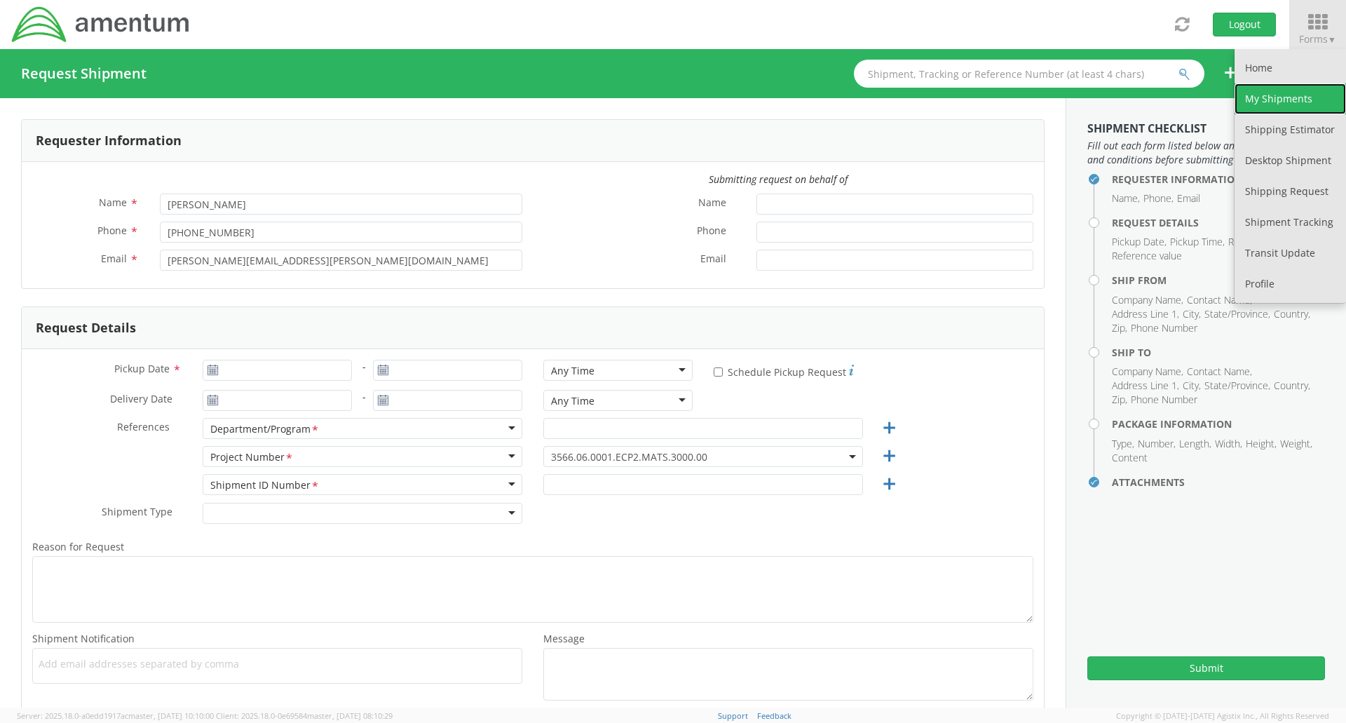
click at [896, 108] on link "My Shipments" at bounding box center [1289, 98] width 111 height 31
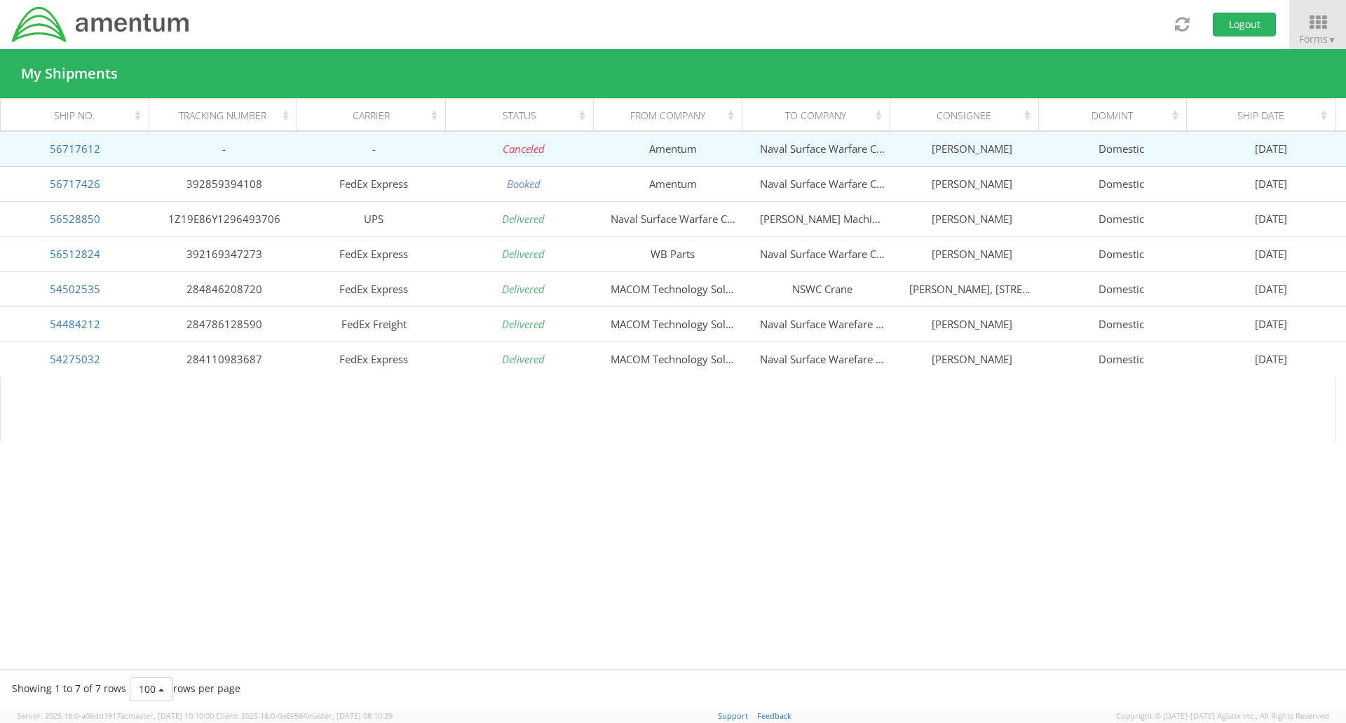
click at [521, 151] on icon "Canceled" at bounding box center [523, 149] width 42 height 14
click at [80, 146] on link "56717612" at bounding box center [75, 149] width 50 height 14
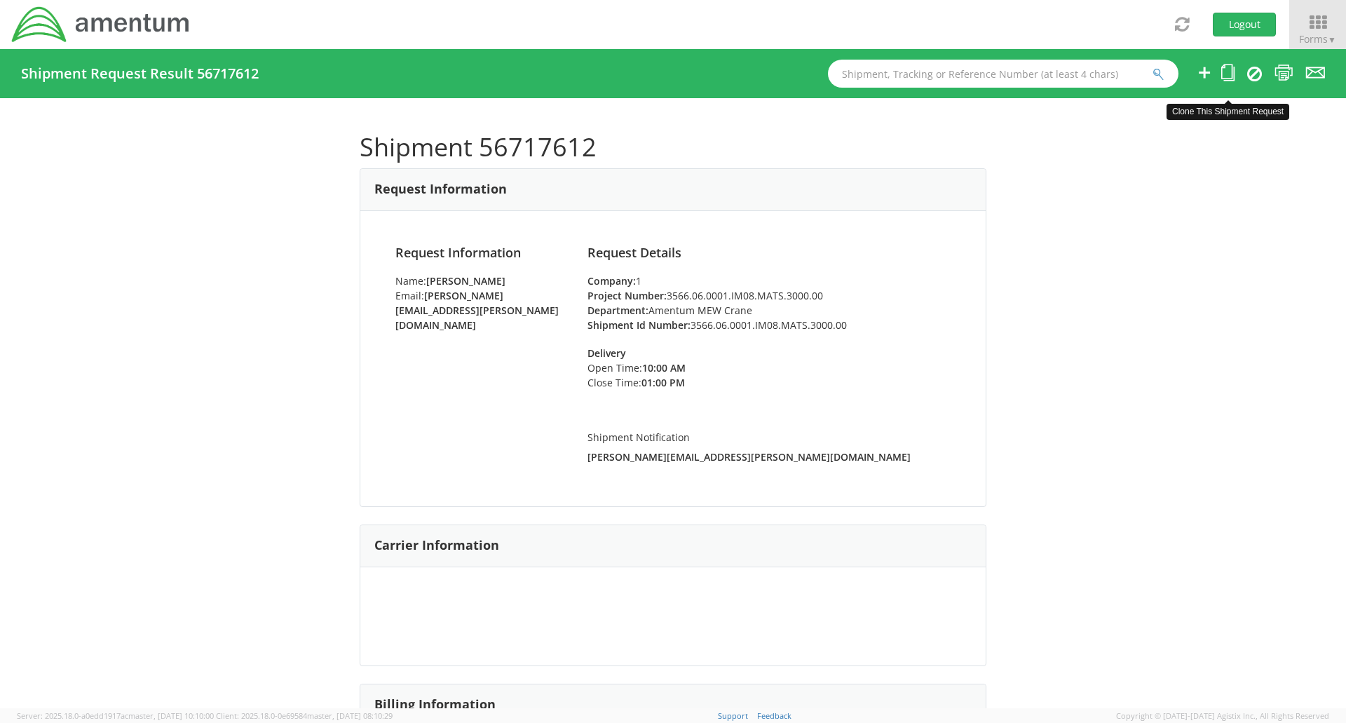
click at [896, 74] on icon at bounding box center [1227, 73] width 13 height 18
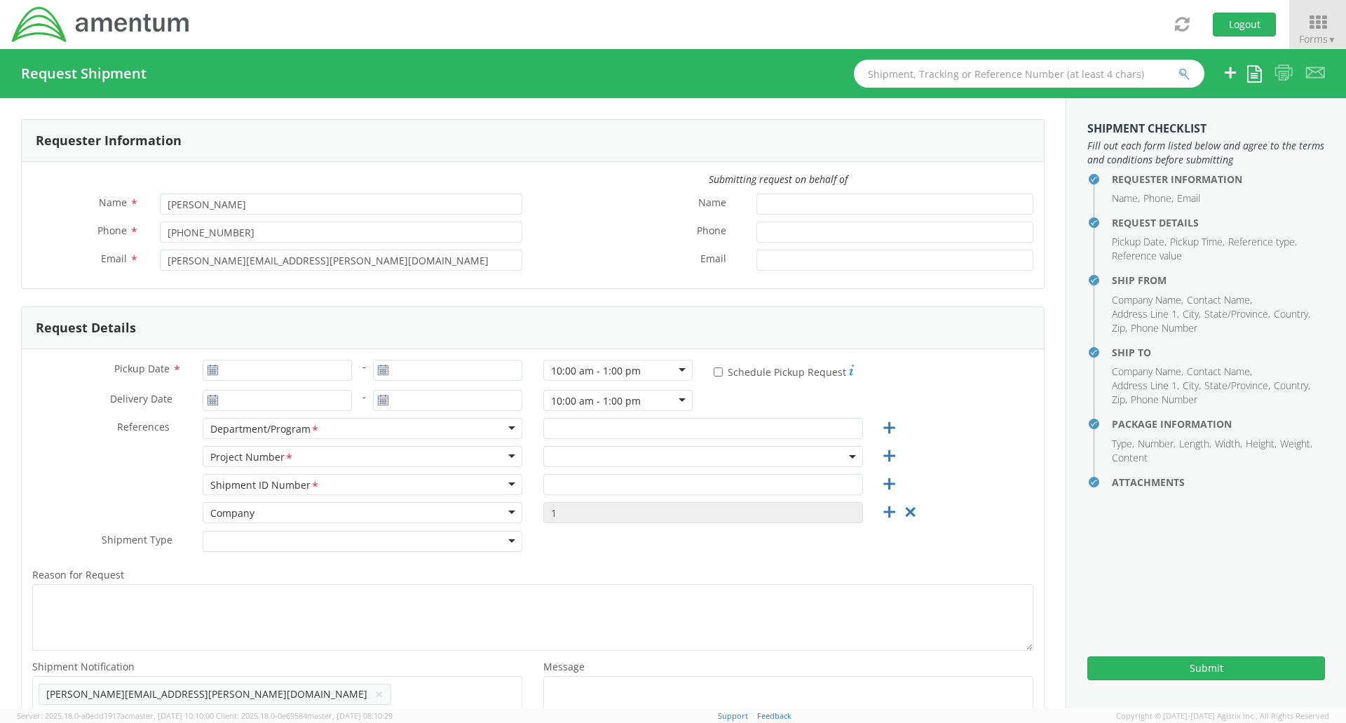
type input "[DATE]"
type input "Amentum MEW Crane"
type input "3566.06.0001.IM08.MATS.3000.00"
select select
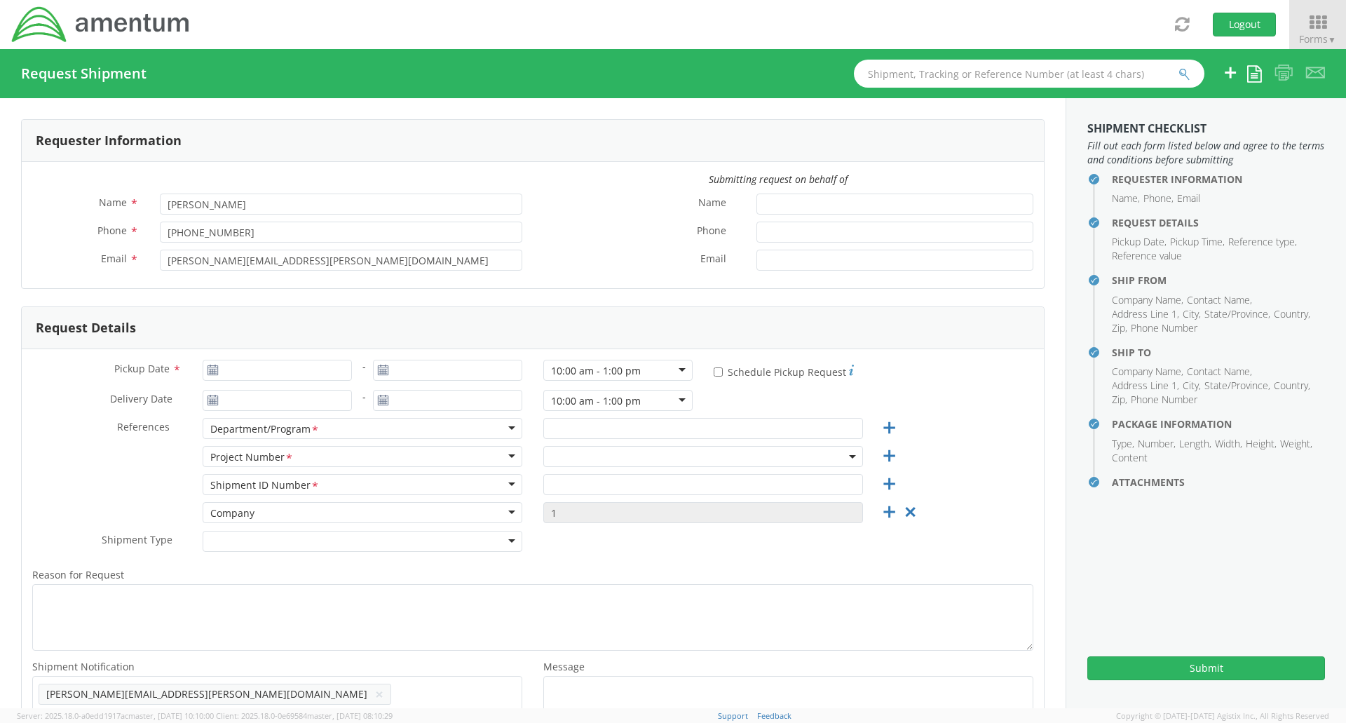
type input "Amentum"
type input "[STREET_ADDRESS]"
type input "[PERSON_NAME]"
type input "47441"
type input "[PERSON_NAME]"
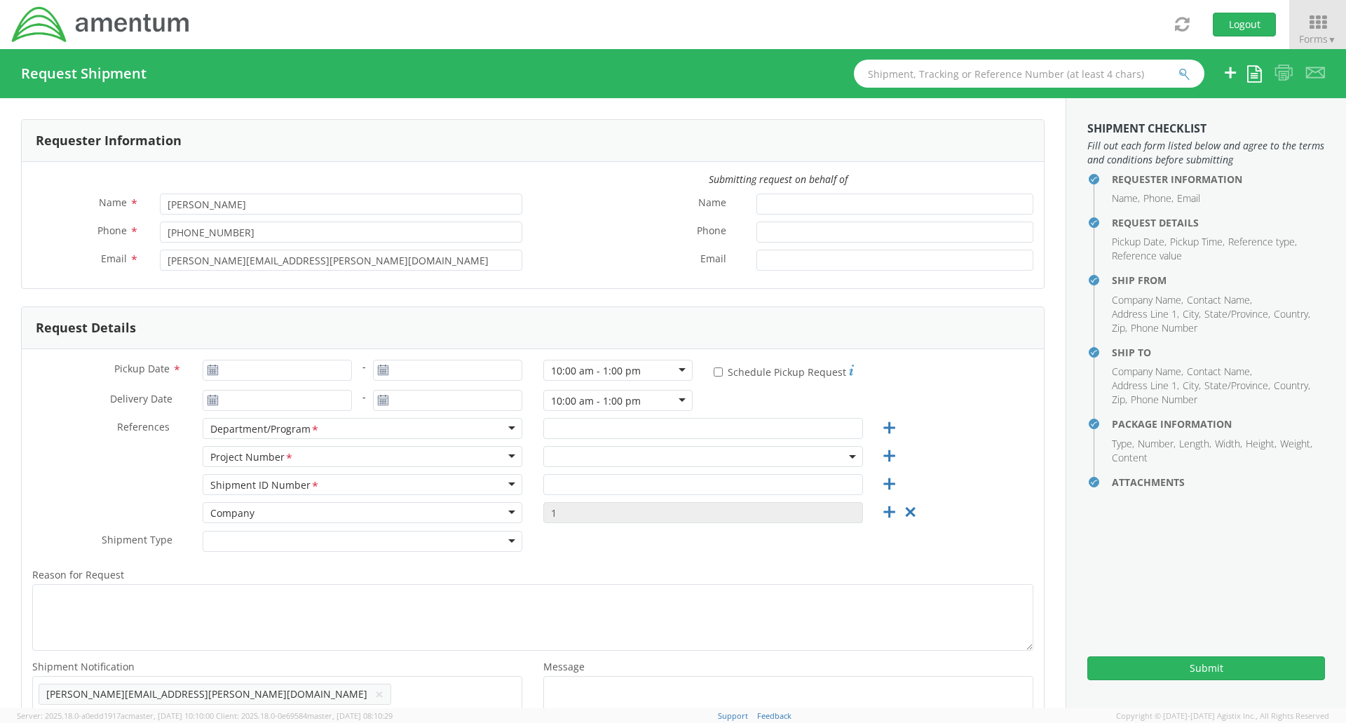
type input "8126175618"
type input "[PERSON_NAME][EMAIL_ADDRESS][PERSON_NAME][DOMAIN_NAME]"
checkbox input "true"
select select
type input "Naval Surface Warfare Center Crane (NSWC Crane)"
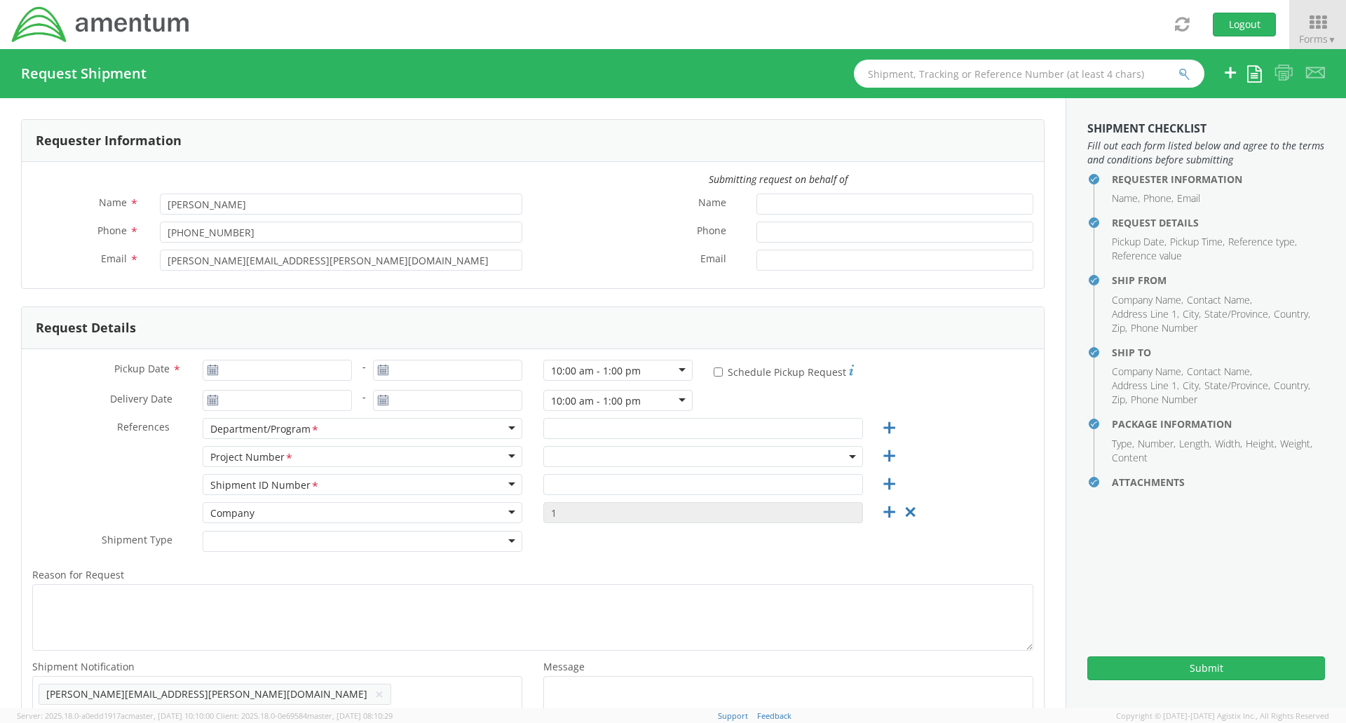
type input "300 Highway 361"
type input "Building 3330S"
type input "Crane"
type input "47522"
type input "[PERSON_NAME]"
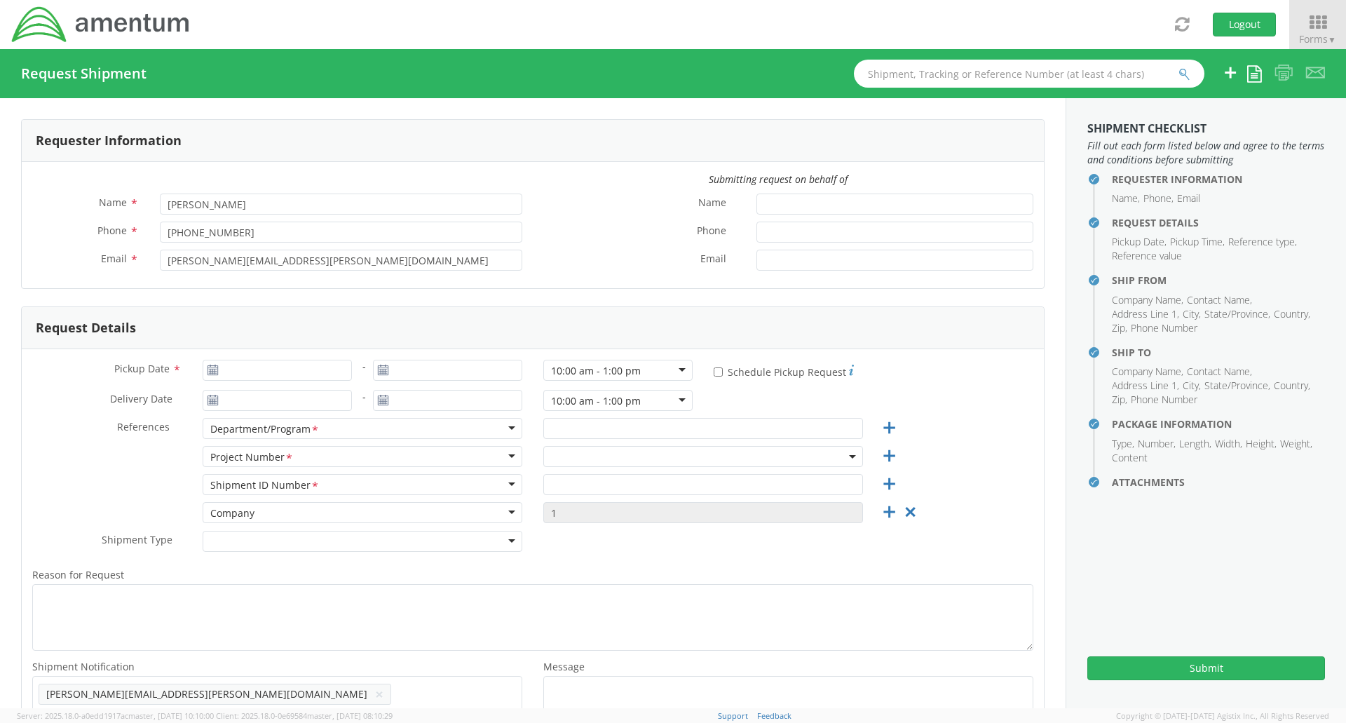
type input "8128545764"
select select "3566.06.0001.ECP2.MATS.3000.00"
select select
drag, startPoint x: 734, startPoint y: 484, endPoint x: 471, endPoint y: 507, distance: 263.9
click at [471, 442] on div "Pickup Date * 09/05/2025 - [DATE] 10:00 am - 1:00 pm 10:00 am - 1:00 pm Any Tim…" at bounding box center [533, 547] width 1022 height 397
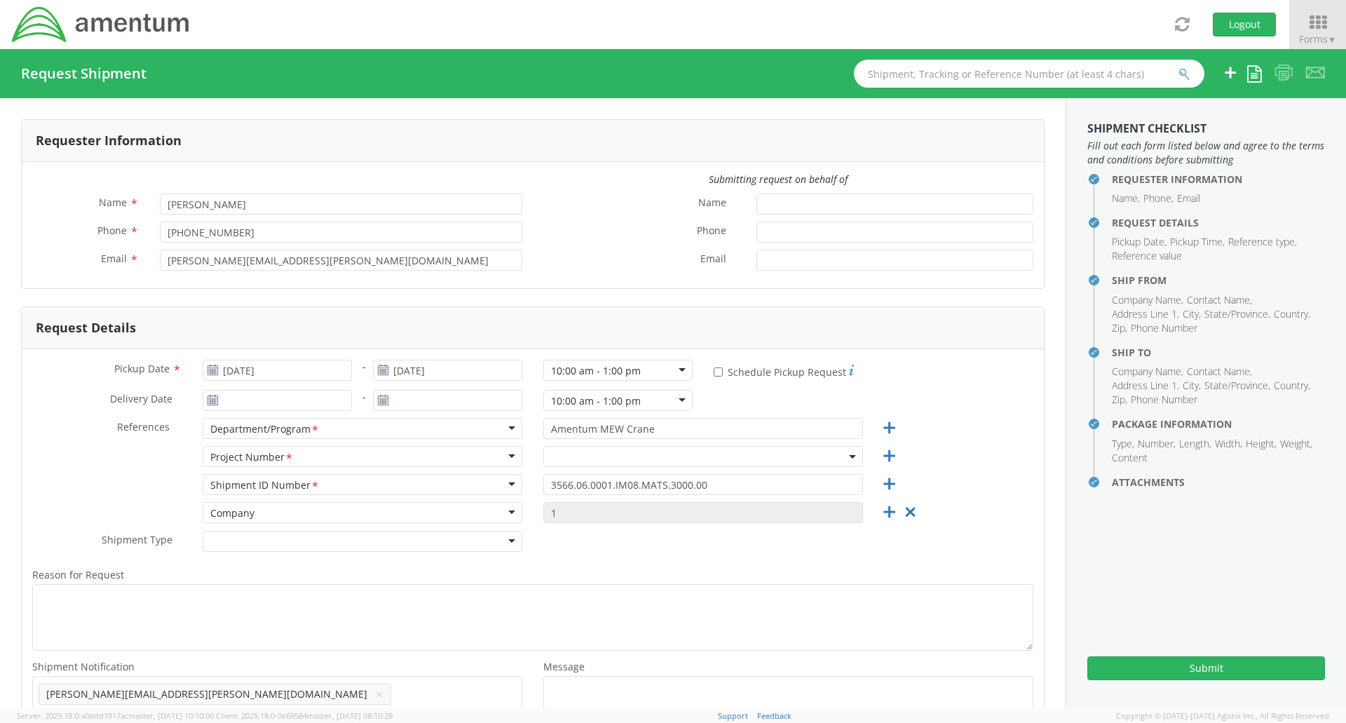
click at [609, 442] on span at bounding box center [703, 456] width 320 height 21
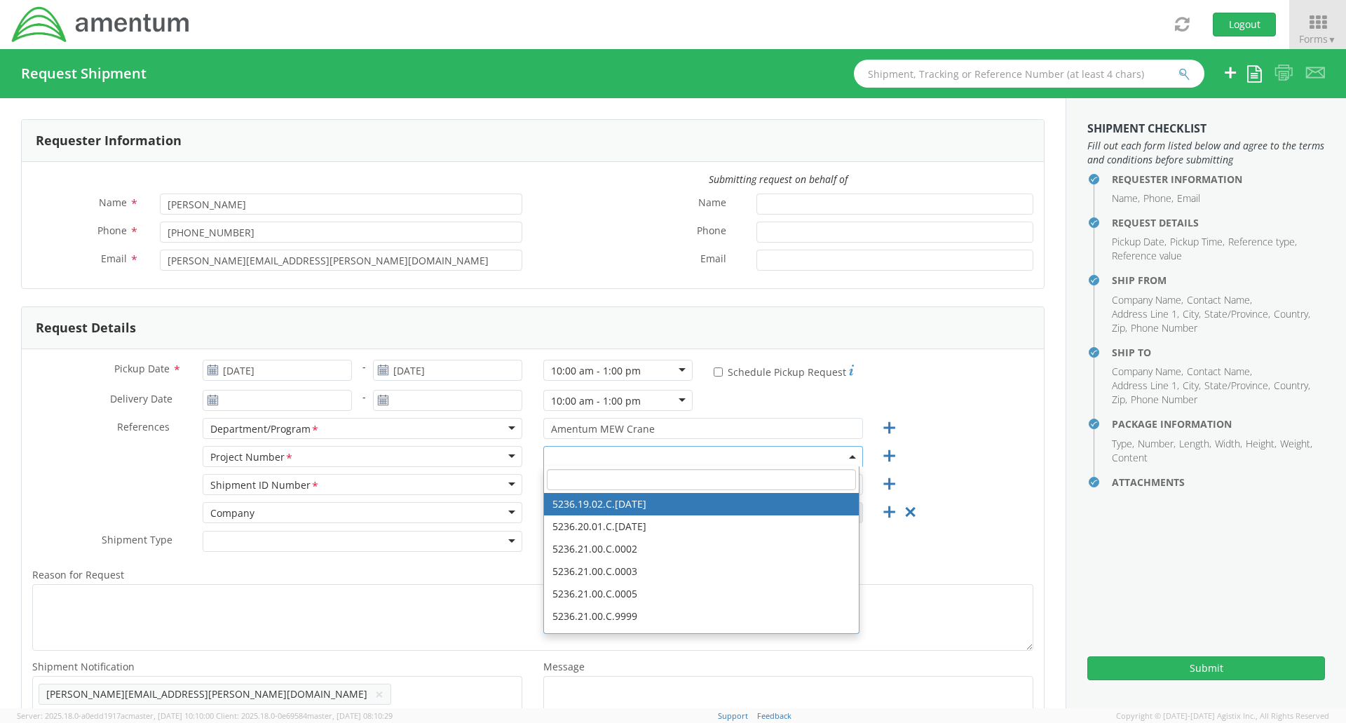
click at [624, 442] on input "search" at bounding box center [701, 479] width 309 height 21
paste input "3566.06.0001.IM08.MATS.3000.00"
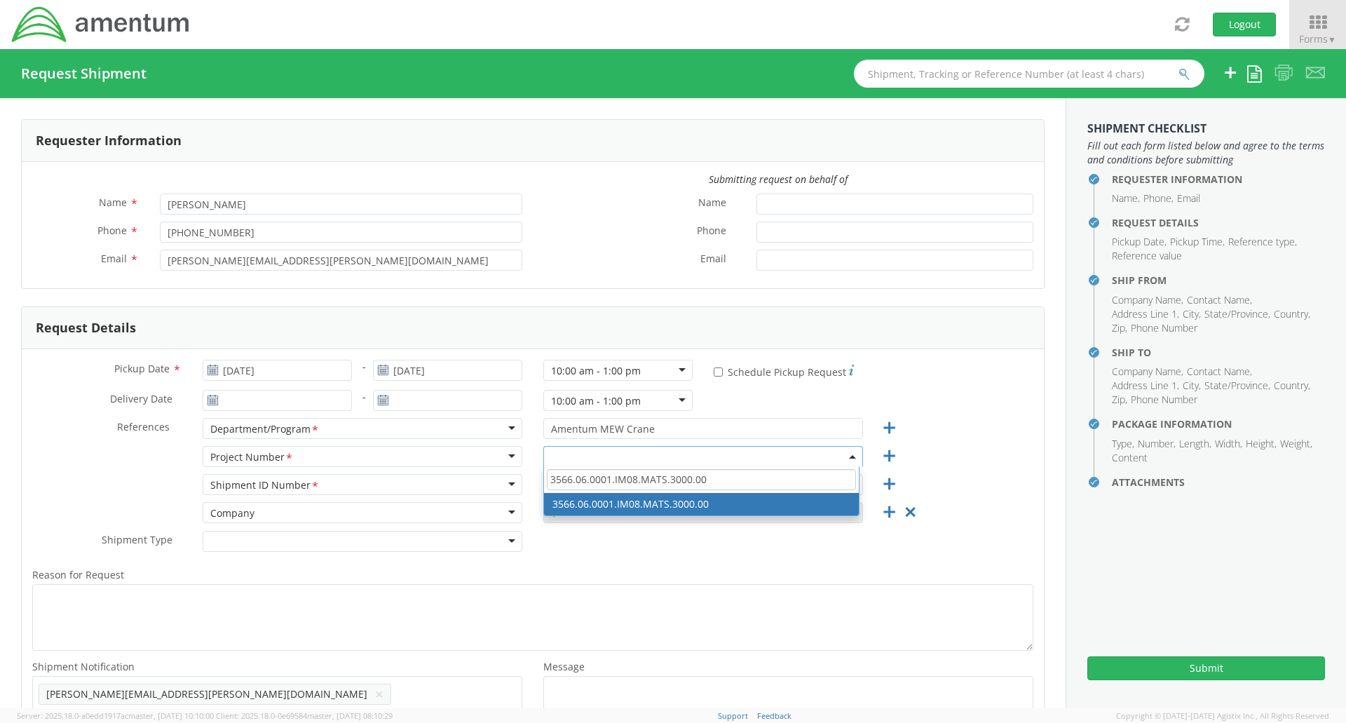
type input "3566.06.0001.IM08.MATS.3000.00"
select select "3566.06.0001.IM08.MATS.3000.00"
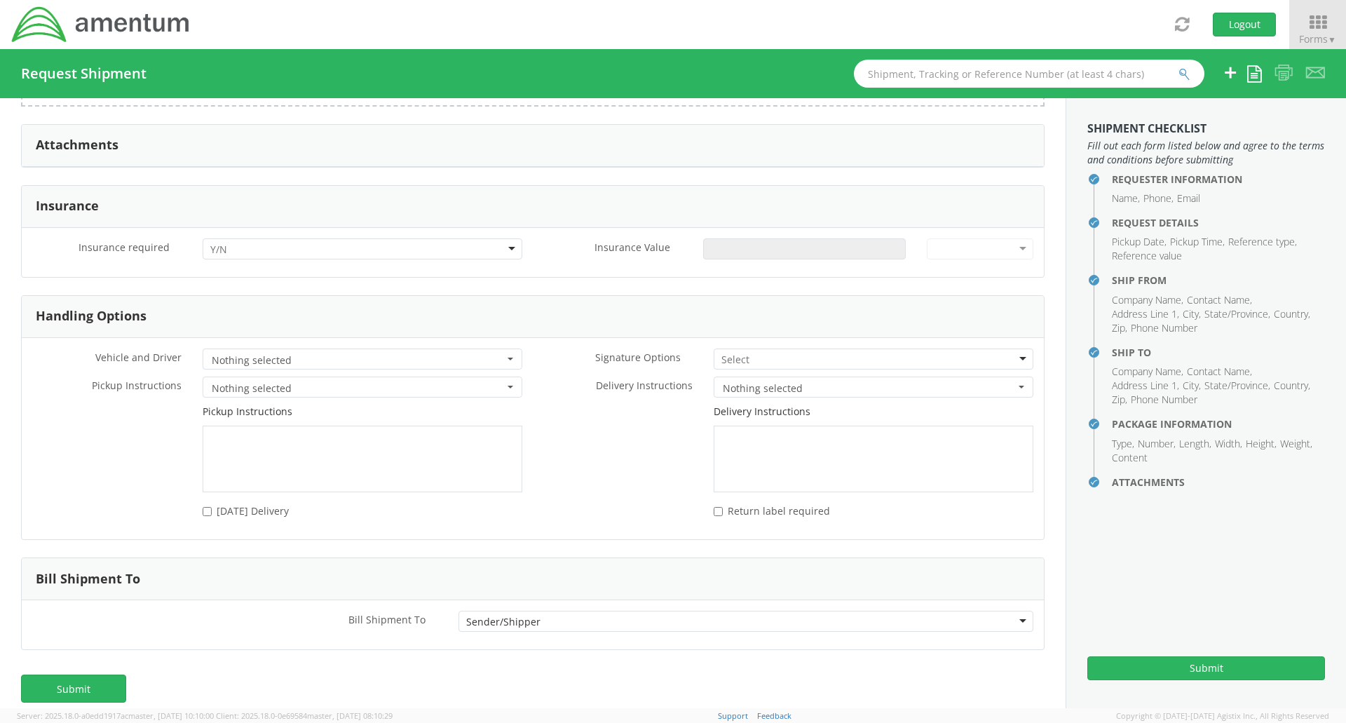
scroll to position [1703, 0]
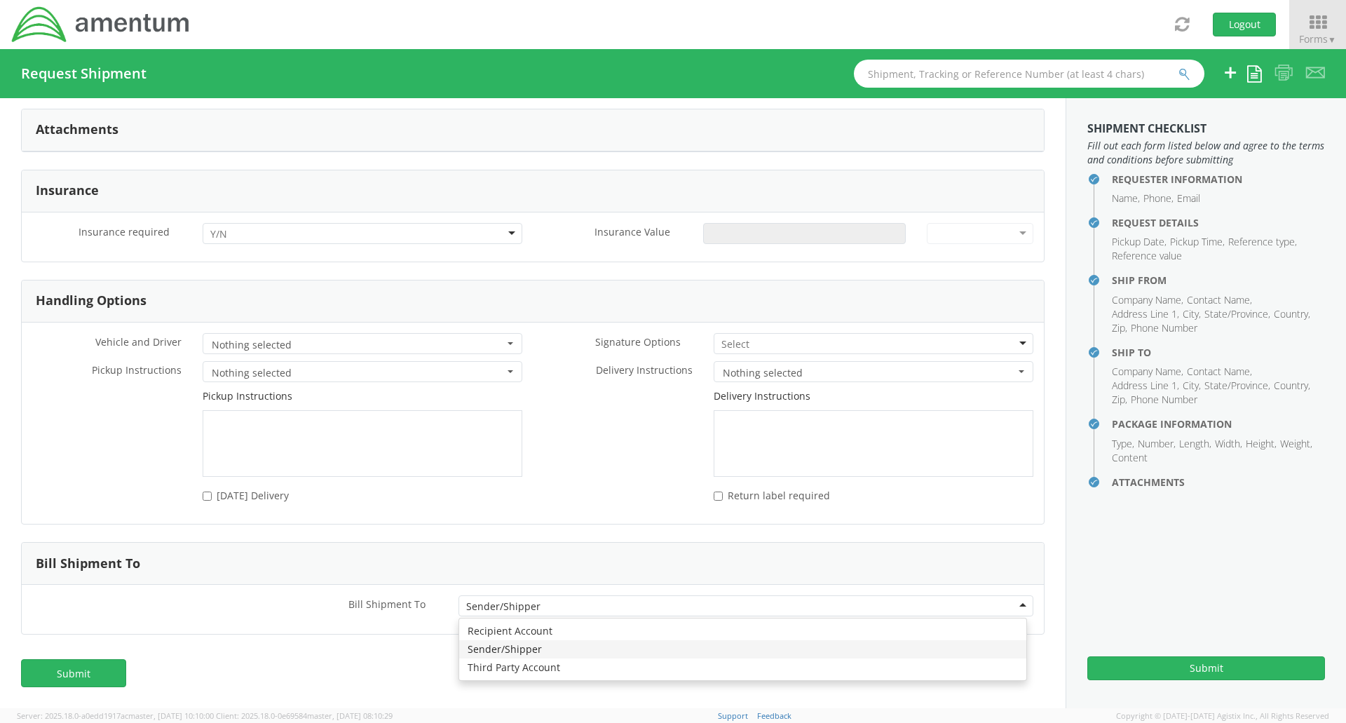
click at [568, 442] on div "Sender/Shipper" at bounding box center [745, 605] width 575 height 21
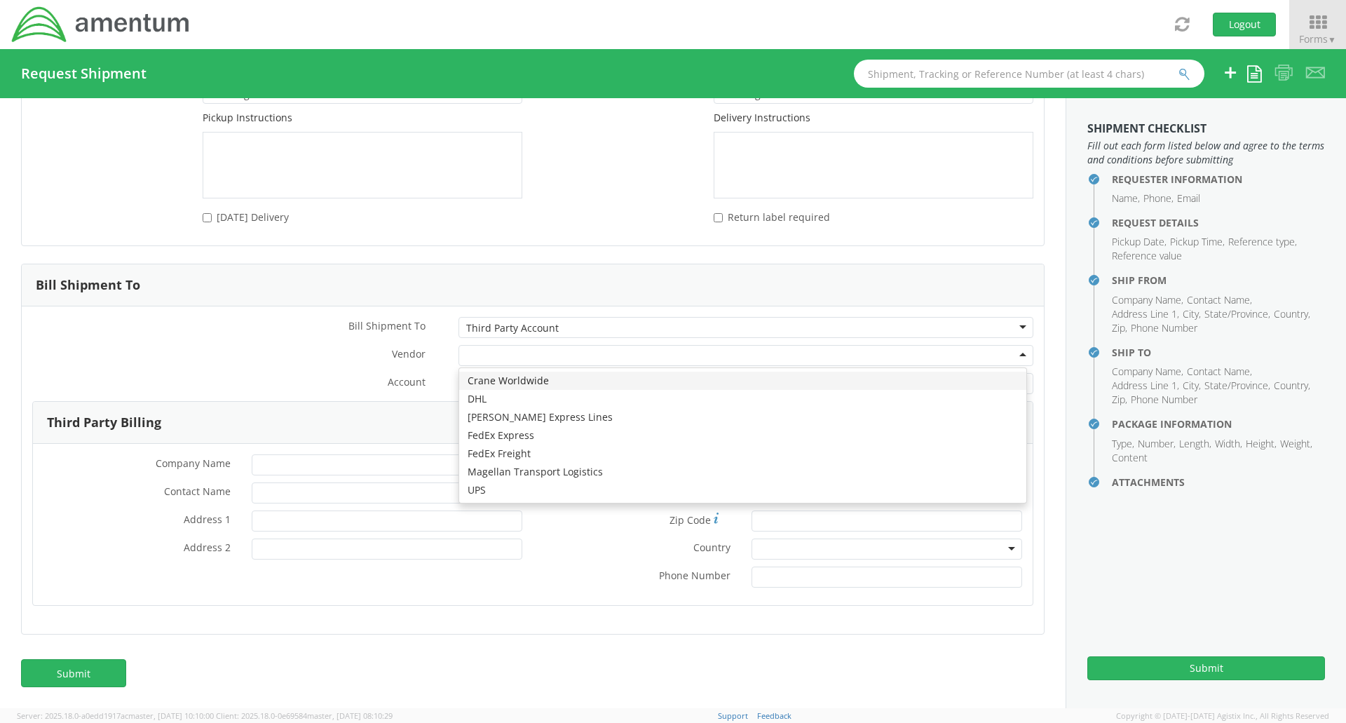
click at [542, 357] on div at bounding box center [745, 355] width 575 height 21
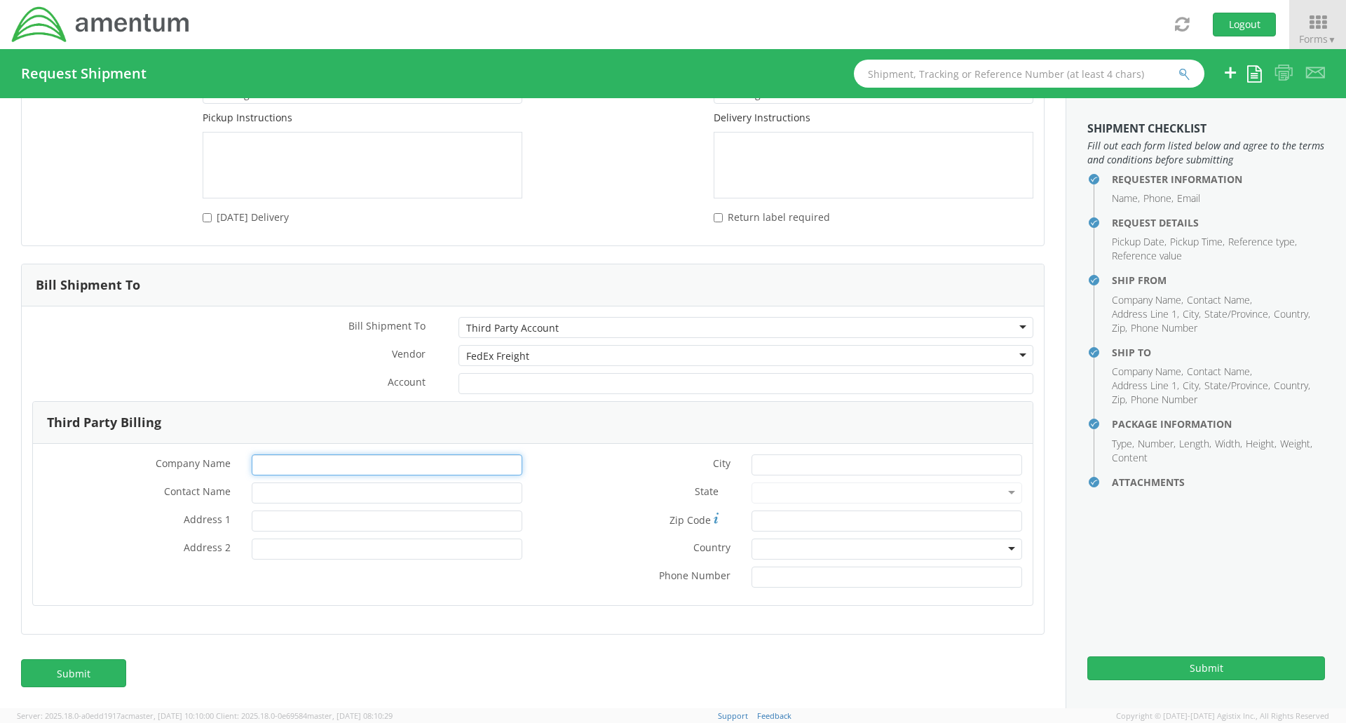
click at [284, 442] on input "* Company Name" at bounding box center [387, 464] width 271 height 21
paste input "A.C.T. power"
type input "A.C.T. power"
click at [289, 442] on input "* Contact Name" at bounding box center [387, 492] width 271 height 21
type input "[PERSON_NAME]"
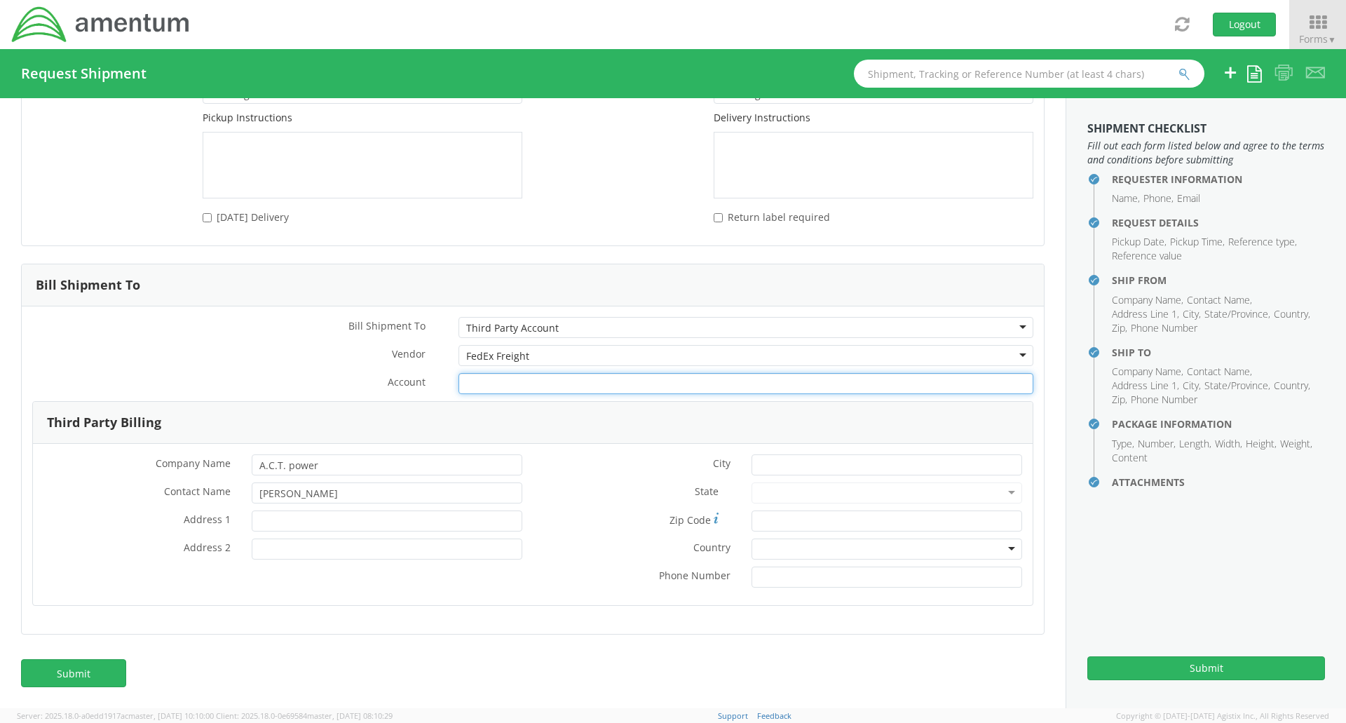
click at [549, 379] on input "Account *" at bounding box center [745, 383] width 575 height 21
paste input "432226050"
type input "432226050"
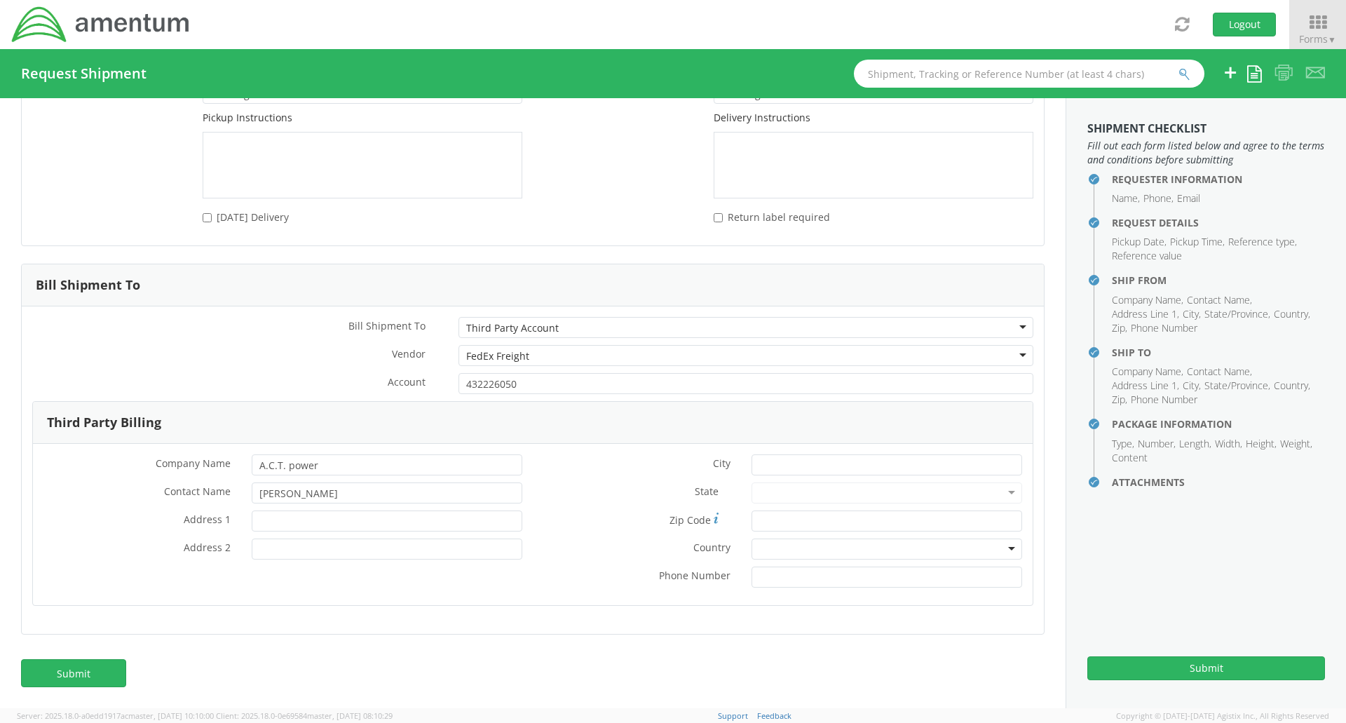
click at [559, 442] on label "State *" at bounding box center [637, 491] width 208 height 18
click at [339, 442] on input "* Address 1" at bounding box center [387, 520] width 271 height 21
click at [296, 442] on input "* Address 1" at bounding box center [387, 520] width 271 height 21
paste input "2001 [GEOGRAPHIC_DATA]"
type input "2001 [GEOGRAPHIC_DATA]"
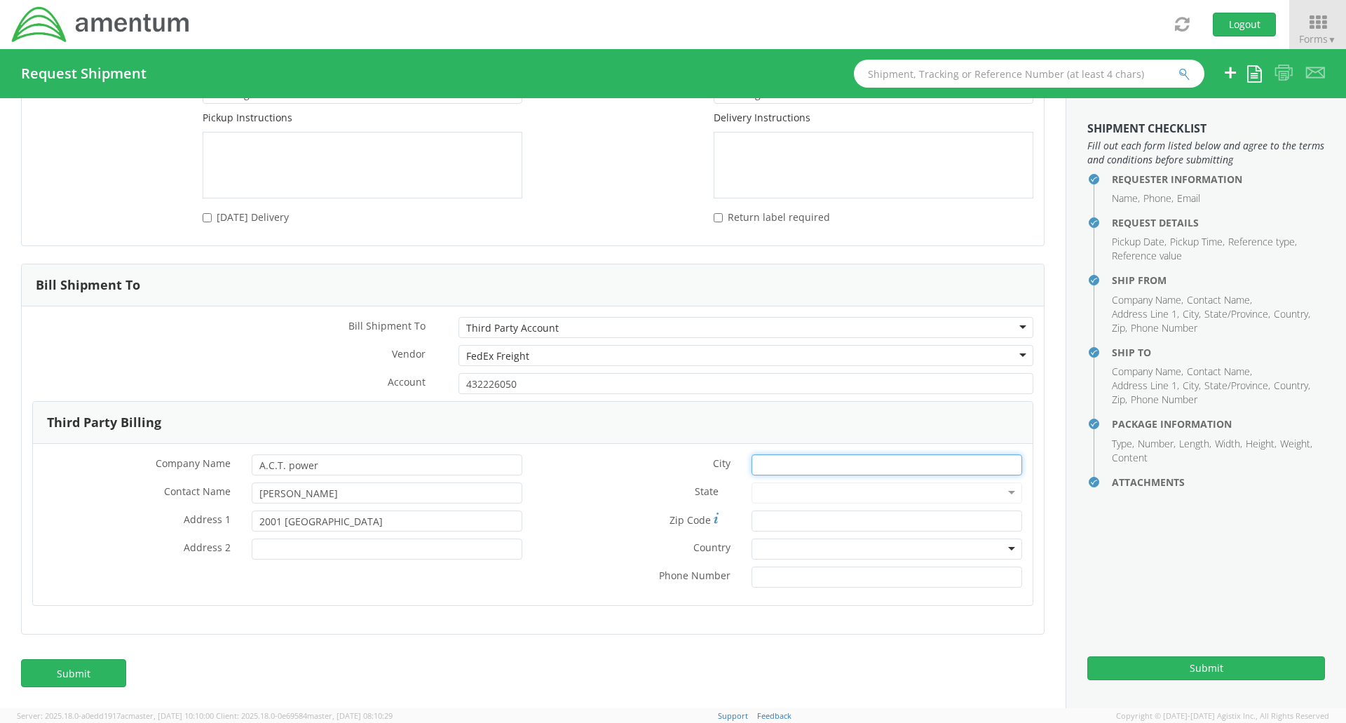
click at [785, 442] on input "* City" at bounding box center [886, 464] width 271 height 21
type input "[GEOGRAPHIC_DATA]"
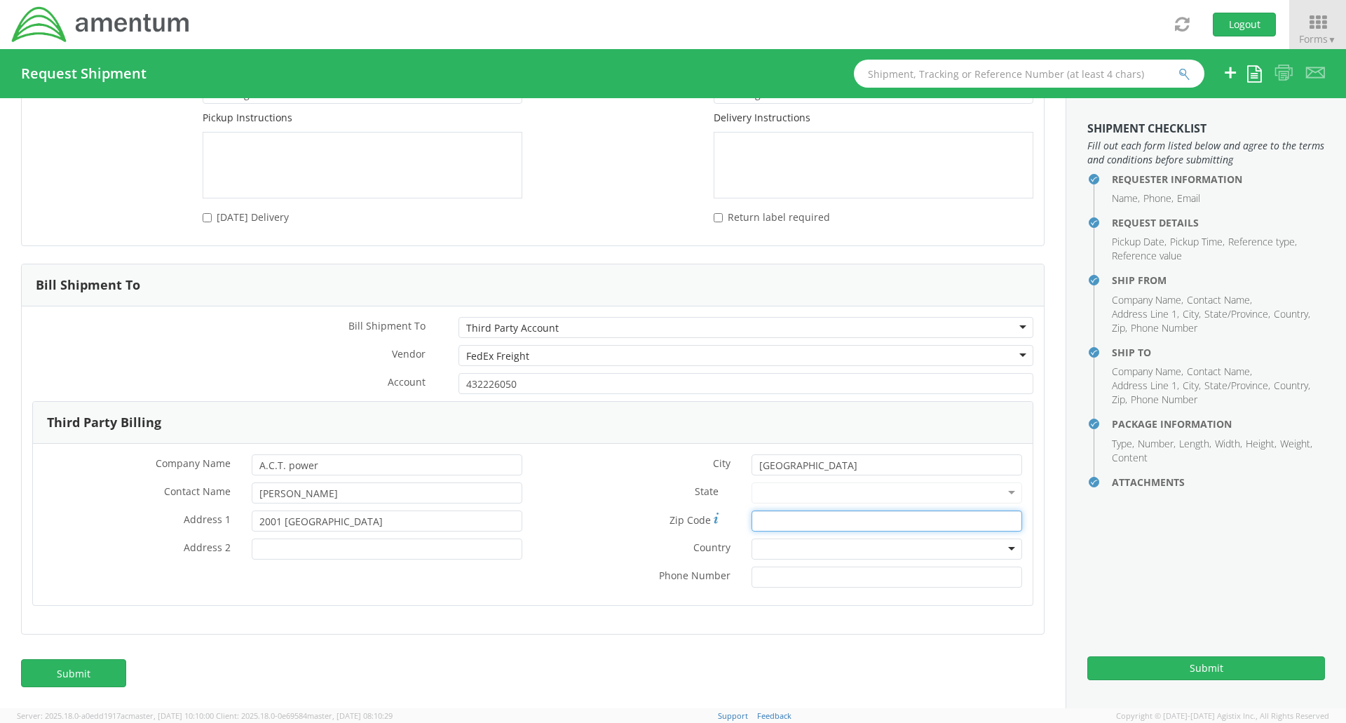
click at [794, 442] on input "Zip Code *" at bounding box center [886, 520] width 271 height 21
type input "17057"
click at [802, 442] on div at bounding box center [886, 548] width 271 height 21
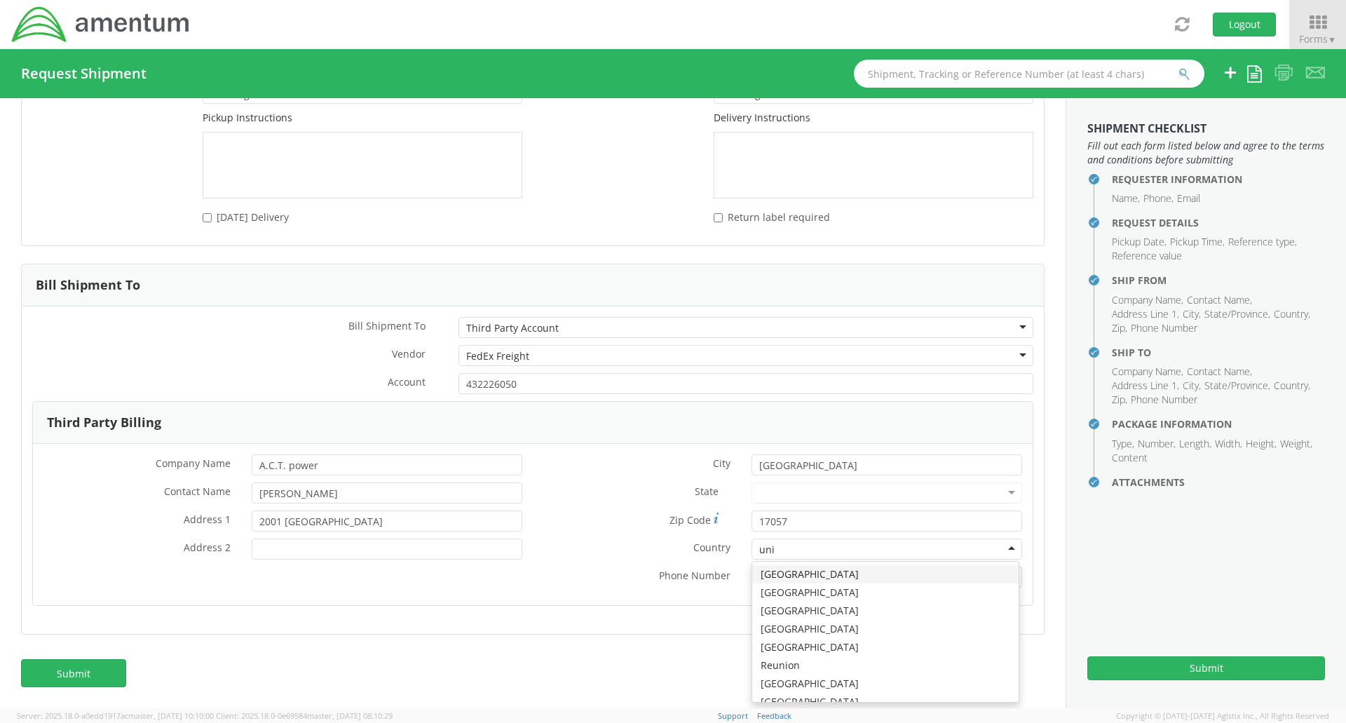
type input "unit"
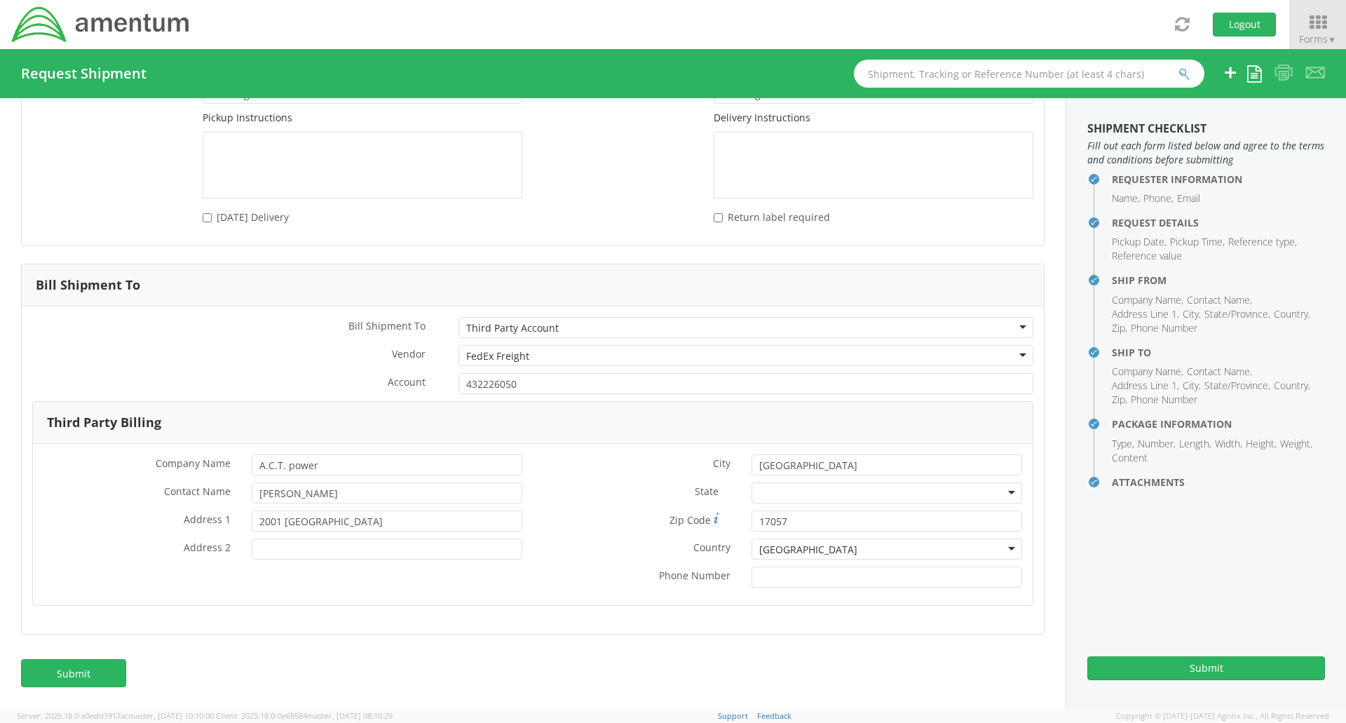
click at [786, 442] on div at bounding box center [886, 492] width 271 height 21
type input "penn"
click at [792, 442] on input "* Phone Number" at bounding box center [886, 576] width 271 height 21
paste input "7179854436"
type input "7179854436"
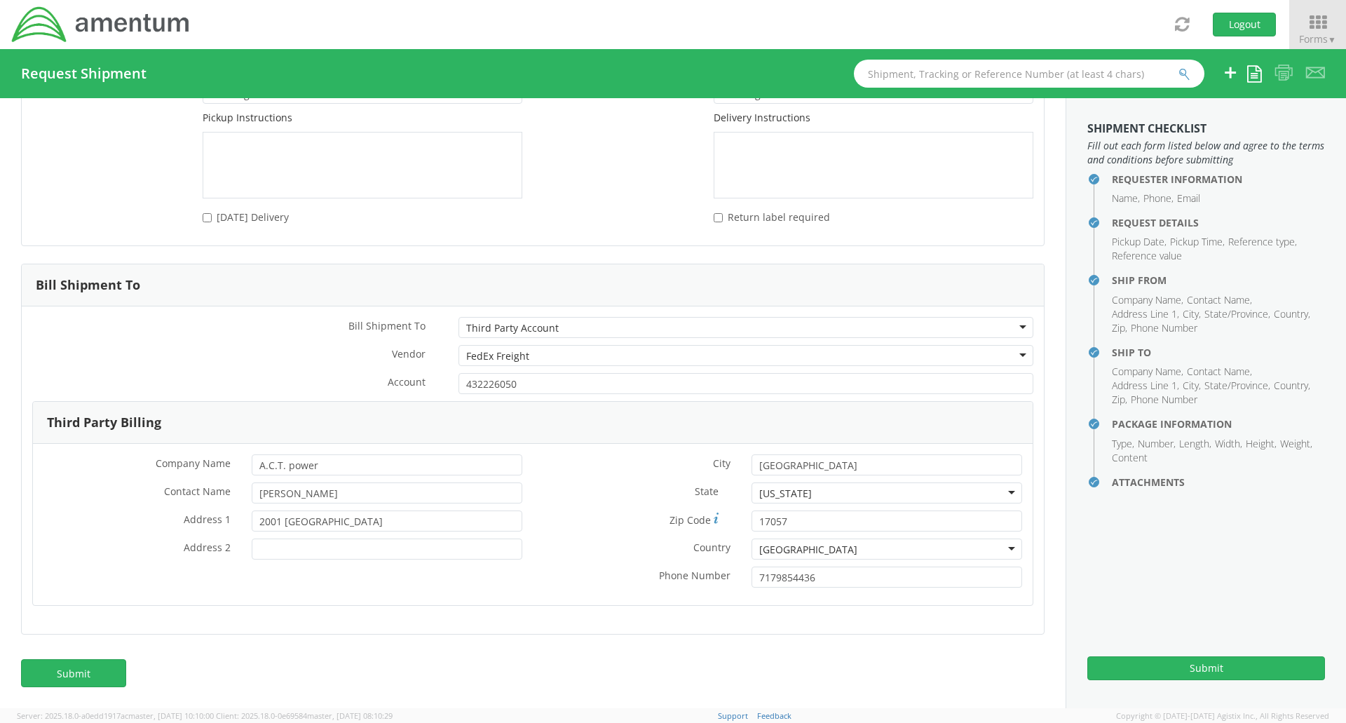
click at [483, 442] on div "Third Party Billing * Company Name A.C.T. power * Contact Name [PERSON_NAME] * …" at bounding box center [533, 512] width 1022 height 222
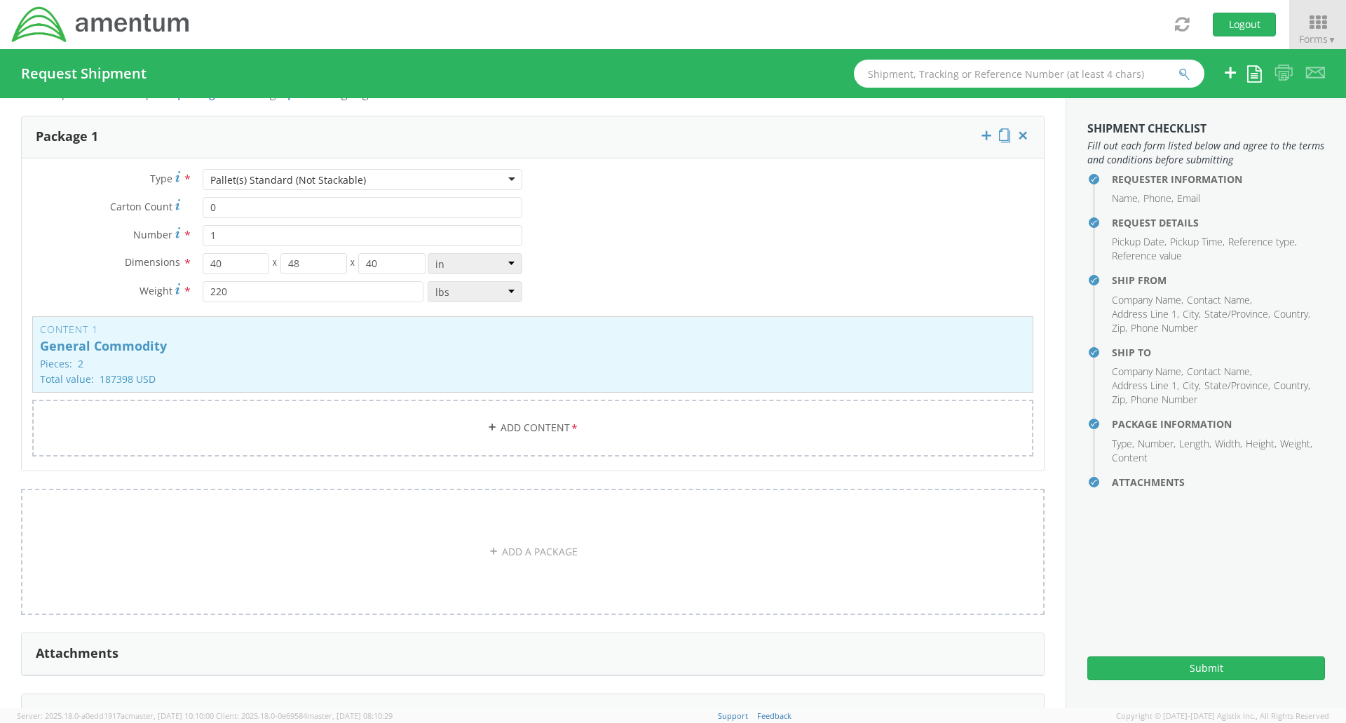
scroll to position [1070, 0]
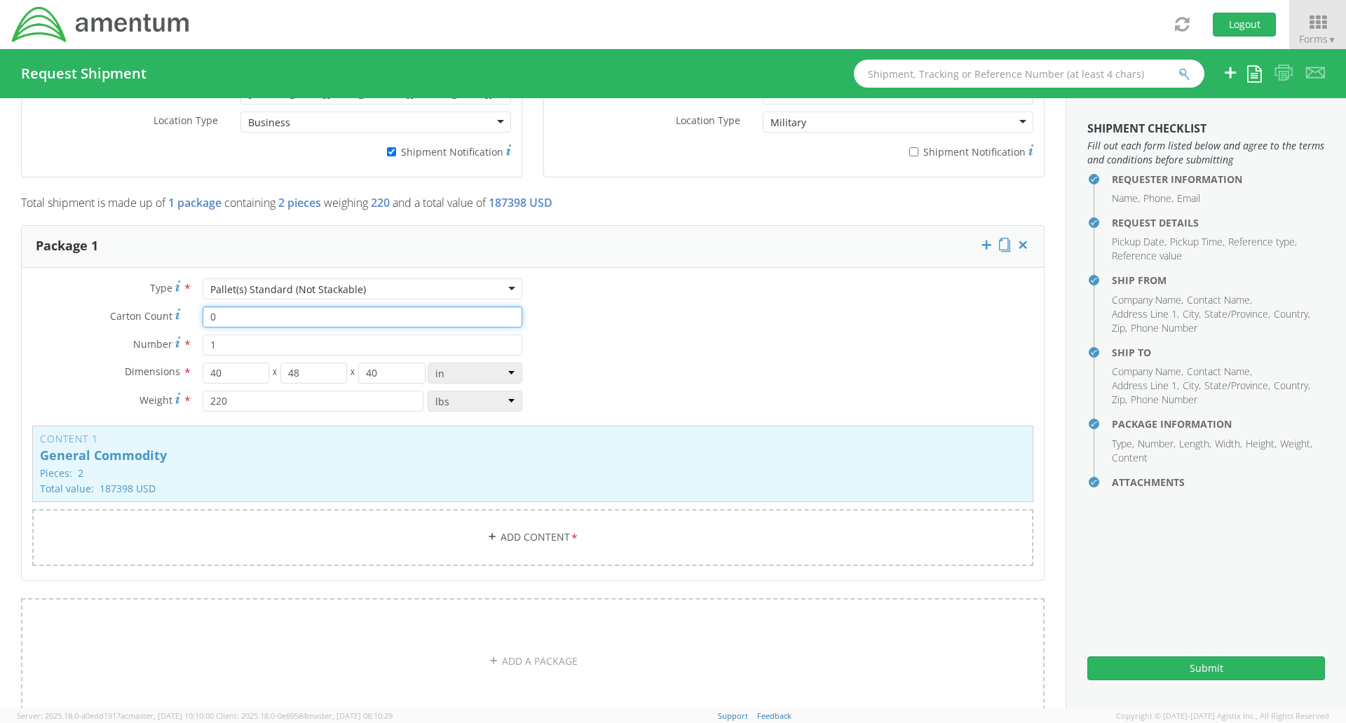
drag, startPoint x: 226, startPoint y: 315, endPoint x: 158, endPoint y: 317, distance: 68.0
click at [158, 317] on div "Carton Count * 0" at bounding box center [277, 316] width 511 height 21
type input "1"
click at [731, 364] on div "Type * Pallet(s) Standard (Not Stackable) Pallet(s) Standard (Not Stackable) Cr…" at bounding box center [533, 430] width 1022 height 305
click at [307, 373] on input "48" at bounding box center [313, 372] width 67 height 21
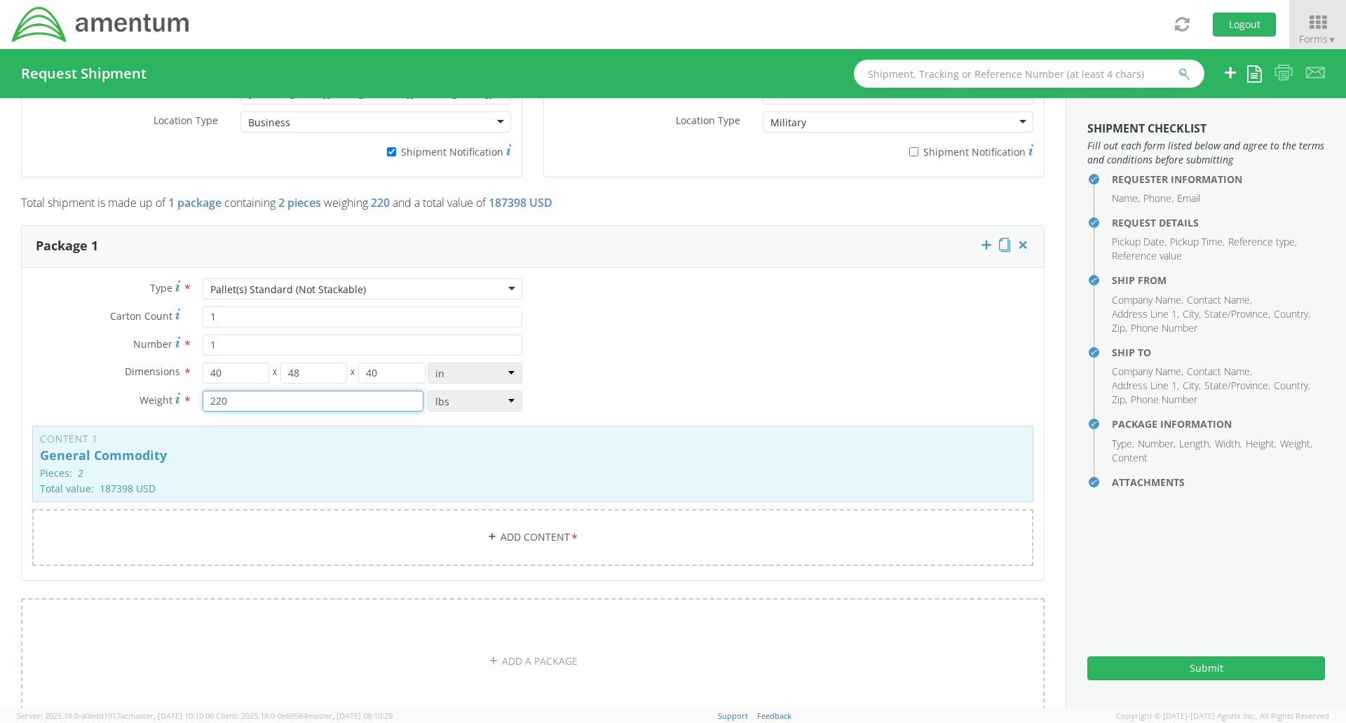
click at [306, 406] on input "220" at bounding box center [313, 400] width 221 height 21
click at [657, 388] on div "Type * Pallet(s) Standard (Not Stackable) Pallet(s) Standard (Not Stackable) Cr…" at bounding box center [533, 430] width 1022 height 305
click at [533, 442] on p "General Commodity" at bounding box center [532, 456] width 985 height 14
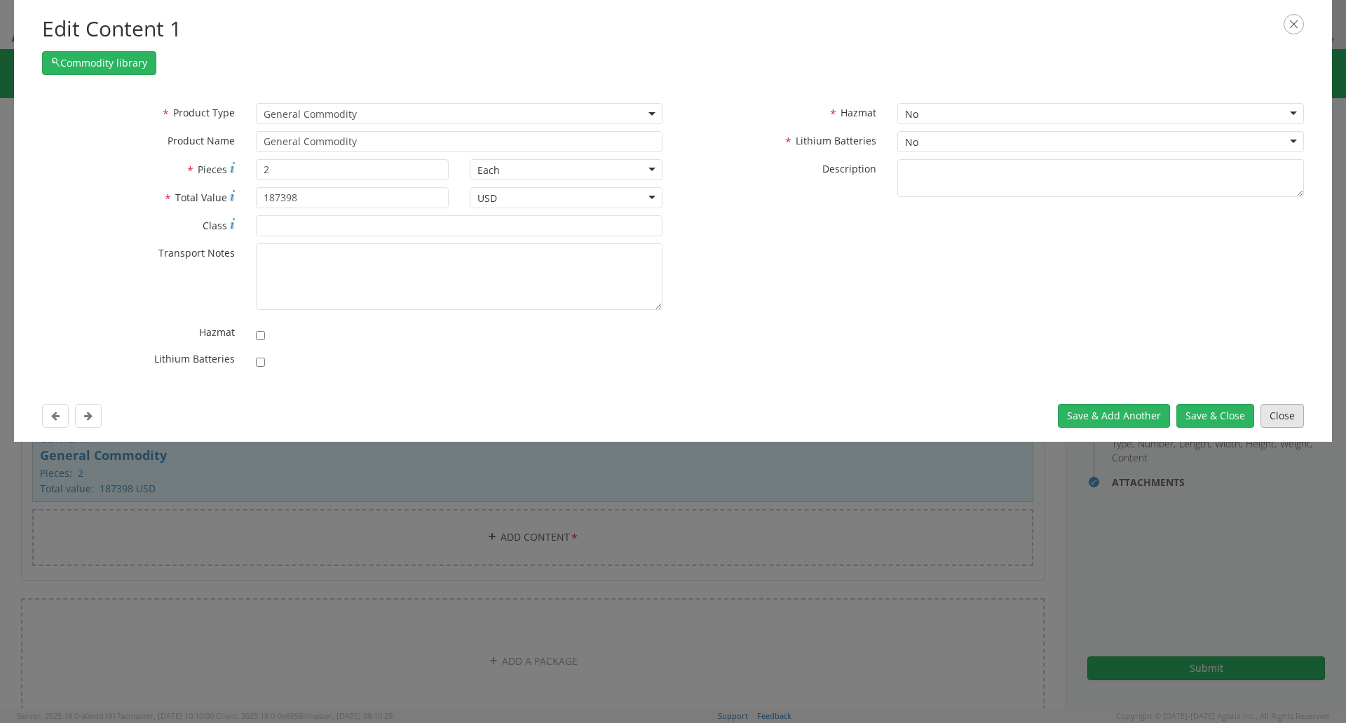
click at [896, 411] on button "Close" at bounding box center [1281, 416] width 43 height 24
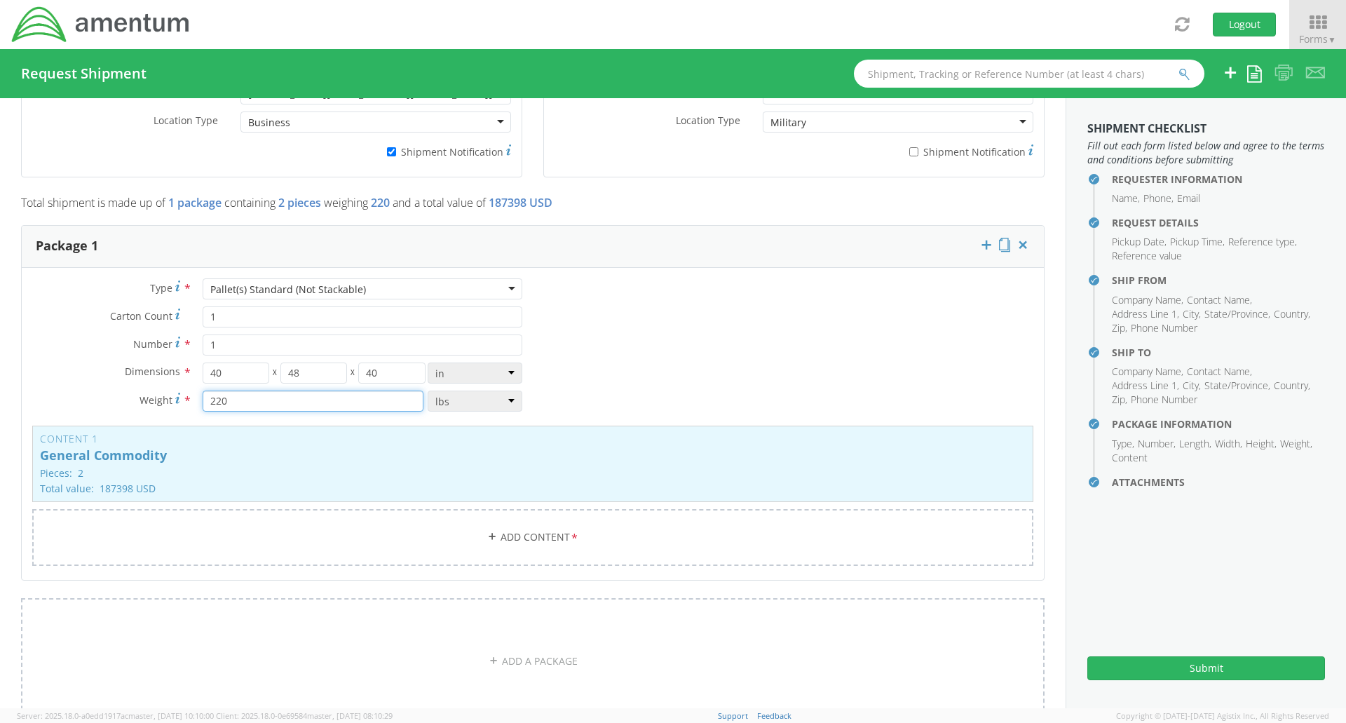
click at [322, 399] on input "220" at bounding box center [313, 400] width 221 height 21
click at [371, 371] on input "40" at bounding box center [391, 372] width 67 height 21
click at [725, 344] on div "Type * Pallet(s) Standard (Not Stackable) Pallet(s) Standard (Not Stackable) Cr…" at bounding box center [533, 430] width 1022 height 305
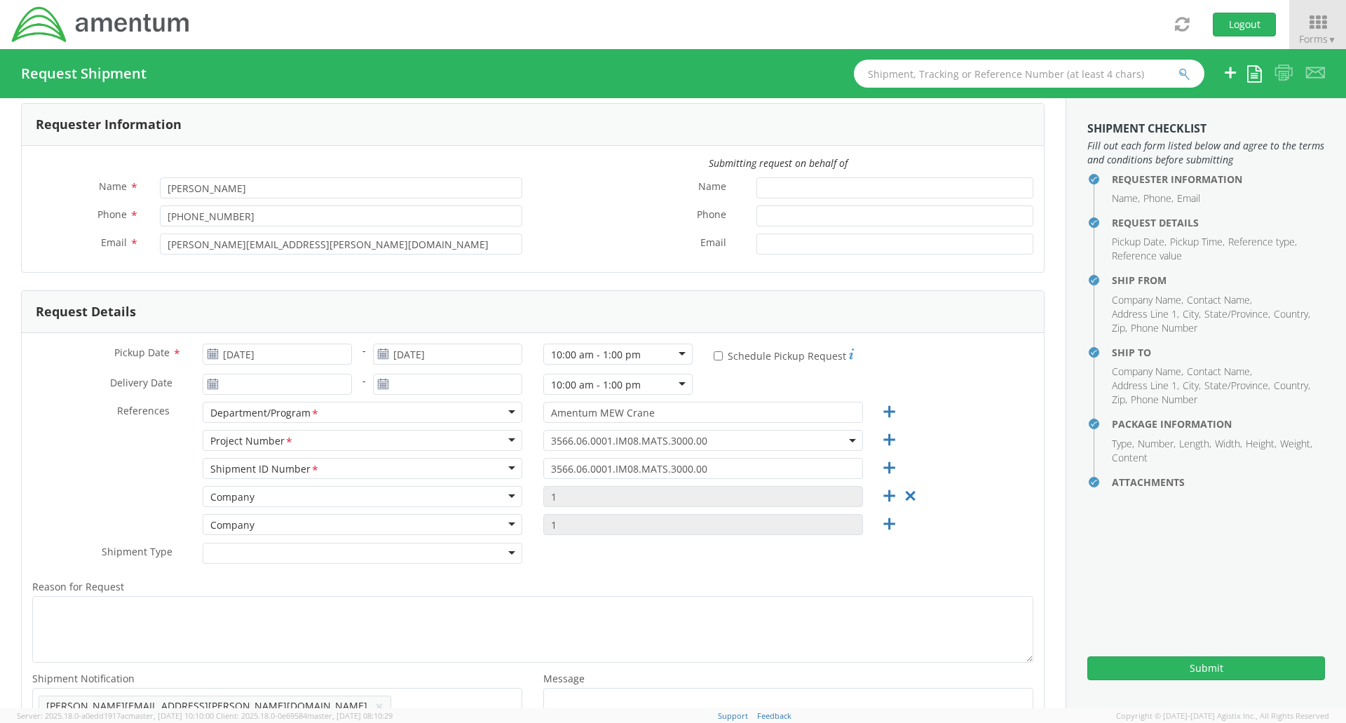
scroll to position [0, 0]
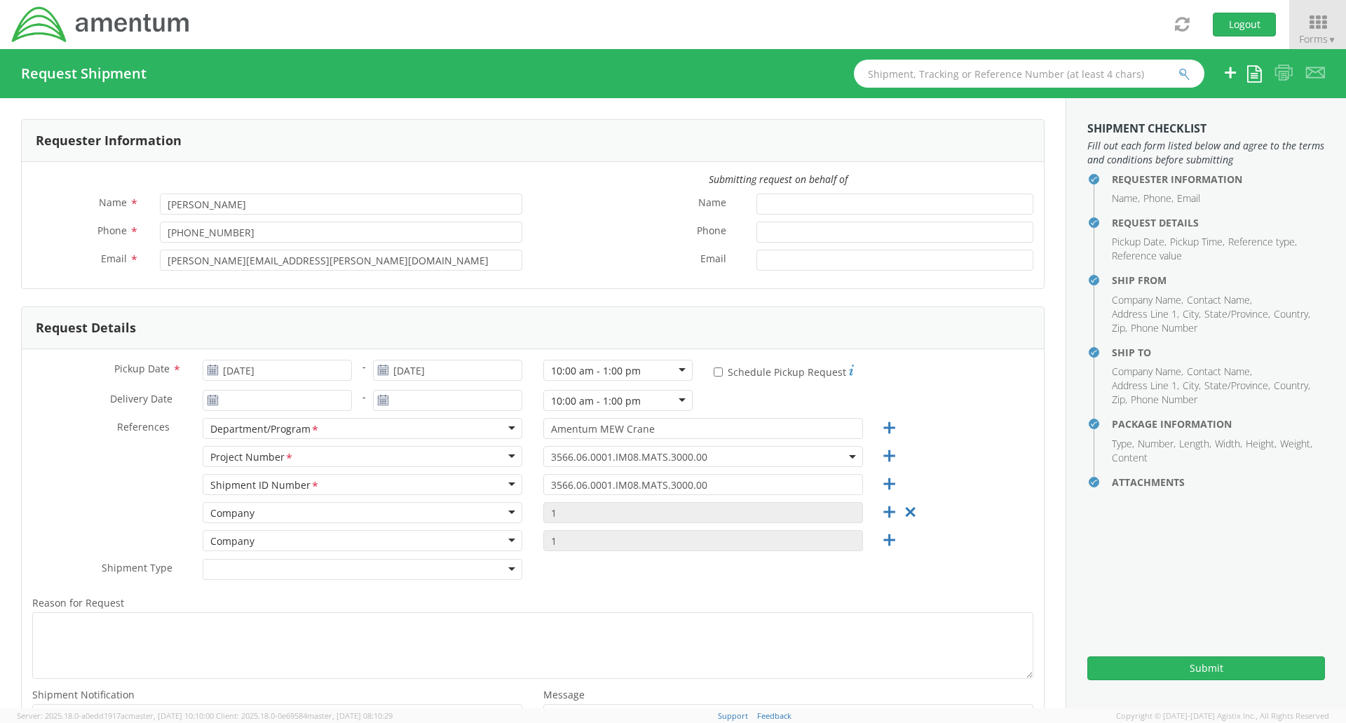
click at [352, 442] on div at bounding box center [363, 569] width 320 height 21
click at [783, 442] on div "Reason for Request * Shipment Notification * Add email addresses separated by […" at bounding box center [533, 675] width 1022 height 177
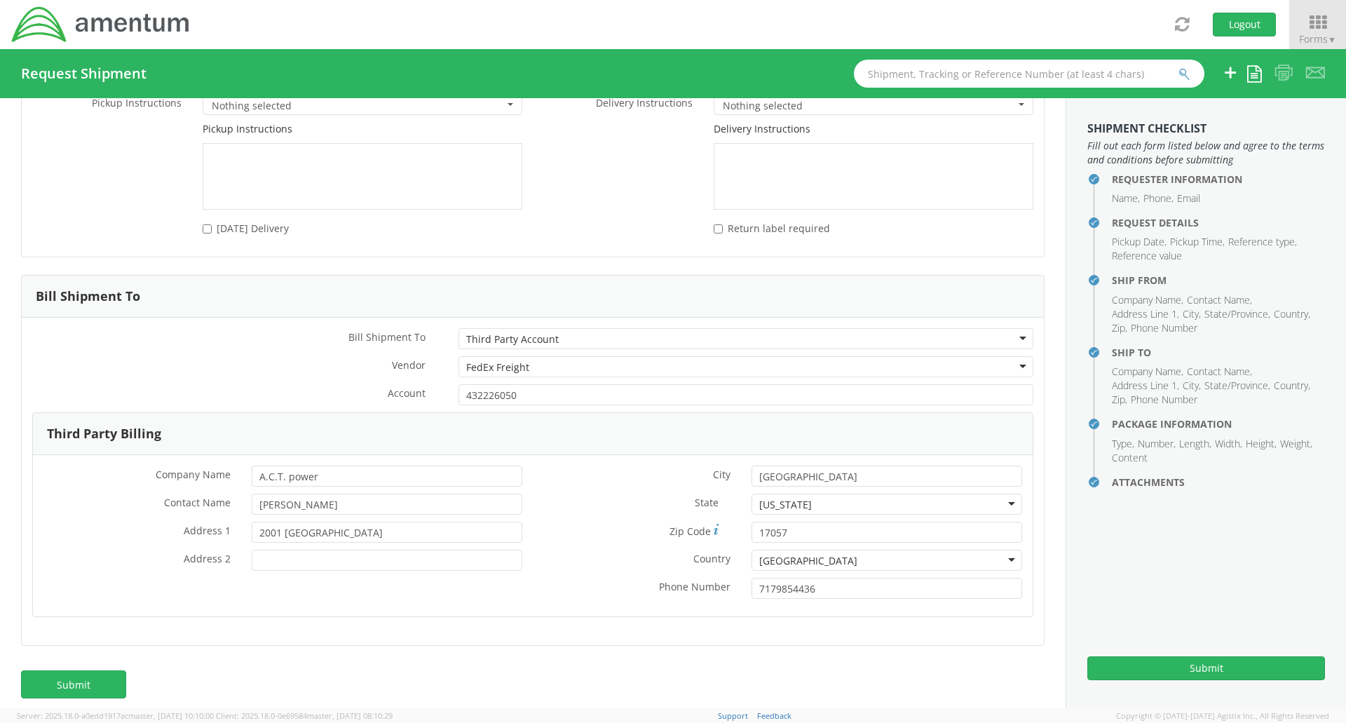
scroll to position [1981, 0]
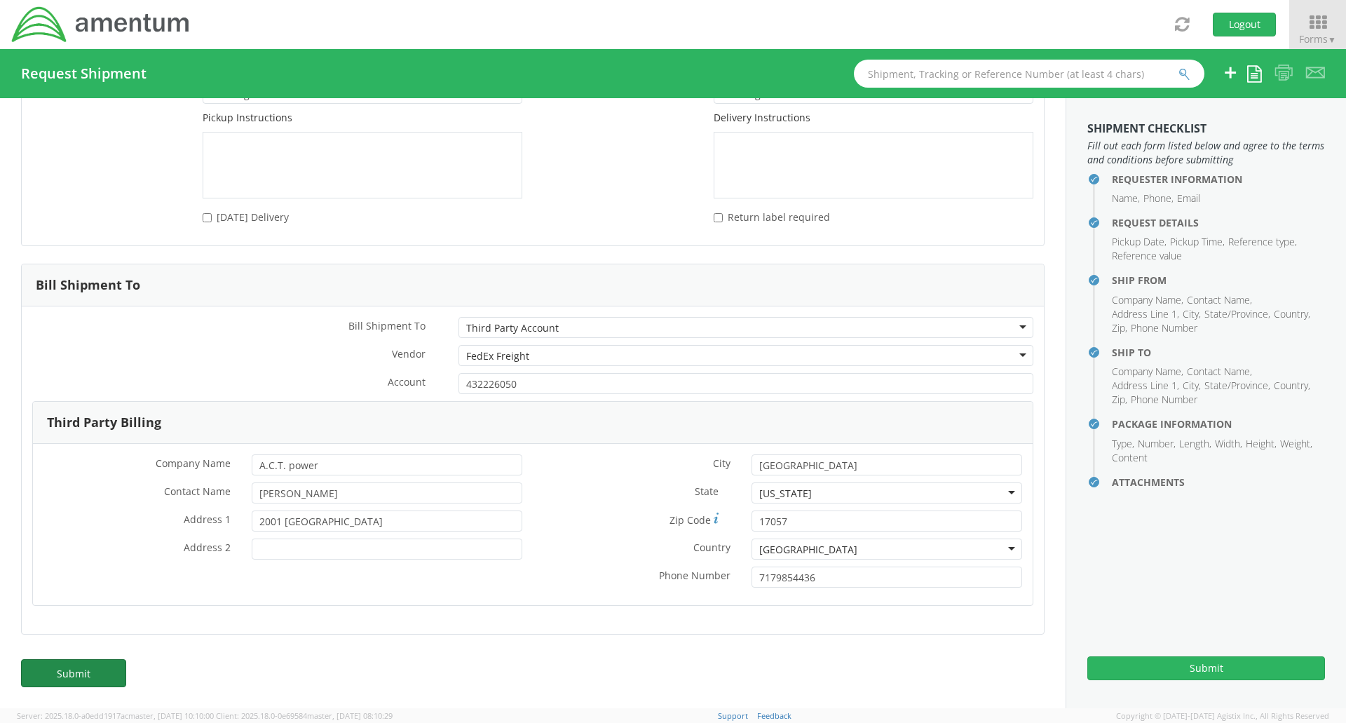
click at [98, 442] on link "Submit" at bounding box center [73, 673] width 105 height 28
